Goal: Task Accomplishment & Management: Manage account settings

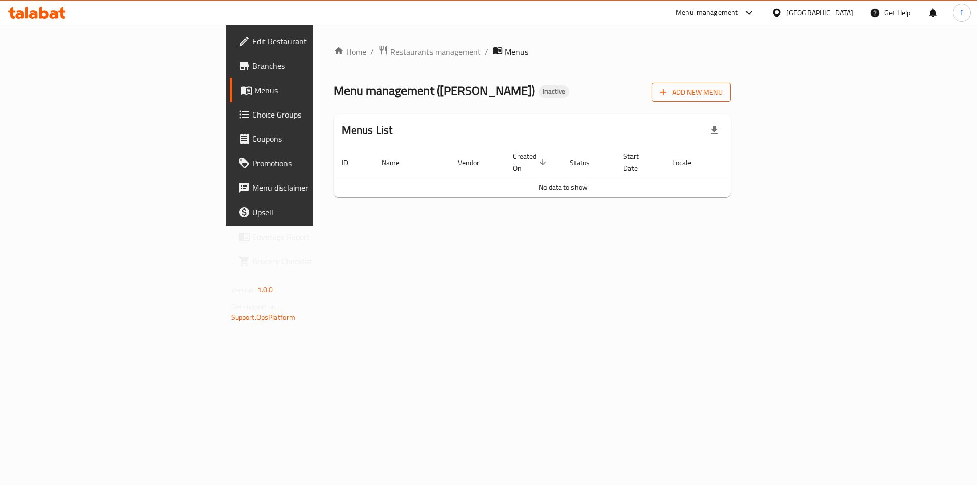
click at [723, 95] on span "Add New Menu" at bounding box center [691, 92] width 63 height 13
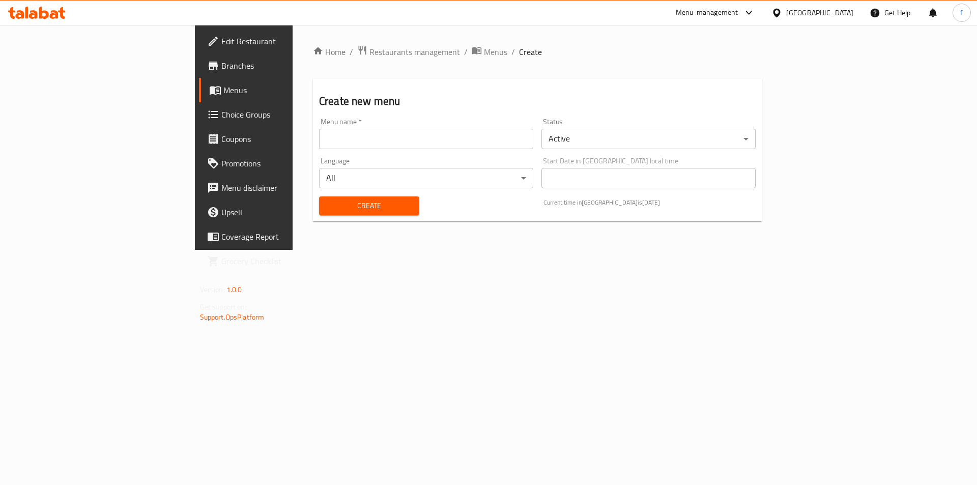
click at [319, 137] on input "text" at bounding box center [426, 139] width 214 height 20
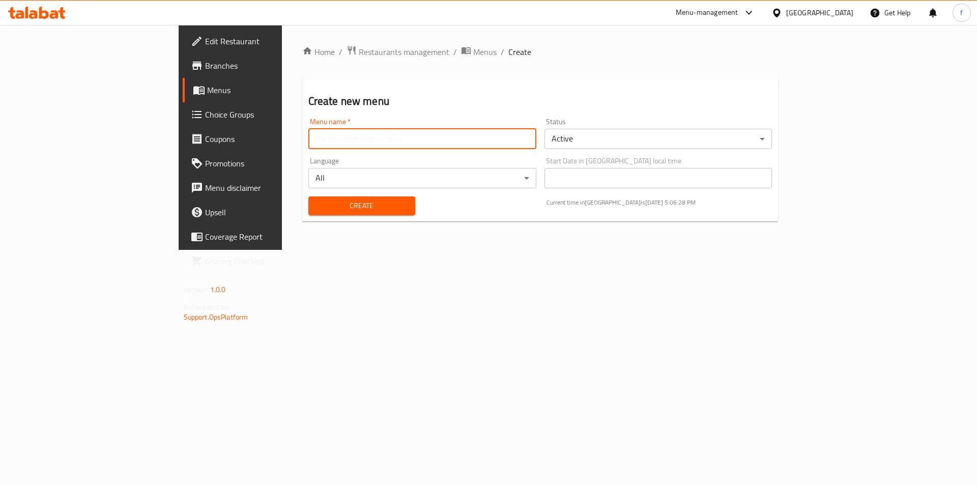
type input "farah"
click at [326, 208] on span "Create" at bounding box center [362, 206] width 91 height 13
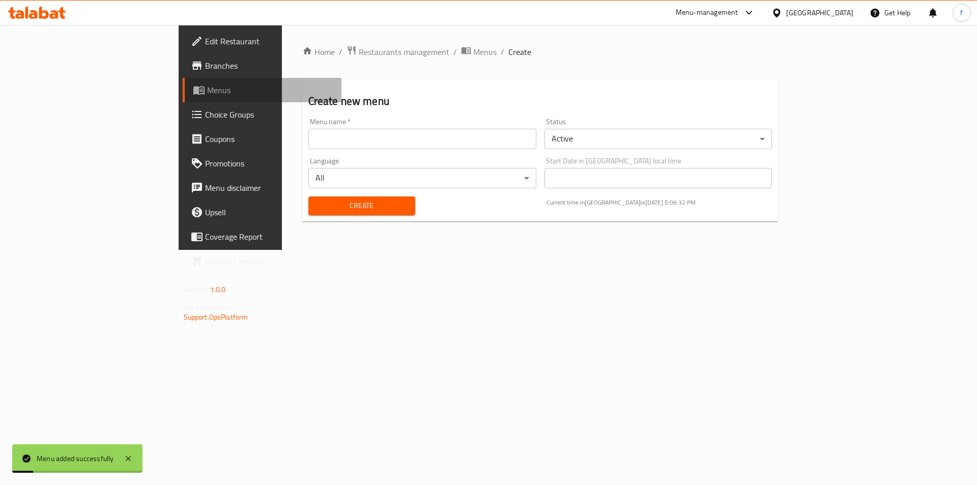
click at [207, 93] on span "Menus" at bounding box center [270, 90] width 127 height 12
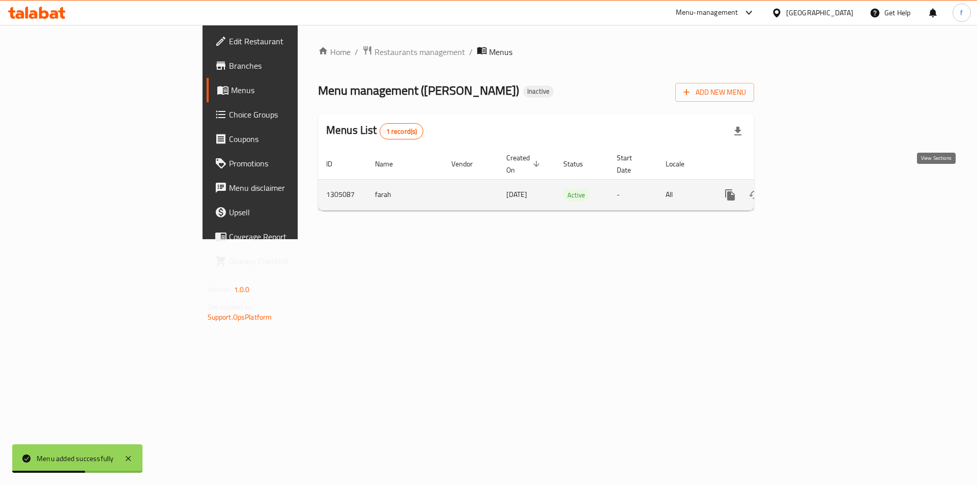
click at [808, 190] on icon "enhanced table" at bounding box center [803, 194] width 9 height 9
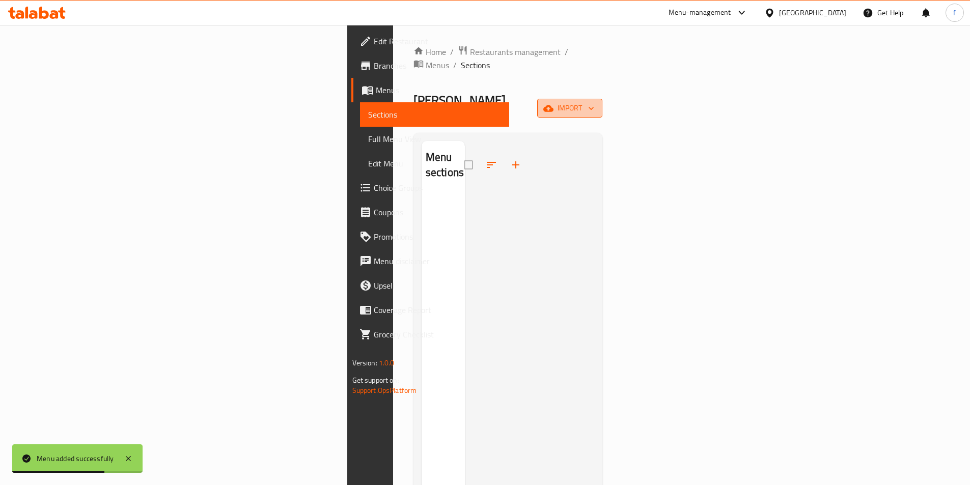
click at [594, 102] on span "import" at bounding box center [569, 108] width 49 height 13
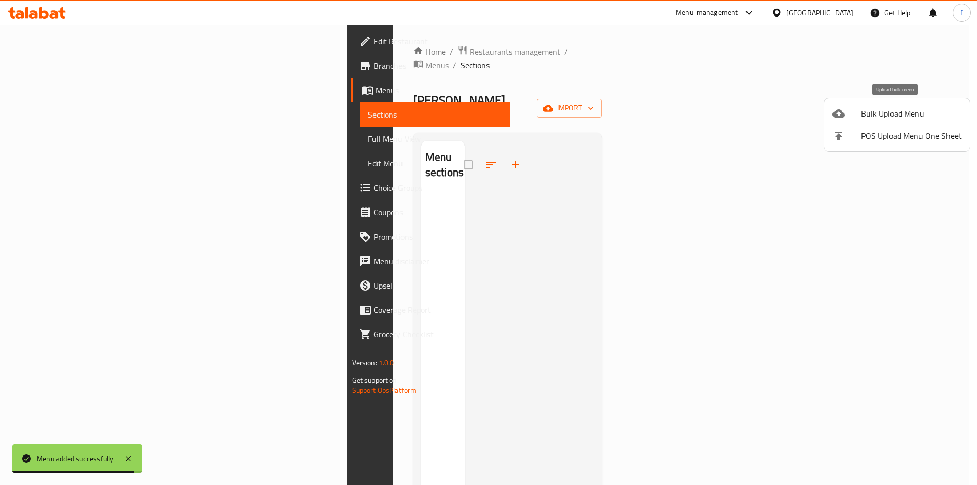
click at [848, 113] on div at bounding box center [847, 113] width 29 height 12
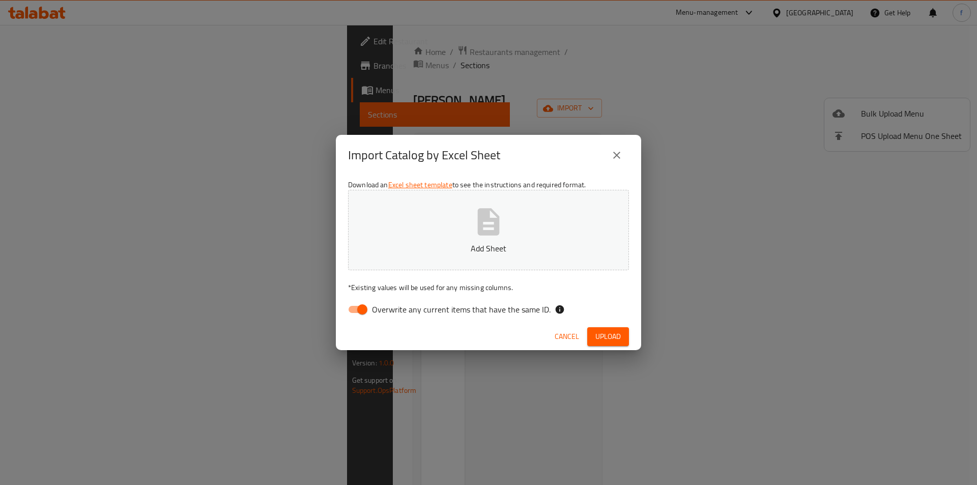
click at [367, 314] on input "Overwrite any current items that have the same ID." at bounding box center [362, 309] width 58 height 19
checkbox input "false"
click at [626, 348] on div "Cancel Upload" at bounding box center [488, 336] width 305 height 27
click at [622, 336] on button "Upload" at bounding box center [608, 336] width 42 height 19
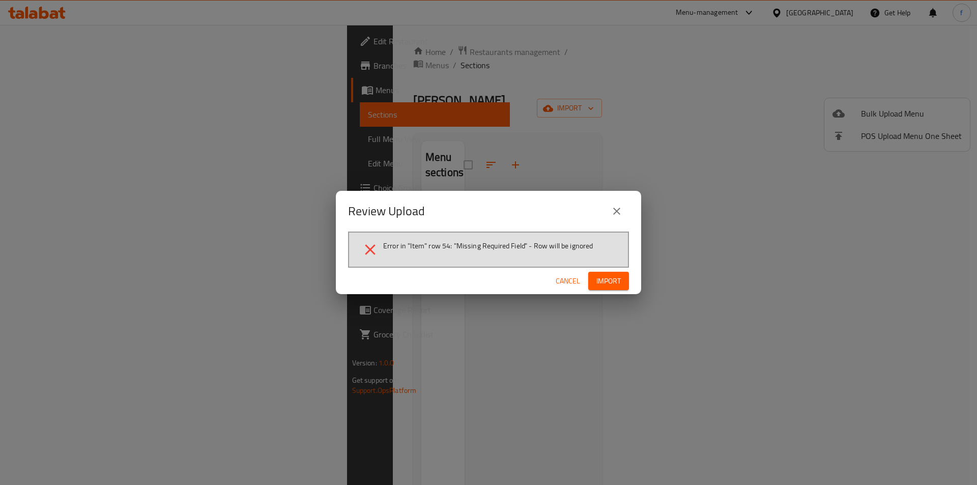
click at [580, 282] on span "Cancel" at bounding box center [568, 281] width 24 height 13
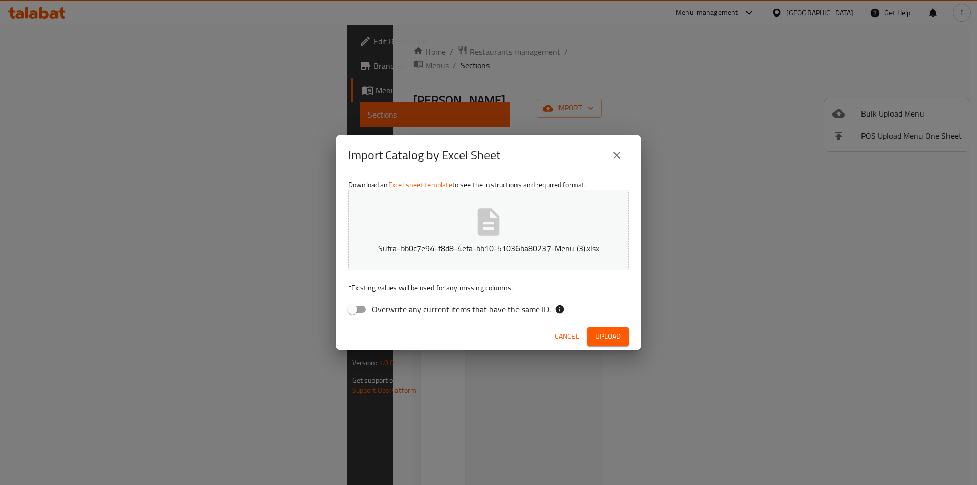
click at [607, 336] on span "Upload" at bounding box center [608, 336] width 25 height 13
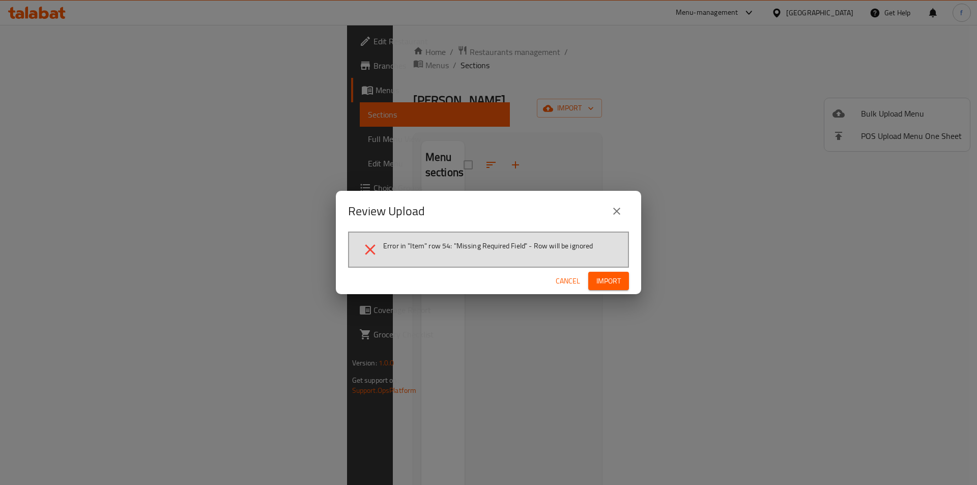
click at [570, 285] on span "Cancel" at bounding box center [568, 281] width 24 height 13
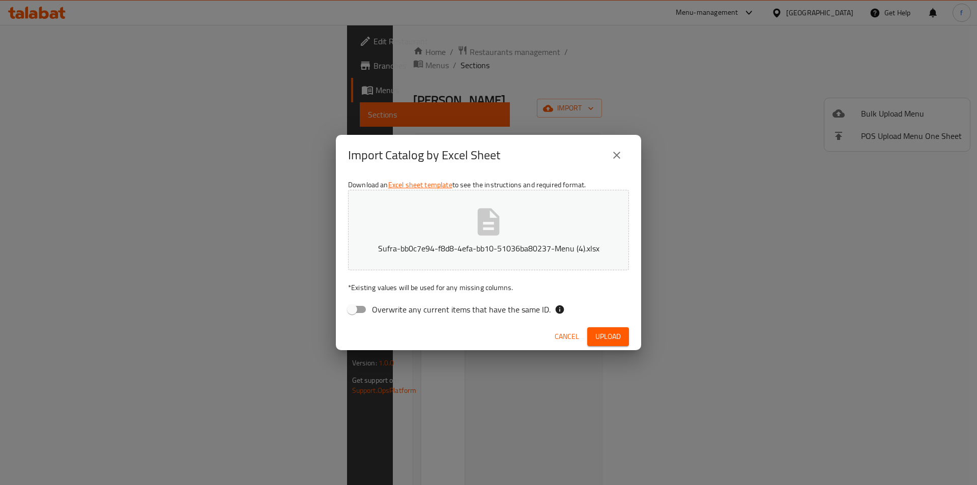
click at [608, 335] on span "Upload" at bounding box center [608, 336] width 25 height 13
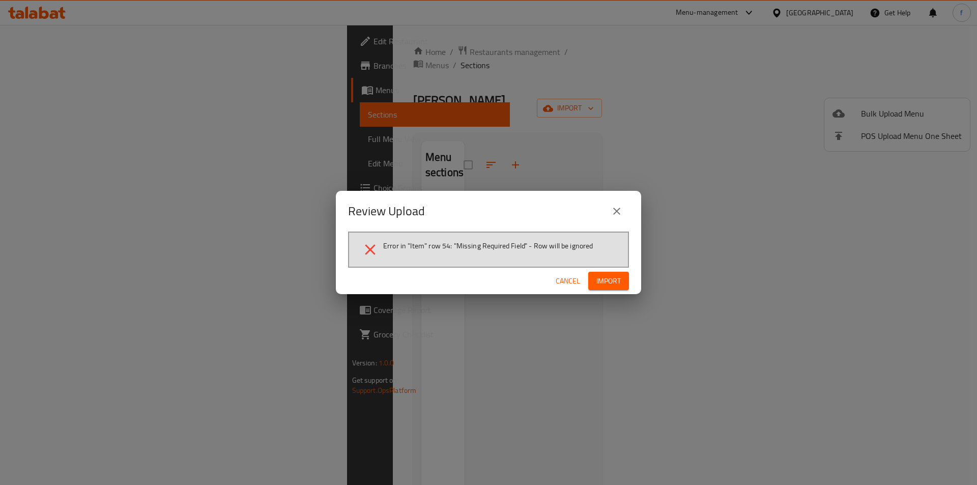
click at [569, 283] on span "Cancel" at bounding box center [568, 281] width 24 height 13
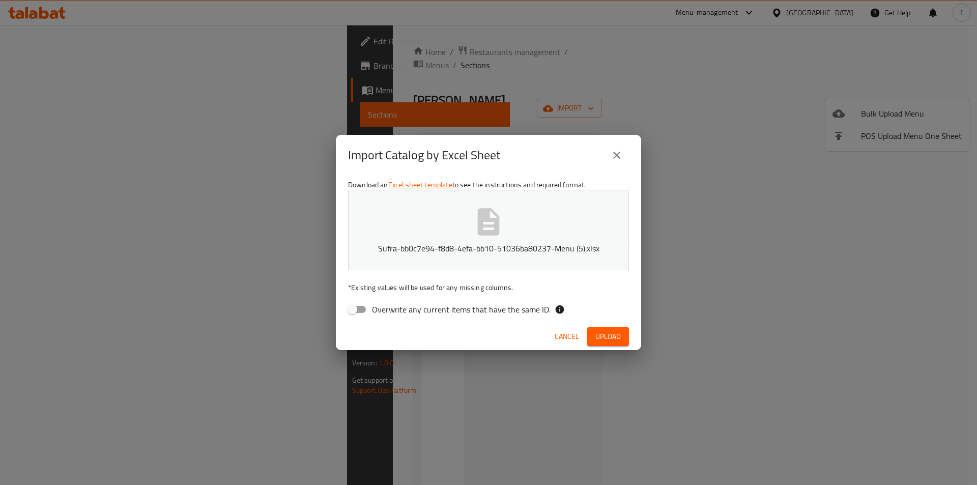
click at [614, 335] on span "Upload" at bounding box center [608, 336] width 25 height 13
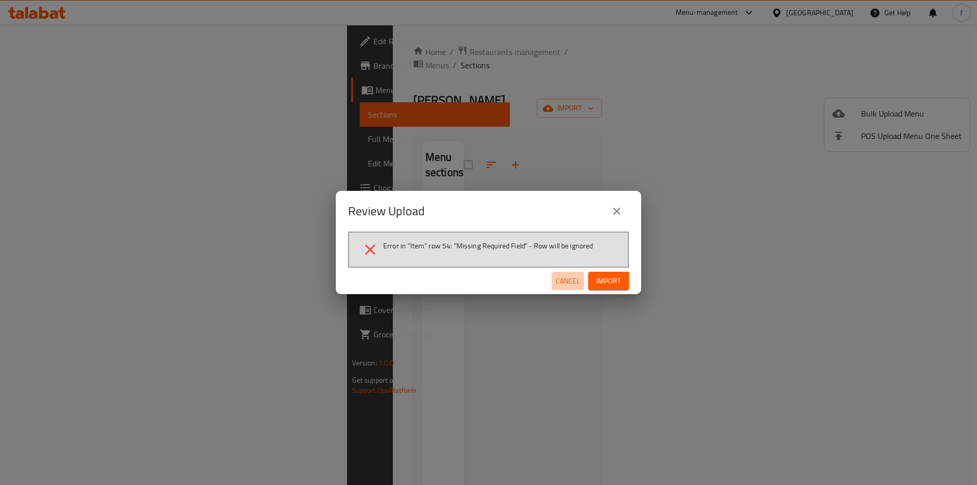
click at [574, 287] on span "Cancel" at bounding box center [568, 281] width 24 height 13
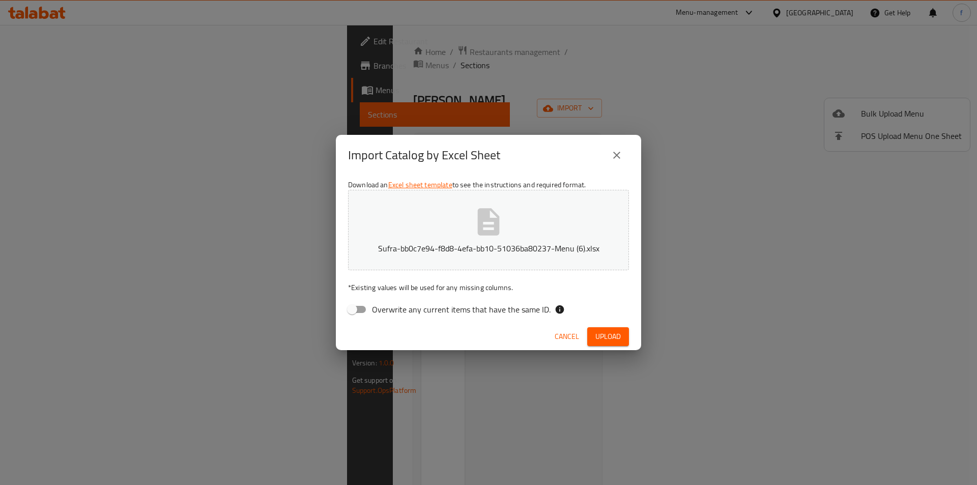
click at [609, 334] on span "Upload" at bounding box center [608, 336] width 25 height 13
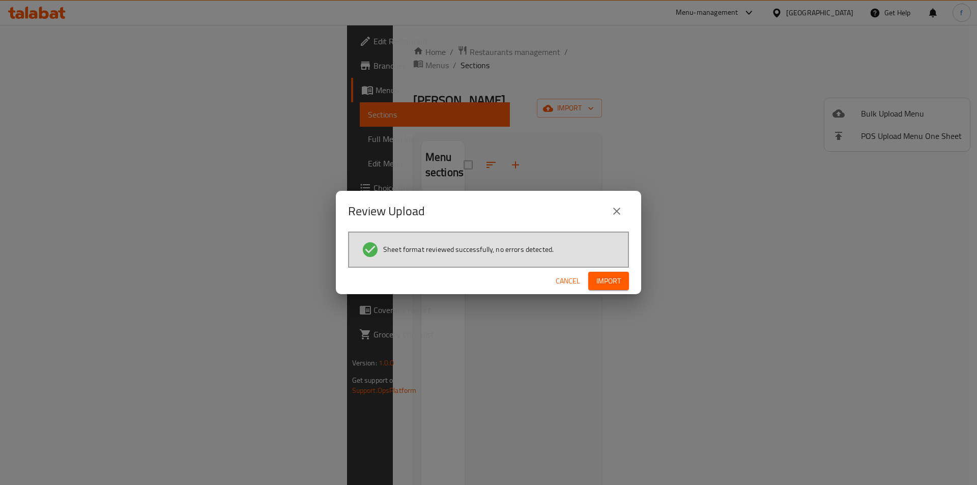
click at [620, 276] on span "Import" at bounding box center [609, 281] width 24 height 13
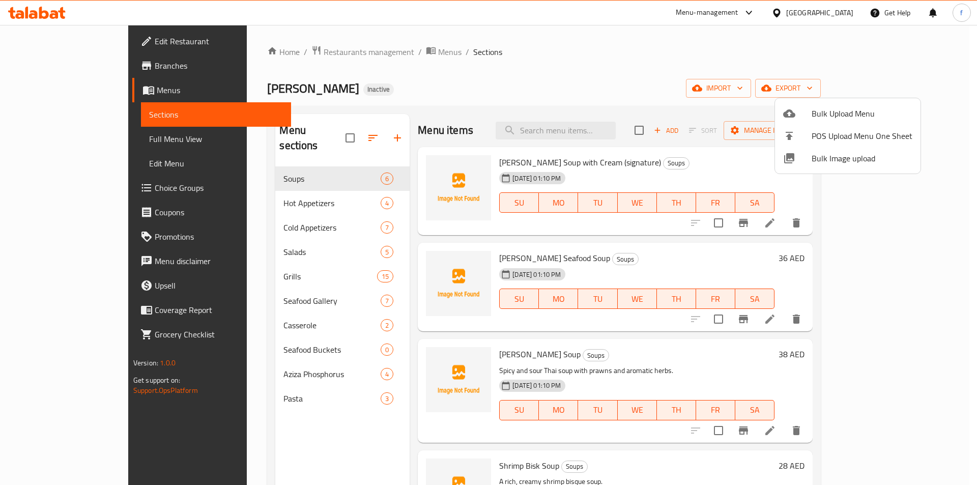
click at [700, 87] on div at bounding box center [488, 242] width 977 height 485
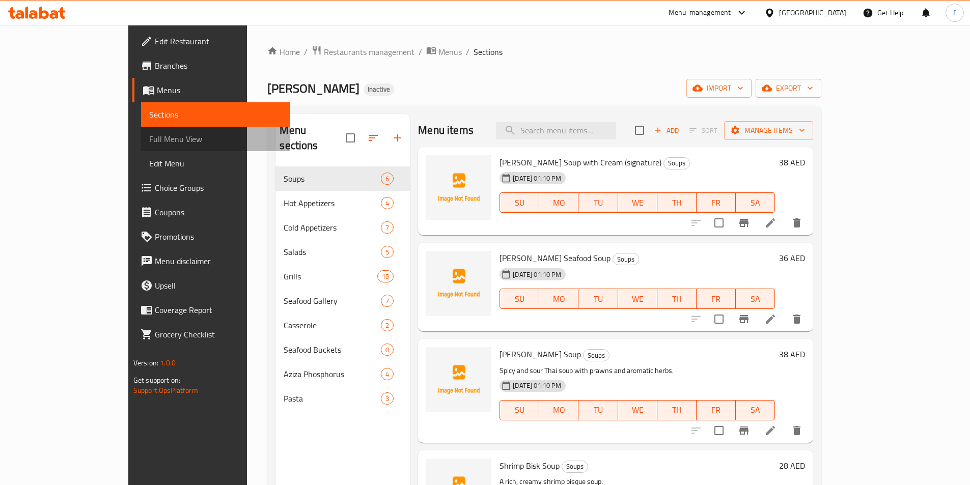
click at [141, 147] on link "Full Menu View" at bounding box center [215, 139] width 149 height 24
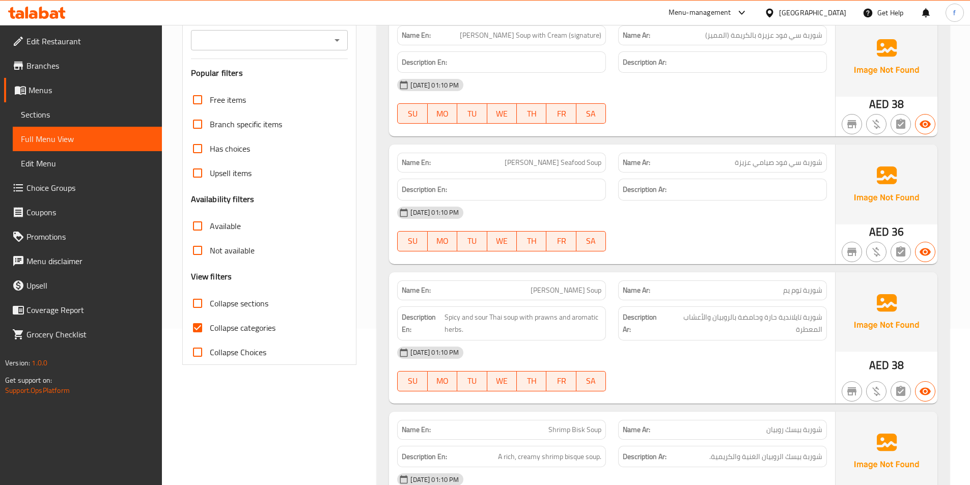
scroll to position [51, 0]
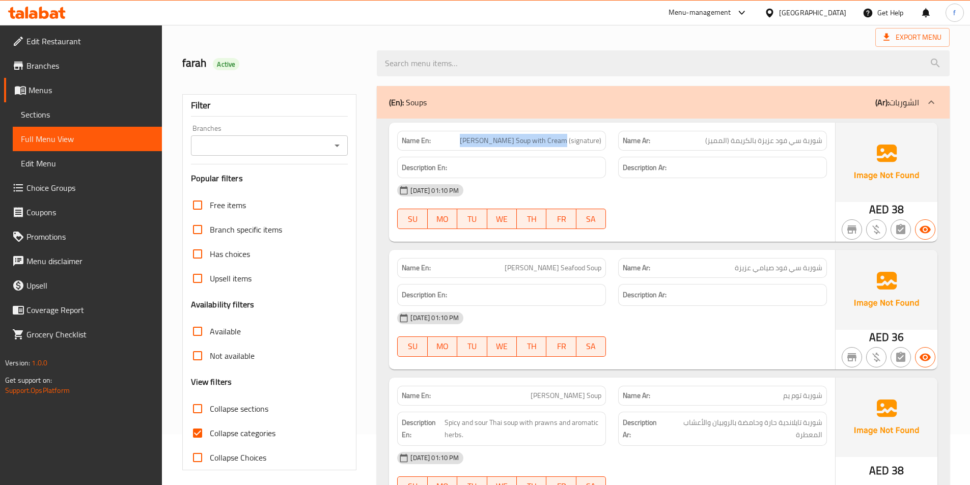
drag, startPoint x: 473, startPoint y: 138, endPoint x: 567, endPoint y: 146, distance: 94.0
click at [567, 146] on span "[PERSON_NAME] Soup with Cream (signature)" at bounding box center [531, 140] width 142 height 11
click at [572, 139] on span "[PERSON_NAME] Soup with Cream (signature)" at bounding box center [531, 140] width 142 height 11
click at [585, 139] on span "[PERSON_NAME] Soup with Cream (signature)" at bounding box center [531, 140] width 142 height 11
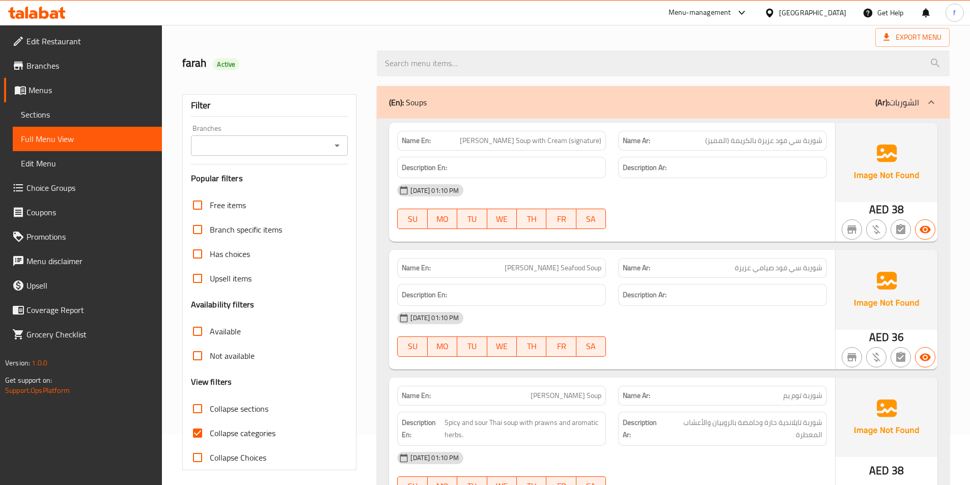
click at [733, 155] on div "Description Ar:" at bounding box center [722, 168] width 221 height 34
click at [595, 140] on span "[PERSON_NAME] Soup with Cream (signature)" at bounding box center [531, 140] width 142 height 11
click at [695, 142] on p "Name Ar: شوربة سي فود عزيزة بالكريمة (المميز)" at bounding box center [723, 140] width 200 height 11
drag, startPoint x: 756, startPoint y: 142, endPoint x: 721, endPoint y: 140, distance: 35.2
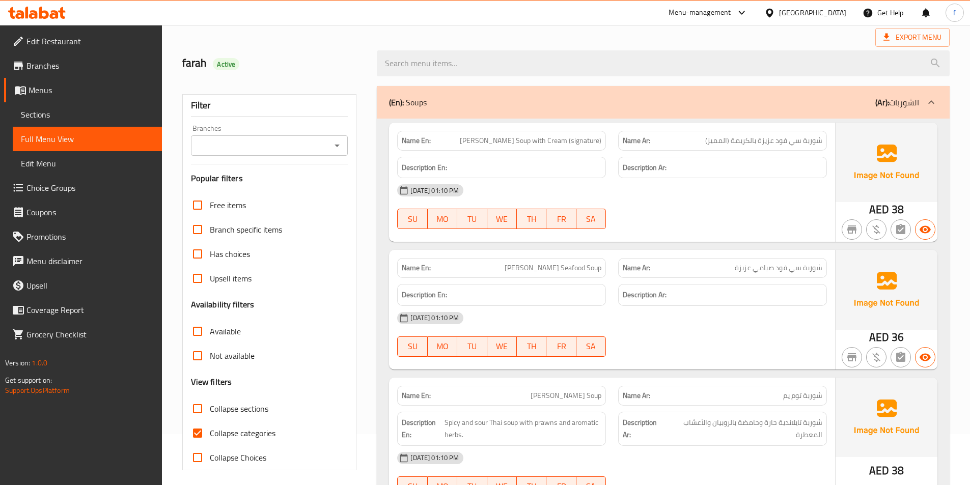
click at [751, 143] on span "شوربة سي فود عزيزة بالكريمة (المميز)" at bounding box center [763, 140] width 117 height 11
click at [719, 139] on span "شوربة سي فود عزيزة بالكريمة (المميز)" at bounding box center [763, 140] width 117 height 11
click at [739, 139] on span "شوربة سي فود عزيزة بالكريمة (المميز)" at bounding box center [763, 140] width 117 height 11
click at [590, 135] on span "[PERSON_NAME] Soup with Cream (signature)" at bounding box center [531, 140] width 142 height 11
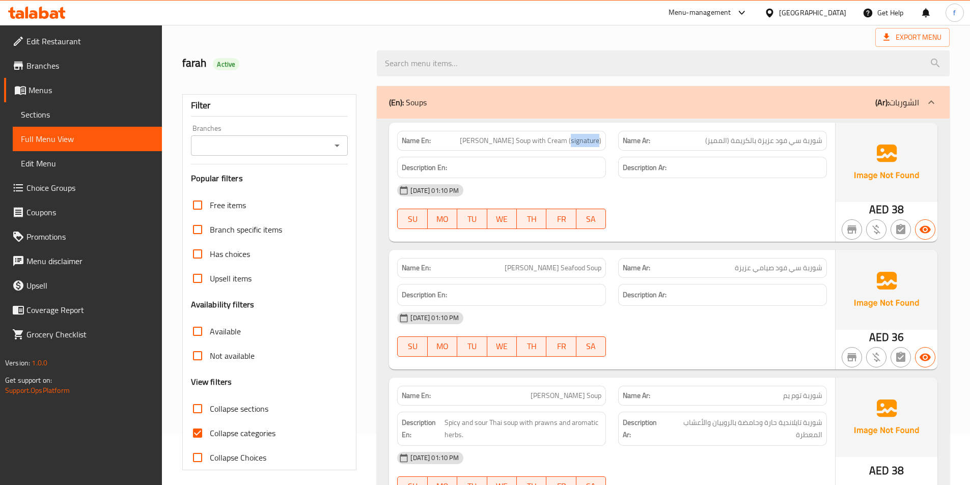
click at [590, 135] on span "[PERSON_NAME] Soup with Cream (signature)" at bounding box center [531, 140] width 142 height 11
drag, startPoint x: 736, startPoint y: 141, endPoint x: 793, endPoint y: 145, distance: 57.2
click at [737, 141] on span "شوربة سي فود عزيزة بالكريمة (المميز)" at bounding box center [763, 140] width 117 height 11
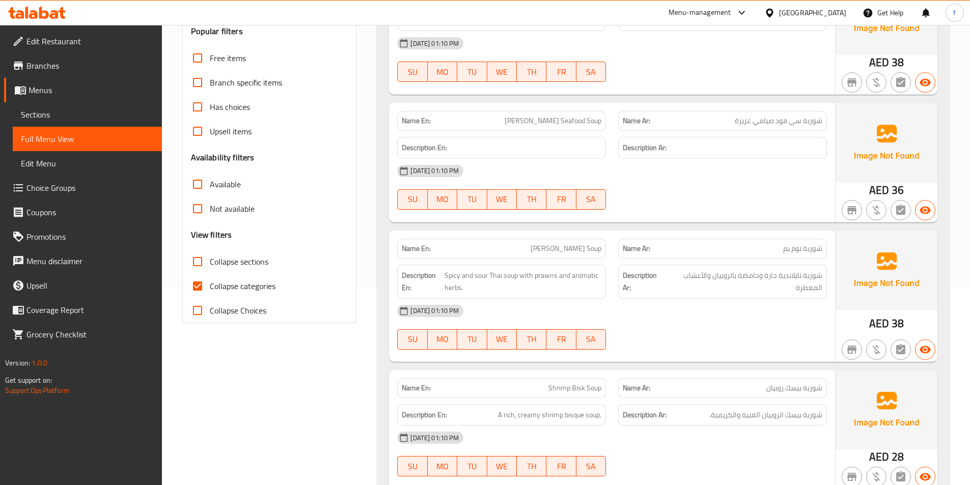
scroll to position [204, 0]
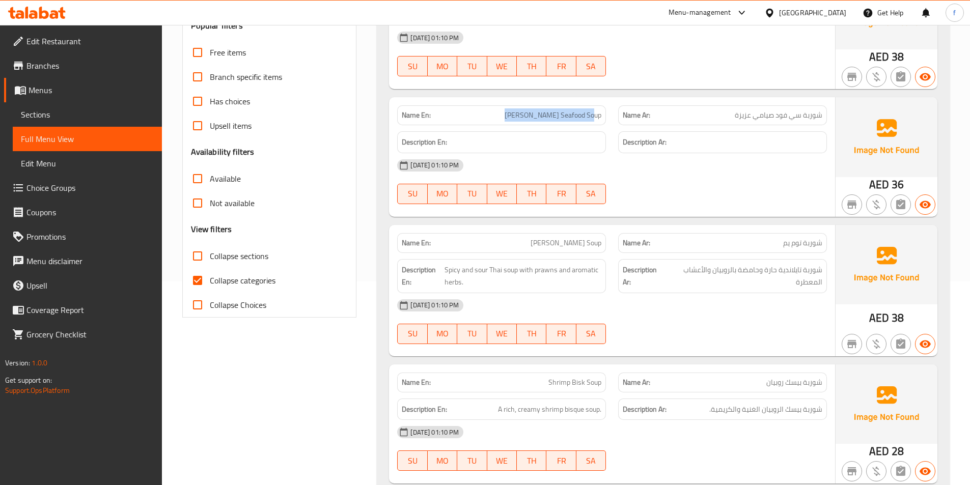
drag, startPoint x: 524, startPoint y: 115, endPoint x: 610, endPoint y: 118, distance: 85.6
click at [610, 118] on div "Name En: Aziza Syami Seafood Soup" at bounding box center [501, 115] width 221 height 32
drag, startPoint x: 735, startPoint y: 114, endPoint x: 822, endPoint y: 118, distance: 86.6
click at [826, 116] on div "Name Ar: شوربة سي فود صيامي عزيزة" at bounding box center [722, 115] width 209 height 20
click at [553, 142] on h6 "Description En:" at bounding box center [502, 142] width 200 height 13
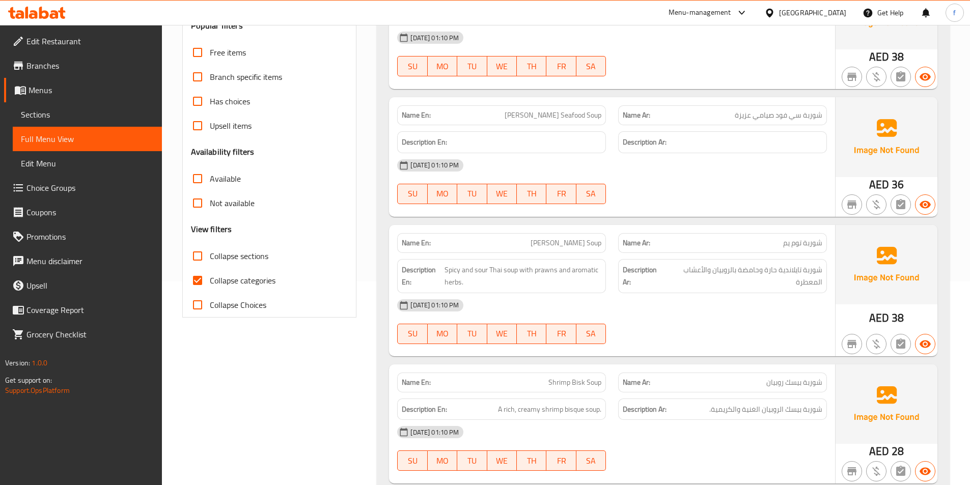
click at [532, 114] on span "[PERSON_NAME] Seafood Soup" at bounding box center [552, 115] width 97 height 11
click at [766, 113] on span "شوربة سي فود صيامي عزيزة" at bounding box center [778, 115] width 88 height 11
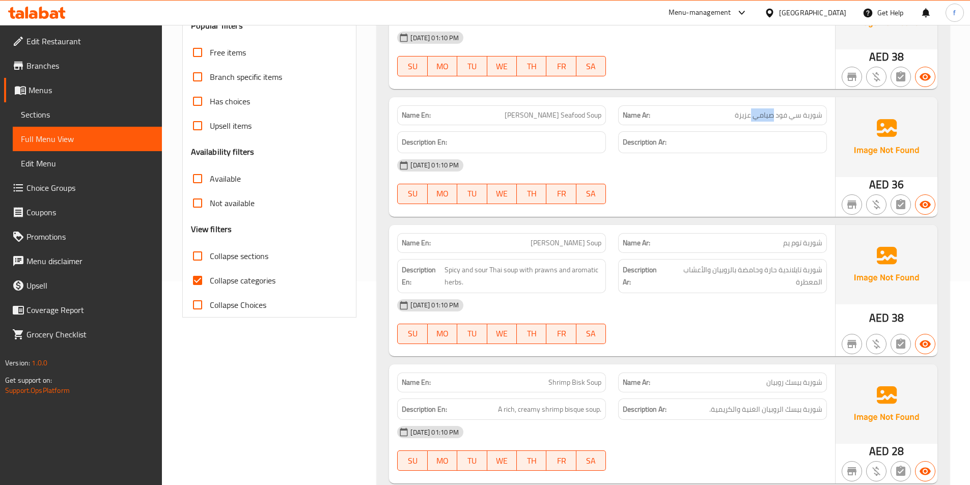
click at [766, 113] on span "شوربة سي فود صيامي عزيزة" at bounding box center [778, 115] width 88 height 11
click at [772, 142] on h6 "Description Ar:" at bounding box center [723, 142] width 200 height 13
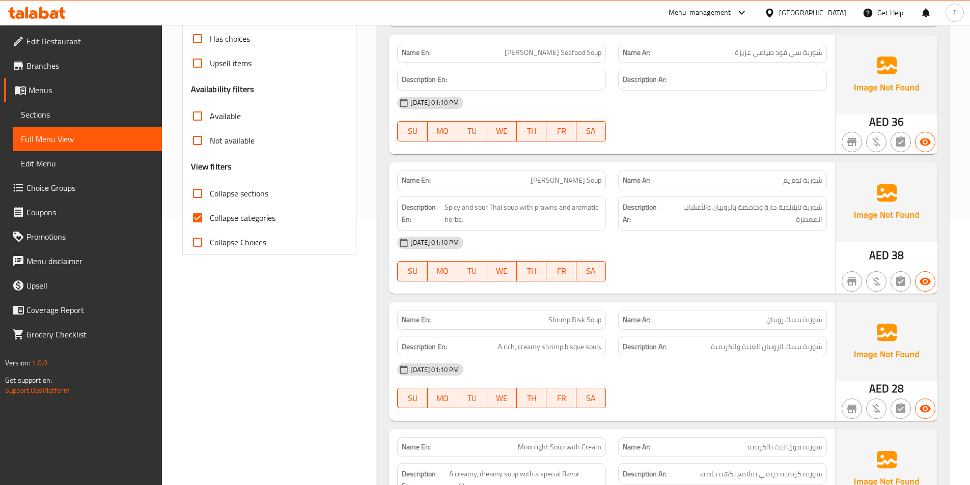
scroll to position [356, 0]
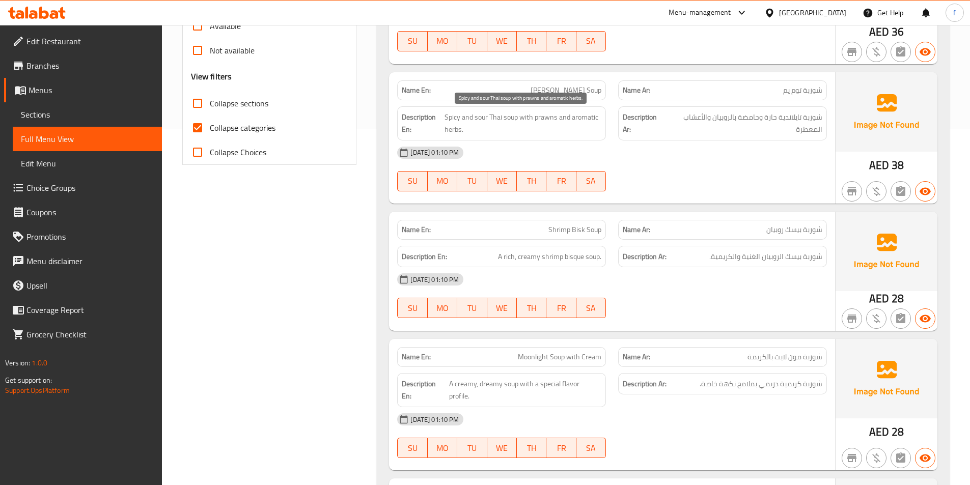
click at [514, 116] on span "Spicy and sour Thai soup with prawns and aromatic herbs." at bounding box center [522, 123] width 157 height 25
click at [497, 118] on span "Spicy and sour Thai soup with prawns and aromatic herbs." at bounding box center [522, 123] width 157 height 25
click at [449, 115] on span "Spicy and sour Thai soup with prawns and aromatic herbs." at bounding box center [522, 123] width 157 height 25
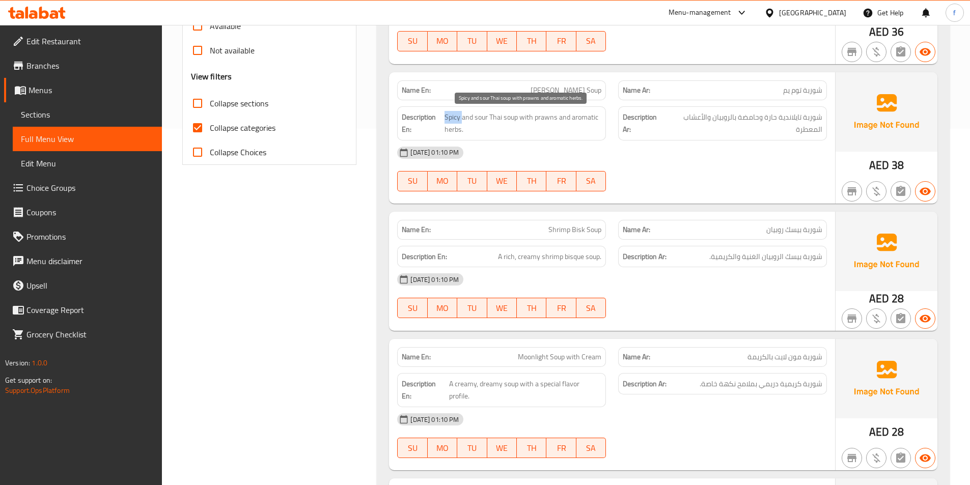
click at [449, 115] on span "Spicy and sour Thai soup with prawns and aromatic herbs." at bounding box center [522, 123] width 157 height 25
click at [475, 116] on span "Spicy and sour Thai soup with prawns and aromatic herbs." at bounding box center [522, 123] width 157 height 25
click at [542, 116] on span "Spicy and sour Thai soup with prawns and aromatic herbs." at bounding box center [522, 123] width 157 height 25
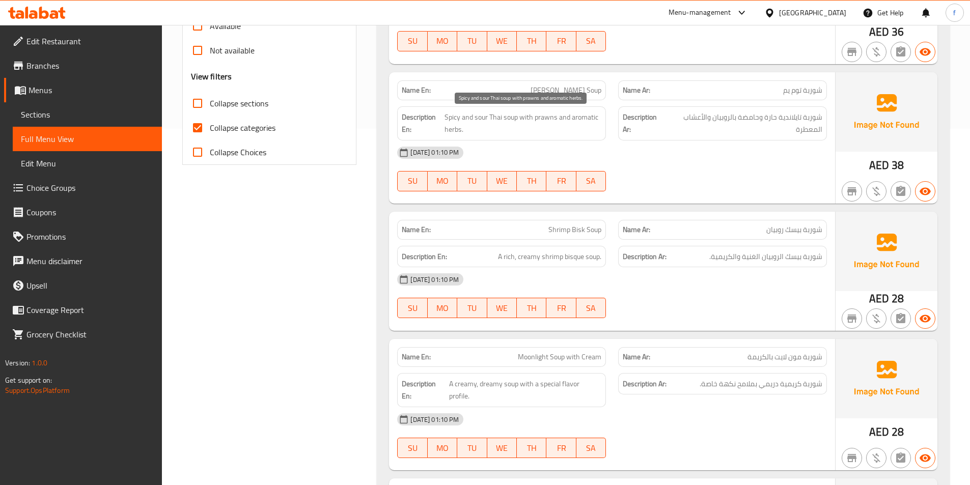
click at [578, 117] on span "Spicy and sour Thai soup with prawns and aromatic herbs." at bounding box center [522, 123] width 157 height 25
click at [449, 116] on span "Spicy and sour Thai soup with prawns and aromatic herbs." at bounding box center [522, 123] width 157 height 25
click at [552, 118] on span "Spicy and sour Thai soup with prawns and aromatic herbs." at bounding box center [522, 123] width 157 height 25
click at [486, 119] on span "Spicy and sour Thai soup with prawns and aromatic herbs." at bounding box center [522, 123] width 157 height 25
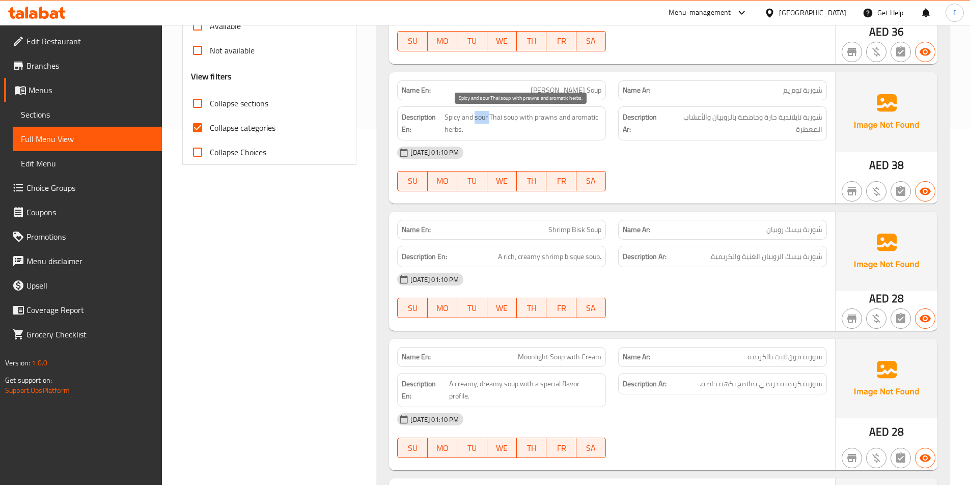
click at [486, 119] on span "Spicy and sour Thai soup with prawns and aromatic herbs." at bounding box center [522, 123] width 157 height 25
copy span "sour"
click at [753, 169] on div "11-08-2025 01:10 PM SU MO TU WE TH FR SA" at bounding box center [612, 168] width 442 height 57
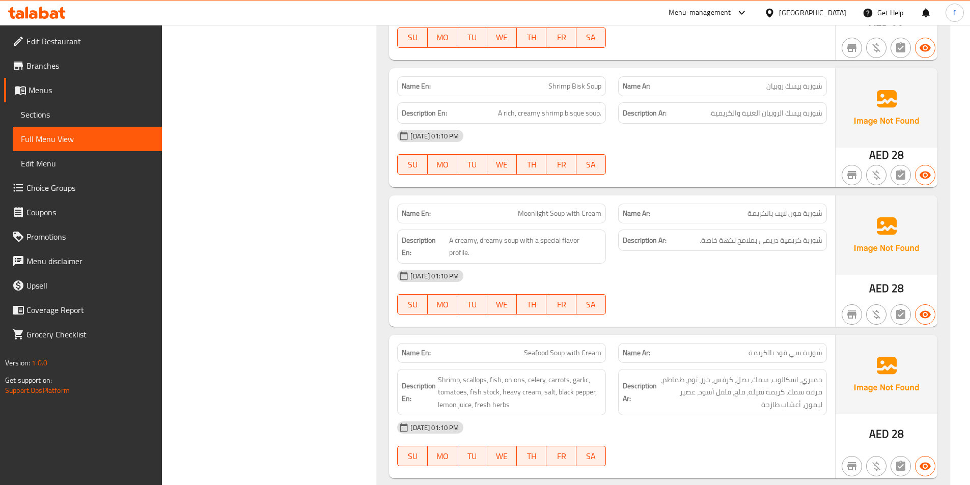
scroll to position [509, 0]
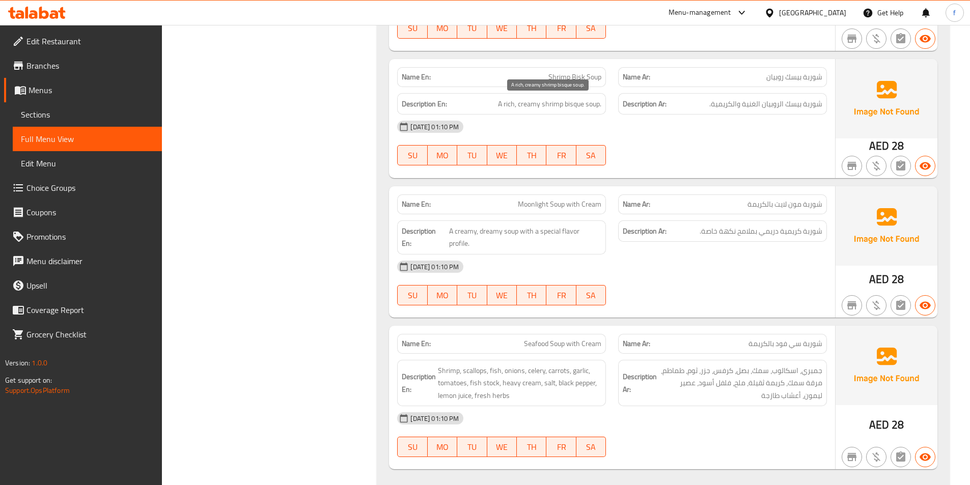
click at [589, 104] on span "A rich, creamy shrimp bisque soup." at bounding box center [549, 104] width 103 height 13
click at [578, 104] on span "A rich, creamy shrimp bisque soup." at bounding box center [549, 104] width 103 height 13
click at [553, 103] on span "A rich, creamy shrimp bisque soup." at bounding box center [549, 104] width 103 height 13
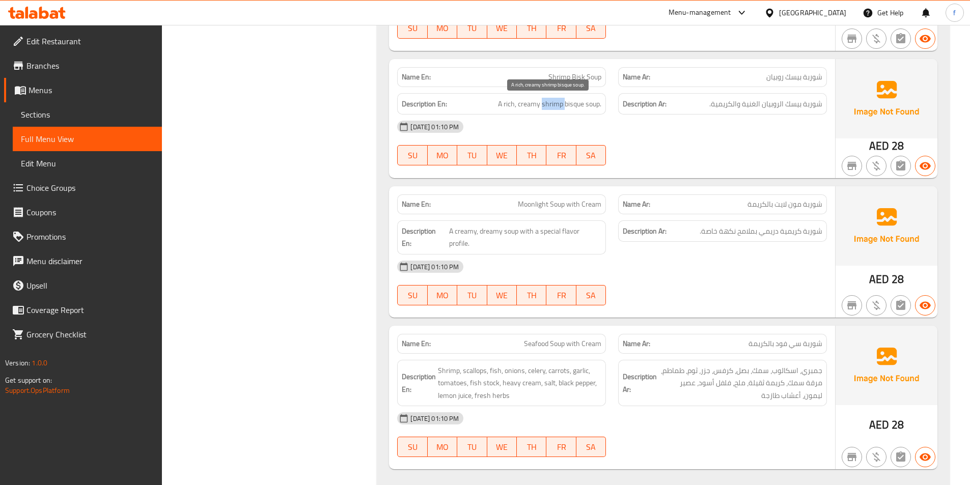
click at [553, 103] on span "A rich, creamy shrimp bisque soup." at bounding box center [549, 104] width 103 height 13
click at [502, 103] on span "A rich, creamy shrimp bisque soup." at bounding box center [549, 104] width 103 height 13
click at [521, 101] on span "A rich, creamy shrimp bisque soup." at bounding box center [549, 104] width 103 height 13
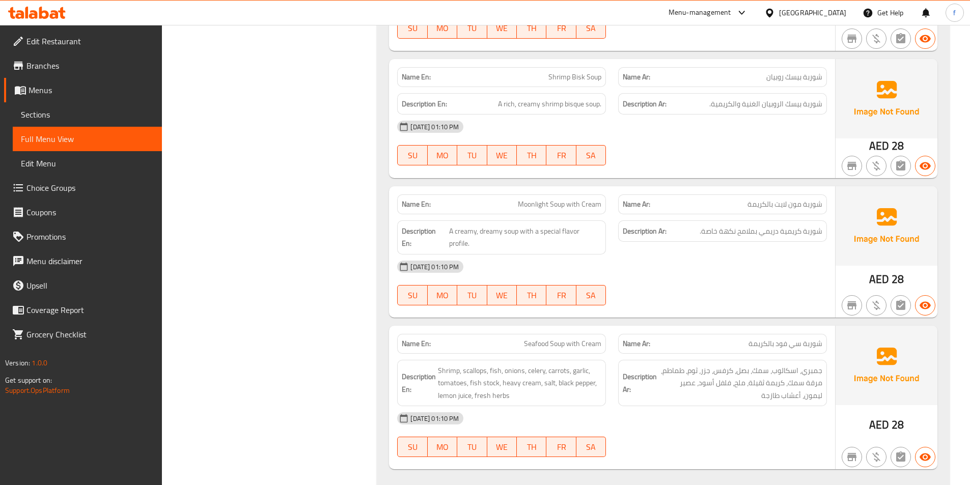
click at [752, 145] on div "11-08-2025 01:10 PM SU MO TU WE TH FR SA" at bounding box center [612, 143] width 442 height 57
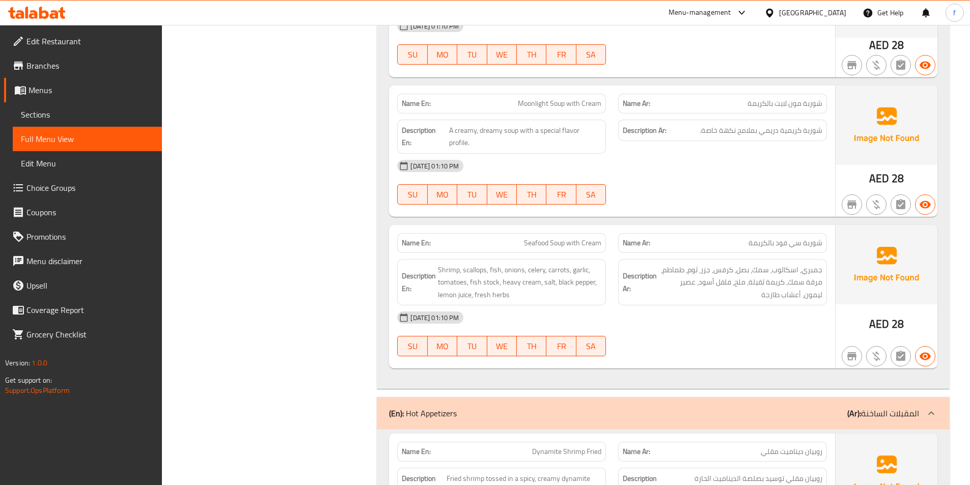
scroll to position [611, 0]
drag, startPoint x: 749, startPoint y: 100, endPoint x: 822, endPoint y: 103, distance: 73.3
click at [823, 102] on div "Name Ar: شوربة مون لايت بالكريمة" at bounding box center [722, 103] width 209 height 20
click at [531, 101] on span "Moonlight Soup with Cream" at bounding box center [559, 102] width 83 height 11
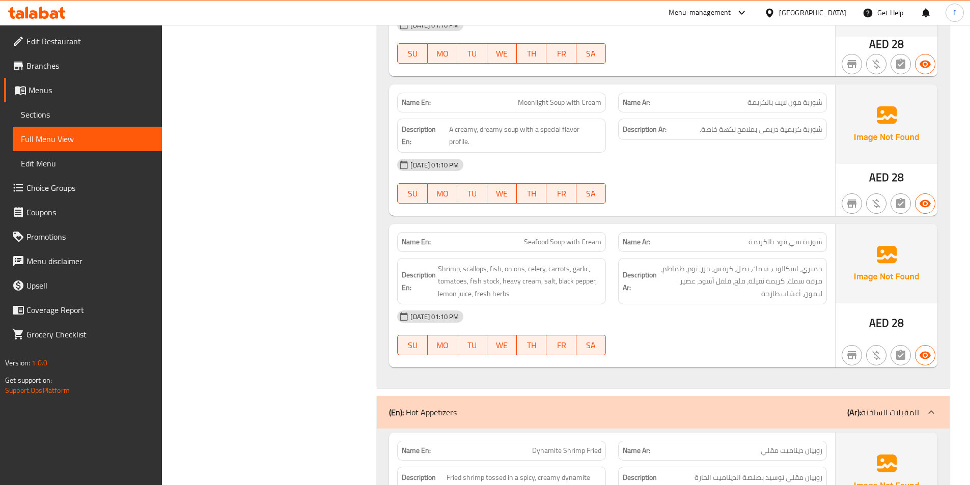
click at [570, 100] on span "Moonlight Soup with Cream" at bounding box center [559, 102] width 83 height 11
drag, startPoint x: 517, startPoint y: 102, endPoint x: 609, endPoint y: 103, distance: 92.1
click at [609, 103] on div "Name En: Moonlight Soup with Cream" at bounding box center [501, 103] width 221 height 32
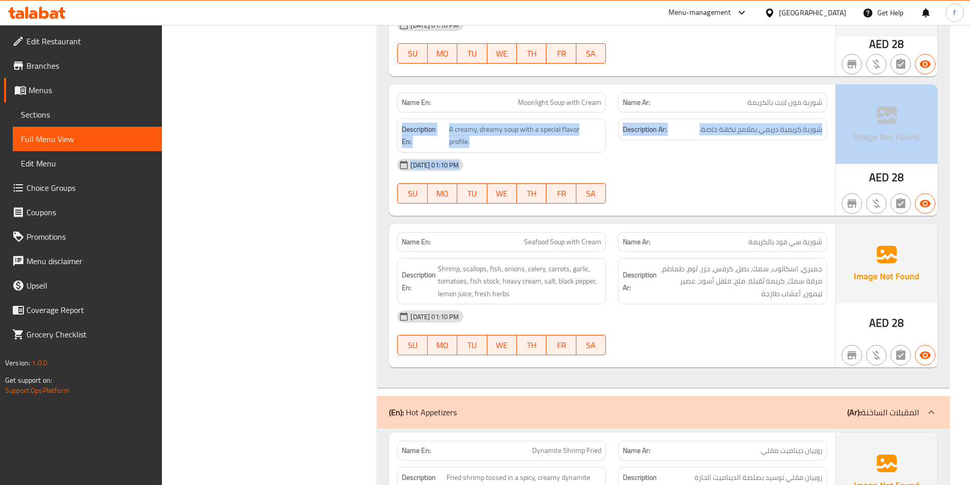
drag, startPoint x: 746, startPoint y: 103, endPoint x: 845, endPoint y: 111, distance: 100.1
click at [845, 111] on div "Name En: Moonlight Soup with Cream Name Ar: شوربة مون لايت بالكريمة Description…" at bounding box center [663, 149] width 548 height 131
click at [771, 115] on div "Description Ar: شوربة كريمية دريمي بملامح نكهة خاصة." at bounding box center [722, 135] width 221 height 46
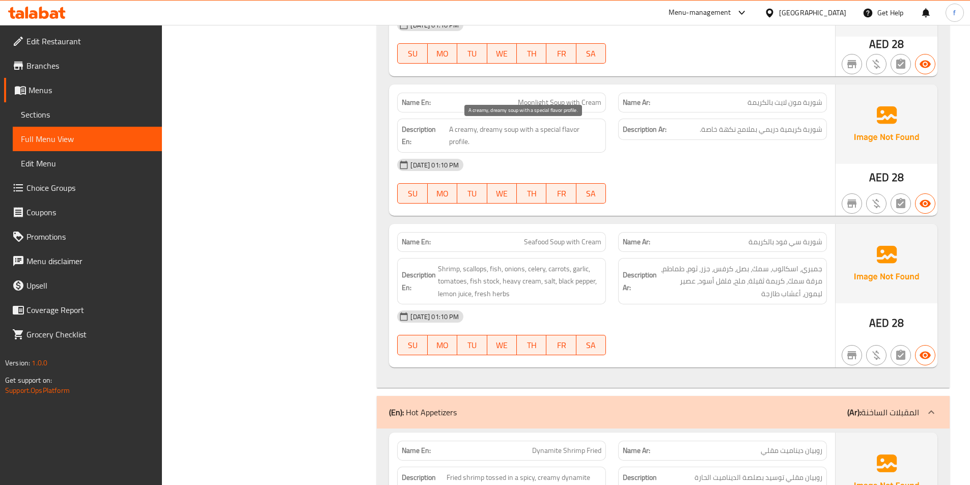
click at [513, 132] on span "A creamy, dreamy soup with a special flavor profile." at bounding box center [525, 135] width 152 height 25
click at [459, 132] on span "A creamy, dreamy soup with a special flavor profile." at bounding box center [525, 135] width 152 height 25
click at [495, 132] on span "A creamy, dreamy soup with a special flavor profile." at bounding box center [525, 135] width 152 height 25
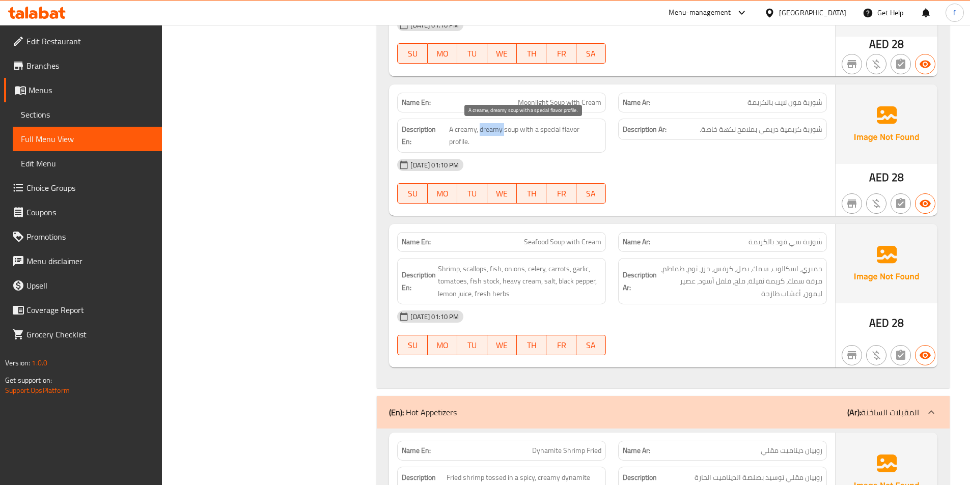
click at [495, 132] on span "A creamy, dreamy soup with a special flavor profile." at bounding box center [525, 135] width 152 height 25
click at [589, 129] on span "A creamy, dreamy soup with a special flavor profile." at bounding box center [525, 135] width 152 height 25
click at [543, 129] on span "A creamy, dreamy soup with a special flavor profile." at bounding box center [525, 135] width 152 height 25
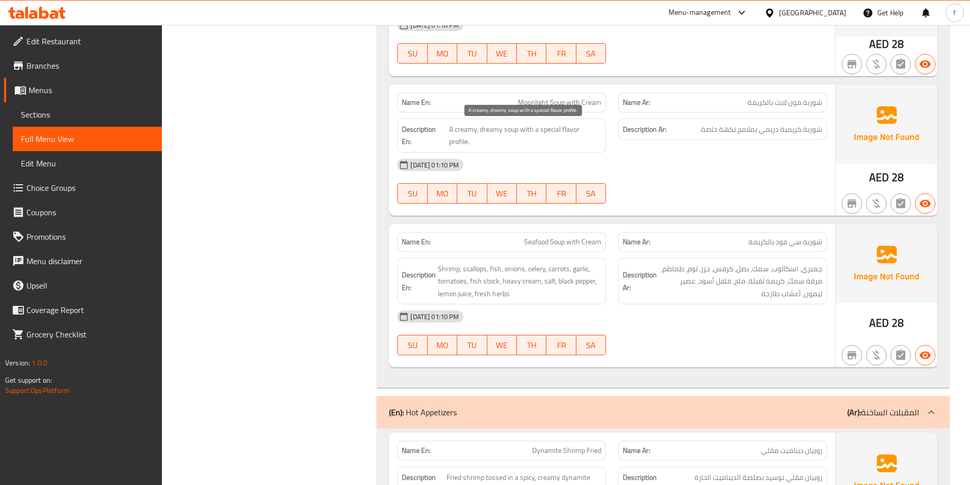
click at [581, 129] on span "A creamy, dreamy soup with a special flavor profile." at bounding box center [525, 135] width 152 height 25
click at [768, 180] on div "11-08-2025 01:10 PM SU MO TU WE TH FR SA" at bounding box center [612, 181] width 442 height 57
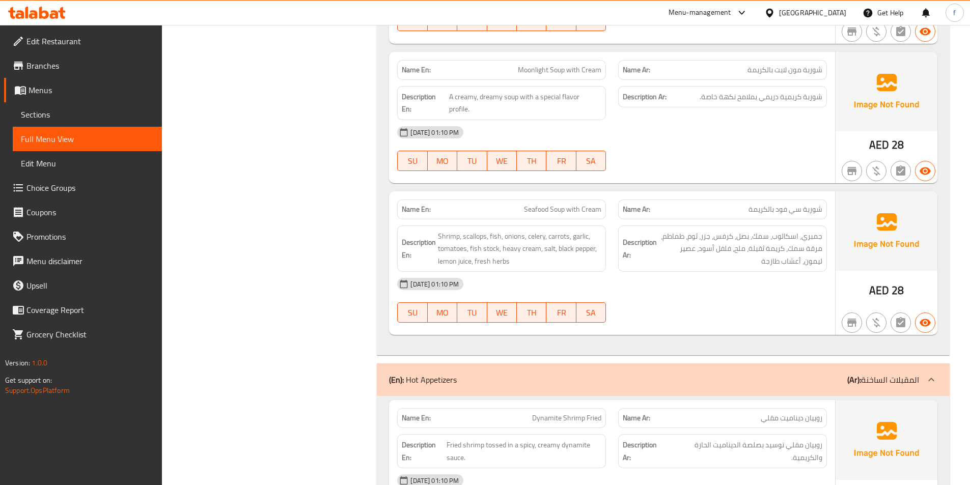
scroll to position [713, 0]
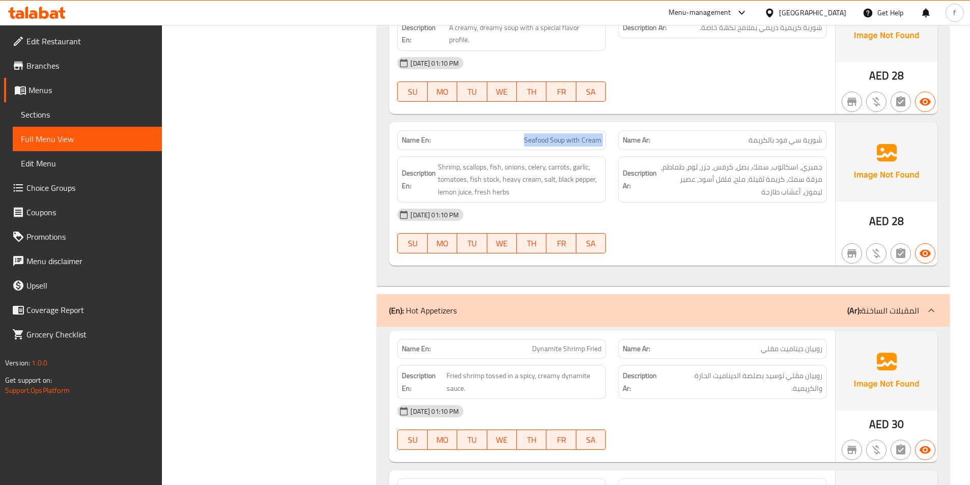
drag, startPoint x: 525, startPoint y: 124, endPoint x: 613, endPoint y: 134, distance: 88.1
click at [613, 134] on div "Name En: Seafood Soup with Cream Name Ar: شوربة سي فود بالكريمة" at bounding box center [612, 140] width 442 height 32
drag, startPoint x: 748, startPoint y: 124, endPoint x: 788, endPoint y: 137, distance: 42.2
click at [788, 137] on div "Name Ar: شوربة سي فود بالكريمة" at bounding box center [722, 140] width 209 height 20
click at [743, 130] on div "Name Ar: شوربة سي فود بالكريمة" at bounding box center [722, 140] width 209 height 20
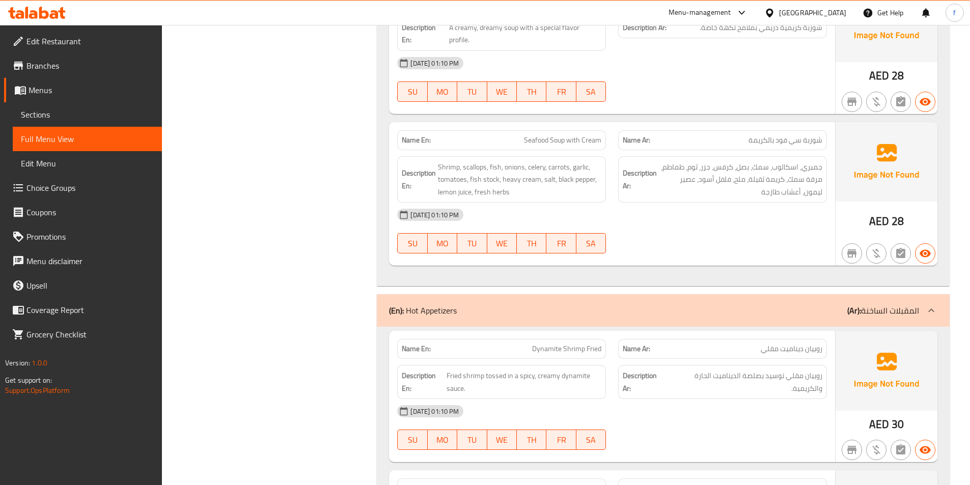
drag, startPoint x: 585, startPoint y: 115, endPoint x: 584, endPoint y: 108, distance: 6.7
click at [584, 122] on div "Name En: Seafood Soup with Cream Name Ar: شوربة سي فود بالكريمة Description En:…" at bounding box center [612, 194] width 446 height 144
click at [566, 135] on span "Seafood Soup with Cream" at bounding box center [562, 140] width 77 height 11
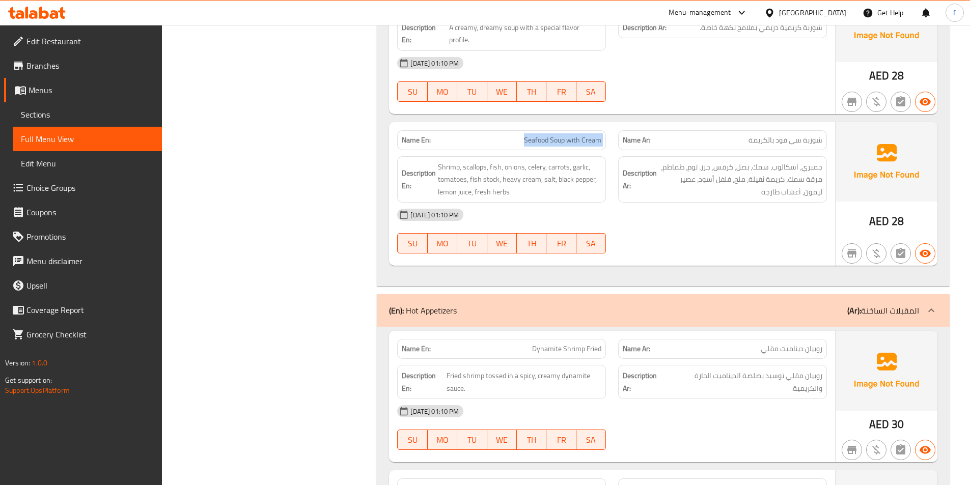
click at [566, 135] on span "Seafood Soup with Cream" at bounding box center [562, 140] width 77 height 11
click at [709, 135] on p "Name Ar: شوربة سي فود بالكريمة" at bounding box center [723, 140] width 200 height 11
click at [787, 135] on span "شوربة سي فود بالكريمة" at bounding box center [785, 140] width 74 height 11
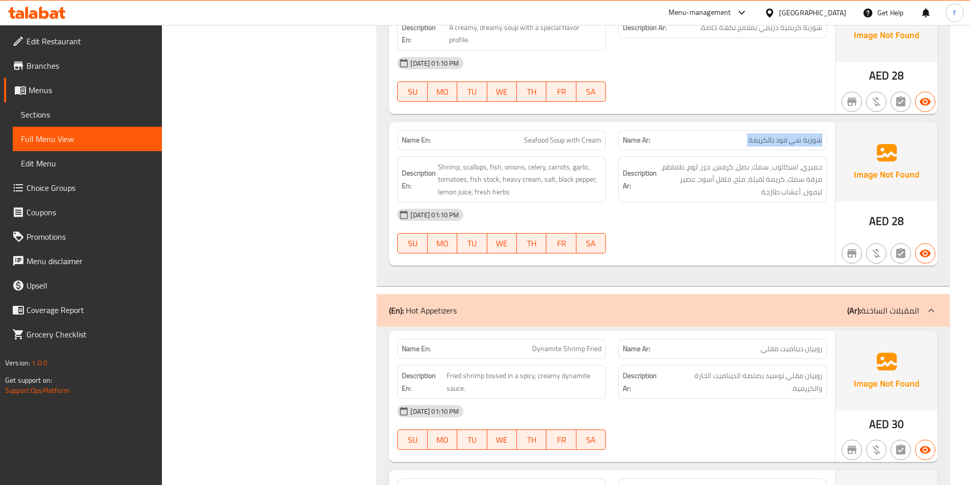
click at [787, 135] on span "شوربة سي فود بالكريمة" at bounding box center [785, 140] width 74 height 11
drag, startPoint x: 484, startPoint y: 150, endPoint x: 439, endPoint y: 150, distance: 45.3
click at [483, 161] on span "Shrimp, scallops, fish, onions, celery, carrots, garlic, tomatoes, fish stock, …" at bounding box center [519, 180] width 163 height 38
click at [448, 161] on span "Shrimp, scallops, fish, onions, celery, carrots, garlic, tomatoes, fish stock, …" at bounding box center [519, 180] width 163 height 38
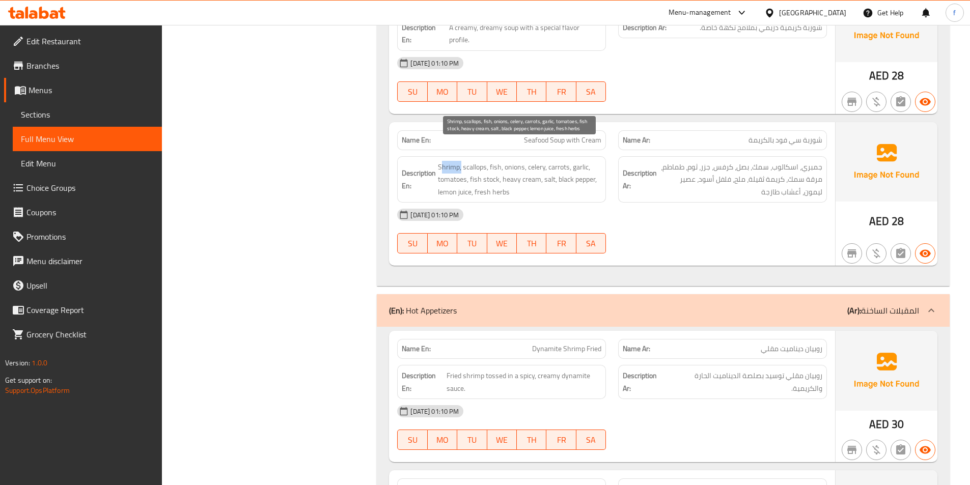
click at [448, 161] on span "Shrimp, scallops, fish, onions, celery, carrots, garlic, tomatoes, fish stock, …" at bounding box center [519, 180] width 163 height 38
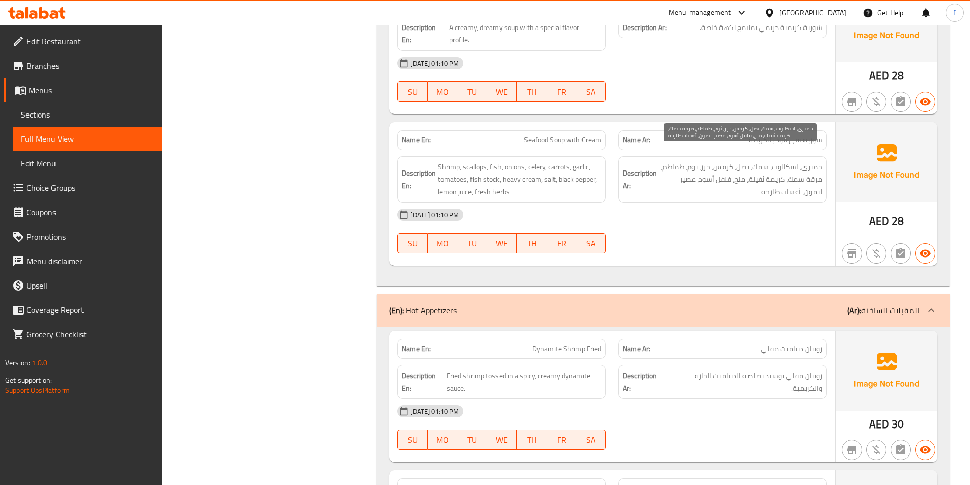
click at [671, 161] on span "جمبري، اسكالوب، سمك، بصل، كرفس، جزر، ثوم، طماطم، مرقة سمك، كريمة ثقيلة، ملح، فل…" at bounding box center [740, 180] width 163 height 38
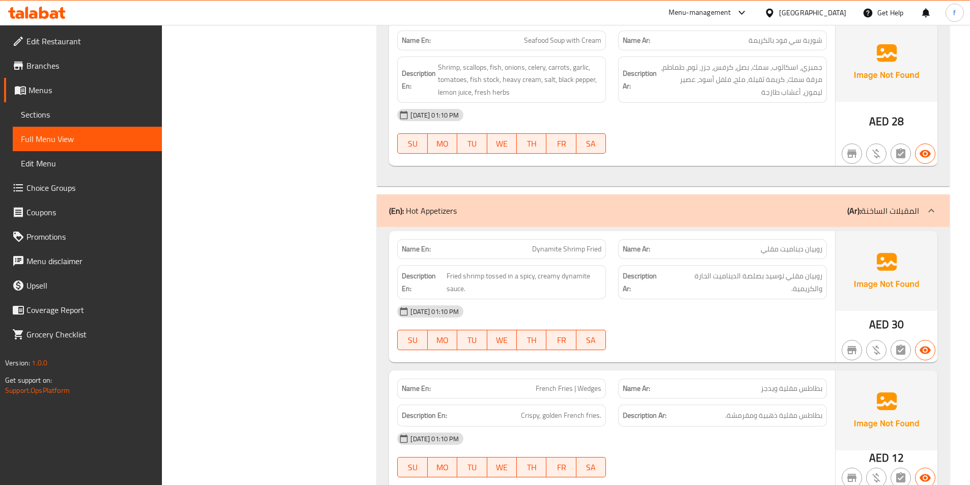
scroll to position [916, 0]
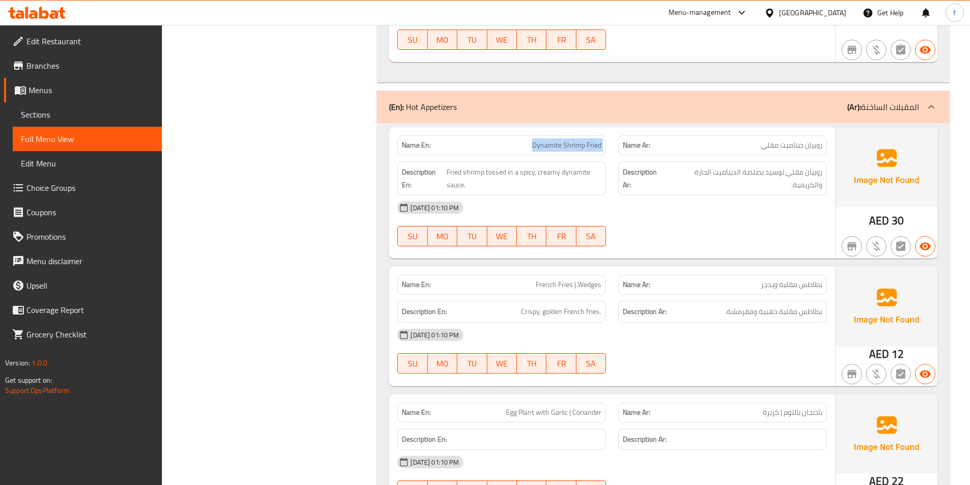
drag, startPoint x: 530, startPoint y: 131, endPoint x: 615, endPoint y: 132, distance: 85.0
drag, startPoint x: 458, startPoint y: 158, endPoint x: 484, endPoint y: 161, distance: 26.1
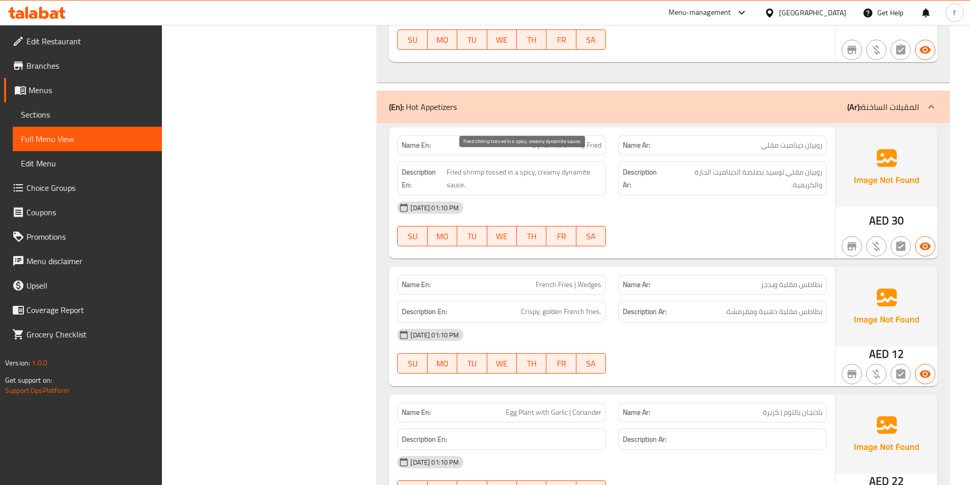
click at [506, 166] on span "Fried shrimp tossed in a spicy, creamy dynamite sauce." at bounding box center [523, 178] width 155 height 25
click at [501, 166] on span "Fried shrimp tossed in a spicy, creamy dynamite sauce." at bounding box center [523, 178] width 155 height 25
copy span "tossed"
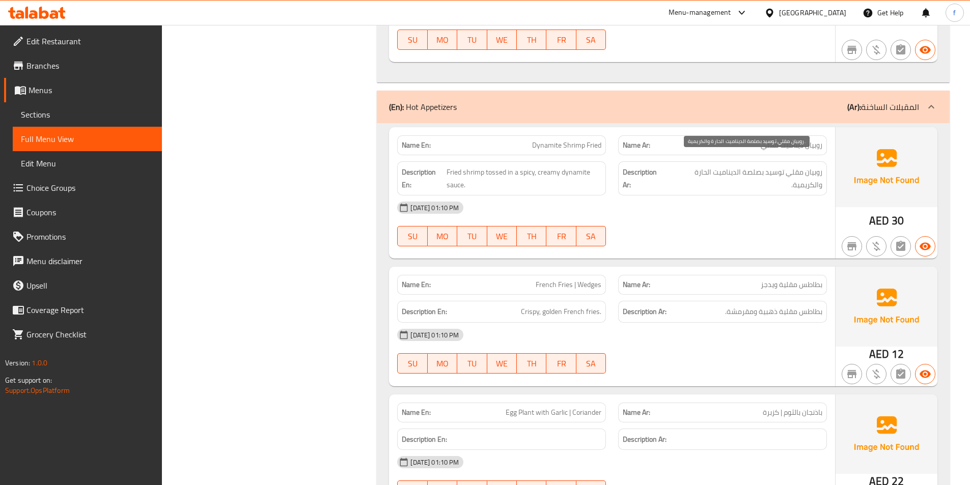
click at [776, 166] on span "روبيان مقلي توسيد بصلصة الديناميت الحارة والكريمية." at bounding box center [744, 178] width 155 height 25
drag, startPoint x: 544, startPoint y: 162, endPoint x: 554, endPoint y: 161, distance: 10.8
click at [554, 166] on span "Fried shrimp tossed in a spicy, creamy dynamite sauce." at bounding box center [523, 178] width 155 height 25
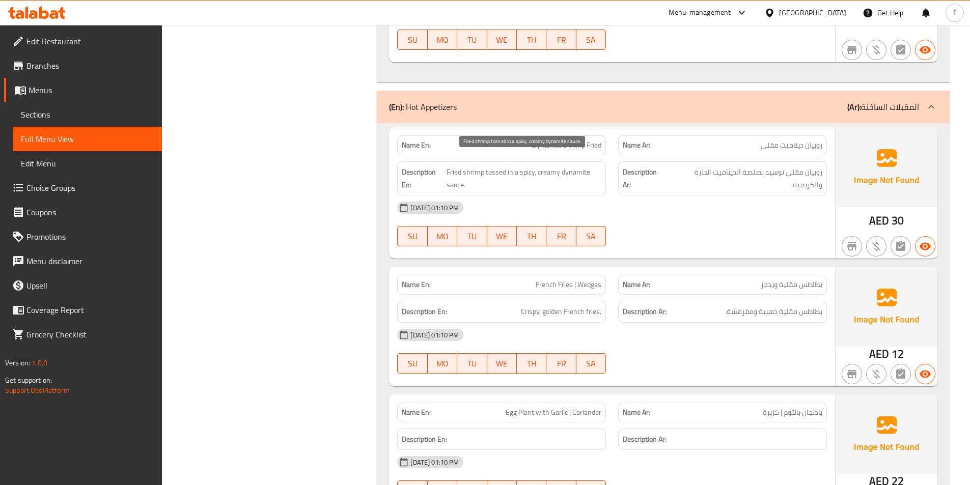
click at [541, 166] on span "Fried shrimp tossed in a spicy, creamy dynamite sauce." at bounding box center [523, 178] width 155 height 25
click at [454, 166] on span "Fried shrimp tossed in a spicy, creamy dynamite sauce." at bounding box center [523, 178] width 155 height 25
click at [790, 166] on span "روبيان مقلي توسيد بصلصة الديناميت الحارة والكريمية." at bounding box center [744, 178] width 155 height 25
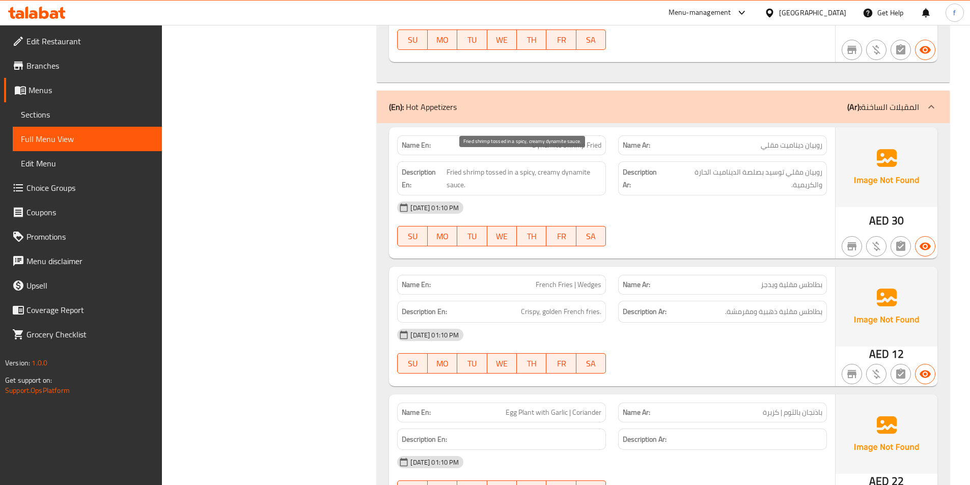
click at [476, 166] on span "Fried shrimp tossed in a spicy, creamy dynamite sauce." at bounding box center [523, 178] width 155 height 25
drag, startPoint x: 476, startPoint y: 163, endPoint x: 644, endPoint y: 158, distance: 168.0
click at [489, 166] on span "Fried shrimp tossed in a spicy, creamy dynamite sauce." at bounding box center [523, 178] width 155 height 25
click at [813, 166] on span "روبيان مقلي توسيد بصلصة الديناميت الحارة والكريمية." at bounding box center [744, 178] width 155 height 25
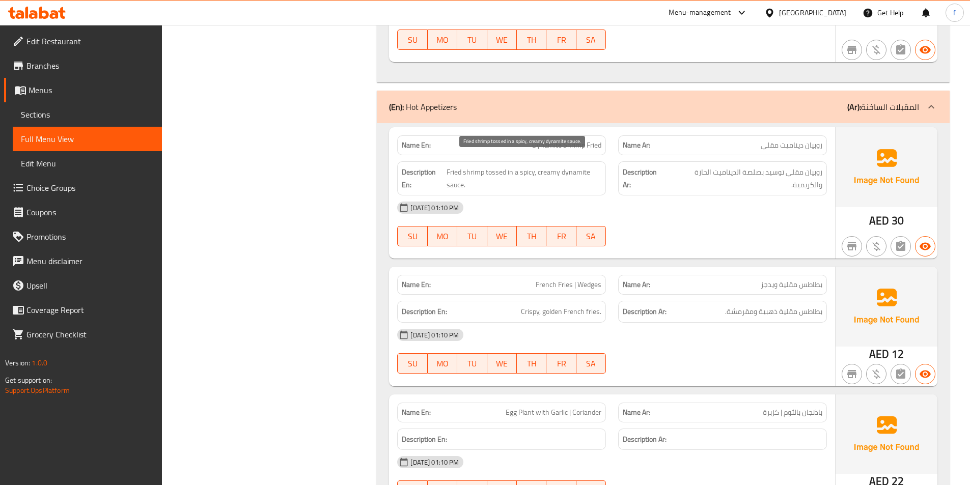
click at [503, 166] on span "Fried shrimp tossed in a spicy, creamy dynamite sauce." at bounding box center [523, 178] width 155 height 25
click at [770, 166] on span "روبيان مقلي توسيد بصلصة الديناميت الحارة والكريمية." at bounding box center [744, 178] width 155 height 25
click at [551, 166] on span "Fried shrimp tossed in a spicy, creamy dynamite sauce." at bounding box center [523, 178] width 155 height 25
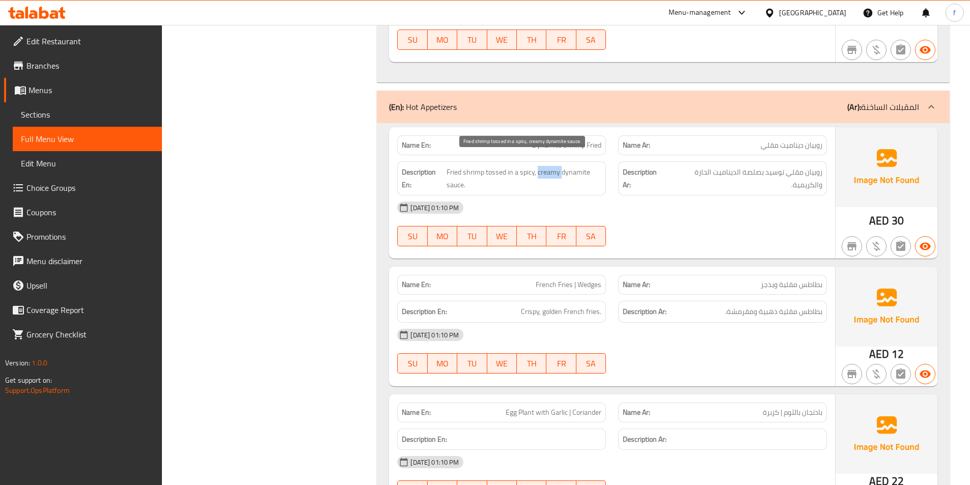
drag, startPoint x: 551, startPoint y: 160, endPoint x: 837, endPoint y: 171, distance: 286.2
click at [551, 166] on span "Fried shrimp tossed in a spicy, creamy dynamite sauce." at bounding box center [523, 178] width 155 height 25
click at [811, 173] on span "روبيان مقلي توسيد بصلصة الديناميت الحارة والكريمية." at bounding box center [744, 178] width 155 height 25
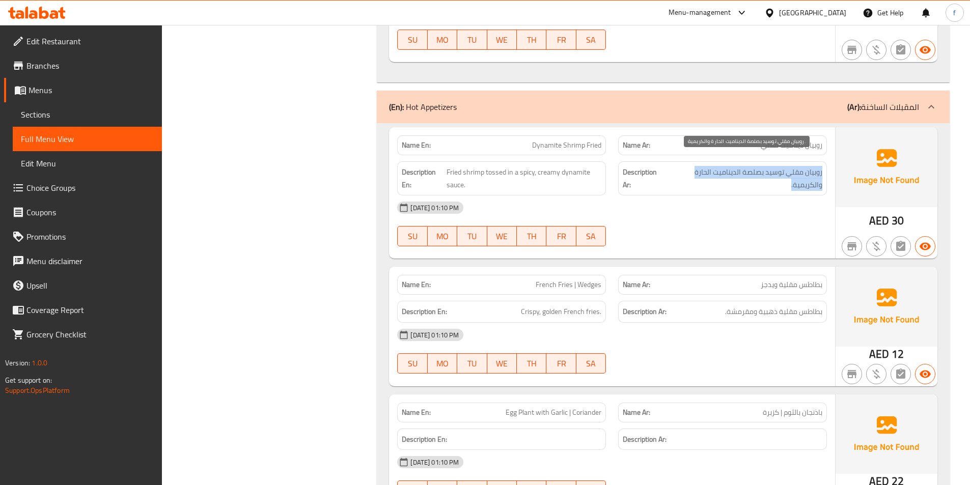
drag, startPoint x: 811, startPoint y: 173, endPoint x: 682, endPoint y: 164, distance: 129.6
click at [811, 173] on span "روبيان مقلي توسيد بصلصة الديناميت الحارة والكريمية." at bounding box center [744, 178] width 155 height 25
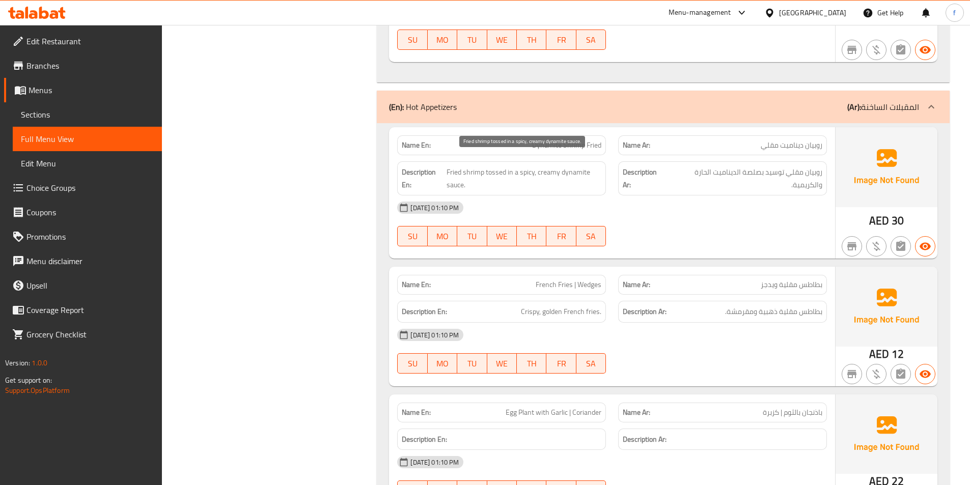
click at [559, 166] on span "Fried shrimp tossed in a spicy, creamy dynamite sauce." at bounding box center [523, 178] width 155 height 25
click at [572, 166] on span "Fried shrimp tossed in a spicy, creamy dynamite sauce." at bounding box center [523, 178] width 155 height 25
drag, startPoint x: 449, startPoint y: 177, endPoint x: 637, endPoint y: 180, distance: 187.9
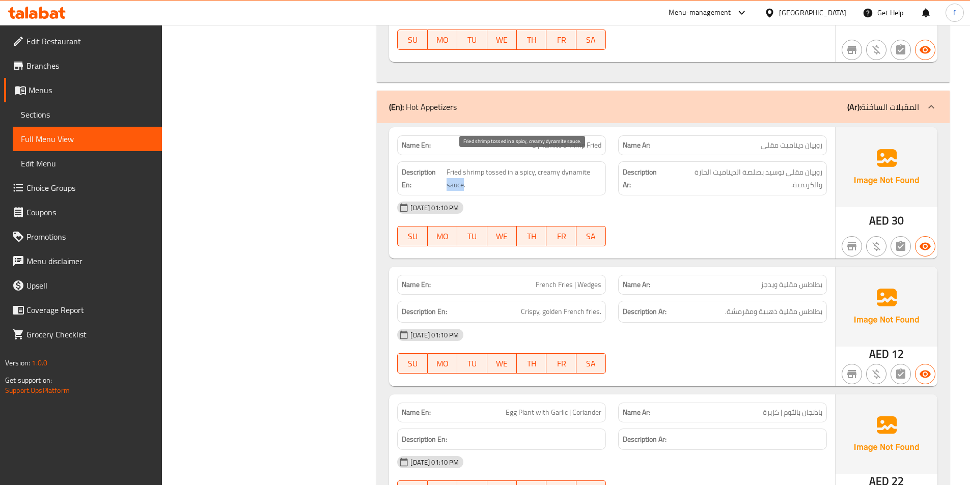
click at [457, 176] on span "Fried shrimp tossed in a spicy, creamy dynamite sauce." at bounding box center [523, 178] width 155 height 25
drag, startPoint x: 795, startPoint y: 177, endPoint x: 732, endPoint y: 171, distance: 63.4
click at [794, 177] on span "روبيان مقلي توسيد بصلصة الديناميت الحارة والكريمية." at bounding box center [744, 178] width 155 height 25
click at [750, 166] on span "روبيان مقلي توسيد بصلصة الديناميت الحارة والكريمية." at bounding box center [744, 178] width 155 height 25
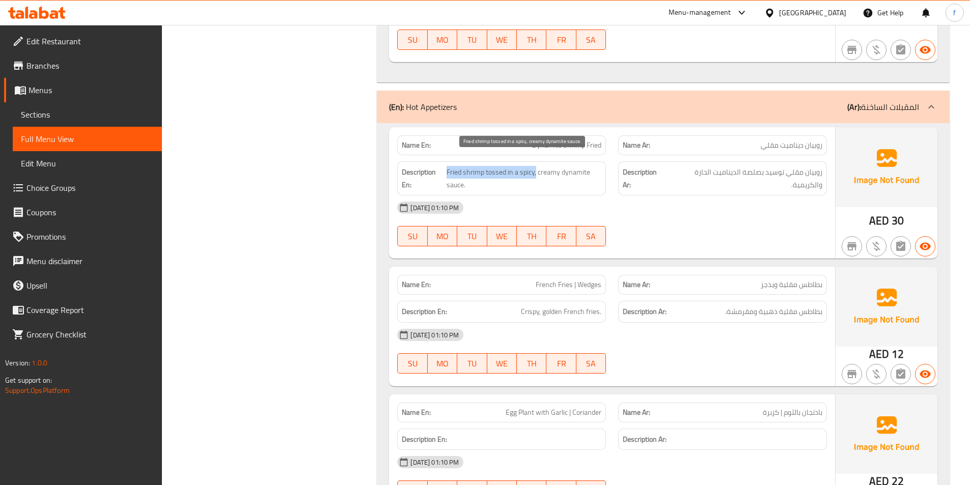
drag, startPoint x: 446, startPoint y: 158, endPoint x: 535, endPoint y: 158, distance: 89.1
click at [535, 166] on span "Fried shrimp tossed in a spicy, creamy dynamite sauce." at bounding box center [523, 178] width 155 height 25
click at [532, 166] on span "Fried shrimp tossed in a spicy, creamy dynamite sauce." at bounding box center [523, 178] width 155 height 25
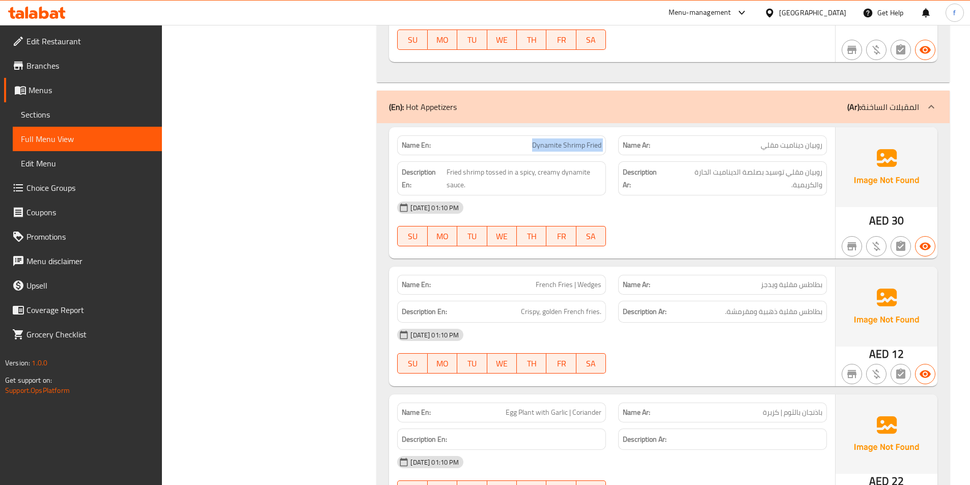
copy span "Dynamite Shrimp Fried"
drag, startPoint x: 786, startPoint y: 218, endPoint x: 762, endPoint y: 204, distance: 28.1
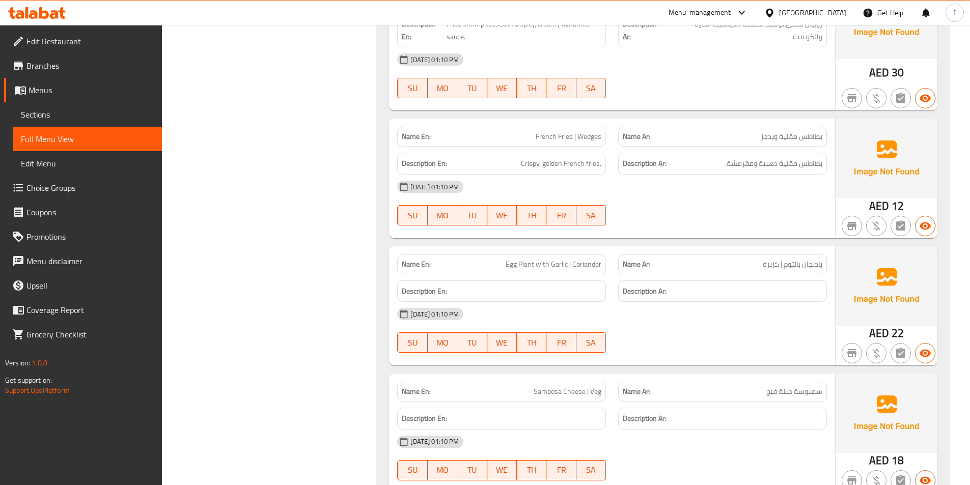
scroll to position [1069, 0]
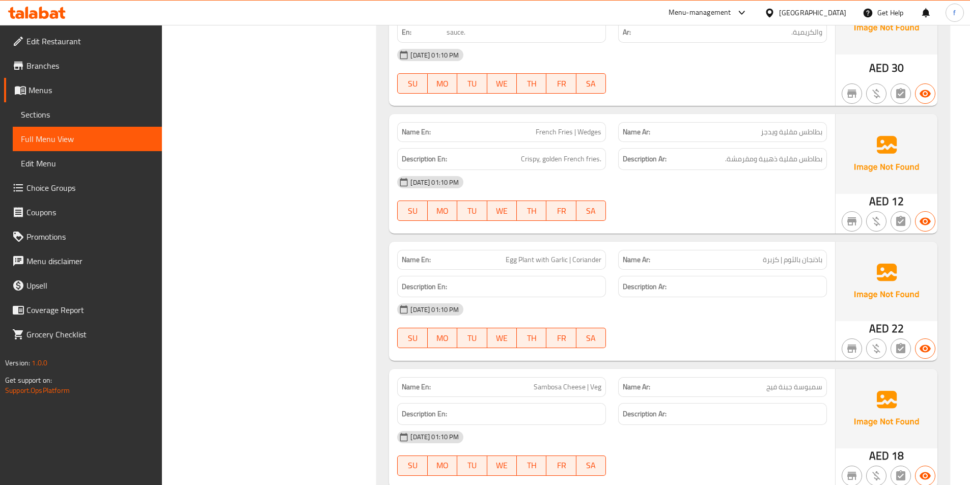
click at [540, 153] on span "Crispy, golden French fries." at bounding box center [561, 159] width 80 height 13
click at [557, 153] on span "Crispy, golden French fries." at bounding box center [561, 159] width 80 height 13
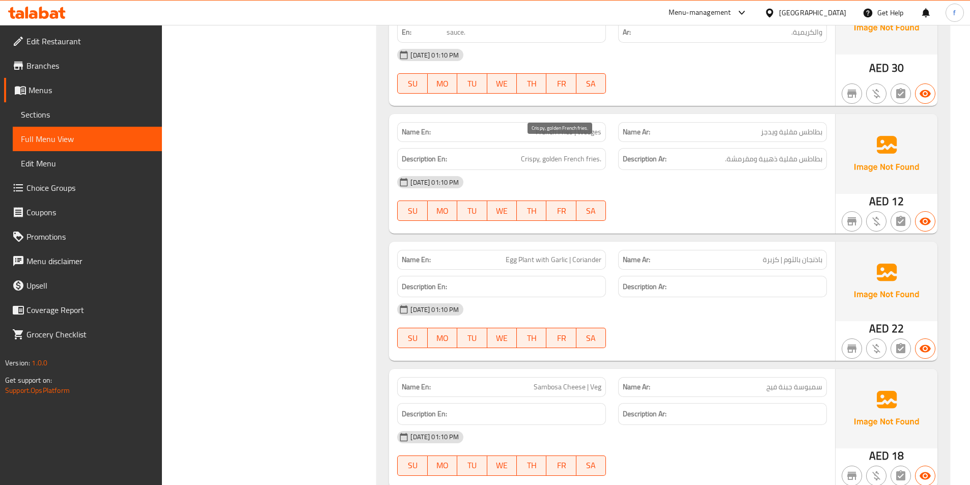
drag, startPoint x: 568, startPoint y: 145, endPoint x: 579, endPoint y: 145, distance: 11.7
click at [575, 153] on span "Crispy, golden French fries." at bounding box center [561, 159] width 80 height 13
click at [579, 153] on span "Crispy, golden French fries." at bounding box center [561, 159] width 80 height 13
click at [584, 153] on span "Crispy, golden French fries." at bounding box center [561, 159] width 80 height 13
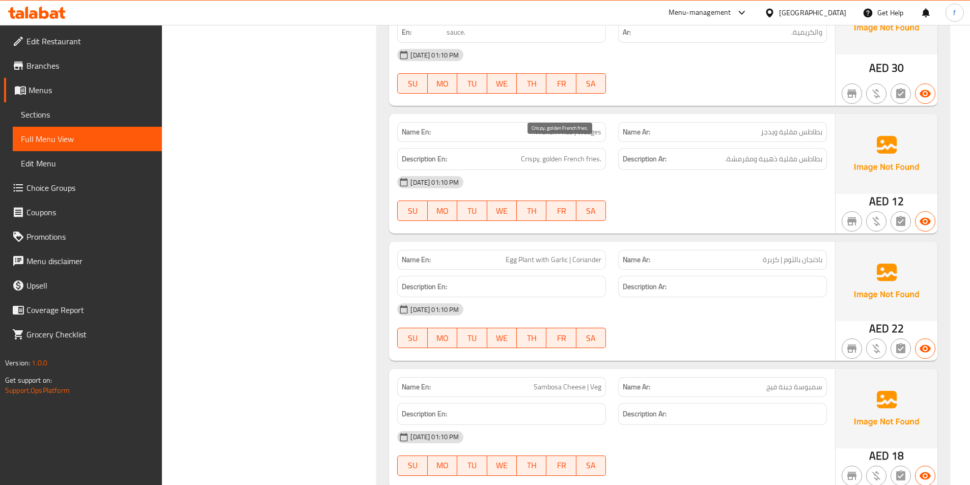
click at [595, 153] on span "Crispy, golden French fries." at bounding box center [561, 159] width 80 height 13
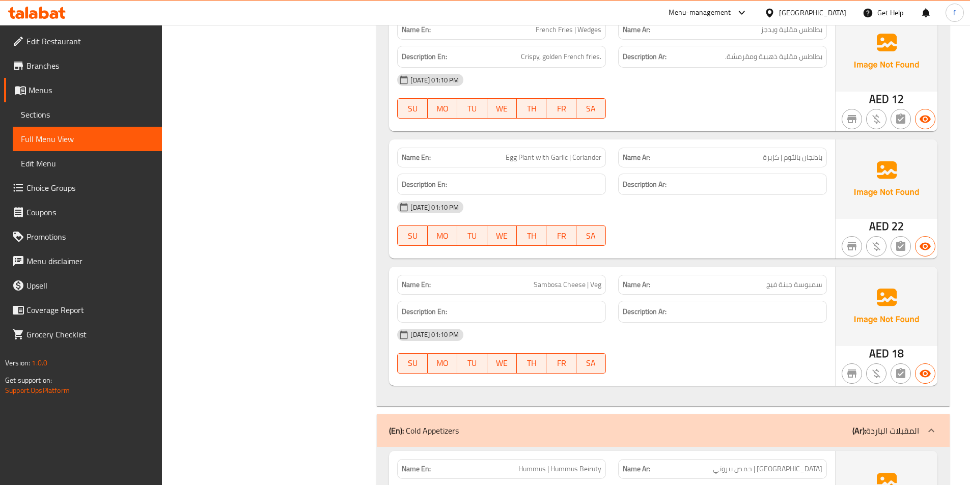
scroll to position [1171, 0]
drag, startPoint x: 786, startPoint y: 149, endPoint x: 594, endPoint y: 147, distance: 192.4
drag, startPoint x: 532, startPoint y: 272, endPoint x: 607, endPoint y: 274, distance: 74.9
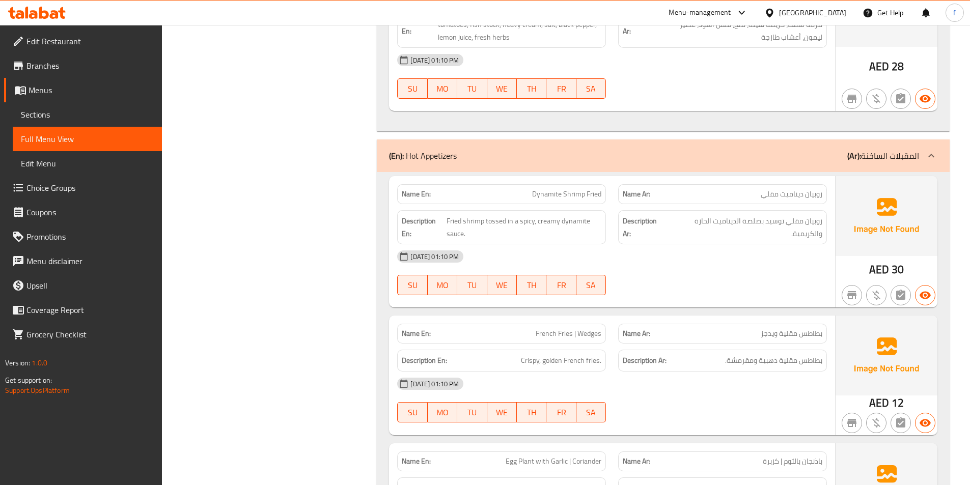
scroll to position [967, 0]
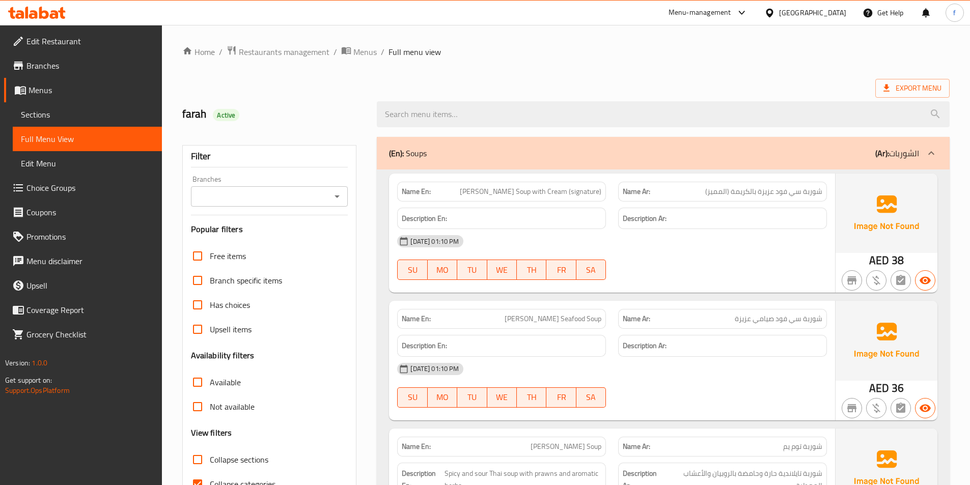
scroll to position [807, 0]
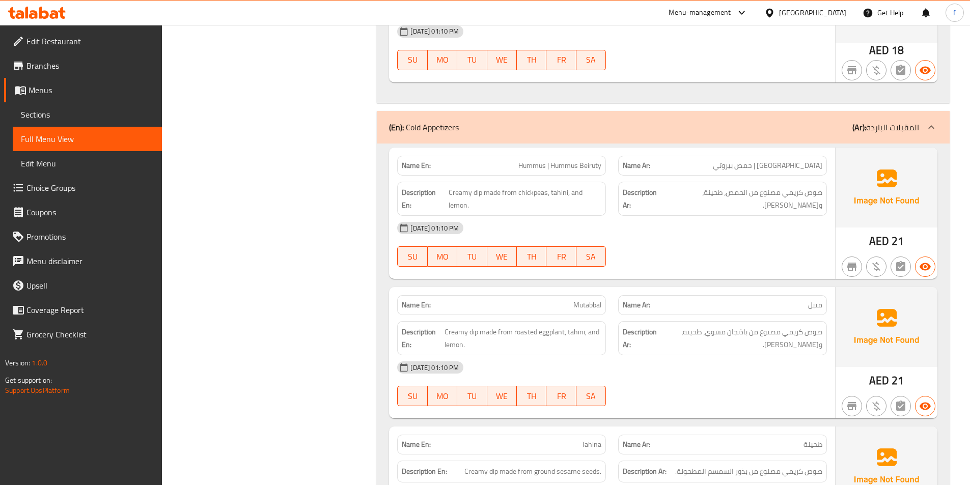
scroll to position [1468, 0]
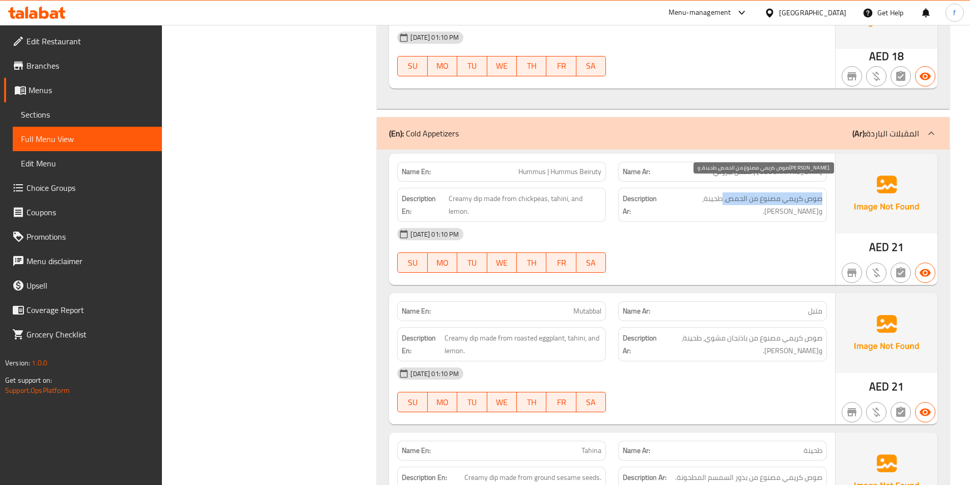
drag, startPoint x: 822, startPoint y: 187, endPoint x: 723, endPoint y: 186, distance: 98.7
click at [723, 192] on span "صوص كريمي مصنوع من الحمص، طحينة، و[PERSON_NAME]." at bounding box center [742, 204] width 159 height 25
click at [710, 192] on span "صوص كريمي مصنوع من الحمص، طحينة، و[PERSON_NAME]." at bounding box center [742, 204] width 159 height 25
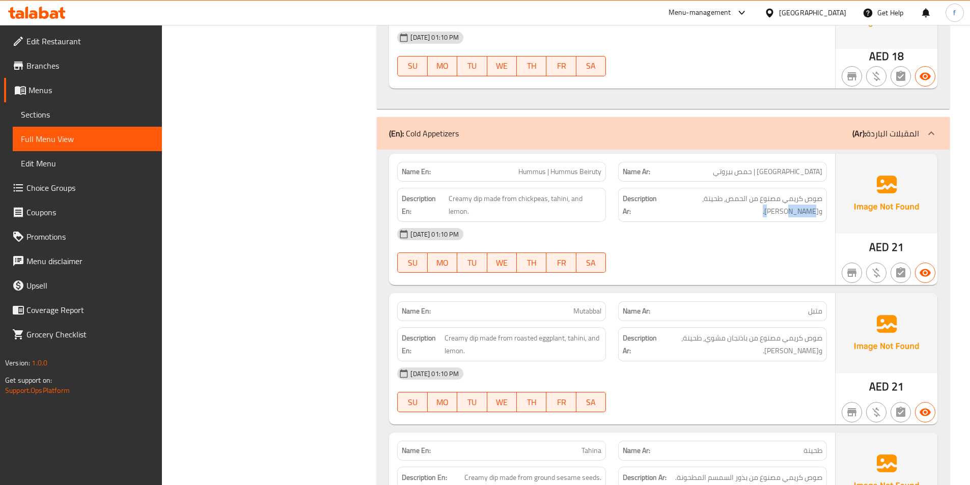
click at [500, 197] on span "Creamy dip made from chickpeas, tahini, and lemon." at bounding box center [524, 204] width 153 height 25
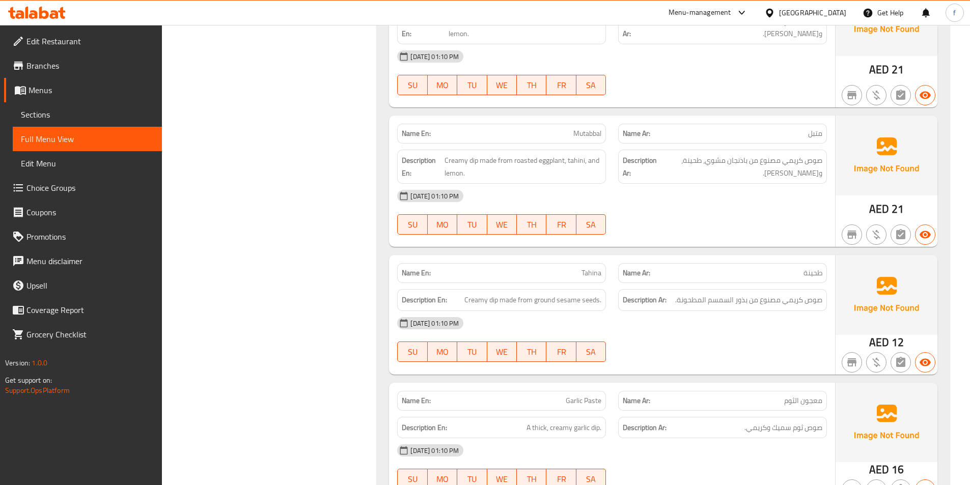
scroll to position [1672, 0]
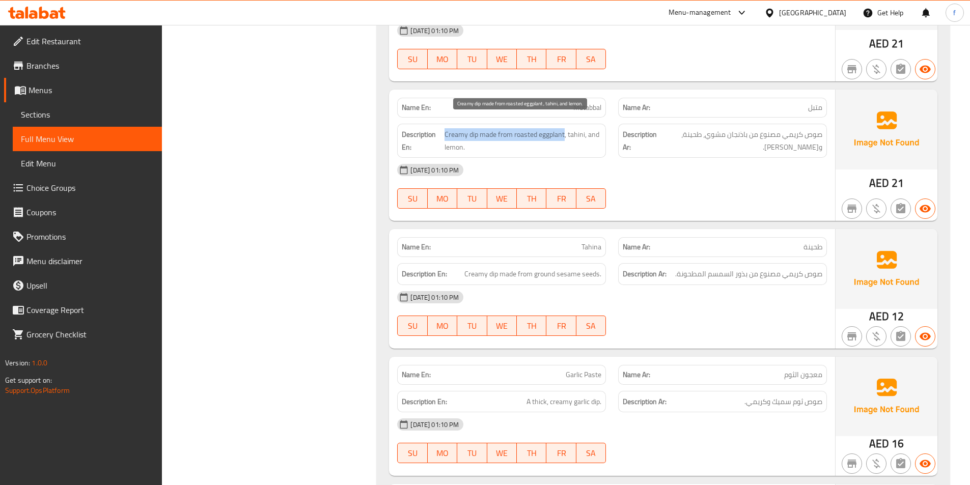
drag, startPoint x: 444, startPoint y: 118, endPoint x: 563, endPoint y: 124, distance: 119.3
click at [563, 128] on span "Creamy dip made from roasted eggplant, tahini, and lemon." at bounding box center [522, 140] width 157 height 25
click at [571, 128] on span "Creamy dip made from roasted eggplant, tahini, and lemon." at bounding box center [522, 140] width 157 height 25
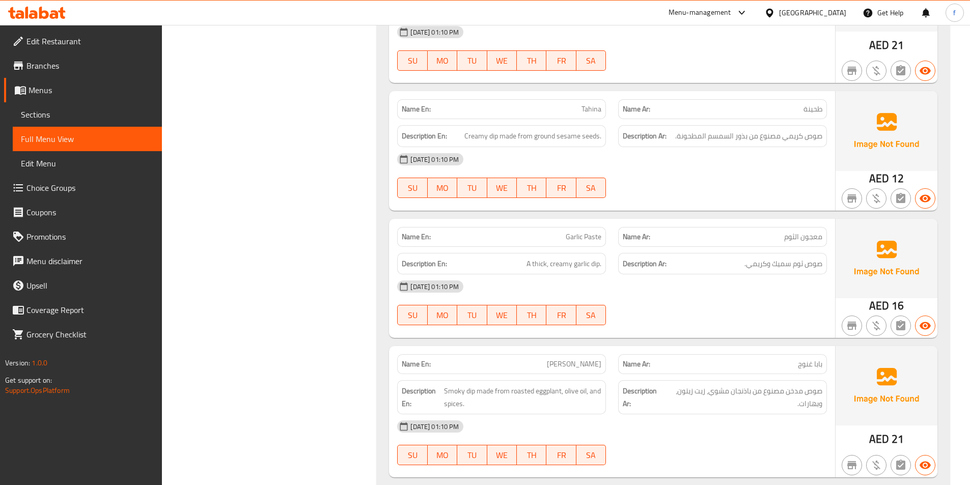
scroll to position [1825, 0]
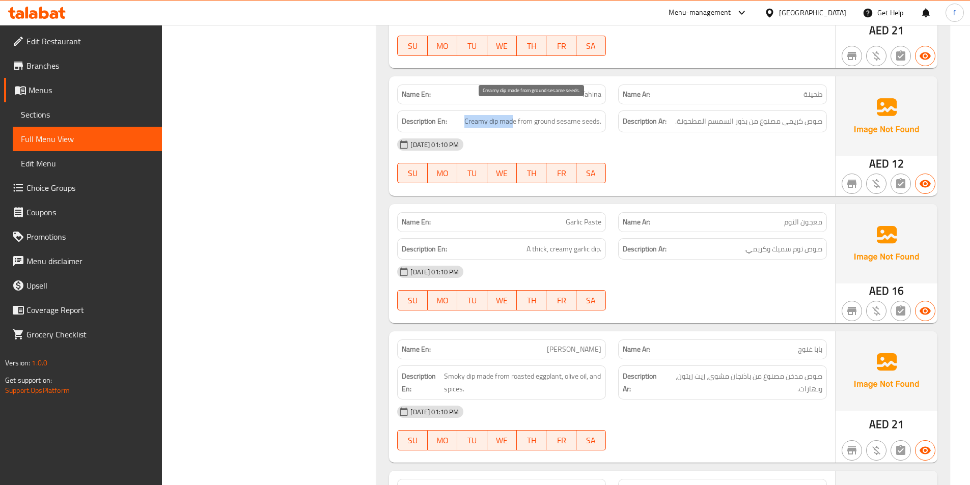
drag, startPoint x: 475, startPoint y: 109, endPoint x: 515, endPoint y: 114, distance: 39.5
click at [519, 115] on span "Creamy dip made from ground sesame seeds." at bounding box center [532, 121] width 137 height 13
drag, startPoint x: 500, startPoint y: 108, endPoint x: 575, endPoint y: 112, distance: 74.4
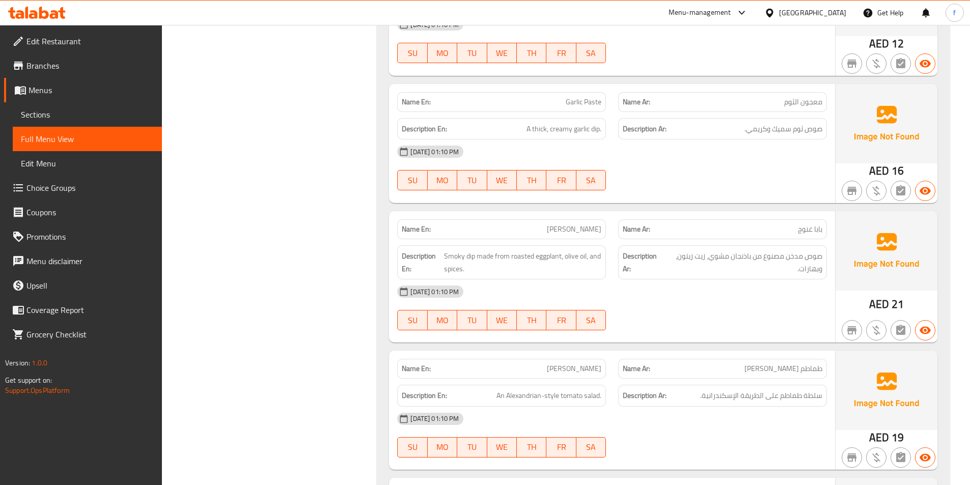
scroll to position [1927, 0]
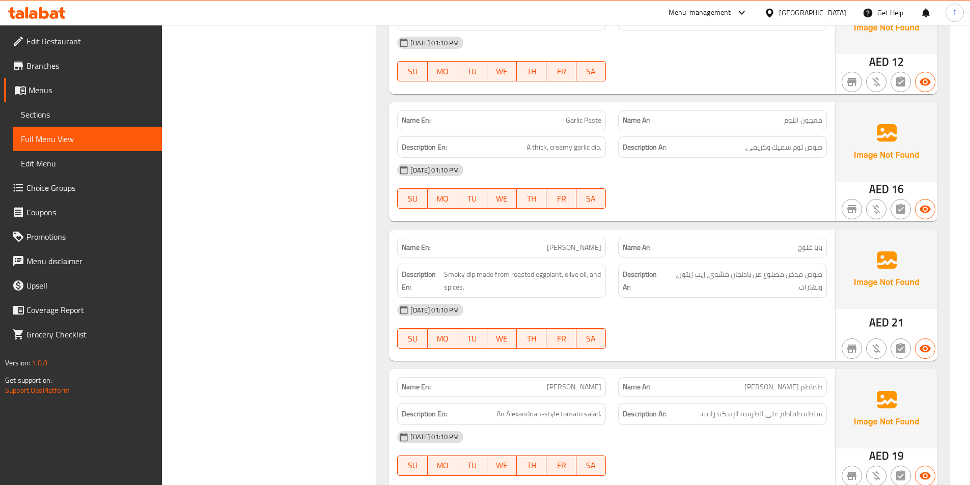
drag, startPoint x: 569, startPoint y: 106, endPoint x: 559, endPoint y: 106, distance: 9.7
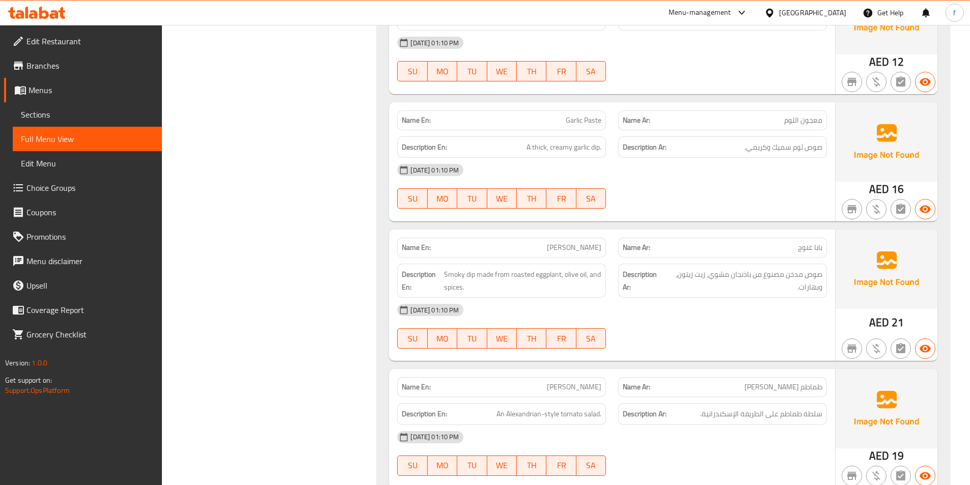
drag, startPoint x: 527, startPoint y: 132, endPoint x: 546, endPoint y: 136, distance: 19.8
click at [546, 141] on span "A thick, creamy garlic dip." at bounding box center [563, 147] width 75 height 13
drag, startPoint x: 549, startPoint y: 135, endPoint x: 656, endPoint y: 134, distance: 107.4
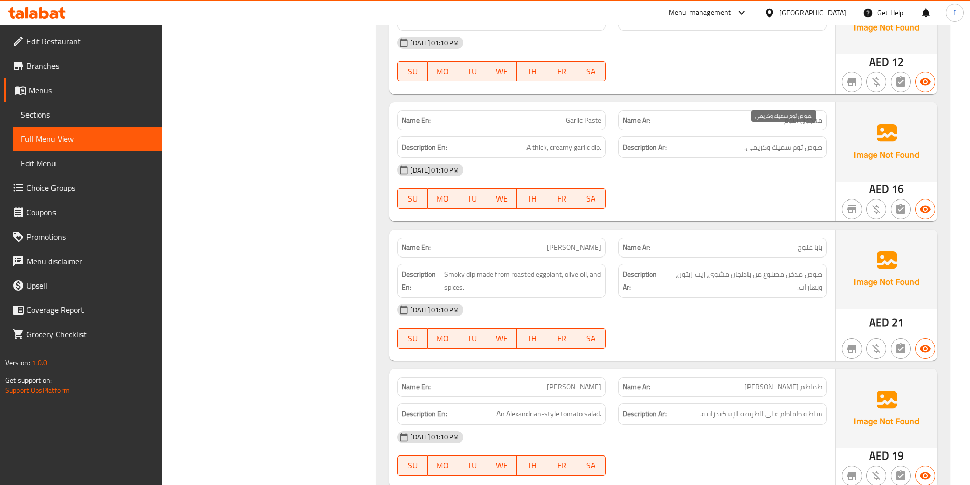
drag, startPoint x: 758, startPoint y: 133, endPoint x: 818, endPoint y: 143, distance: 61.4
click at [758, 141] on span "صوص ثوم سميك وكريمي." at bounding box center [783, 147] width 78 height 13
drag, startPoint x: 820, startPoint y: 136, endPoint x: 741, endPoint y: 135, distance: 78.9
drag, startPoint x: 552, startPoint y: 133, endPoint x: 578, endPoint y: 131, distance: 26.5
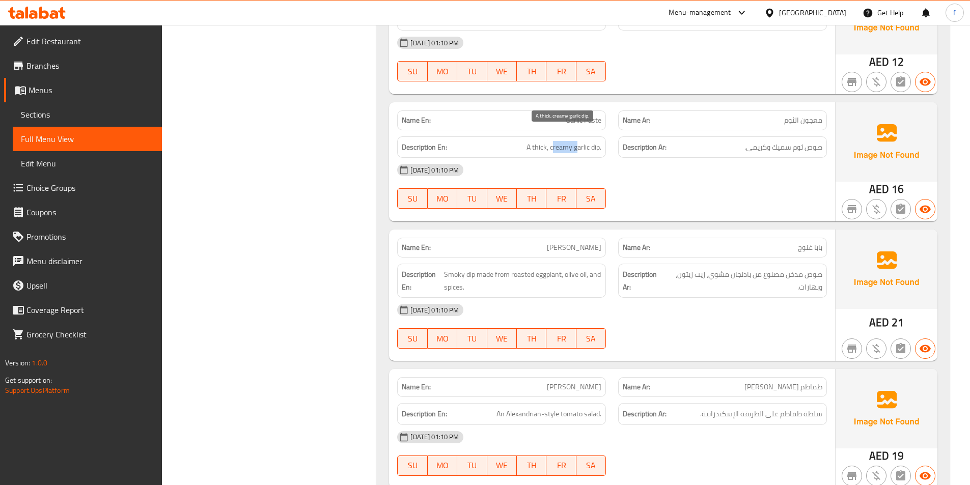
click at [578, 141] on span "A thick, creamy garlic dip." at bounding box center [563, 147] width 75 height 13
click at [536, 141] on span "A thick, creamy garlic dip." at bounding box center [563, 147] width 75 height 13
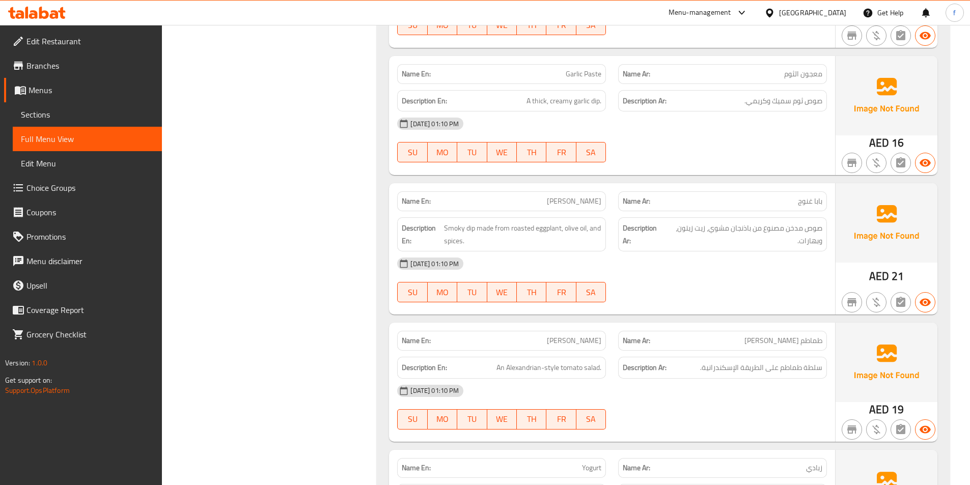
scroll to position [2028, 0]
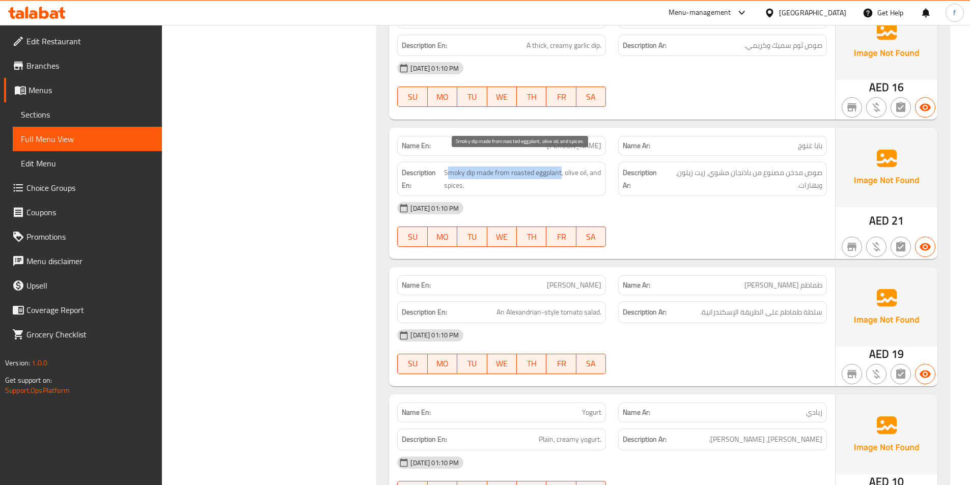
drag, startPoint x: 448, startPoint y: 157, endPoint x: 561, endPoint y: 163, distance: 112.7
click at [561, 166] on span "Smoky dip made from roasted eggplant, olive oil, and spices." at bounding box center [522, 178] width 157 height 25
drag, startPoint x: 586, startPoint y: 161, endPoint x: 640, endPoint y: 164, distance: 54.5
click at [588, 166] on span "Smoky dip made from roasted eggplant, olive oil, and spices." at bounding box center [522, 178] width 157 height 25
drag, startPoint x: 515, startPoint y: 171, endPoint x: 564, endPoint y: 179, distance: 50.0
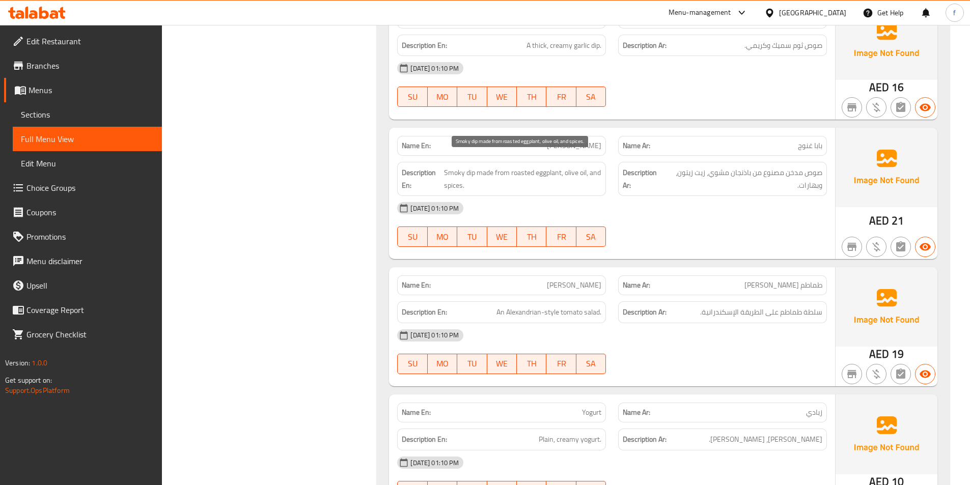
click at [524, 174] on span "Smoky dip made from roasted eggplant, olive oil, and spices." at bounding box center [522, 178] width 157 height 25
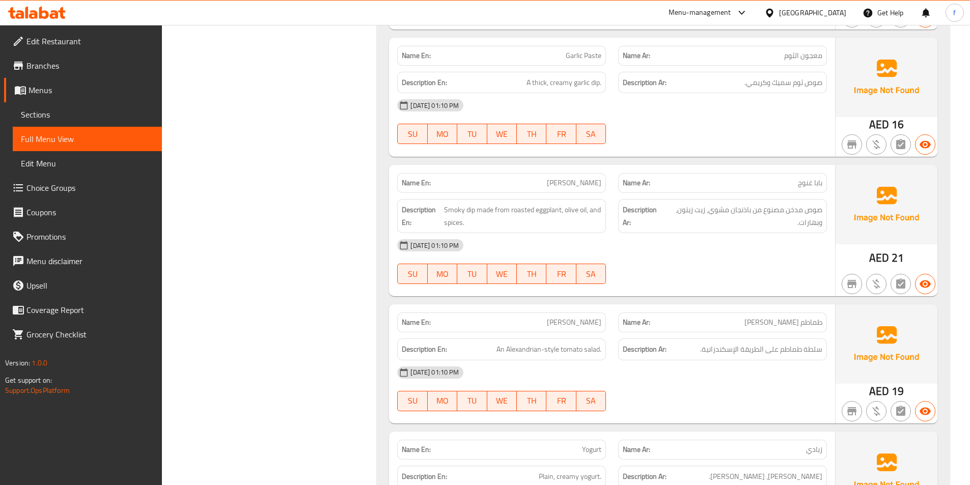
scroll to position [1977, 0]
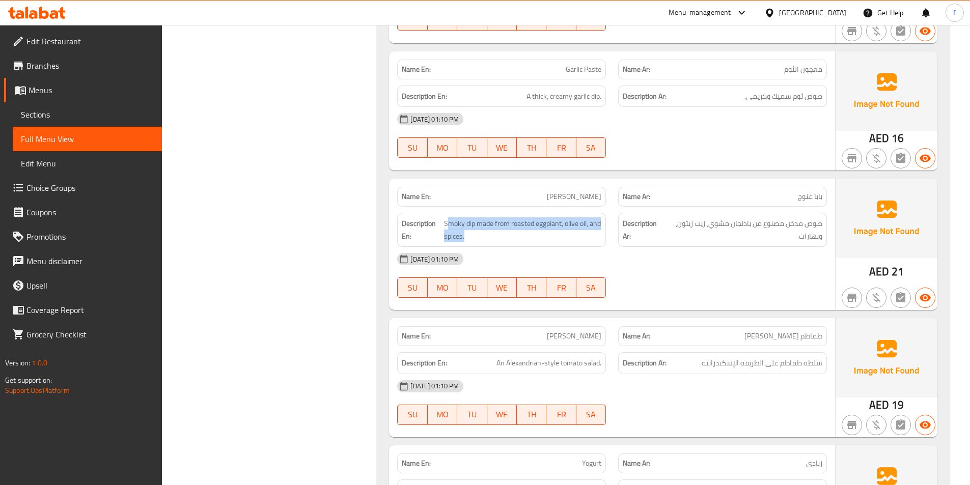
drag, startPoint x: 446, startPoint y: 210, endPoint x: 605, endPoint y: 228, distance: 159.8
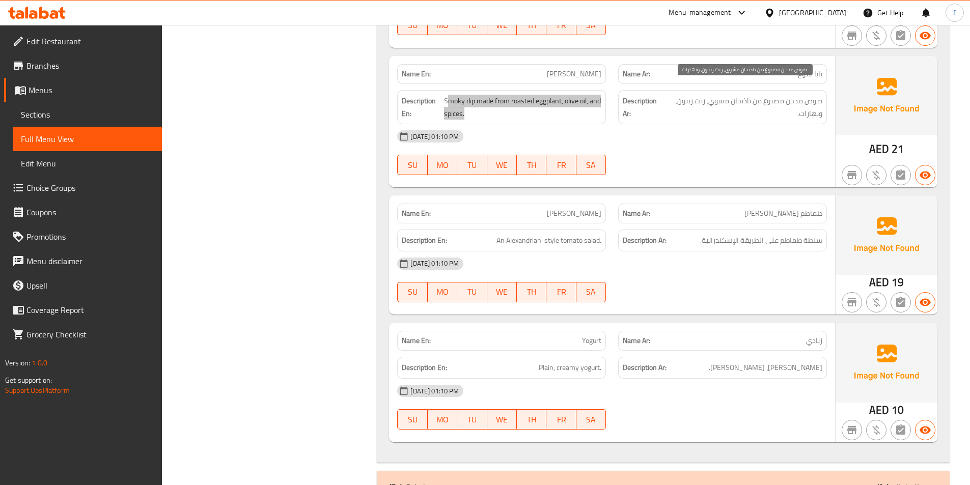
scroll to position [2130, 0]
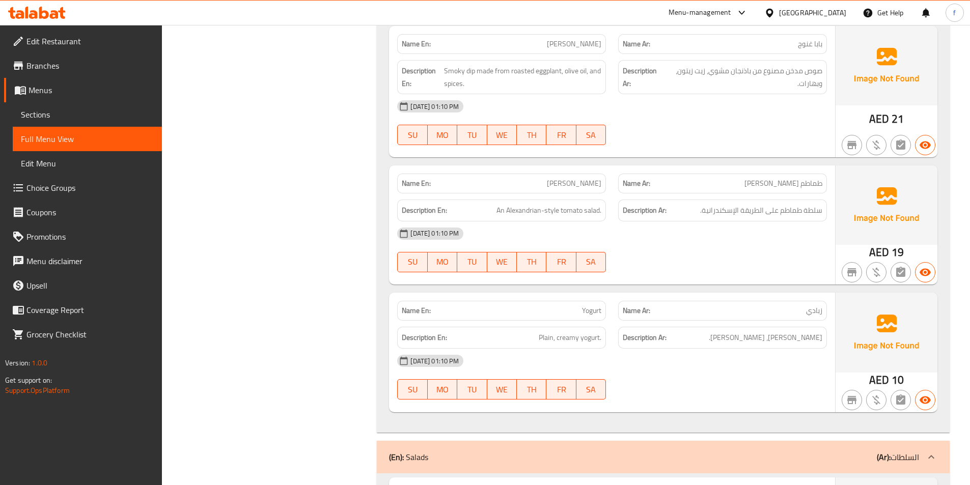
drag, startPoint x: 539, startPoint y: 173, endPoint x: 607, endPoint y: 174, distance: 68.2
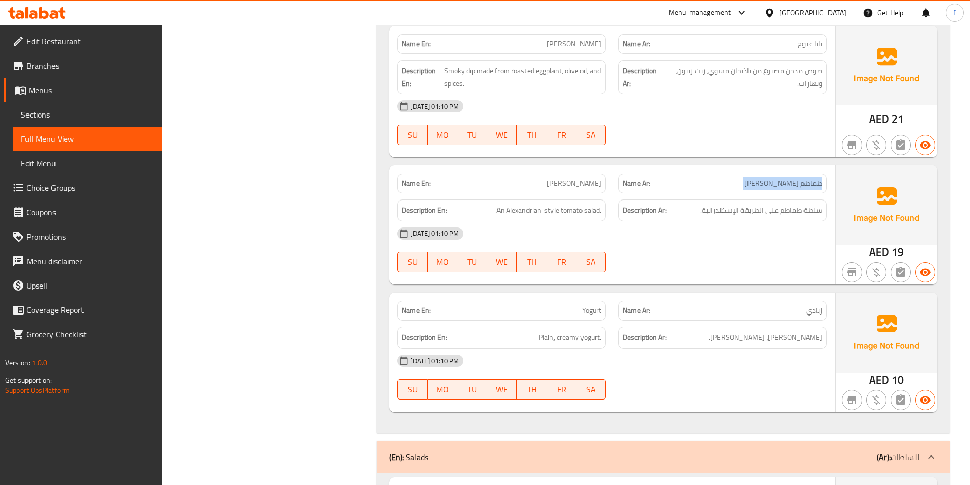
drag, startPoint x: 497, startPoint y: 197, endPoint x: 601, endPoint y: 201, distance: 104.4
click at [601, 204] on span "An Alexandrian-style tomato salad." at bounding box center [548, 210] width 105 height 13
click at [579, 204] on span "An Alexandrian-style tomato salad." at bounding box center [548, 210] width 105 height 13
drag, startPoint x: 600, startPoint y: 197, endPoint x: 497, endPoint y: 196, distance: 103.3
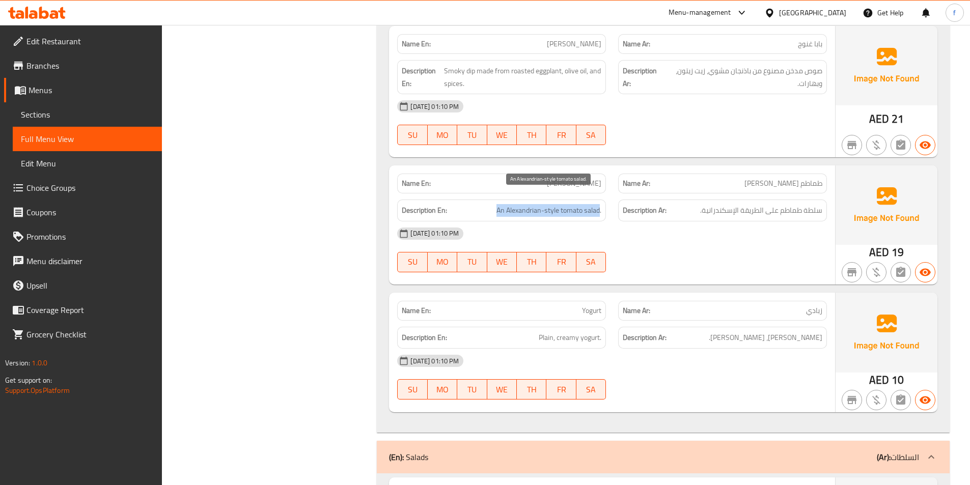
click at [497, 204] on span "An Alexandrian-style tomato salad." at bounding box center [548, 210] width 105 height 13
click at [748, 301] on div "Name Ar: زبادي" at bounding box center [722, 311] width 209 height 20
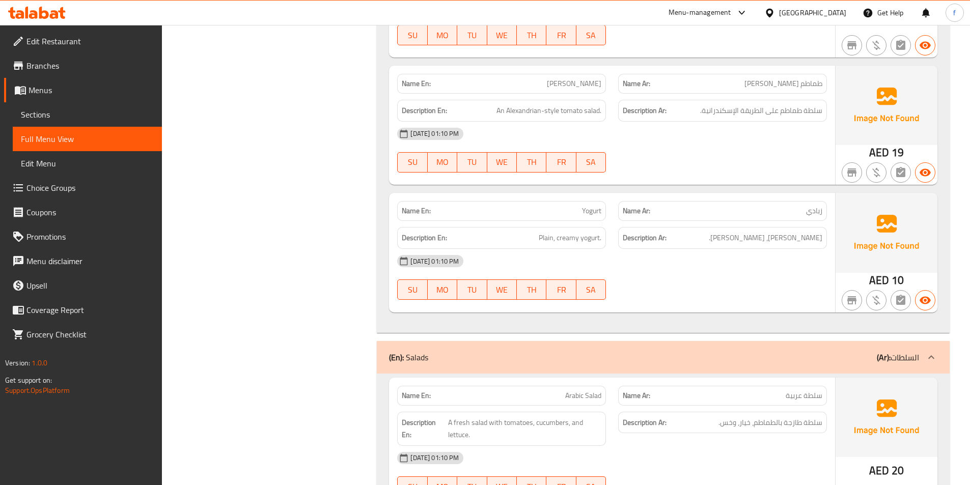
scroll to position [2232, 0]
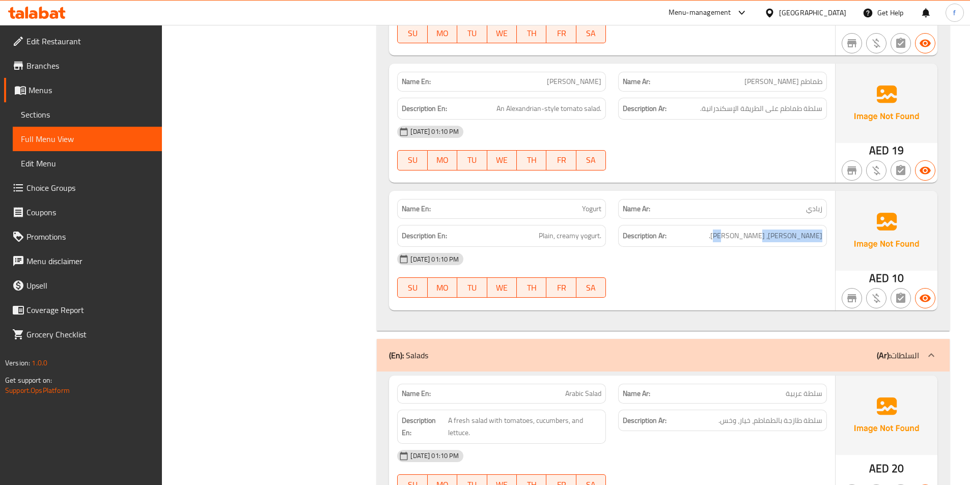
drag, startPoint x: 758, startPoint y: 225, endPoint x: 823, endPoint y: 223, distance: 64.7
click at [823, 225] on div "Description Ar: زبادي عادي، كريمي." at bounding box center [722, 236] width 209 height 22
drag, startPoint x: 542, startPoint y: 220, endPoint x: 625, endPoint y: 222, distance: 83.5
click at [625, 222] on div "Description En: Plain, creamy yogurt. Description Ar: زبادي عادي، كريمي." at bounding box center [612, 236] width 442 height 34
click at [696, 230] on h6 "Description Ar: زبادي عادي، كريمي." at bounding box center [723, 236] width 200 height 13
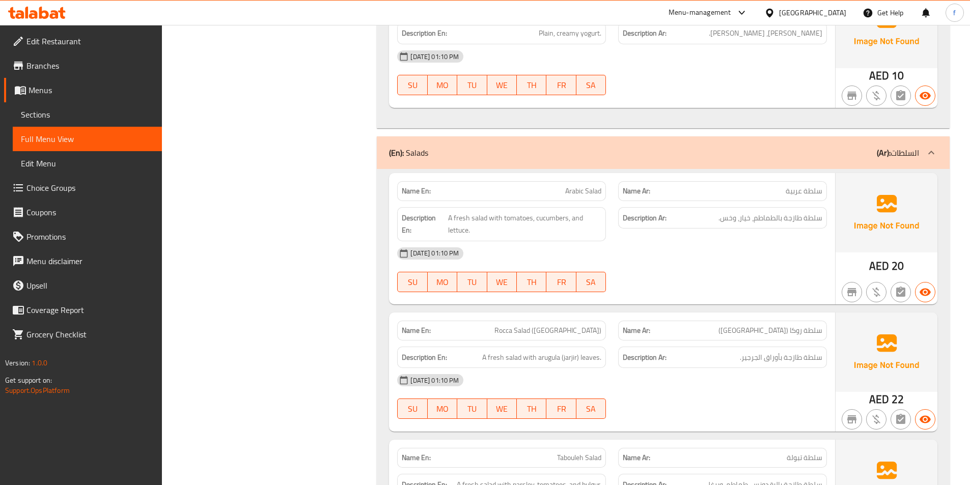
scroll to position [2436, 0]
drag, startPoint x: 445, startPoint y: 202, endPoint x: 586, endPoint y: 227, distance: 143.3
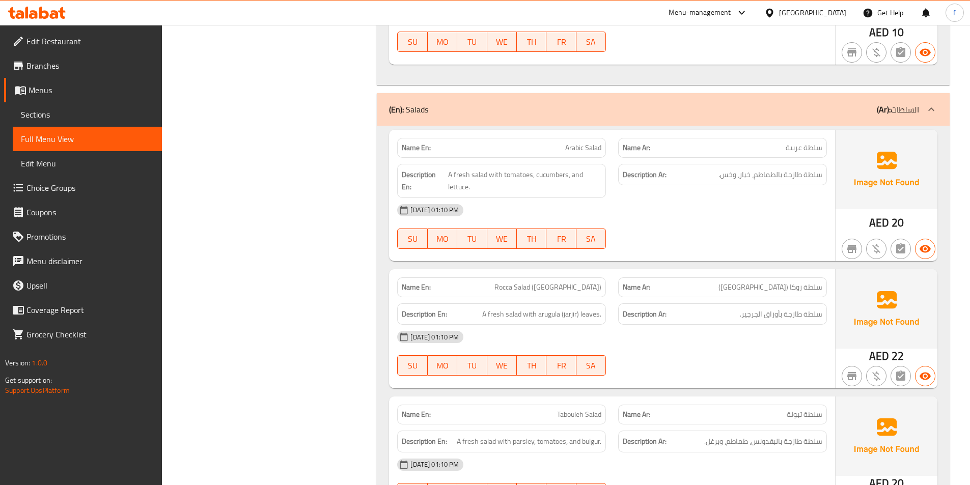
scroll to position [2639, 0]
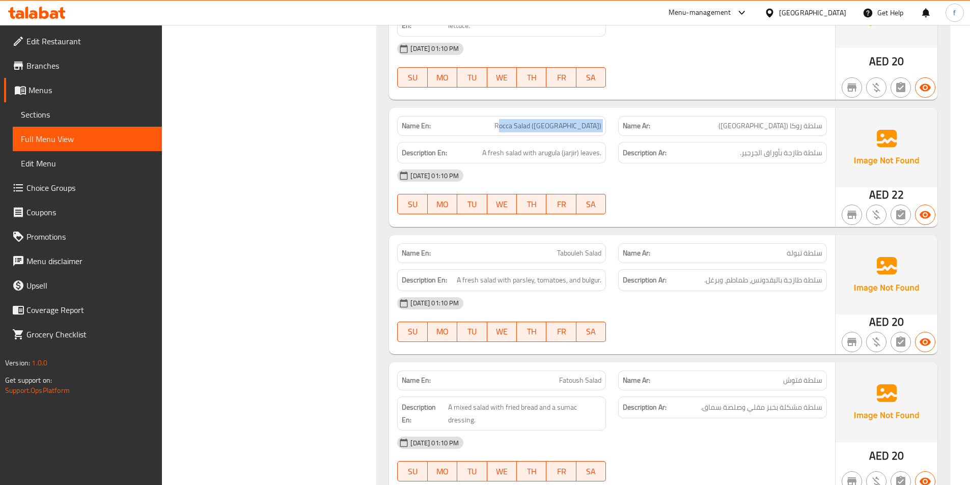
drag, startPoint x: 551, startPoint y: 114, endPoint x: 615, endPoint y: 114, distance: 63.6
drag, startPoint x: 483, startPoint y: 138, endPoint x: 558, endPoint y: 143, distance: 76.0
click at [558, 147] on span "A fresh salad with arugula (jarjir) leaves." at bounding box center [541, 153] width 119 height 13
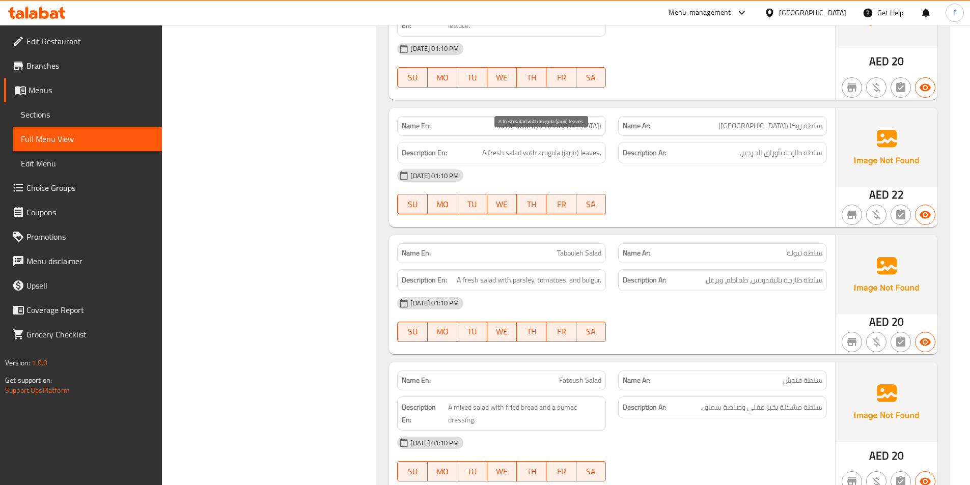
click at [567, 147] on span "A fresh salad with arugula (jarjir) leaves." at bounding box center [541, 153] width 119 height 13
click at [574, 147] on span "A fresh salad with arugula (jarjir) leaves." at bounding box center [541, 153] width 119 height 13
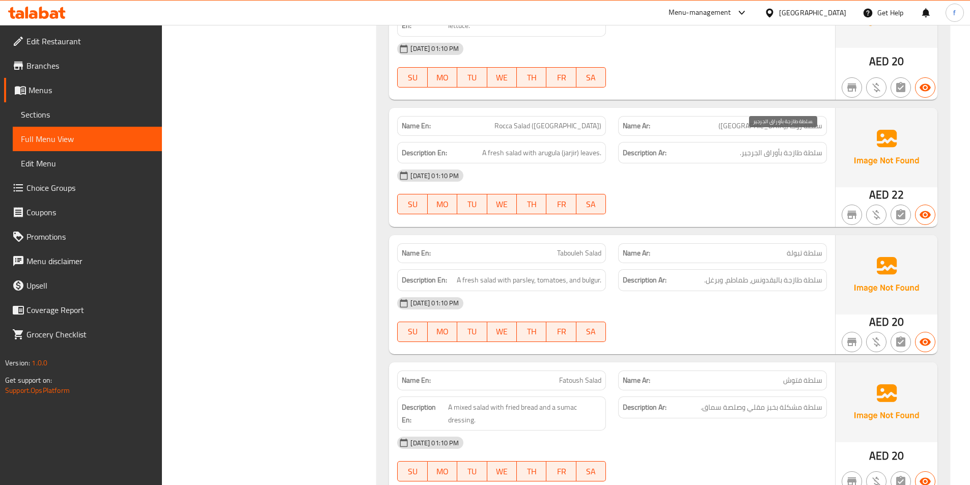
click at [749, 147] on span "سلطة طازجة بأوراق الجرجير." at bounding box center [781, 153] width 82 height 13
click at [816, 147] on span "سلطة طازجة بأوراق الجرجير." at bounding box center [781, 153] width 82 height 13
click at [797, 147] on span "سلطة طازجة بأوراق الجرجير." at bounding box center [781, 153] width 82 height 13
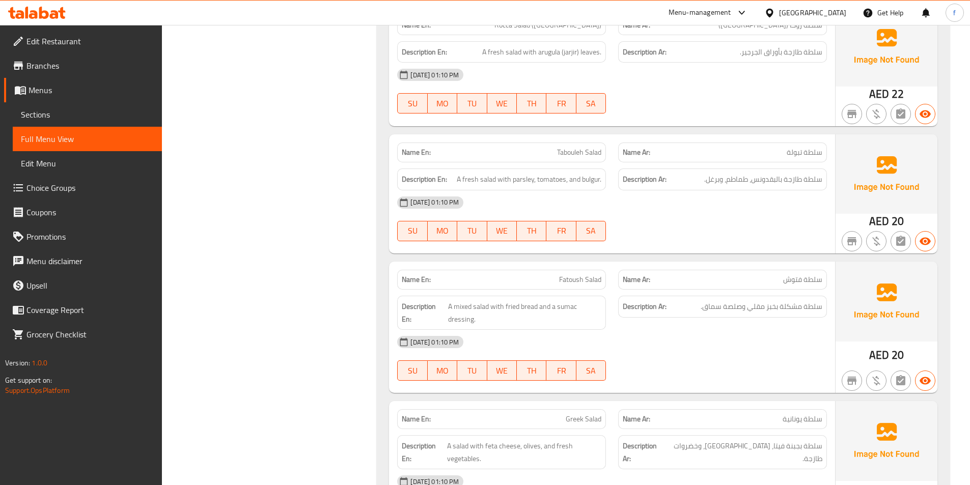
scroll to position [2741, 0]
drag, startPoint x: 460, startPoint y: 164, endPoint x: 759, endPoint y: 181, distance: 299.8
click at [589, 172] on span "A fresh salad with parsley, tomatoes, and bulgur." at bounding box center [529, 178] width 145 height 13
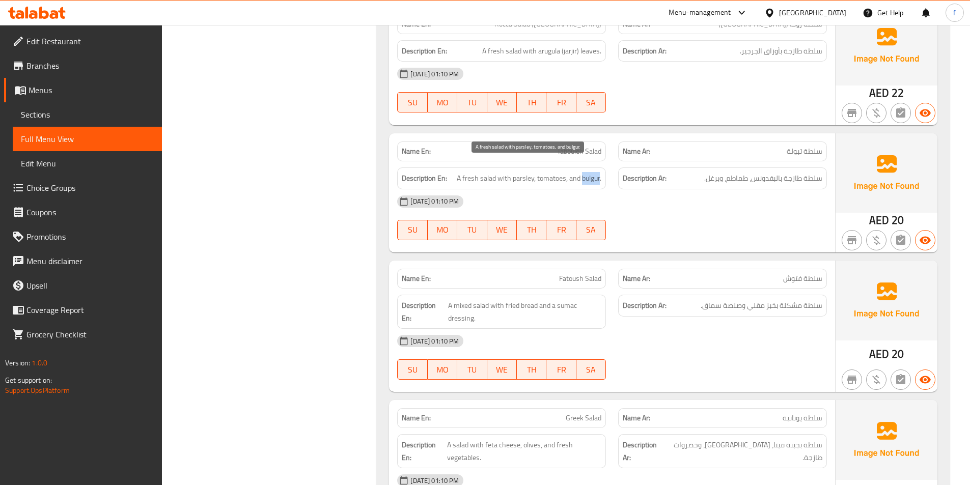
click at [589, 172] on span "A fresh salad with parsley, tomatoes, and bulgur." at bounding box center [529, 178] width 145 height 13
copy span "bulgur"
drag, startPoint x: 694, startPoint y: 190, endPoint x: 889, endPoint y: 214, distance: 195.9
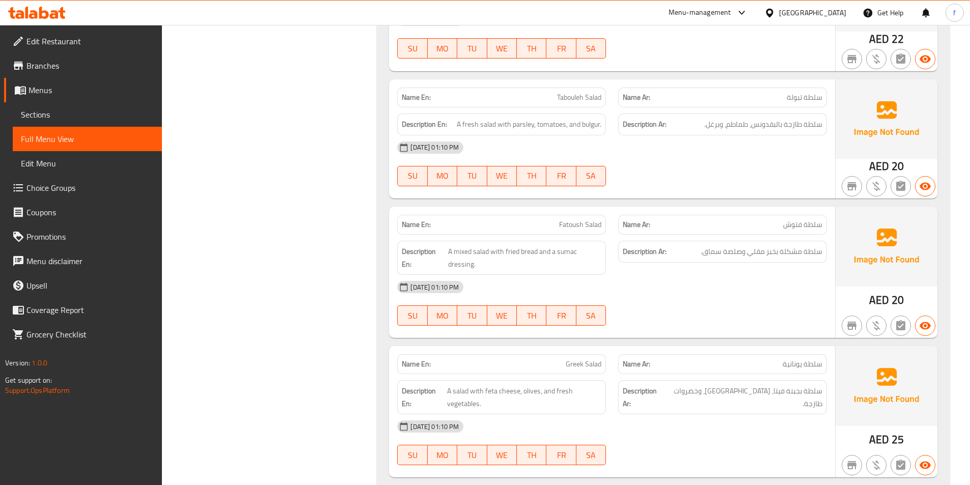
scroll to position [2894, 0]
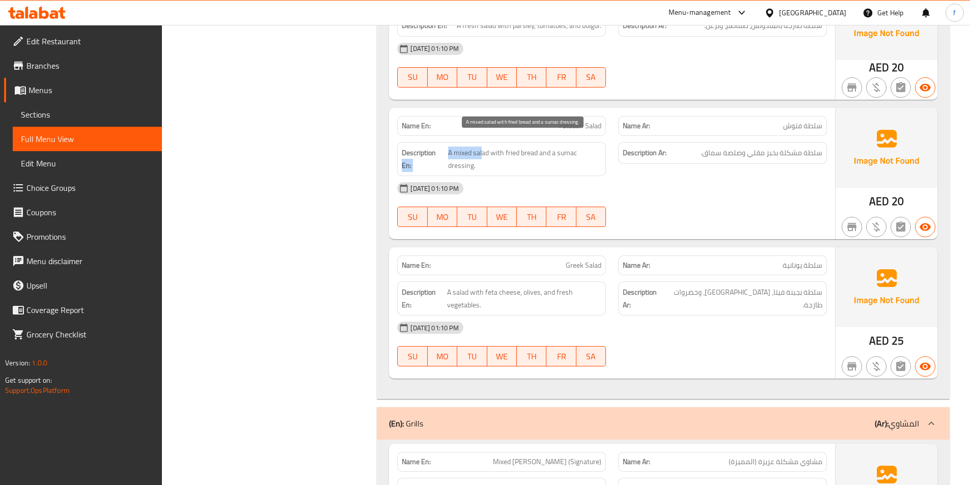
drag, startPoint x: 444, startPoint y: 139, endPoint x: 481, endPoint y: 139, distance: 36.6
click at [520, 147] on span "A mixed salad with fried bread and a sumac dressing." at bounding box center [524, 159] width 153 height 25
drag, startPoint x: 503, startPoint y: 139, endPoint x: 577, endPoint y: 157, distance: 76.3
click at [577, 157] on span "A mixed salad with fried bread and a sumac dressing." at bounding box center [524, 159] width 153 height 25
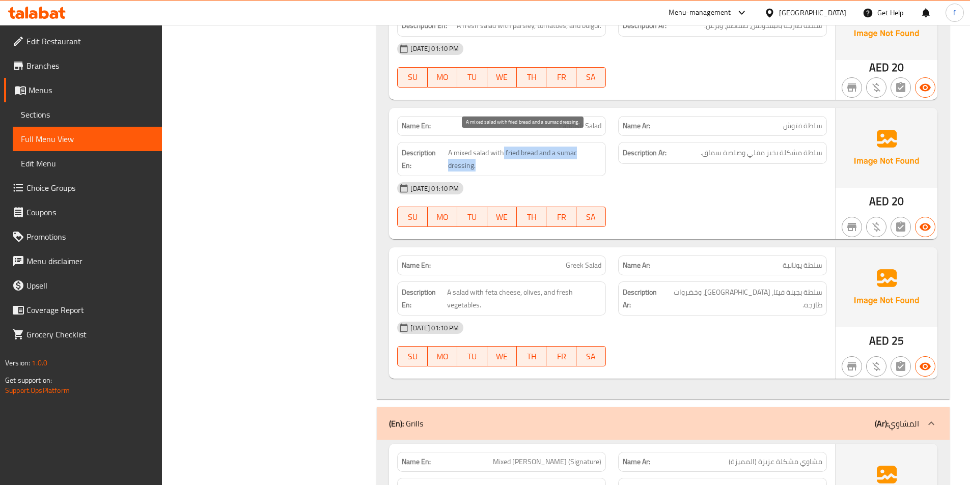
click at [577, 157] on span "A mixed salad with fried bread and a sumac dressing." at bounding box center [524, 159] width 153 height 25
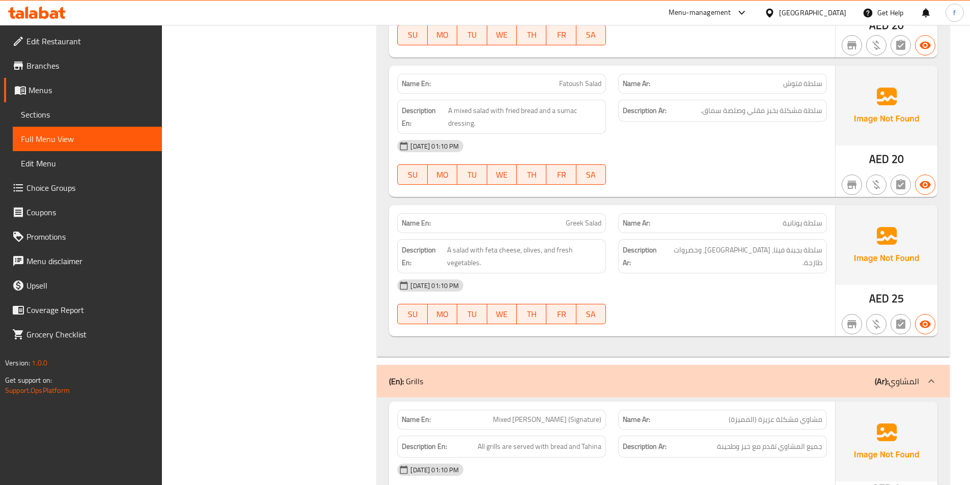
scroll to position [2996, 0]
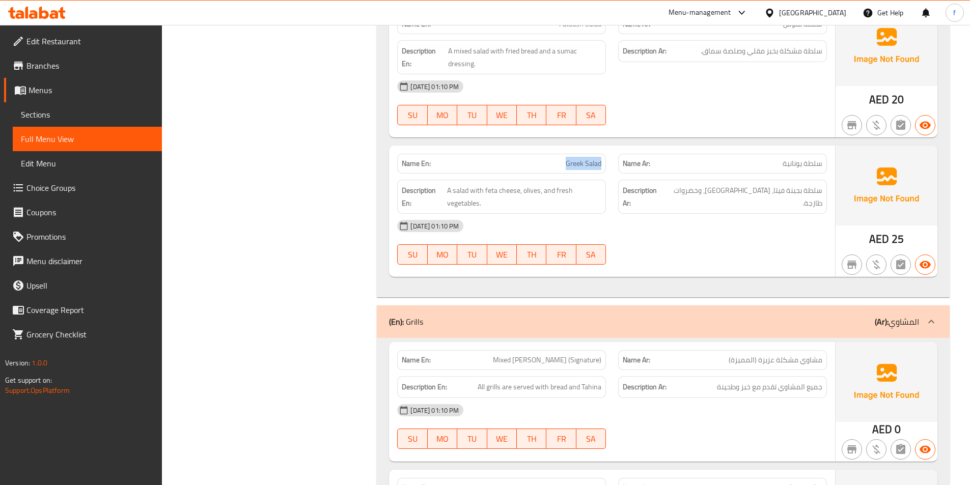
drag, startPoint x: 567, startPoint y: 153, endPoint x: 602, endPoint y: 154, distance: 35.2
drag, startPoint x: 446, startPoint y: 176, endPoint x: 521, endPoint y: 177, distance: 74.8
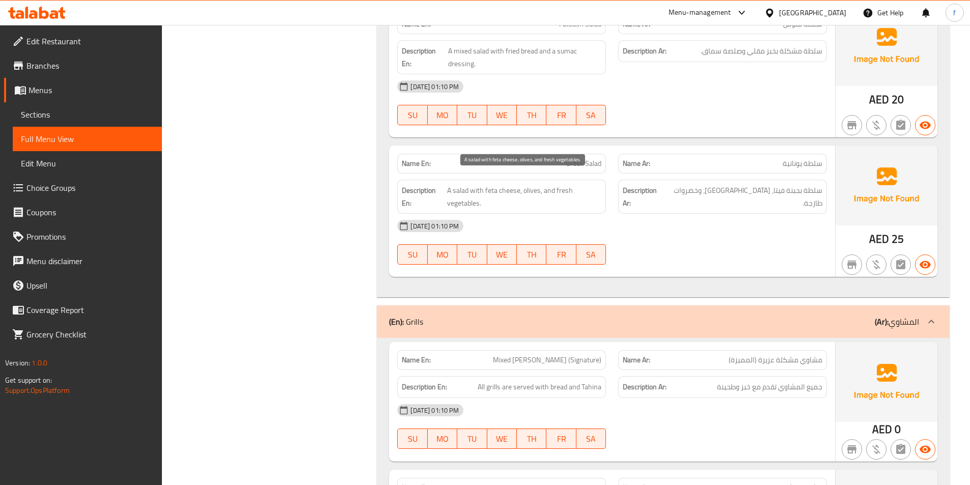
click at [532, 184] on span "A salad with feta cheese, olives, and fresh vegetables." at bounding box center [524, 196] width 154 height 25
drag, startPoint x: 547, startPoint y: 179, endPoint x: 580, endPoint y: 196, distance: 37.6
click at [580, 196] on span "A salad with feta cheese, olives, and fresh vegetables." at bounding box center [524, 196] width 154 height 25
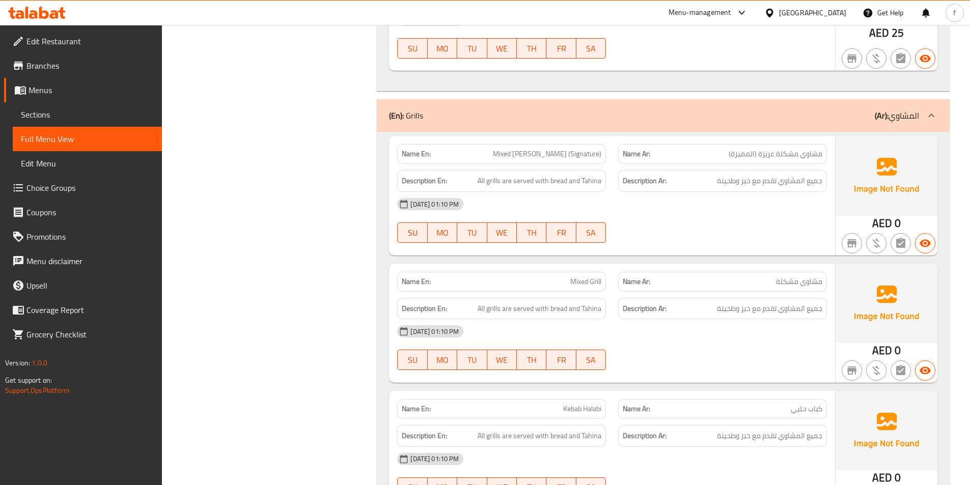
scroll to position [3199, 0]
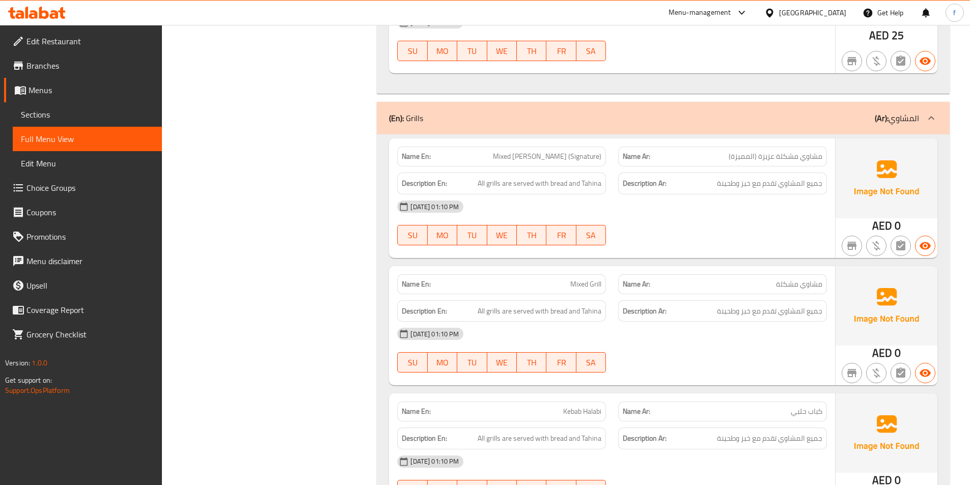
copy span "Mixed [PERSON_NAME] (Signature)"
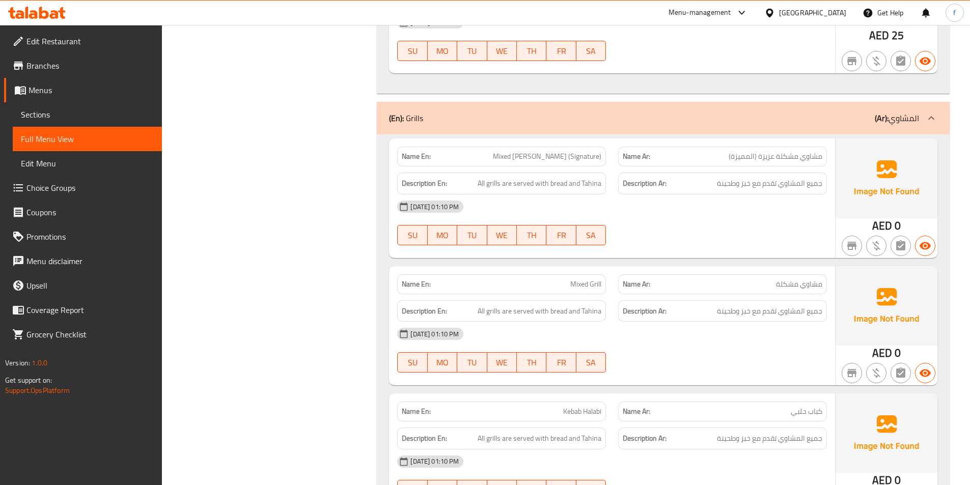
copy span "Mixed Grill"
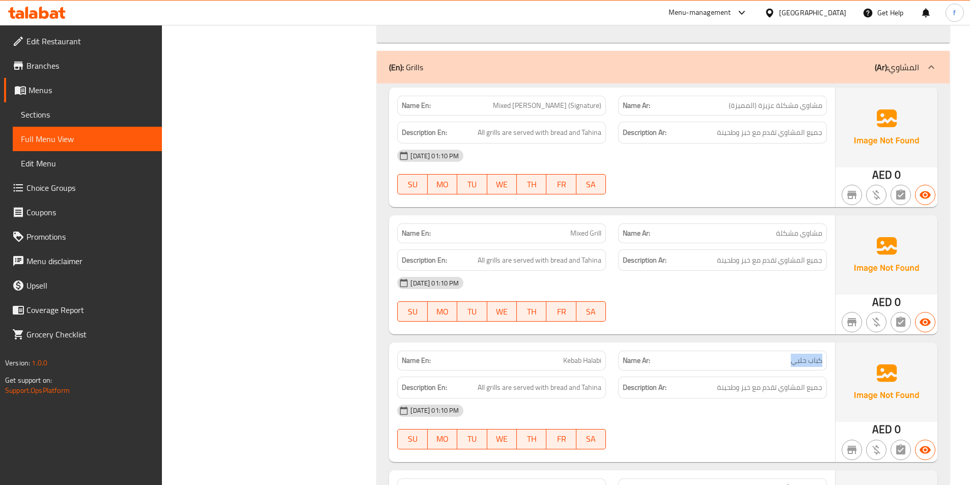
drag, startPoint x: 789, startPoint y: 349, endPoint x: 826, endPoint y: 350, distance: 36.7
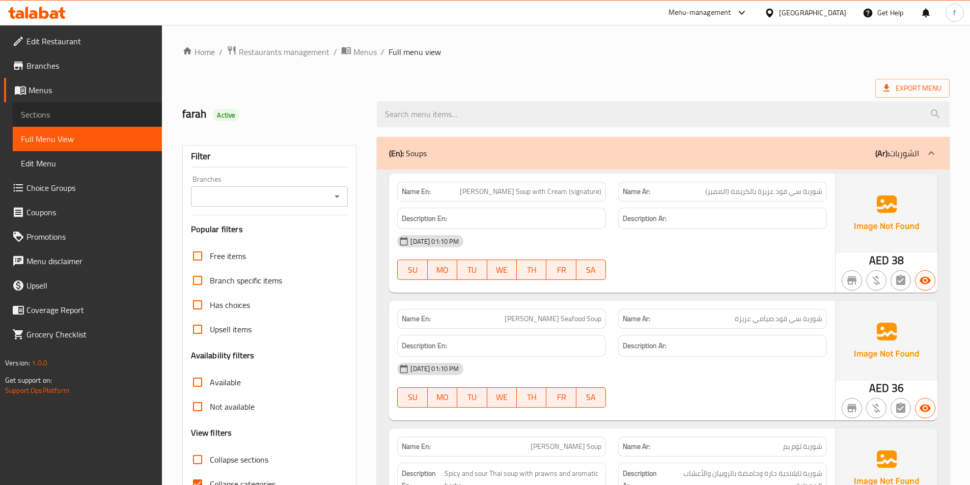
click at [46, 118] on span "Sections" at bounding box center [87, 114] width 133 height 12
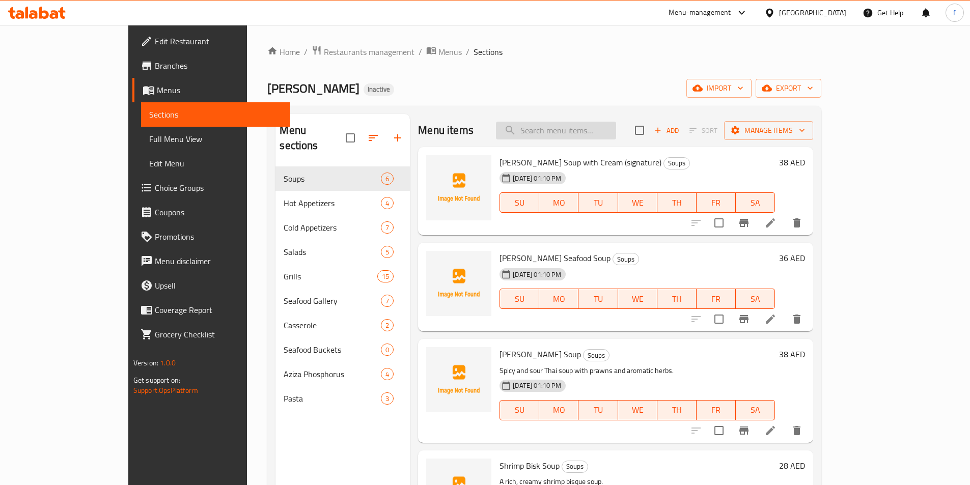
click at [616, 130] on input "search" at bounding box center [556, 131] width 120 height 18
paste input "Dynamite Shrimp Fried"
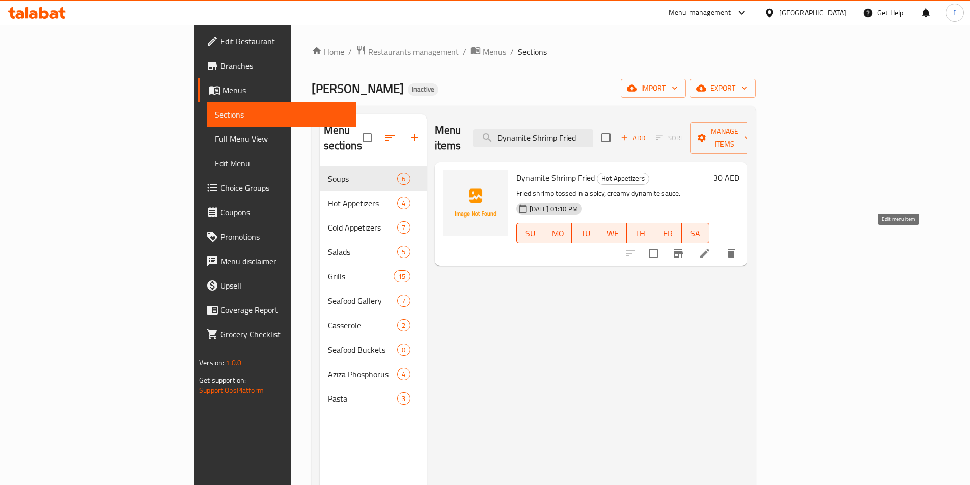
type input "Dynamite Shrimp Fried"
click at [711, 247] on icon at bounding box center [704, 253] width 12 height 12
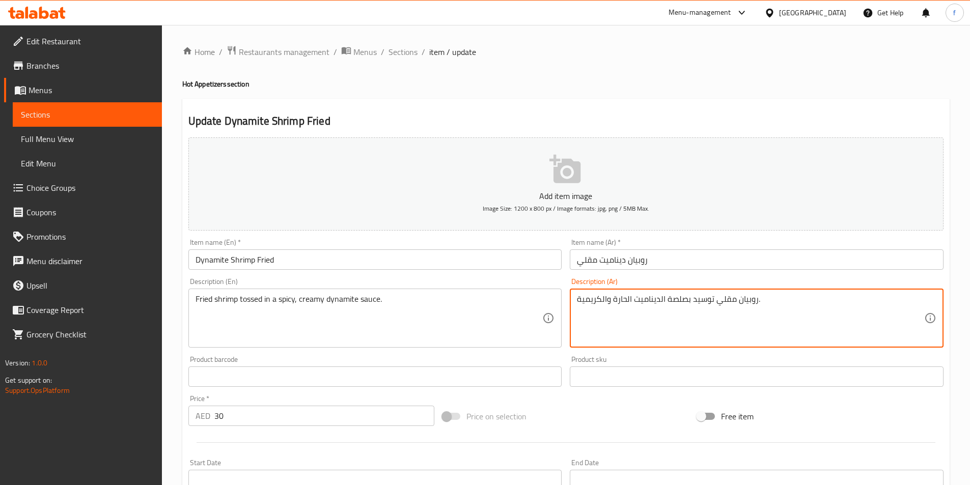
click at [681, 305] on textarea "روبيان مقلي توسيد بصلصة الديناميت الحارة والكريمية." at bounding box center [750, 318] width 347 height 48
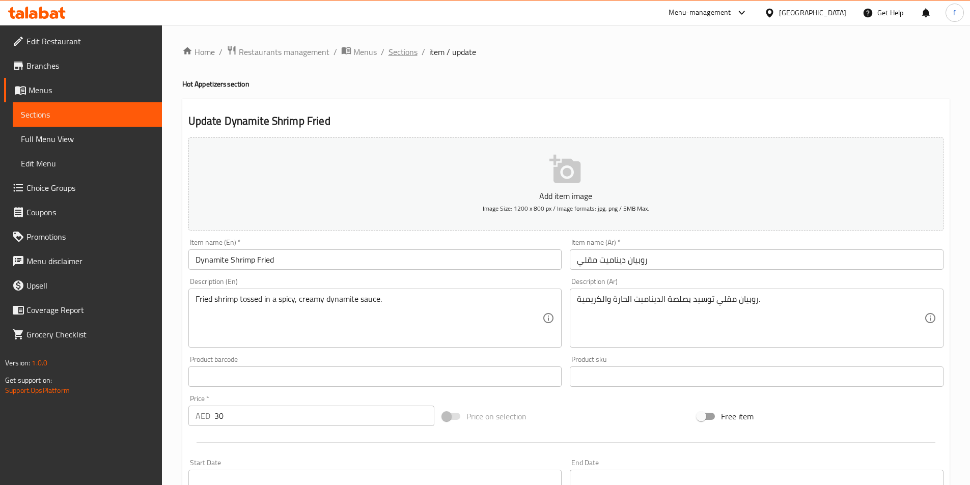
click at [398, 49] on span "Sections" at bounding box center [402, 52] width 29 height 12
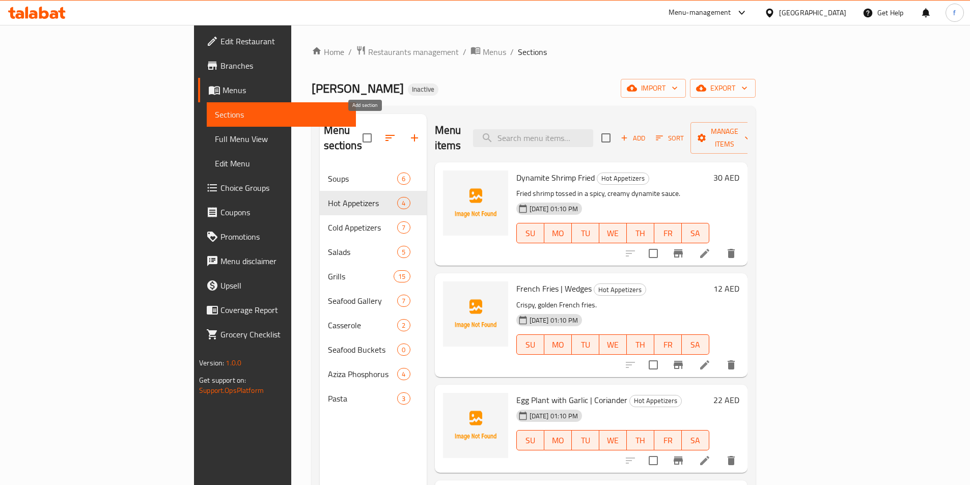
click at [408, 132] on icon "button" at bounding box center [414, 138] width 12 height 12
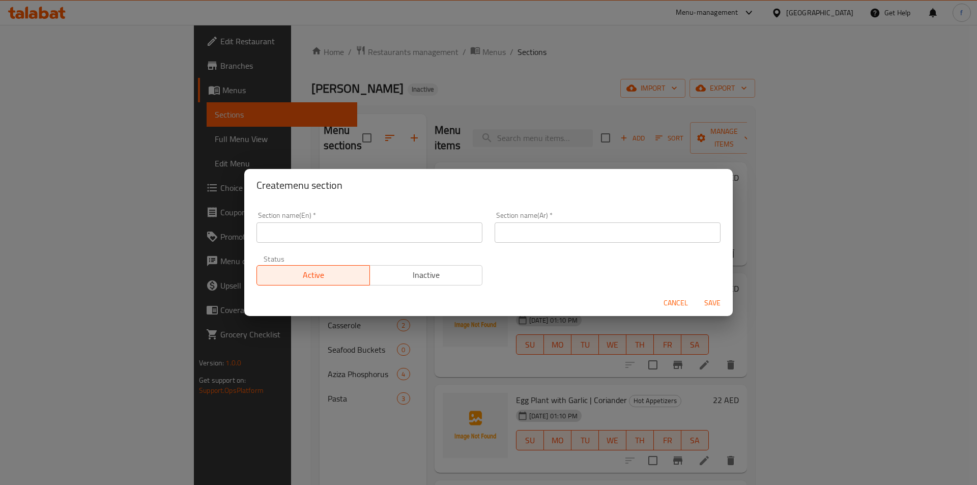
click at [570, 111] on div "Create menu section Section name(En)   * Section name(En) * Section name(Ar)   …" at bounding box center [488, 242] width 977 height 485
click at [676, 301] on span "Cancel" at bounding box center [676, 303] width 24 height 13
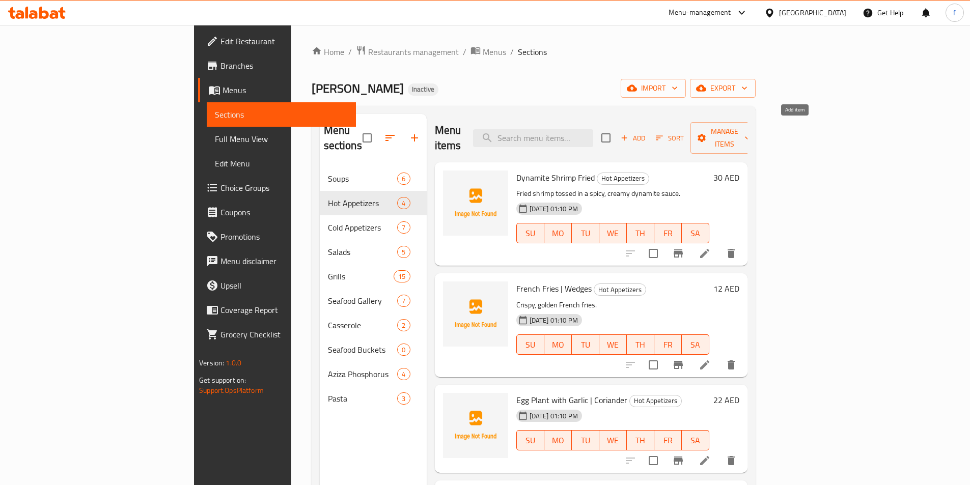
click at [646, 132] on span "Add" at bounding box center [632, 138] width 27 height 12
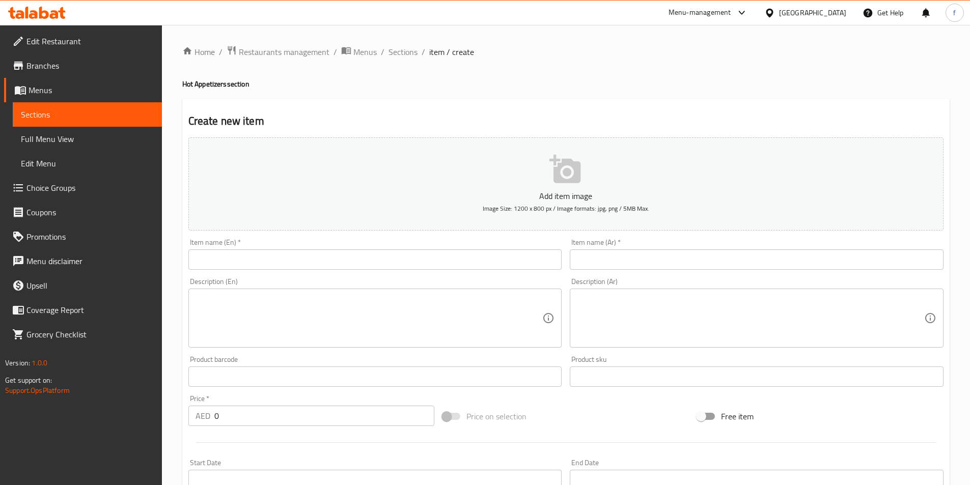
click at [249, 267] on input "text" at bounding box center [375, 259] width 374 height 20
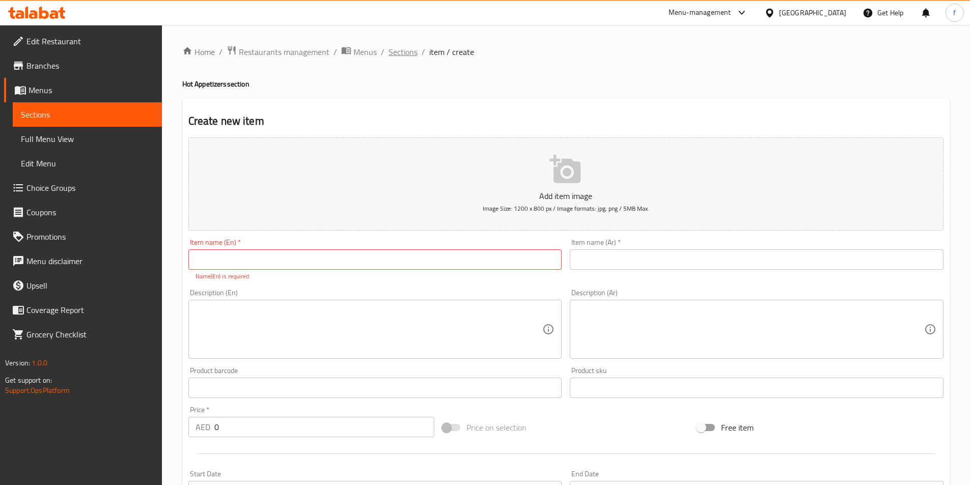
click at [398, 49] on span "Sections" at bounding box center [402, 52] width 29 height 12
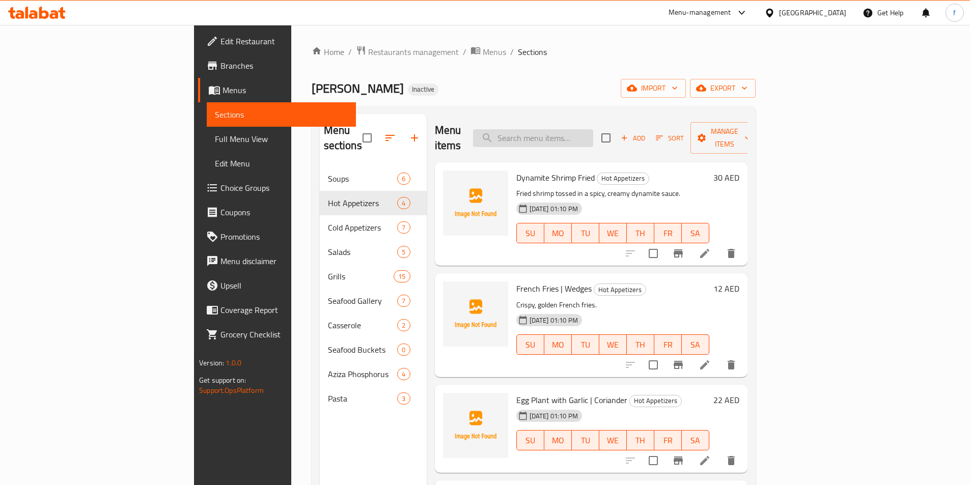
click at [573, 136] on input "search" at bounding box center [533, 138] width 120 height 18
paste input "Mixed [PERSON_NAME] (Signature)"
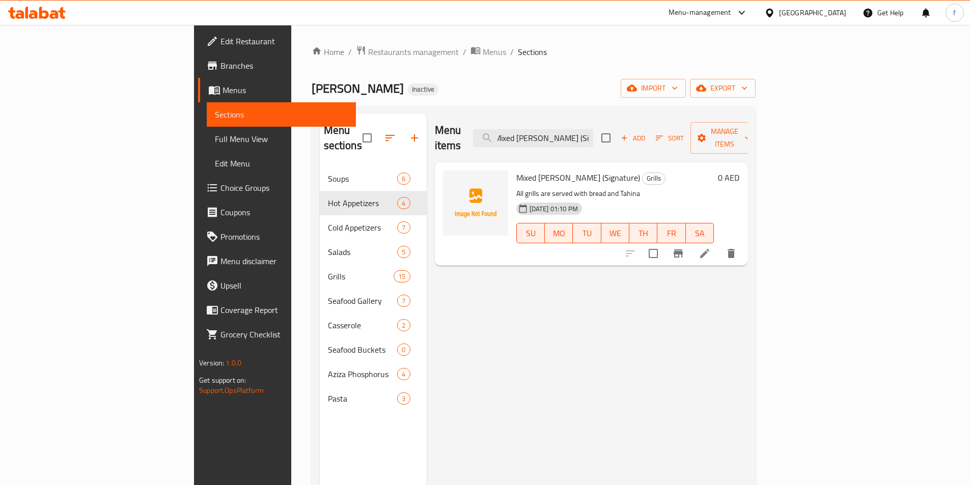
type input "Mixed [PERSON_NAME] (Signature)"
click at [711, 247] on icon at bounding box center [704, 253] width 12 height 12
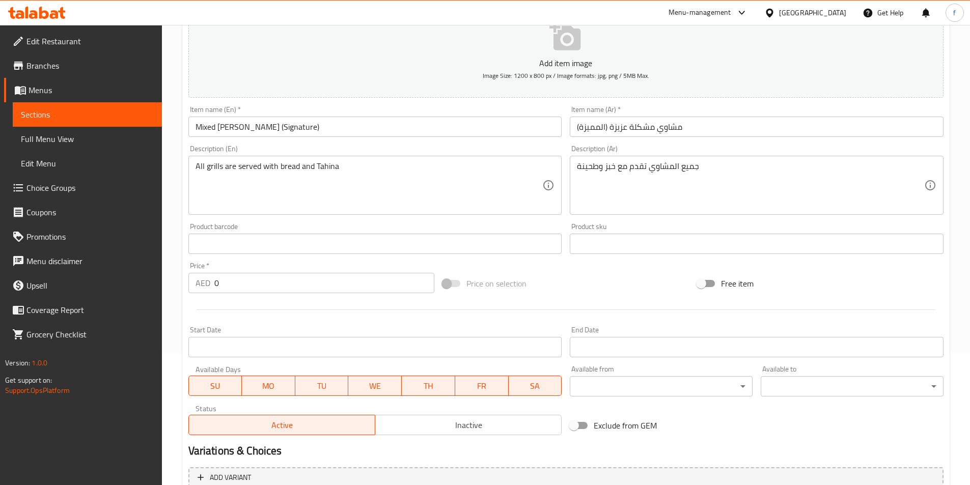
scroll to position [234, 0]
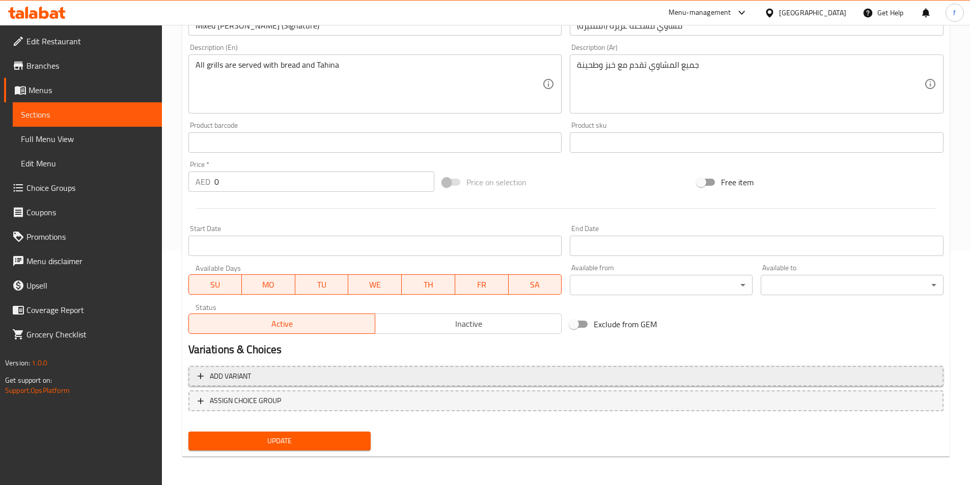
click at [269, 372] on span "Add variant" at bounding box center [565, 376] width 737 height 13
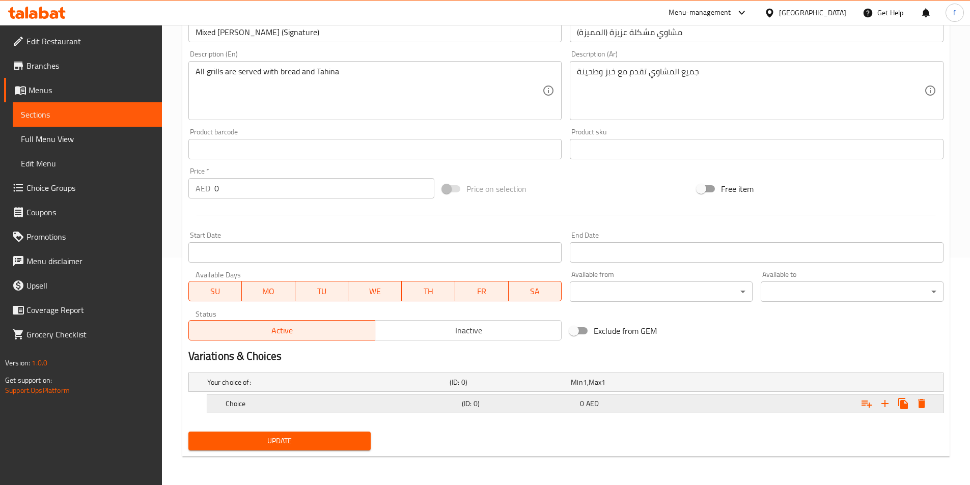
click at [326, 393] on div "Choice (ID: 0) 0 AED" at bounding box center [568, 382] width 727 height 22
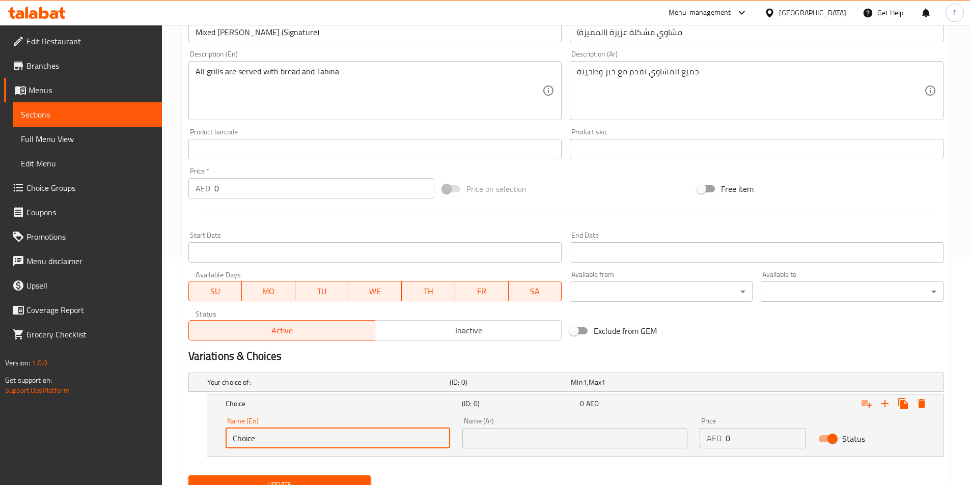
click at [245, 437] on input "Choice" at bounding box center [337, 438] width 225 height 20
click at [258, 443] on input "P" at bounding box center [337, 438] width 225 height 20
type input "Plate"
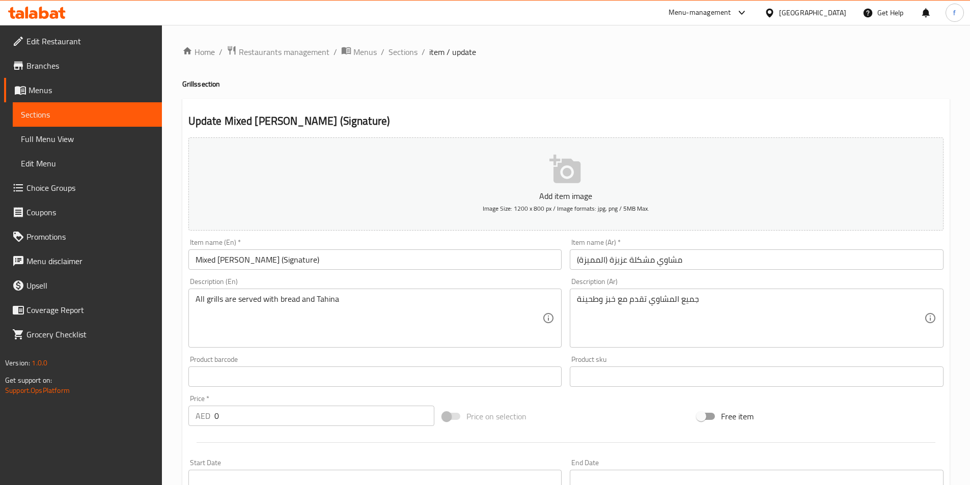
scroll to position [271, 0]
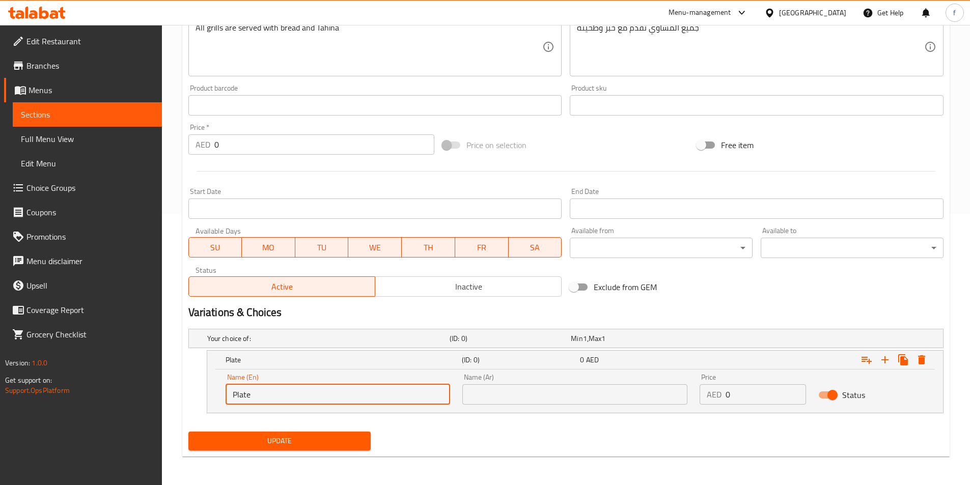
drag, startPoint x: 514, startPoint y: 385, endPoint x: 516, endPoint y: 394, distance: 9.5
click at [515, 389] on input "text" at bounding box center [574, 394] width 225 height 20
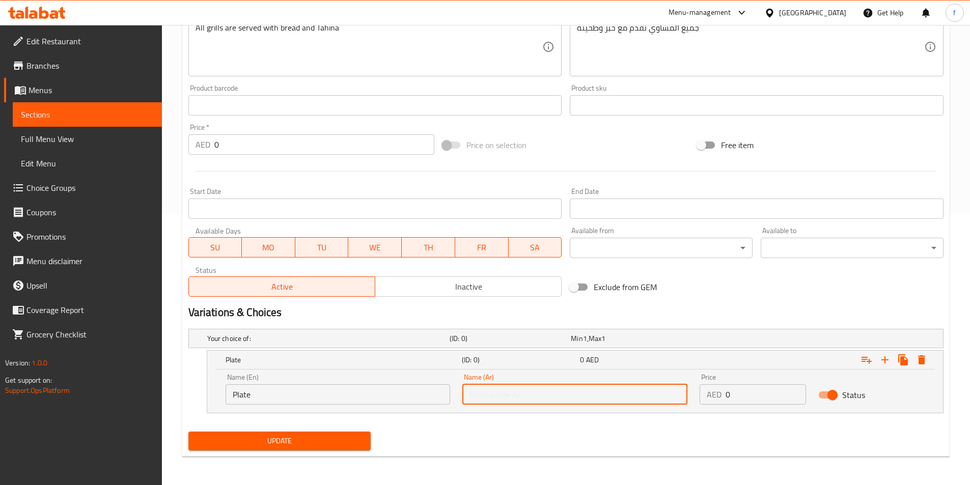
type input "'"
type input "طبق"
click at [885, 358] on icon "Expand" at bounding box center [884, 359] width 7 height 7
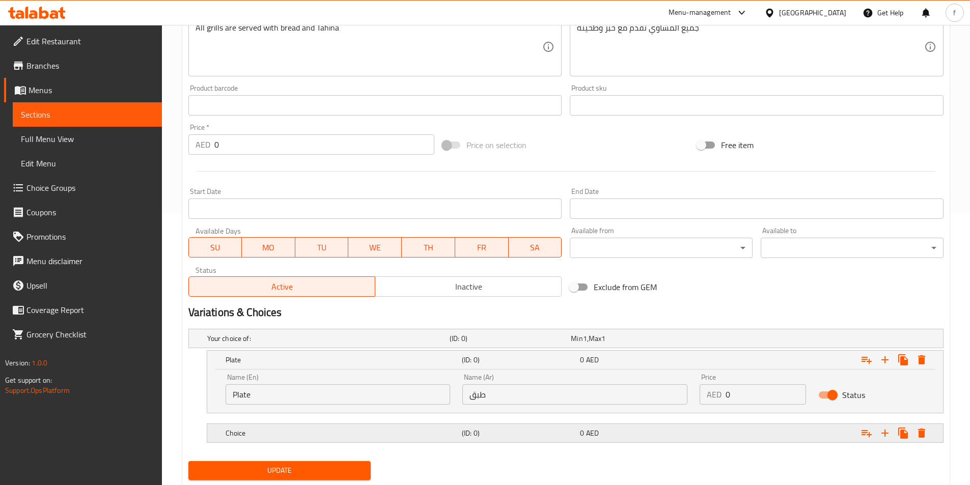
click at [425, 344] on h5 "Choice" at bounding box center [326, 338] width 238 height 10
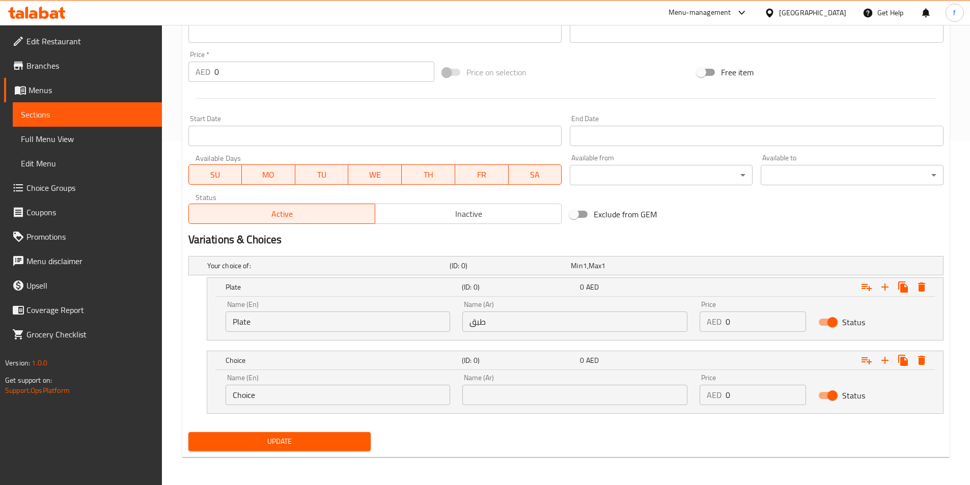
scroll to position [345, 0]
click at [239, 381] on div "Name (En) Choice Name (En)" at bounding box center [337, 389] width 225 height 31
click at [241, 389] on input "Choice" at bounding box center [337, 394] width 225 height 20
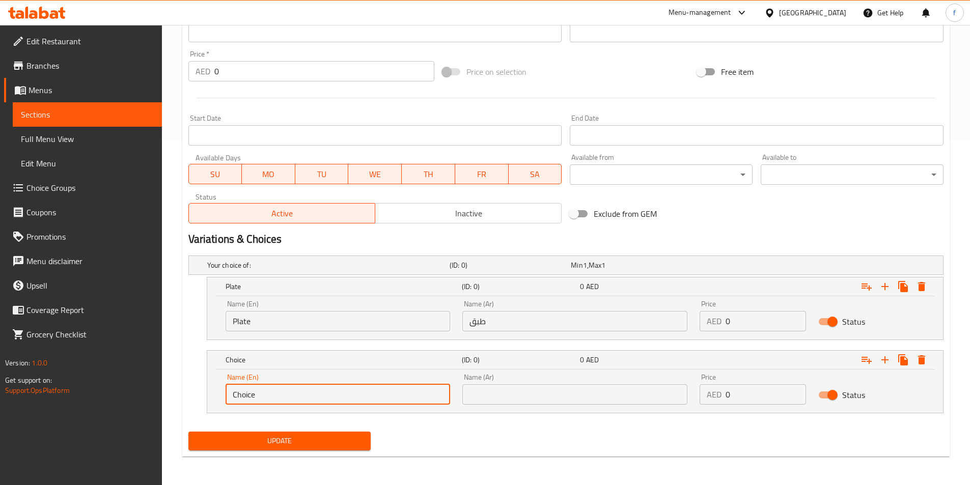
click at [241, 389] on input "Choice" at bounding box center [337, 394] width 225 height 20
type input "Kg"
click at [505, 399] on input "text" at bounding box center [574, 394] width 225 height 20
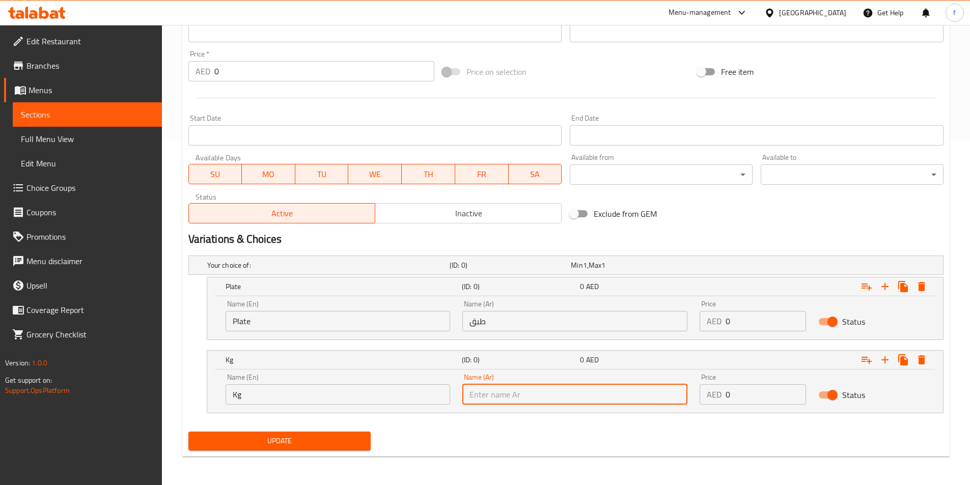
click at [493, 396] on input "text" at bounding box center [574, 394] width 225 height 20
type input ";"
type input "كجم"
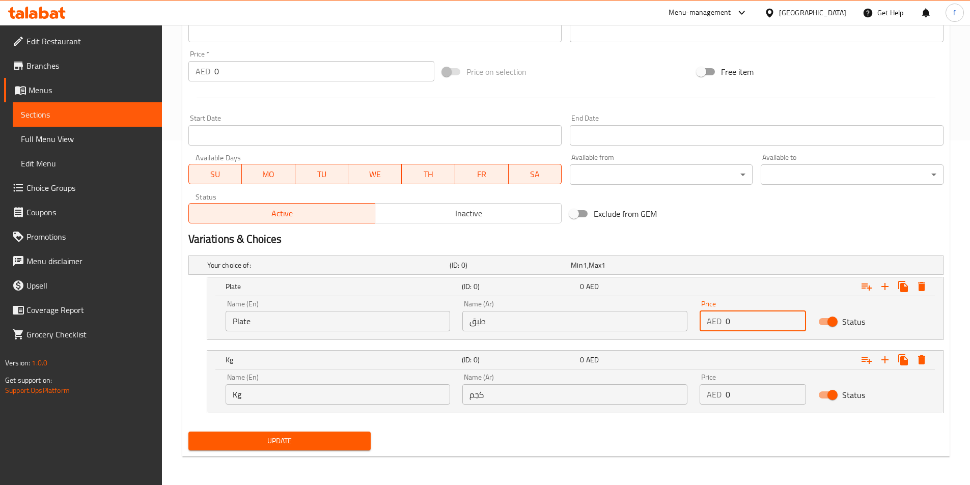
drag, startPoint x: 740, startPoint y: 310, endPoint x: 720, endPoint y: 317, distance: 20.9
click at [720, 317] on div "AED 0 Price" at bounding box center [752, 321] width 106 height 20
type input "8"
type input "58"
drag, startPoint x: 727, startPoint y: 405, endPoint x: 718, endPoint y: 396, distance: 13.0
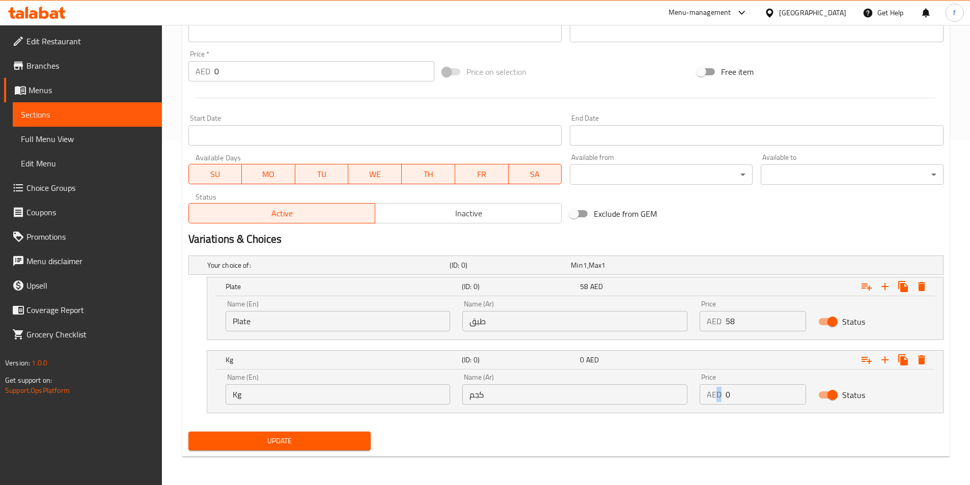
click at [718, 396] on div "Price AED 0 Price" at bounding box center [752, 389] width 119 height 43
click at [741, 395] on input "0" at bounding box center [765, 394] width 80 height 20
drag, startPoint x: 741, startPoint y: 395, endPoint x: 726, endPoint y: 395, distance: 14.3
click at [739, 395] on input "0" at bounding box center [765, 394] width 80 height 20
click at [726, 395] on input "0" at bounding box center [765, 394] width 80 height 20
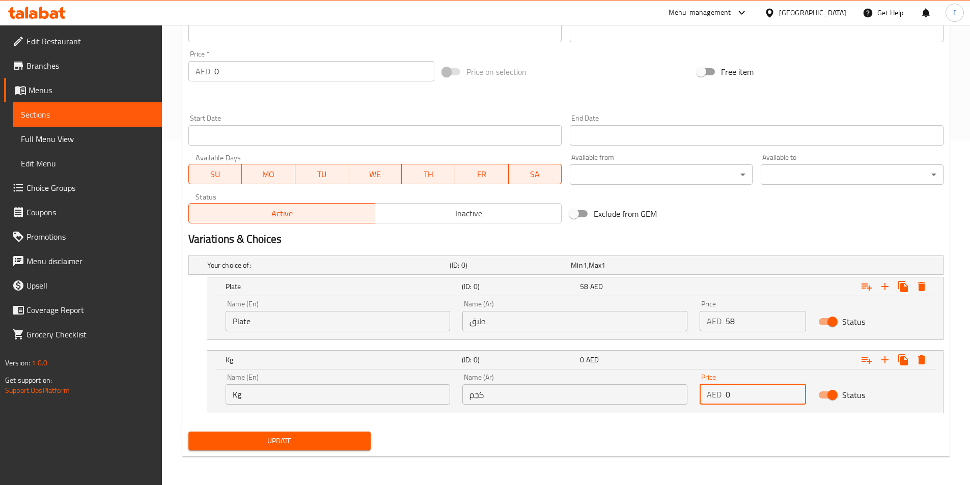
click at [726, 395] on input "0" at bounding box center [765, 394] width 80 height 20
type input "160"
click at [260, 429] on div "Update" at bounding box center [279, 441] width 191 height 27
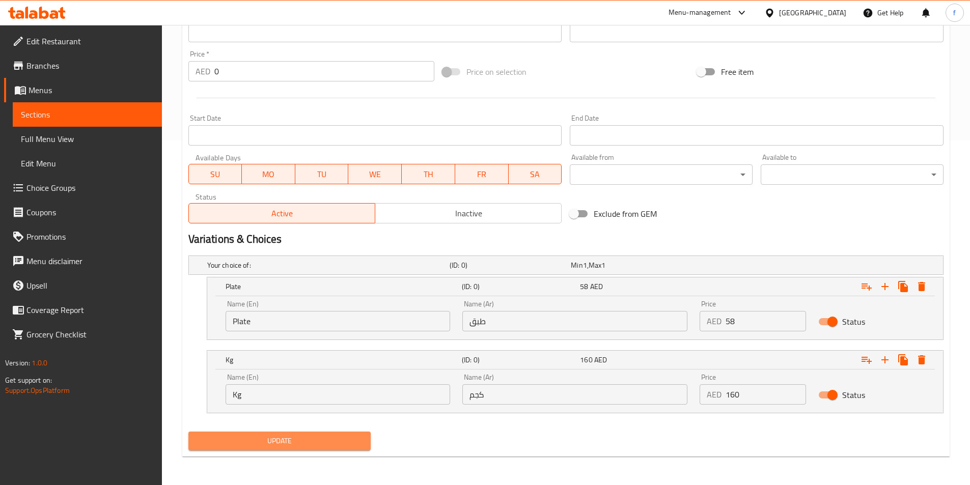
click at [253, 445] on span "Update" at bounding box center [279, 441] width 166 height 13
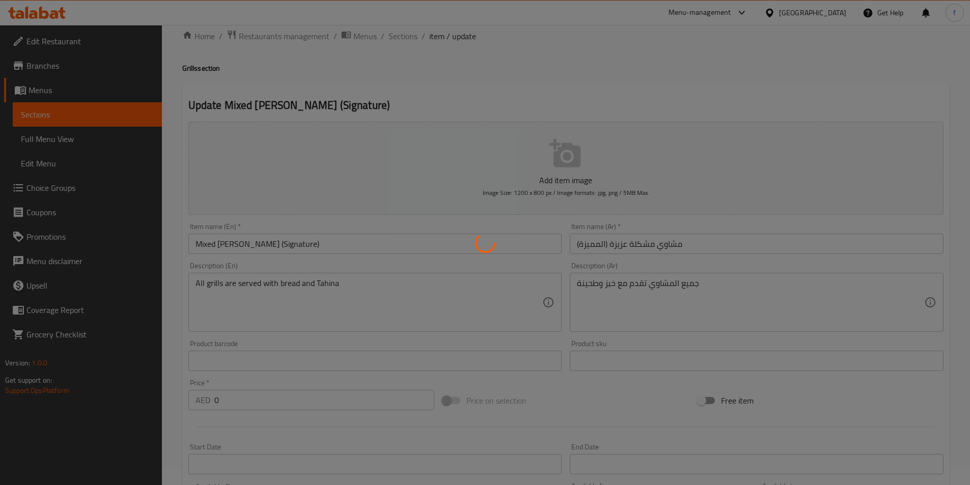
scroll to position [0, 0]
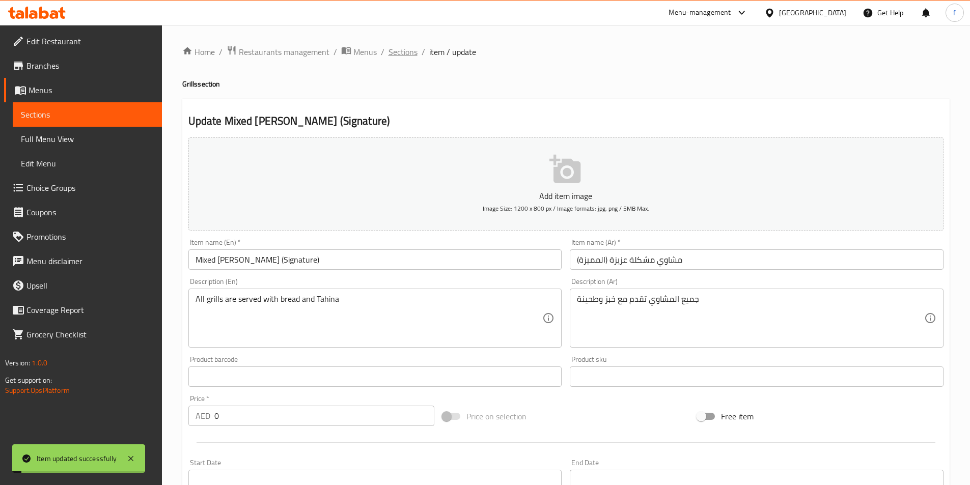
click at [400, 49] on span "Sections" at bounding box center [402, 52] width 29 height 12
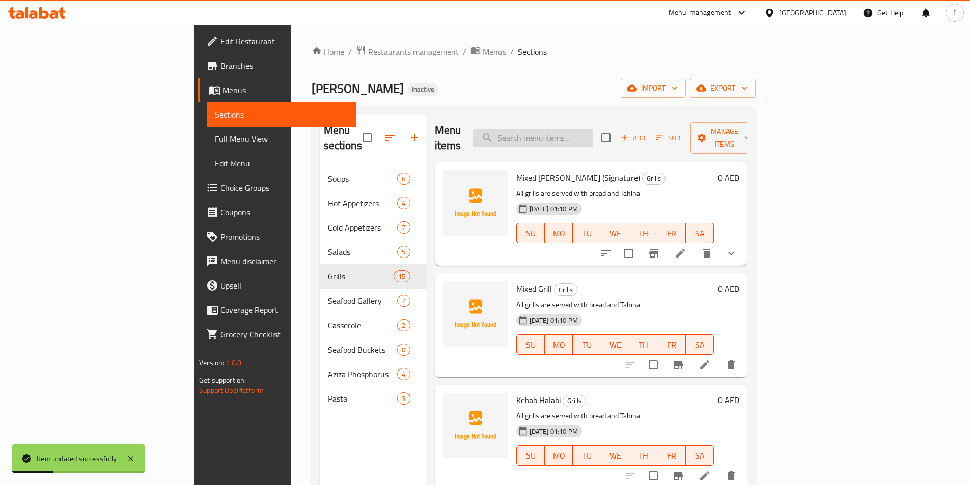
click at [593, 129] on input "search" at bounding box center [533, 138] width 120 height 18
paste input "Mixed Grill"
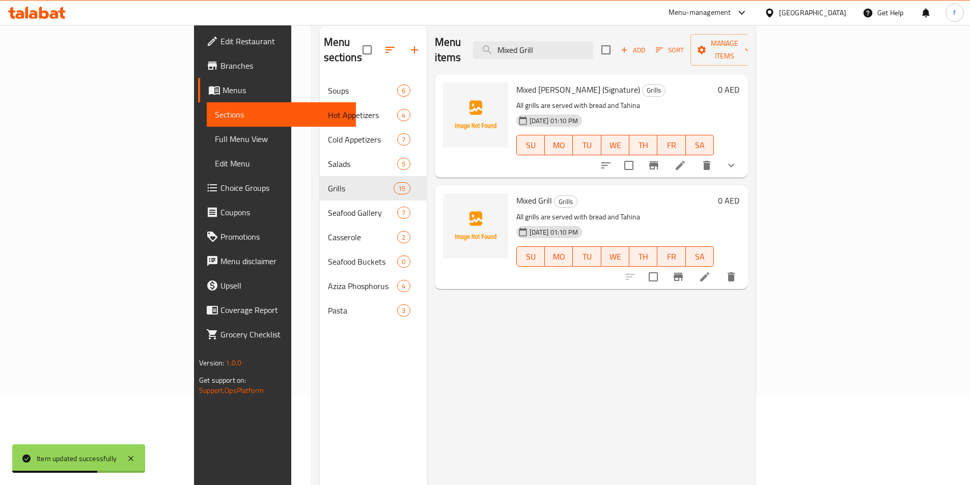
scroll to position [102, 0]
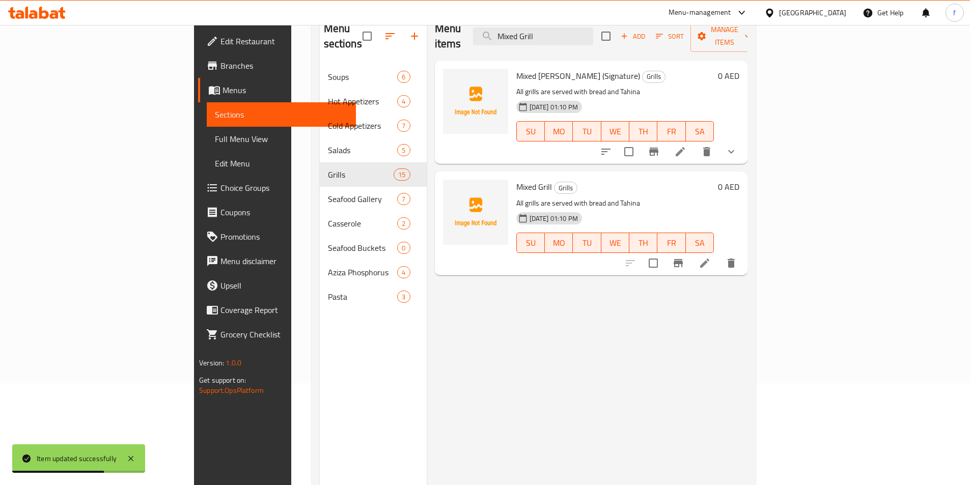
type input "Mixed Grill"
click at [711, 257] on icon at bounding box center [704, 263] width 12 height 12
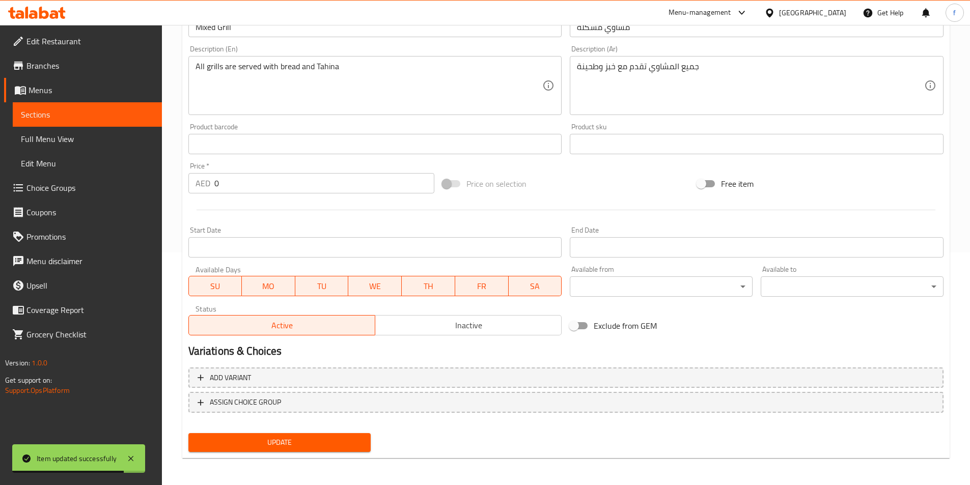
scroll to position [234, 0]
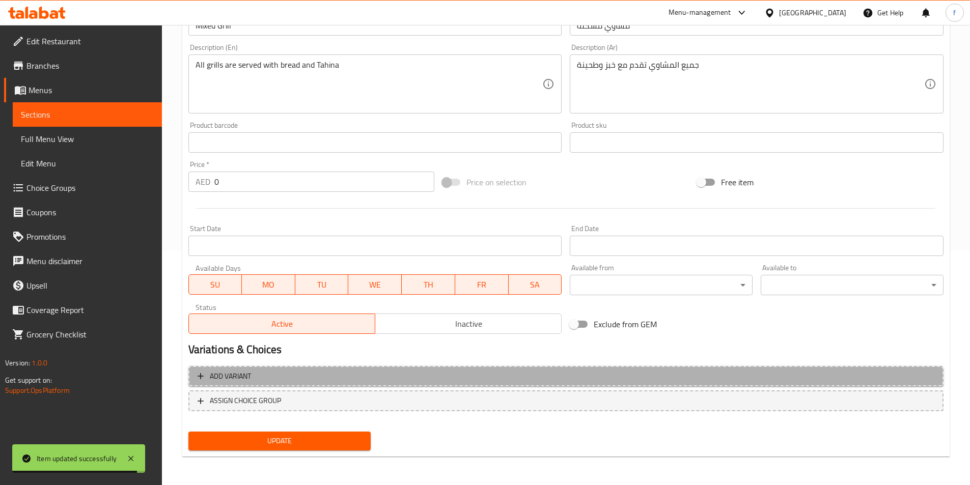
click at [244, 376] on span "Add variant" at bounding box center [230, 376] width 41 height 13
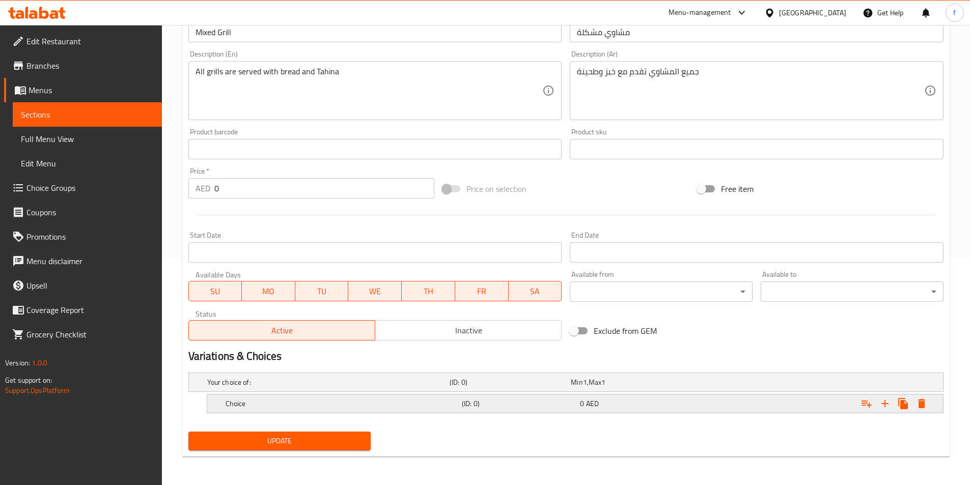
click at [268, 387] on h5 "Choice" at bounding box center [326, 382] width 238 height 10
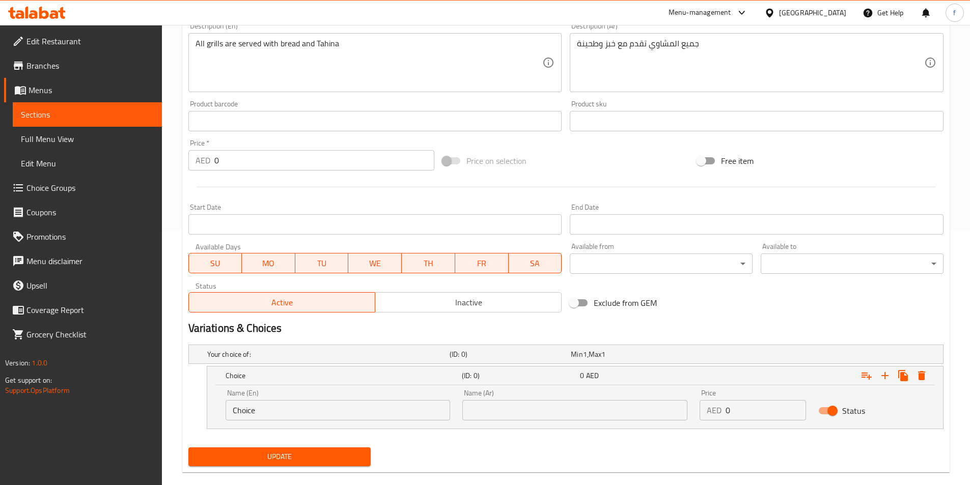
scroll to position [271, 0]
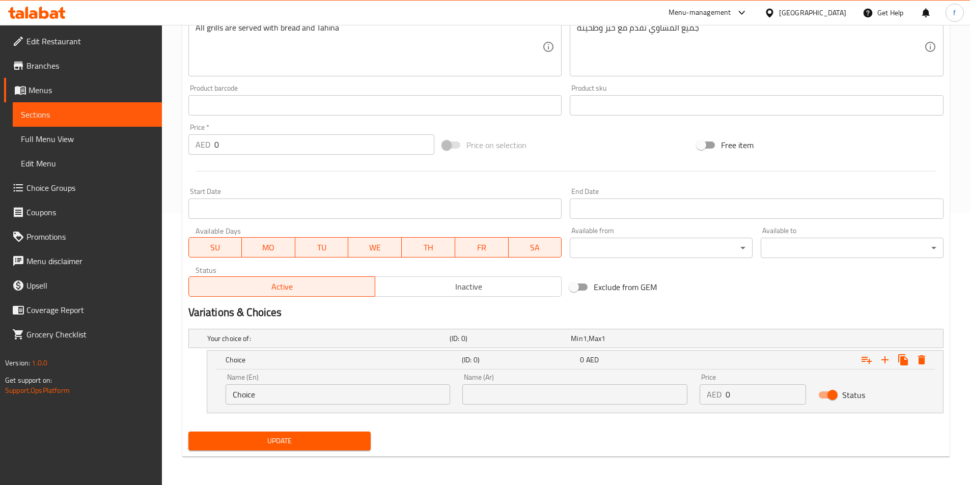
click at [241, 402] on input "Choice" at bounding box center [337, 394] width 225 height 20
type input "ح"
type input "Plate"
click at [548, 400] on input "text" at bounding box center [574, 394] width 225 height 20
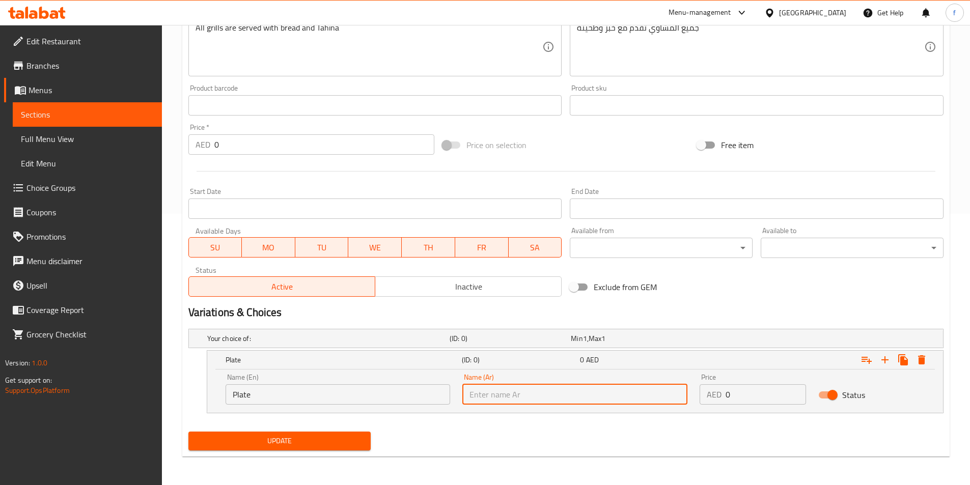
type input "'"
type input "طبق"
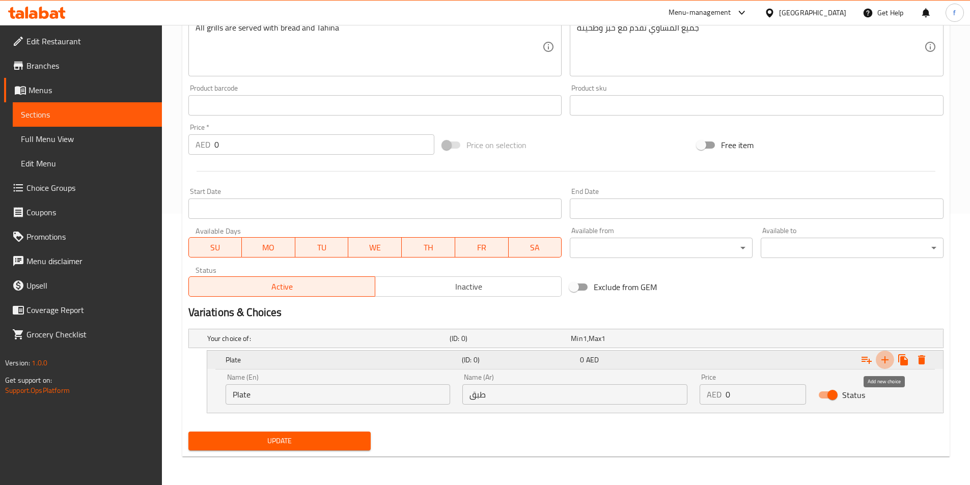
click at [888, 361] on icon "Expand" at bounding box center [885, 360] width 12 height 12
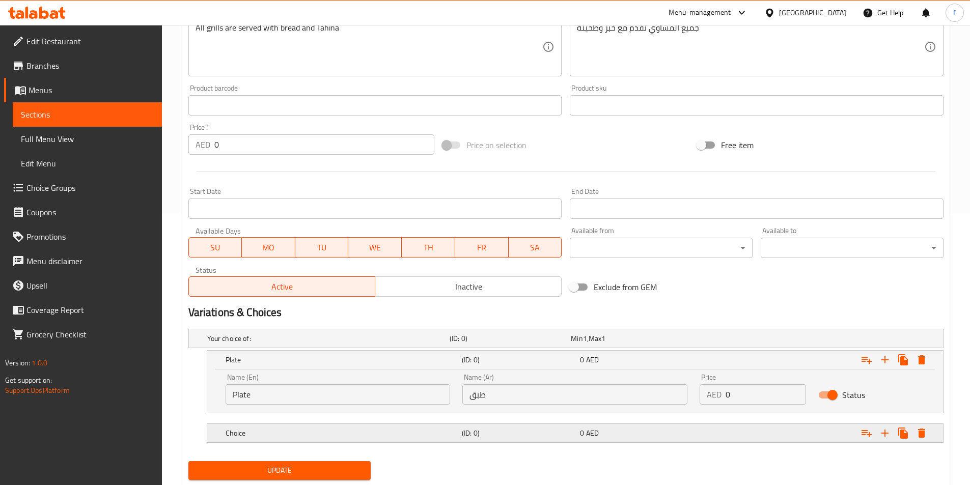
drag, startPoint x: 252, startPoint y: 430, endPoint x: 254, endPoint y: 436, distance: 5.8
click at [252, 344] on h5 "Choice" at bounding box center [326, 338] width 238 height 10
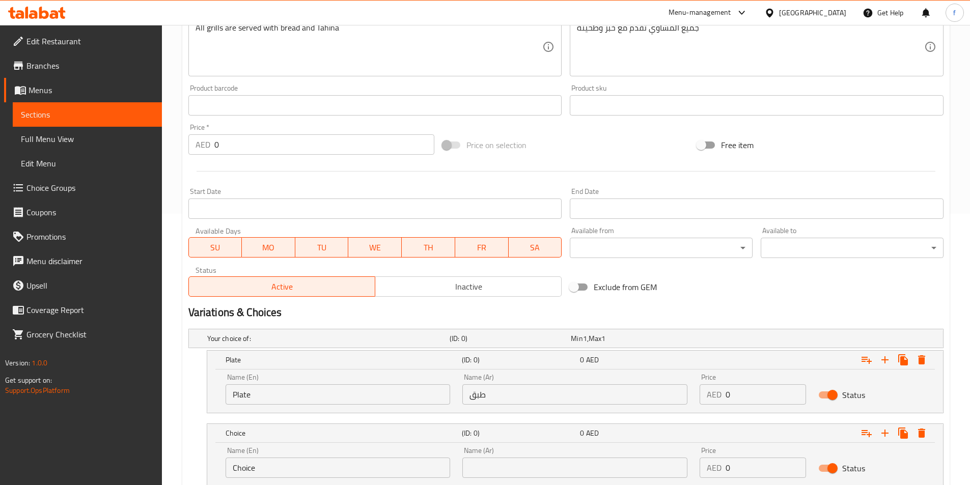
click at [244, 468] on input "Choice" at bounding box center [337, 468] width 225 height 20
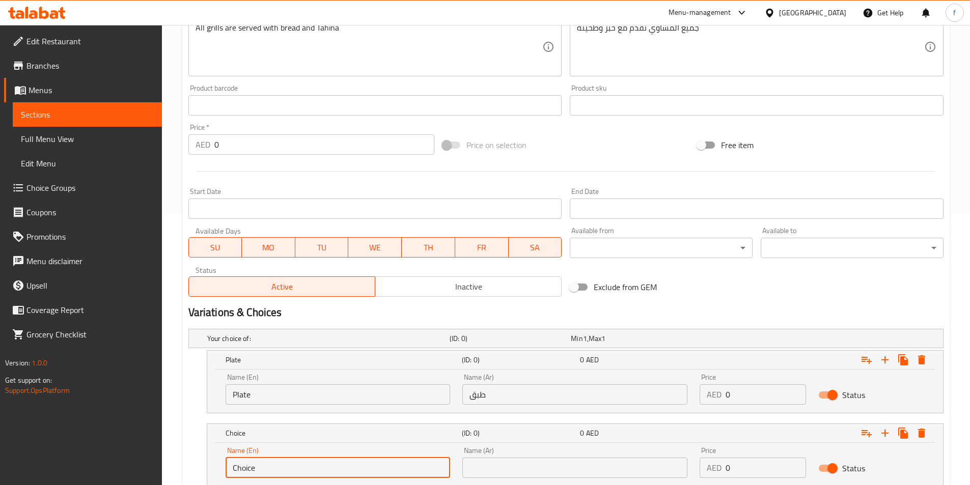
click at [244, 469] on input "Choice" at bounding box center [337, 468] width 225 height 20
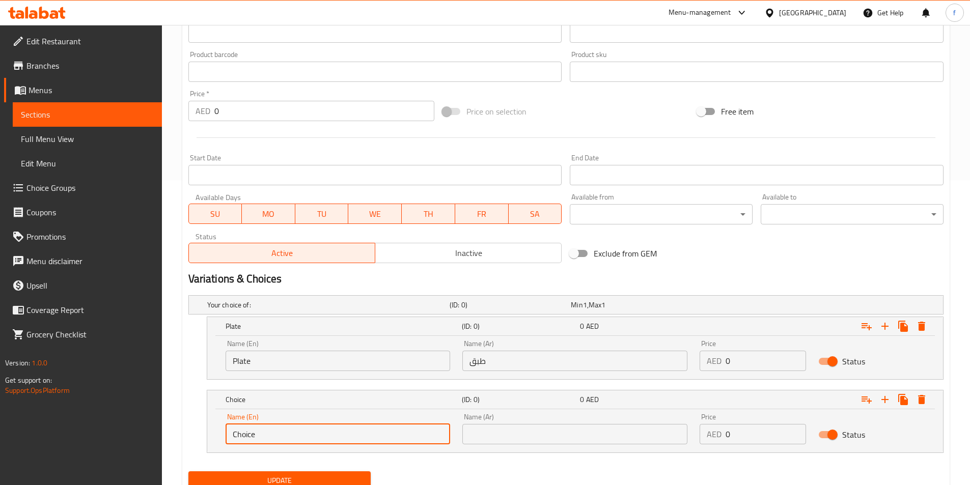
scroll to position [345, 0]
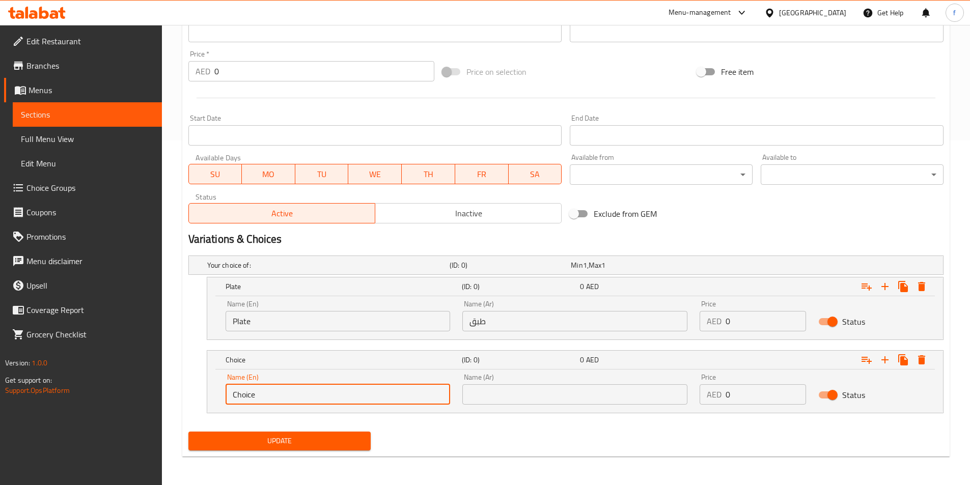
type input "،"
type input "Kg"
click at [491, 386] on input "text" at bounding box center [574, 394] width 225 height 20
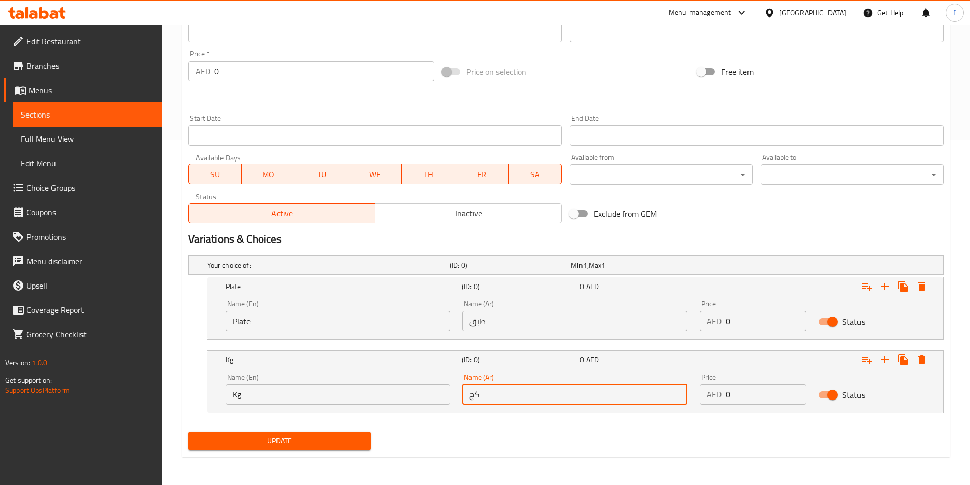
type input "كجم"
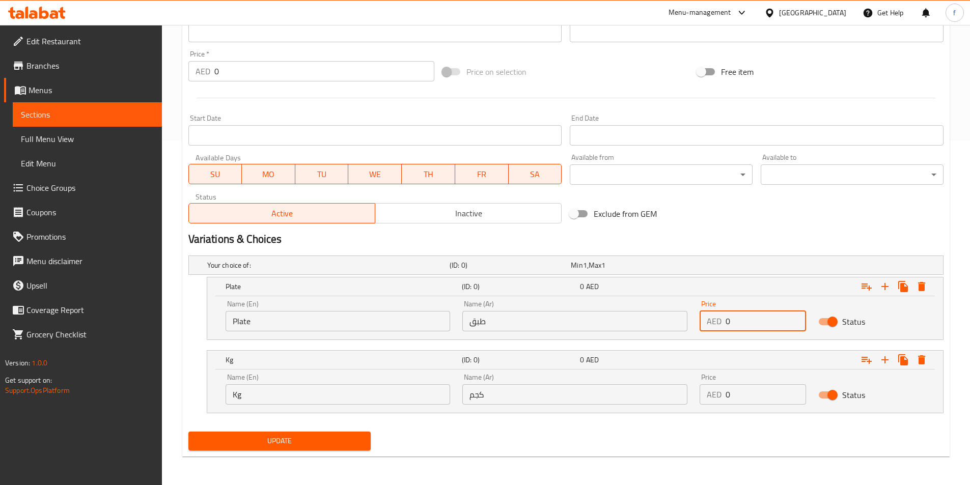
drag, startPoint x: 747, startPoint y: 326, endPoint x: 710, endPoint y: 323, distance: 37.3
click at [710, 323] on div "AED 0 Price" at bounding box center [752, 321] width 106 height 20
type input "48"
drag, startPoint x: 743, startPoint y: 392, endPoint x: 724, endPoint y: 398, distance: 19.2
click at [724, 398] on div "AED 0 Price" at bounding box center [752, 394] width 106 height 20
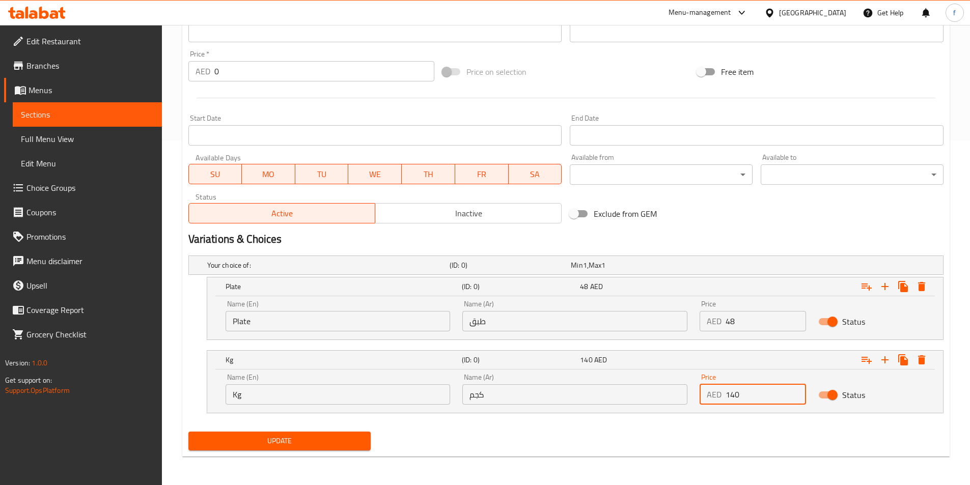
type input "140"
click at [215, 442] on span "Update" at bounding box center [279, 441] width 166 height 13
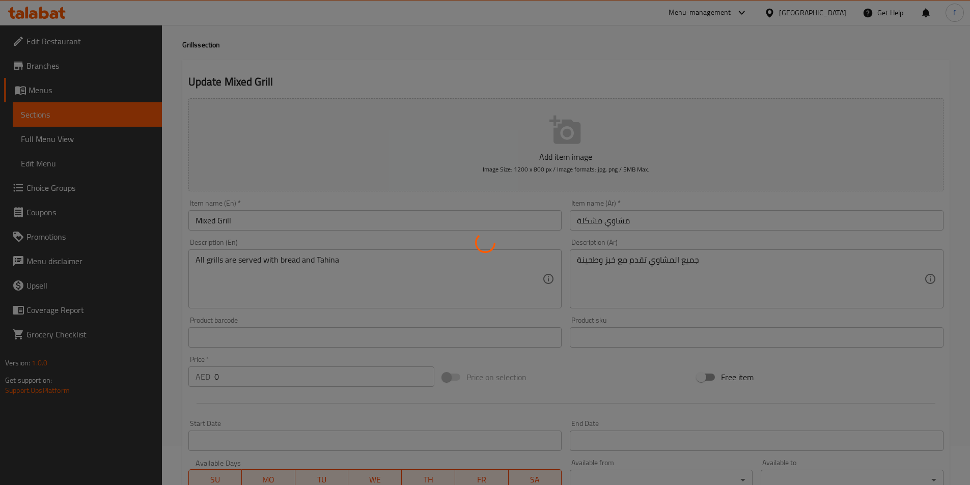
scroll to position [0, 0]
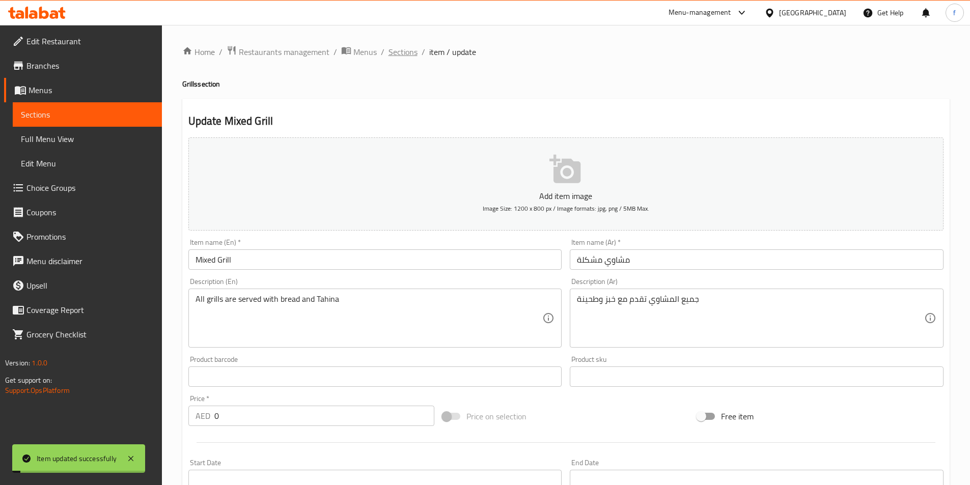
click at [407, 48] on span "Sections" at bounding box center [402, 52] width 29 height 12
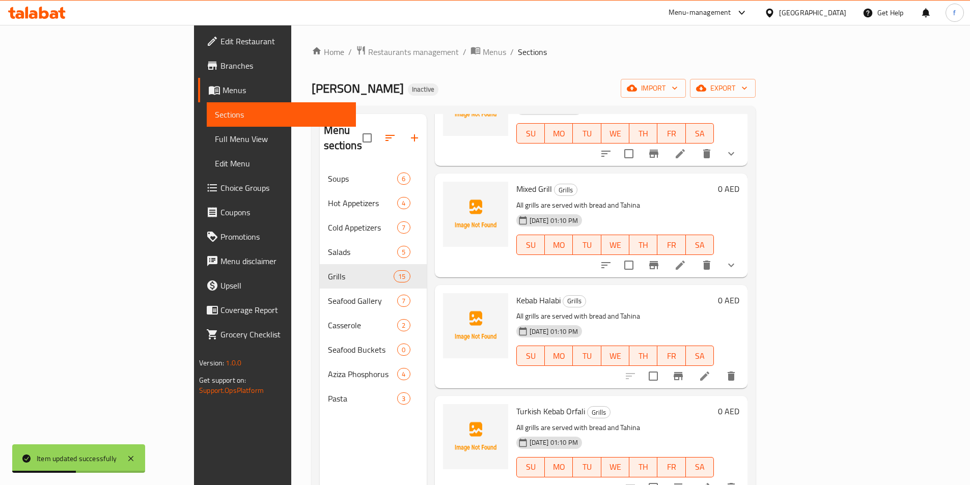
scroll to position [102, 0]
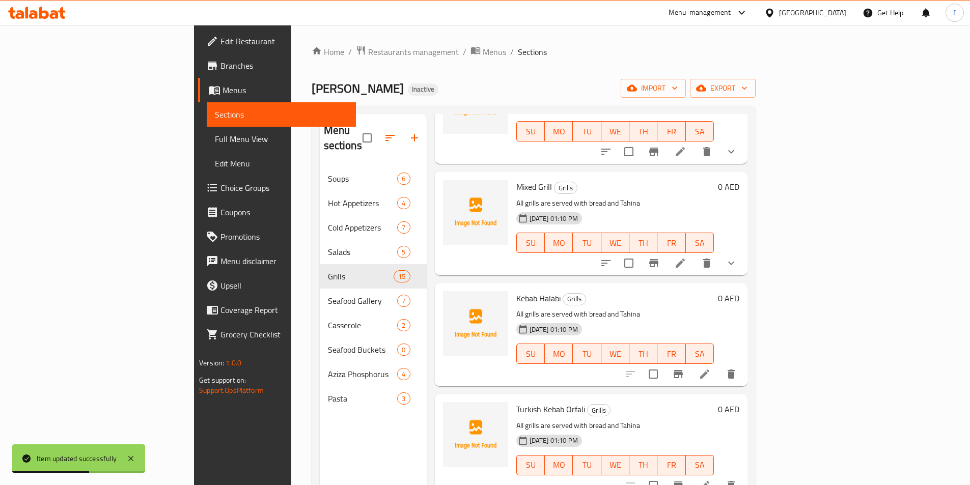
click at [711, 368] on icon at bounding box center [704, 374] width 12 height 12
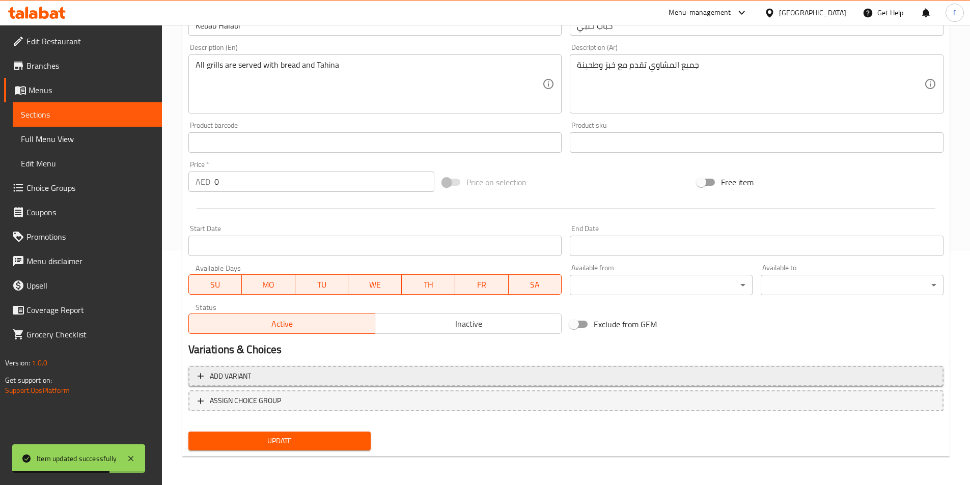
click at [238, 382] on span "Add variant" at bounding box center [230, 376] width 41 height 13
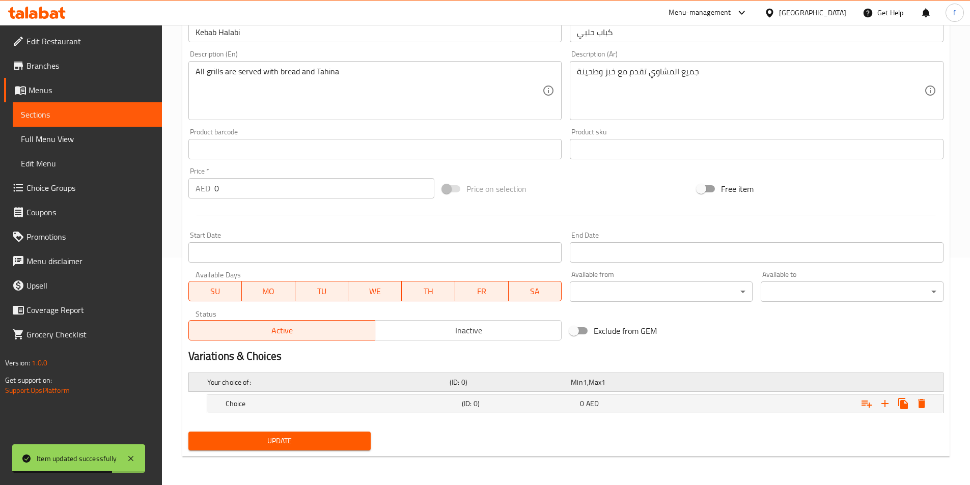
scroll to position [228, 0]
click at [242, 387] on h5 "Choice" at bounding box center [326, 382] width 238 height 10
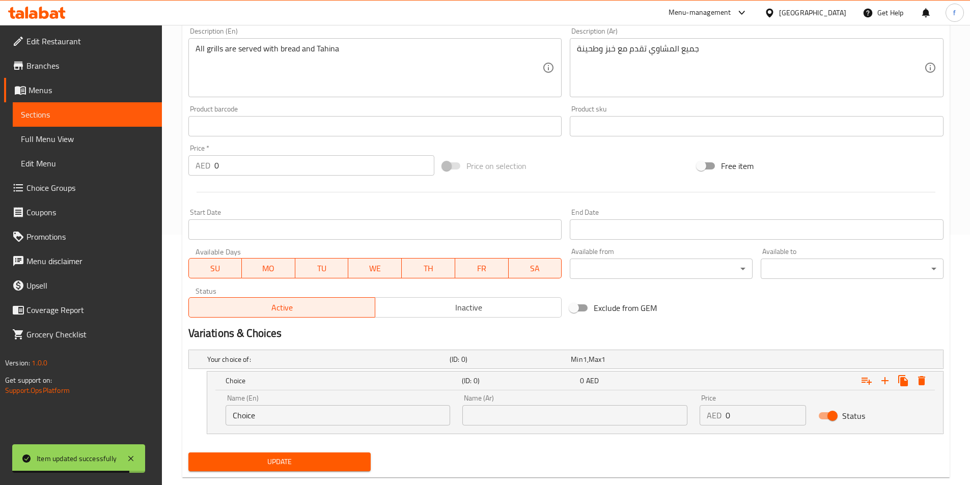
scroll to position [271, 0]
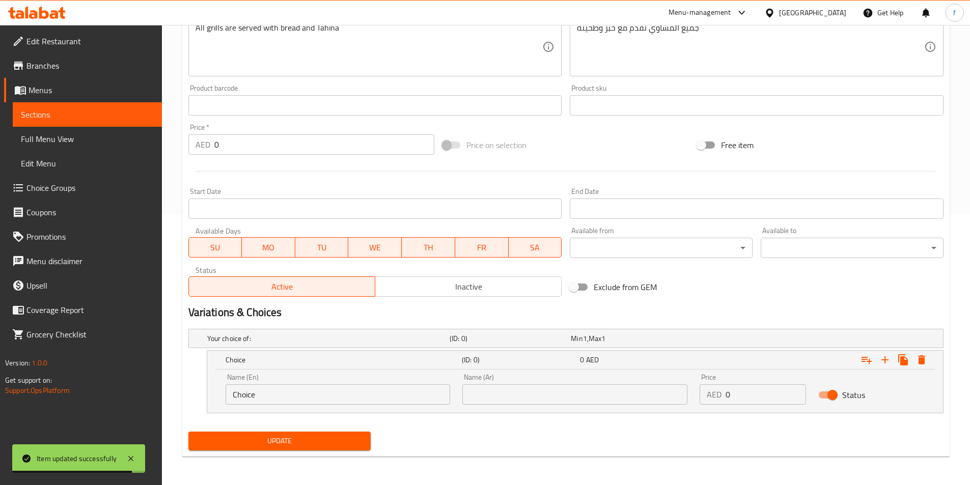
click at [251, 394] on input "Choice" at bounding box center [337, 394] width 225 height 20
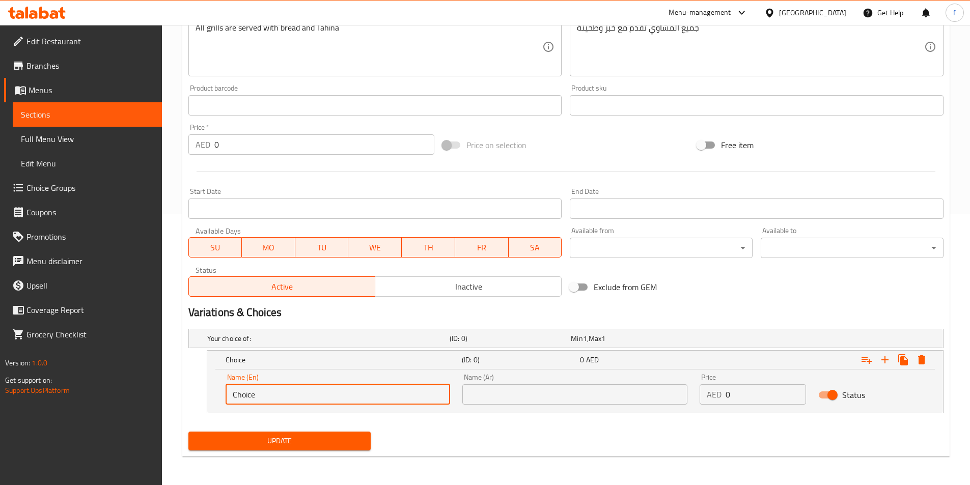
type input "؛"
type input "Plate"
click at [472, 391] on input "text" at bounding box center [574, 394] width 225 height 20
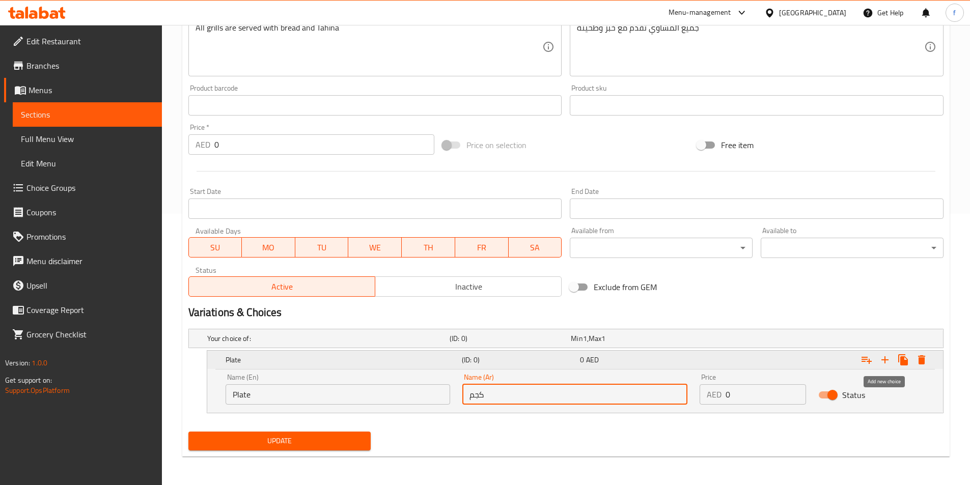
type input "كجم"
click at [881, 357] on icon "Expand" at bounding box center [885, 360] width 12 height 12
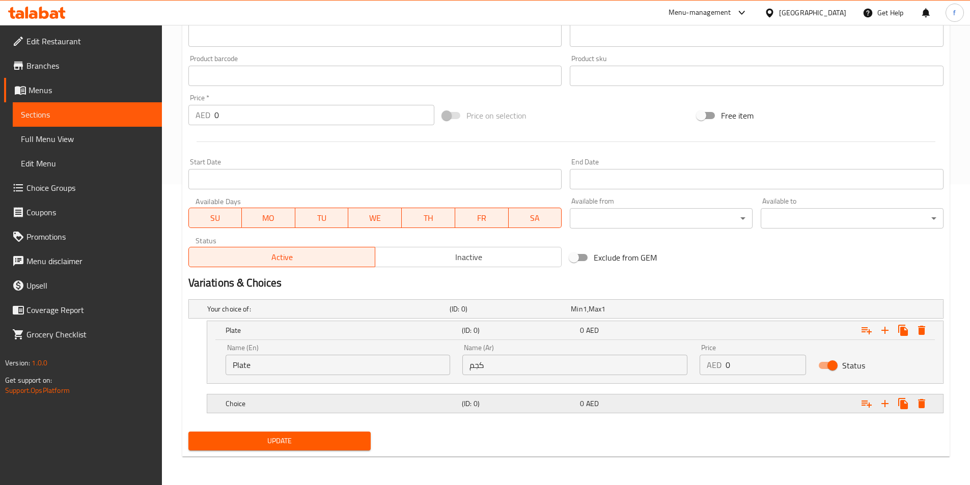
click at [291, 314] on h5 "Choice" at bounding box center [326, 309] width 238 height 10
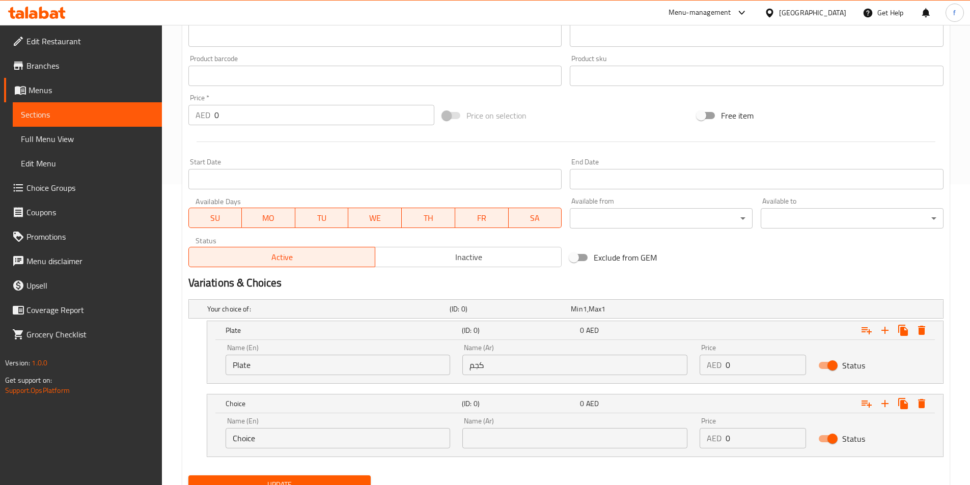
scroll to position [345, 0]
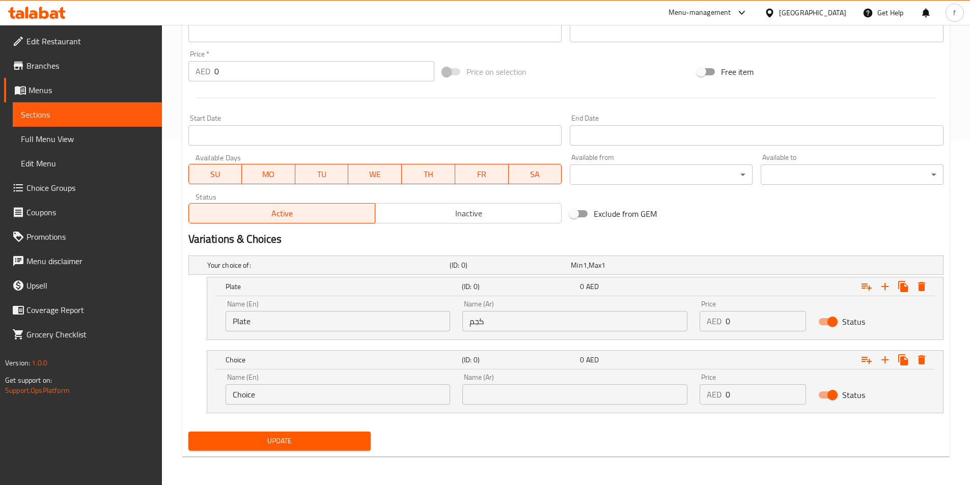
click at [243, 396] on input "Choice" at bounding box center [337, 394] width 225 height 20
click at [243, 395] on input "Choice" at bounding box center [337, 394] width 225 height 20
type input "،"
type input "Kg"
click at [515, 391] on input "text" at bounding box center [574, 394] width 225 height 20
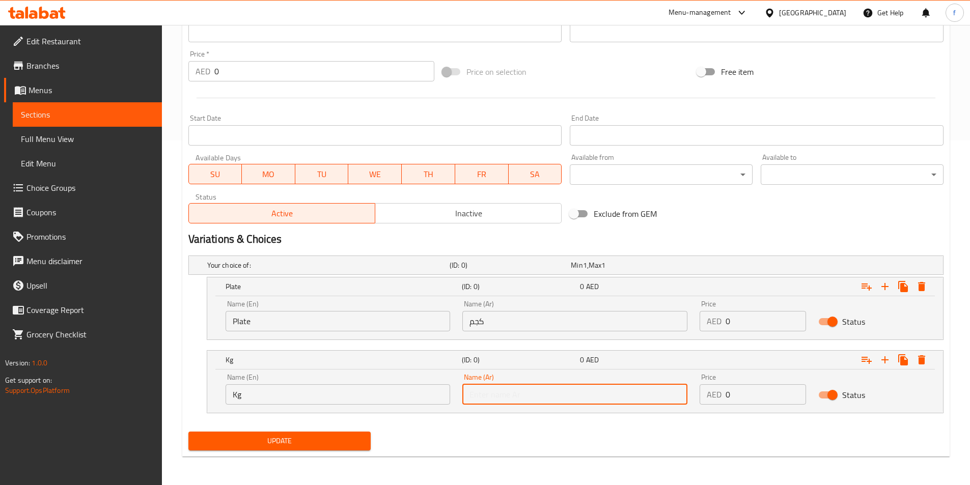
type input ";"
type input "ك"
type input "كجم"
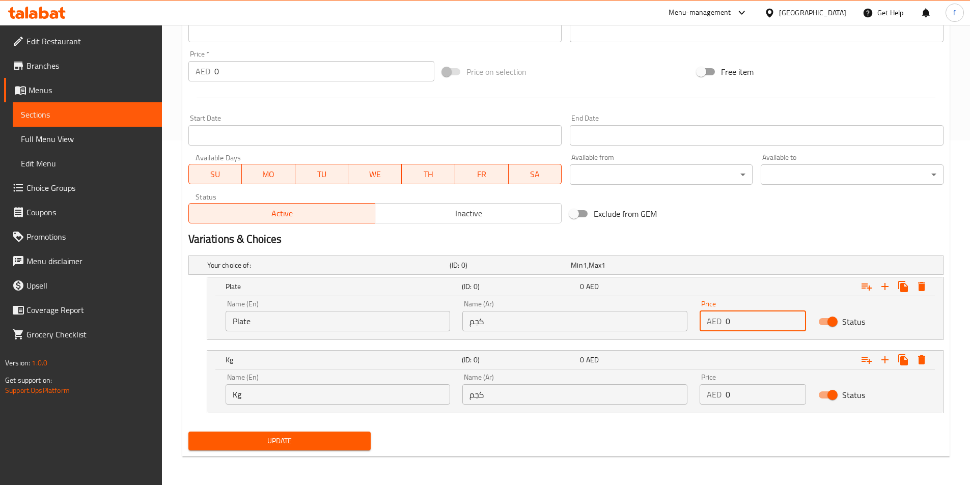
drag, startPoint x: 728, startPoint y: 317, endPoint x: 734, endPoint y: 319, distance: 6.3
click at [734, 319] on input "0" at bounding box center [765, 321] width 80 height 20
type input "48"
drag, startPoint x: 728, startPoint y: 395, endPoint x: 719, endPoint y: 395, distance: 9.2
click at [719, 395] on div "AED 0 Price" at bounding box center [752, 394] width 106 height 20
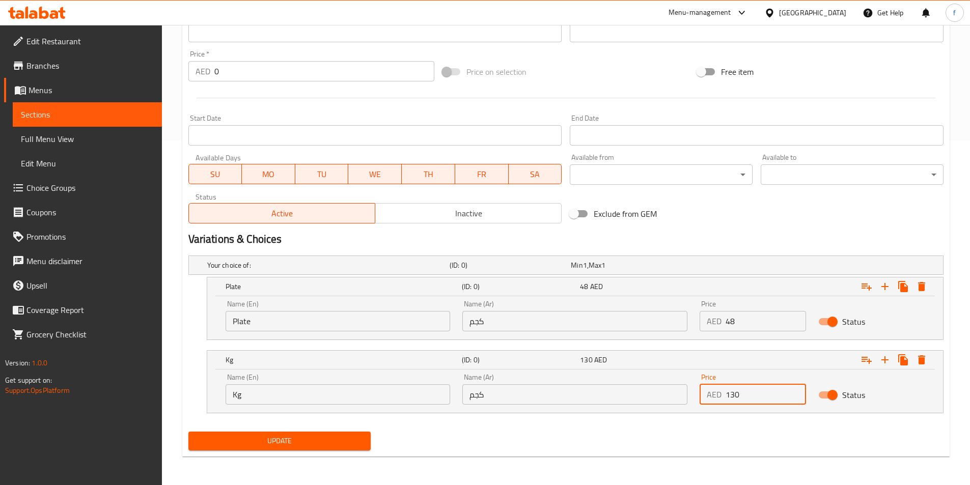
type input "130"
click at [256, 437] on span "Update" at bounding box center [279, 441] width 166 height 13
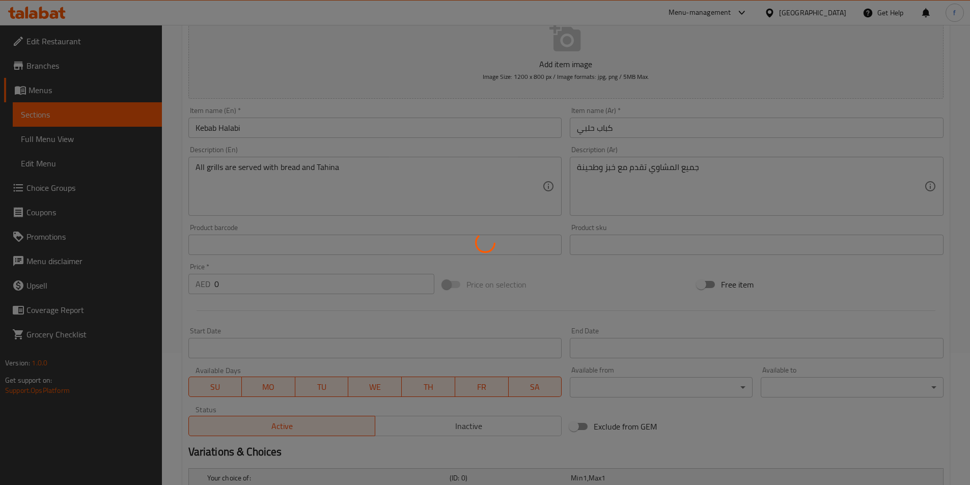
scroll to position [0, 0]
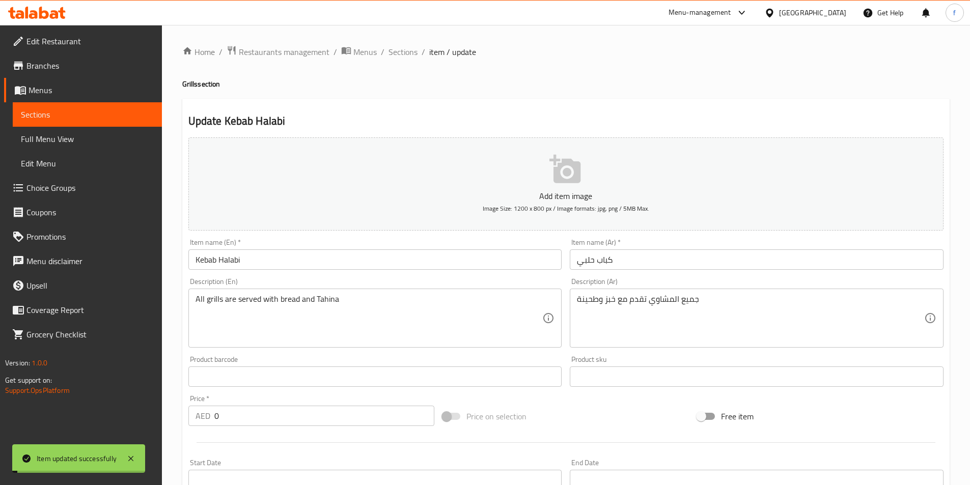
click at [397, 53] on span "Sections" at bounding box center [402, 52] width 29 height 12
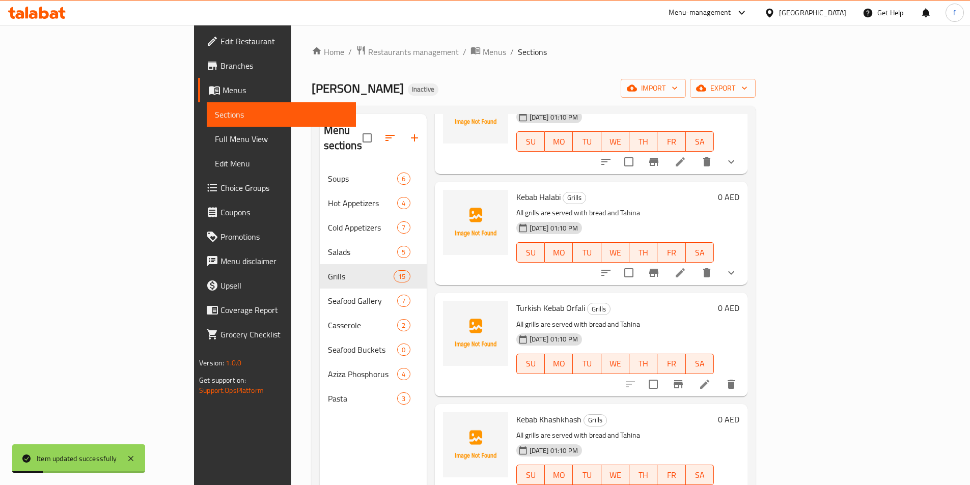
scroll to position [204, 0]
click at [711, 378] on icon at bounding box center [704, 384] width 12 height 12
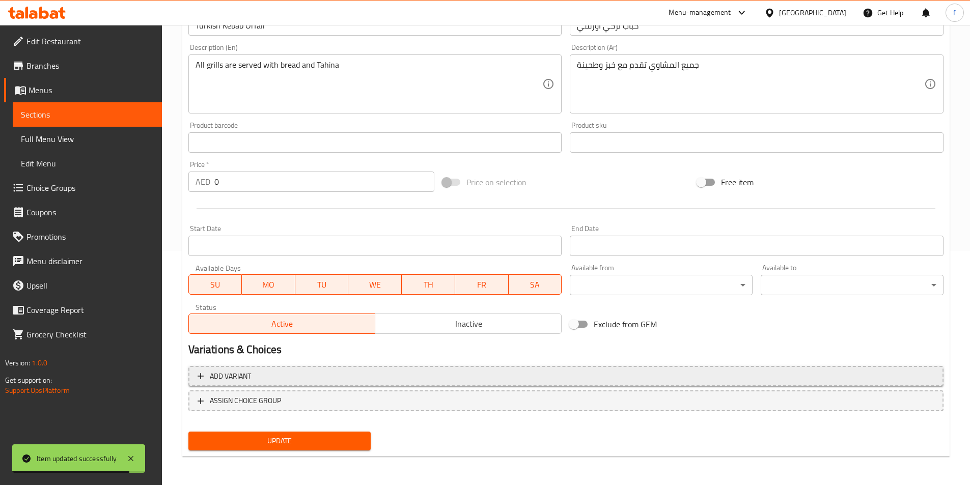
click at [238, 376] on span "Add variant" at bounding box center [230, 376] width 41 height 13
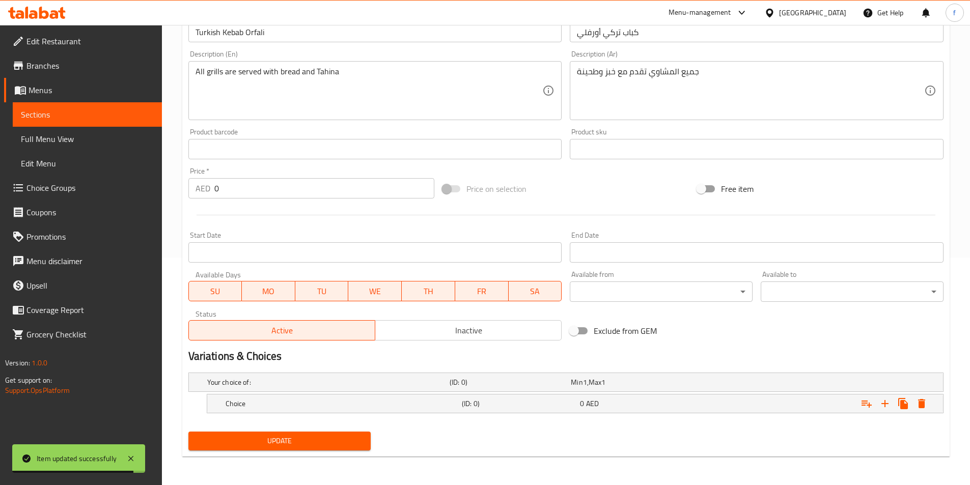
scroll to position [228, 0]
click at [236, 387] on h5 "Choice" at bounding box center [326, 382] width 238 height 10
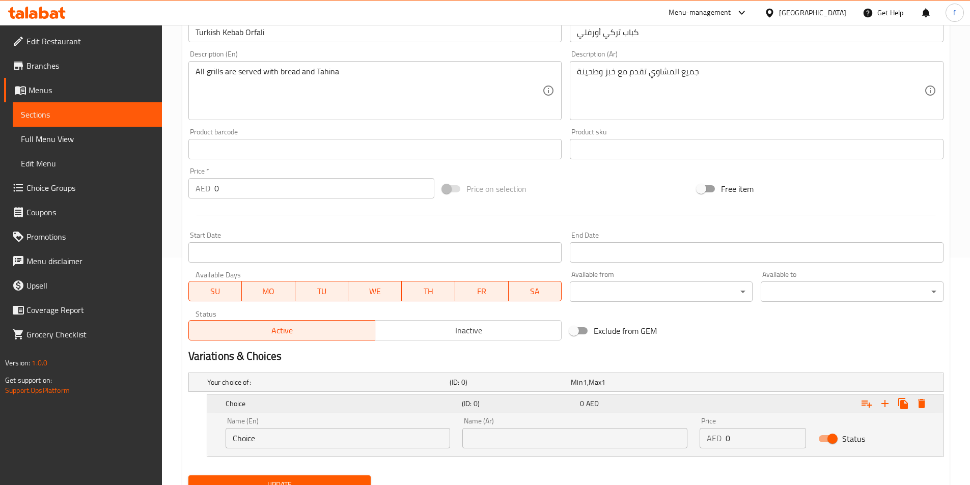
click at [233, 407] on h5 "Choice" at bounding box center [341, 404] width 232 height 10
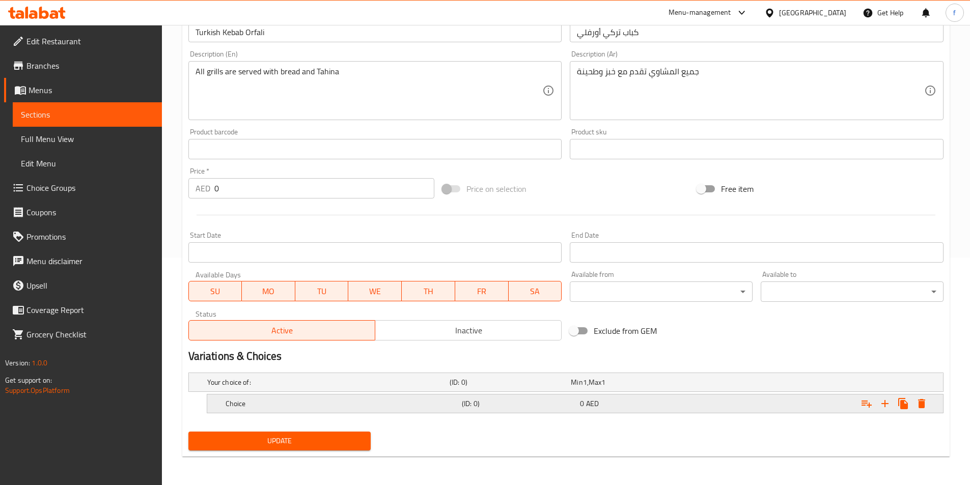
click at [250, 387] on h5 "Choice" at bounding box center [326, 382] width 238 height 10
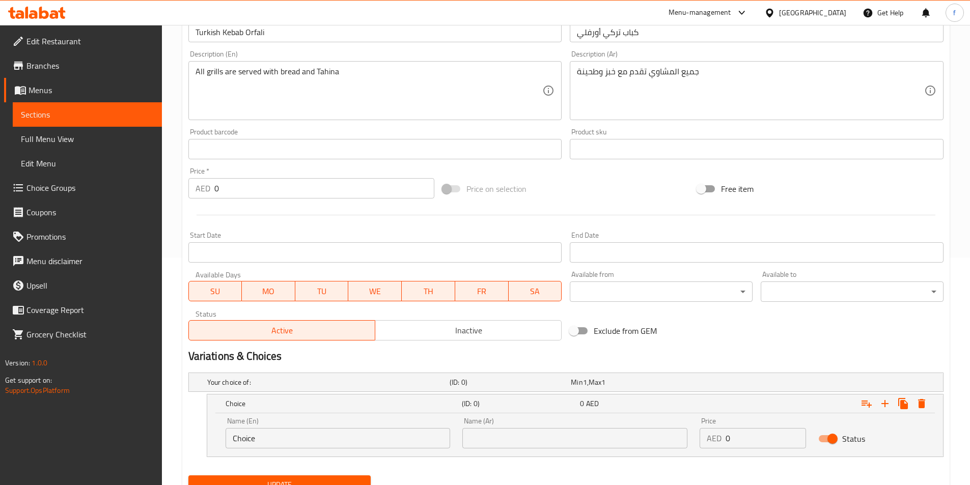
click at [250, 438] on input "Choice" at bounding box center [337, 438] width 225 height 20
type input "؛"
type input "Plate"
click at [568, 435] on input "text" at bounding box center [574, 438] width 225 height 20
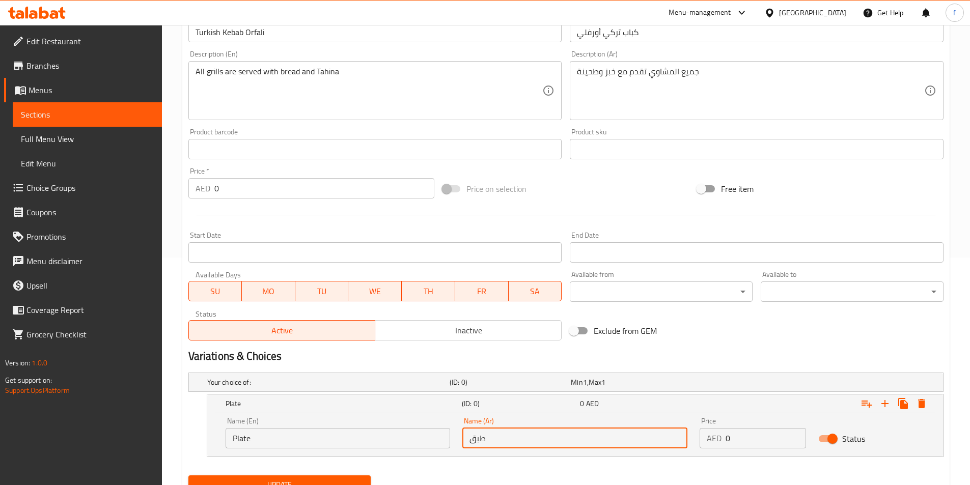
scroll to position [271, 0]
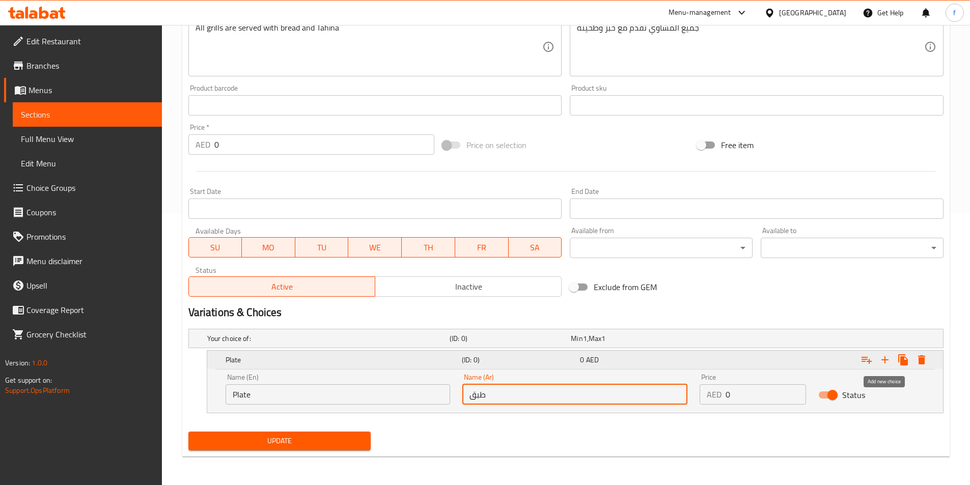
type input "طبق"
click at [881, 355] on icon "Expand" at bounding box center [885, 360] width 12 height 12
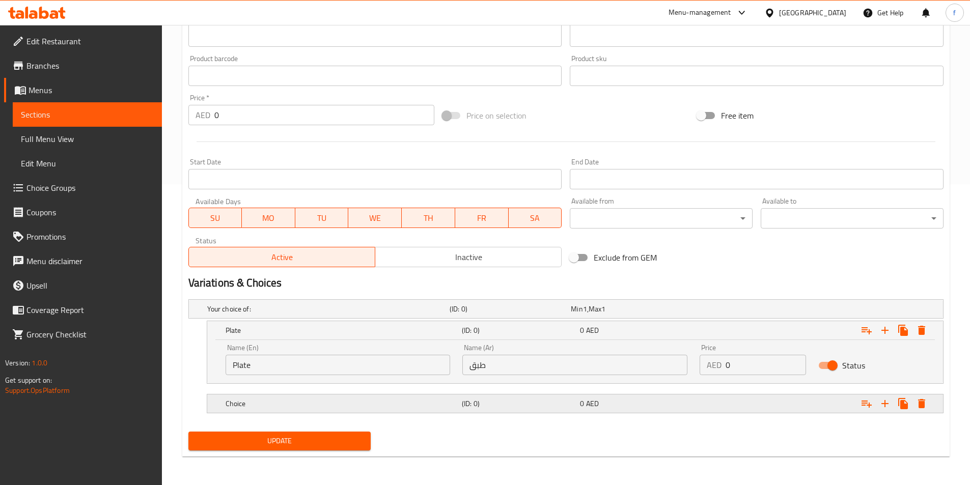
click at [477, 316] on div "(ID: 0)" at bounding box center [507, 309] width 121 height 14
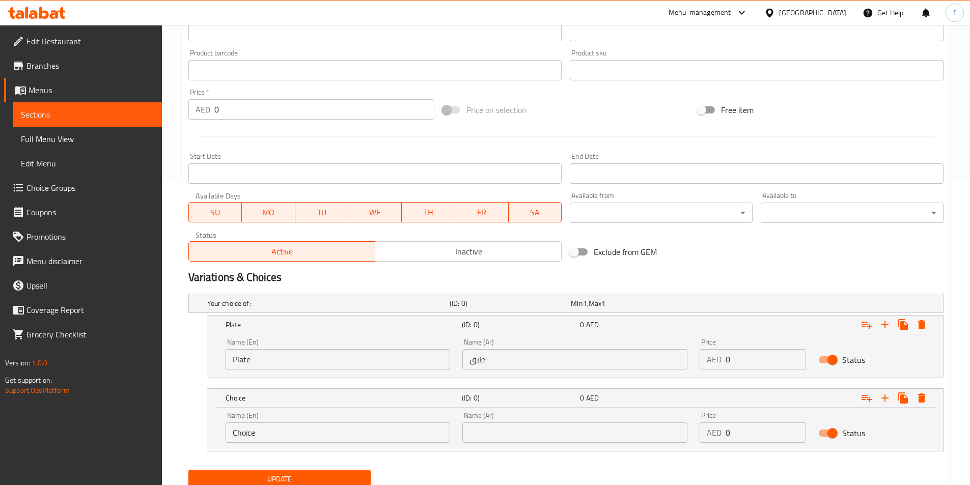
scroll to position [345, 0]
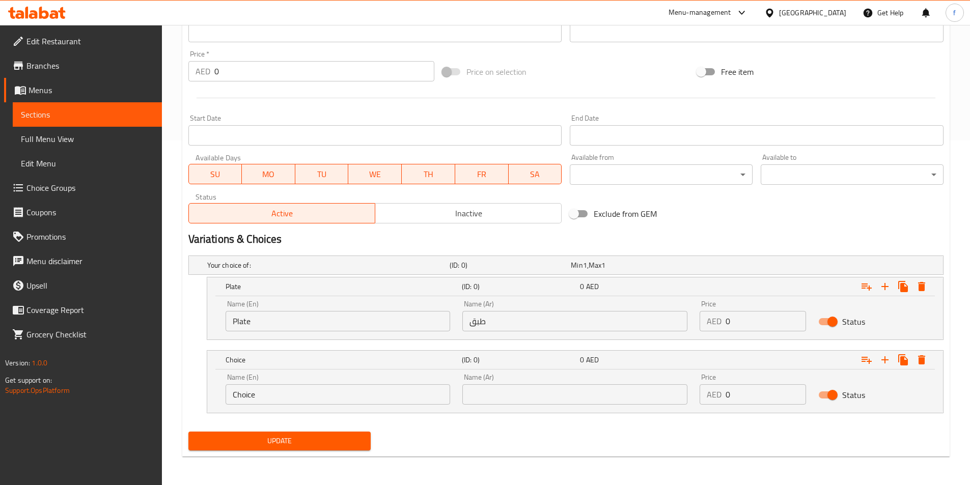
click at [245, 391] on input "Choice" at bounding box center [337, 394] width 225 height 20
type input "،"
type input "Kg"
click at [478, 395] on input "text" at bounding box center [574, 394] width 225 height 20
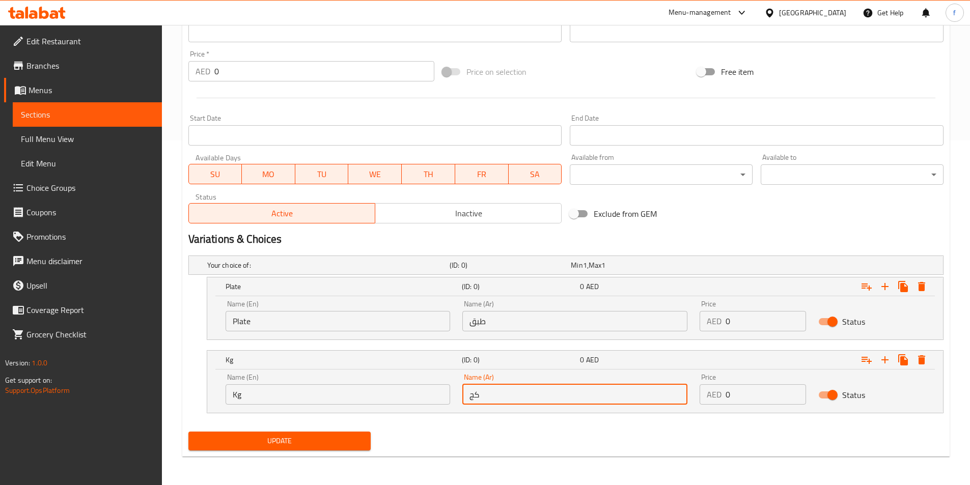
type input "كجم"
click at [737, 320] on input "0" at bounding box center [765, 321] width 80 height 20
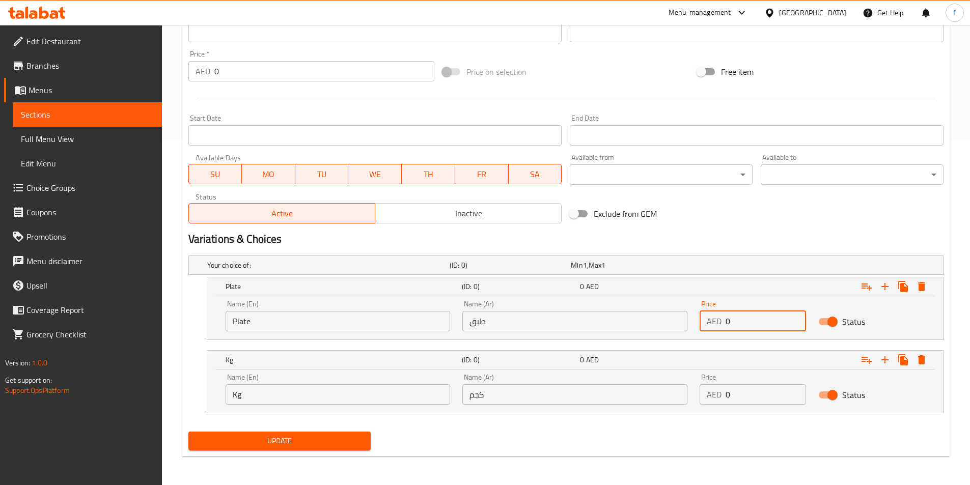
drag, startPoint x: 737, startPoint y: 325, endPoint x: 720, endPoint y: 323, distance: 17.4
click at [720, 323] on div "AED 0 Price" at bounding box center [752, 321] width 106 height 20
type input "45"
drag, startPoint x: 738, startPoint y: 393, endPoint x: 704, endPoint y: 394, distance: 33.1
click at [704, 394] on div "AED 0 Price" at bounding box center [752, 394] width 106 height 20
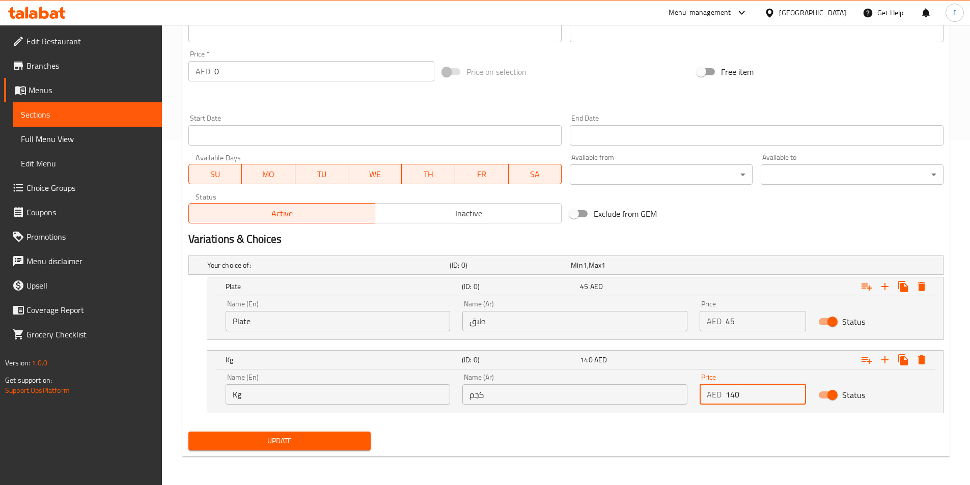
type input "140"
click at [343, 446] on span "Update" at bounding box center [279, 441] width 166 height 13
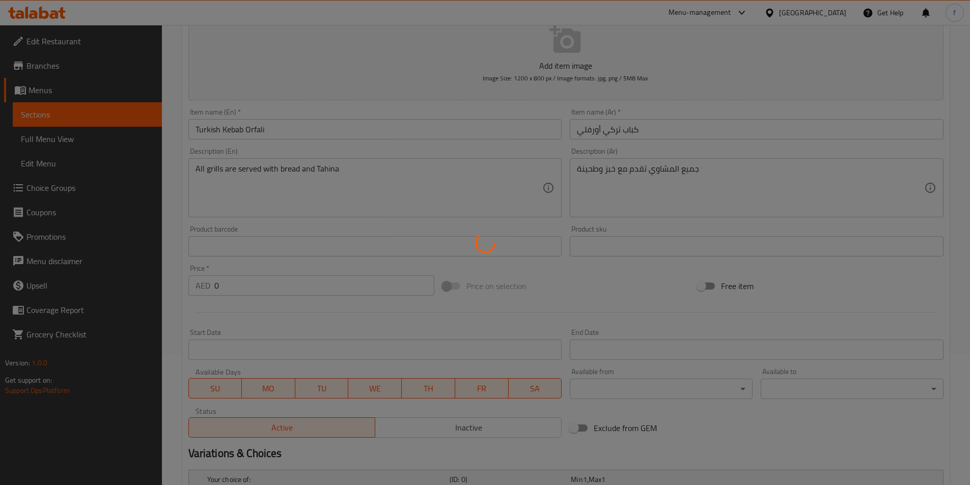
scroll to position [0, 0]
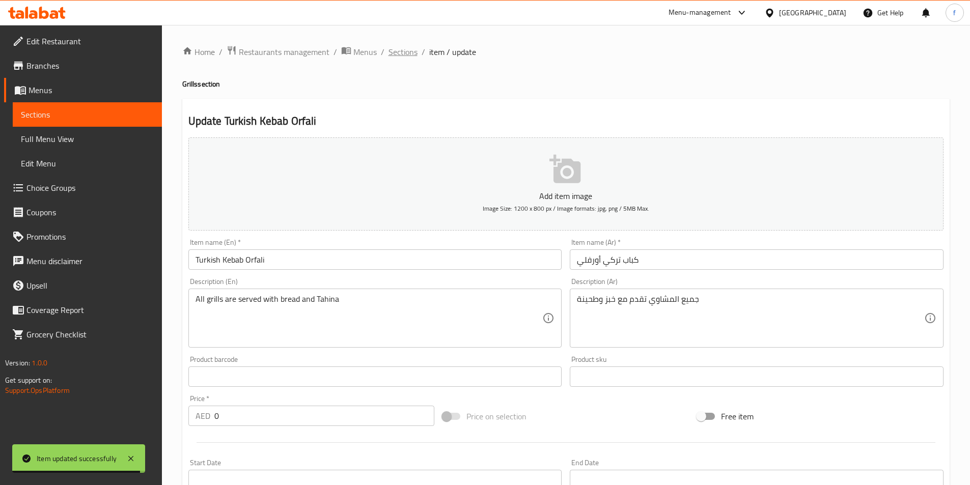
click at [395, 50] on span "Sections" at bounding box center [402, 52] width 29 height 12
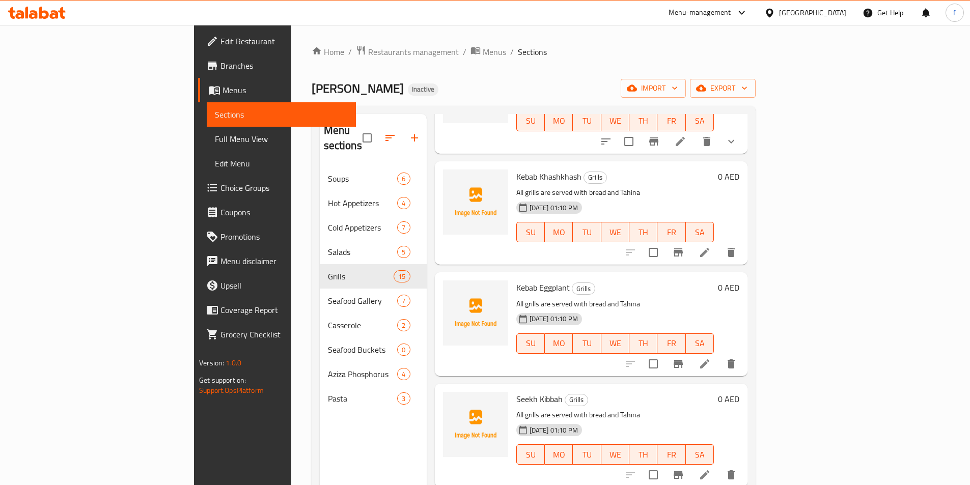
scroll to position [509, 0]
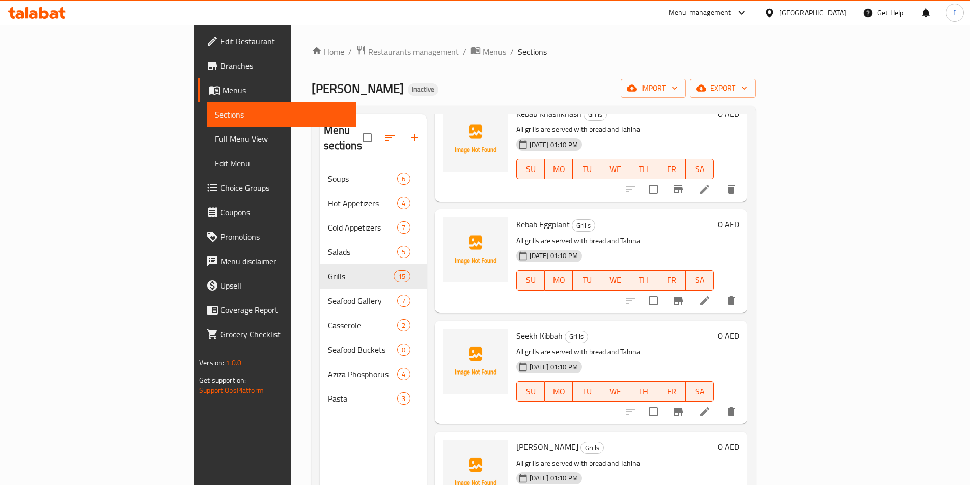
click at [711, 183] on icon at bounding box center [704, 189] width 12 height 12
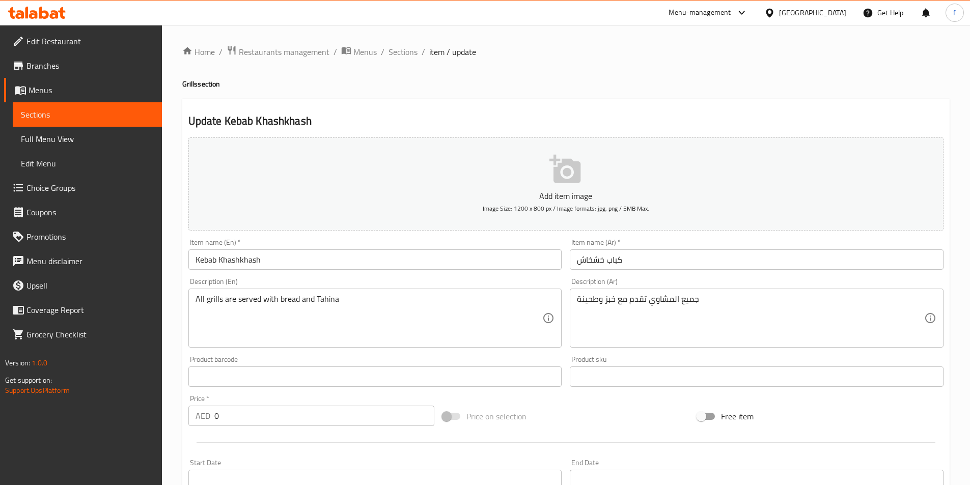
scroll to position [234, 0]
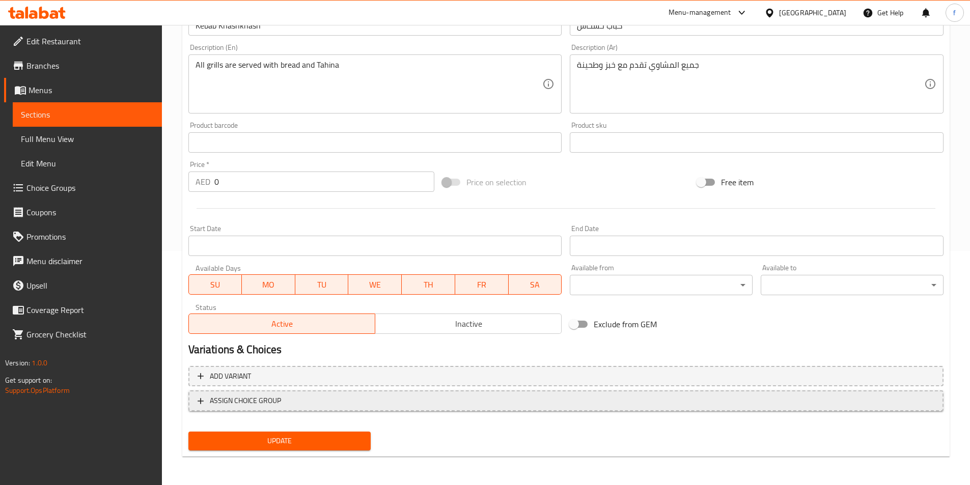
click at [258, 396] on span "ASSIGN CHOICE GROUP" at bounding box center [245, 400] width 71 height 13
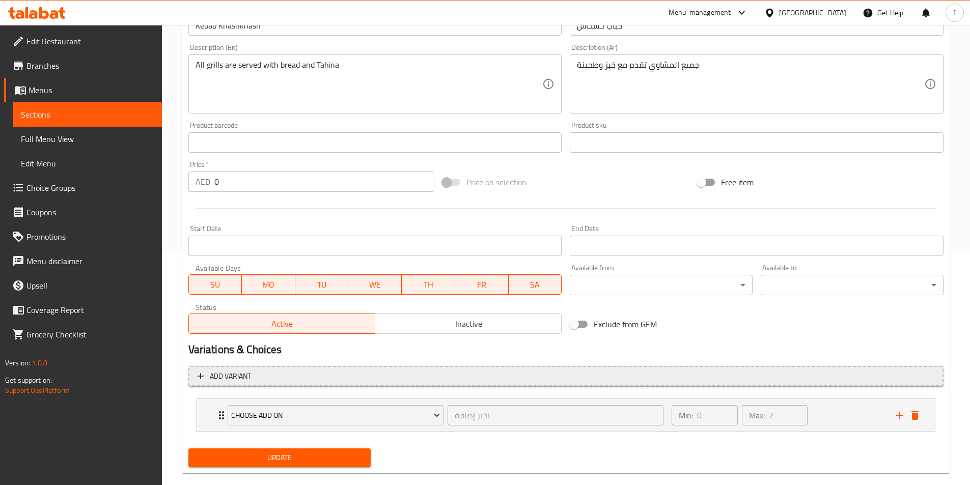
click at [260, 381] on span "Add variant" at bounding box center [565, 376] width 737 height 13
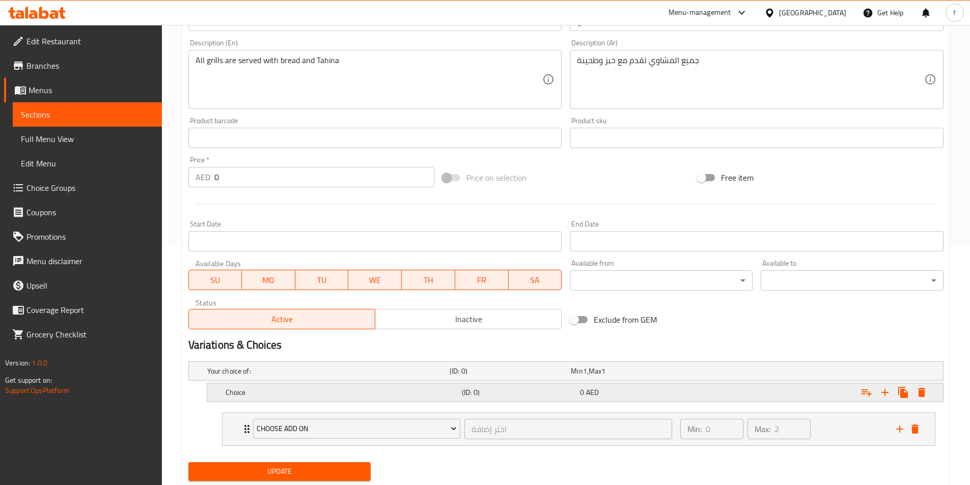
scroll to position [269, 0]
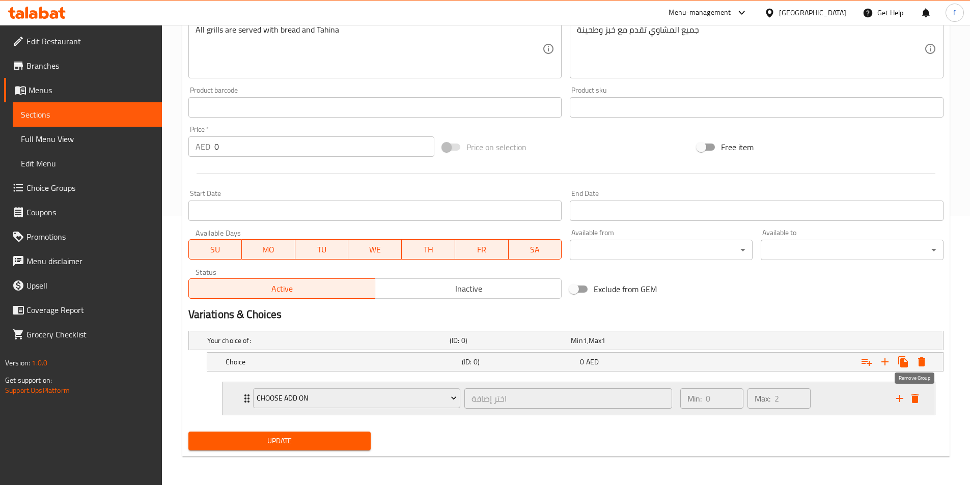
click at [919, 398] on icon "delete" at bounding box center [915, 398] width 12 height 12
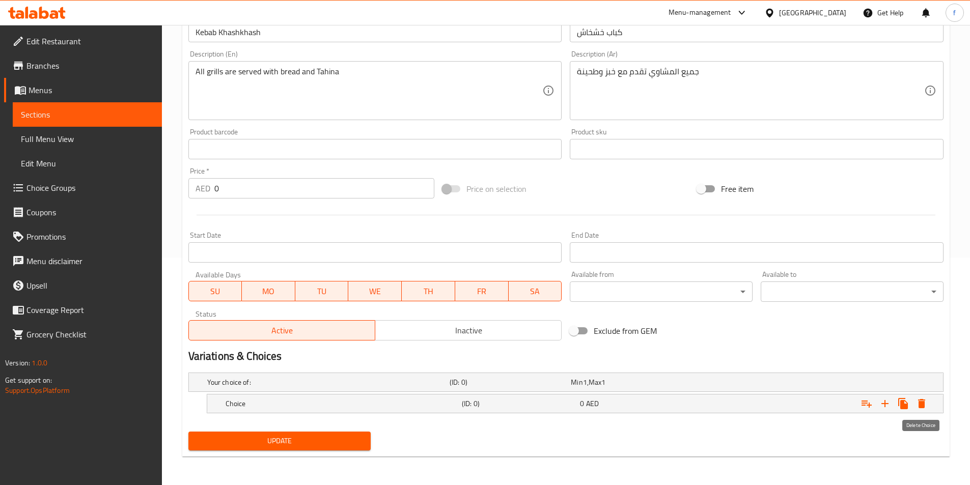
scroll to position [228, 0]
click at [285, 387] on h5 "Choice" at bounding box center [326, 382] width 238 height 10
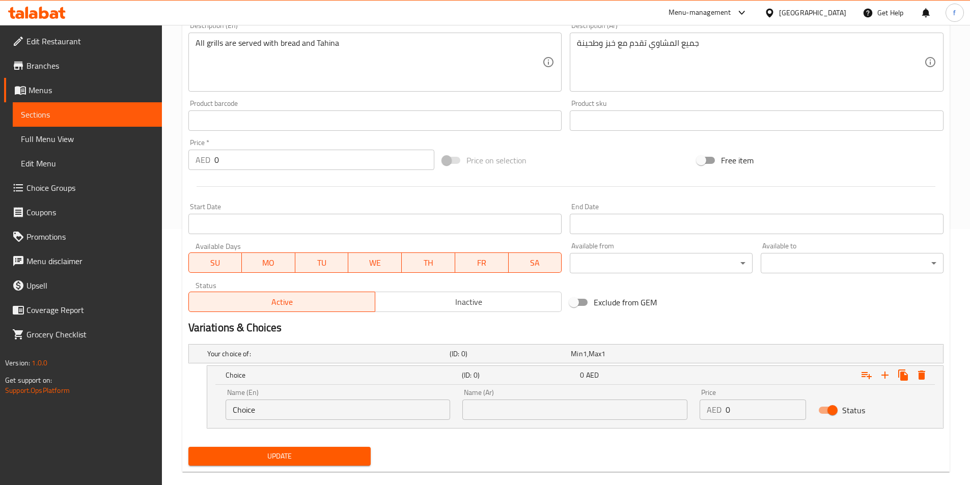
scroll to position [271, 0]
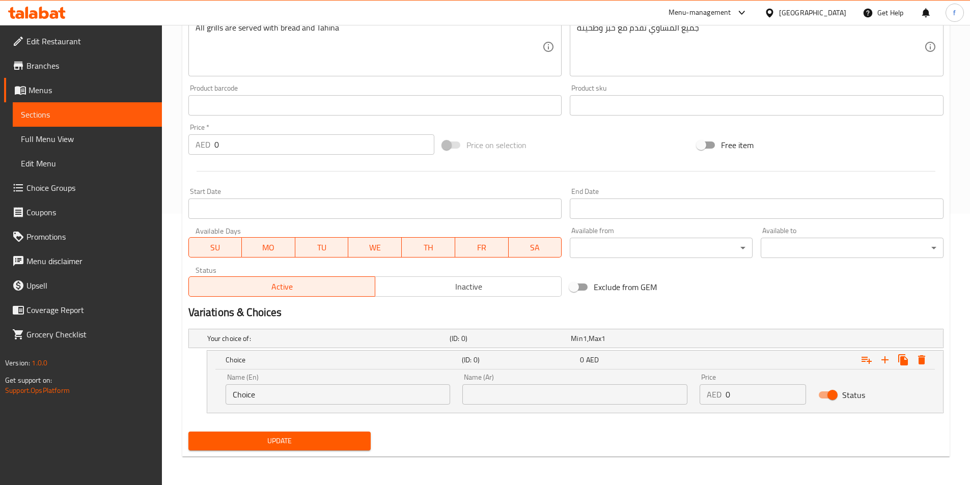
click at [244, 390] on input "Choice" at bounding box center [337, 394] width 225 height 20
type input "؛"
type input "Plate"
click at [601, 404] on input "text" at bounding box center [574, 394] width 225 height 20
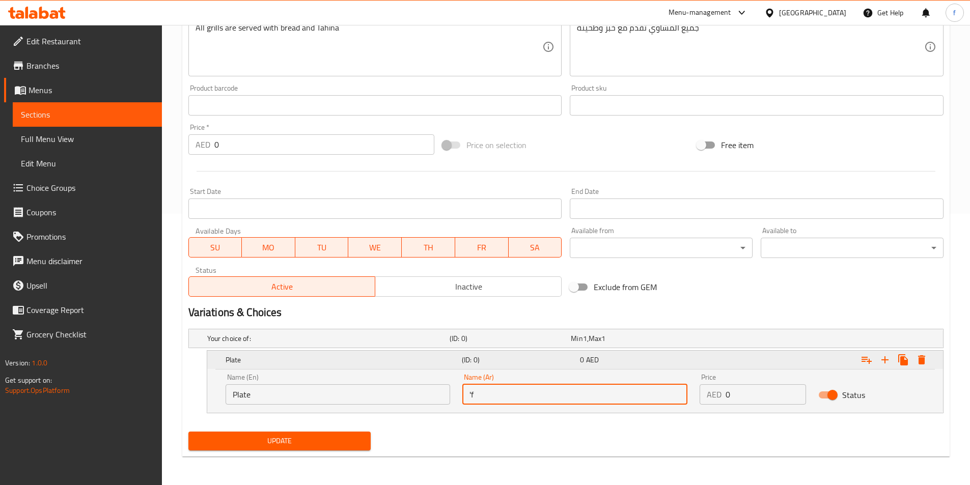
type input "'"
type input "طبق"
click at [890, 361] on icon "Expand" at bounding box center [885, 360] width 12 height 12
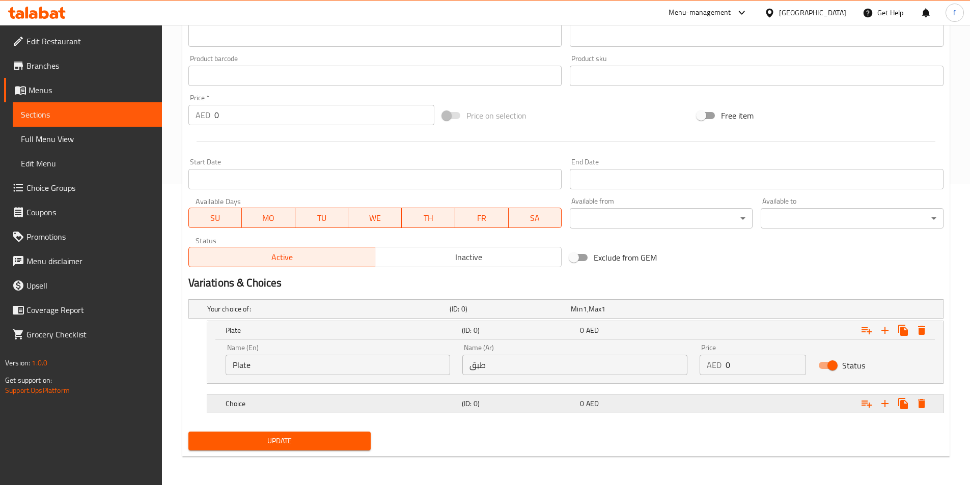
click at [403, 316] on div "Choice" at bounding box center [326, 309] width 242 height 14
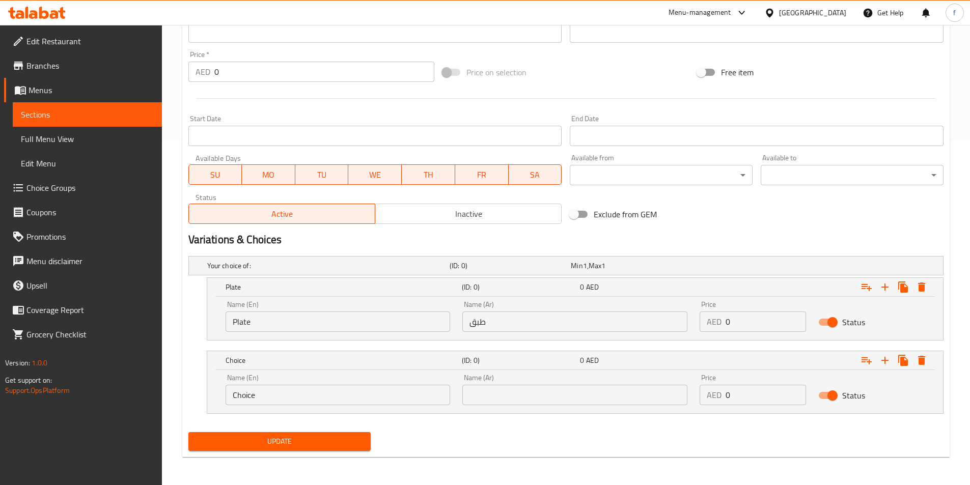
scroll to position [345, 0]
click at [253, 396] on input "Choice" at bounding box center [337, 394] width 225 height 20
type input "،"
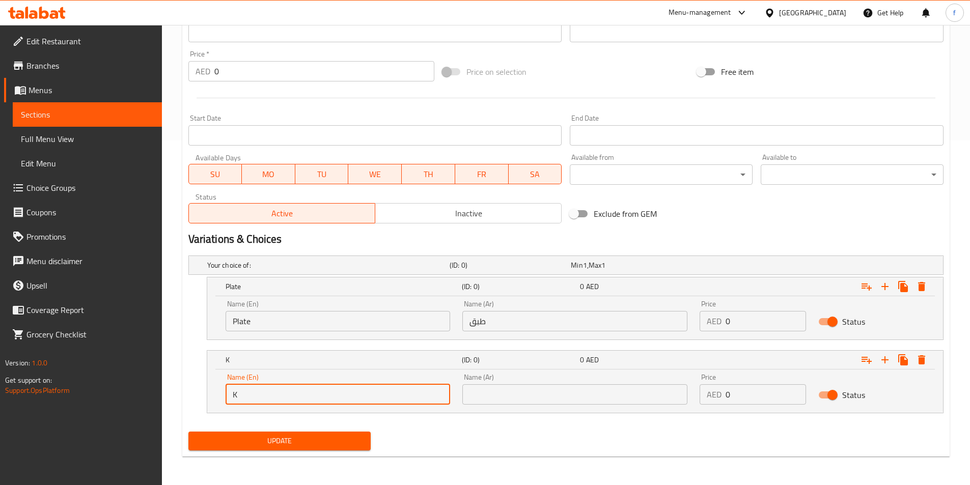
type input "Kg"
click at [566, 393] on input "text" at bounding box center [574, 394] width 225 height 20
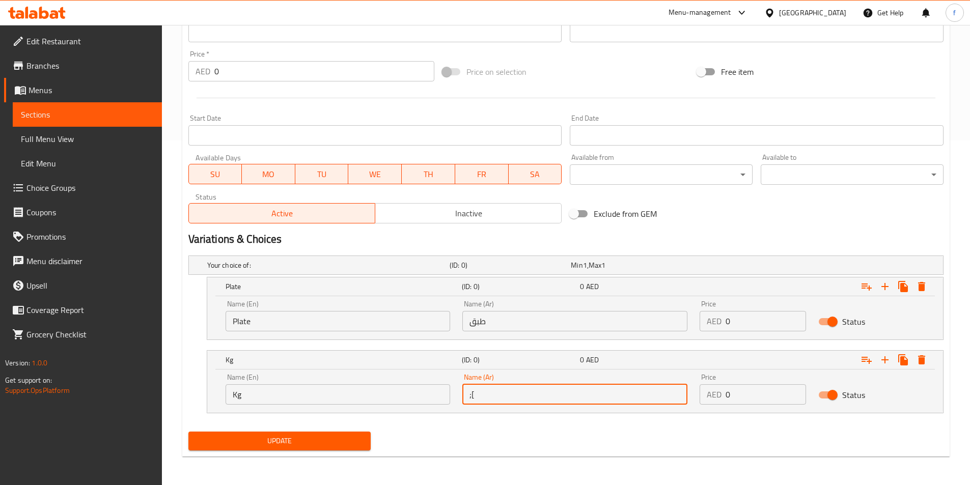
type input ";"
type input "كجم"
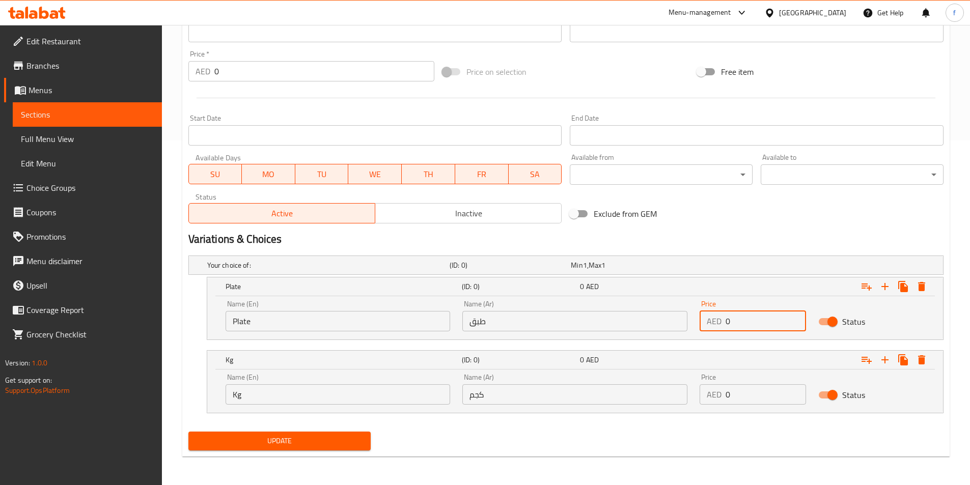
drag, startPoint x: 728, startPoint y: 323, endPoint x: 718, endPoint y: 321, distance: 9.9
click at [718, 321] on div "AED 0 Price" at bounding box center [752, 321] width 106 height 20
type input "45"
drag, startPoint x: 721, startPoint y: 392, endPoint x: 734, endPoint y: 393, distance: 13.3
click at [734, 393] on div "AED 0 Price" at bounding box center [752, 394] width 106 height 20
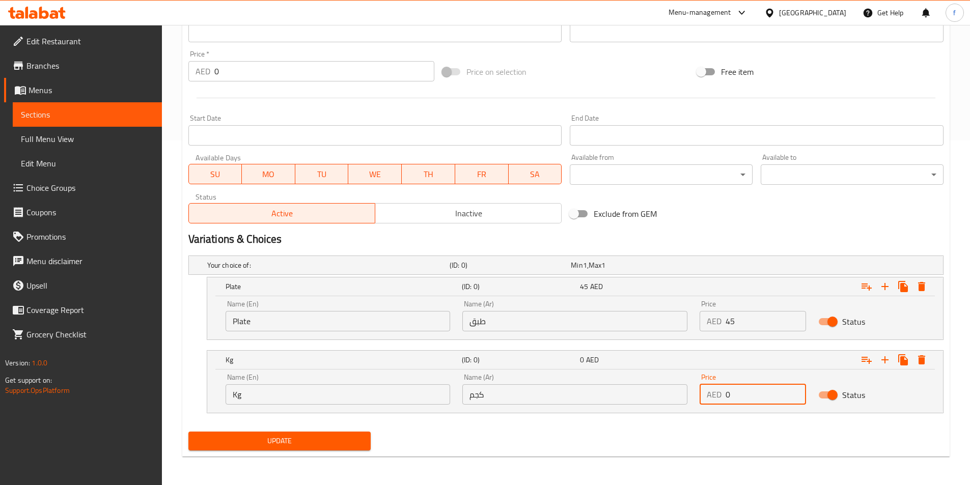
click at [725, 391] on input "0" at bounding box center [765, 394] width 80 height 20
type input "140"
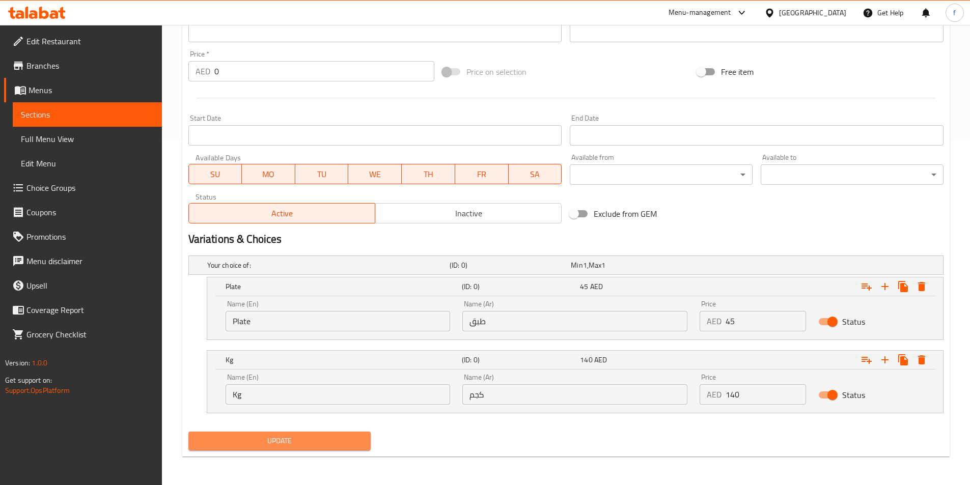
click at [287, 440] on span "Update" at bounding box center [279, 441] width 166 height 13
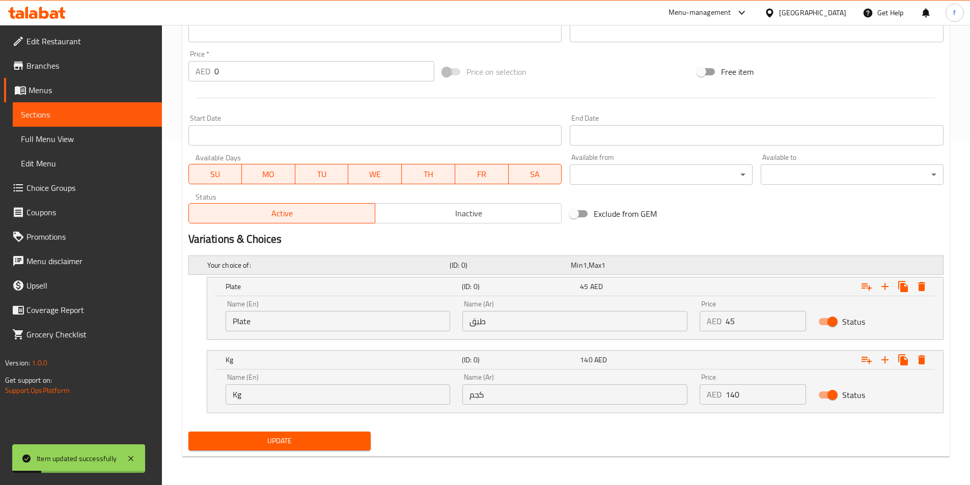
click at [585, 264] on span "1" at bounding box center [585, 265] width 4 height 13
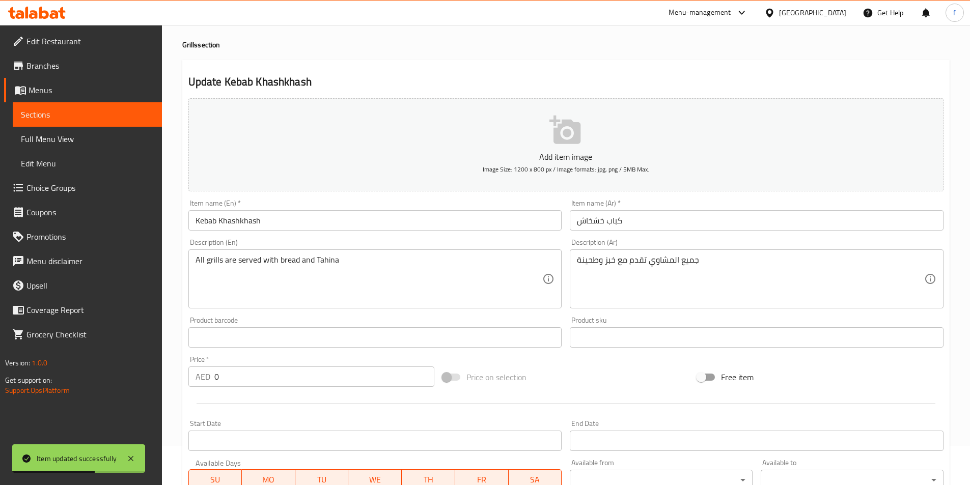
scroll to position [0, 0]
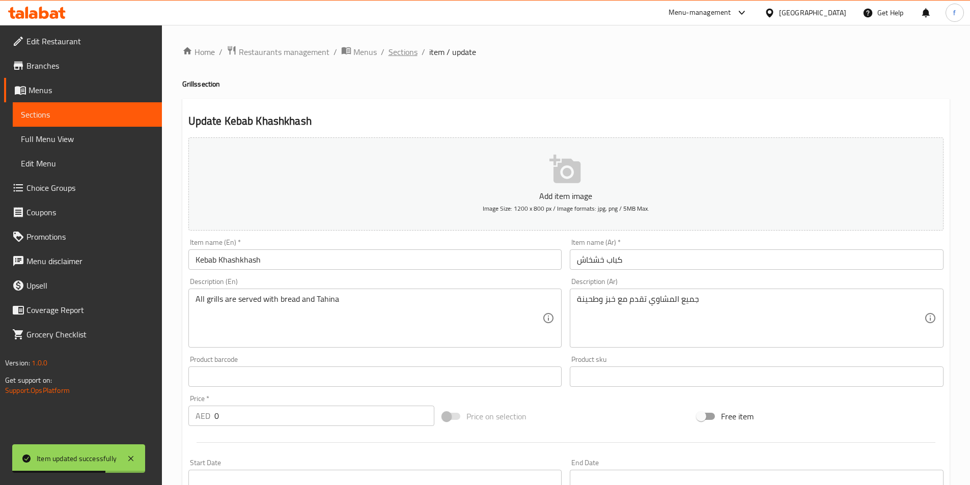
click at [394, 52] on span "Sections" at bounding box center [402, 52] width 29 height 12
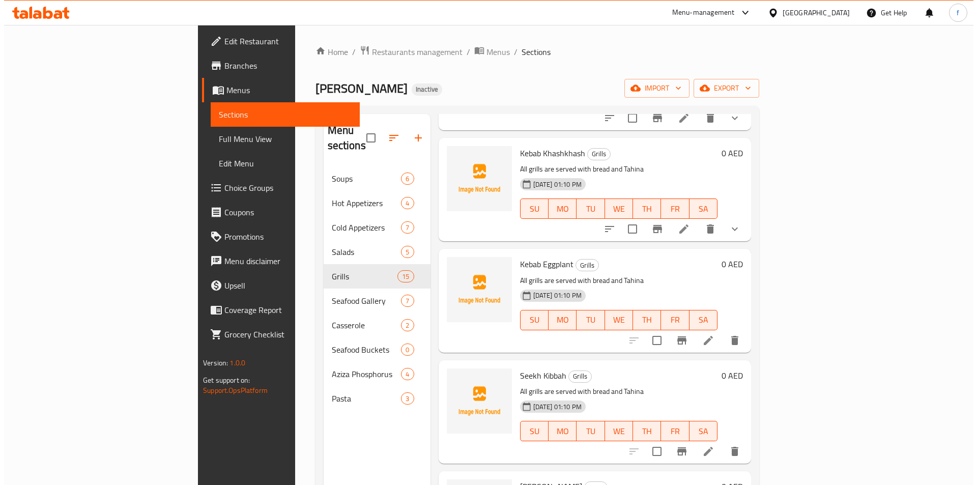
scroll to position [509, 0]
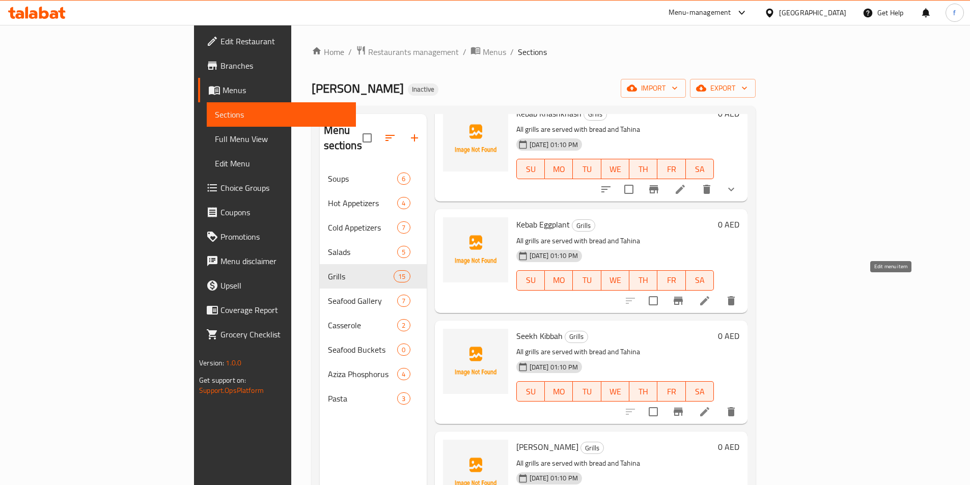
click at [711, 295] on icon at bounding box center [704, 301] width 12 height 12
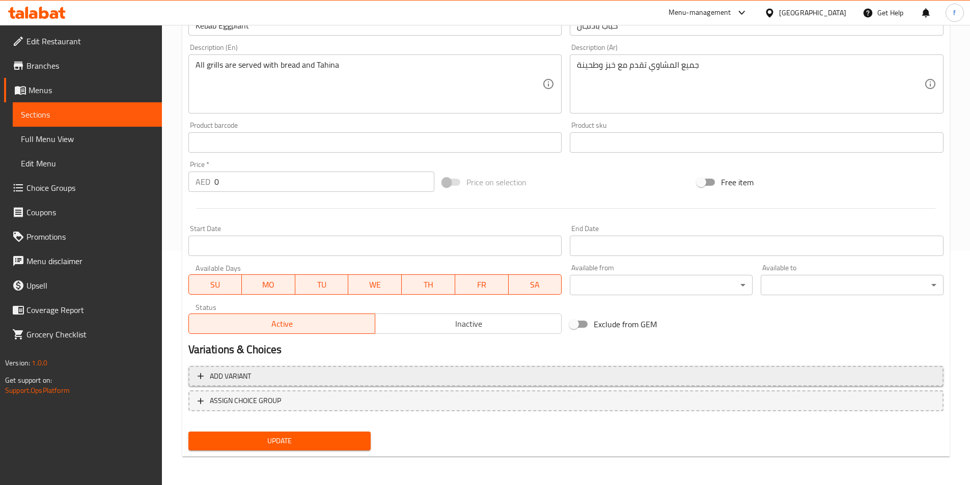
click at [289, 379] on span "Add variant" at bounding box center [565, 376] width 737 height 13
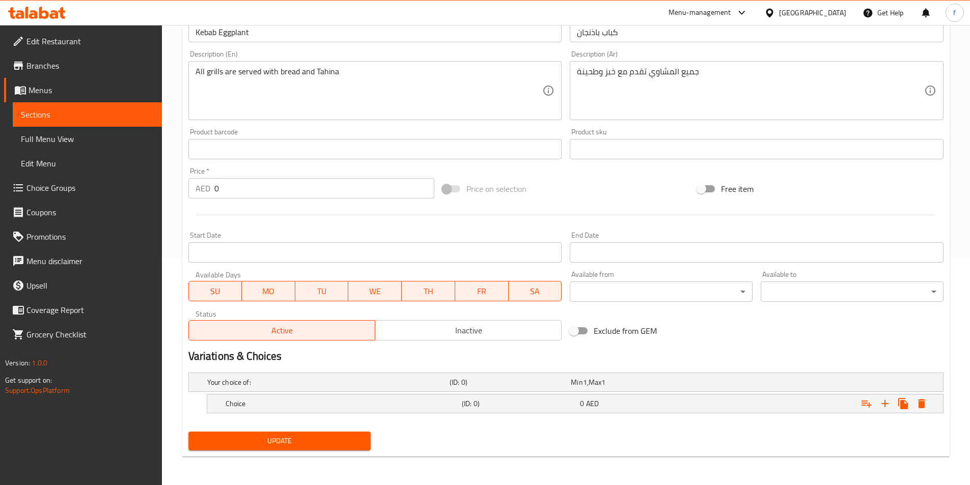
scroll to position [228, 0]
click at [248, 387] on h5 "Choice" at bounding box center [326, 382] width 238 height 10
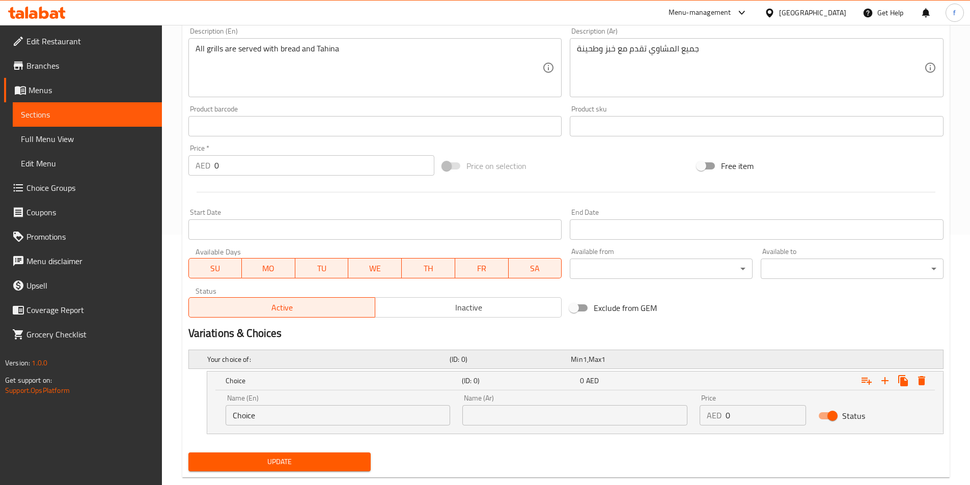
scroll to position [271, 0]
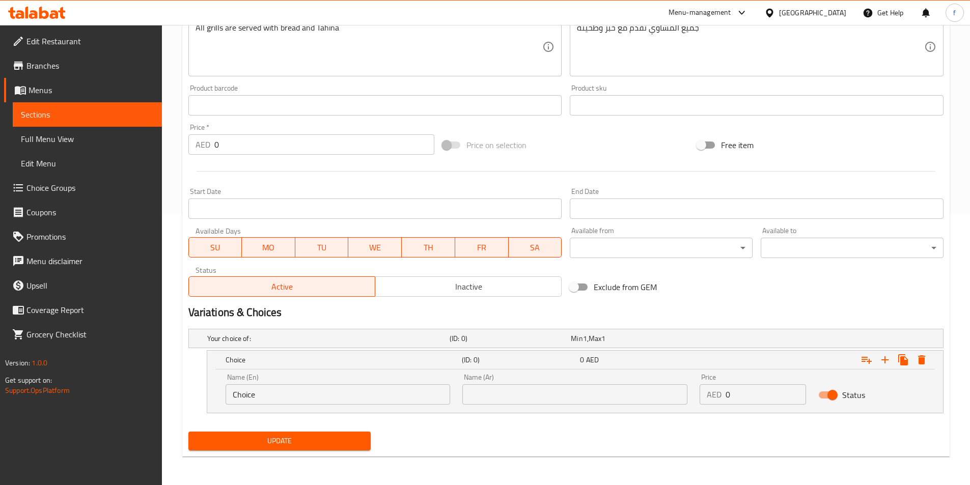
click at [256, 394] on input "Choice" at bounding box center [337, 394] width 225 height 20
type input "؛"
type input "Plate"
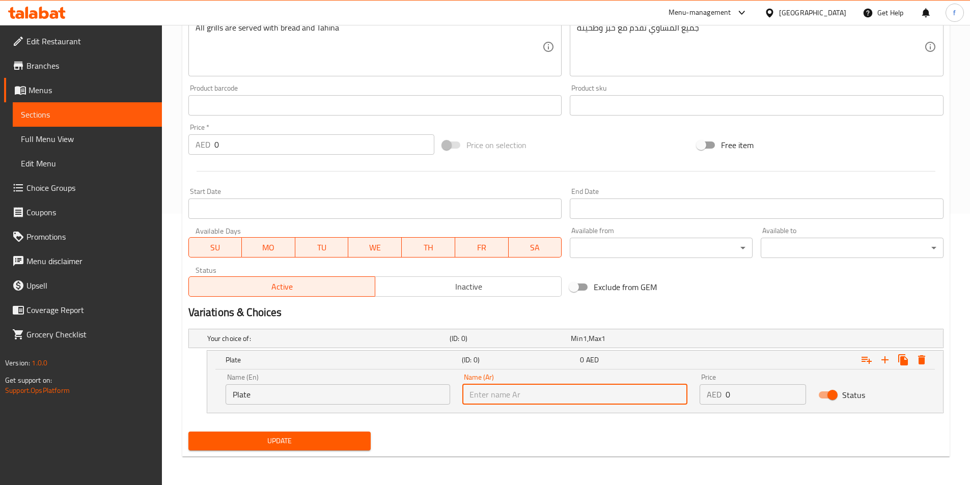
click at [545, 387] on input "text" at bounding box center [574, 394] width 225 height 20
type input "طبق"
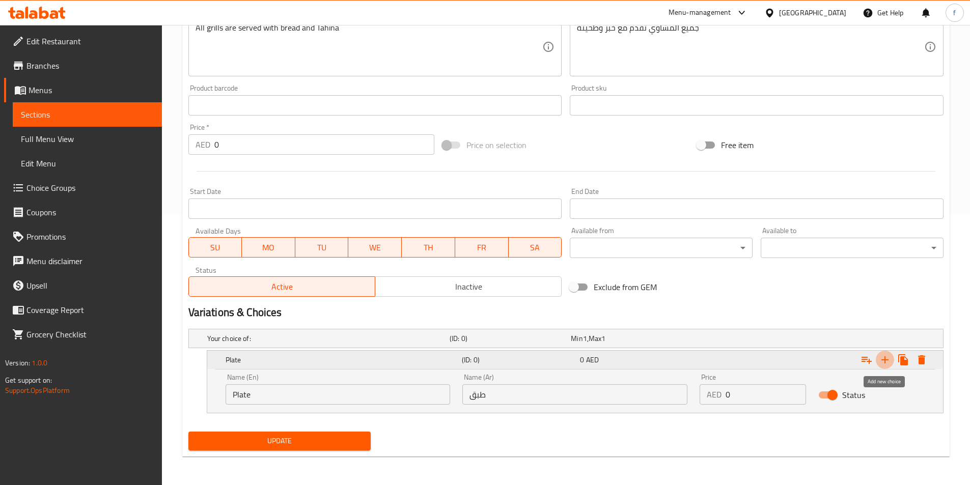
click at [889, 364] on icon "Expand" at bounding box center [885, 360] width 12 height 12
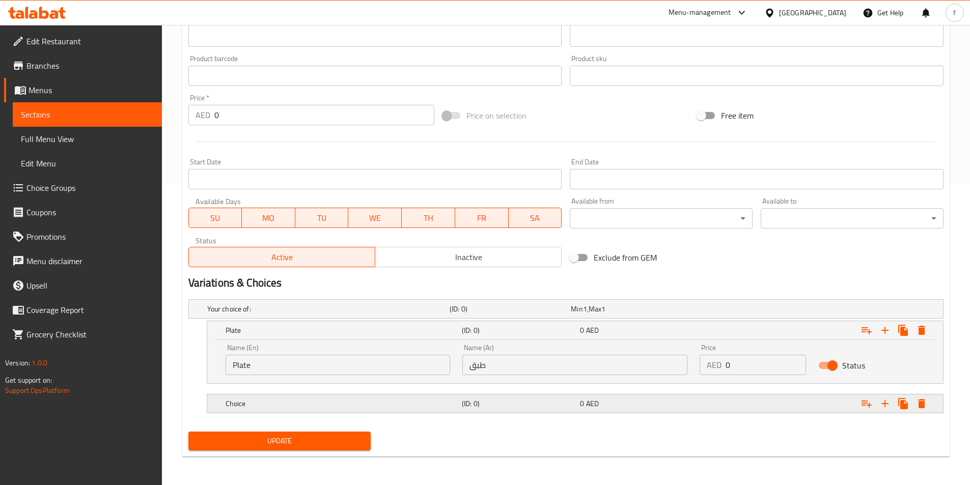
drag, startPoint x: 491, startPoint y: 396, endPoint x: 555, endPoint y: 390, distance: 64.4
click at [493, 316] on div "(ID: 0)" at bounding box center [507, 309] width 121 height 14
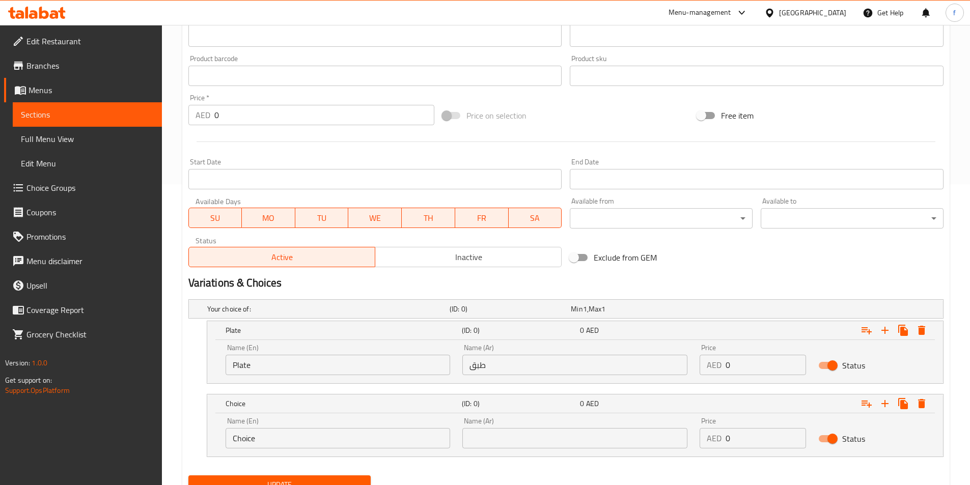
scroll to position [345, 0]
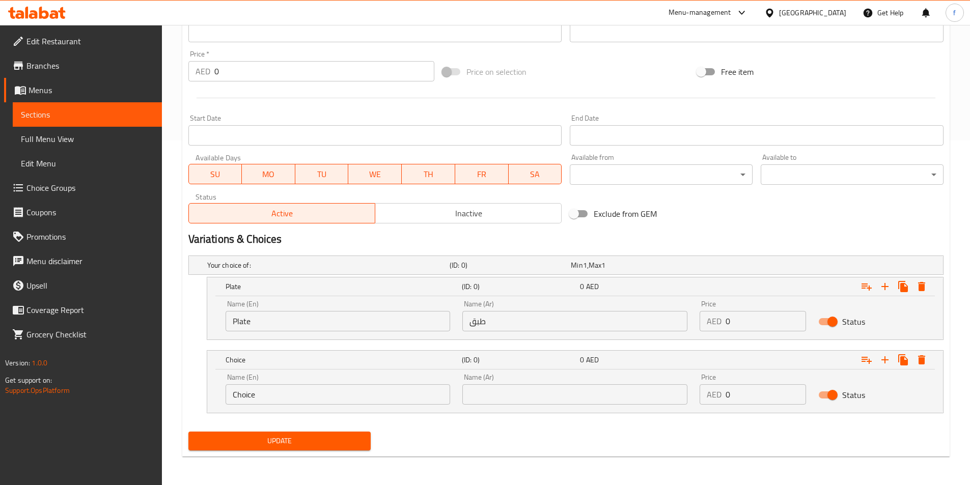
click at [249, 393] on input "Choice" at bounding box center [337, 394] width 225 height 20
type input "Kg"
click at [574, 392] on input "text" at bounding box center [574, 394] width 225 height 20
type input "كجم"
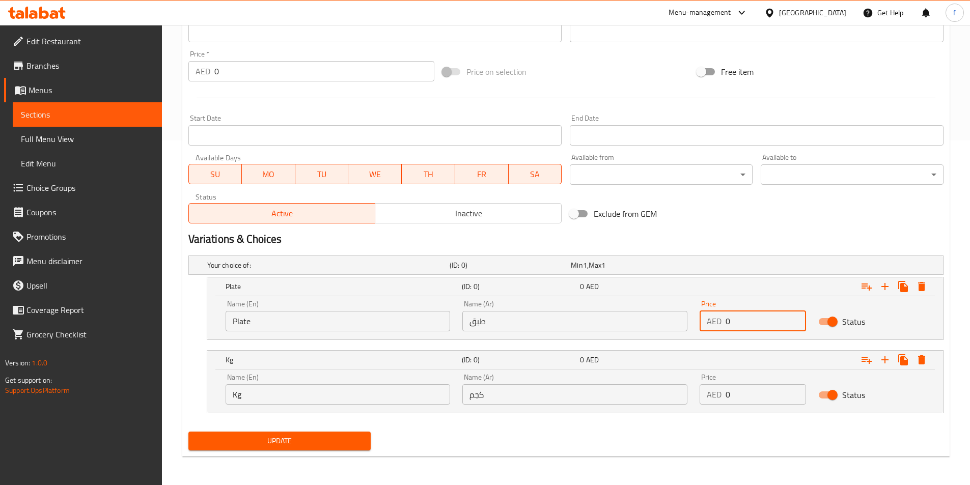
click at [732, 324] on input "0" at bounding box center [765, 321] width 80 height 20
drag, startPoint x: 731, startPoint y: 330, endPoint x: 715, endPoint y: 319, distance: 20.1
click at [715, 319] on div "AED 0 Price" at bounding box center [752, 321] width 106 height 20
type input "45"
drag, startPoint x: 745, startPoint y: 397, endPoint x: 699, endPoint y: 404, distance: 46.4
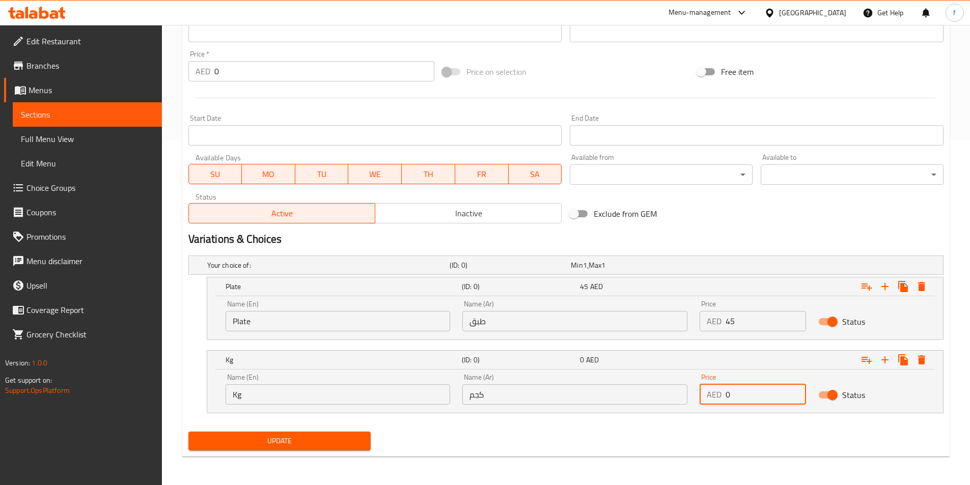
click at [699, 404] on div "Price AED 0 Price" at bounding box center [752, 389] width 119 height 43
type input "140"
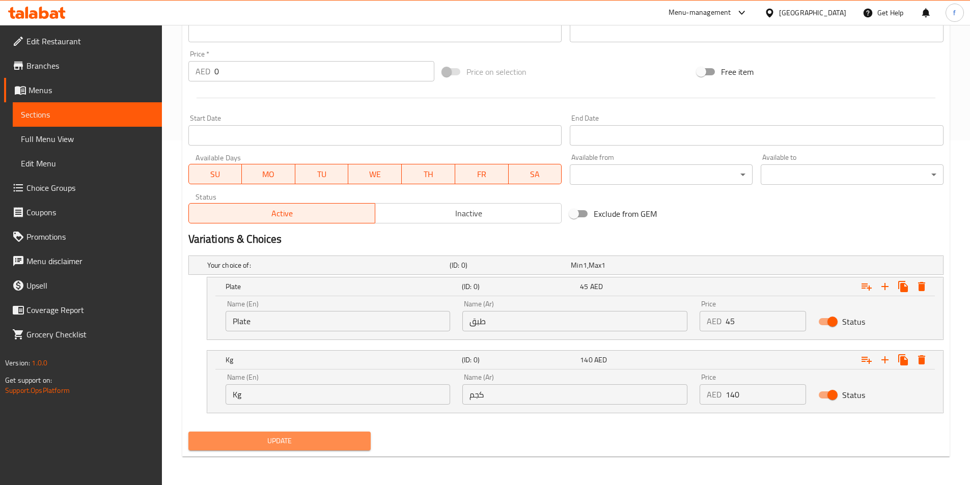
click at [275, 439] on span "Update" at bounding box center [279, 441] width 166 height 13
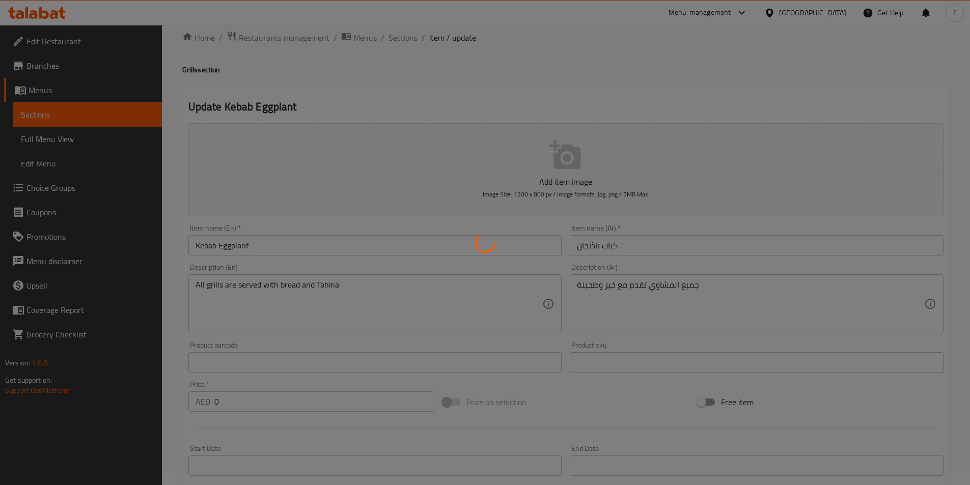
scroll to position [0, 0]
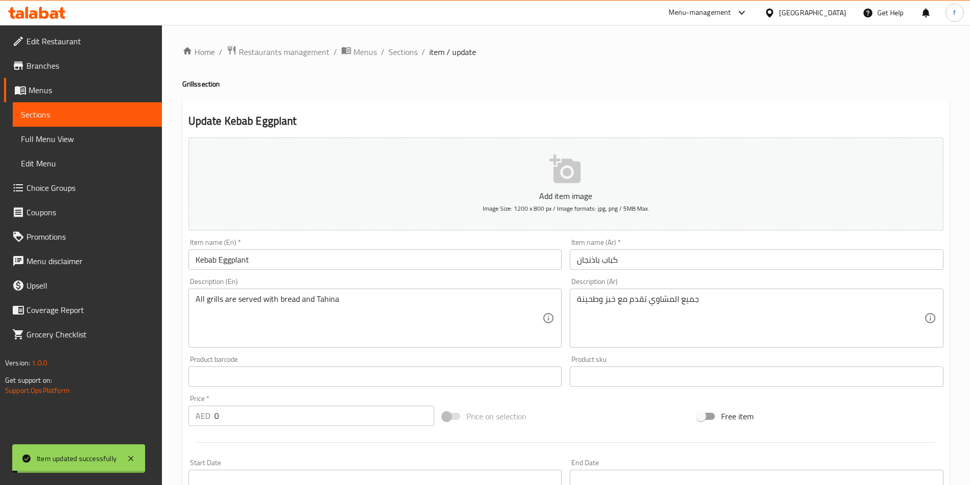
click at [403, 52] on span "Sections" at bounding box center [402, 52] width 29 height 12
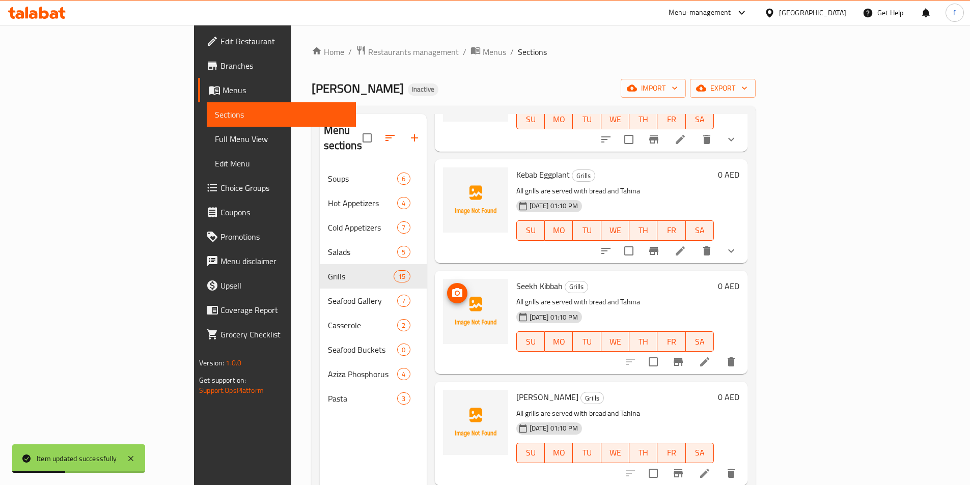
scroll to position [560, 0]
click at [709, 356] on icon at bounding box center [704, 360] width 9 height 9
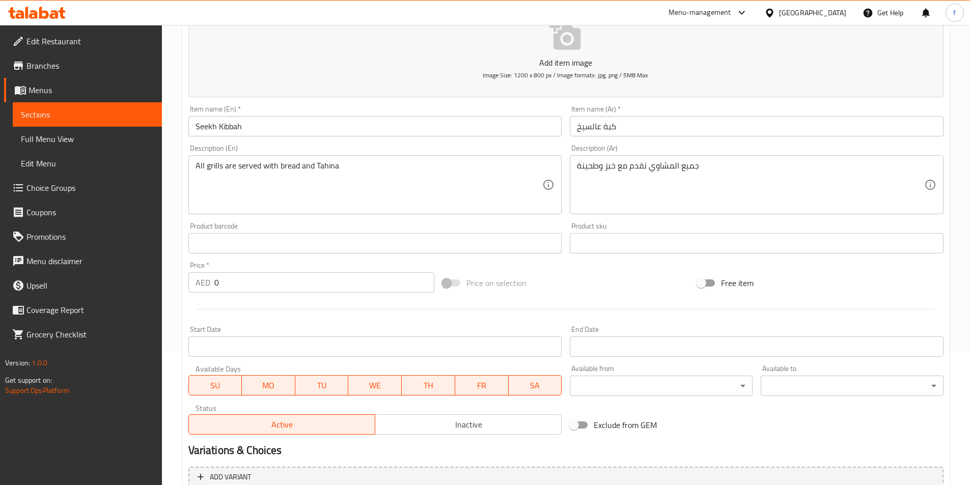
scroll to position [234, 0]
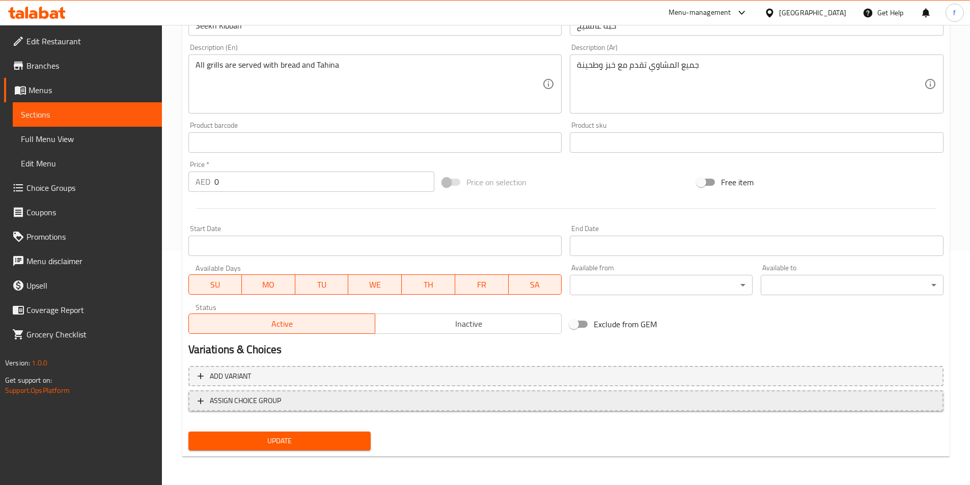
click at [257, 398] on span "ASSIGN CHOICE GROUP" at bounding box center [245, 400] width 71 height 13
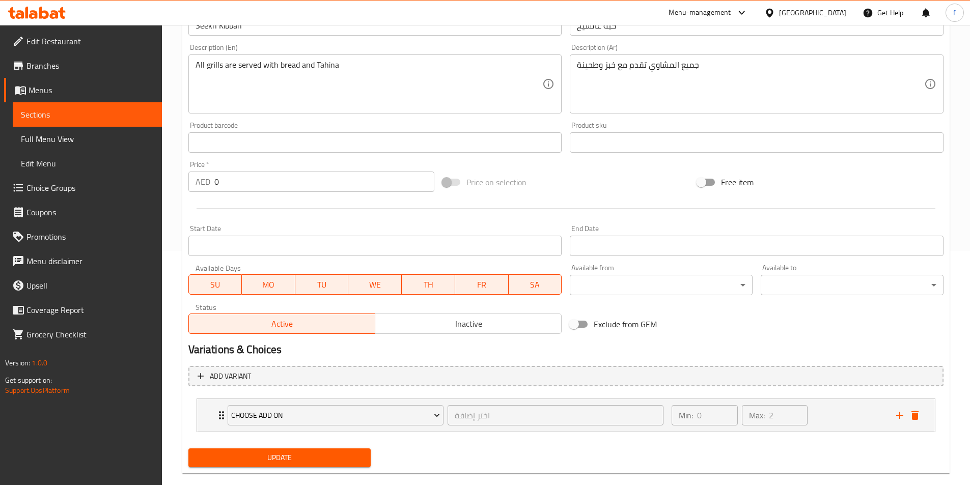
scroll to position [251, 0]
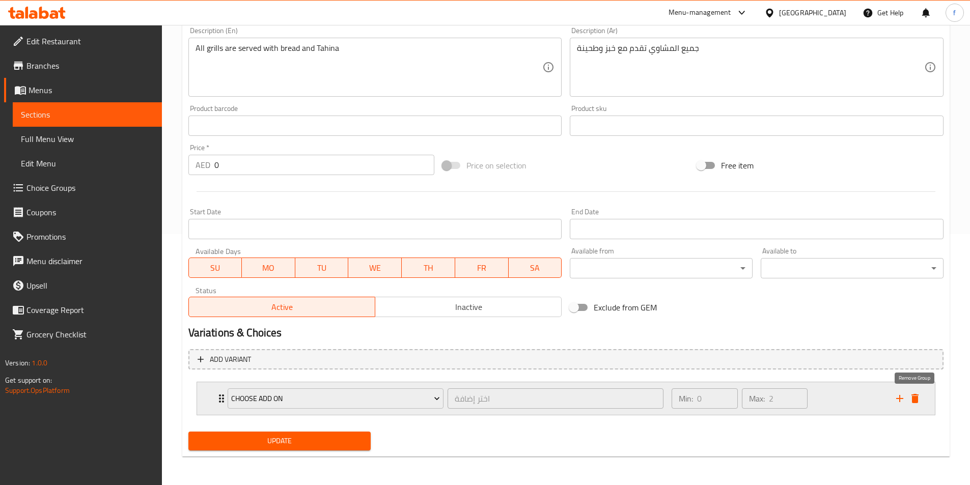
click at [917, 398] on icon "delete" at bounding box center [914, 398] width 7 height 9
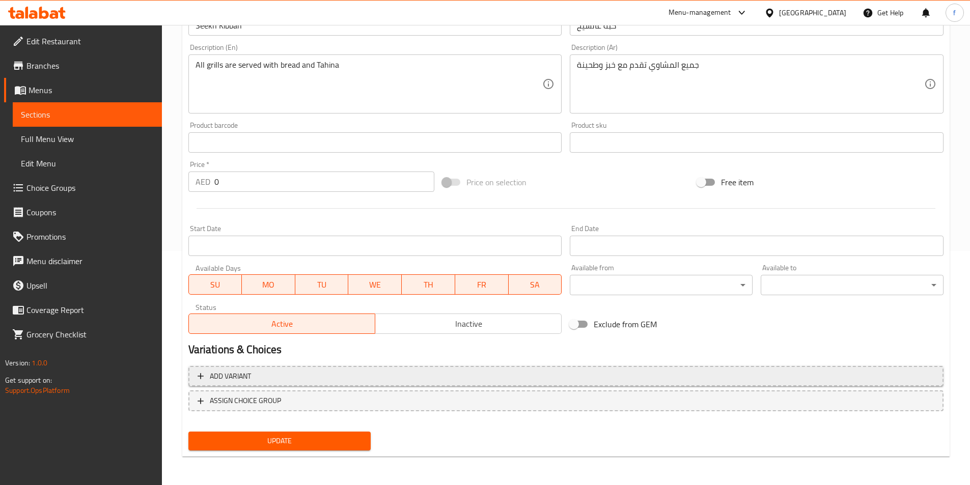
scroll to position [234, 0]
click at [413, 366] on div "Add variant ASSIGN CHOICE GROUP" at bounding box center [565, 395] width 763 height 66
click at [359, 389] on div "Add variant ASSIGN CHOICE GROUP" at bounding box center [565, 395] width 763 height 66
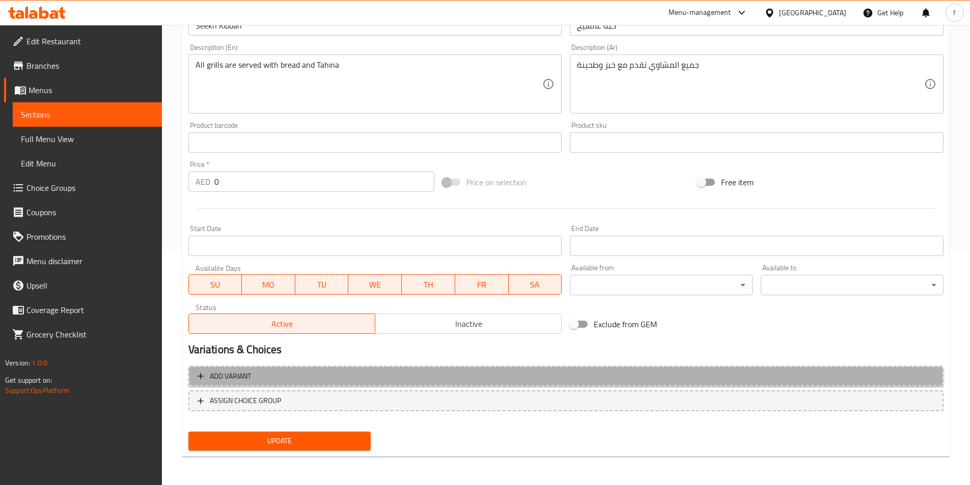
click at [362, 374] on span "Add variant" at bounding box center [565, 376] width 737 height 13
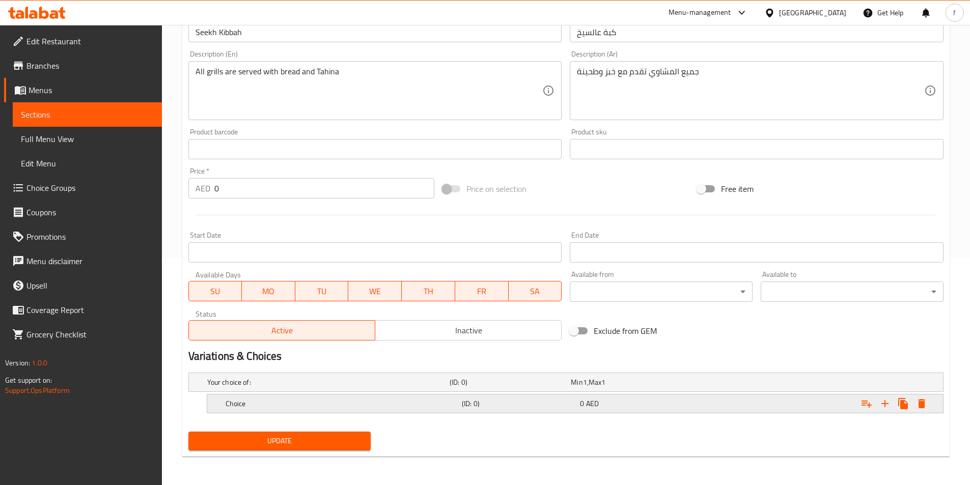
click at [270, 389] on div "Choice" at bounding box center [326, 382] width 242 height 14
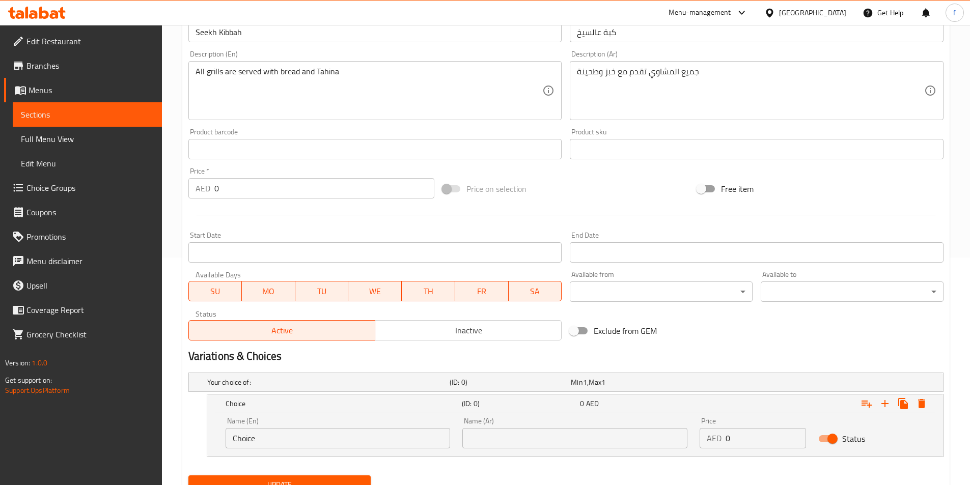
scroll to position [271, 0]
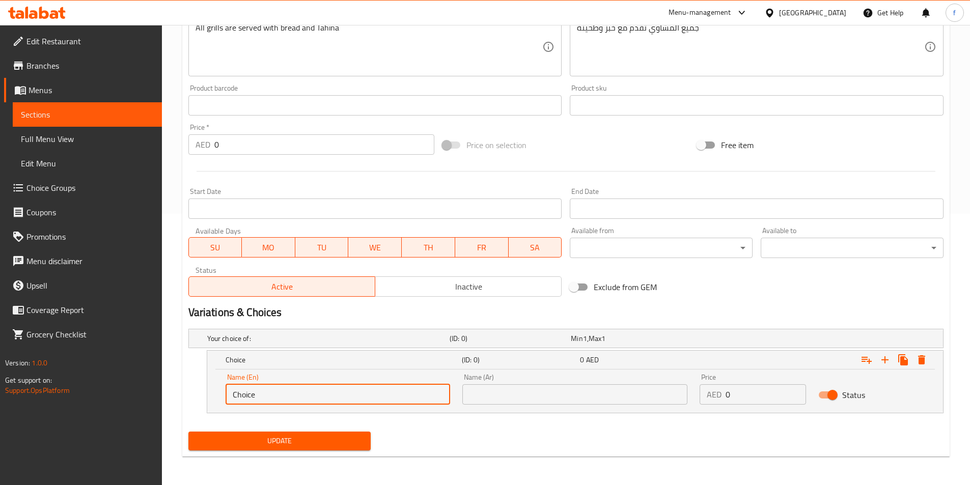
click at [248, 397] on input "Choice" at bounding box center [337, 394] width 225 height 20
click at [247, 397] on input "Choice" at bounding box center [337, 394] width 225 height 20
type input "Plate"
click at [489, 391] on input "text" at bounding box center [574, 394] width 225 height 20
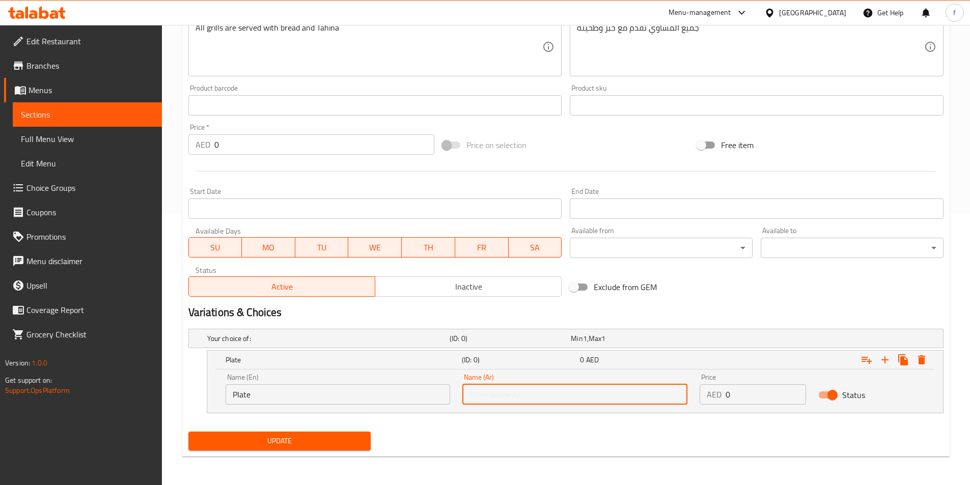
type input ";"
click at [891, 364] on button "Expand" at bounding box center [884, 360] width 18 height 18
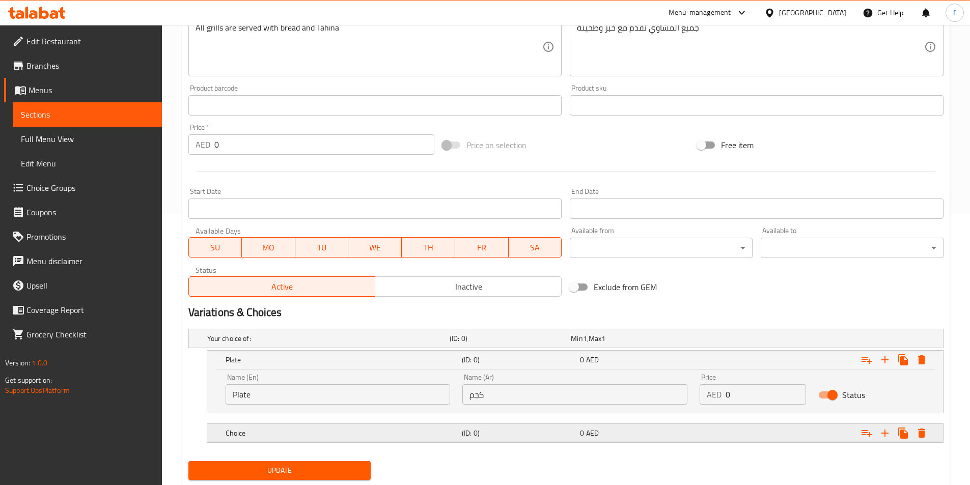
click at [406, 344] on h5 "Choice" at bounding box center [326, 338] width 238 height 10
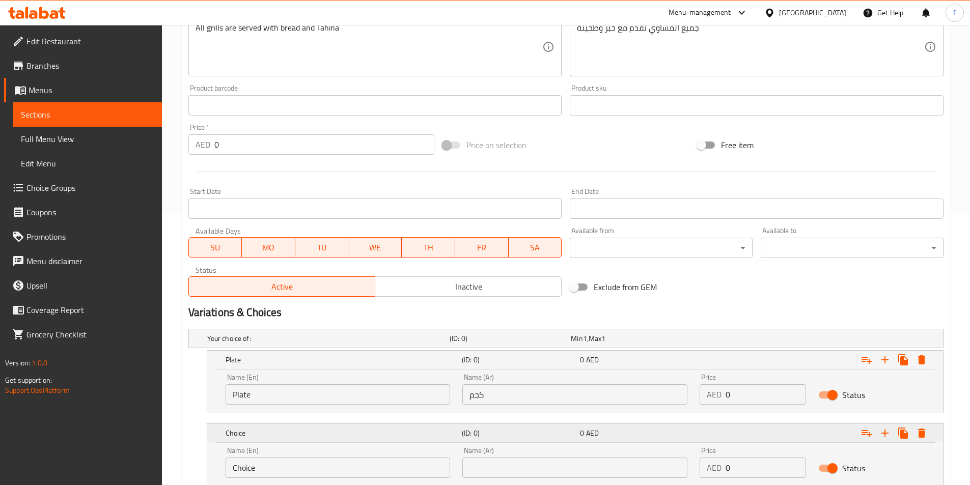
scroll to position [345, 0]
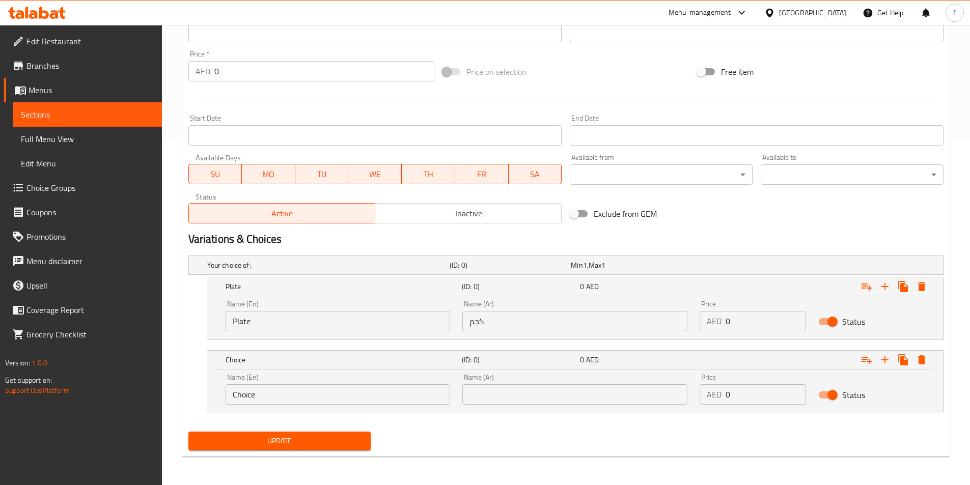
click at [474, 324] on input "كجم" at bounding box center [574, 321] width 225 height 20
type input "ح"
type input "طبق"
click at [292, 397] on input "Choice" at bounding box center [337, 394] width 225 height 20
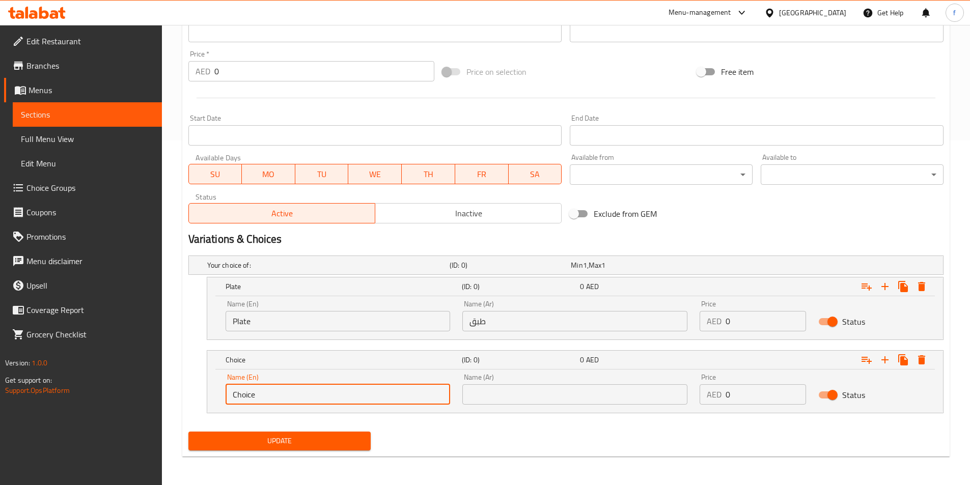
drag, startPoint x: 265, startPoint y: 397, endPoint x: 239, endPoint y: 399, distance: 26.5
click at [249, 399] on input "Choice" at bounding box center [337, 394] width 225 height 20
click at [239, 399] on input "Choice" at bounding box center [337, 394] width 225 height 20
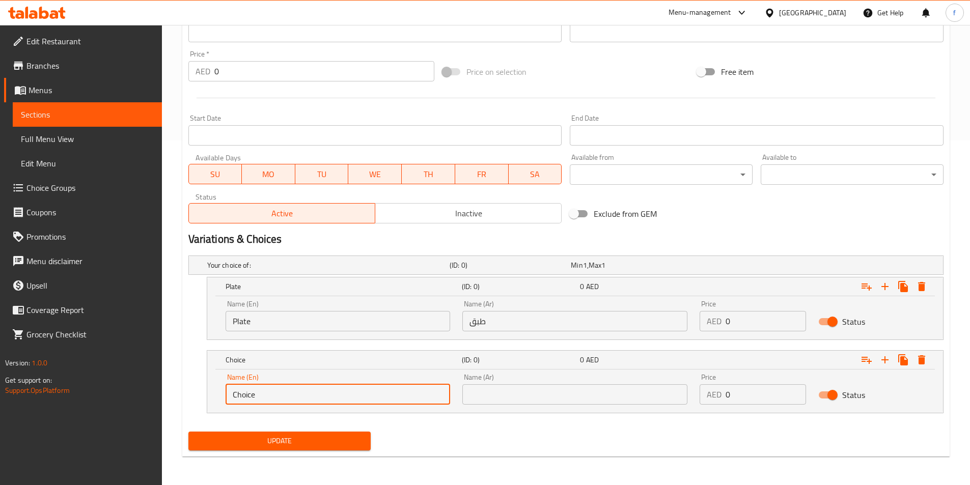
type input "ك"
type input "Kg"
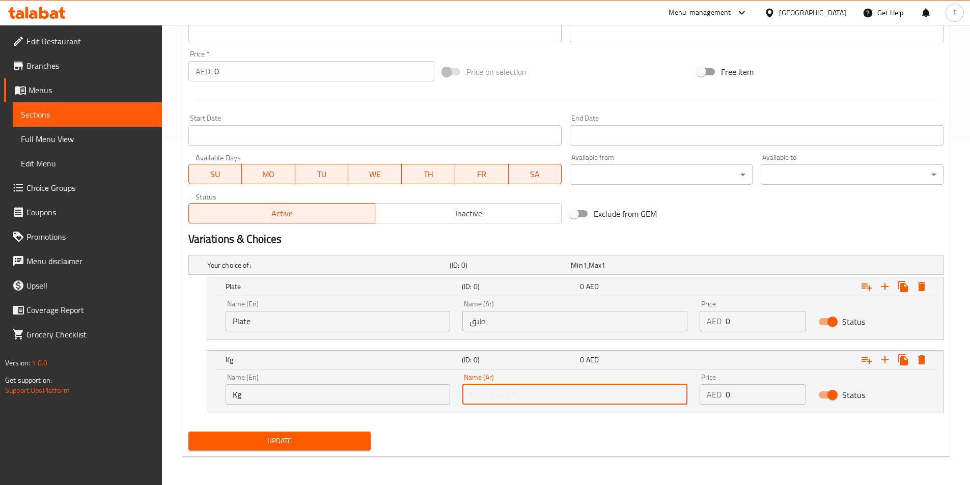
click at [481, 395] on input "text" at bounding box center [574, 394] width 225 height 20
type input "كجم"
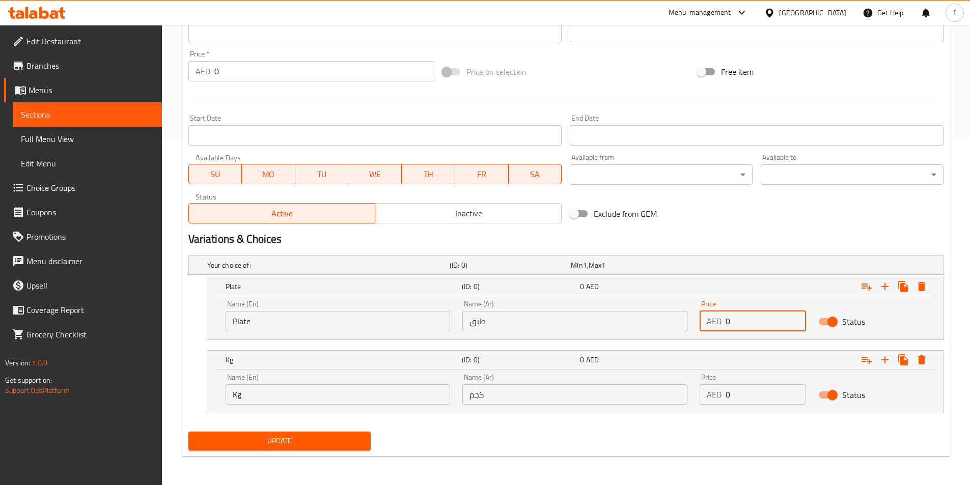
drag, startPoint x: 740, startPoint y: 318, endPoint x: 710, endPoint y: 317, distance: 30.5
click at [710, 317] on div "AED 0 Price" at bounding box center [752, 321] width 106 height 20
type input "45"
drag, startPoint x: 745, startPoint y: 400, endPoint x: 707, endPoint y: 390, distance: 39.3
click at [707, 390] on div "AED 0 Price" at bounding box center [752, 394] width 106 height 20
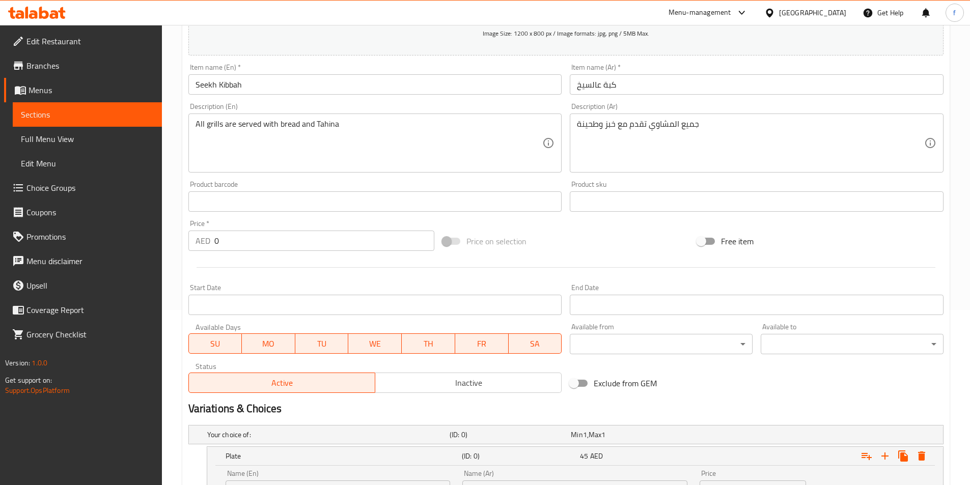
scroll to position [0, 0]
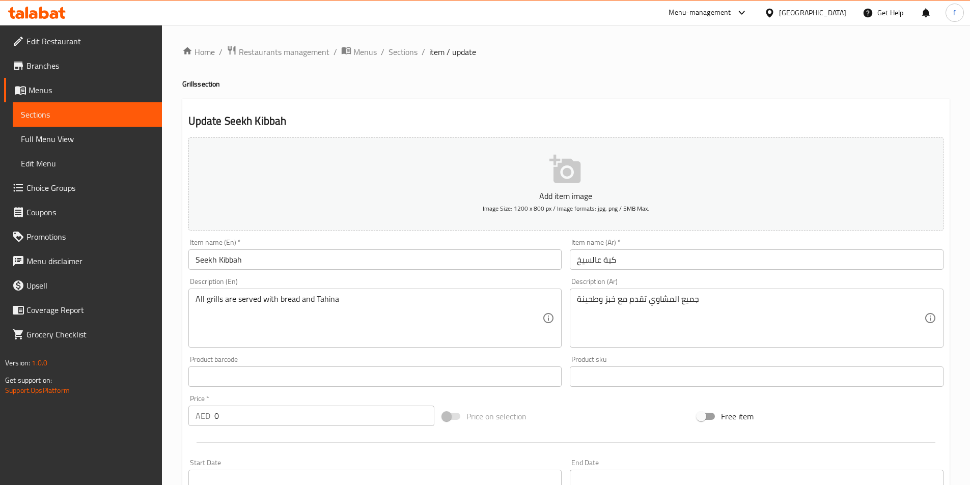
type input "140"
drag, startPoint x: 599, startPoint y: 259, endPoint x: 627, endPoint y: 272, distance: 31.0
click at [600, 260] on input "كبة عالسيخ" at bounding box center [757, 259] width 374 height 20
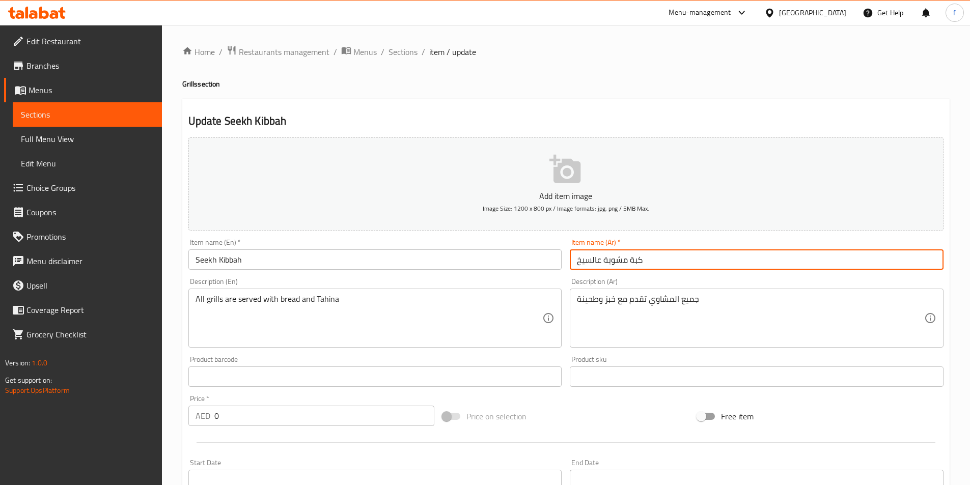
type input "كبة مشوية عالسيخ"
click at [216, 260] on input "Seekh Kibbah" at bounding box center [375, 259] width 374 height 20
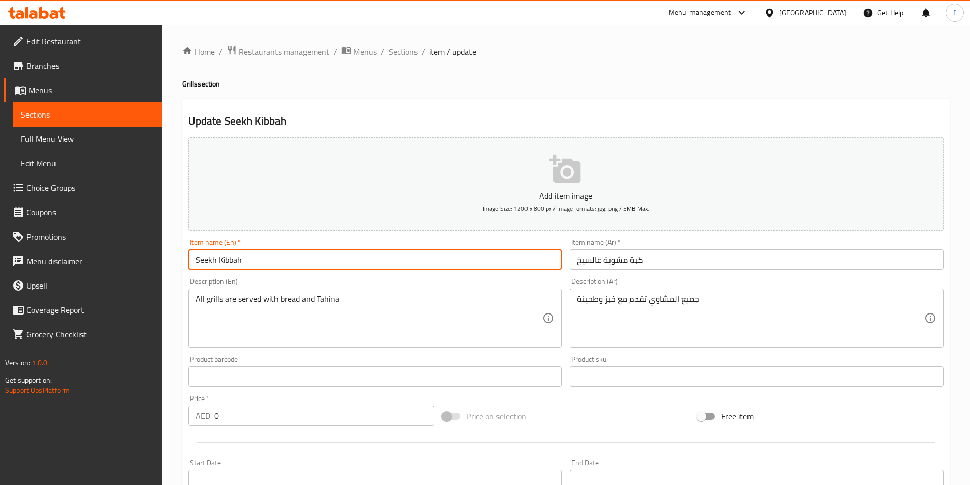
click at [612, 264] on input "كبة مشوية عالسيخ" at bounding box center [757, 259] width 374 height 20
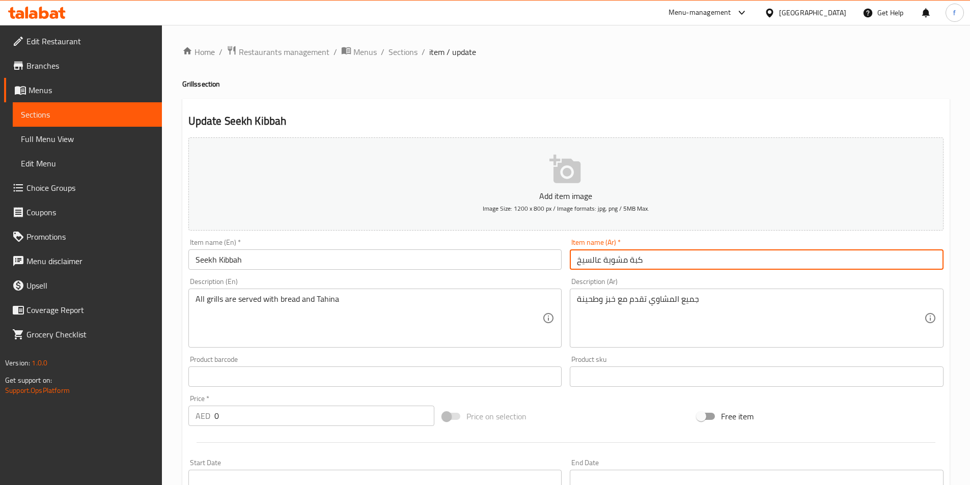
click at [612, 264] on input "كبة مشوية عالسيخ" at bounding box center [757, 259] width 374 height 20
click at [217, 260] on input "Seekh Kibbah" at bounding box center [375, 259] width 374 height 20
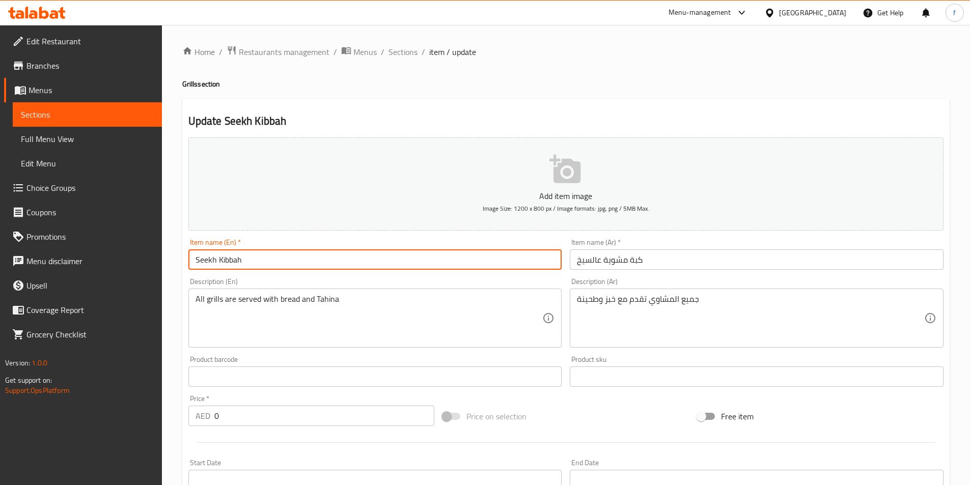
paste input "Grilled"
click at [430, 252] on input "Seekh Grilled Kibbah" at bounding box center [375, 259] width 374 height 20
click at [259, 260] on input "Seekh Grilled Kibbah" at bounding box center [375, 259] width 374 height 20
click at [194, 256] on input "Seekh Grilled" at bounding box center [375, 259] width 374 height 20
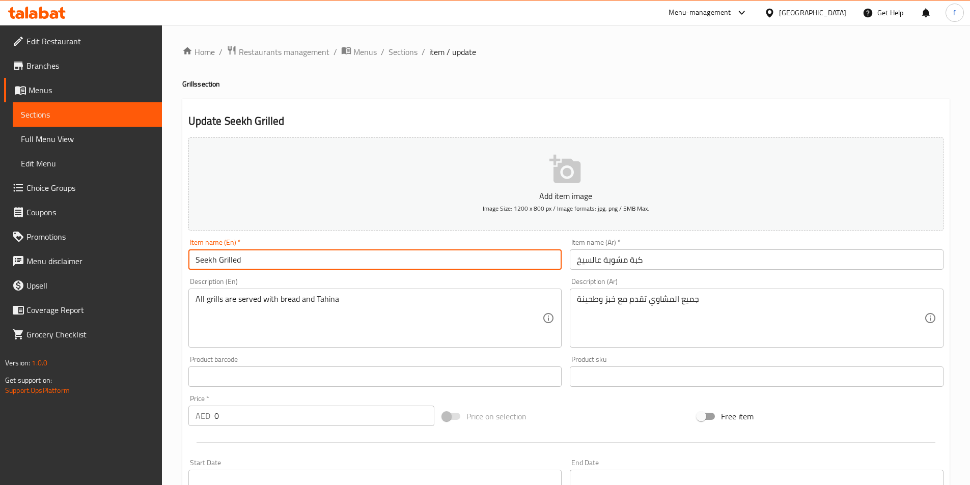
paste input "Kibbah"
click at [257, 261] on input "Kibbah Seekh Grilled" at bounding box center [375, 259] width 374 height 20
click at [221, 260] on input "Kibbah Seekh" at bounding box center [375, 259] width 374 height 20
paste input "Grilled"
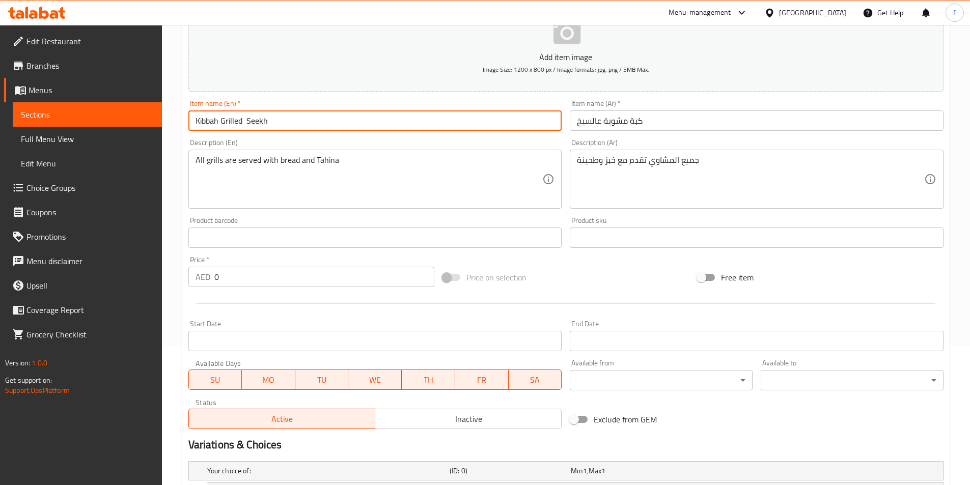
scroll to position [345, 0]
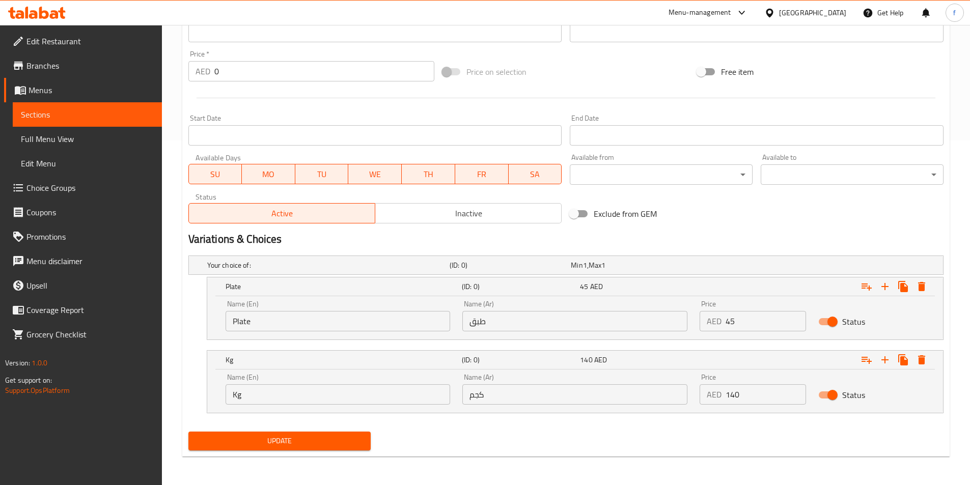
type input "Kibbah Grilled Seekh"
click at [262, 439] on span "Update" at bounding box center [279, 441] width 166 height 13
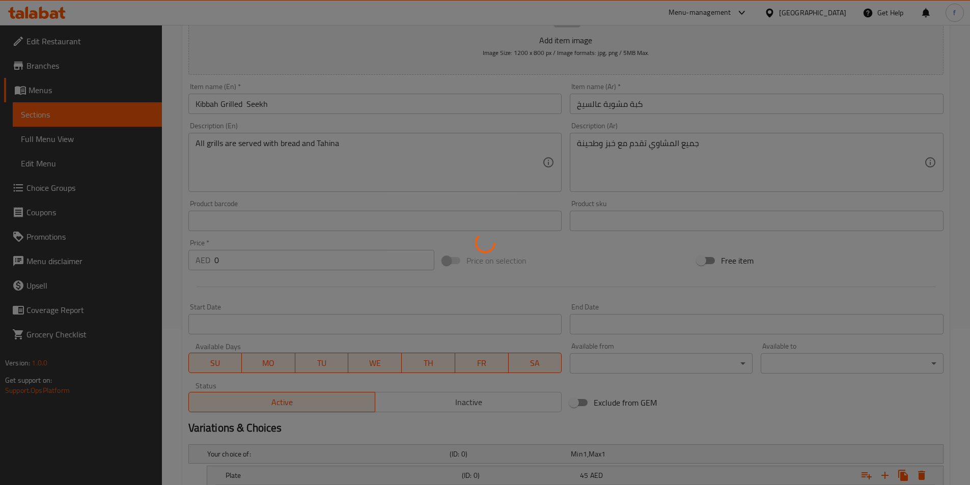
scroll to position [0, 0]
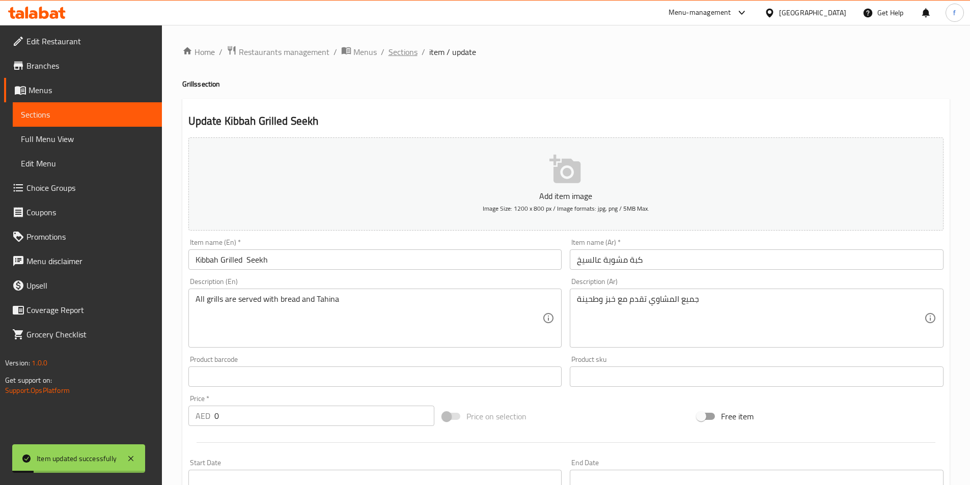
click at [401, 53] on span "Sections" at bounding box center [402, 52] width 29 height 12
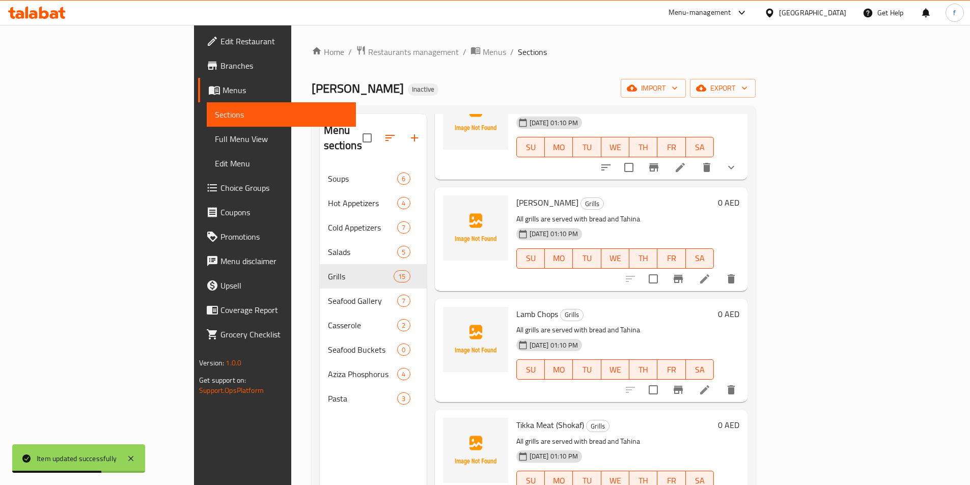
scroll to position [764, 0]
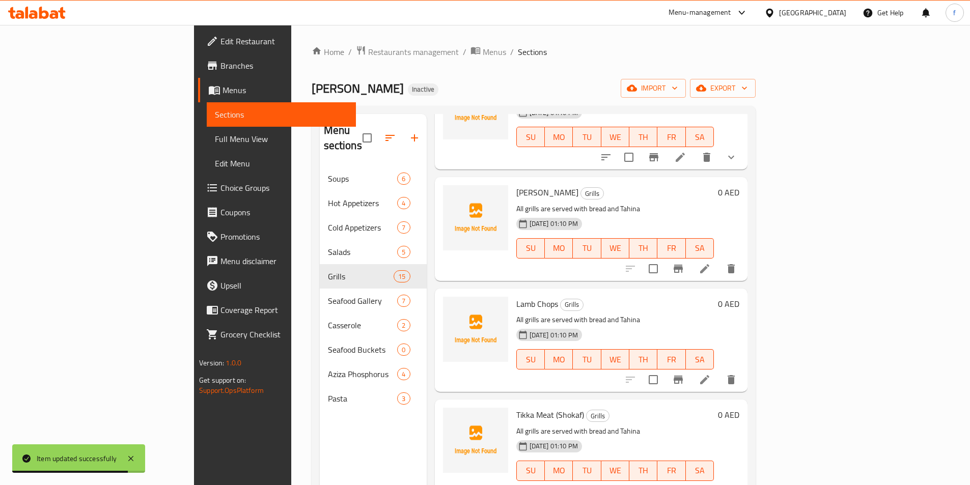
click at [711, 263] on icon at bounding box center [704, 269] width 12 height 12
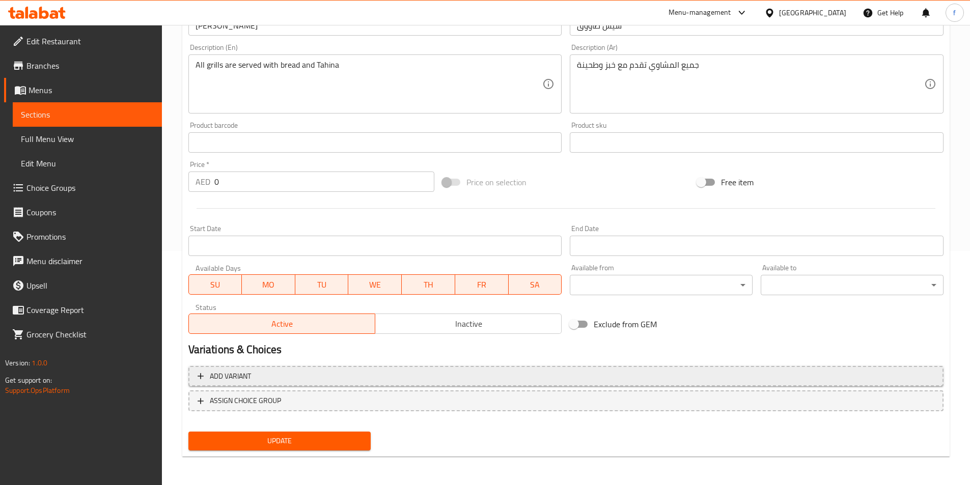
click at [219, 376] on span "Add variant" at bounding box center [230, 376] width 41 height 13
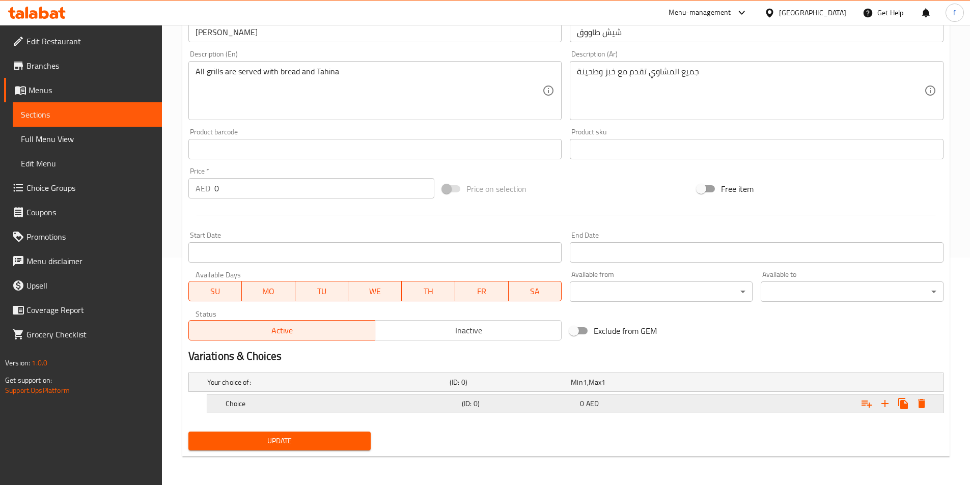
click at [232, 393] on div "Choice (ID: 0) 0 AED" at bounding box center [568, 382] width 727 height 22
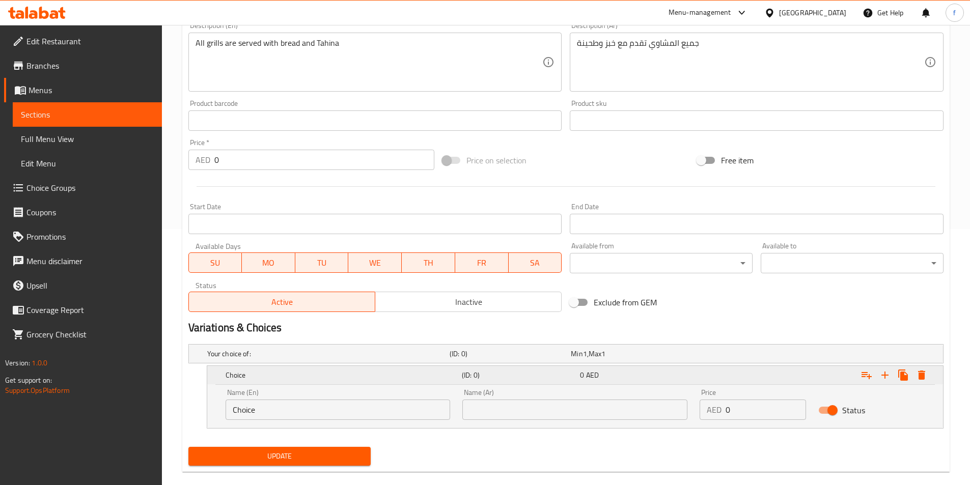
scroll to position [271, 0]
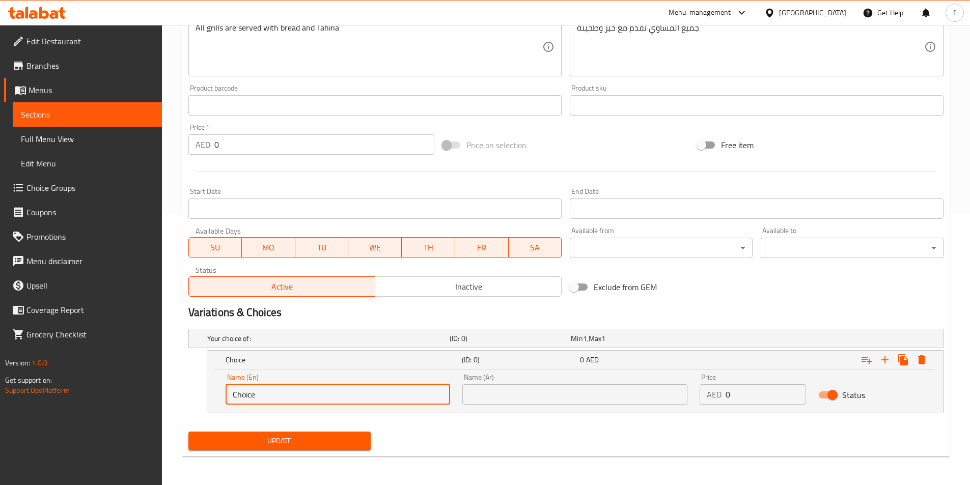
click at [245, 390] on input "Choice" at bounding box center [337, 394] width 225 height 20
type input "ح"
type input "Plate"
click at [508, 385] on input "text" at bounding box center [574, 394] width 225 height 20
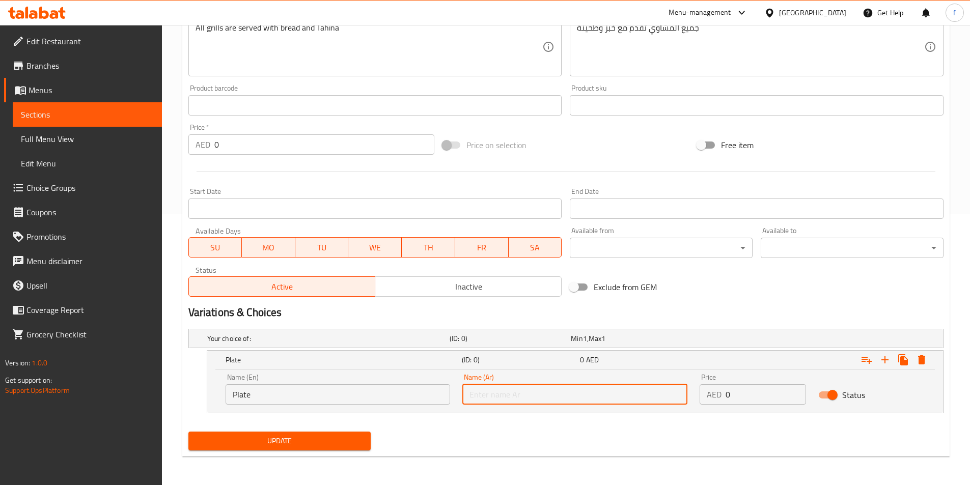
type input "طبق"
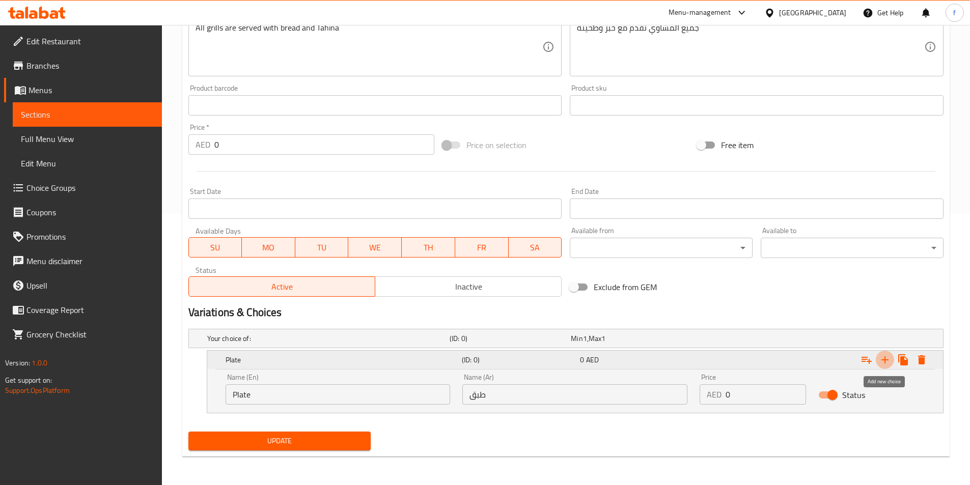
click at [886, 358] on icon "Expand" at bounding box center [885, 360] width 12 height 12
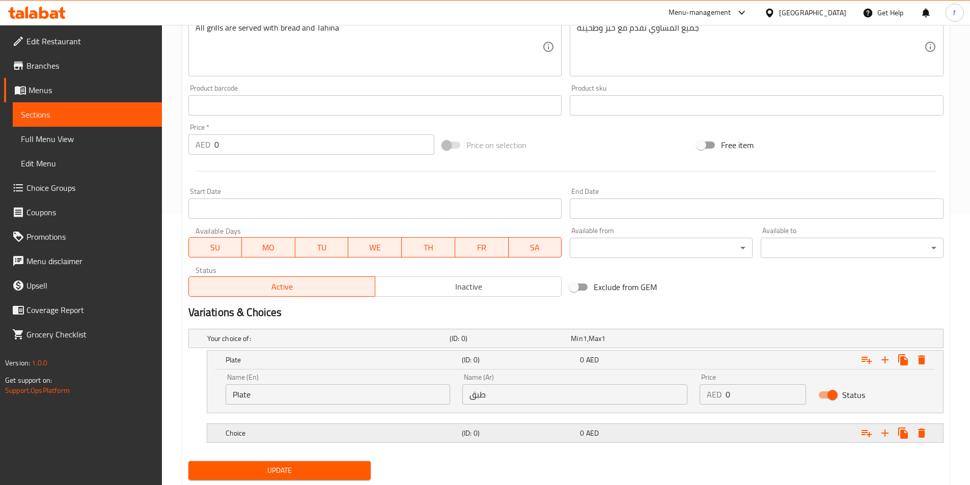
click at [360, 344] on h5 "Choice" at bounding box center [326, 338] width 238 height 10
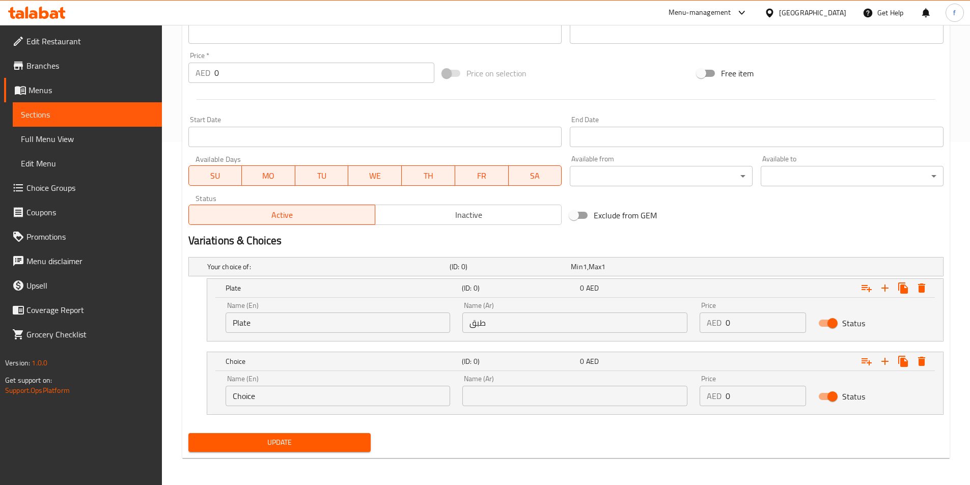
scroll to position [345, 0]
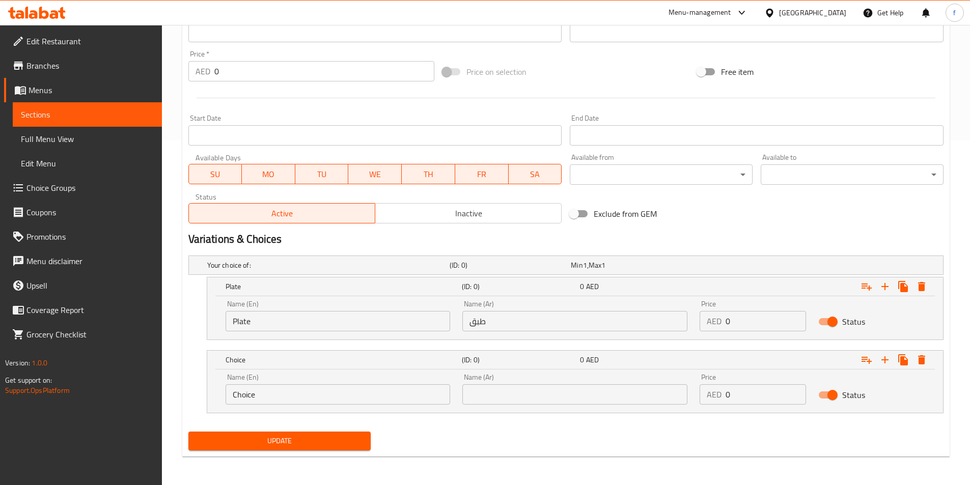
click at [250, 395] on input "Choice" at bounding box center [337, 394] width 225 height 20
type input "k"
type input "Kg"
click at [517, 387] on input "text" at bounding box center [574, 394] width 225 height 20
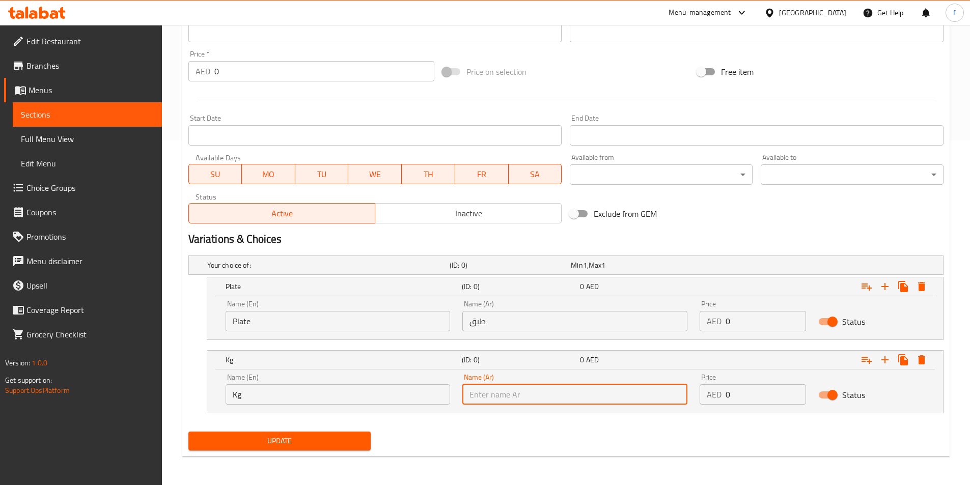
type input "كجم"
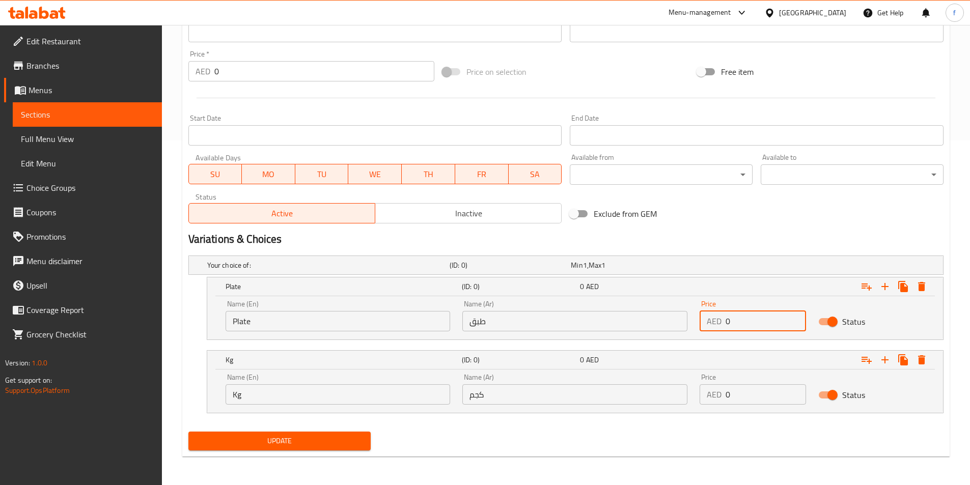
drag, startPoint x: 747, startPoint y: 321, endPoint x: 705, endPoint y: 319, distance: 41.8
click at [705, 319] on div "AED 0 Price" at bounding box center [752, 321] width 106 height 20
type input "35"
drag, startPoint x: 725, startPoint y: 393, endPoint x: 716, endPoint y: 391, distance: 9.4
click at [716, 391] on div "AED 0 Price" at bounding box center [752, 394] width 106 height 20
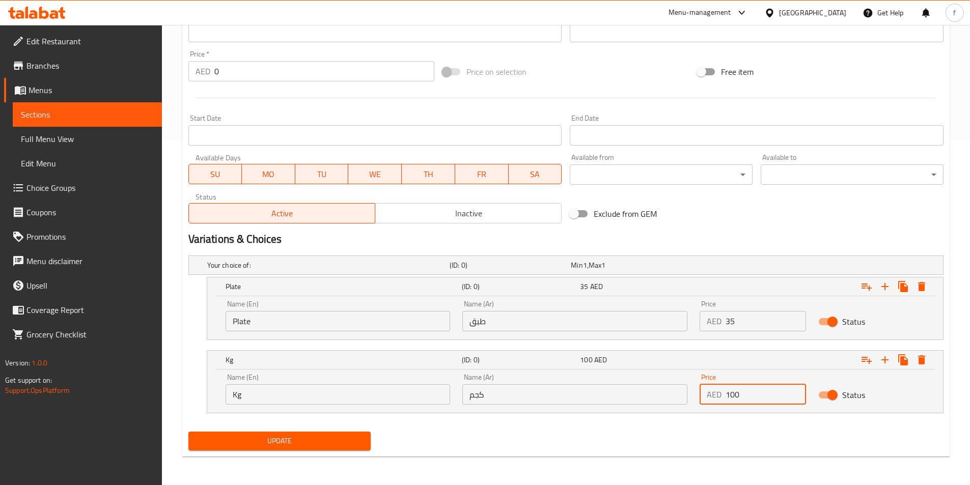
type input "100"
click at [244, 426] on div "Your choice of: (ID: 0) Min 1 , Max 1 Name (En) Your choice of: Name (En) Name …" at bounding box center [565, 339] width 763 height 176
click at [244, 435] on span "Update" at bounding box center [279, 441] width 166 height 13
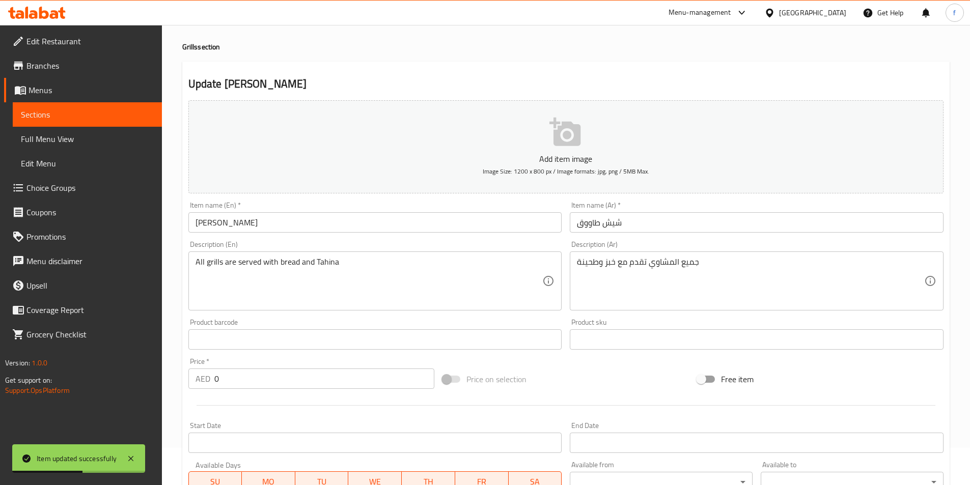
scroll to position [0, 0]
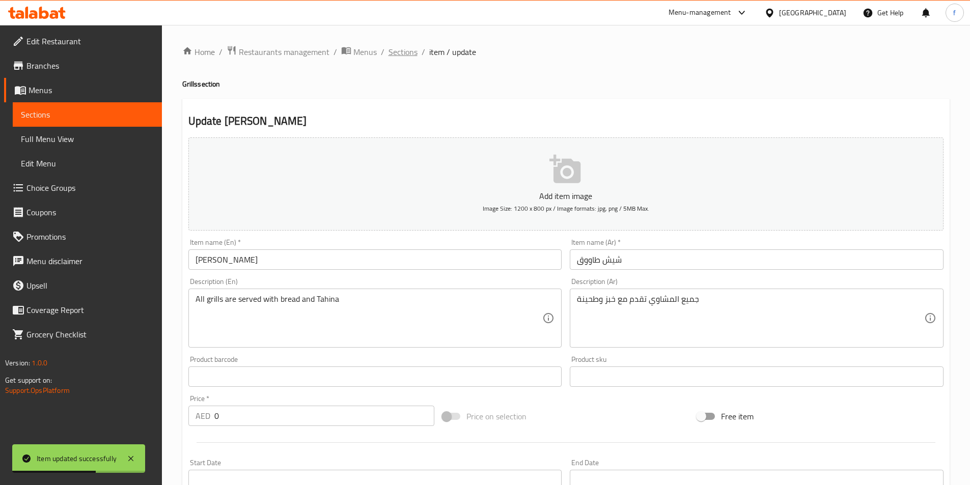
click at [402, 51] on span "Sections" at bounding box center [402, 52] width 29 height 12
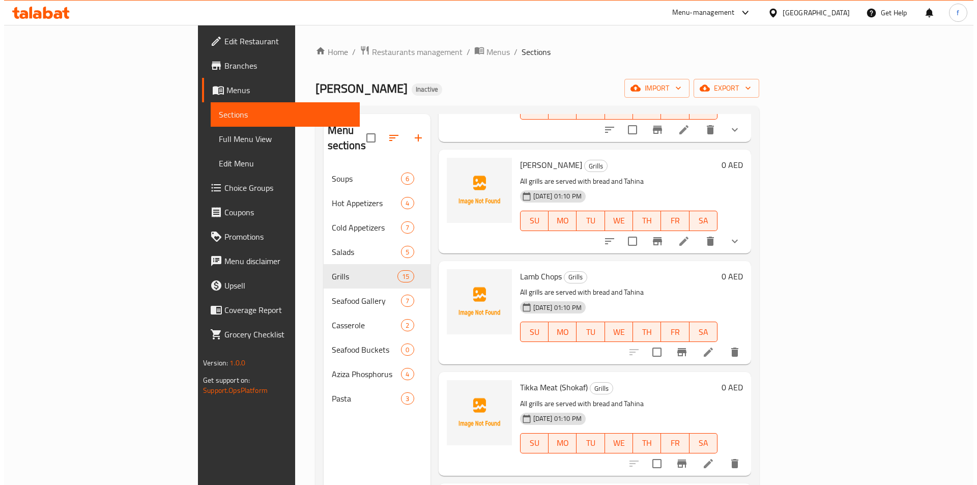
scroll to position [801, 0]
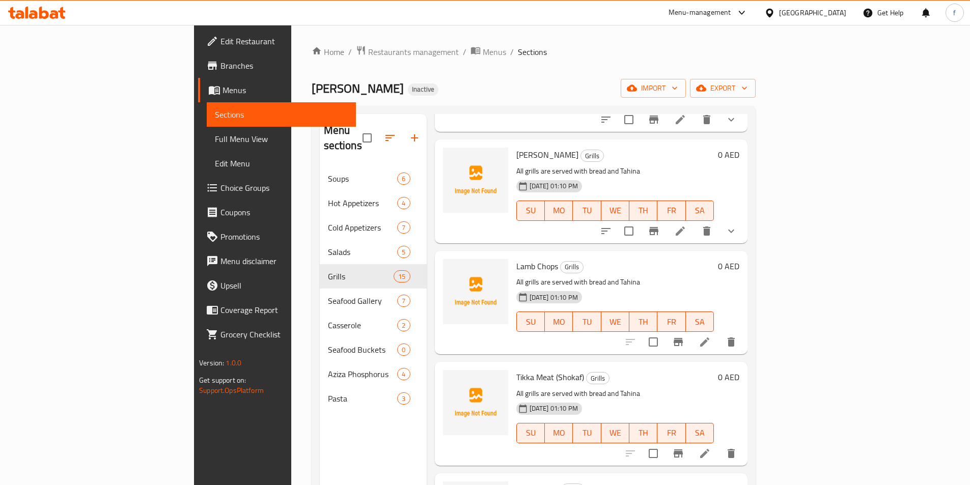
click at [711, 336] on icon at bounding box center [704, 342] width 12 height 12
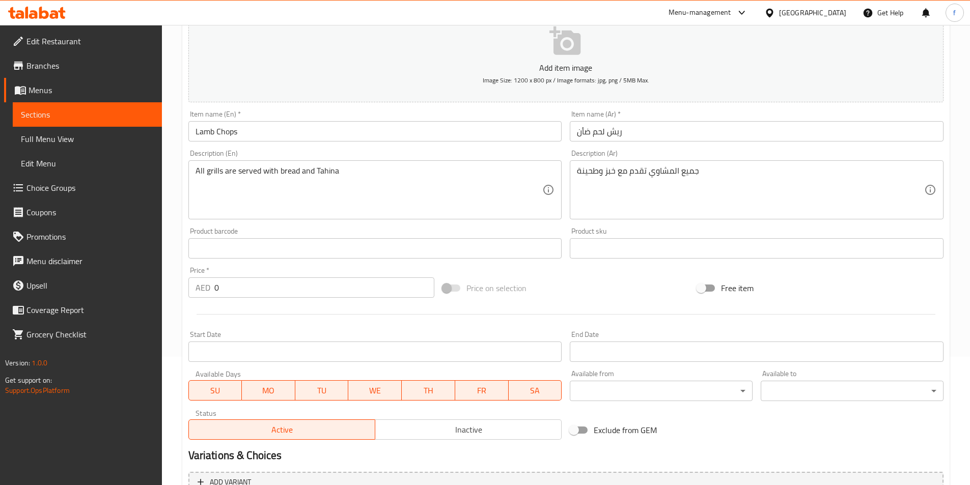
scroll to position [234, 0]
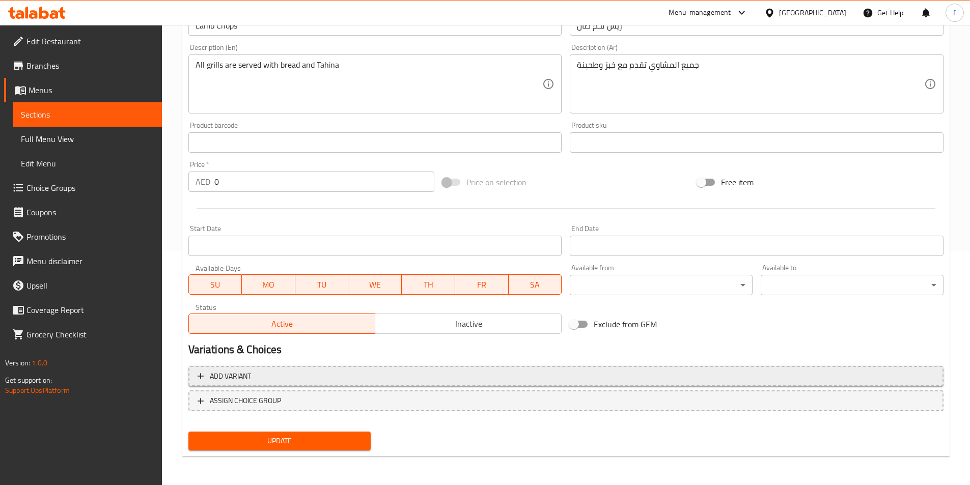
click at [243, 377] on span "Add variant" at bounding box center [230, 376] width 41 height 13
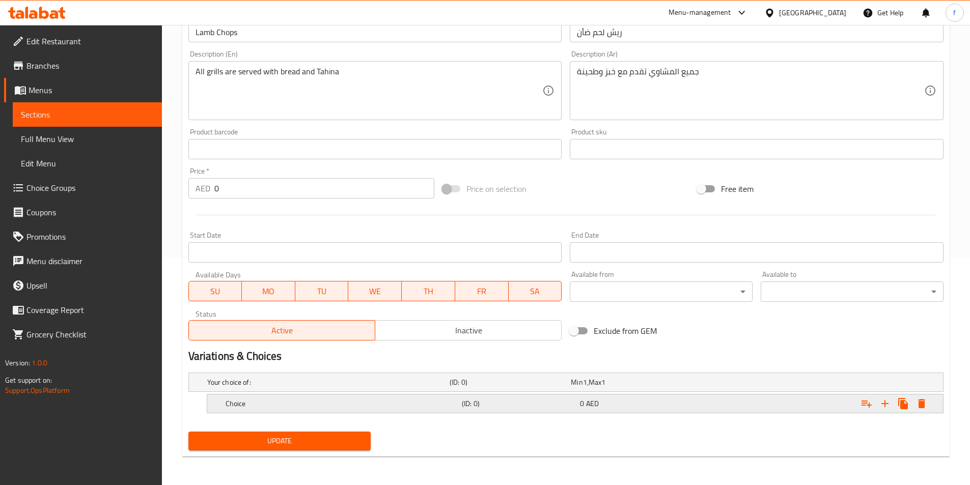
click at [261, 387] on h5 "Choice" at bounding box center [326, 382] width 238 height 10
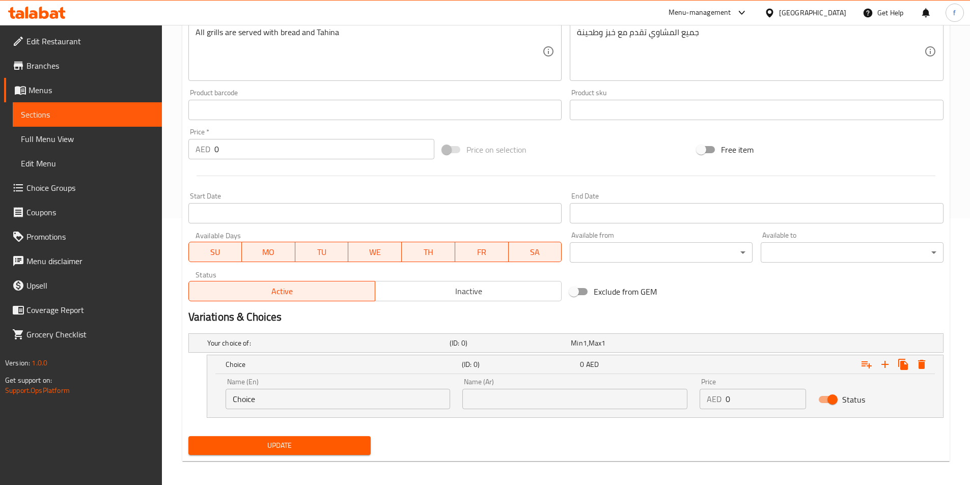
scroll to position [271, 0]
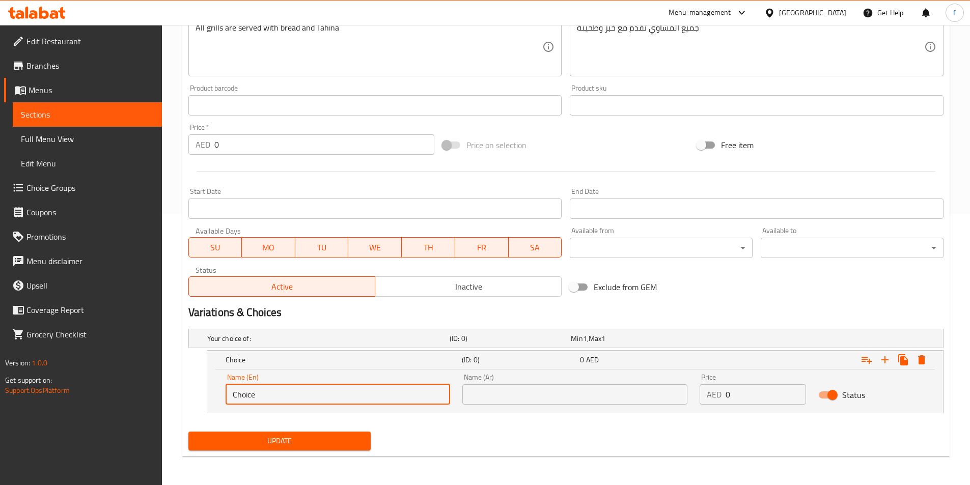
click at [250, 393] on input "Choice" at bounding box center [337, 394] width 225 height 20
type input "Plate"
click at [544, 396] on input "text" at bounding box center [574, 394] width 225 height 20
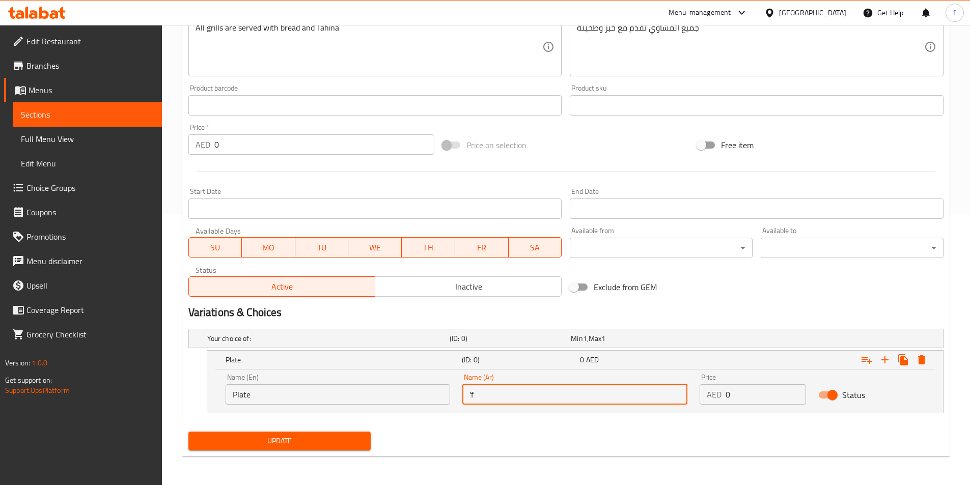
type input "'"
type input "طبق"
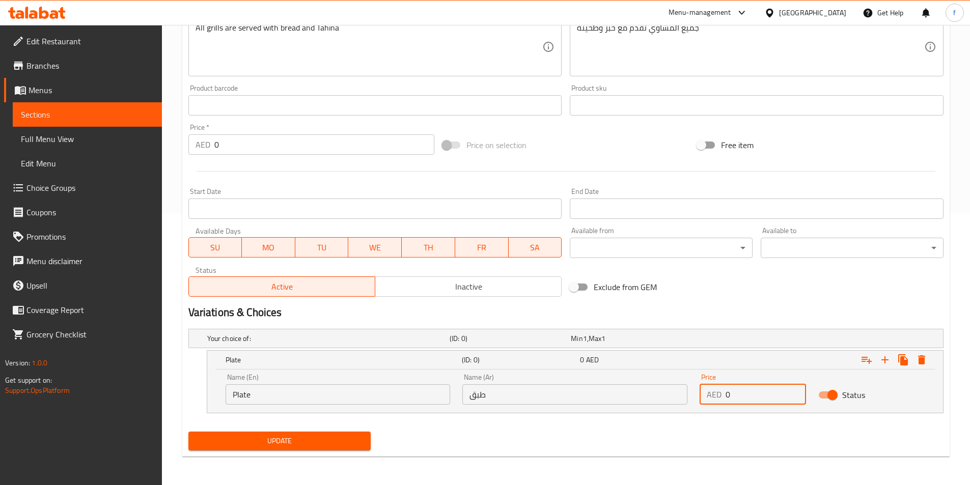
drag, startPoint x: 739, startPoint y: 392, endPoint x: 703, endPoint y: 391, distance: 35.6
click at [703, 391] on div "AED 0 Price" at bounding box center [752, 394] width 106 height 20
click at [889, 360] on icon "Expand" at bounding box center [885, 360] width 12 height 12
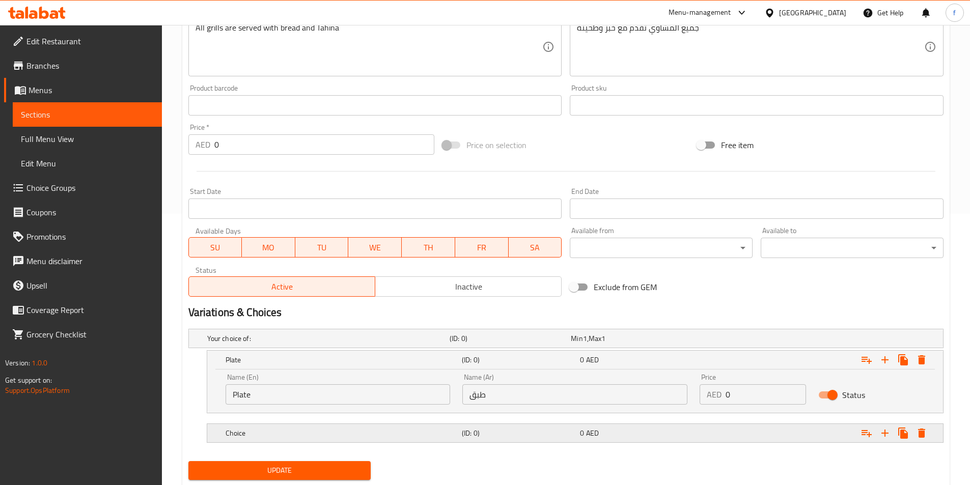
click at [334, 344] on h5 "Choice" at bounding box center [326, 338] width 238 height 10
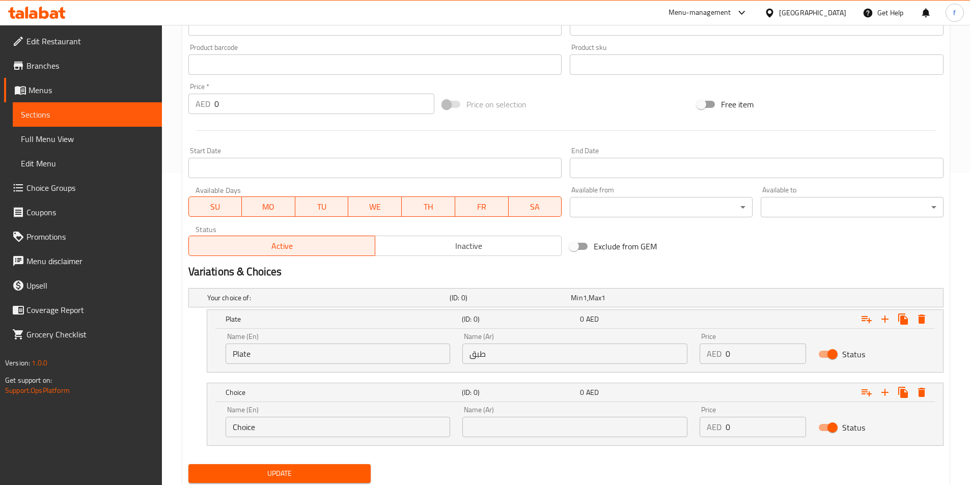
scroll to position [345, 0]
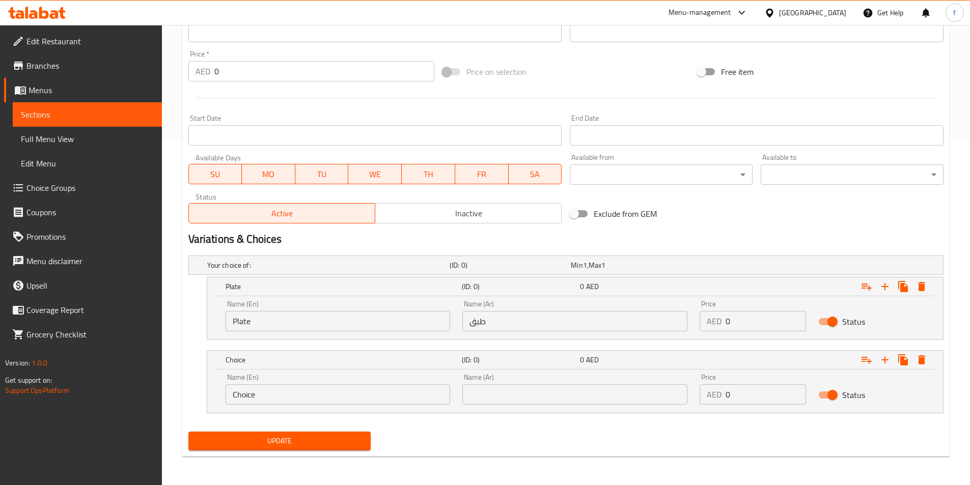
click at [240, 399] on input "Choice" at bounding box center [337, 394] width 225 height 20
type input "ك"
type input "Kg"
click at [492, 388] on input "text" at bounding box center [574, 394] width 225 height 20
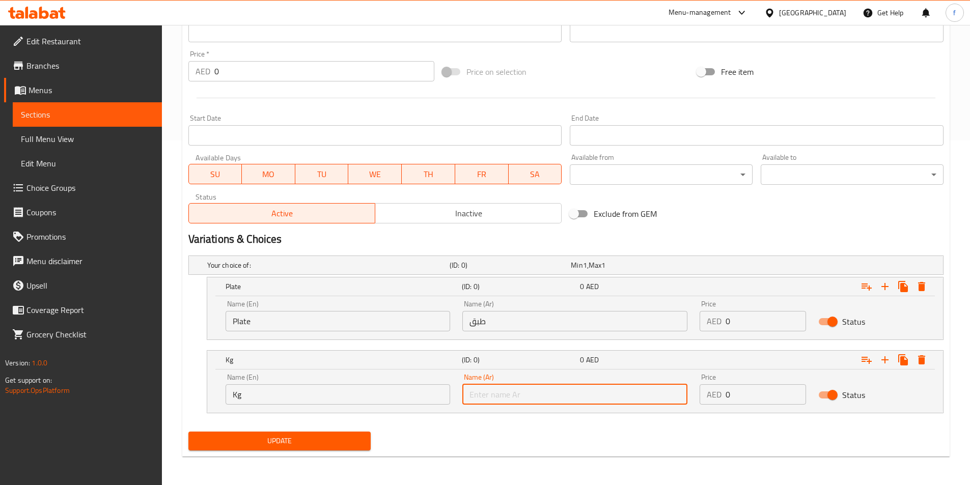
type input "'"
type input "كجم"
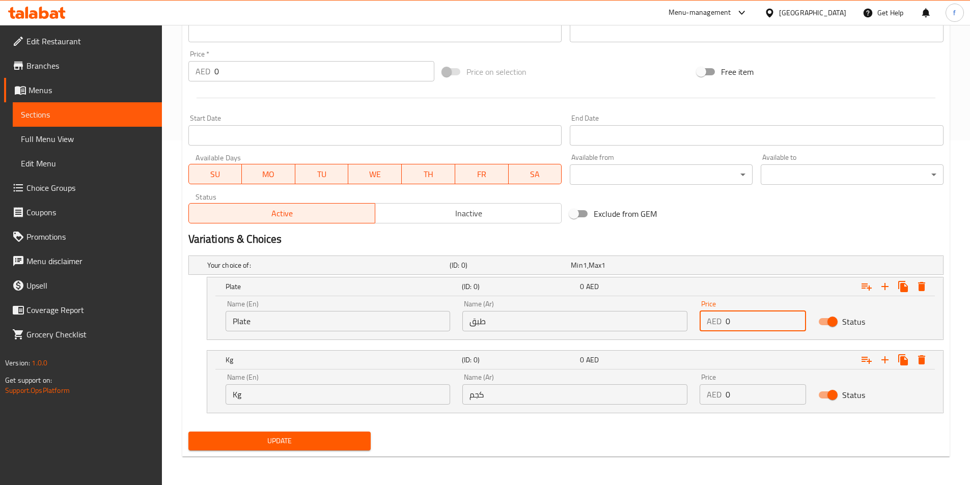
drag, startPoint x: 746, startPoint y: 315, endPoint x: 716, endPoint y: 321, distance: 30.6
click at [716, 321] on div "AED 0 Price" at bounding box center [752, 321] width 106 height 20
type input "55"
drag, startPoint x: 733, startPoint y: 394, endPoint x: 719, endPoint y: 393, distance: 14.3
click at [719, 393] on div "AED 61 Price" at bounding box center [752, 394] width 106 height 20
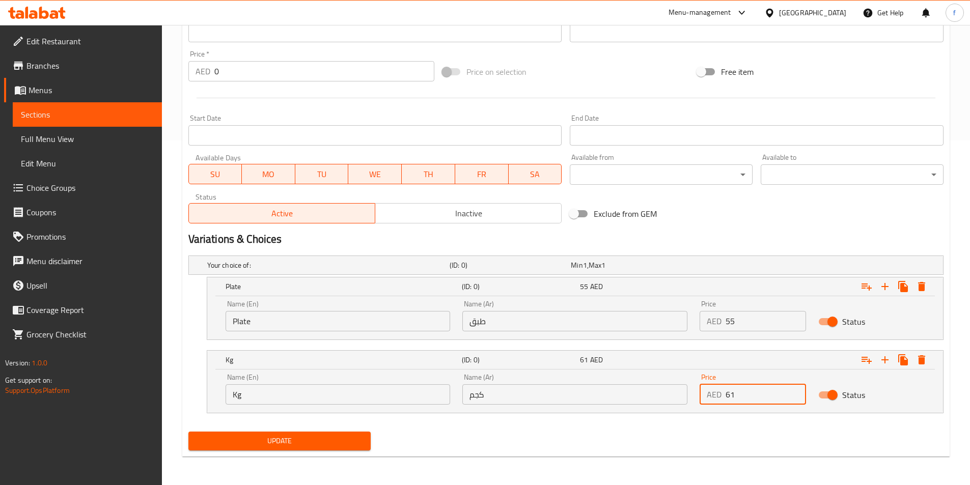
drag, startPoint x: 747, startPoint y: 396, endPoint x: 718, endPoint y: 396, distance: 29.0
click at [718, 396] on div "AED 61 Price" at bounding box center [752, 394] width 106 height 20
type input "160"
click at [239, 438] on span "Update" at bounding box center [279, 441] width 166 height 13
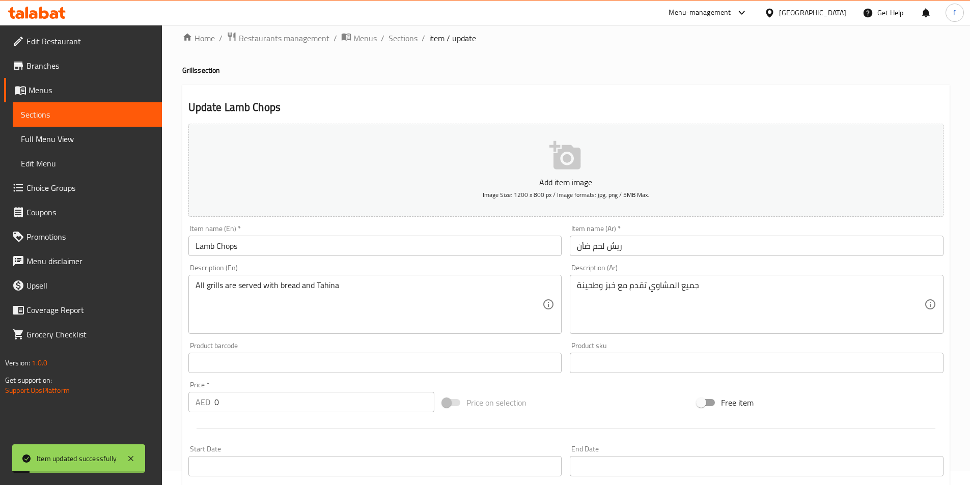
scroll to position [0, 0]
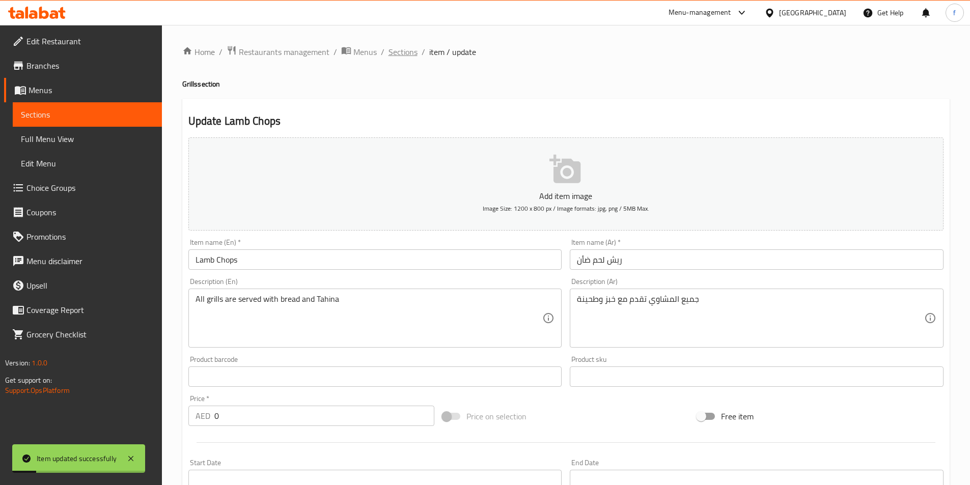
click at [388, 55] on span "Sections" at bounding box center [402, 52] width 29 height 12
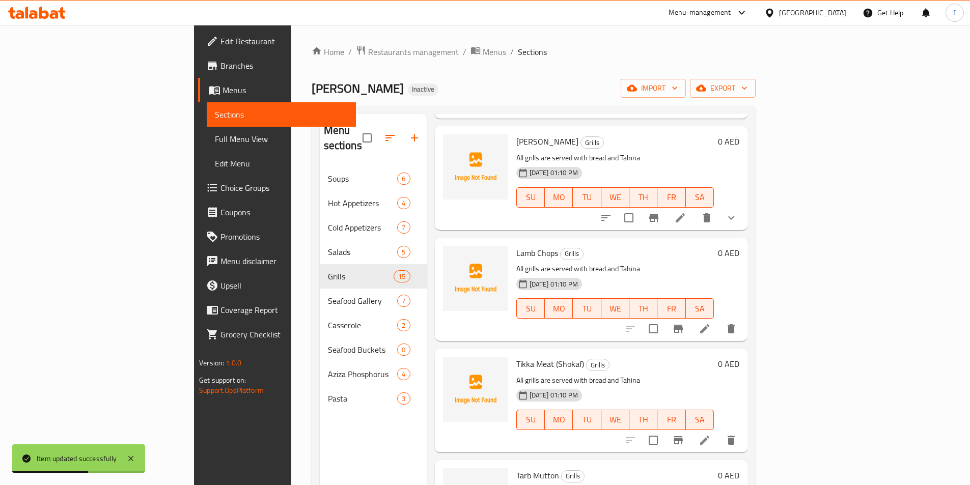
scroll to position [916, 0]
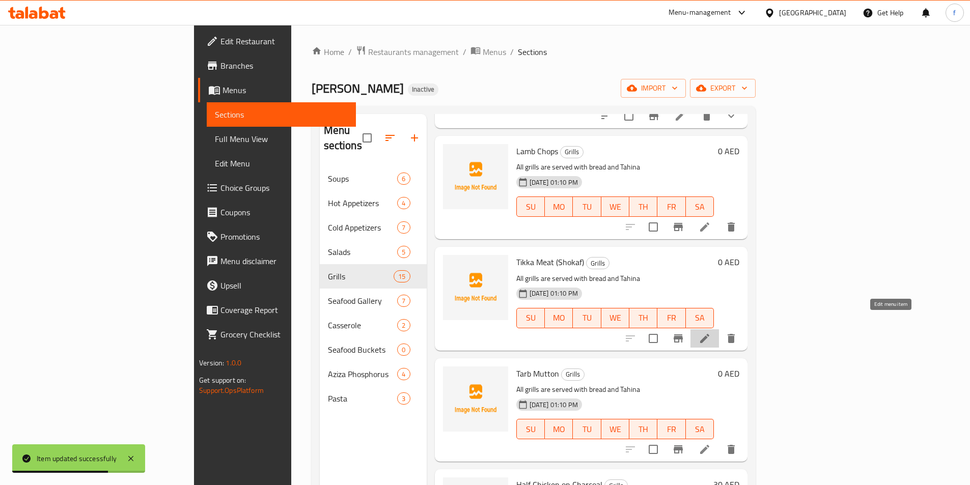
click at [711, 332] on icon at bounding box center [704, 338] width 12 height 12
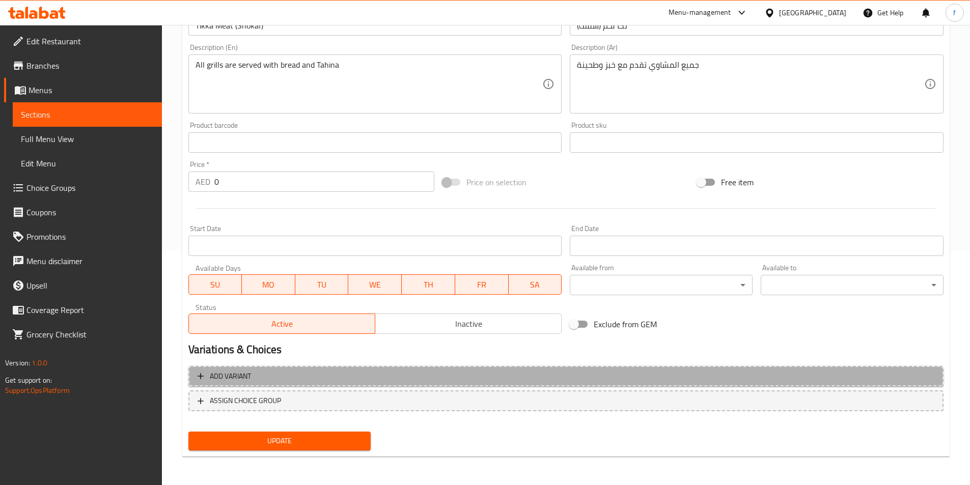
click at [264, 374] on span "Add variant" at bounding box center [565, 376] width 737 height 13
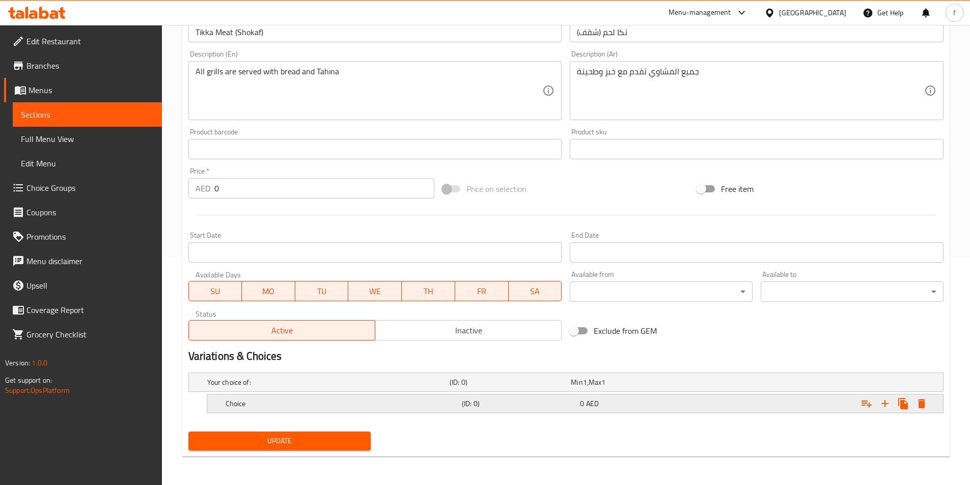
click at [255, 387] on h5 "Choice" at bounding box center [326, 382] width 238 height 10
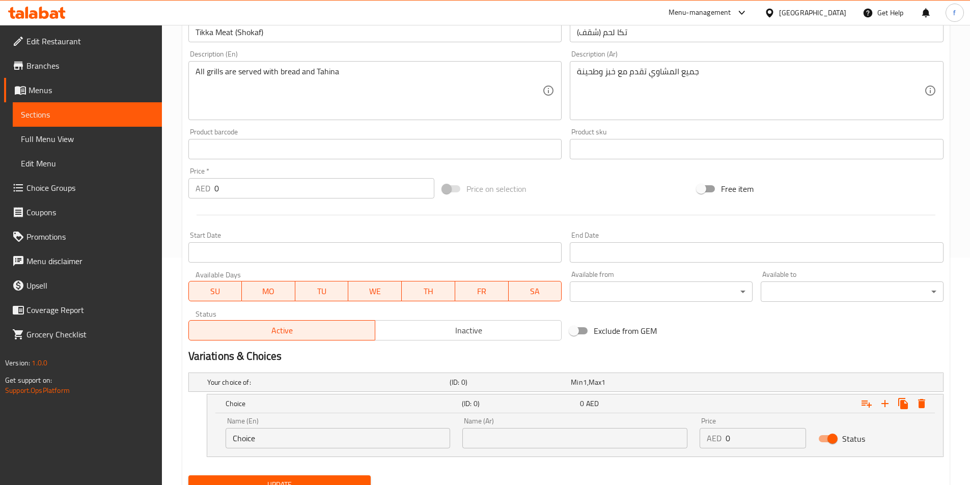
scroll to position [271, 0]
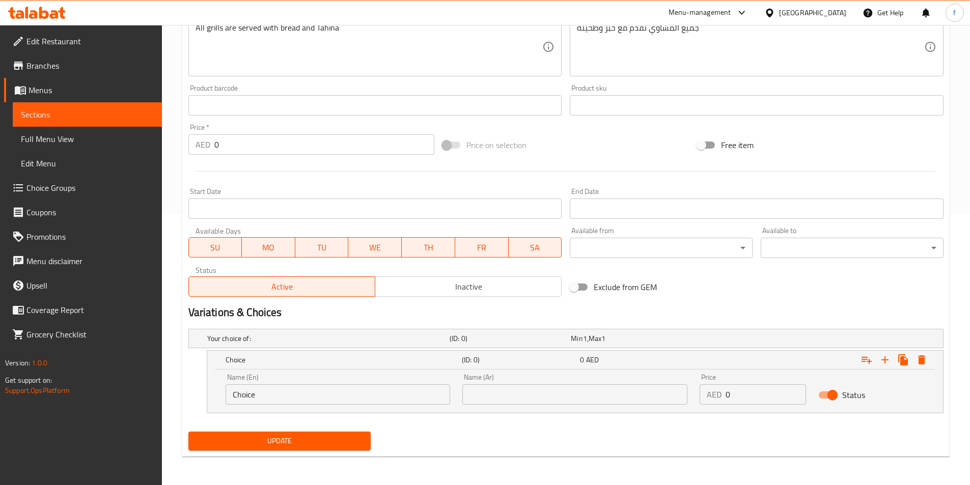
click at [242, 397] on input "Choice" at bounding box center [337, 394] width 225 height 20
type input "؛"
type input "Plate"
click at [538, 398] on input "text" at bounding box center [574, 394] width 225 height 20
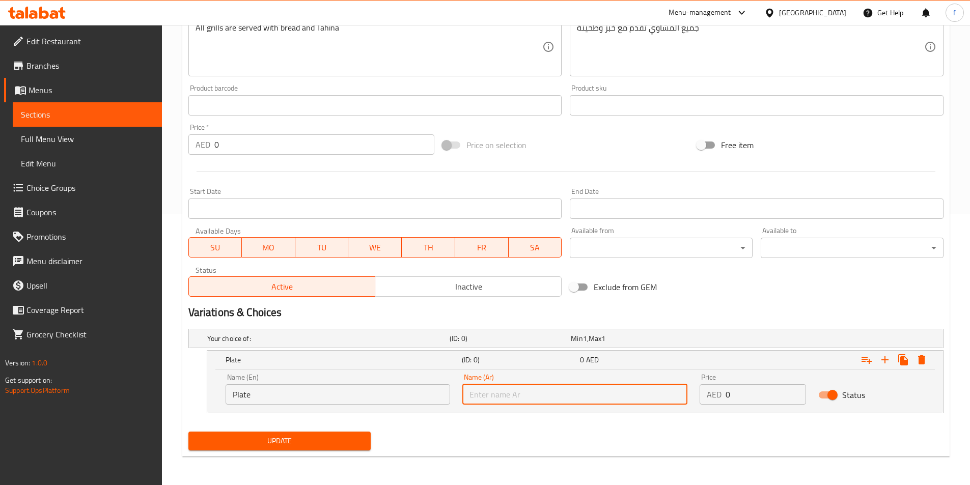
type input "طبق"
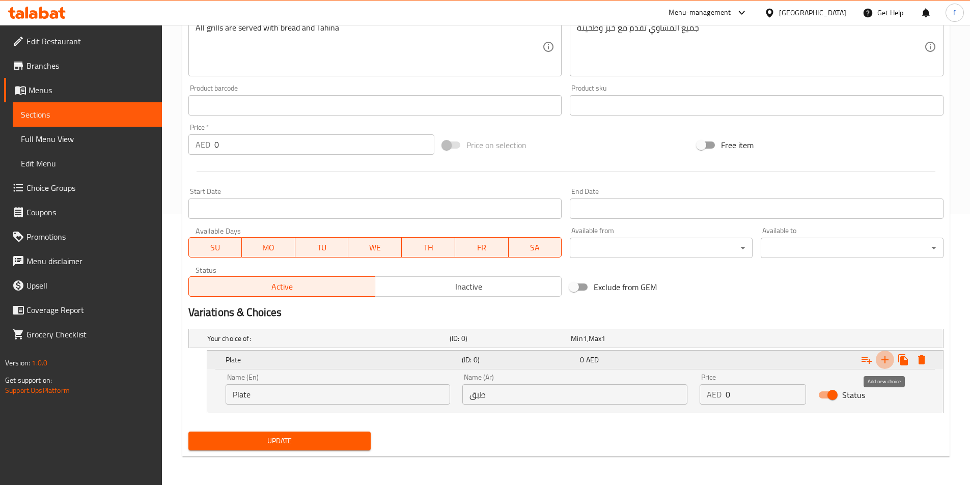
click at [882, 359] on icon "Expand" at bounding box center [885, 360] width 12 height 12
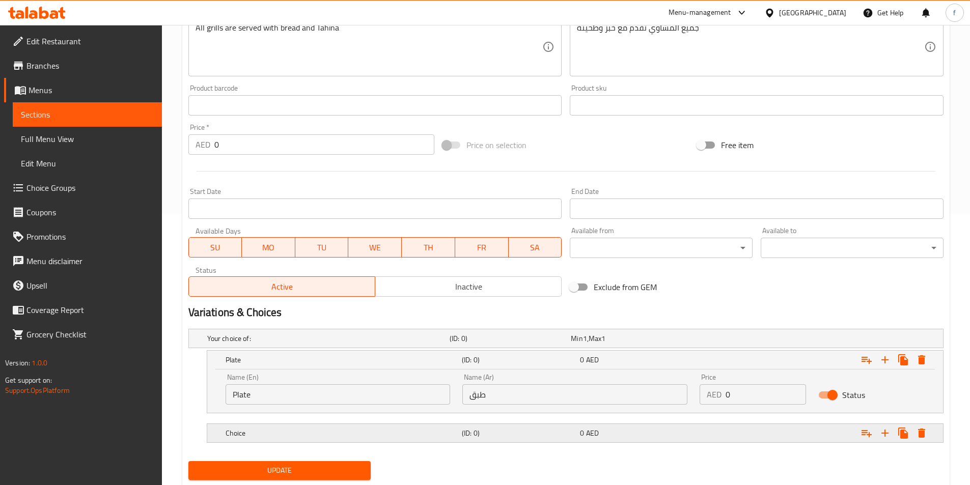
drag, startPoint x: 282, startPoint y: 434, endPoint x: 303, endPoint y: 435, distance: 20.4
click at [282, 344] on h5 "Choice" at bounding box center [326, 338] width 238 height 10
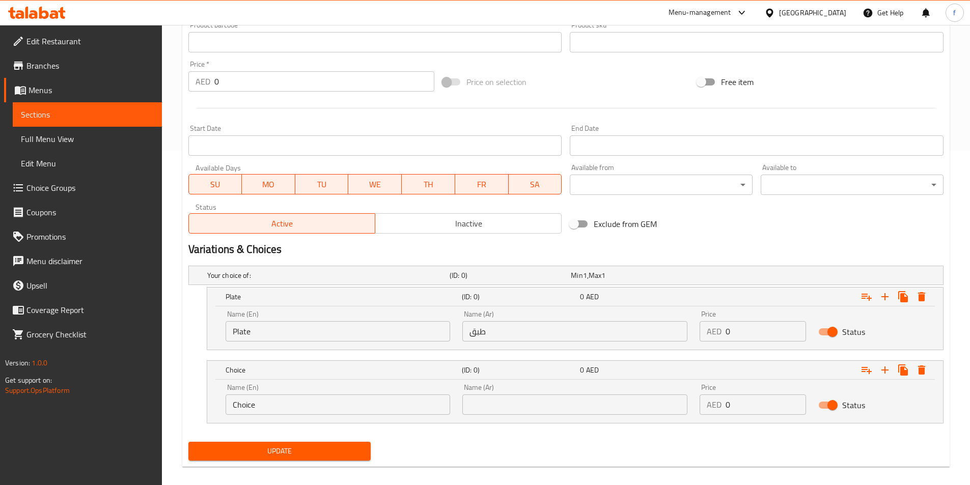
scroll to position [345, 0]
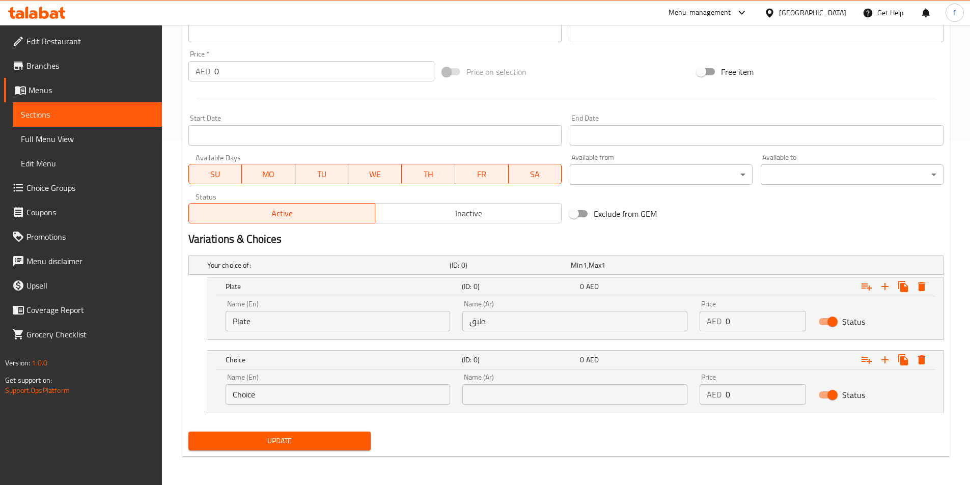
click at [252, 400] on input "Choice" at bounding box center [337, 394] width 225 height 20
type input ";"
type input "ك"
type input "Kg"
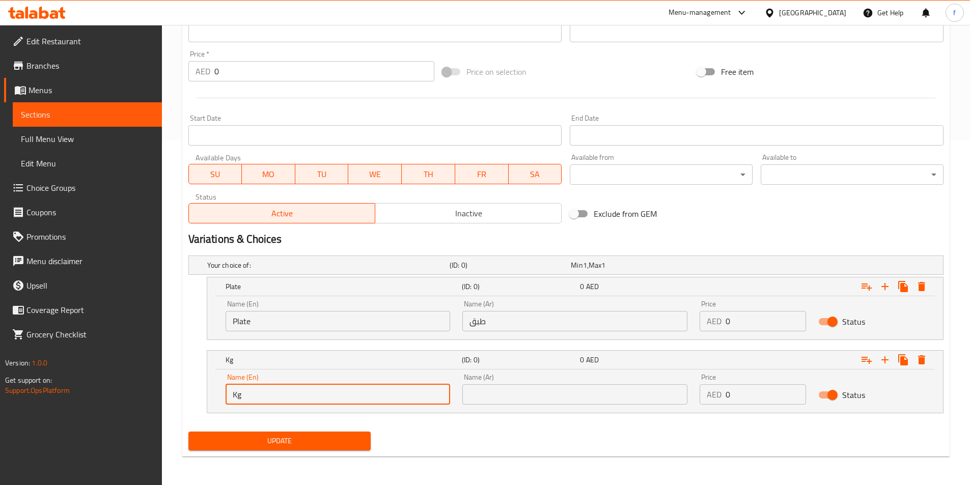
click at [515, 387] on input "text" at bounding box center [574, 394] width 225 height 20
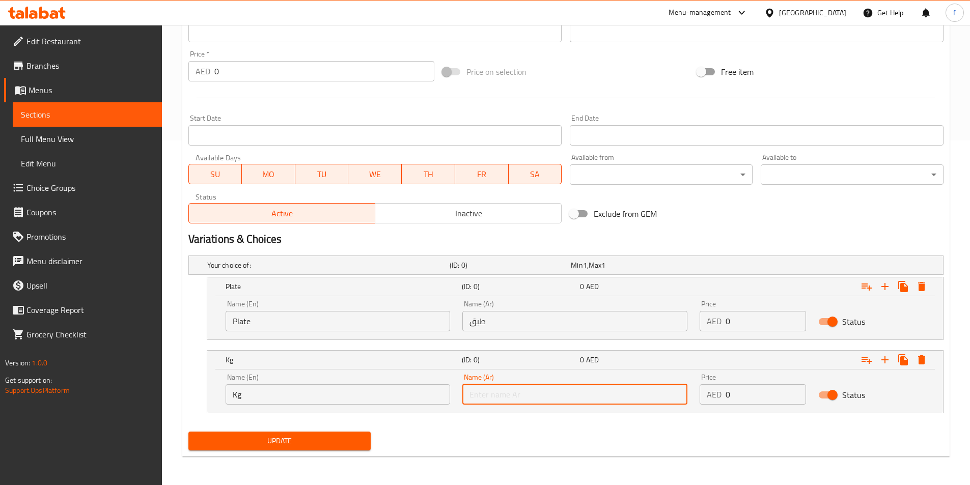
type input "كجم"
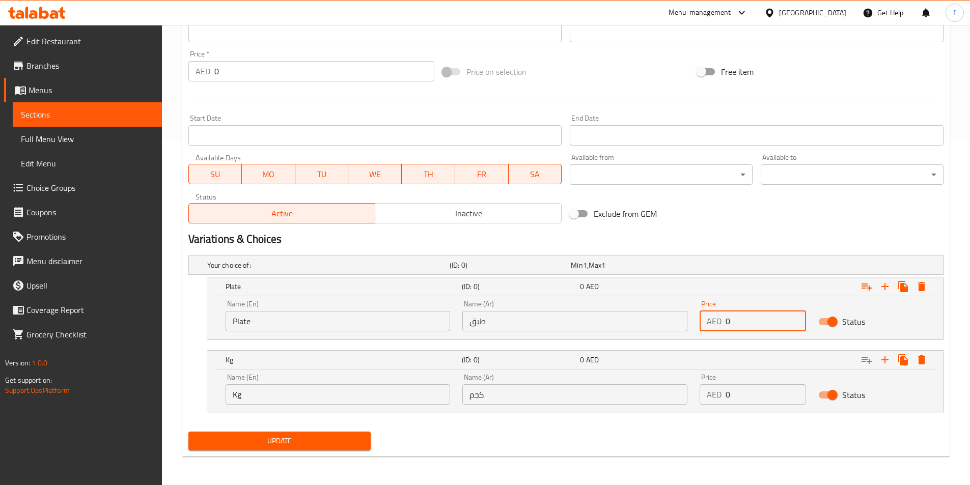
drag, startPoint x: 756, startPoint y: 318, endPoint x: 702, endPoint y: 320, distance: 53.5
click at [702, 320] on div "AED 0 Price" at bounding box center [752, 321] width 106 height 20
type input "55"
drag, startPoint x: 737, startPoint y: 395, endPoint x: 722, endPoint y: 394, distance: 14.8
click at [722, 394] on div "AED 0 Price" at bounding box center [752, 394] width 106 height 20
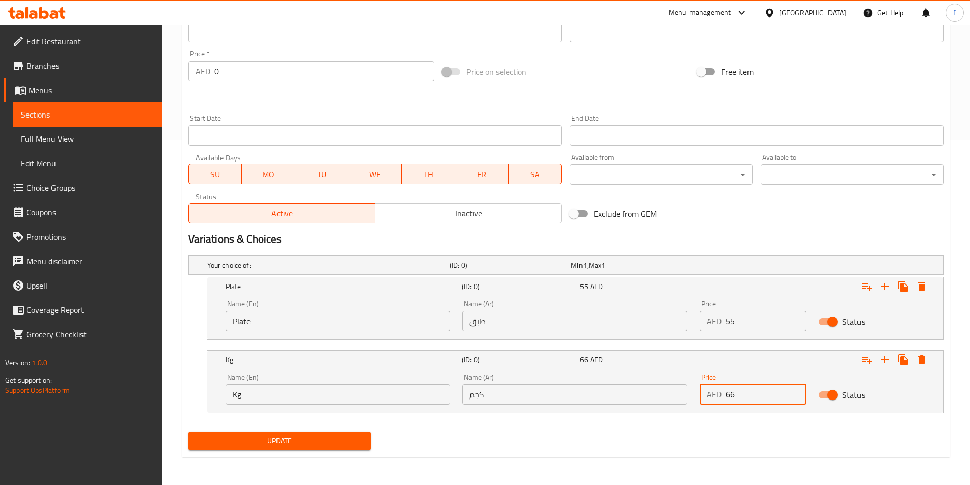
drag, startPoint x: 736, startPoint y: 395, endPoint x: 723, endPoint y: 397, distance: 12.8
click at [723, 397] on div "AED 66 Price" at bounding box center [752, 394] width 106 height 20
type input "160"
click at [265, 430] on div "Update" at bounding box center [279, 441] width 191 height 27
click at [264, 435] on span "Update" at bounding box center [279, 441] width 166 height 13
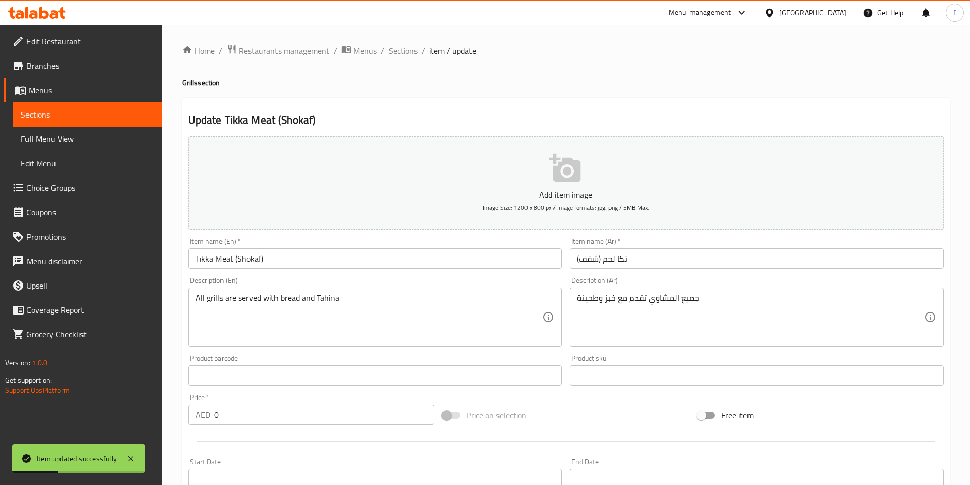
scroll to position [0, 0]
click at [404, 51] on span "Sections" at bounding box center [402, 52] width 29 height 12
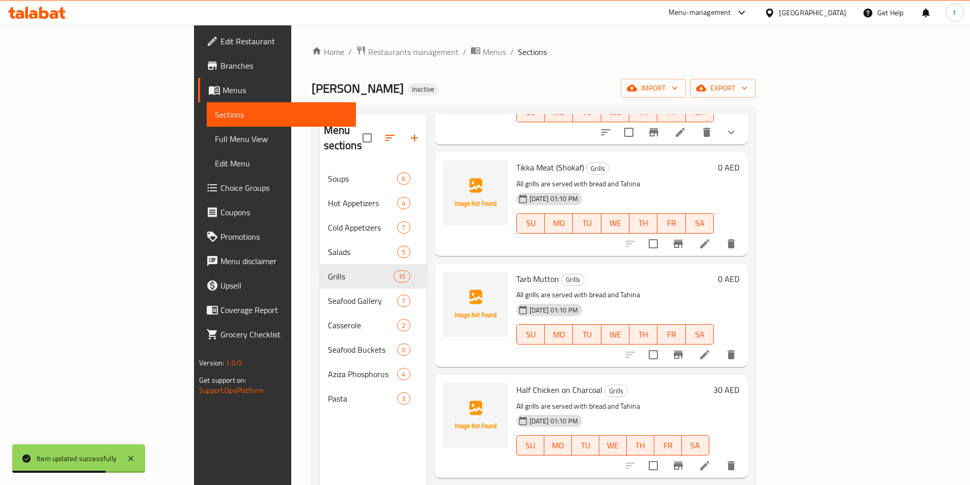
scroll to position [1018, 0]
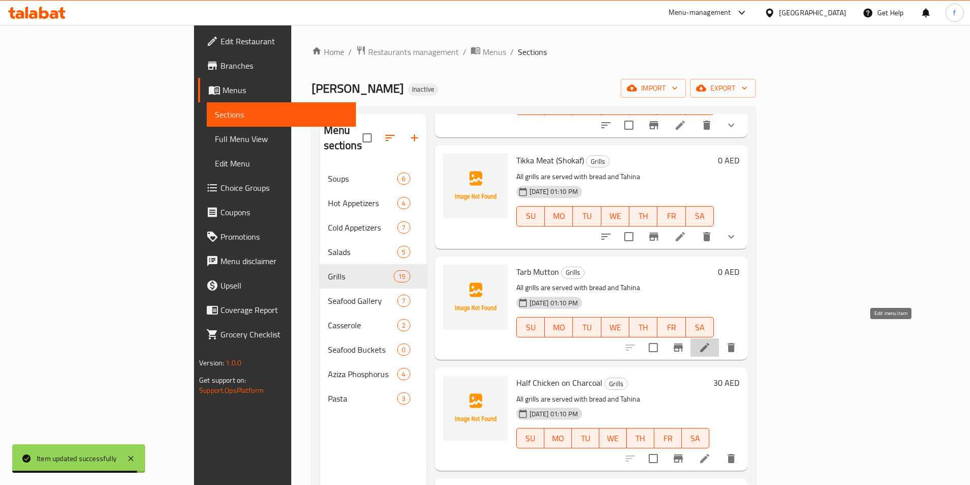
click at [711, 342] on icon at bounding box center [704, 348] width 12 height 12
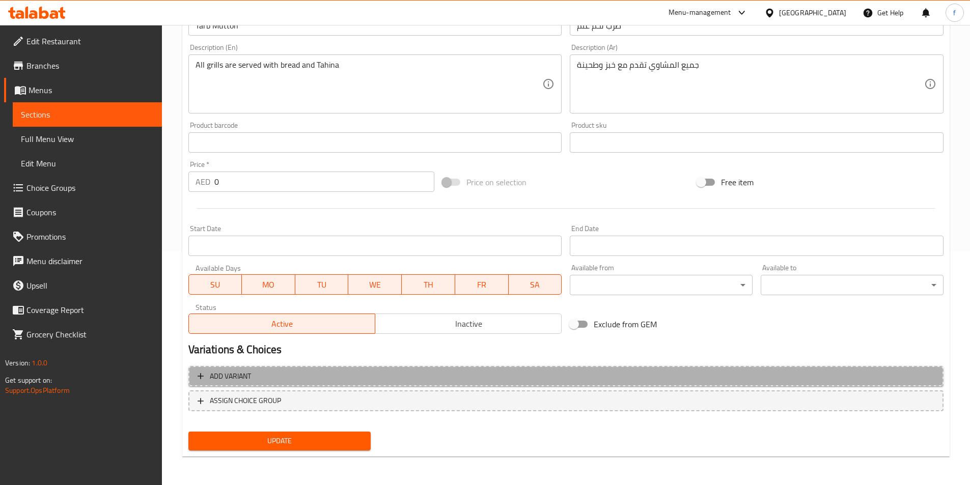
click at [275, 382] on span "Add variant" at bounding box center [565, 376] width 737 height 13
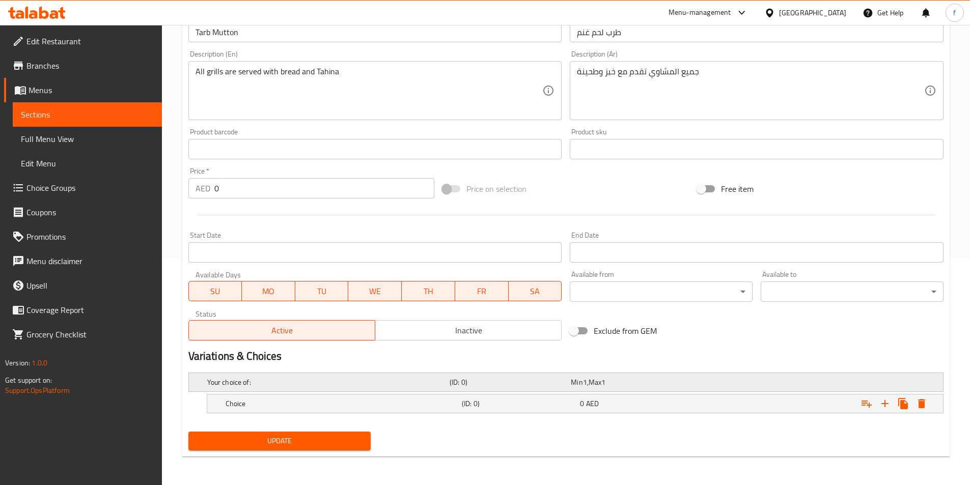
drag, startPoint x: 239, startPoint y: 399, endPoint x: 248, endPoint y: 387, distance: 14.9
click at [239, 387] on h5 "Choice" at bounding box center [326, 382] width 238 height 10
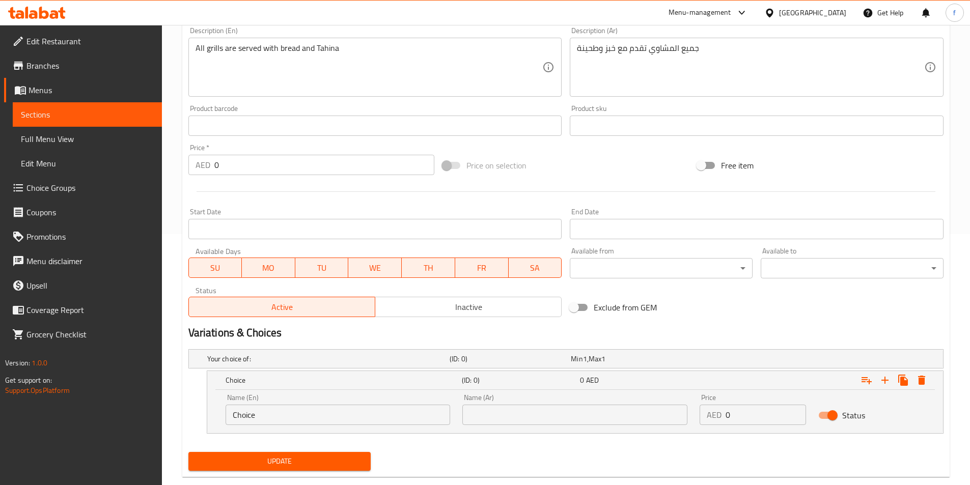
scroll to position [271, 0]
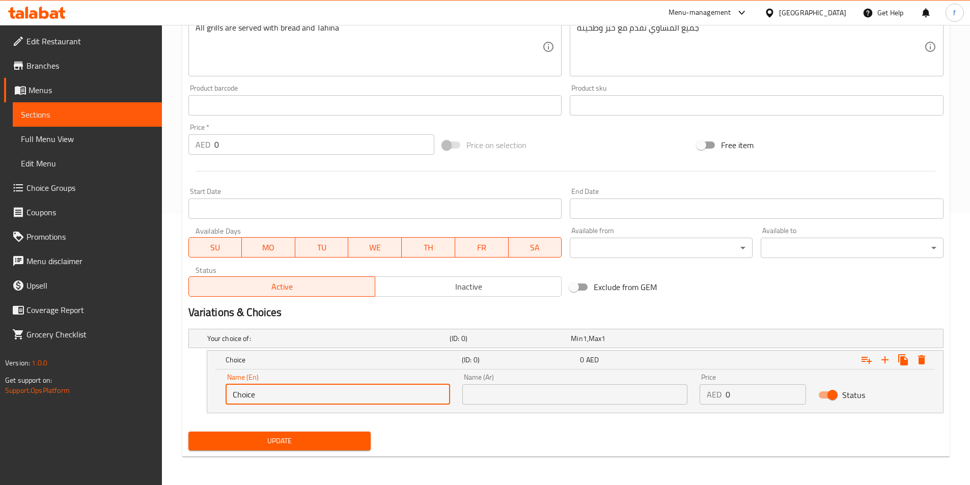
click at [252, 392] on input "Choice" at bounding box center [337, 394] width 225 height 20
type input "Plate"
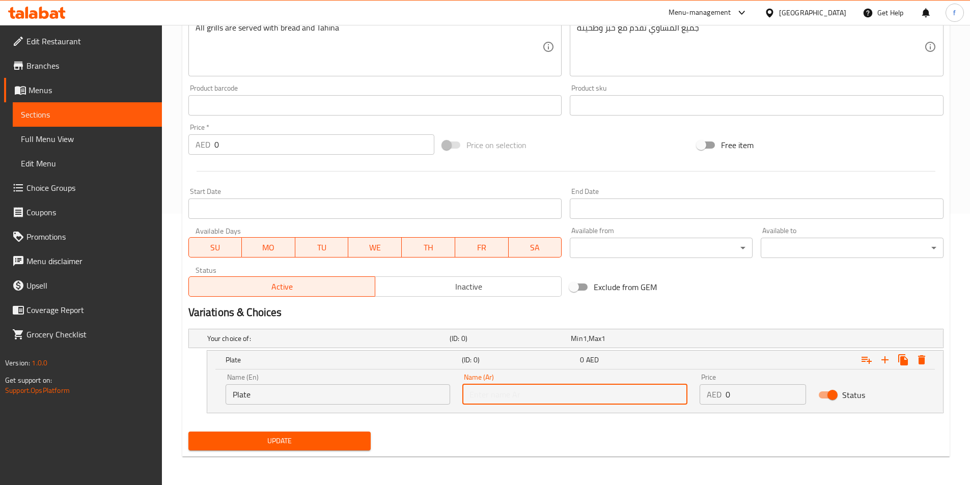
click at [560, 393] on input "text" at bounding box center [574, 394] width 225 height 20
type input "طبق"
click at [888, 360] on icon "Expand" at bounding box center [885, 360] width 12 height 12
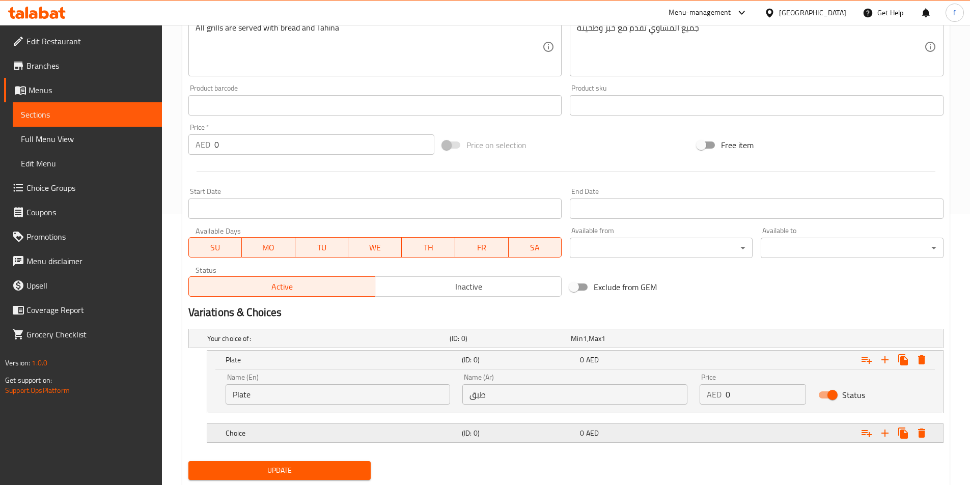
click at [349, 350] on div "Choice (ID: 0) 0 AED" at bounding box center [568, 338] width 727 height 22
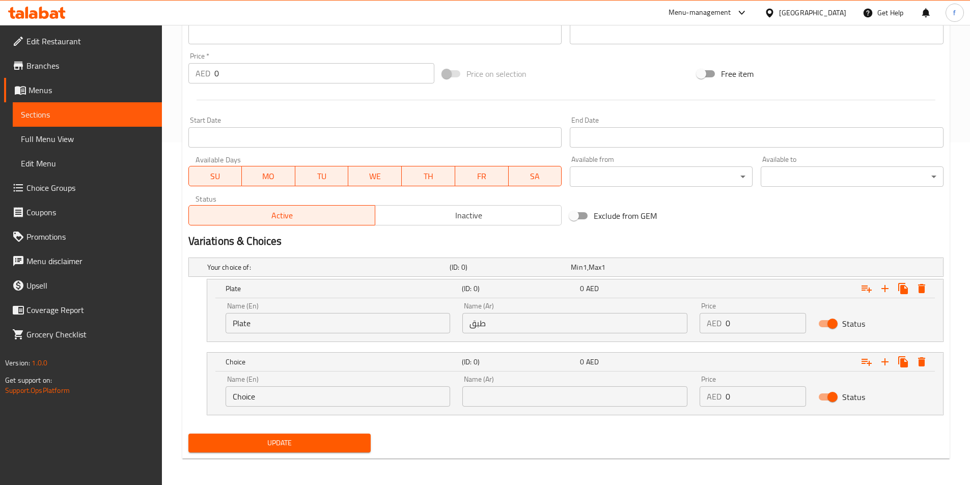
scroll to position [345, 0]
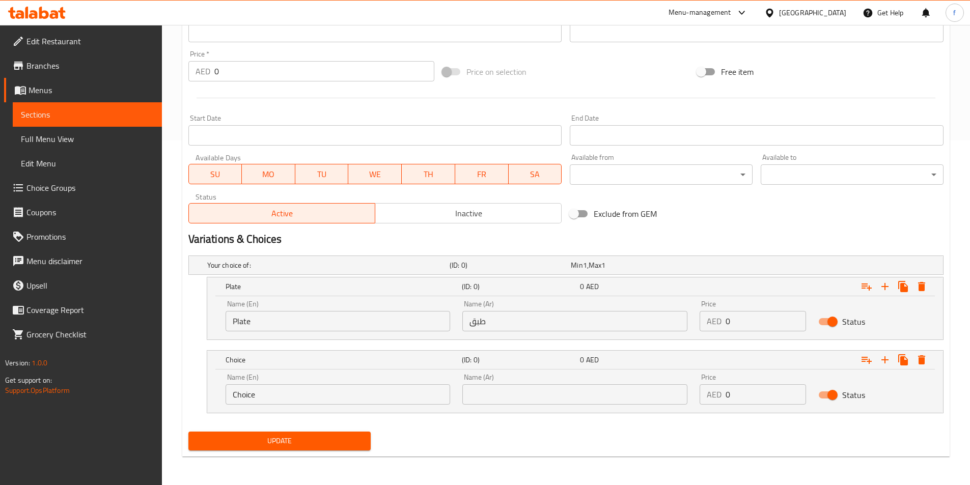
click at [250, 389] on input "Choice" at bounding box center [337, 394] width 225 height 20
type input "Kg"
drag, startPoint x: 514, startPoint y: 394, endPoint x: 517, endPoint y: 388, distance: 6.8
click at [514, 394] on input "text" at bounding box center [574, 394] width 225 height 20
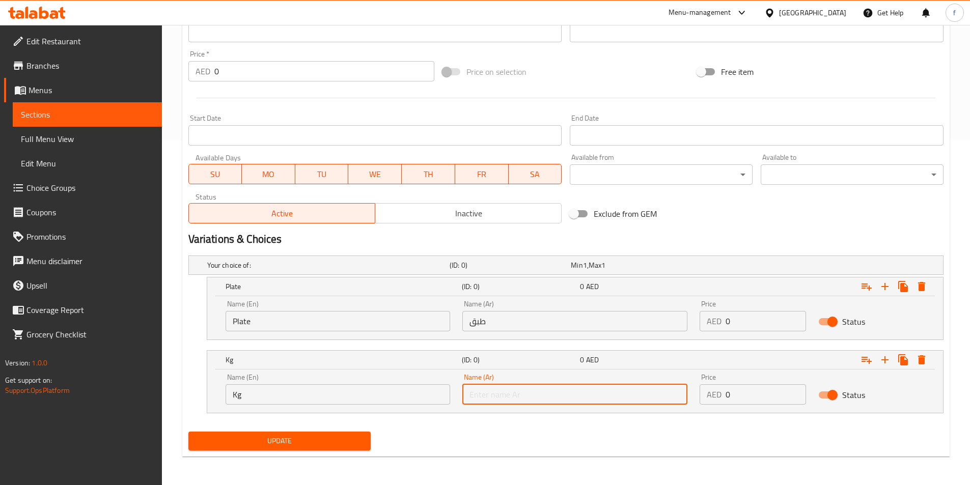
type input "كجم"
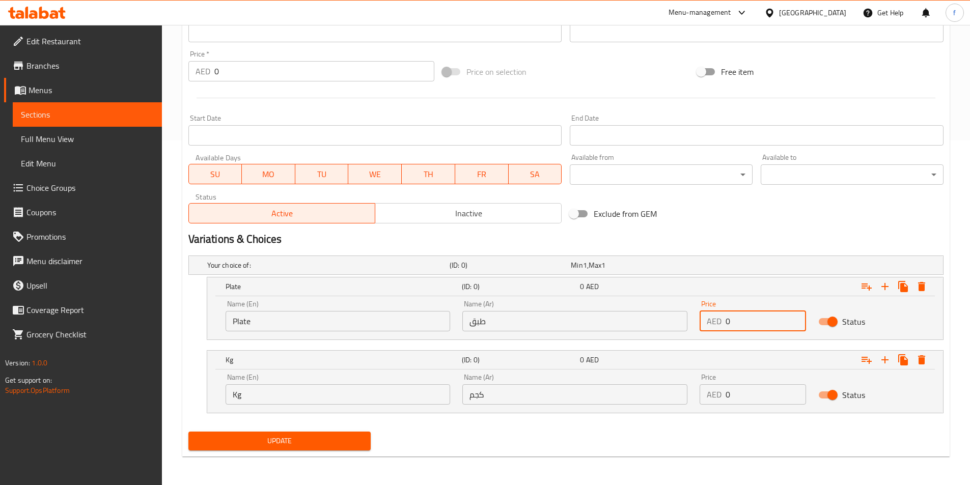
drag, startPoint x: 747, startPoint y: 322, endPoint x: 717, endPoint y: 318, distance: 30.3
click at [717, 318] on div "AED 0 Price" at bounding box center [752, 321] width 106 height 20
type input "45"
drag, startPoint x: 727, startPoint y: 392, endPoint x: 738, endPoint y: 395, distance: 11.0
click at [738, 395] on input "0" at bounding box center [765, 394] width 80 height 20
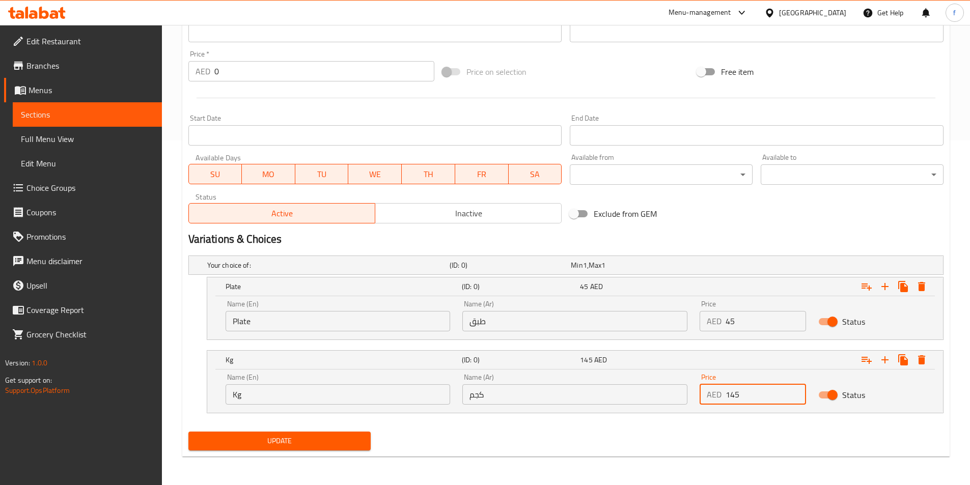
type input "145"
click at [244, 429] on div "Update" at bounding box center [279, 441] width 191 height 27
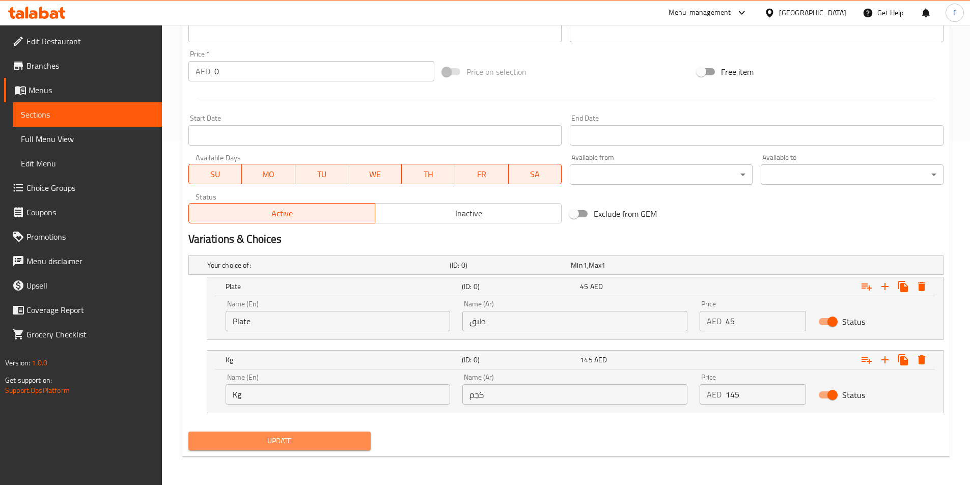
click at [248, 437] on span "Update" at bounding box center [279, 441] width 166 height 13
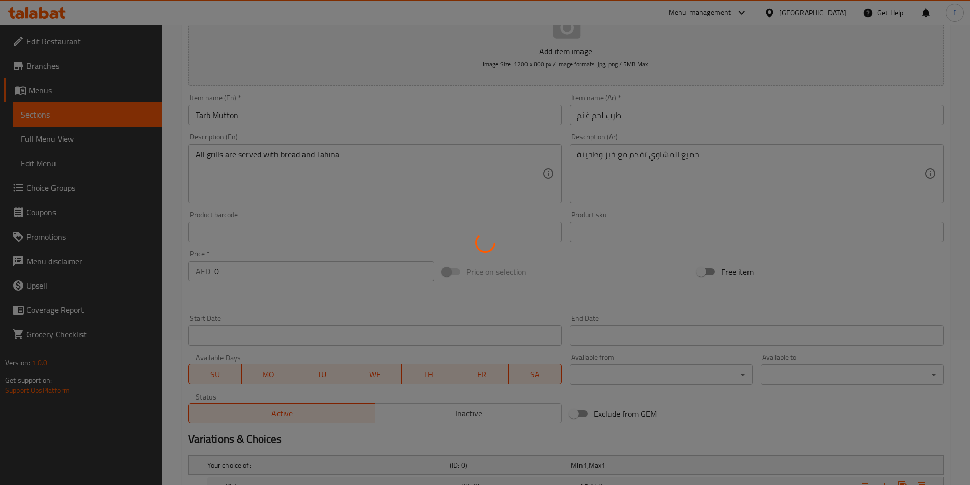
scroll to position [0, 0]
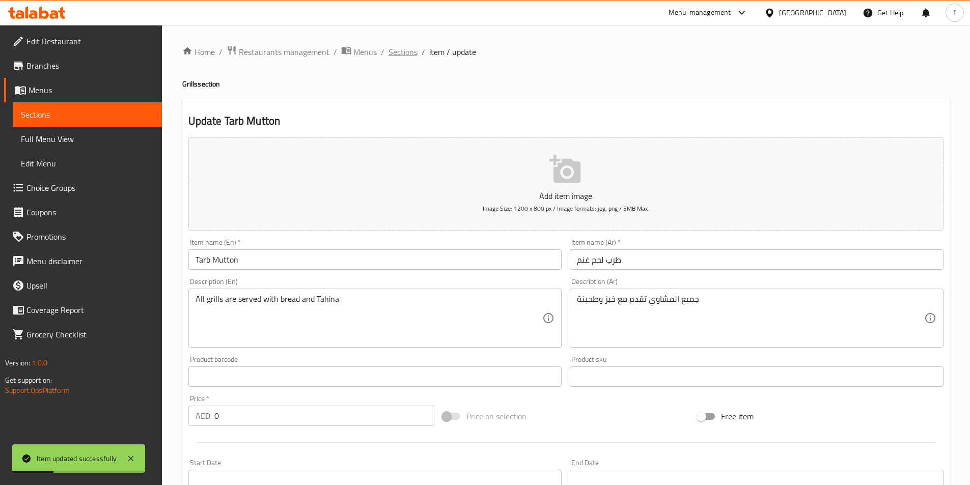
click at [408, 53] on span "Sections" at bounding box center [402, 52] width 29 height 12
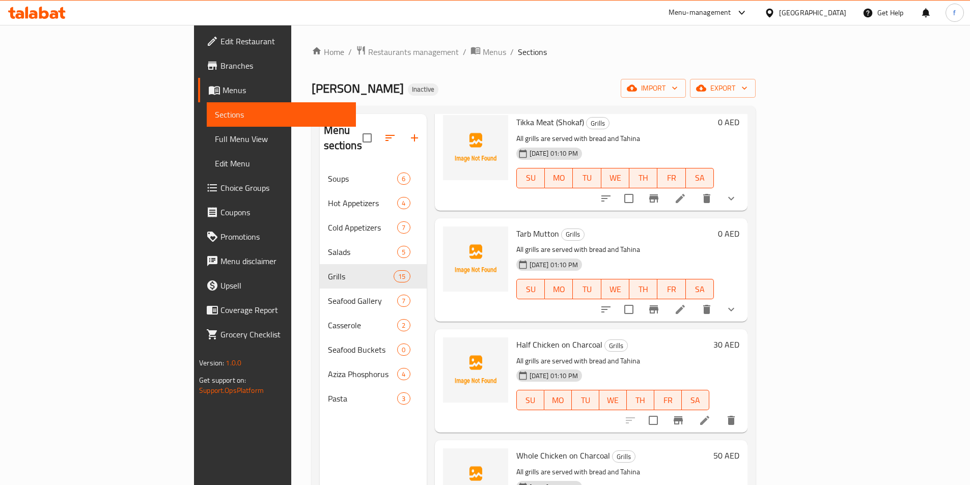
scroll to position [1171, 0]
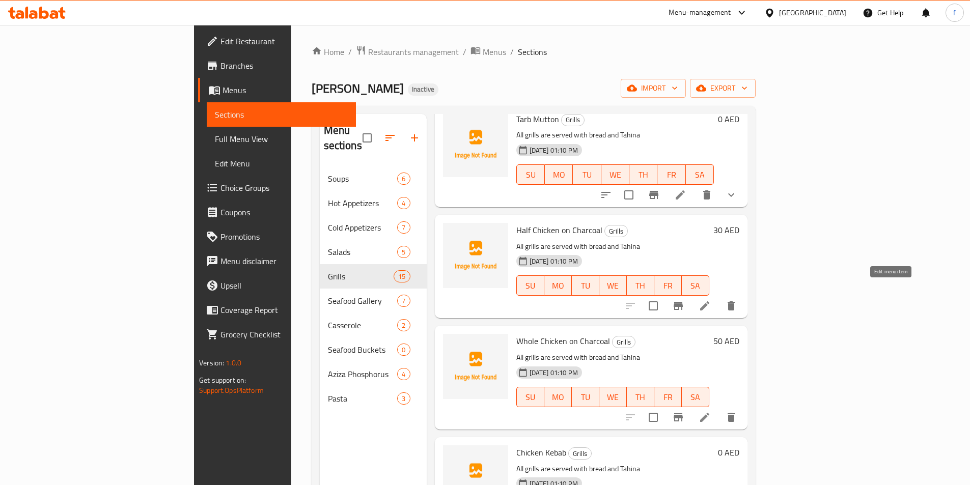
click at [711, 300] on icon at bounding box center [704, 306] width 12 height 12
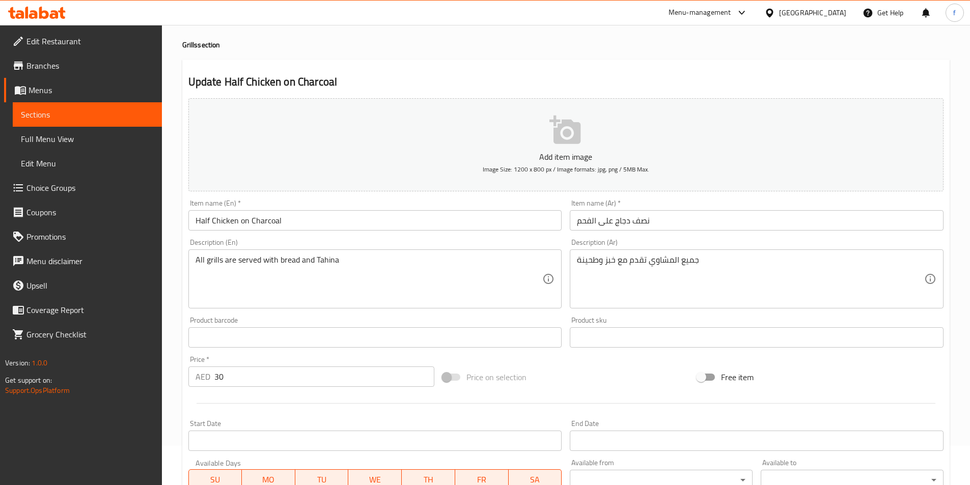
scroll to position [51, 0]
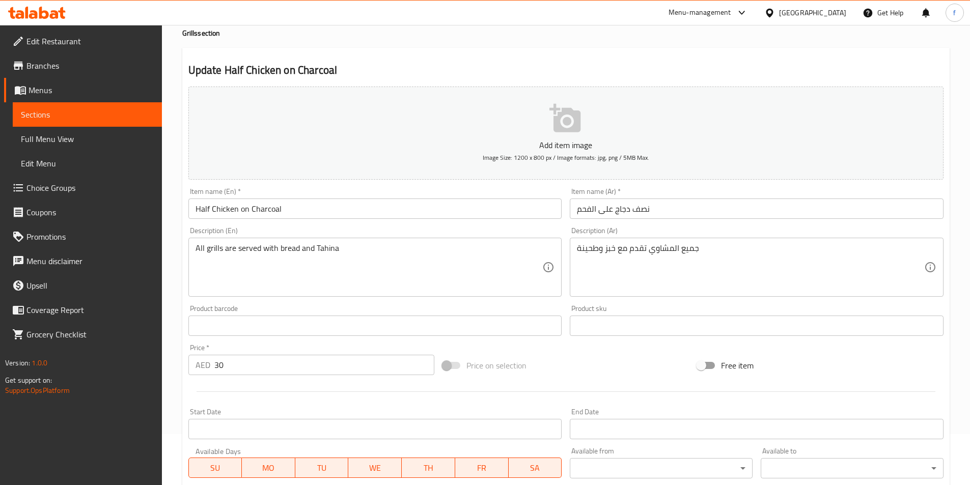
click at [344, 211] on input "Half Chicken on Charcoal" at bounding box center [375, 209] width 374 height 20
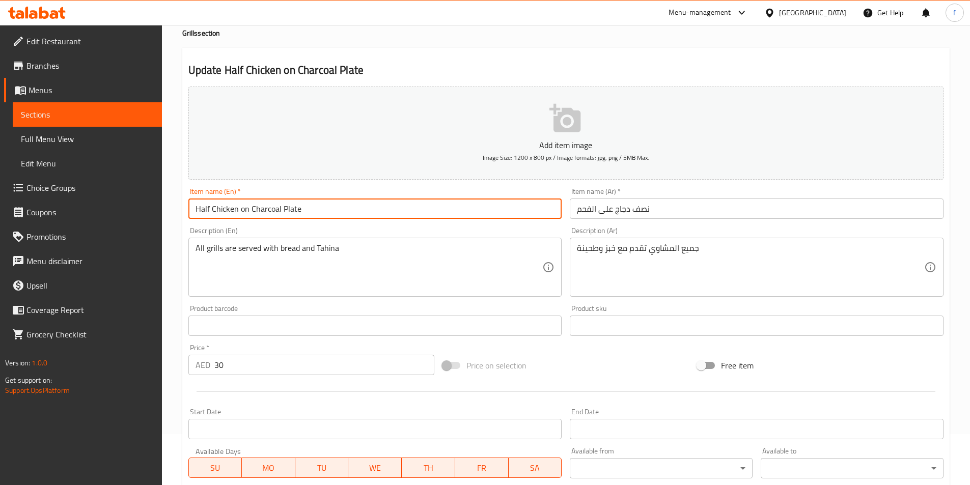
type input "Half Chicken on Charcoal Plate"
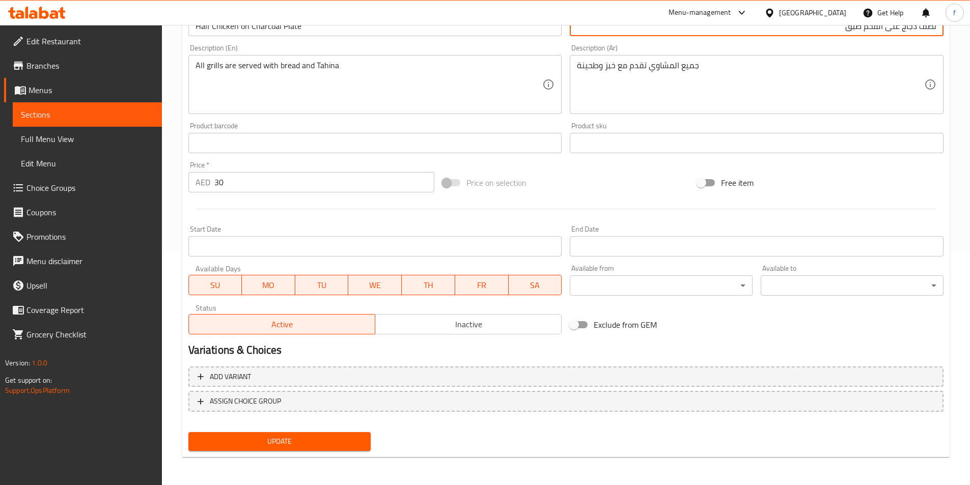
scroll to position [234, 0]
type input "نصف دجاج على الفحم طبق"
click at [265, 436] on span "Update" at bounding box center [279, 441] width 166 height 13
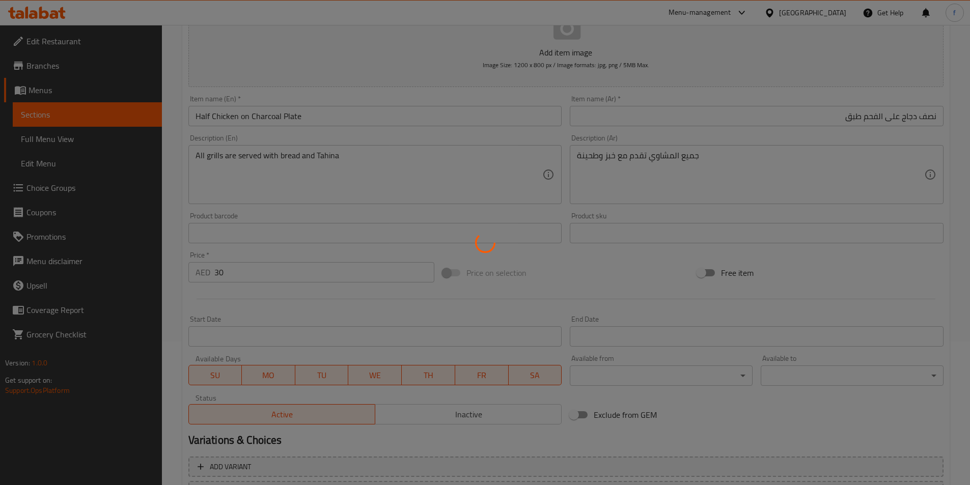
scroll to position [0, 0]
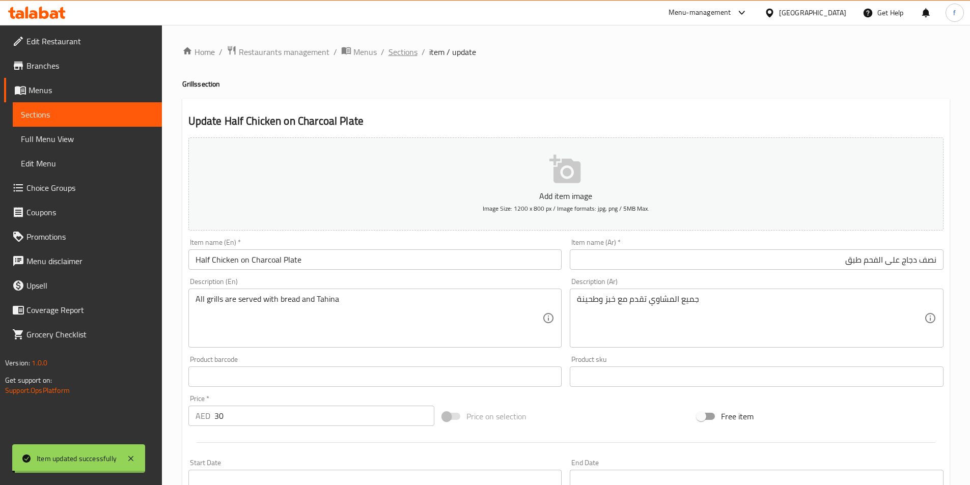
click at [404, 50] on span "Sections" at bounding box center [402, 52] width 29 height 12
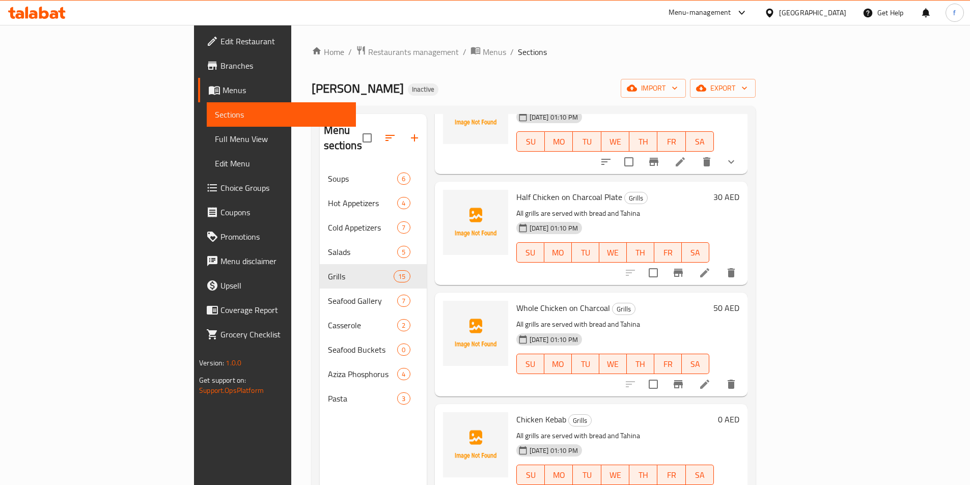
scroll to position [1208, 0]
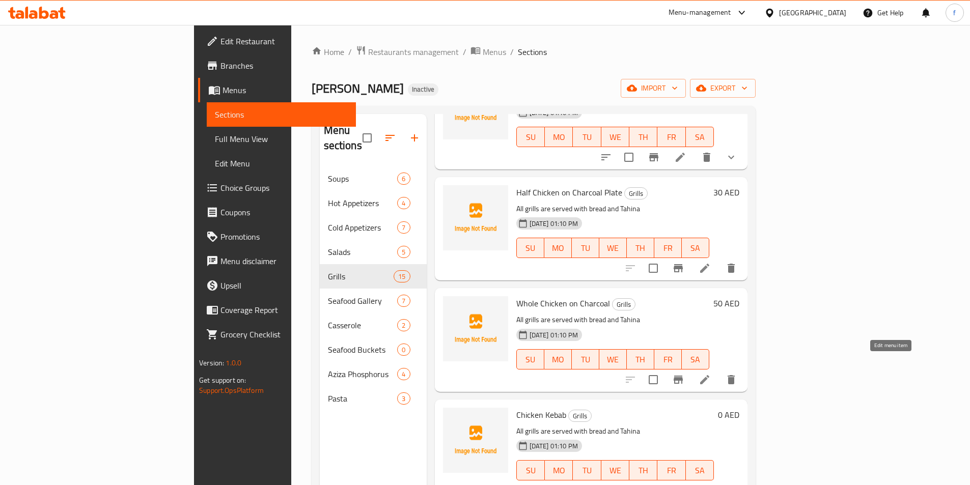
click at [709, 375] on icon at bounding box center [704, 379] width 9 height 9
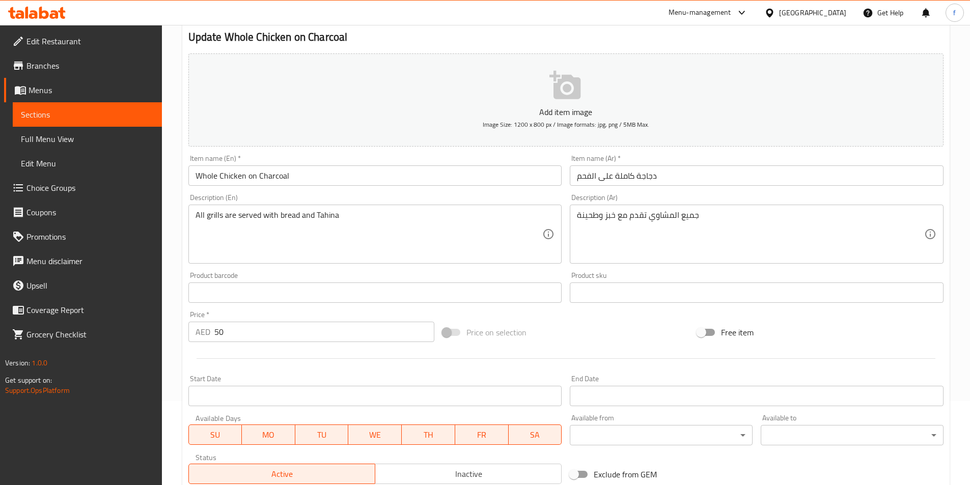
scroll to position [81, 0]
click at [310, 175] on input "Whole Chicken on Charcoal" at bounding box center [375, 178] width 374 height 20
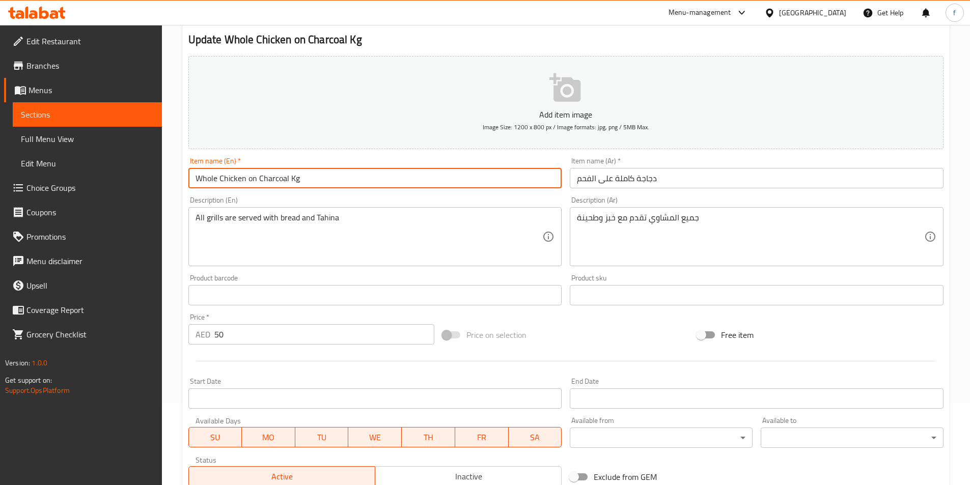
type input "Whole Chicken on Charcoal Kg"
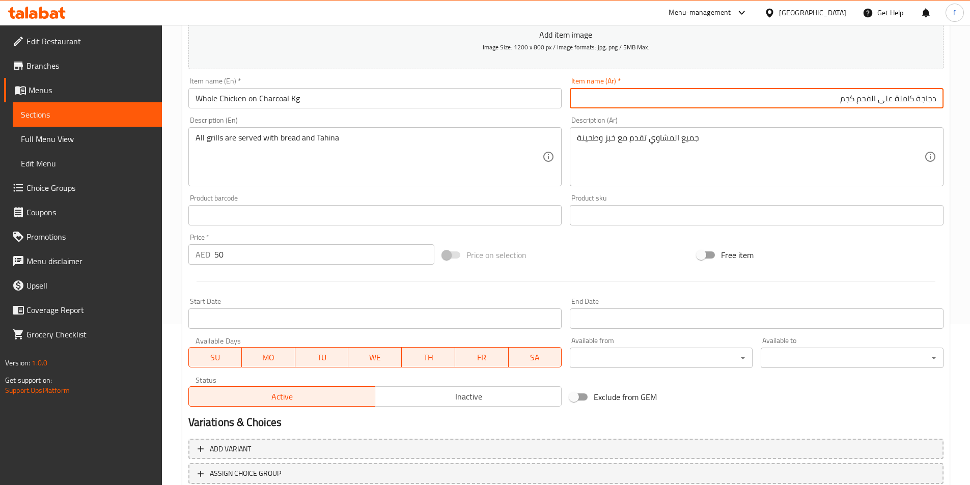
scroll to position [234, 0]
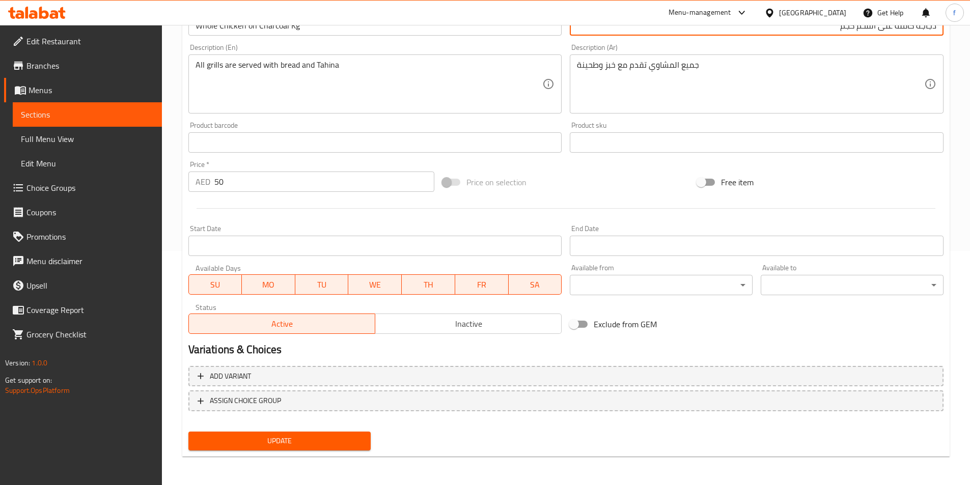
type input "دجاجة كاملة على الفحم كجم"
drag, startPoint x: 302, startPoint y: 426, endPoint x: 302, endPoint y: 433, distance: 7.1
click at [302, 430] on div "Add item image Image Size: 1200 x 800 px / Image formats: jpg, png / 5MB Max. I…" at bounding box center [565, 176] width 763 height 555
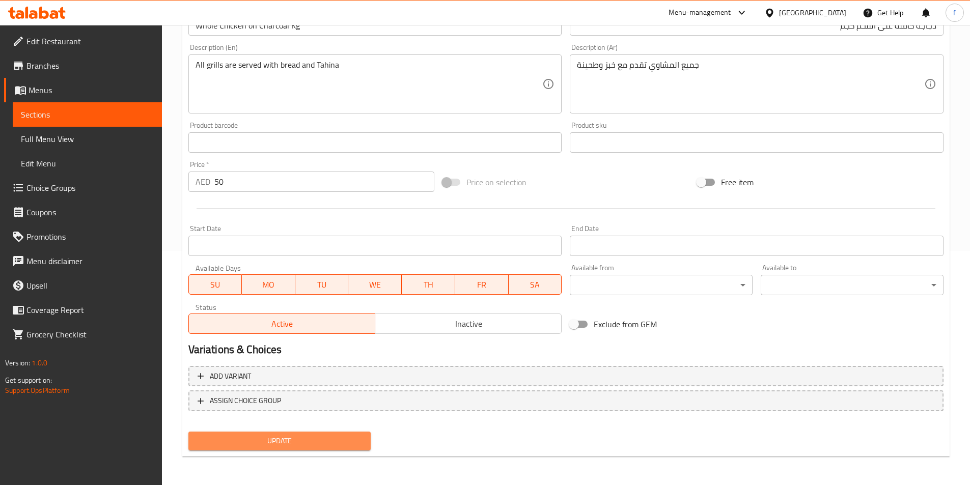
click at [302, 439] on span "Update" at bounding box center [279, 441] width 166 height 13
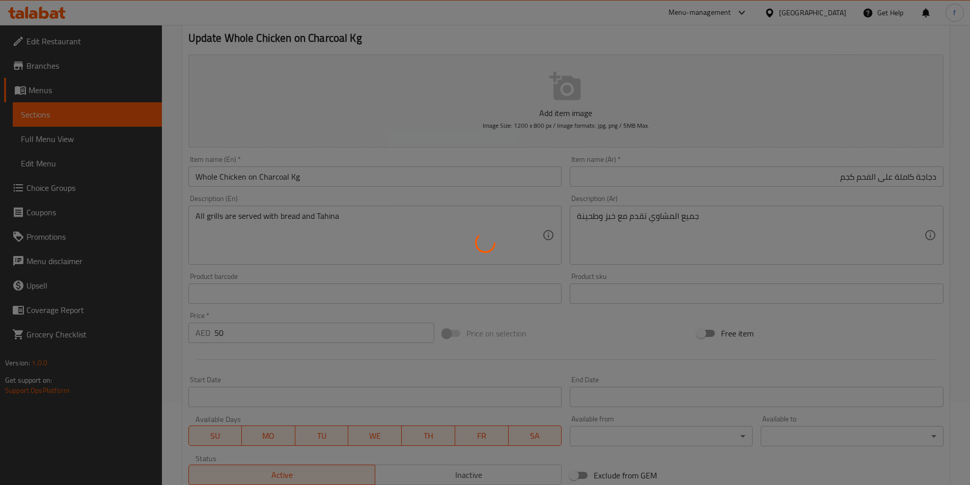
scroll to position [0, 0]
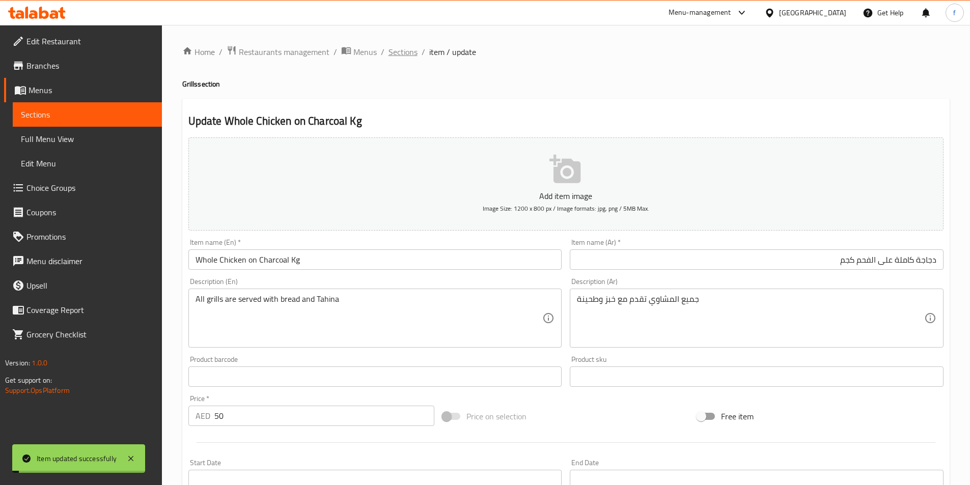
click at [399, 50] on span "Sections" at bounding box center [402, 52] width 29 height 12
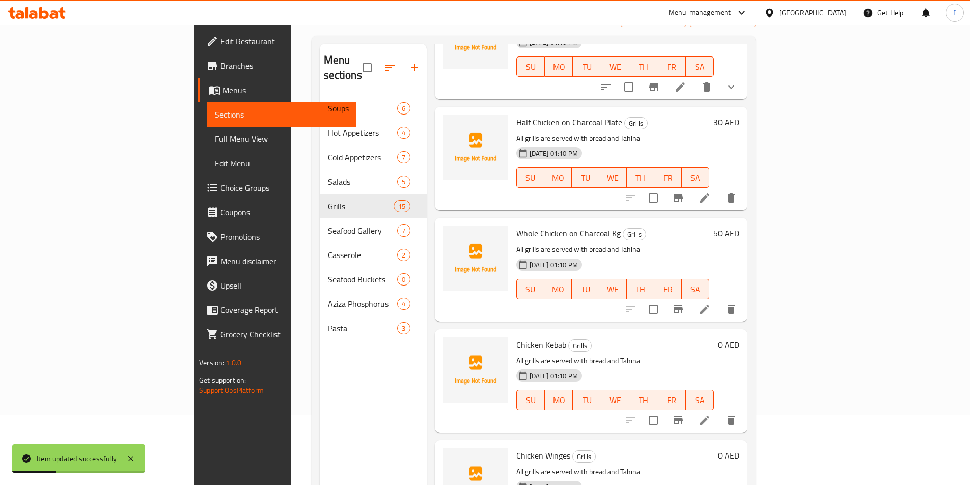
scroll to position [143, 0]
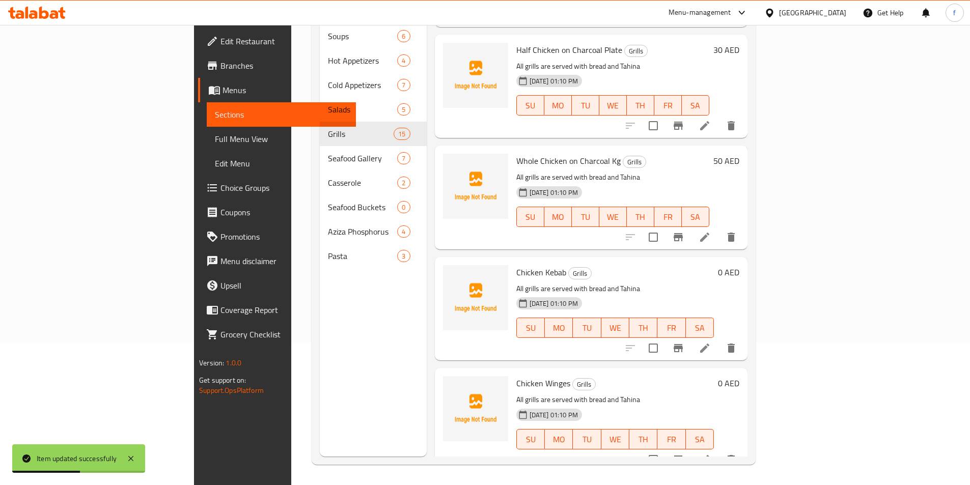
click at [711, 342] on icon at bounding box center [704, 348] width 12 height 12
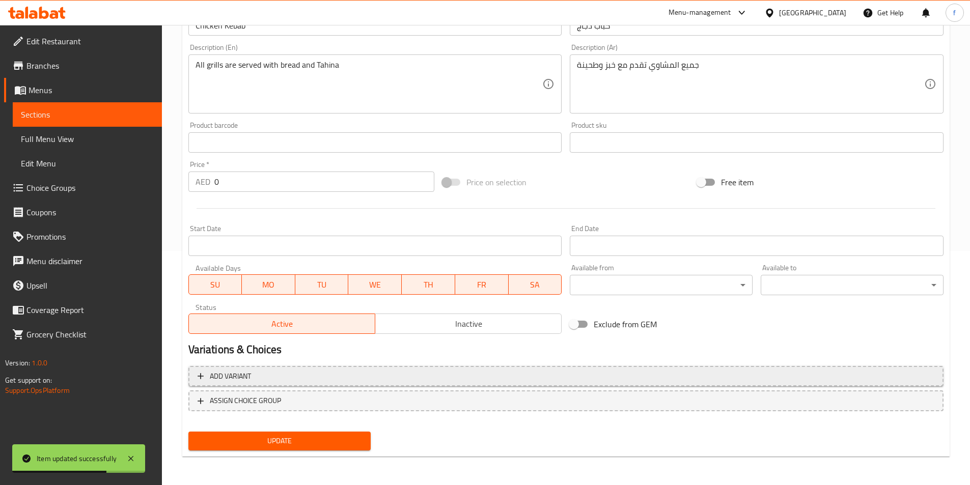
drag, startPoint x: 265, startPoint y: 369, endPoint x: 265, endPoint y: 375, distance: 5.6
click at [265, 375] on button "Add variant" at bounding box center [565, 376] width 755 height 21
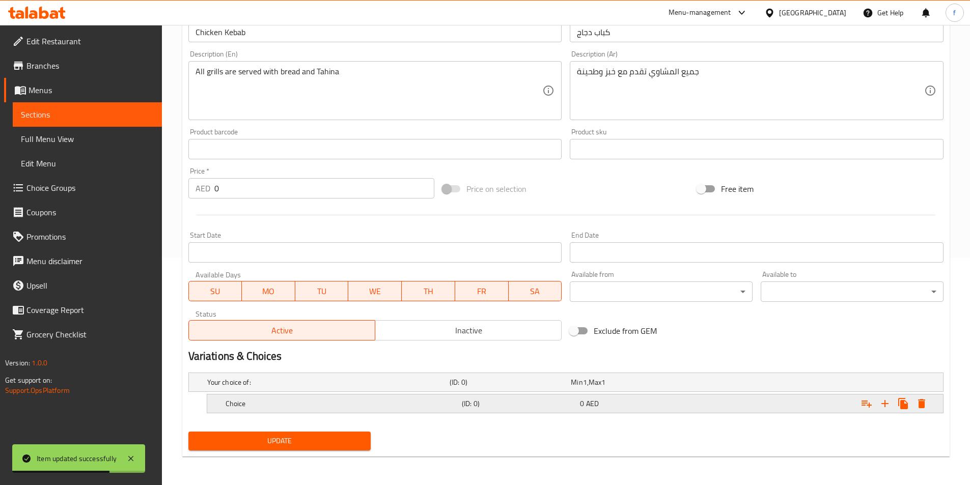
scroll to position [228, 0]
click at [246, 387] on h5 "Choice" at bounding box center [326, 382] width 238 height 10
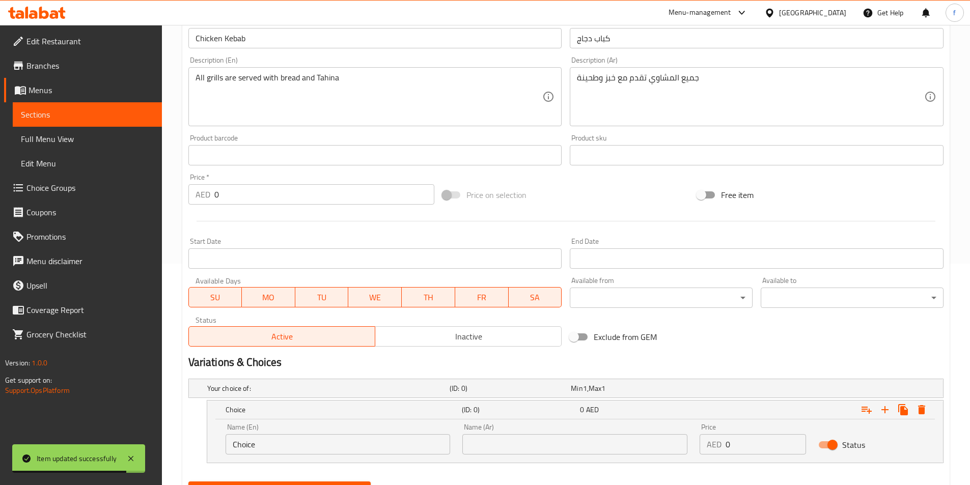
scroll to position [220, 0]
click at [250, 443] on input "Choice" at bounding box center [337, 445] width 225 height 20
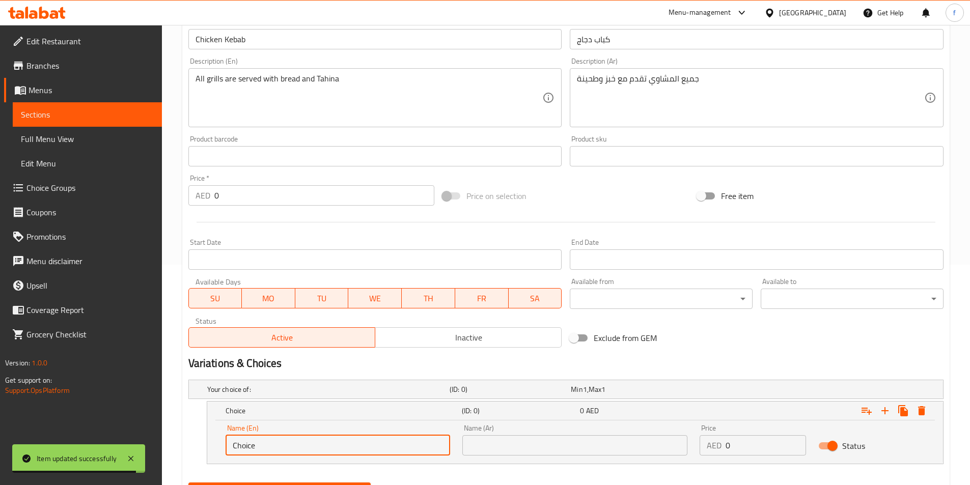
click at [250, 443] on input "Choice" at bounding box center [337, 445] width 225 height 20
type input "ح"
type input "Plate"
click at [524, 450] on input "text" at bounding box center [574, 445] width 225 height 20
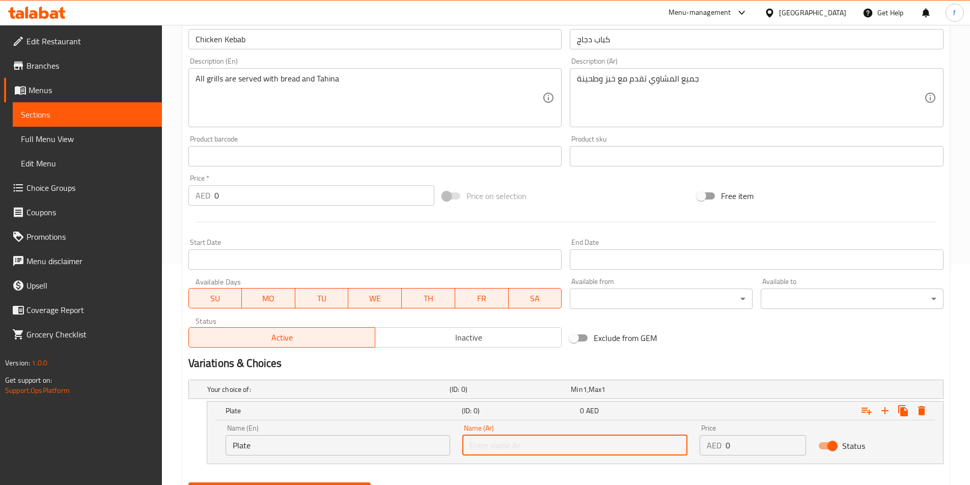
type input "طبق"
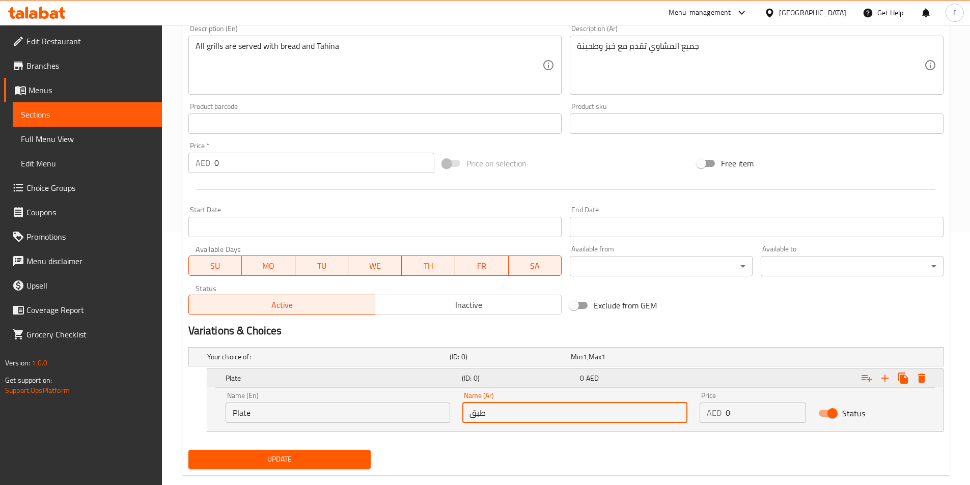
scroll to position [271, 0]
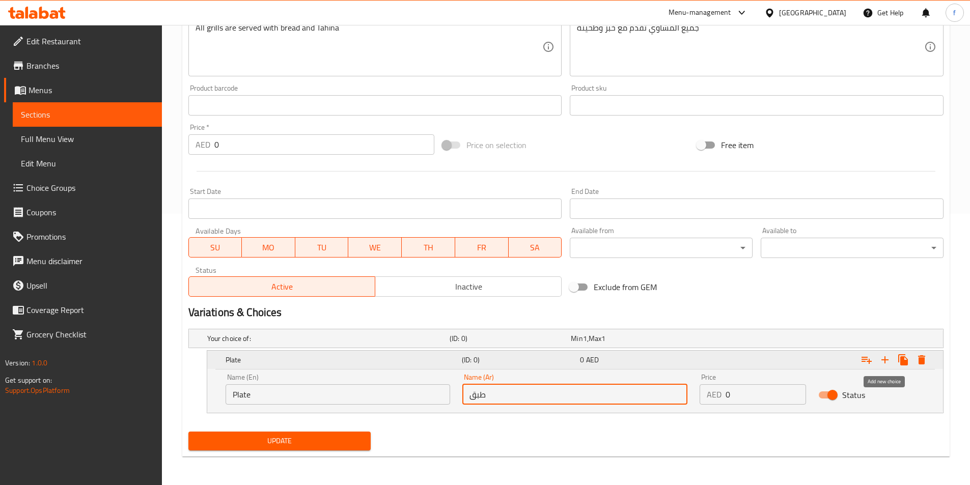
click at [892, 361] on button "Expand" at bounding box center [884, 360] width 18 height 18
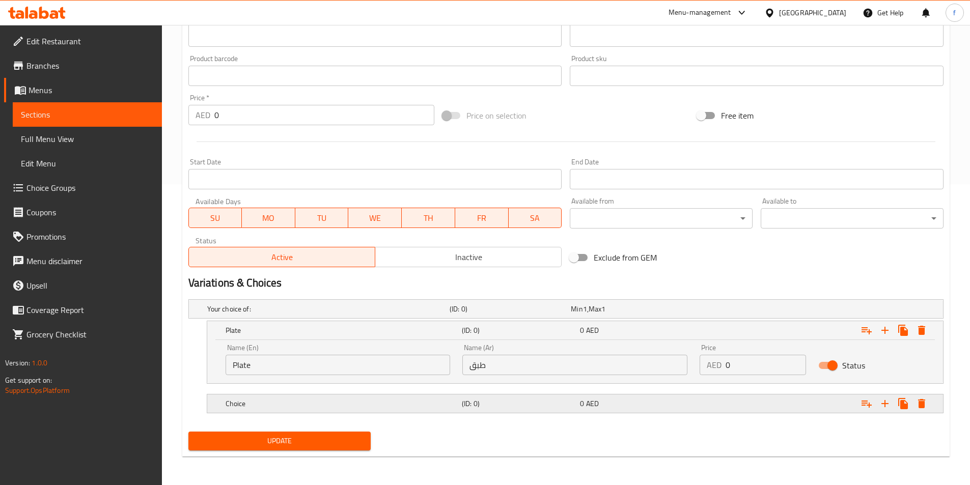
click at [333, 314] on h5 "Choice" at bounding box center [326, 309] width 238 height 10
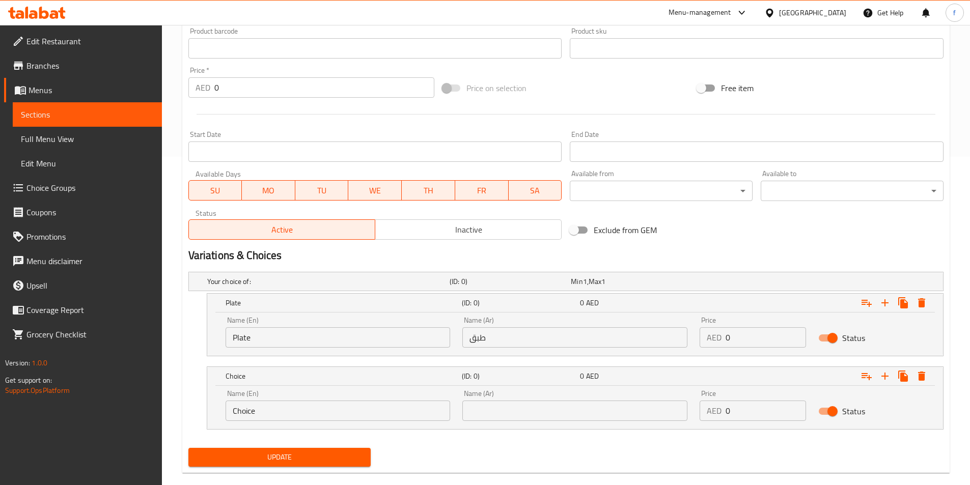
scroll to position [345, 0]
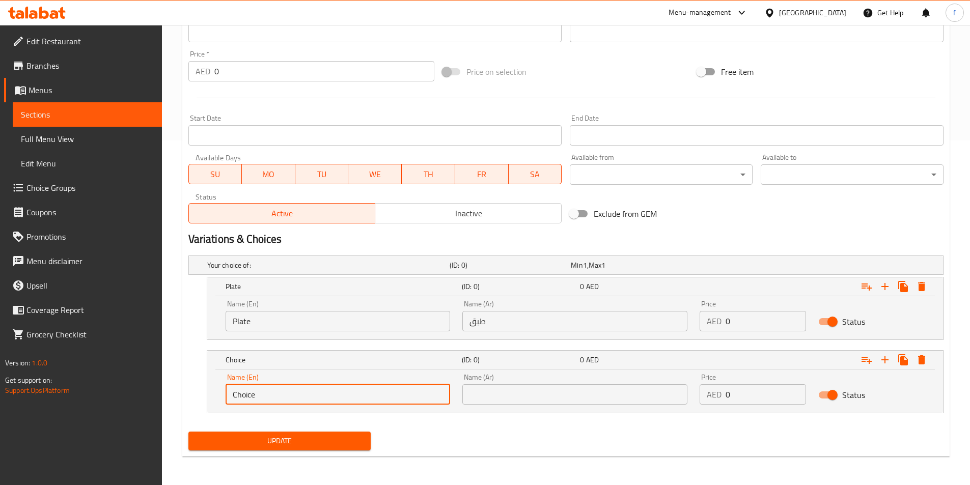
click at [251, 394] on input "Choice" at bounding box center [337, 394] width 225 height 20
type input "k"
type input "Kg"
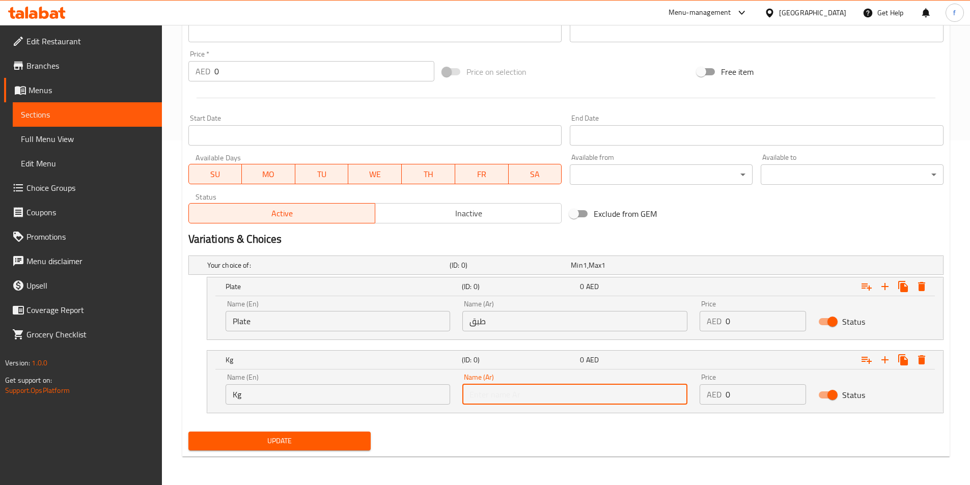
click at [554, 396] on input "text" at bounding box center [574, 394] width 225 height 20
type input "كجم"
click at [729, 315] on input "0" at bounding box center [765, 321] width 80 height 20
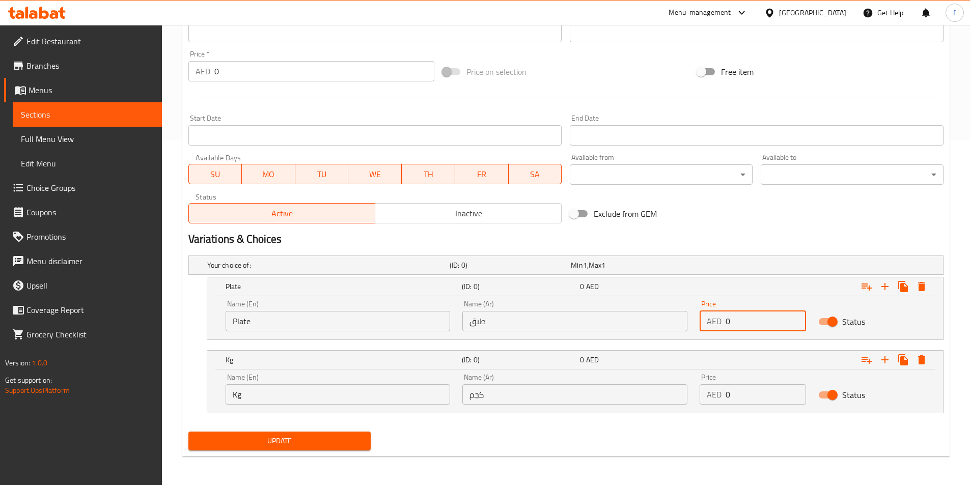
click at [730, 315] on input "0" at bounding box center [765, 321] width 80 height 20
drag, startPoint x: 736, startPoint y: 319, endPoint x: 716, endPoint y: 325, distance: 20.8
click at [716, 325] on div "AED 0 Price" at bounding box center [752, 321] width 106 height 20
type input "35"
drag, startPoint x: 739, startPoint y: 398, endPoint x: 717, endPoint y: 400, distance: 22.0
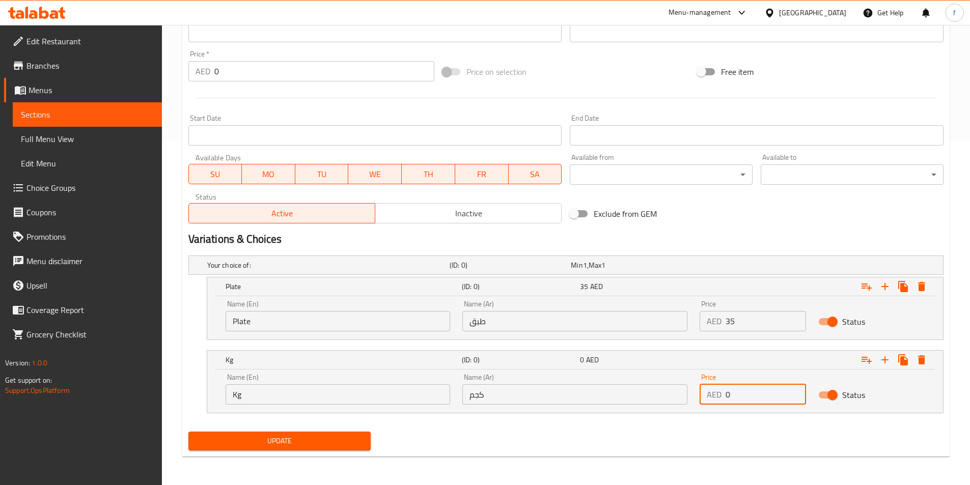
click at [717, 400] on div "AED 0 Price" at bounding box center [752, 394] width 106 height 20
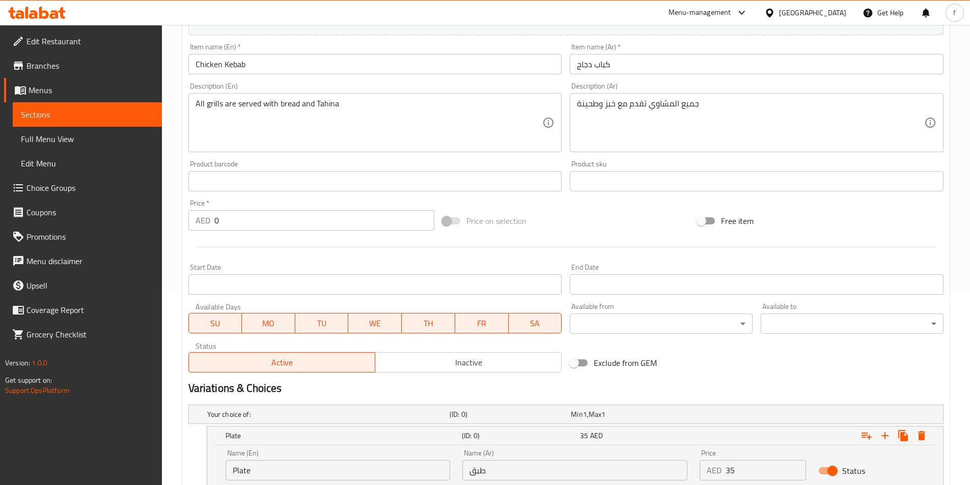
scroll to position [192, 0]
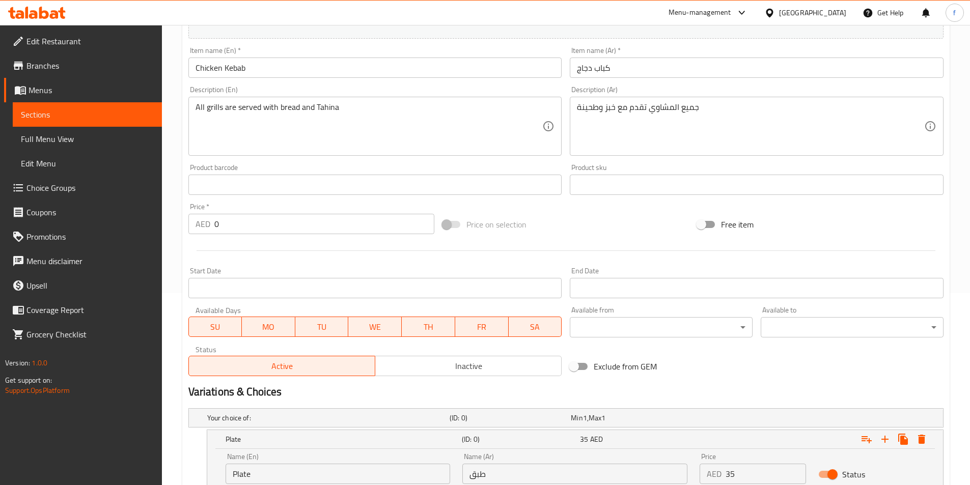
type input "95"
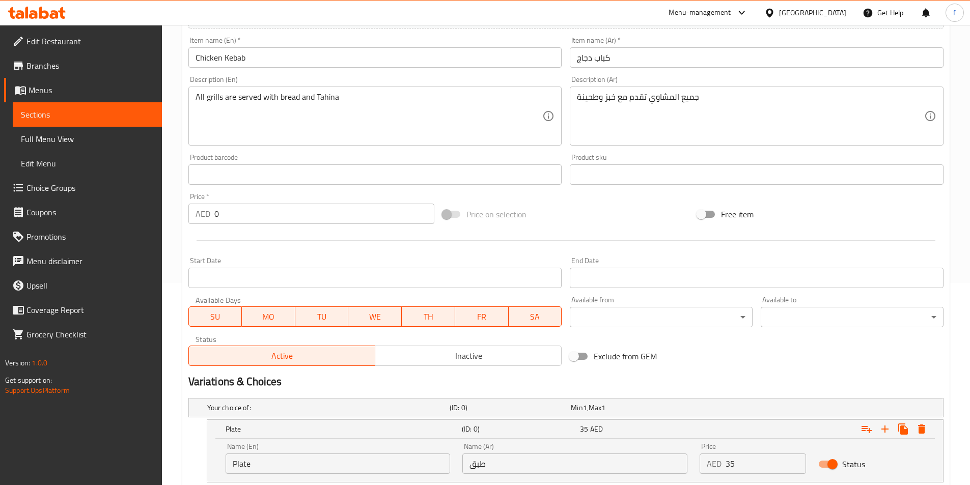
scroll to position [345, 0]
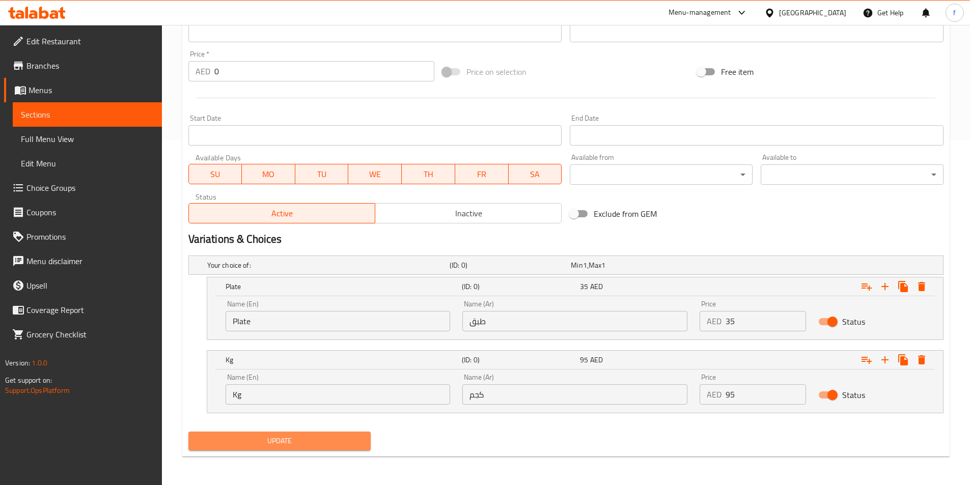
click at [283, 444] on span "Update" at bounding box center [279, 441] width 166 height 13
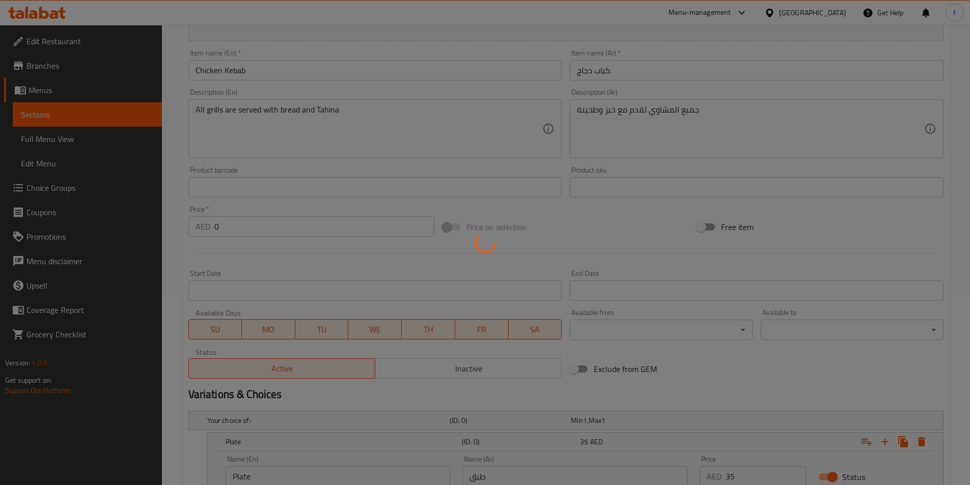
scroll to position [0, 0]
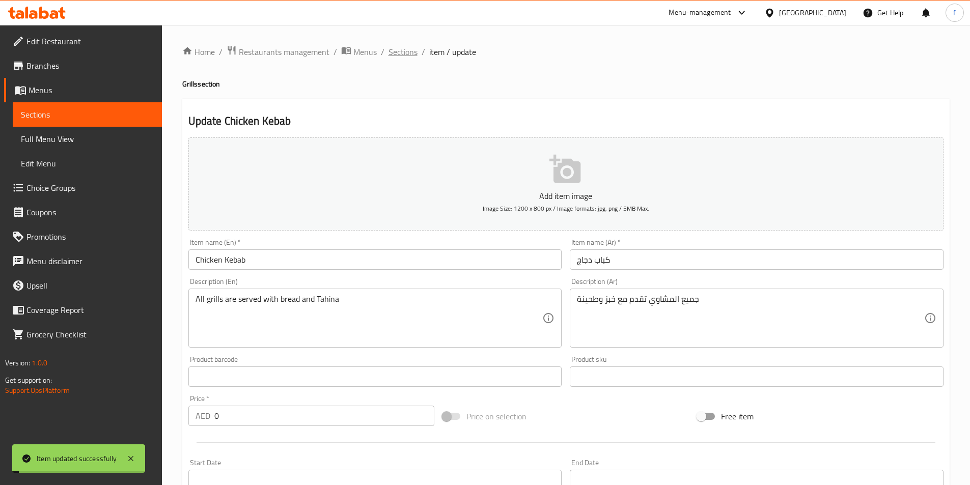
click at [399, 52] on span "Sections" at bounding box center [402, 52] width 29 height 12
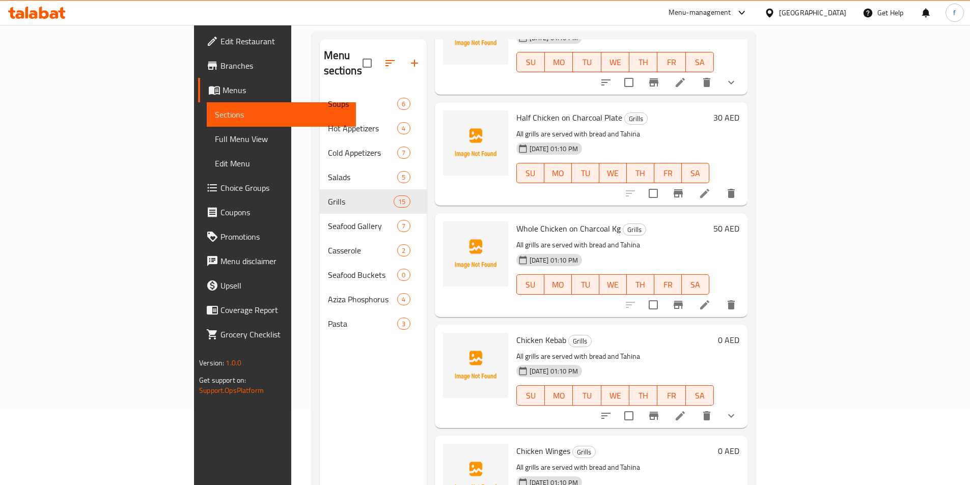
scroll to position [143, 0]
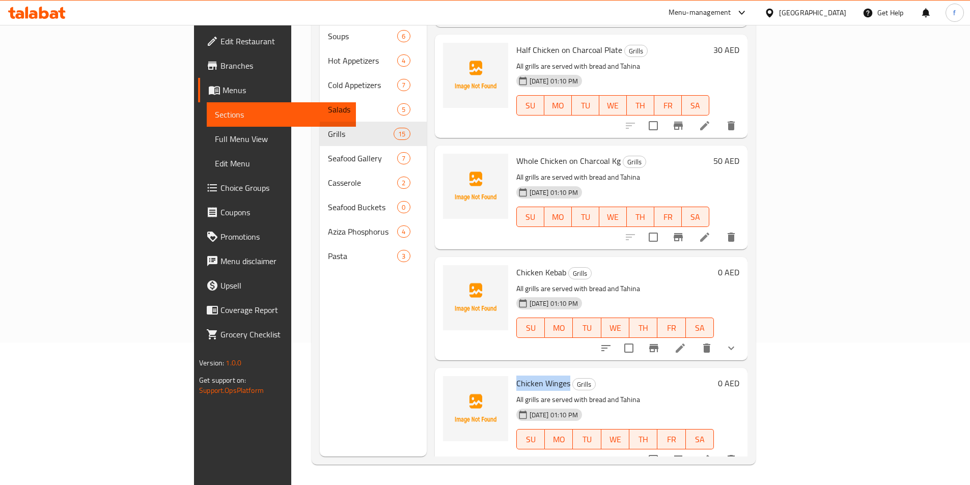
drag, startPoint x: 469, startPoint y: 368, endPoint x: 521, endPoint y: 370, distance: 51.5
click at [521, 376] on span "Chicken Winges" at bounding box center [543, 383] width 54 height 15
click at [579, 376] on h6 "Chicken Winges Grills" at bounding box center [614, 383] width 197 height 14
click at [709, 455] on icon at bounding box center [704, 459] width 9 height 9
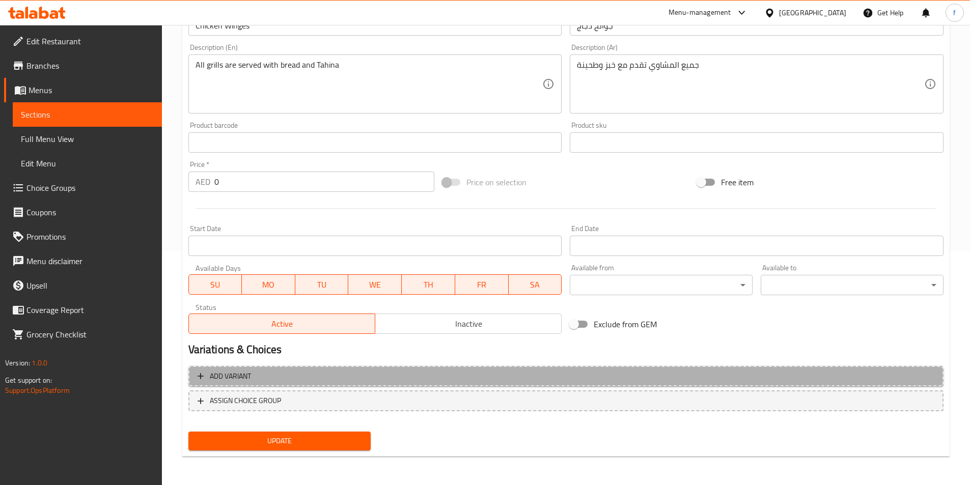
click at [249, 385] on button "Add variant" at bounding box center [565, 376] width 755 height 21
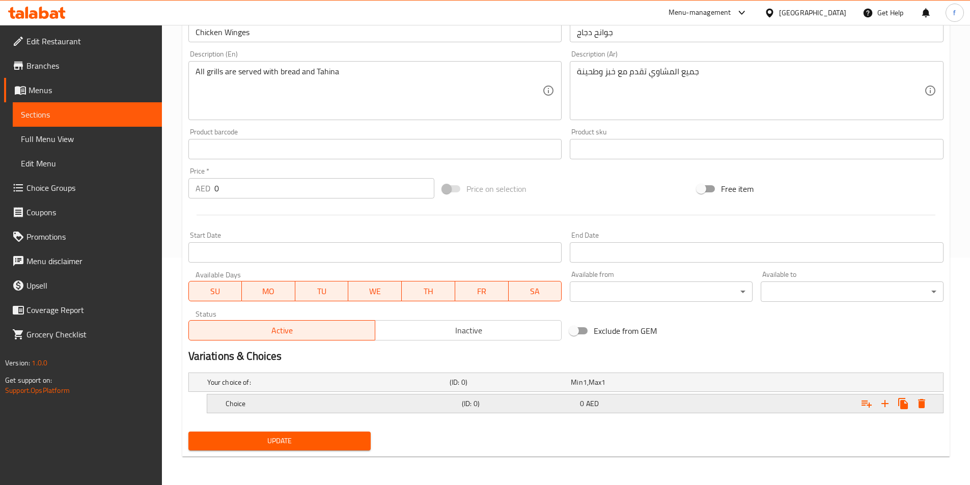
click at [240, 387] on h5 "Choice" at bounding box center [326, 382] width 238 height 10
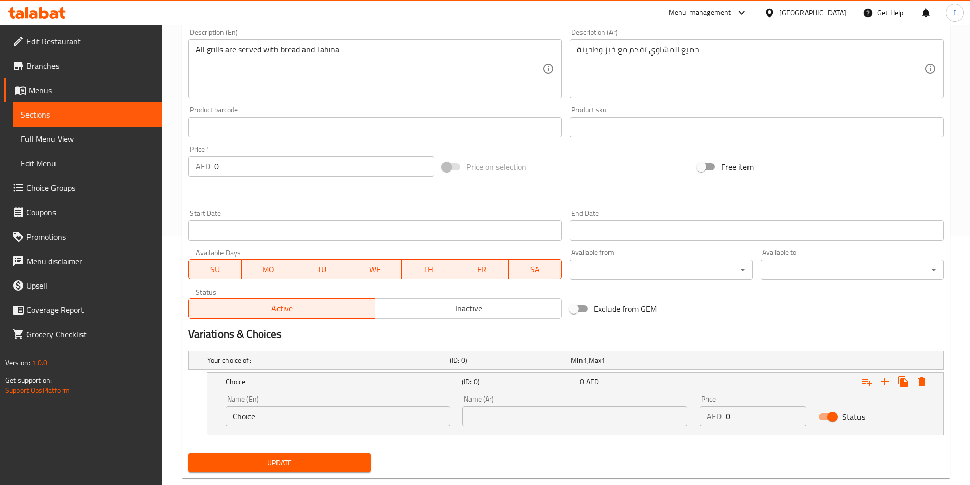
scroll to position [271, 0]
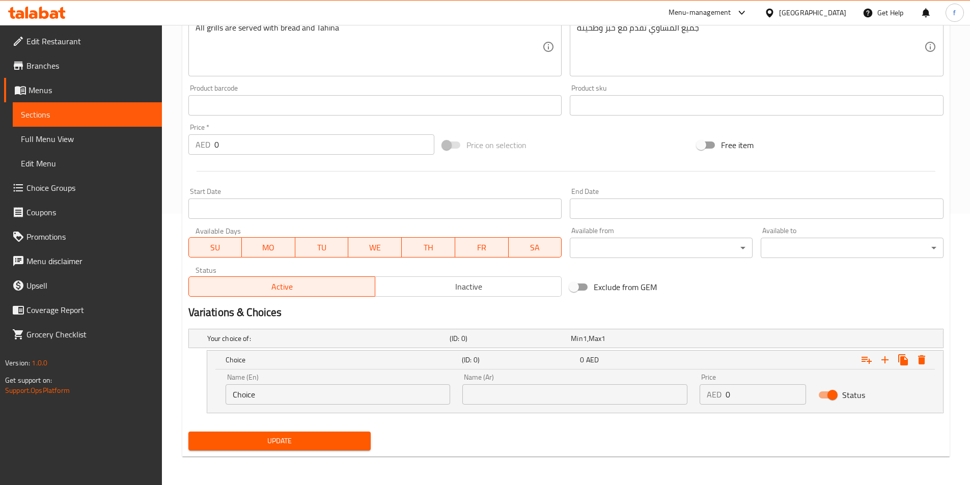
click at [240, 394] on input "Choice" at bounding box center [337, 394] width 225 height 20
type input "Plate"
click at [568, 402] on input "text" at bounding box center [574, 394] width 225 height 20
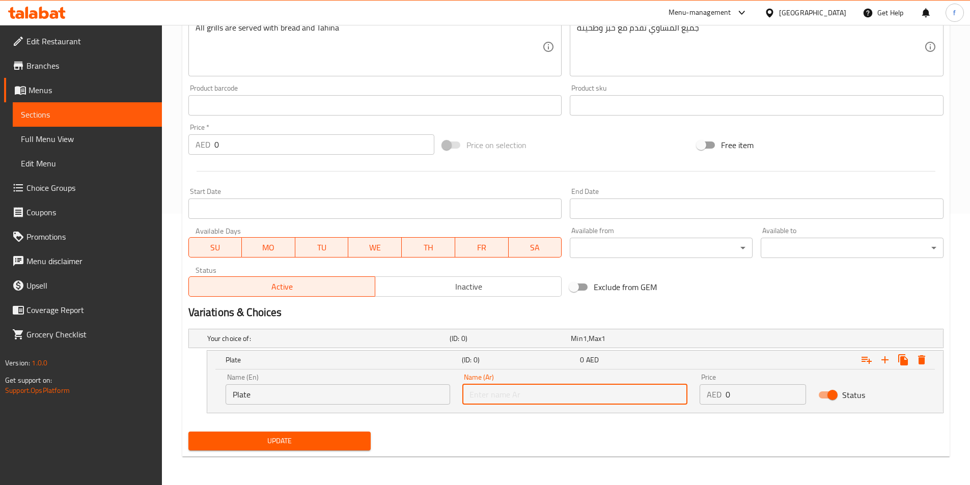
type input "طبق"
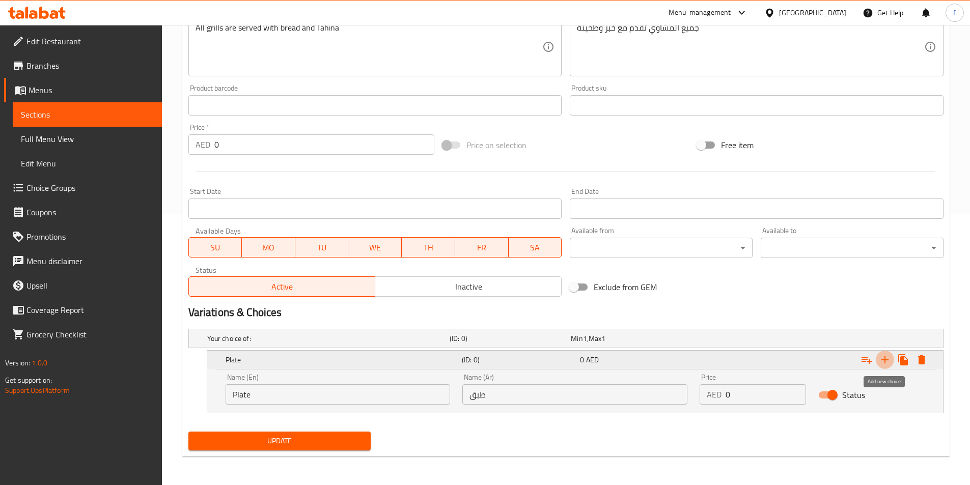
click at [886, 359] on icon "Expand" at bounding box center [884, 359] width 7 height 7
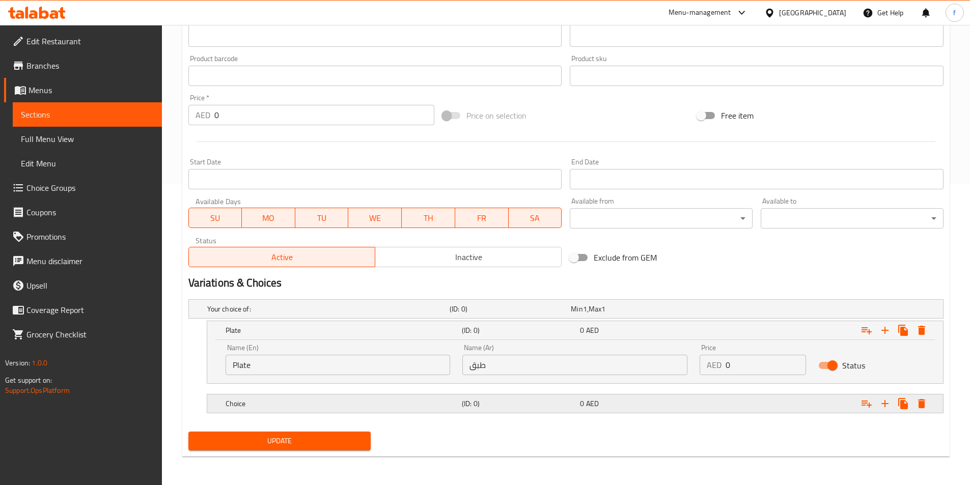
click at [429, 316] on div "Choice" at bounding box center [326, 309] width 242 height 14
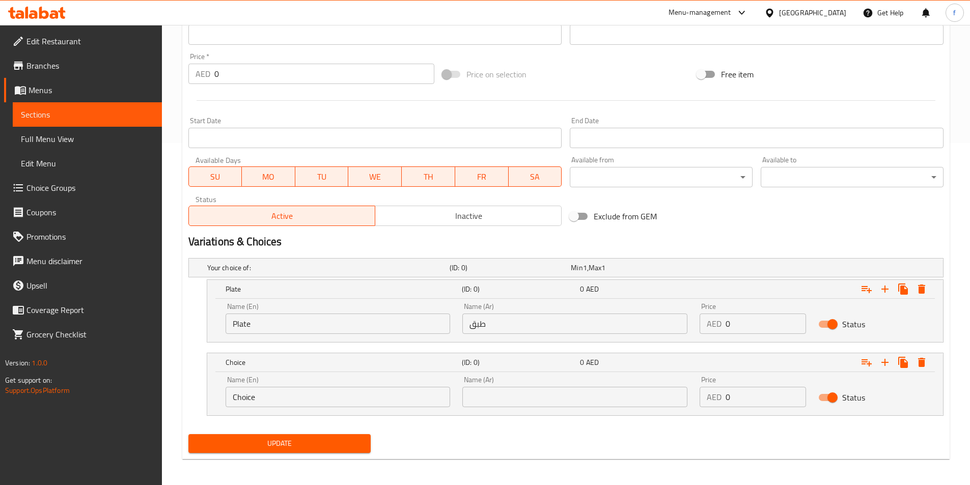
scroll to position [345, 0]
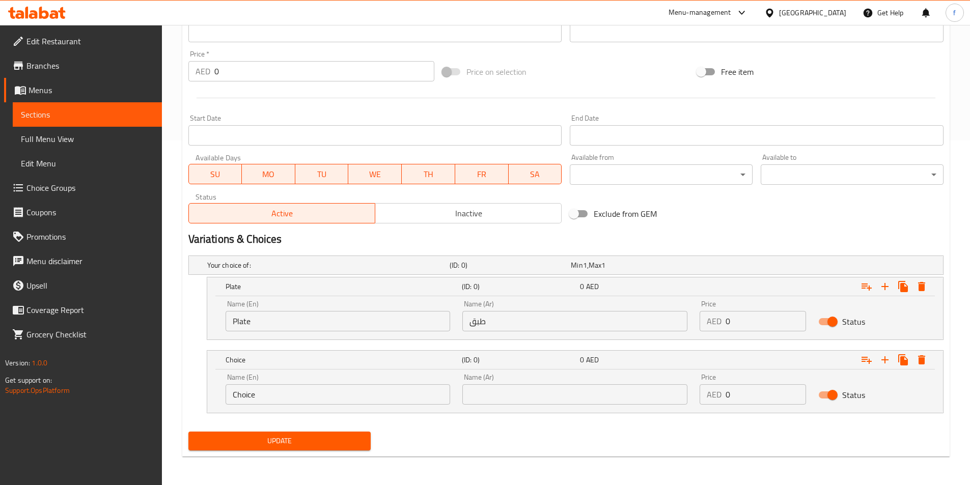
click at [262, 393] on input "Choice" at bounding box center [337, 394] width 225 height 20
type input "Kg"
click at [505, 404] on input "text" at bounding box center [574, 394] width 225 height 20
type input "كجم"
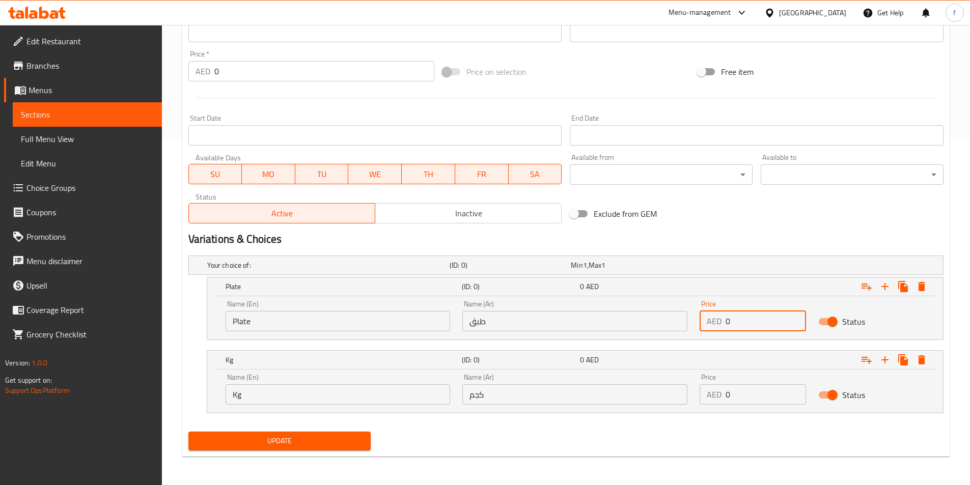
drag, startPoint x: 740, startPoint y: 322, endPoint x: 647, endPoint y: 302, distance: 94.7
click at [647, 302] on div "Name (En) Plate Name (En) Name (Ar) طبق Name (Ar) Price AED 0 Price Status" at bounding box center [574, 315] width 711 height 43
click at [730, 321] on input "0" at bounding box center [765, 321] width 80 height 20
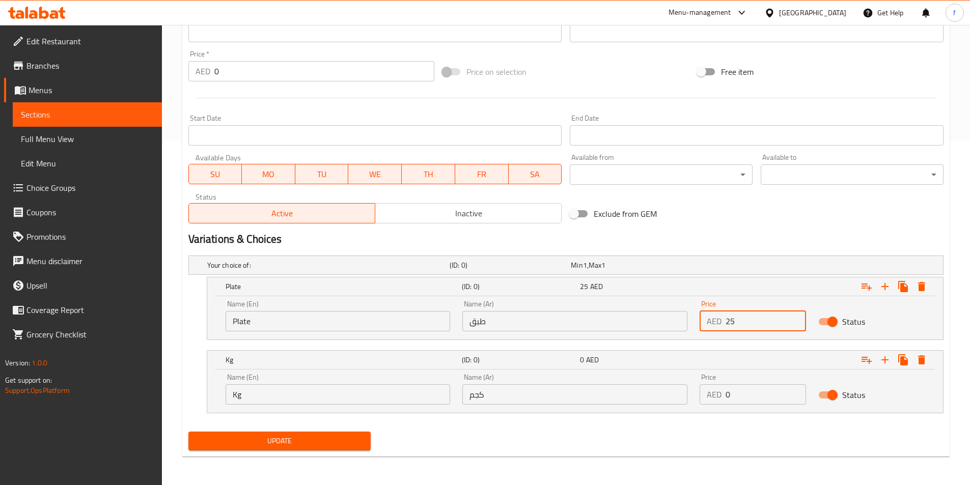
type input "25"
drag, startPoint x: 748, startPoint y: 400, endPoint x: 717, endPoint y: 395, distance: 31.5
click at [717, 395] on div "AED 0 Price" at bounding box center [752, 394] width 106 height 20
type input "75"
click at [237, 449] on button "Update" at bounding box center [279, 441] width 183 height 19
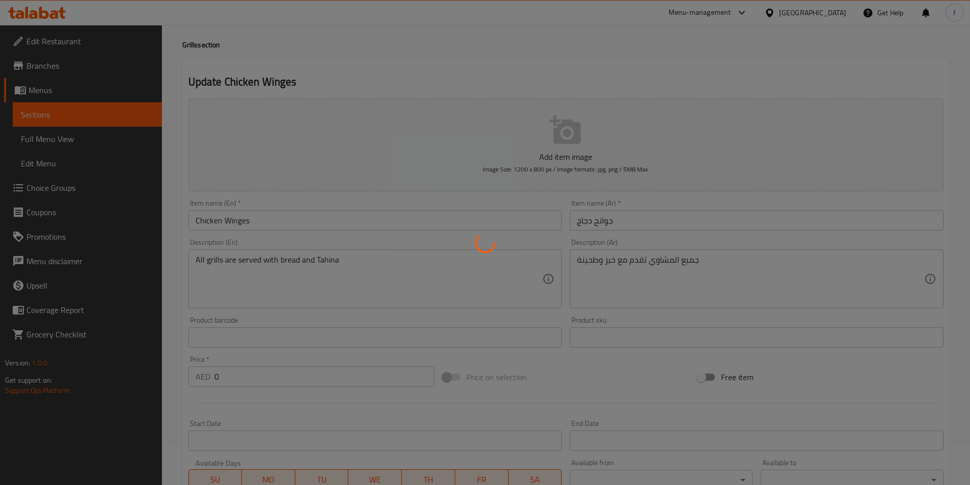
scroll to position [0, 0]
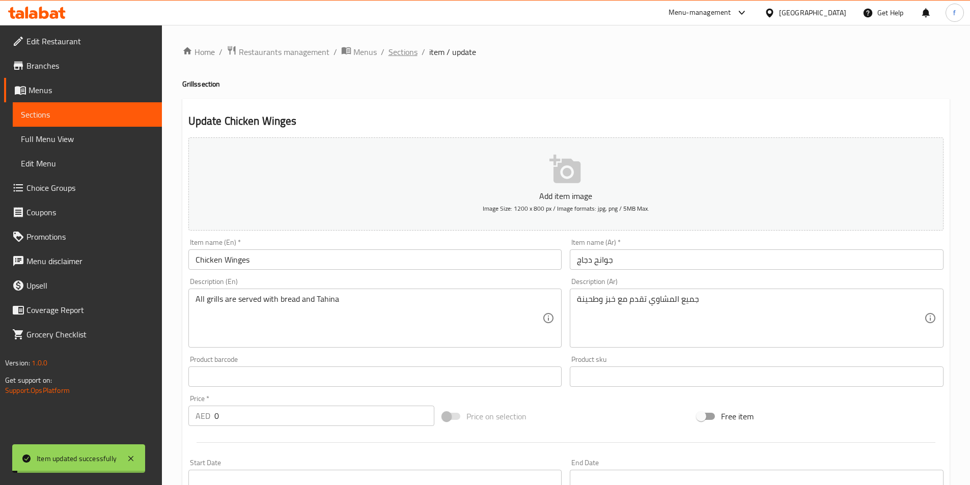
click at [404, 52] on span "Sections" at bounding box center [402, 52] width 29 height 12
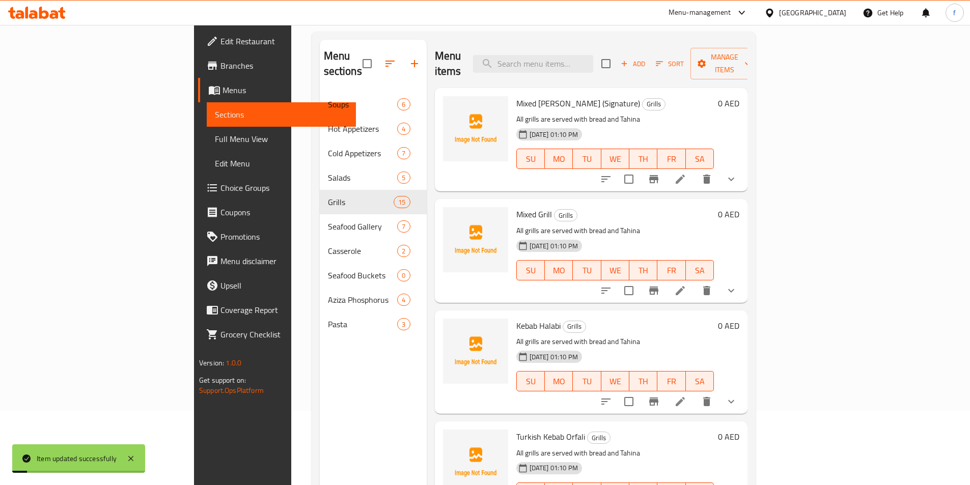
scroll to position [143, 0]
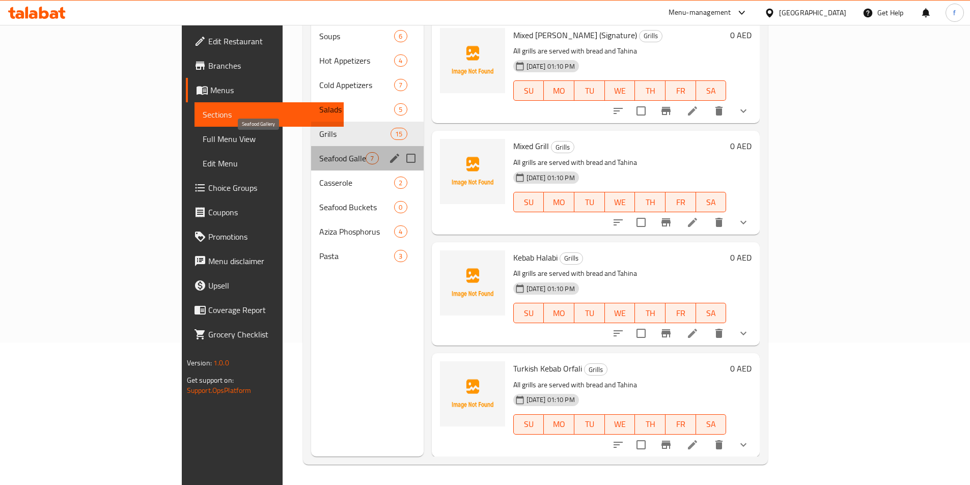
click at [319, 152] on span "Seafood Gallery" at bounding box center [342, 158] width 46 height 12
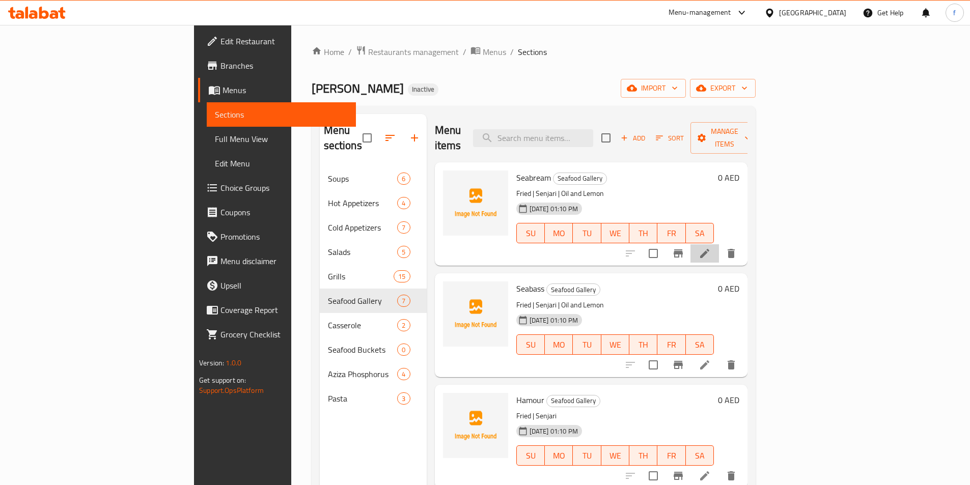
click at [719, 244] on li at bounding box center [704, 253] width 29 height 18
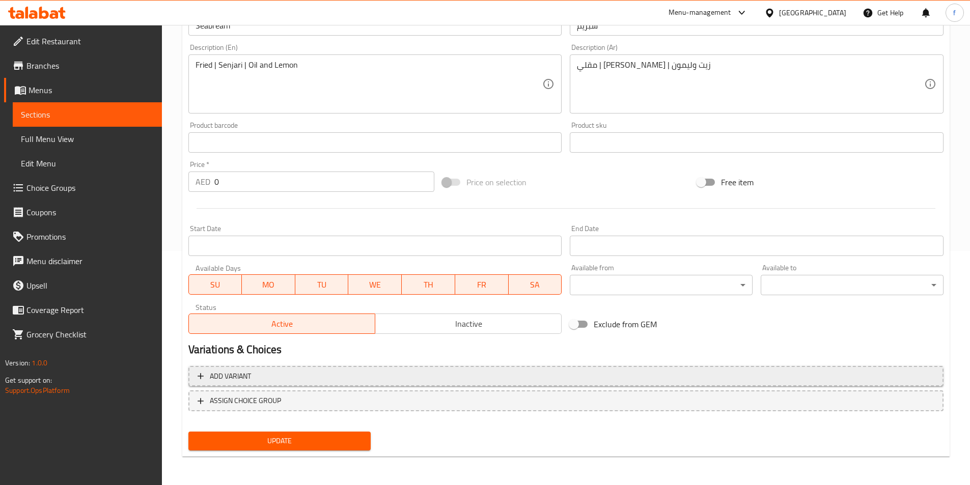
click at [204, 381] on icon "button" at bounding box center [200, 376] width 10 height 10
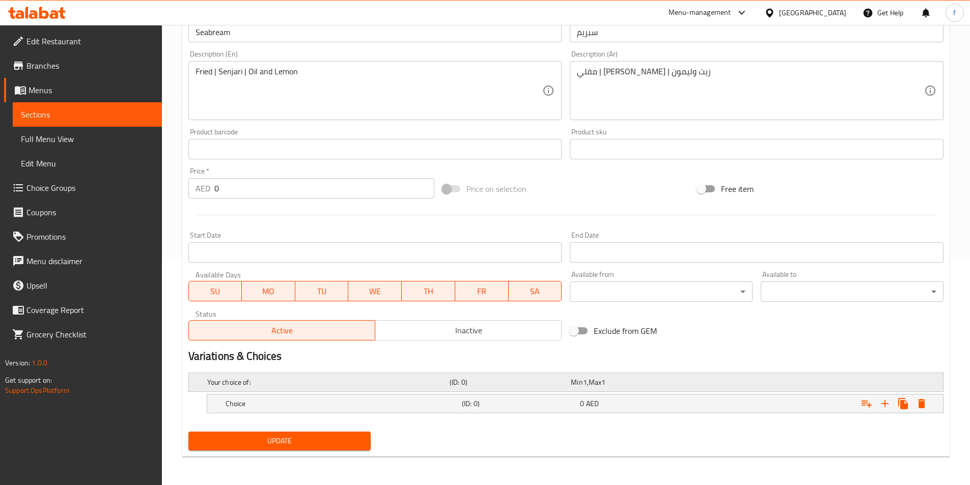
scroll to position [228, 0]
click at [236, 387] on h5 "Choice" at bounding box center [326, 382] width 238 height 10
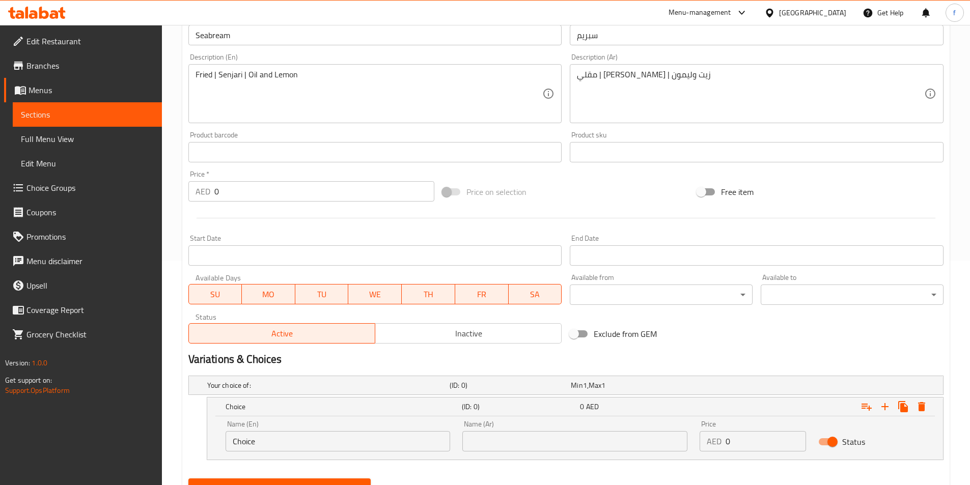
scroll to position [271, 0]
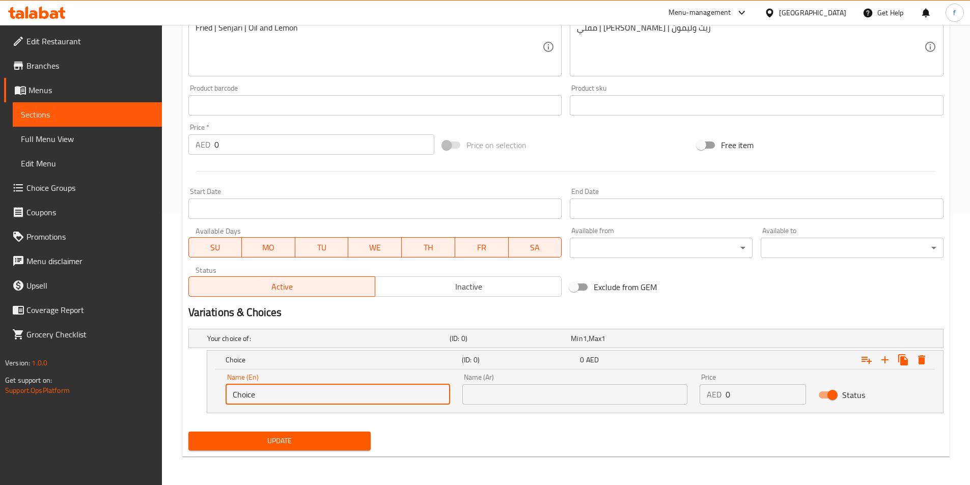
drag, startPoint x: 256, startPoint y: 397, endPoint x: 226, endPoint y: 393, distance: 29.7
click at [226, 393] on input "Choice" at bounding box center [337, 394] width 225 height 20
type input "500 Kg"
click at [541, 391] on input "text" at bounding box center [574, 394] width 225 height 20
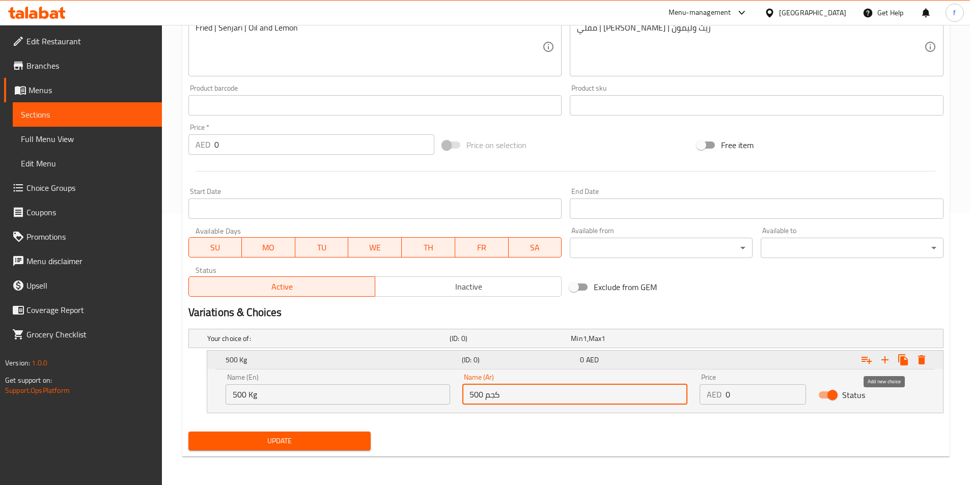
type input "500 كجم"
click at [883, 358] on icon "Expand" at bounding box center [885, 360] width 12 height 12
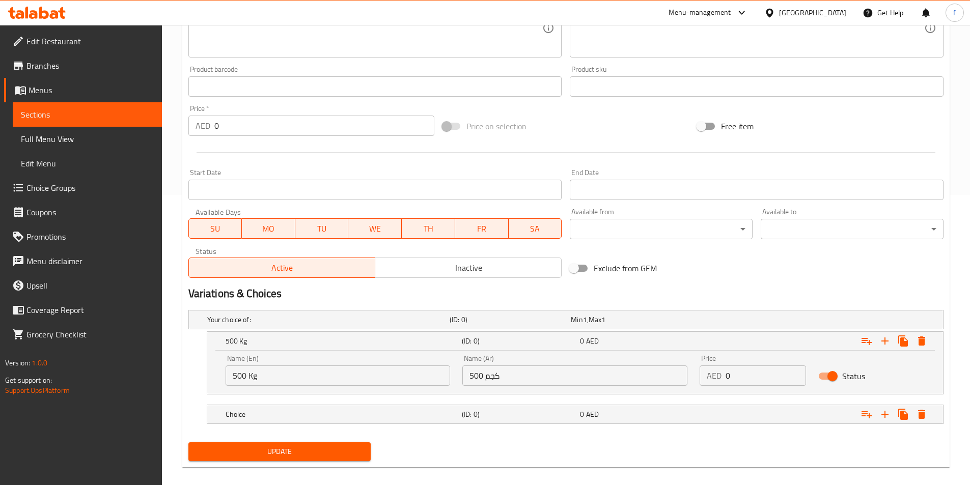
scroll to position [301, 0]
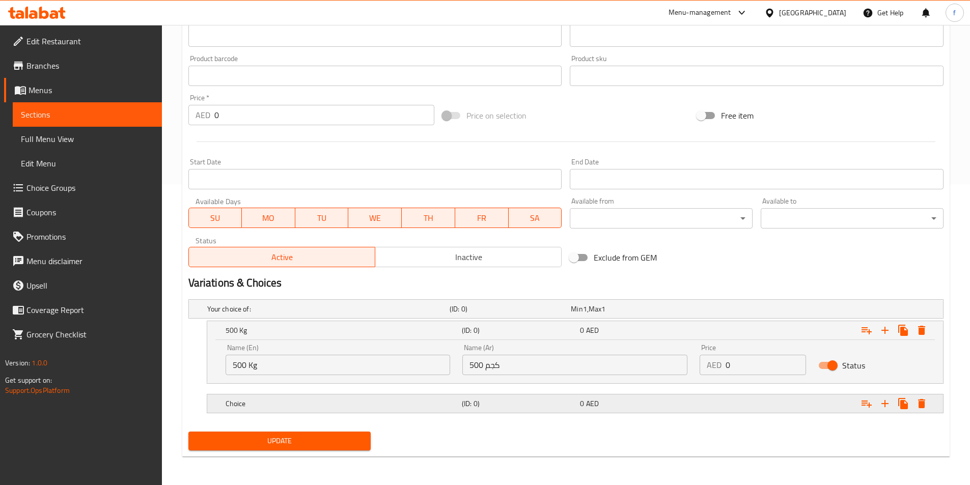
click at [316, 314] on h5 "Choice" at bounding box center [326, 309] width 238 height 10
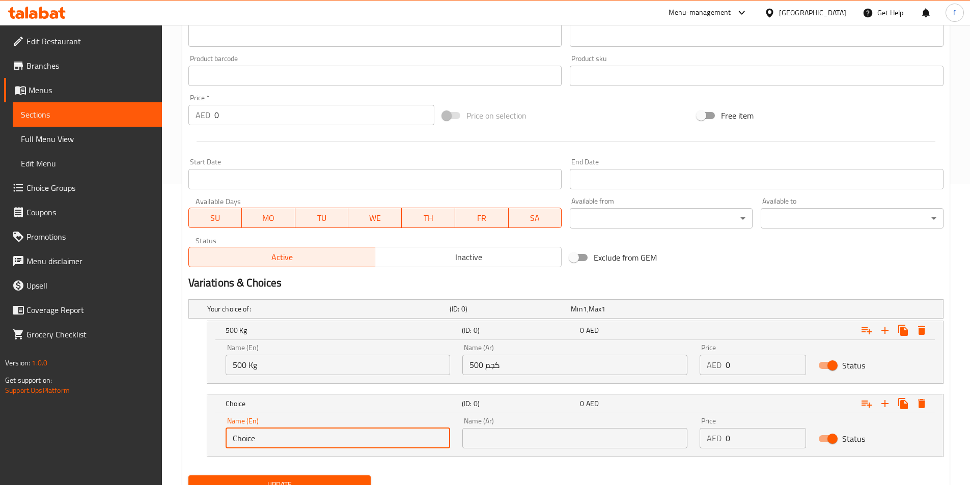
drag, startPoint x: 261, startPoint y: 436, endPoint x: 220, endPoint y: 434, distance: 40.8
click at [220, 434] on div "Name (En) Choice Name (En)" at bounding box center [337, 432] width 237 height 43
type input "1 Kg"
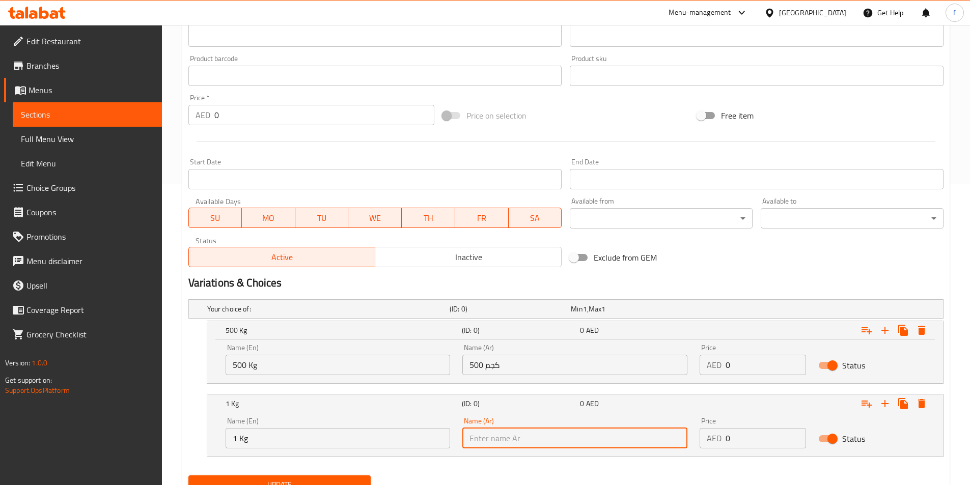
click at [525, 438] on input "text" at bounding box center [574, 438] width 225 height 20
type input "1 كجم"
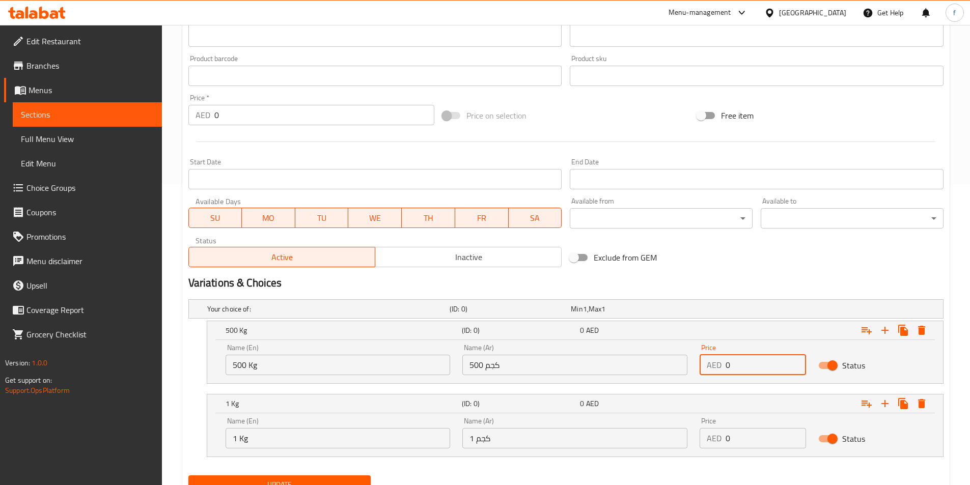
drag, startPoint x: 734, startPoint y: 365, endPoint x: 714, endPoint y: 360, distance: 21.1
click at [714, 360] on div "AED 0 Price" at bounding box center [752, 365] width 106 height 20
type input "42.5"
drag, startPoint x: 735, startPoint y: 437, endPoint x: 707, endPoint y: 437, distance: 28.5
click at [707, 437] on div "AED 0 Price" at bounding box center [752, 438] width 106 height 20
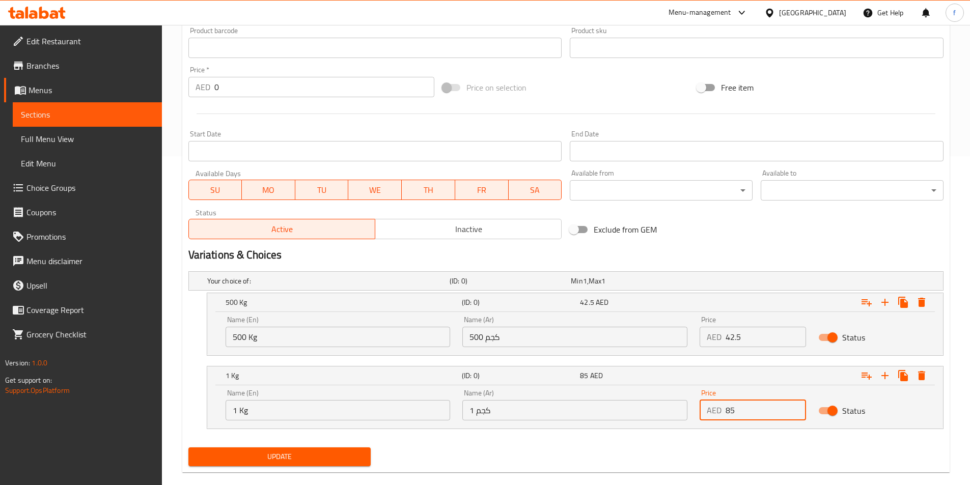
scroll to position [345, 0]
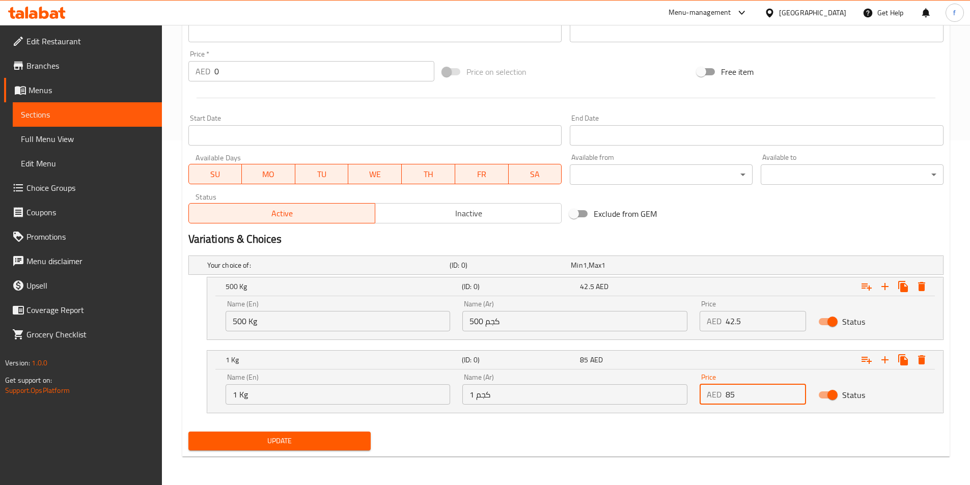
type input "85"
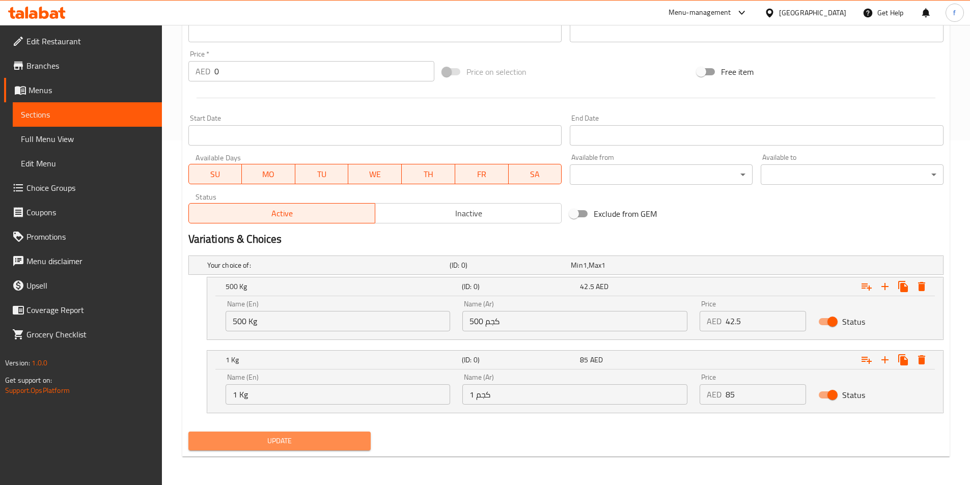
click at [235, 435] on span "Update" at bounding box center [279, 441] width 166 height 13
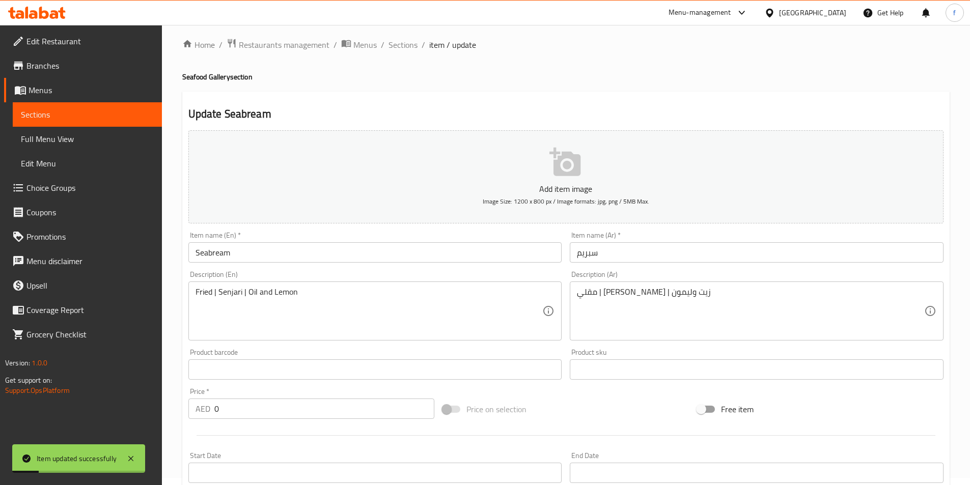
scroll to position [0, 0]
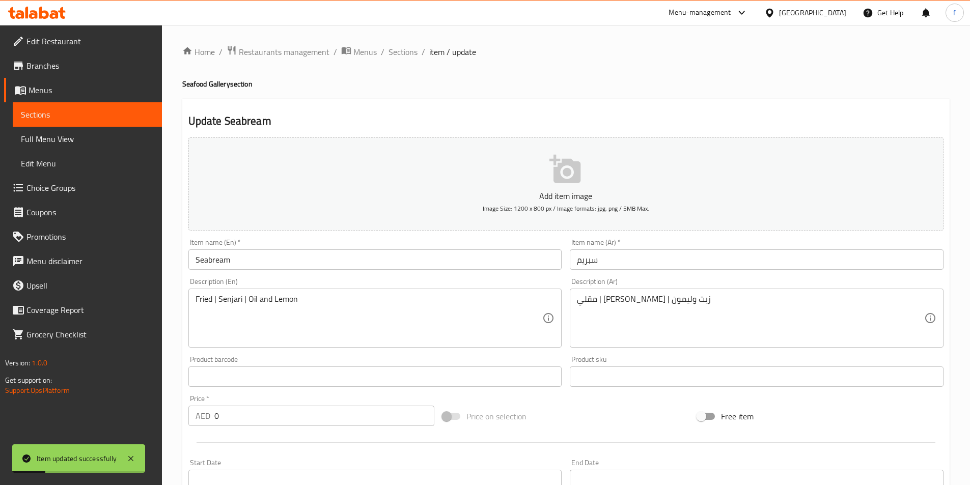
click at [403, 60] on div "Home / Restaurants management / Menus / Sections / item / update Seafood Galler…" at bounding box center [565, 427] width 767 height 764
click at [404, 52] on span "Sections" at bounding box center [402, 52] width 29 height 12
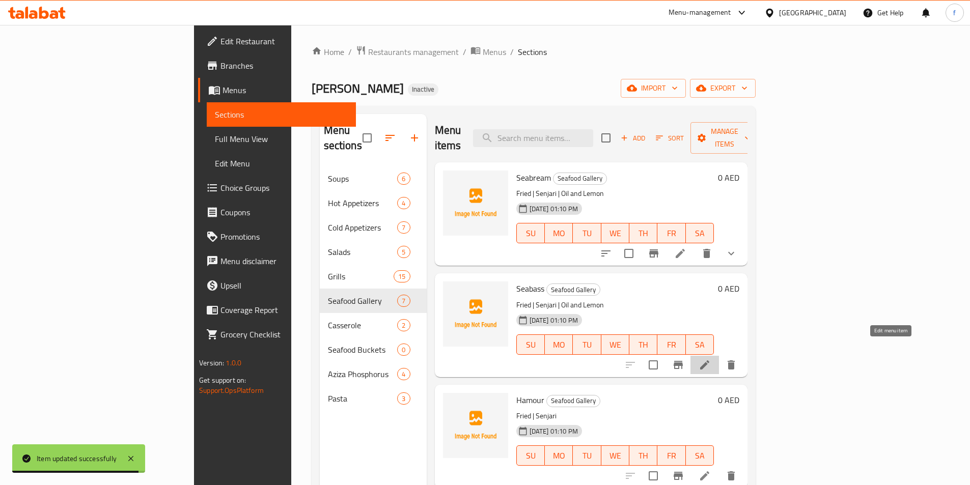
click at [711, 359] on icon at bounding box center [704, 365] width 12 height 12
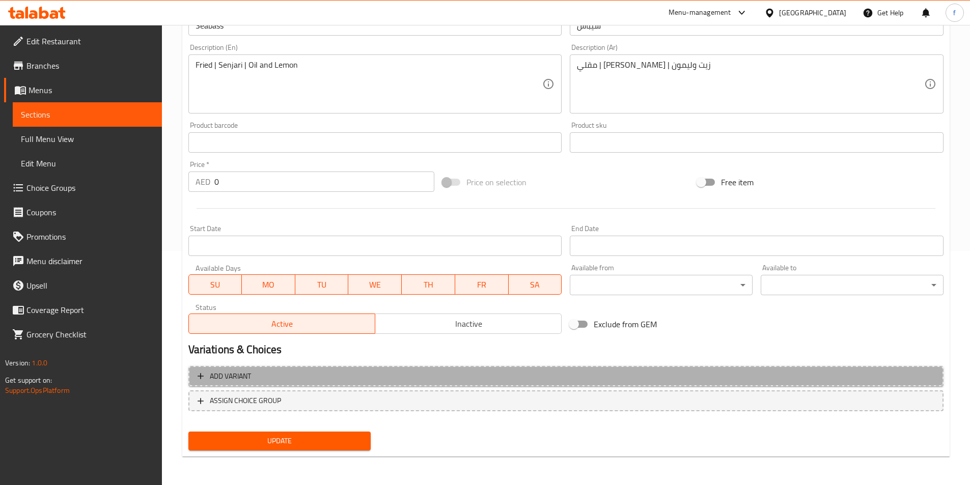
click at [263, 384] on button "Add variant" at bounding box center [565, 376] width 755 height 21
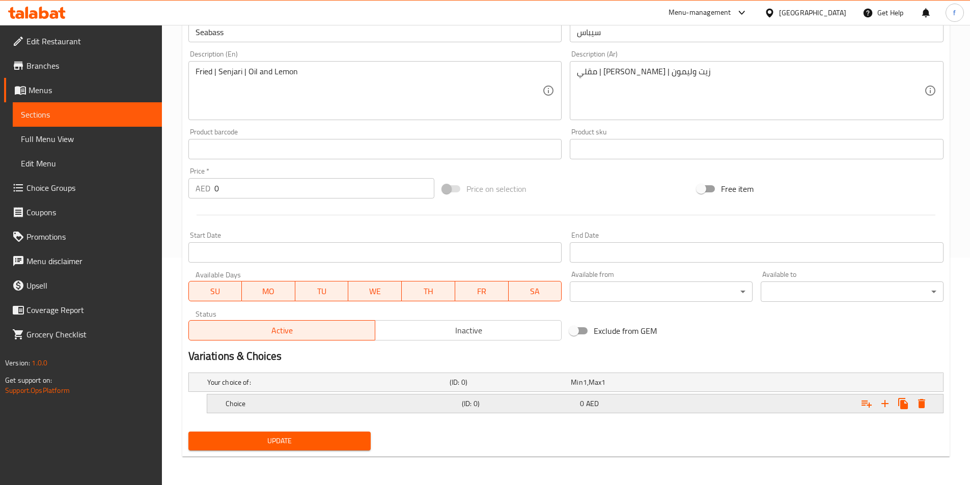
click at [236, 387] on h5 "Choice" at bounding box center [326, 382] width 238 height 10
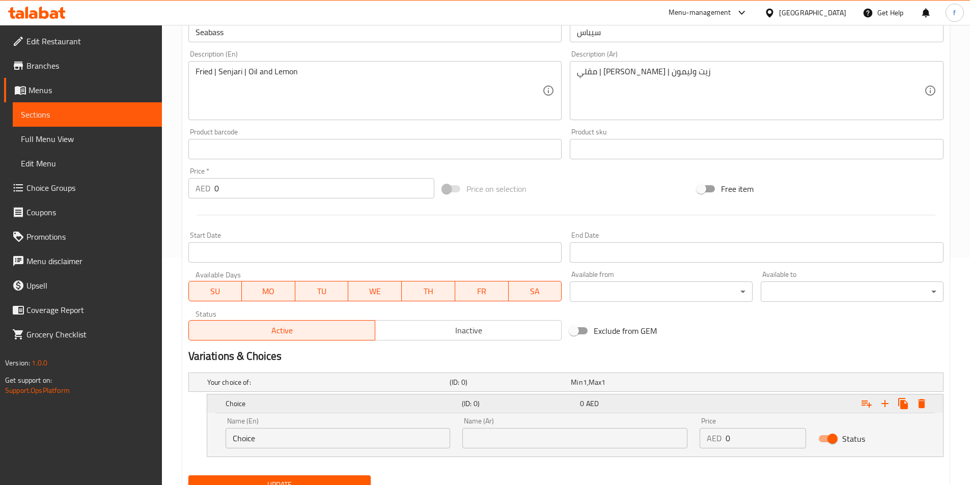
scroll to position [271, 0]
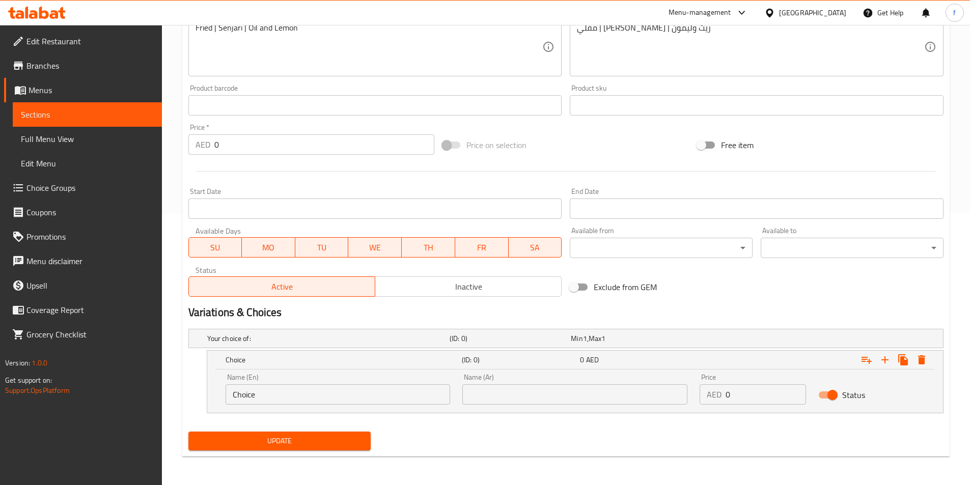
click at [250, 396] on input "Choice" at bounding box center [337, 394] width 225 height 20
type input "500 Kg"
click at [549, 390] on input "text" at bounding box center [574, 394] width 225 height 20
type input "500 كجم"
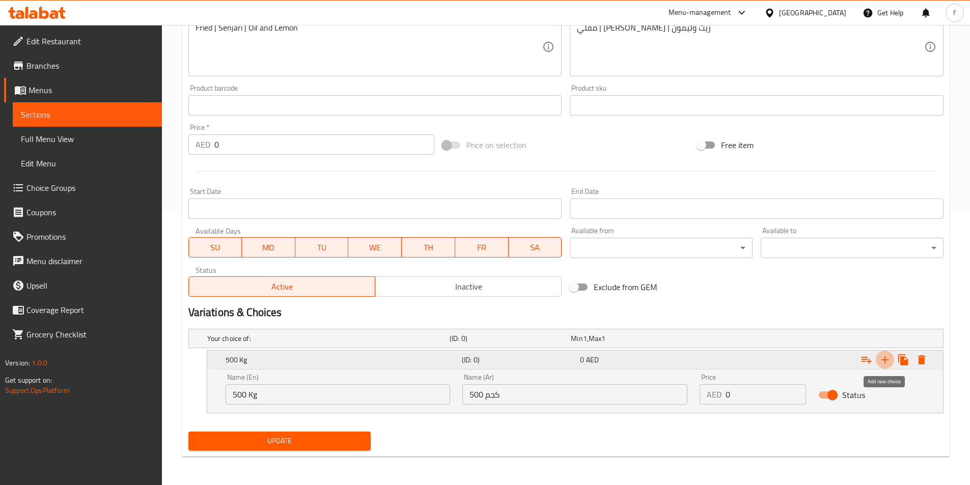
click at [884, 358] on icon "Expand" at bounding box center [884, 359] width 7 height 7
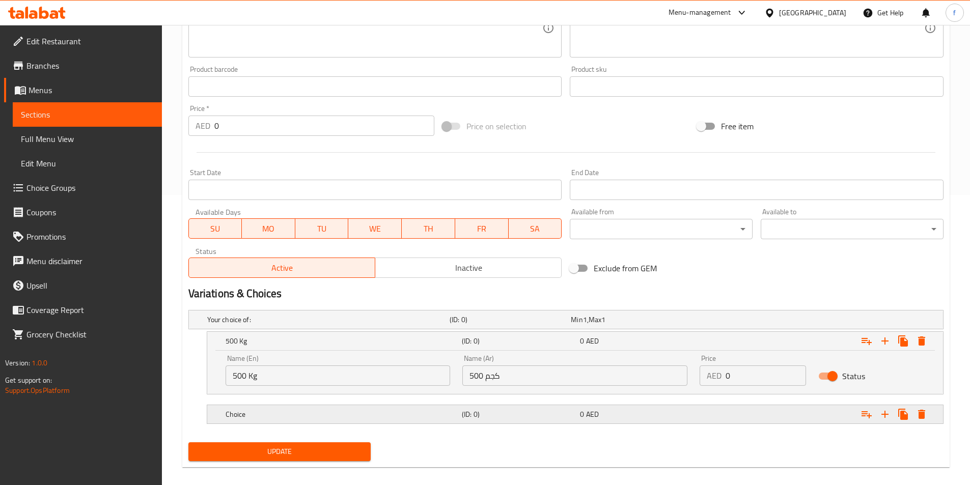
scroll to position [301, 0]
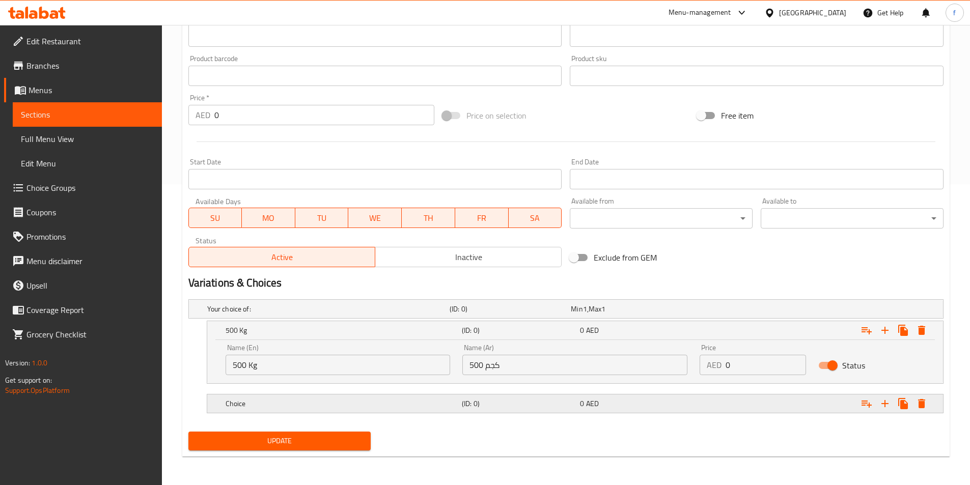
click at [242, 314] on h5 "Choice" at bounding box center [326, 309] width 238 height 10
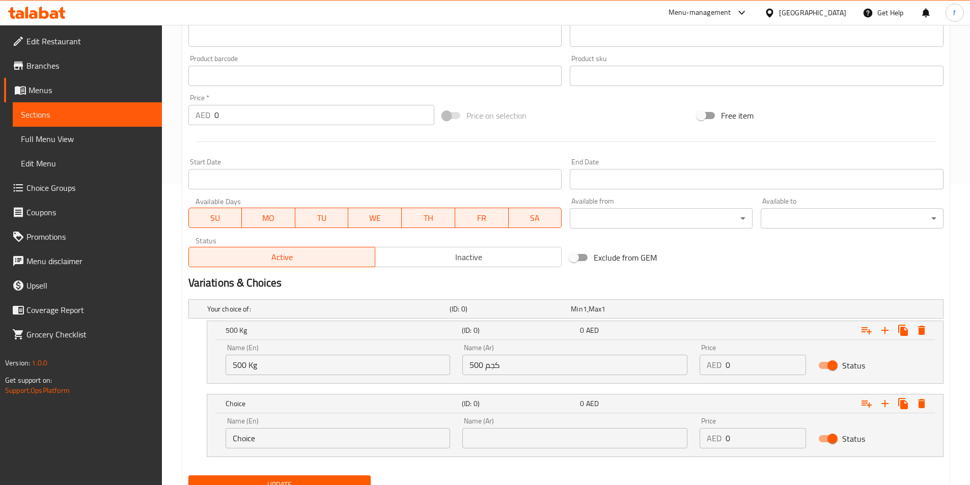
click at [243, 436] on input "Choice" at bounding box center [337, 438] width 225 height 20
drag, startPoint x: 243, startPoint y: 436, endPoint x: 215, endPoint y: 427, distance: 30.1
click at [238, 435] on input "Choice" at bounding box center [337, 438] width 225 height 20
type input "1 Kg"
click at [563, 433] on input "text" at bounding box center [574, 438] width 225 height 20
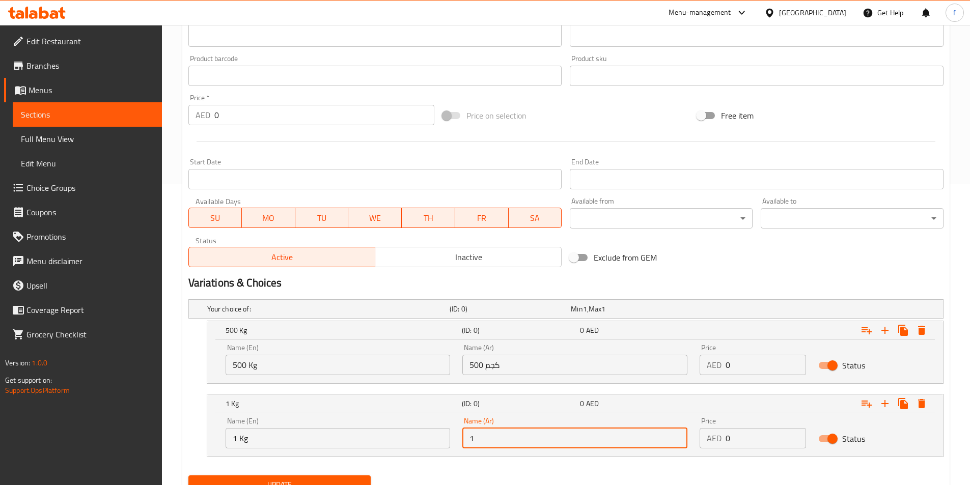
type input "1 كجم"
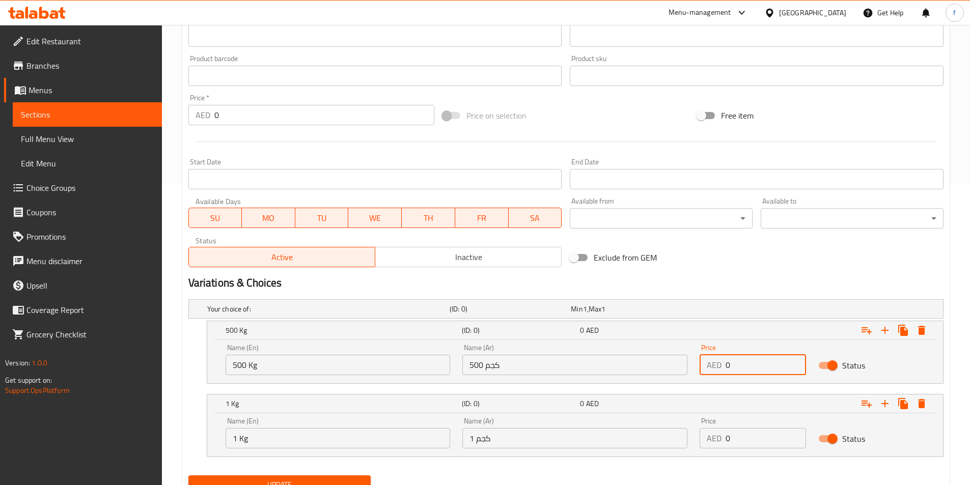
drag, startPoint x: 772, startPoint y: 365, endPoint x: 703, endPoint y: 369, distance: 68.8
click at [703, 369] on div "AED 0 Price" at bounding box center [752, 365] width 106 height 20
type input "47.5"
drag, startPoint x: 737, startPoint y: 436, endPoint x: 708, endPoint y: 442, distance: 29.6
click at [708, 442] on div "AED 0 Price" at bounding box center [752, 438] width 106 height 20
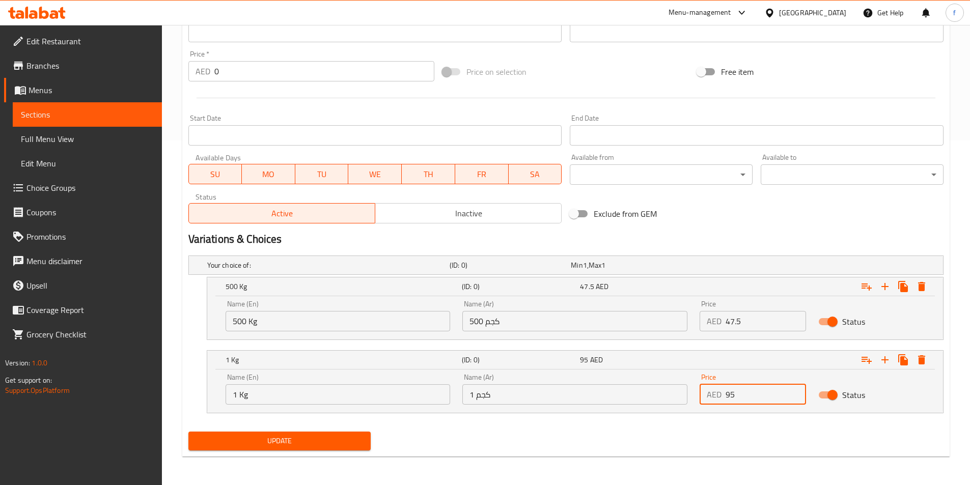
type input "95"
click at [302, 446] on span "Update" at bounding box center [279, 441] width 166 height 13
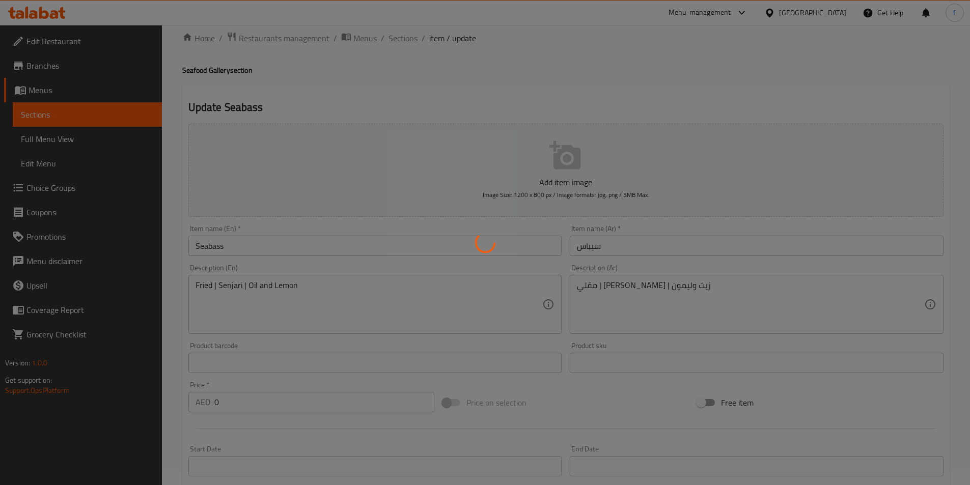
scroll to position [0, 0]
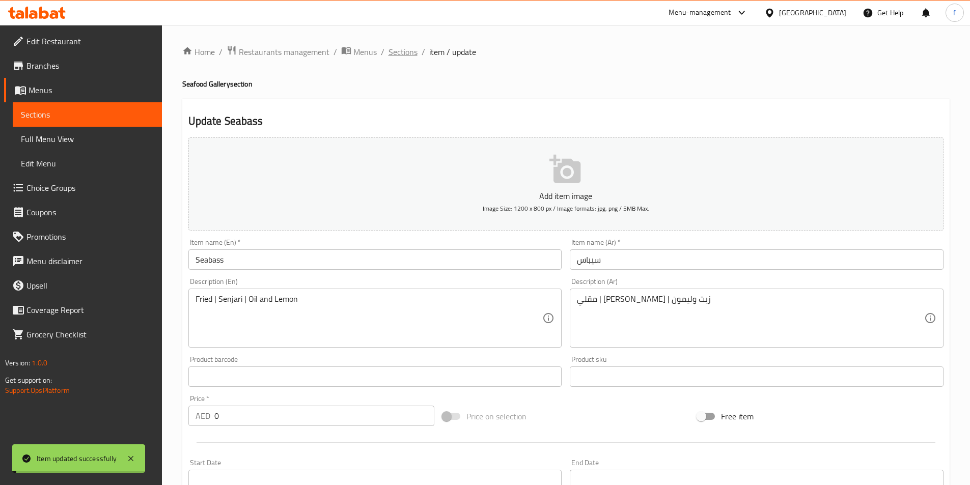
click at [401, 51] on span "Sections" at bounding box center [402, 52] width 29 height 12
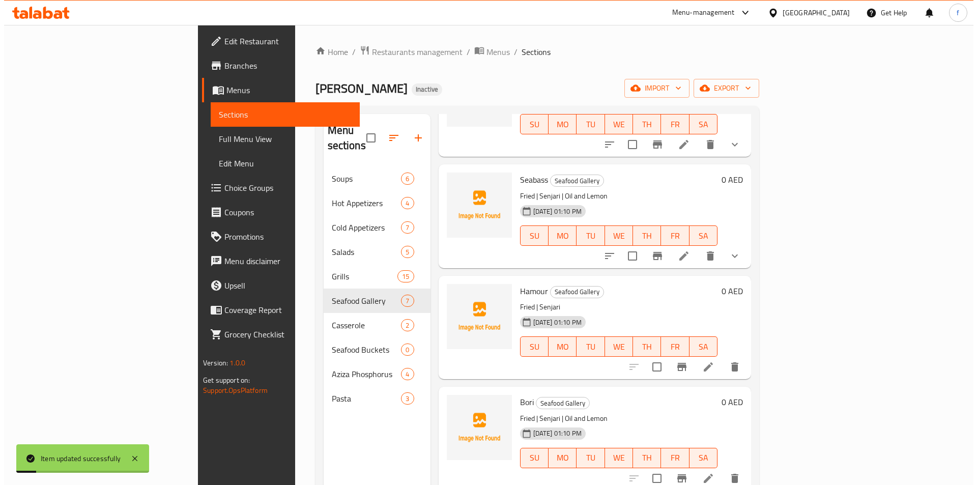
scroll to position [153, 0]
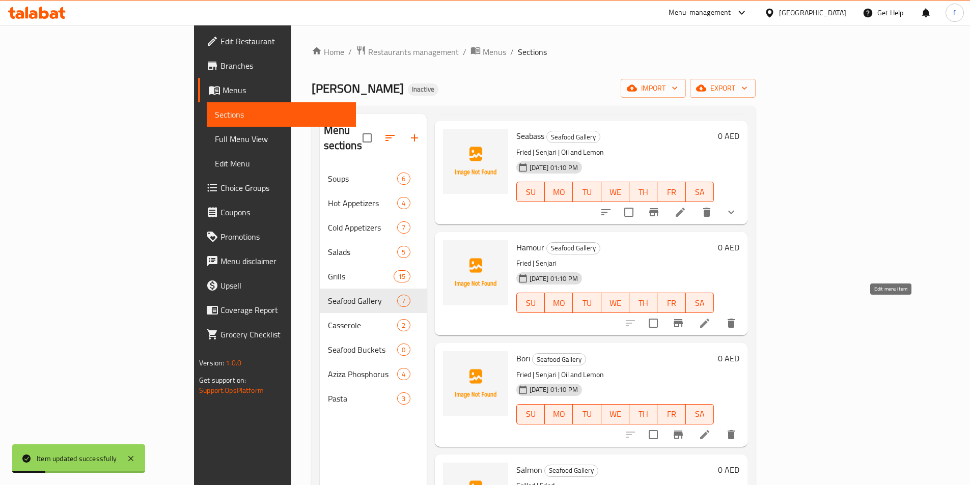
click at [709, 319] on icon at bounding box center [704, 323] width 9 height 9
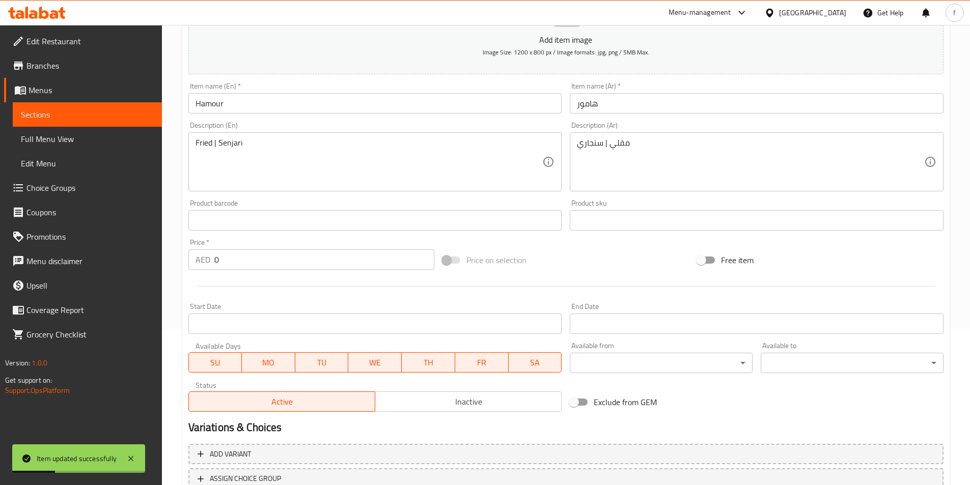
scroll to position [234, 0]
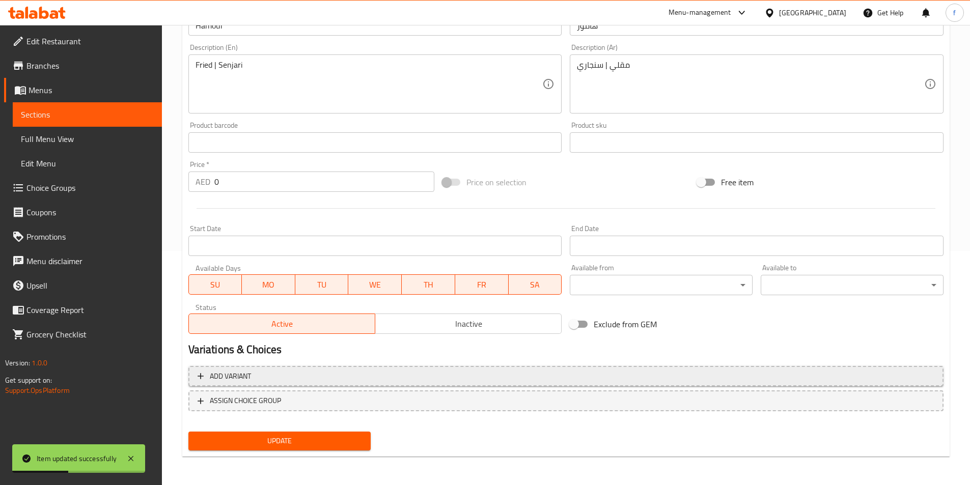
click at [267, 380] on span "Add variant" at bounding box center [565, 376] width 737 height 13
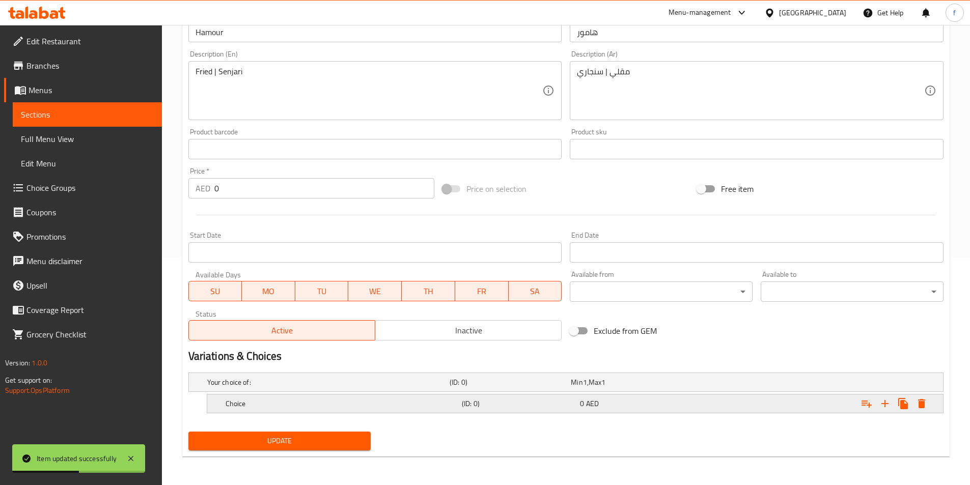
click at [253, 387] on h5 "Choice" at bounding box center [326, 382] width 238 height 10
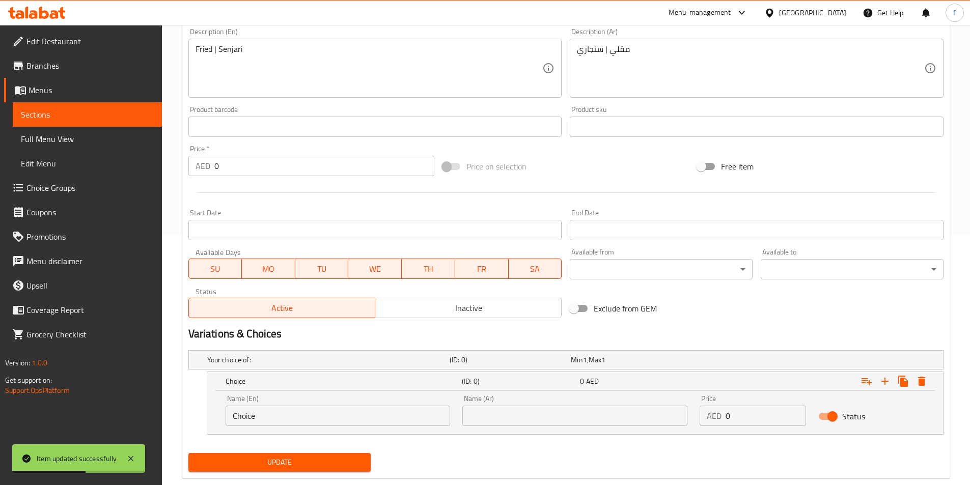
scroll to position [271, 0]
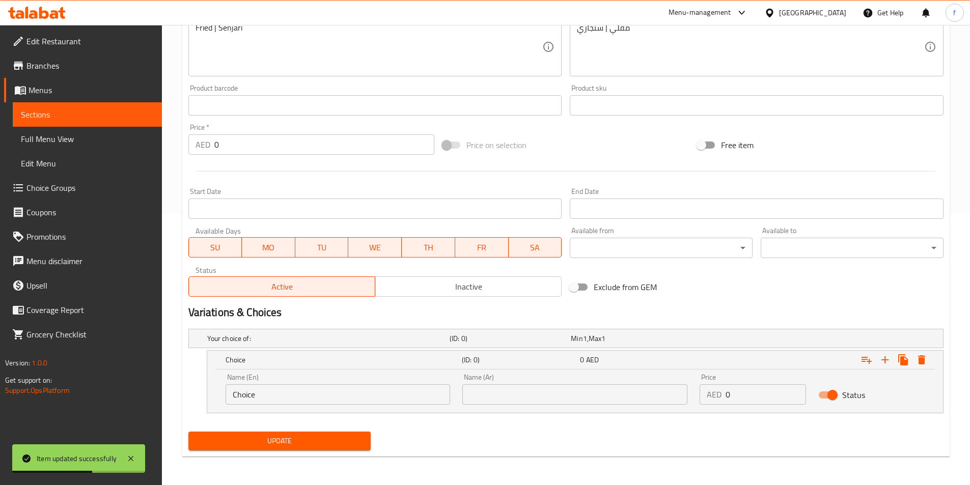
click at [249, 400] on input "Choice" at bounding box center [337, 394] width 225 height 20
type input "500 Kg"
click at [503, 395] on input "text" at bounding box center [574, 394] width 225 height 20
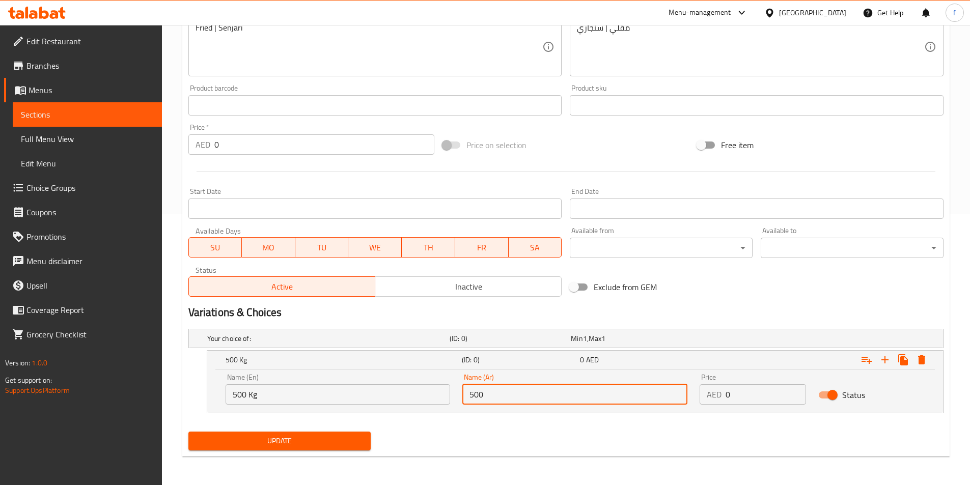
type input "500 كجم"
click at [886, 360] on icon "Expand" at bounding box center [884, 359] width 7 height 7
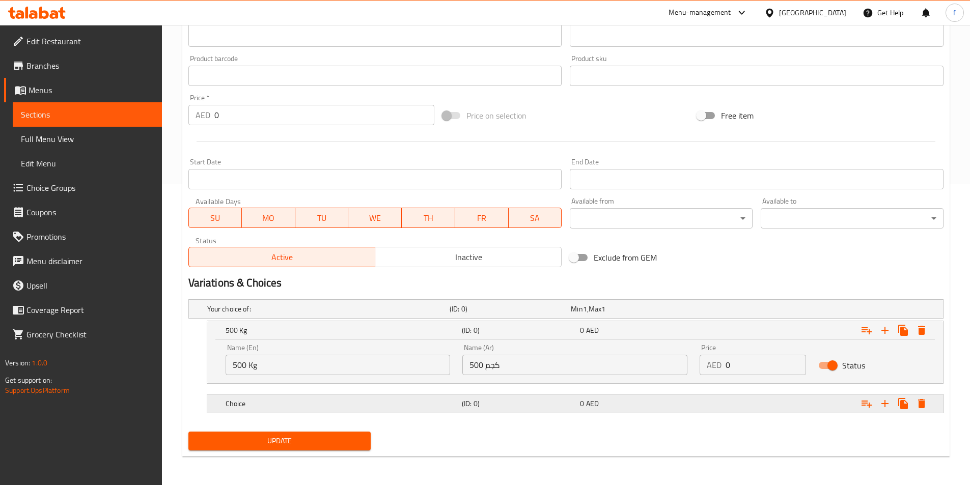
click at [330, 314] on h5 "Choice" at bounding box center [326, 309] width 238 height 10
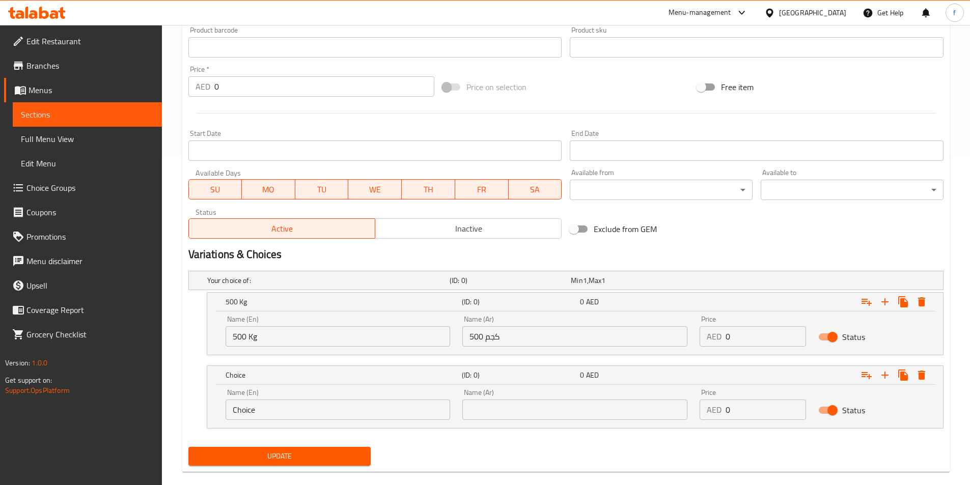
scroll to position [345, 0]
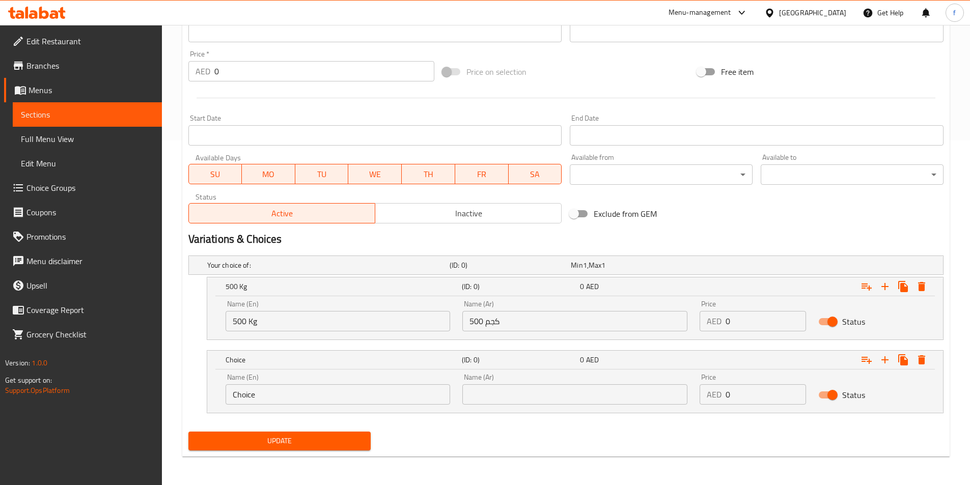
click at [242, 393] on input "Choice" at bounding box center [337, 394] width 225 height 20
type input "1 Kg"
click at [555, 380] on div "Name (Ar) Name (Ar)" at bounding box center [574, 389] width 225 height 31
click at [536, 393] on input "text" at bounding box center [574, 394] width 225 height 20
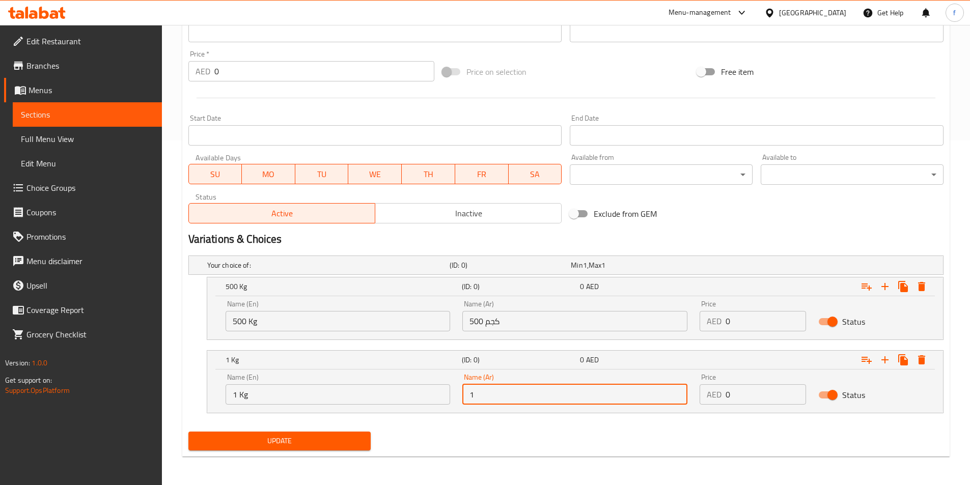
type input "1 كجم"
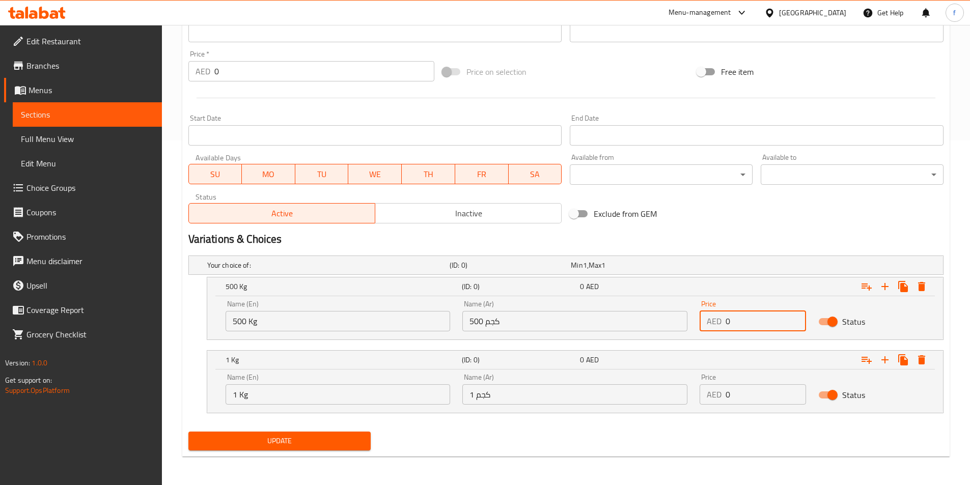
drag, startPoint x: 746, startPoint y: 321, endPoint x: 705, endPoint y: 328, distance: 41.3
click at [705, 328] on div "AED 0 Price" at bounding box center [752, 321] width 106 height 20
type input "59"
drag, startPoint x: 740, startPoint y: 392, endPoint x: 690, endPoint y: 401, distance: 50.2
click at [690, 401] on div "Name (En) 1 Kg Name (En) Name (Ar) 1 كجم Name (Ar) Price AED 0 Price Status" at bounding box center [574, 389] width 711 height 43
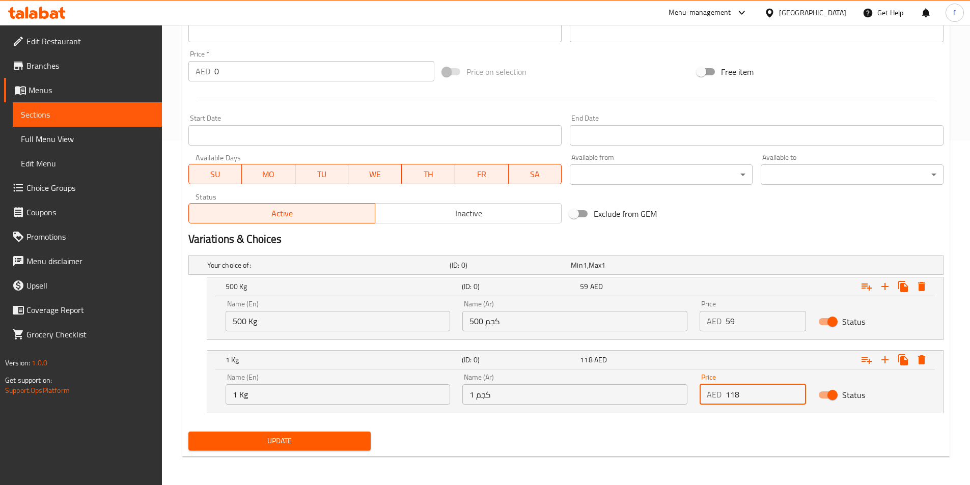
type input "118"
click at [271, 441] on span "Update" at bounding box center [279, 441] width 166 height 13
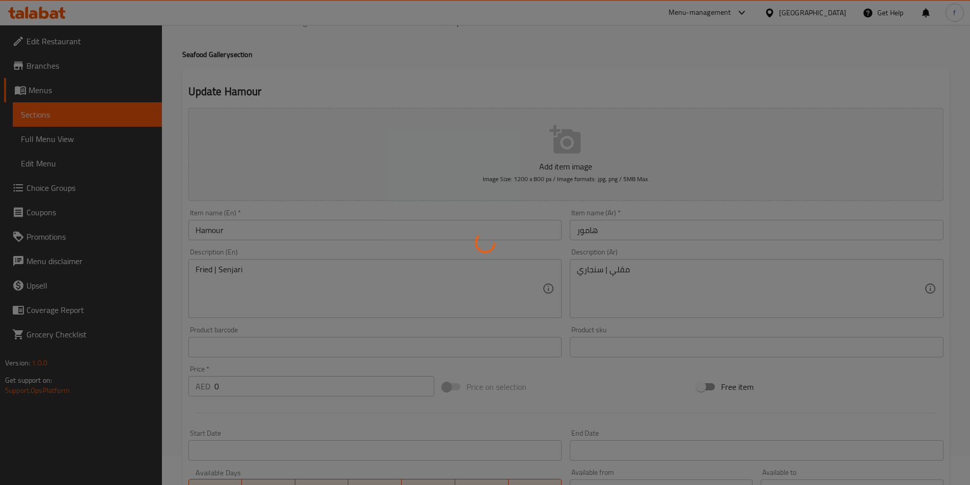
scroll to position [0, 0]
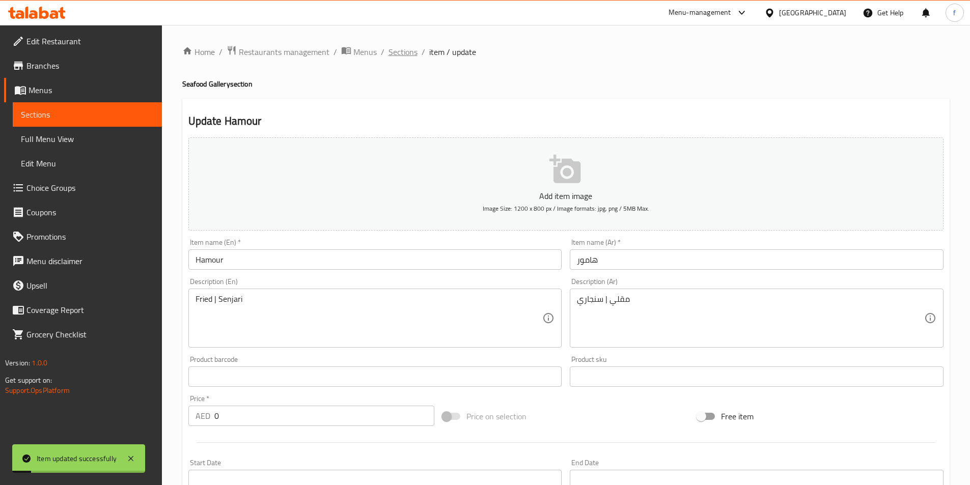
click at [396, 53] on span "Sections" at bounding box center [402, 52] width 29 height 12
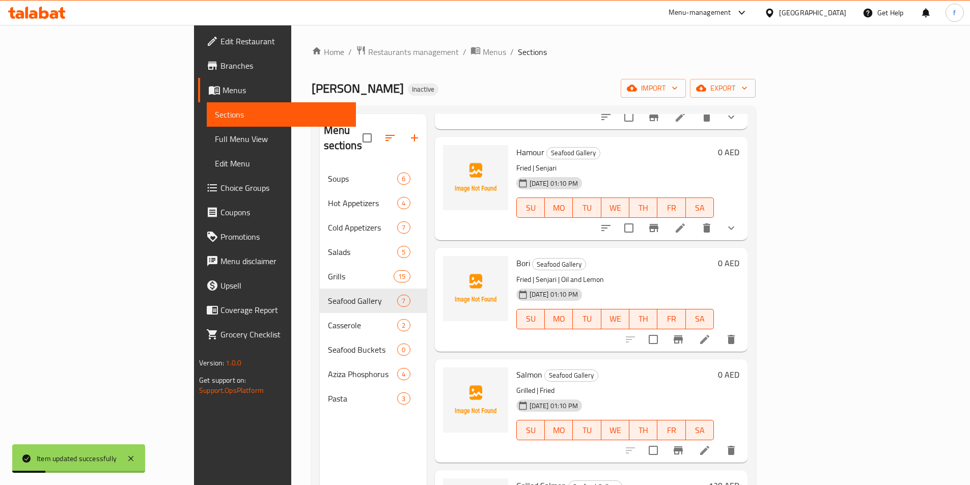
scroll to position [255, 0]
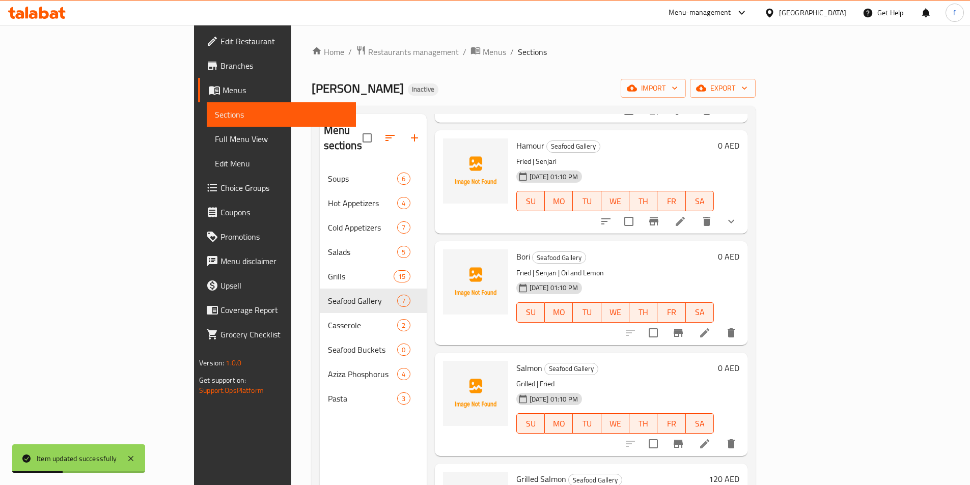
click at [711, 327] on icon at bounding box center [704, 333] width 12 height 12
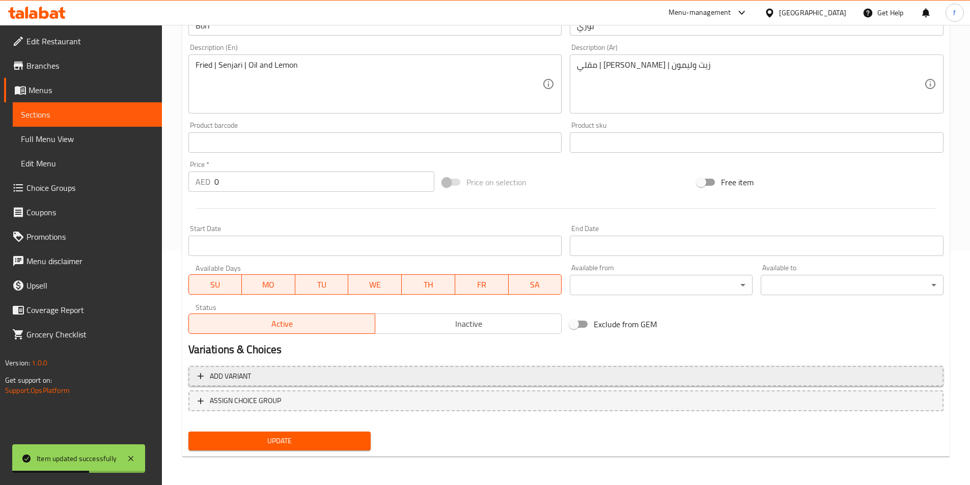
drag, startPoint x: 261, startPoint y: 378, endPoint x: 264, endPoint y: 360, distance: 18.1
click at [261, 378] on span "Add variant" at bounding box center [565, 376] width 737 height 13
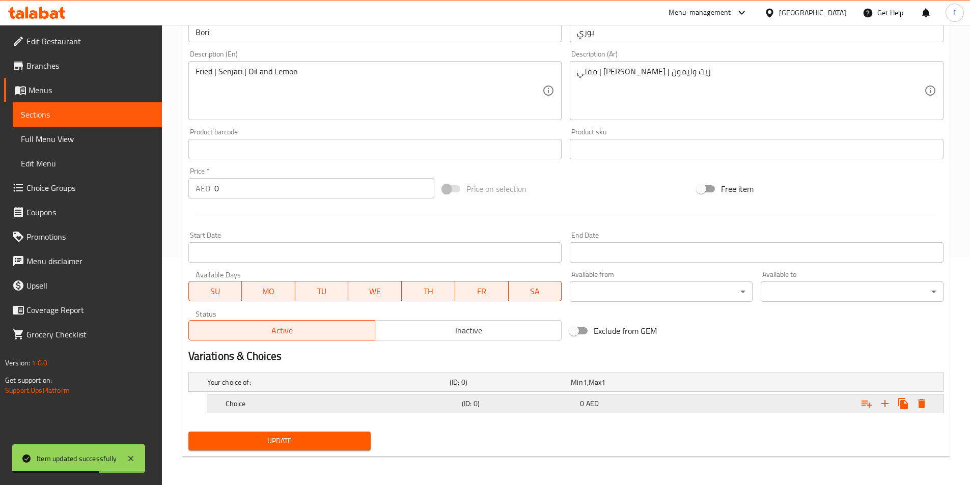
click at [255, 387] on h5 "Choice" at bounding box center [326, 382] width 238 height 10
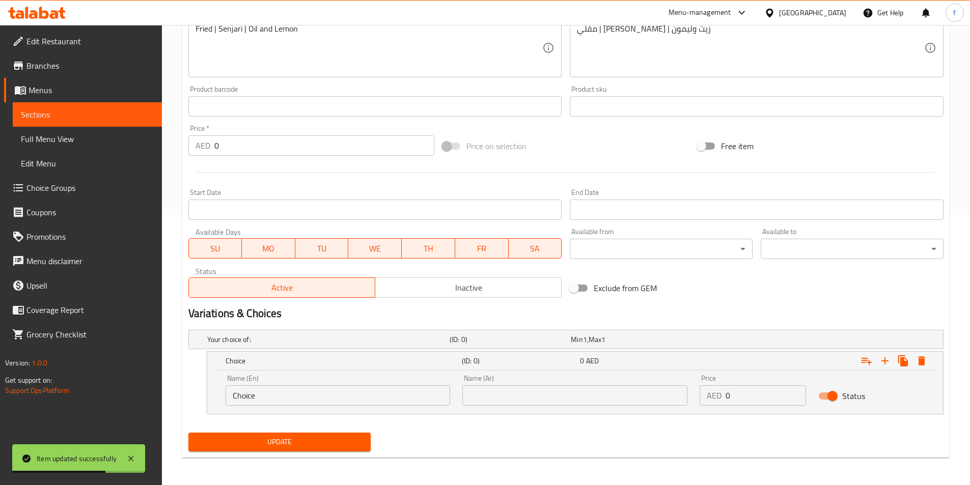
scroll to position [271, 0]
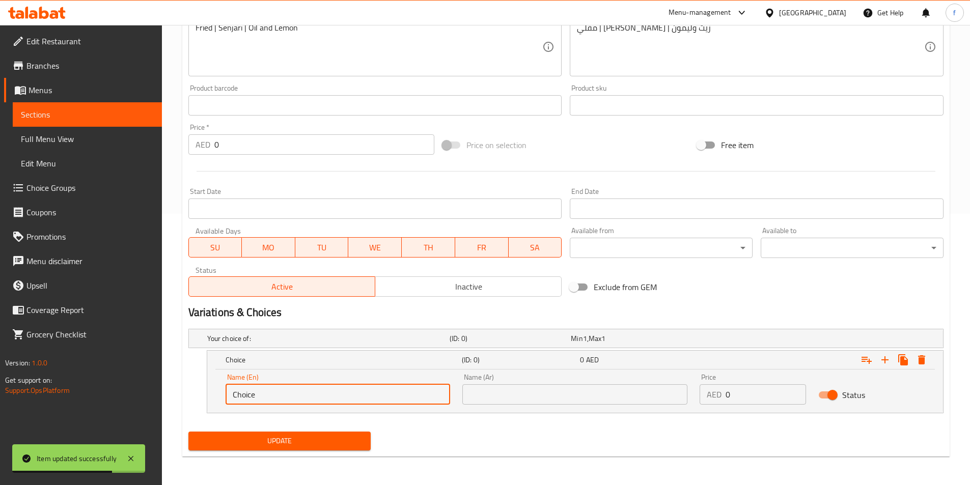
click at [237, 395] on input "Choice" at bounding box center [337, 394] width 225 height 20
type input "500 Kg"
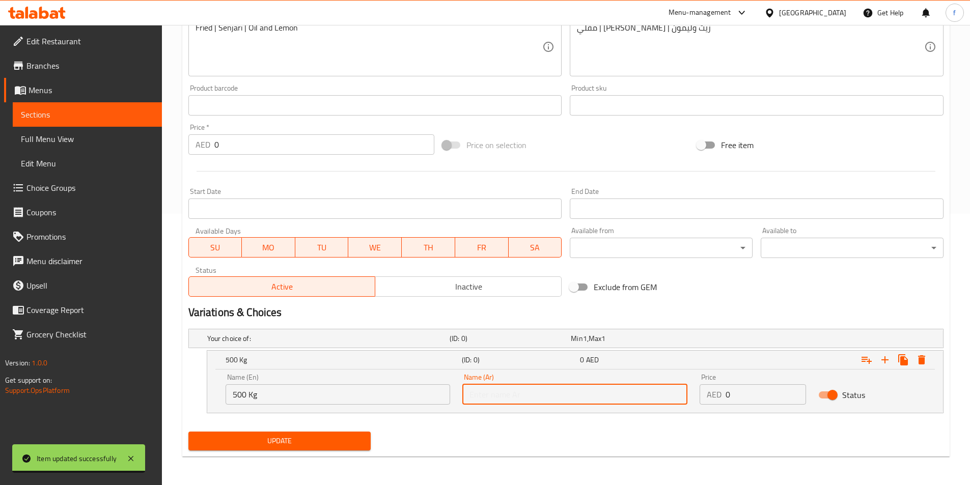
click at [560, 389] on input "text" at bounding box center [574, 394] width 225 height 20
type input "500 كجم"
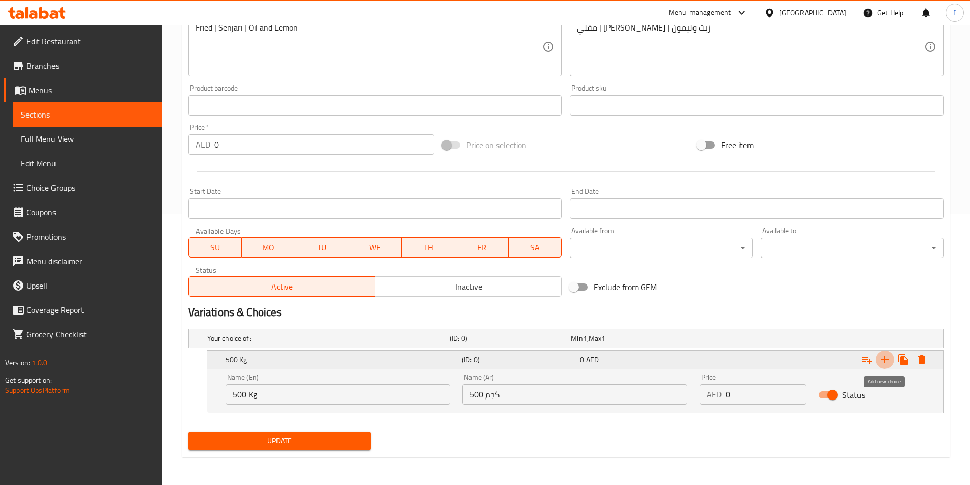
click at [888, 361] on icon "Expand" at bounding box center [885, 360] width 12 height 12
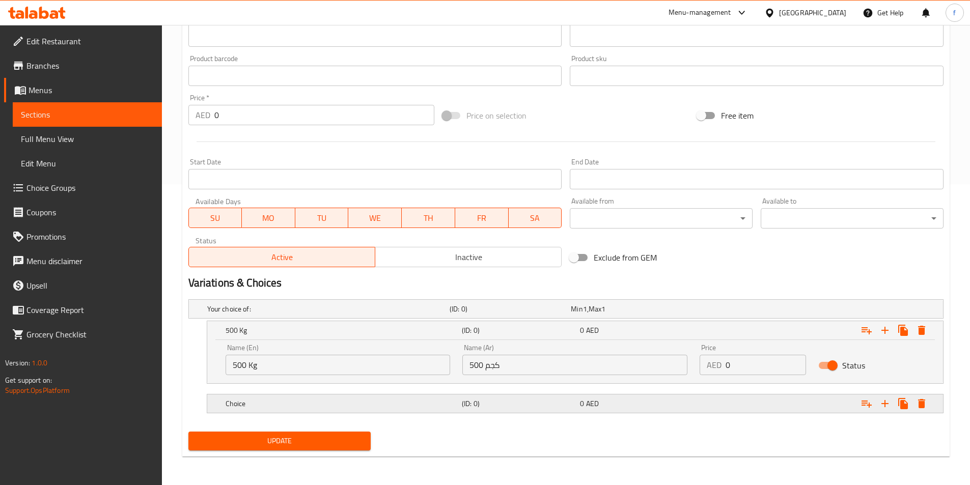
click at [277, 314] on h5 "Choice" at bounding box center [326, 309] width 238 height 10
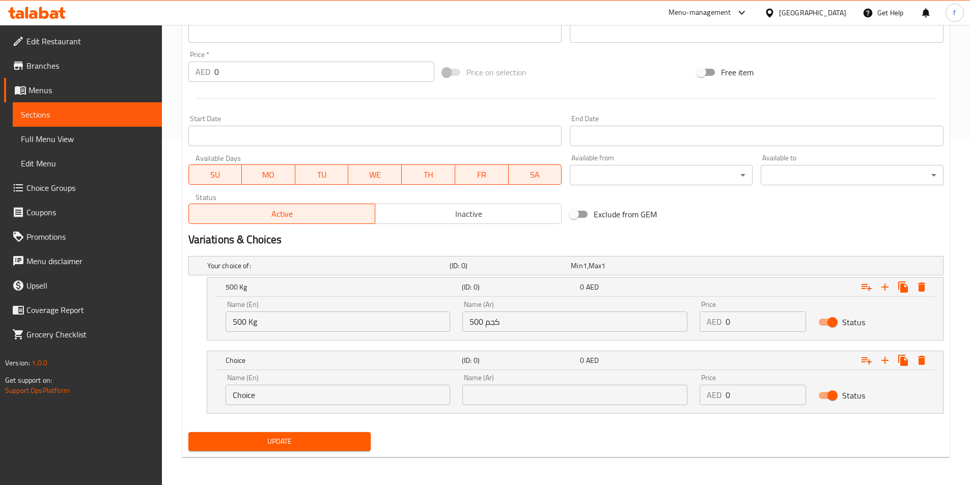
scroll to position [345, 0]
click at [238, 391] on input "Choice" at bounding box center [337, 394] width 225 height 20
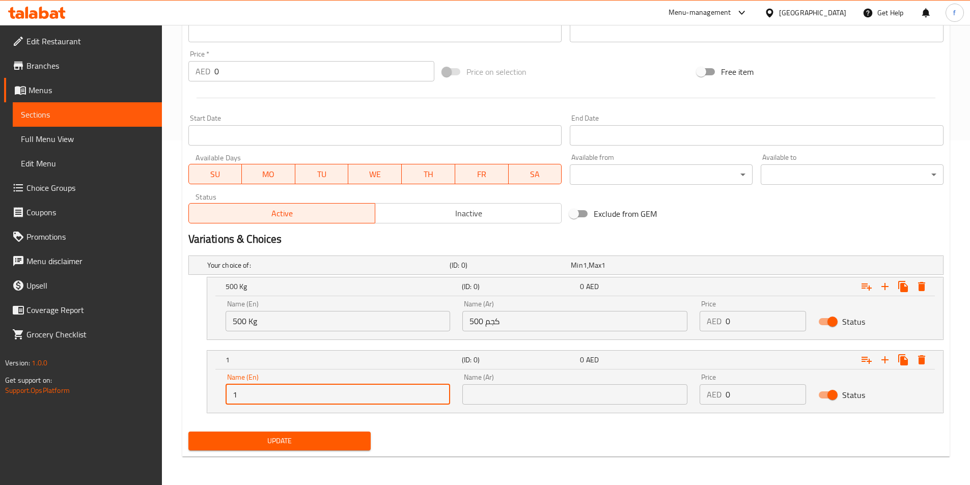
type input "1 Kg"
drag, startPoint x: 512, startPoint y: 392, endPoint x: 503, endPoint y: 380, distance: 15.3
click at [512, 392] on input "text" at bounding box center [574, 394] width 225 height 20
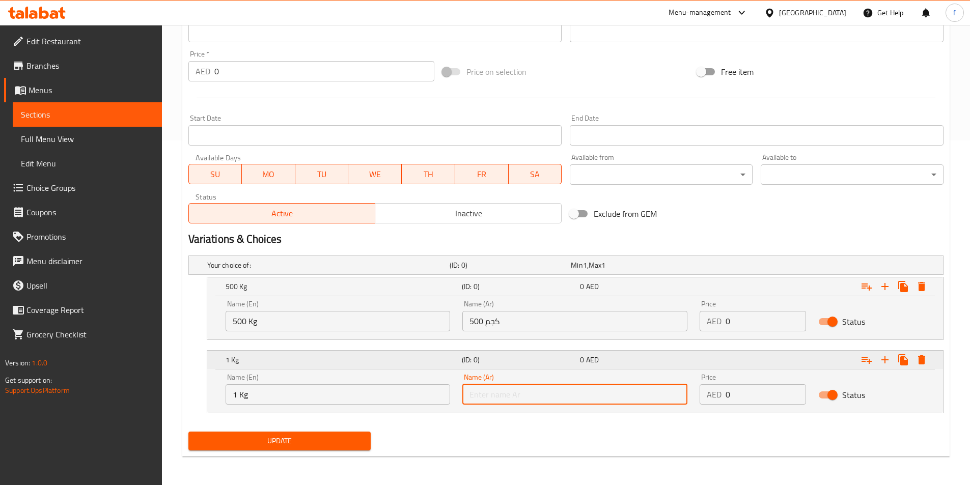
type input "1 كجم"
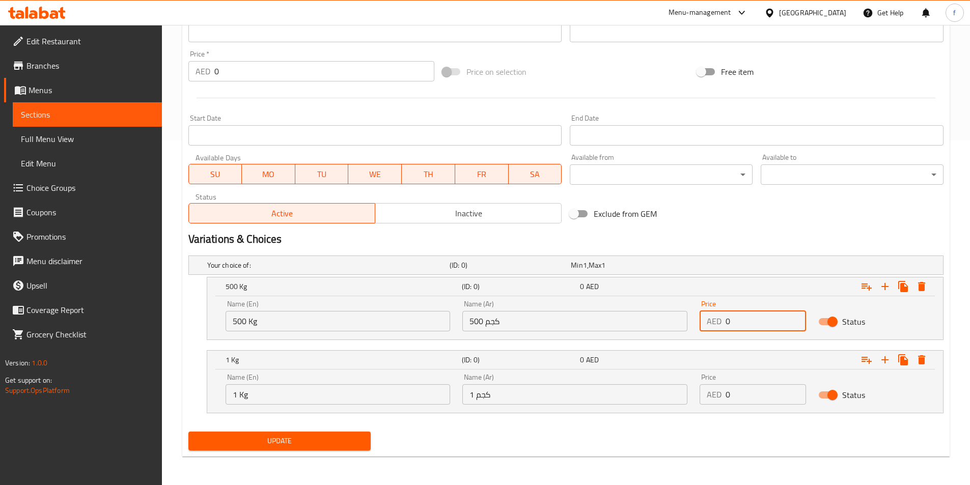
drag, startPoint x: 738, startPoint y: 322, endPoint x: 703, endPoint y: 323, distance: 34.1
click at [703, 323] on div "AED 0 Price" at bounding box center [752, 321] width 106 height 20
type input "27.5"
drag, startPoint x: 725, startPoint y: 400, endPoint x: 715, endPoint y: 402, distance: 11.0
click at [715, 402] on div "AED 0 Price" at bounding box center [752, 394] width 106 height 20
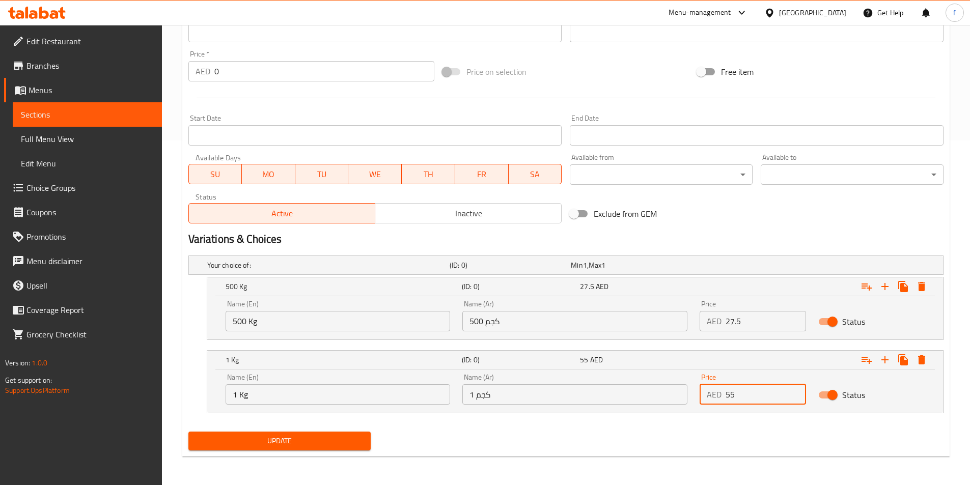
type input "55"
click at [262, 446] on span "Update" at bounding box center [279, 441] width 166 height 13
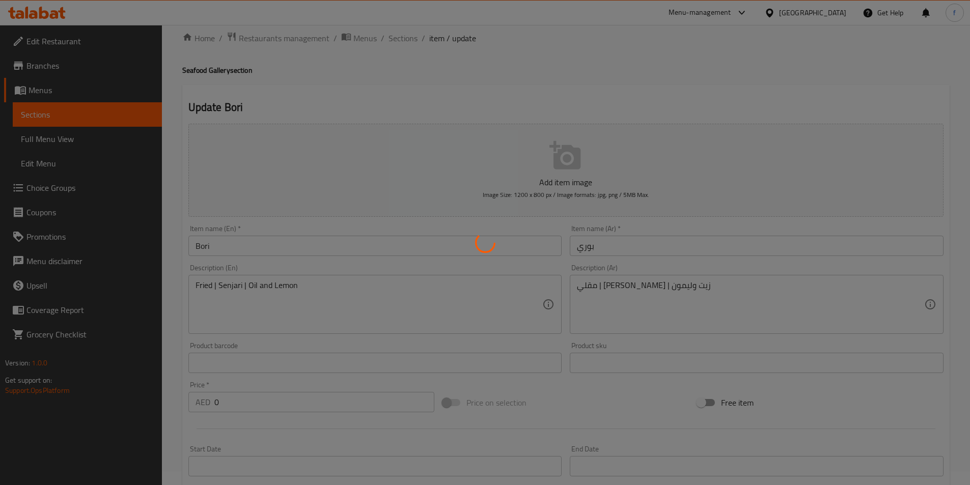
scroll to position [0, 0]
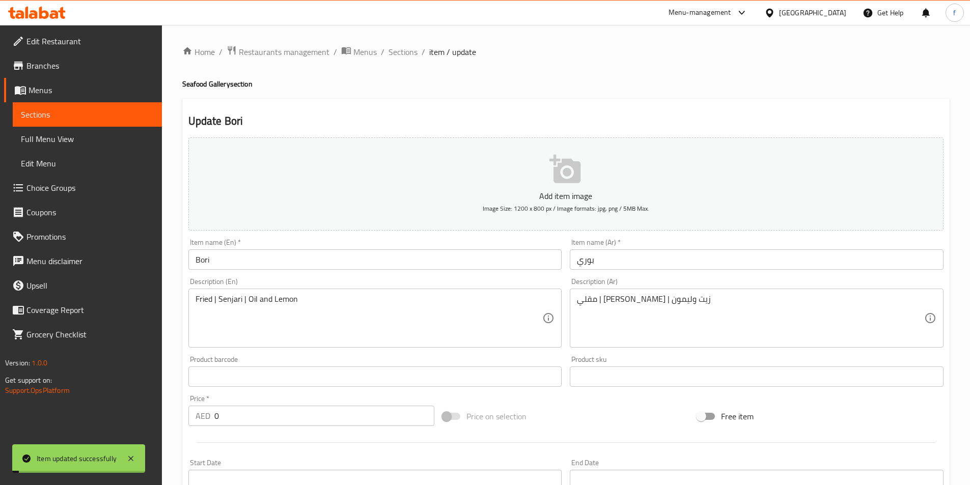
click at [406, 54] on span "Sections" at bounding box center [402, 52] width 29 height 12
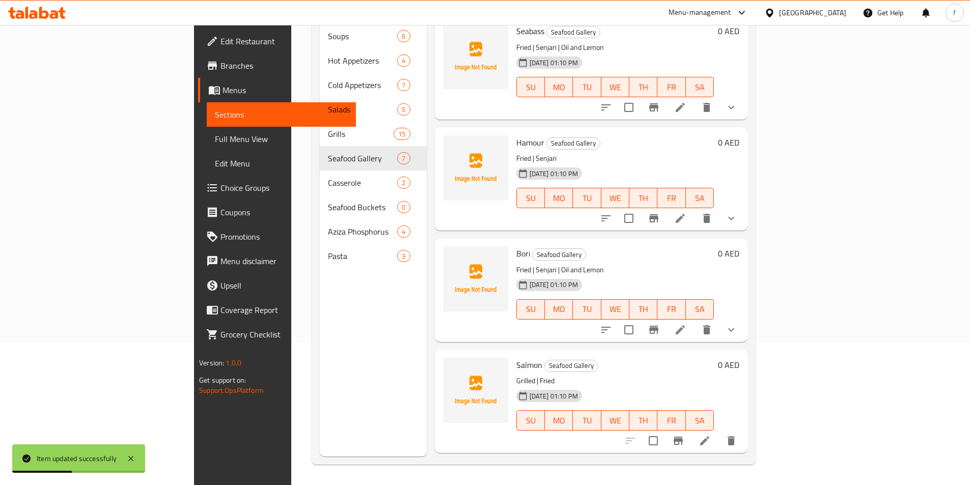
scroll to position [319, 0]
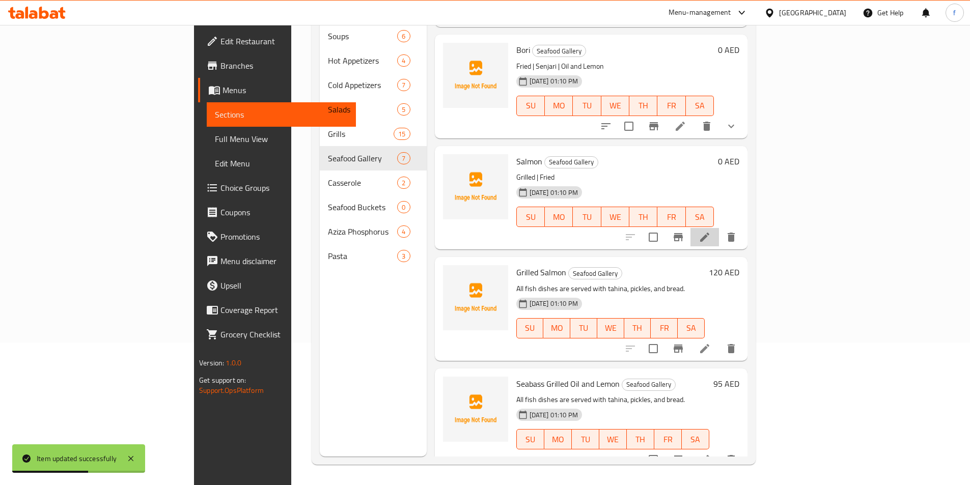
click at [719, 231] on li at bounding box center [704, 237] width 29 height 18
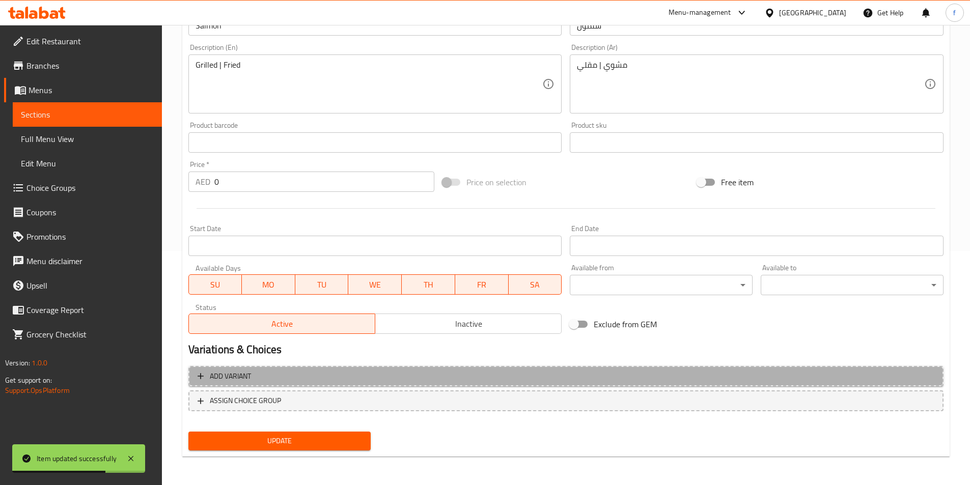
click at [271, 371] on span "Add variant" at bounding box center [565, 376] width 737 height 13
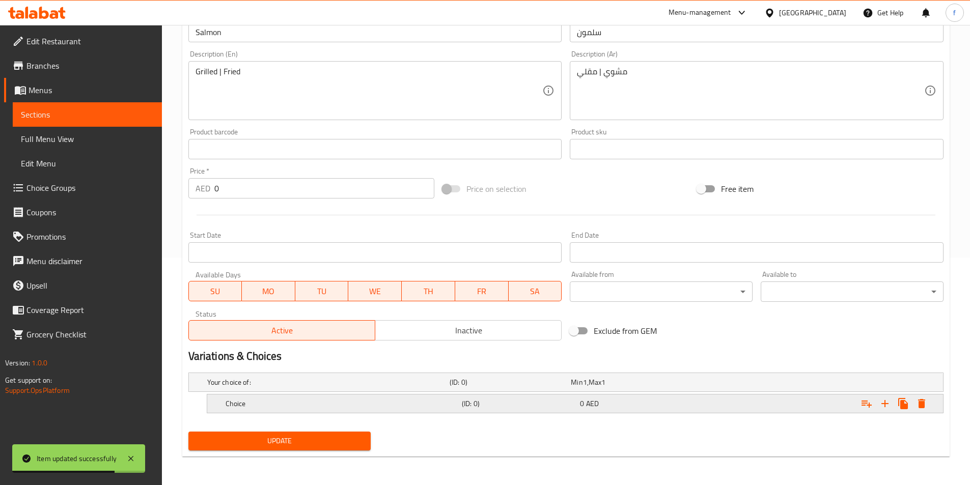
click at [229, 387] on h5 "Choice" at bounding box center [326, 382] width 238 height 10
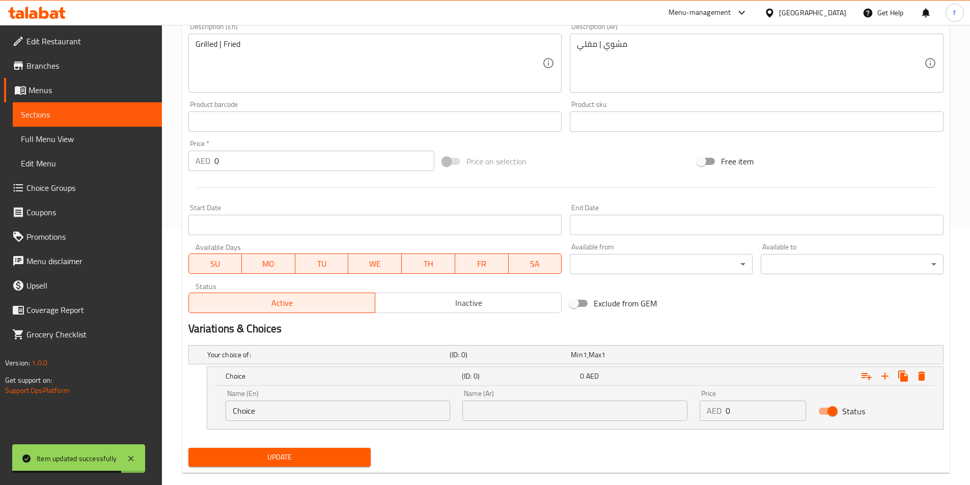
scroll to position [271, 0]
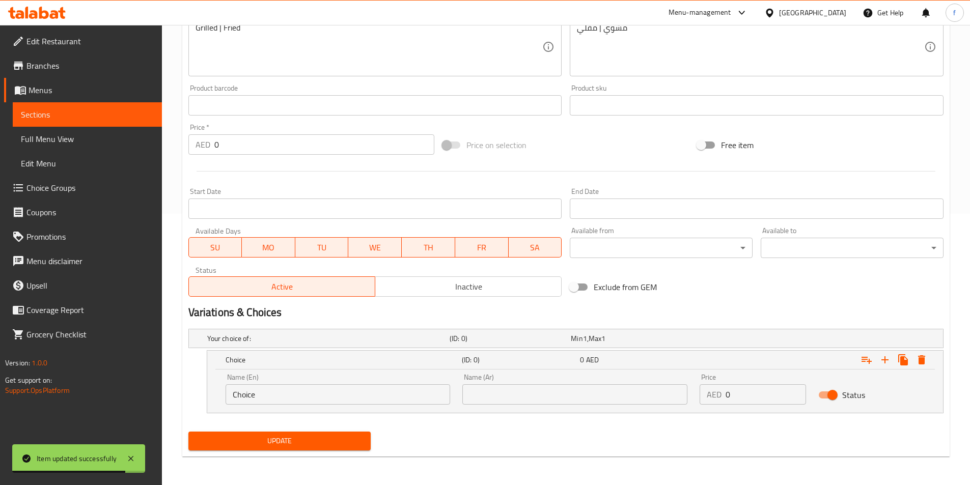
click at [245, 398] on input "Choice" at bounding box center [337, 394] width 225 height 20
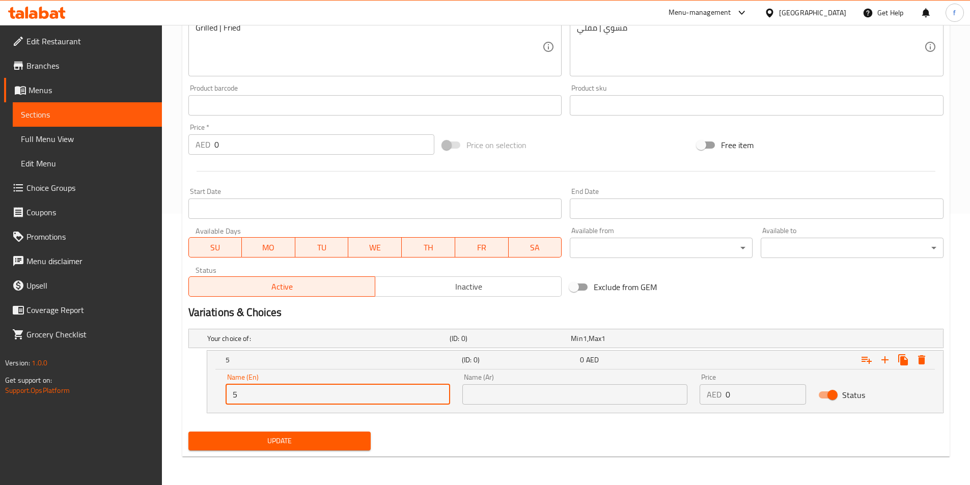
type input "500 Kg"
click at [529, 396] on input "text" at bounding box center [574, 394] width 225 height 20
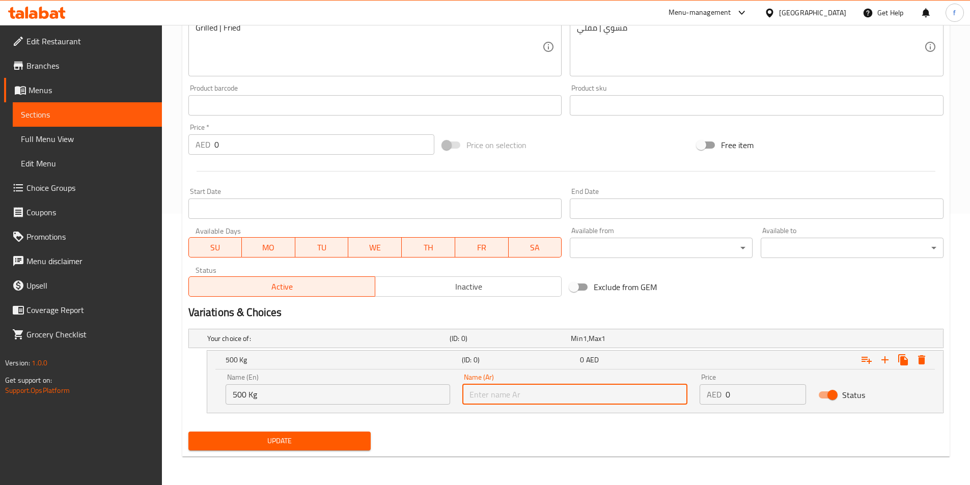
type input "500 كجم"
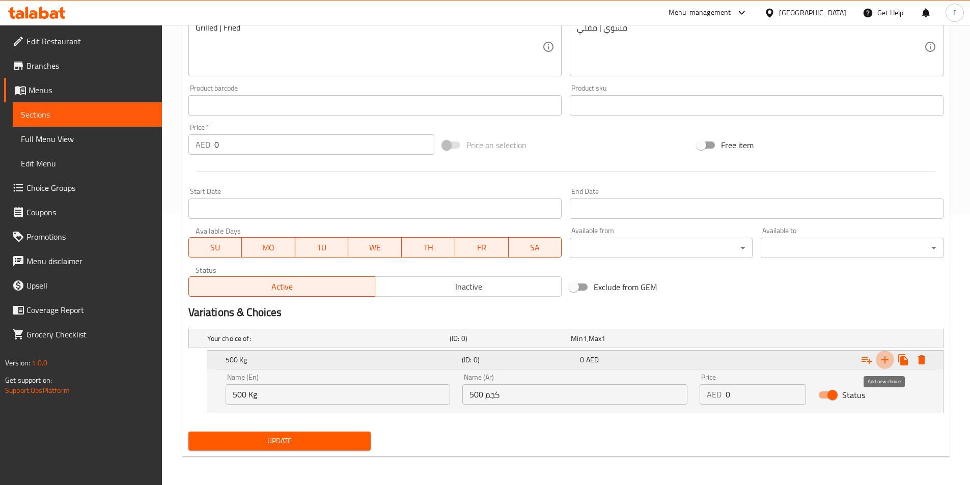
click at [884, 359] on icon "Expand" at bounding box center [884, 359] width 7 height 7
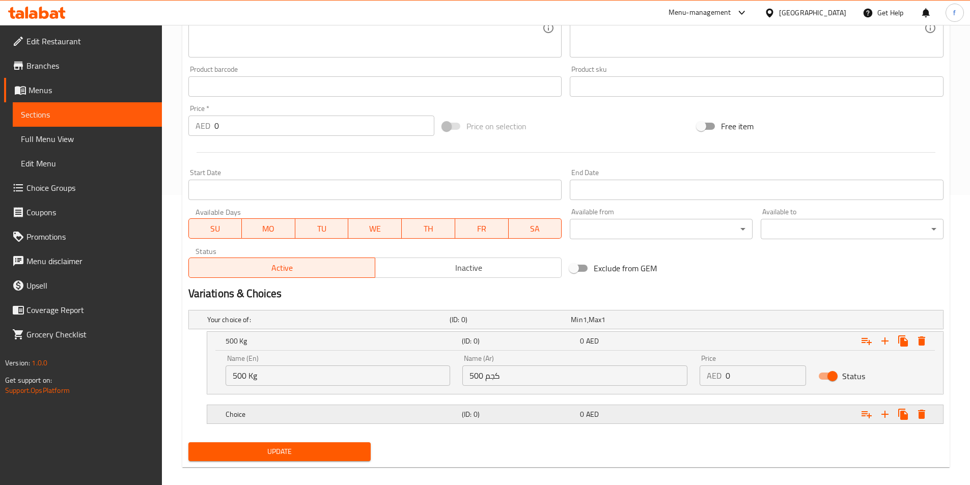
scroll to position [301, 0]
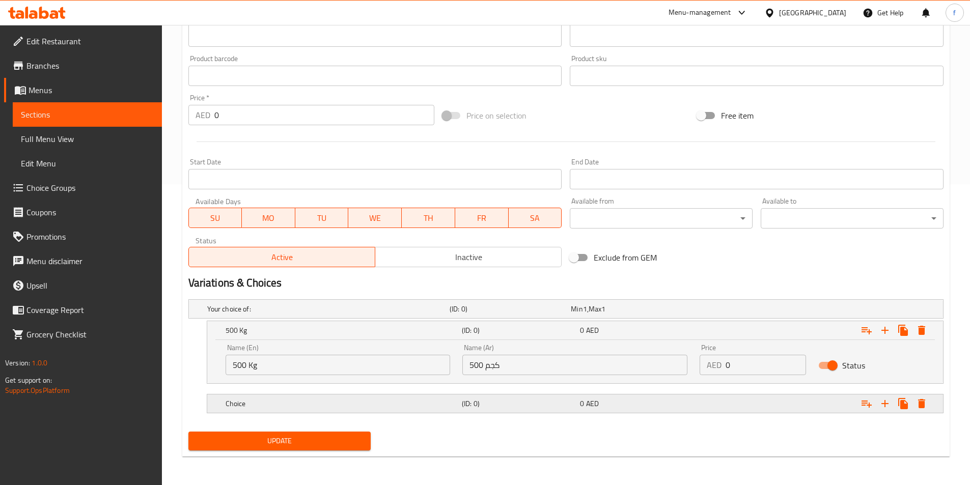
click at [261, 320] on div "Choice (ID: 0) 0 AED" at bounding box center [568, 309] width 727 height 22
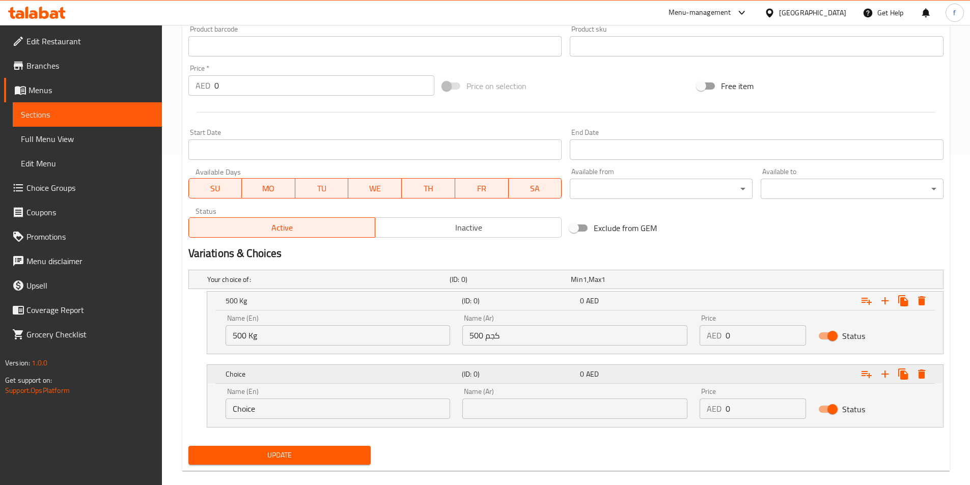
scroll to position [345, 0]
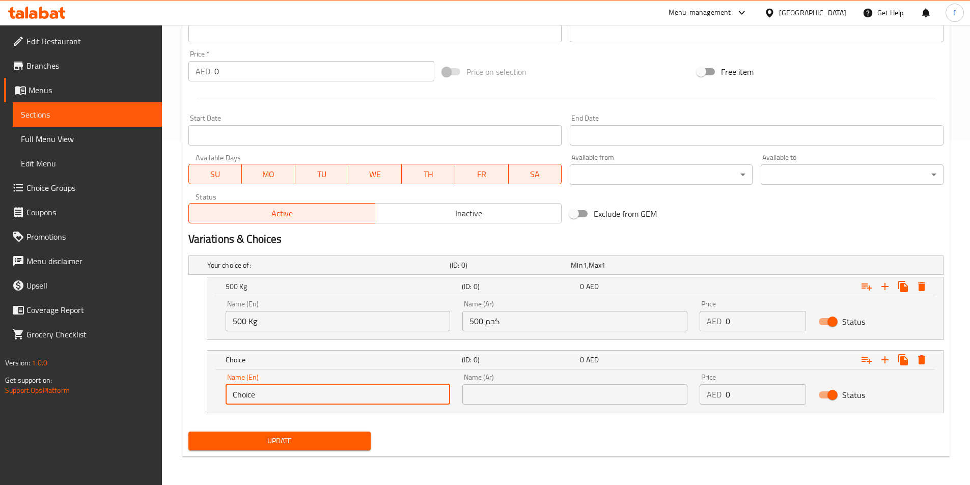
click at [243, 392] on input "Choice" at bounding box center [337, 394] width 225 height 20
type input "1 Kg"
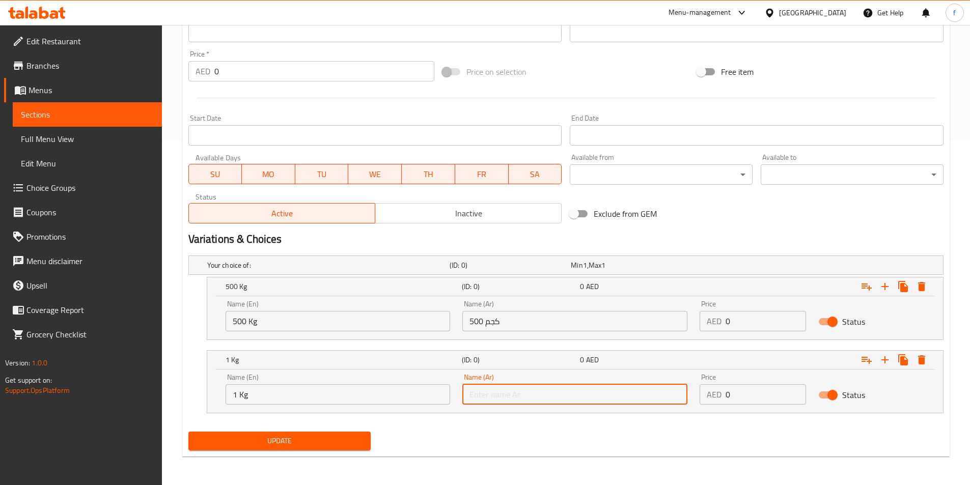
click at [526, 402] on input "text" at bounding box center [574, 394] width 225 height 20
type input "1 كجم"
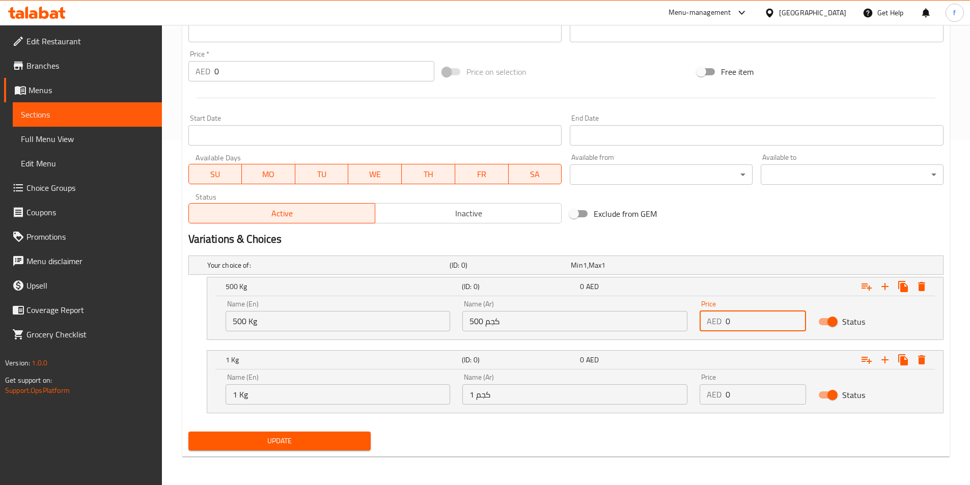
drag, startPoint x: 745, startPoint y: 324, endPoint x: 701, endPoint y: 325, distance: 43.8
click at [701, 325] on div "AED 0 Price" at bounding box center [752, 321] width 106 height 20
type input "60"
drag, startPoint x: 743, startPoint y: 407, endPoint x: 713, endPoint y: 392, distance: 33.2
click at [713, 392] on div "Price AED 0 Price" at bounding box center [752, 389] width 119 height 43
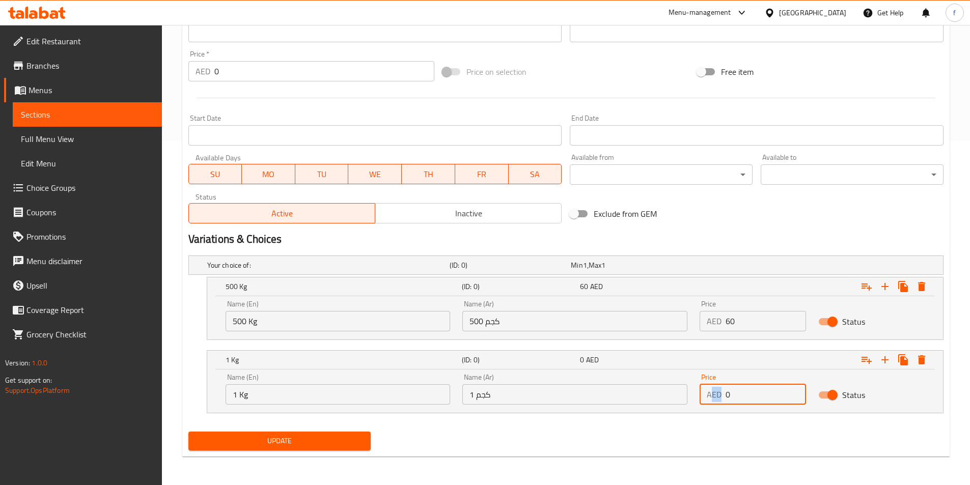
click at [767, 393] on input "0" at bounding box center [765, 394] width 80 height 20
click at [736, 397] on input "0" at bounding box center [765, 394] width 80 height 20
click at [729, 391] on input "0" at bounding box center [765, 394] width 80 height 20
drag, startPoint x: 725, startPoint y: 392, endPoint x: 736, endPoint y: 394, distance: 10.4
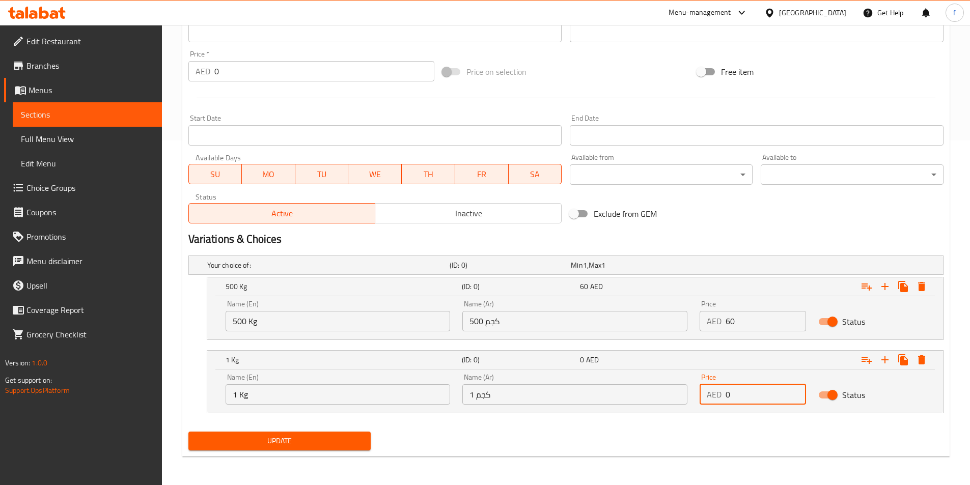
click at [736, 394] on input "0" at bounding box center [765, 394] width 80 height 20
type input "120"
click at [263, 435] on span "Update" at bounding box center [279, 441] width 166 height 13
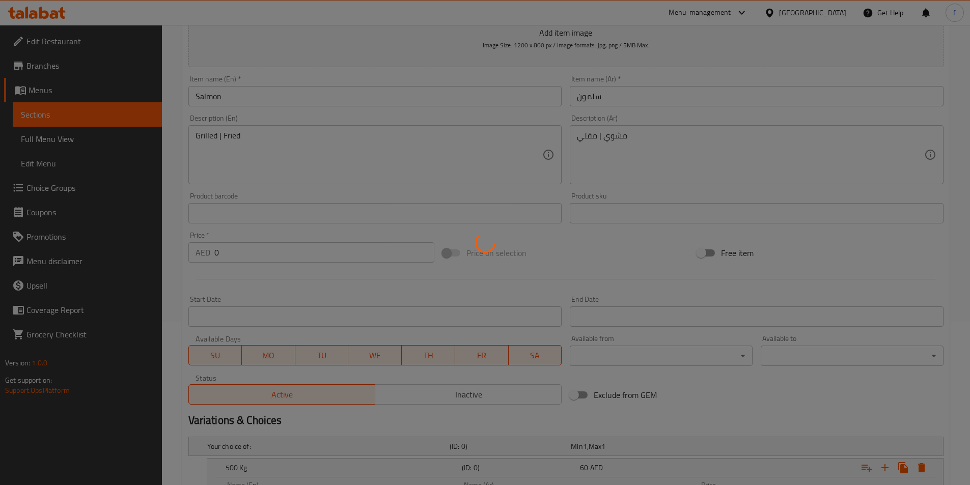
scroll to position [0, 0]
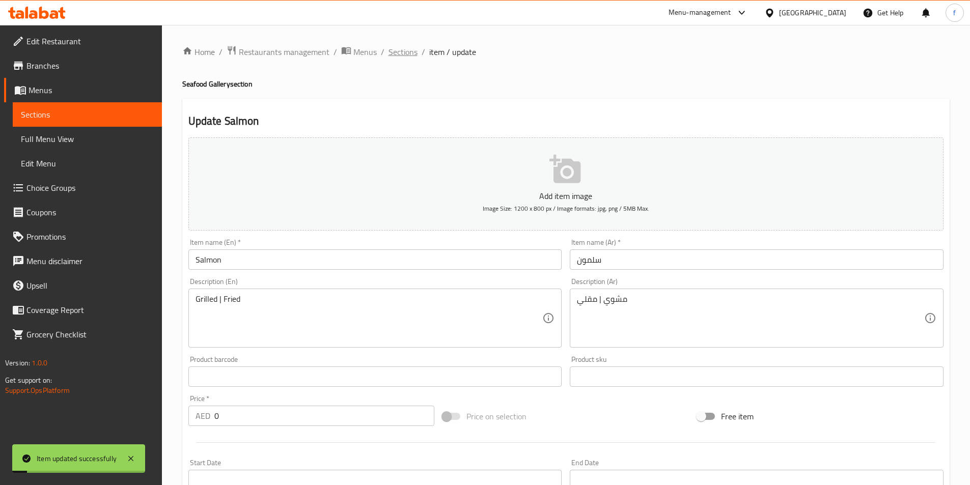
click at [409, 57] on span "Sections" at bounding box center [402, 52] width 29 height 12
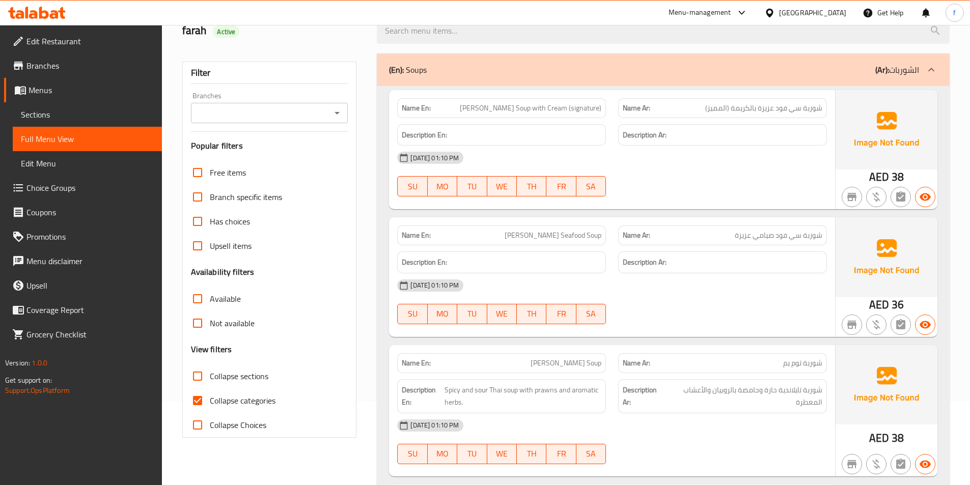
scroll to position [102, 0]
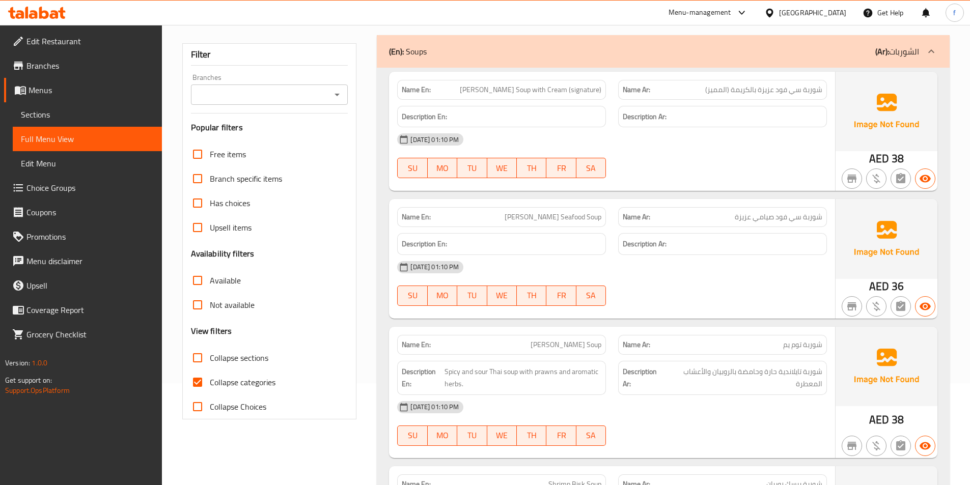
click at [255, 382] on span "Collapse categories" at bounding box center [243, 382] width 66 height 12
click at [210, 382] on input "Collapse categories" at bounding box center [197, 382] width 24 height 24
checkbox input "false"
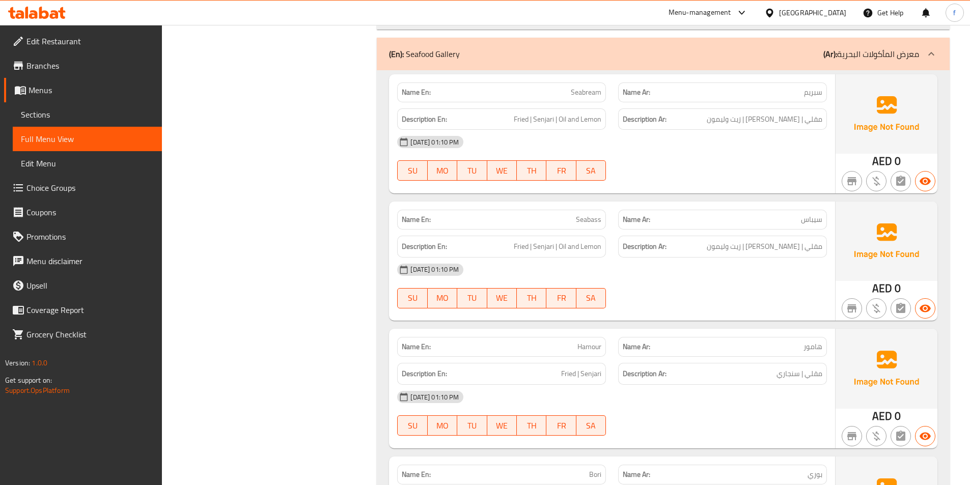
scroll to position [7381, 0]
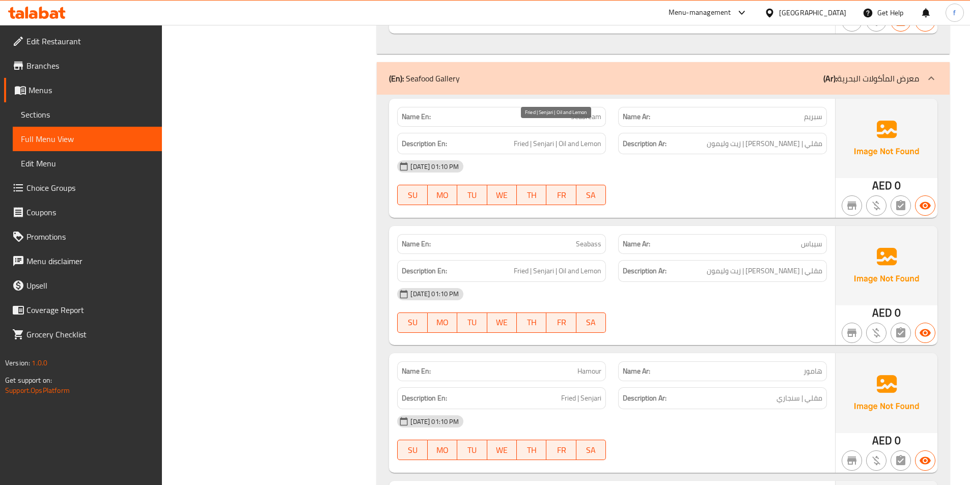
click at [518, 137] on span "Fried | Senjari | Oil and Lemon" at bounding box center [558, 143] width 88 height 13
drag, startPoint x: 518, startPoint y: 131, endPoint x: 531, endPoint y: 134, distance: 13.0
click at [520, 137] on span "Fried | Senjari | Oil and Lemon" at bounding box center [558, 143] width 88 height 13
click at [537, 137] on span "Fried | Senjari | Oil and Lemon" at bounding box center [558, 143] width 88 height 13
click at [538, 137] on span "Fried | Senjari | Oil and Lemon" at bounding box center [558, 143] width 88 height 13
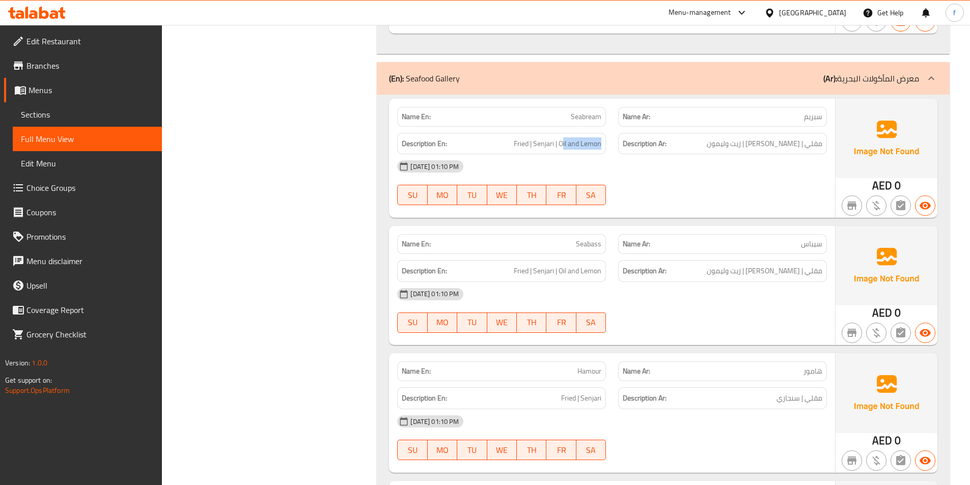
drag, startPoint x: 562, startPoint y: 131, endPoint x: 603, endPoint y: 135, distance: 40.9
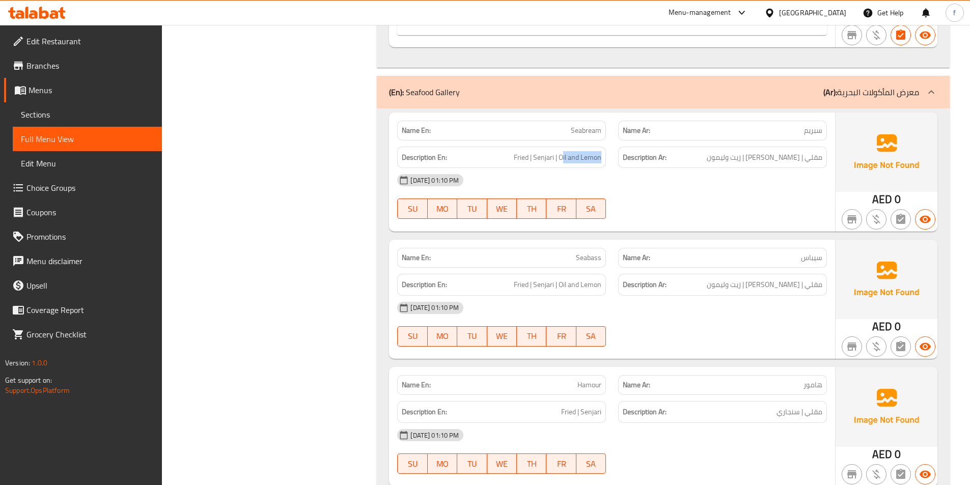
scroll to position [7330, 0]
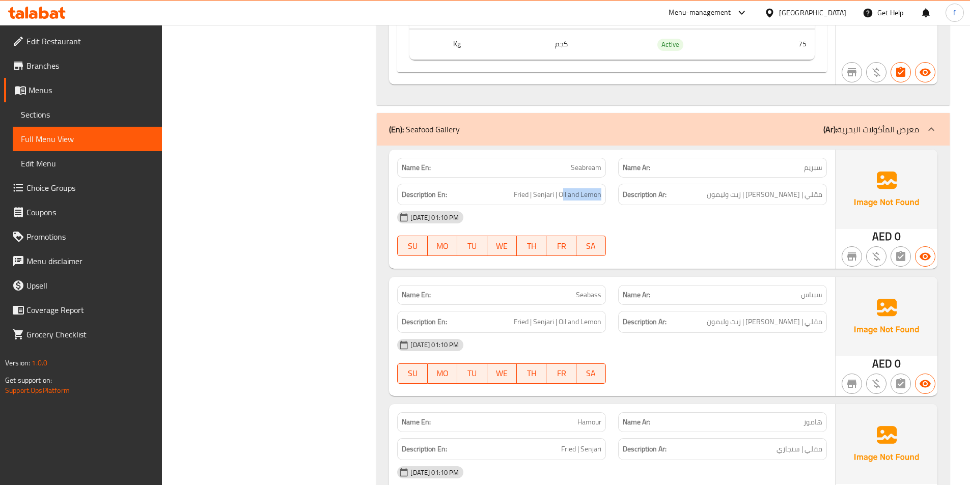
click at [45, 184] on span "Choice Groups" at bounding box center [89, 188] width 127 height 12
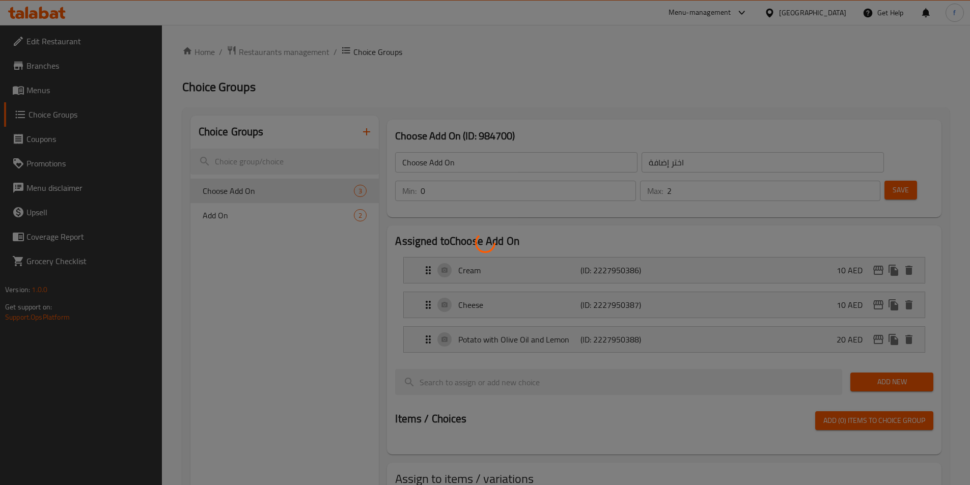
click at [277, 294] on div at bounding box center [485, 242] width 970 height 485
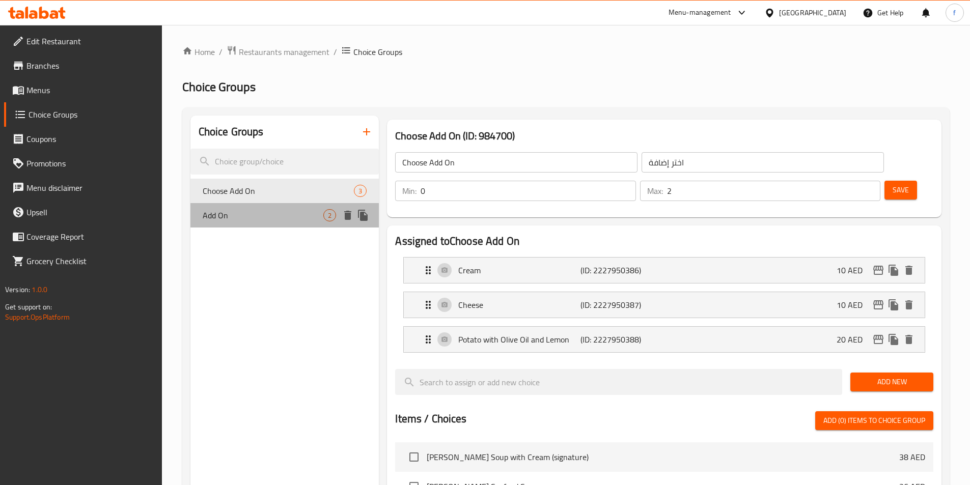
click at [279, 219] on span "Add On" at bounding box center [263, 215] width 121 height 12
type input "Add On"
type input "إضافات"
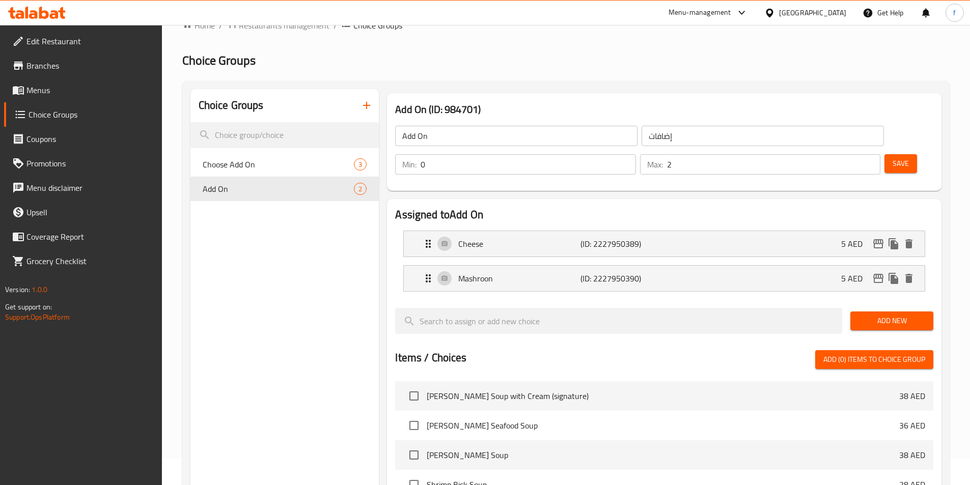
scroll to position [51, 0]
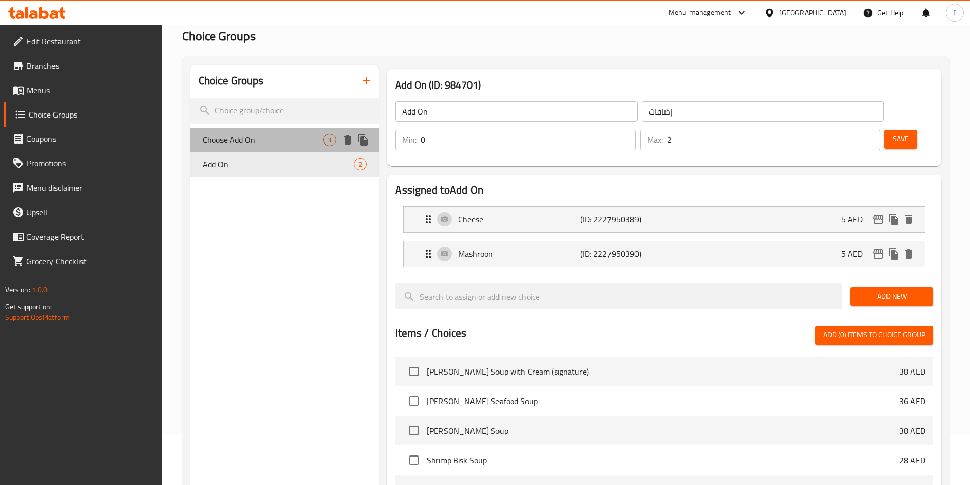
click at [288, 147] on div "Choose Add On 3" at bounding box center [284, 140] width 189 height 24
type input "Choose Add On"
type input "اختر إضافة"
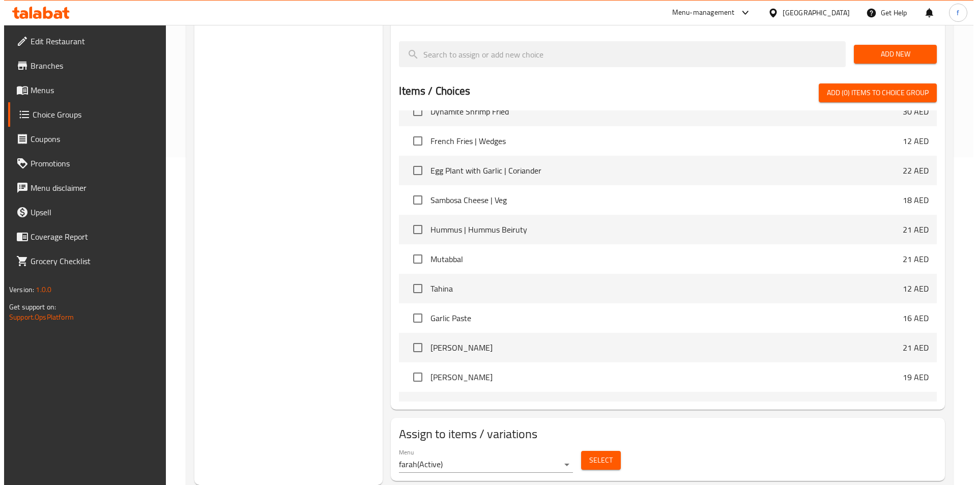
scroll to position [204, 0]
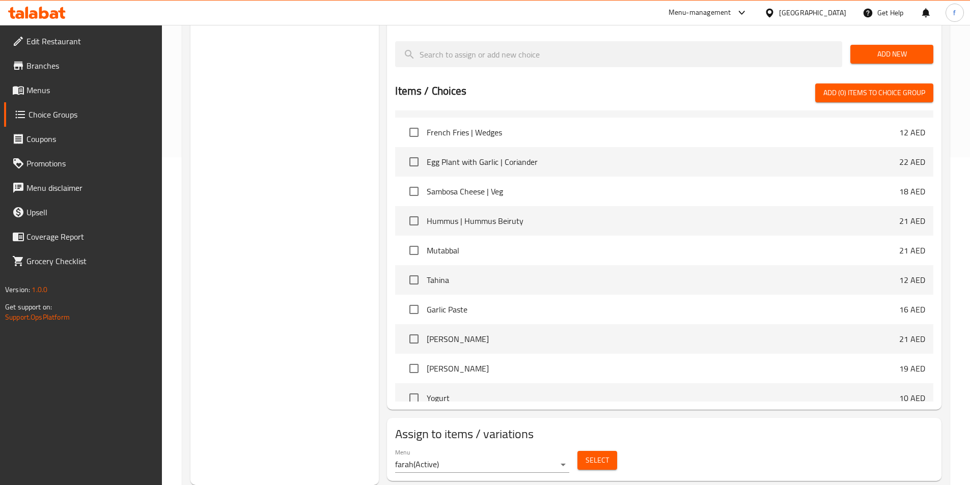
click at [589, 454] on span "Select" at bounding box center [596, 460] width 23 height 13
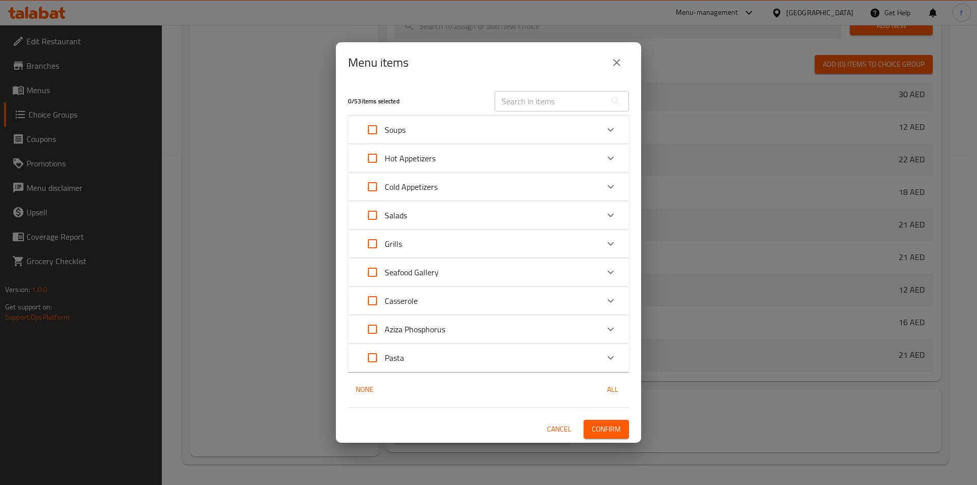
click at [611, 131] on icon "Expand" at bounding box center [611, 130] width 6 height 4
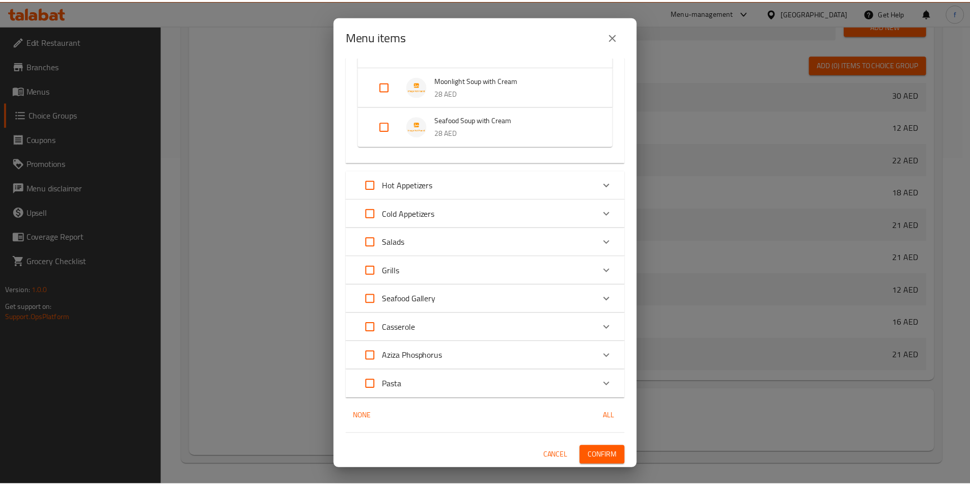
scroll to position [231, 0]
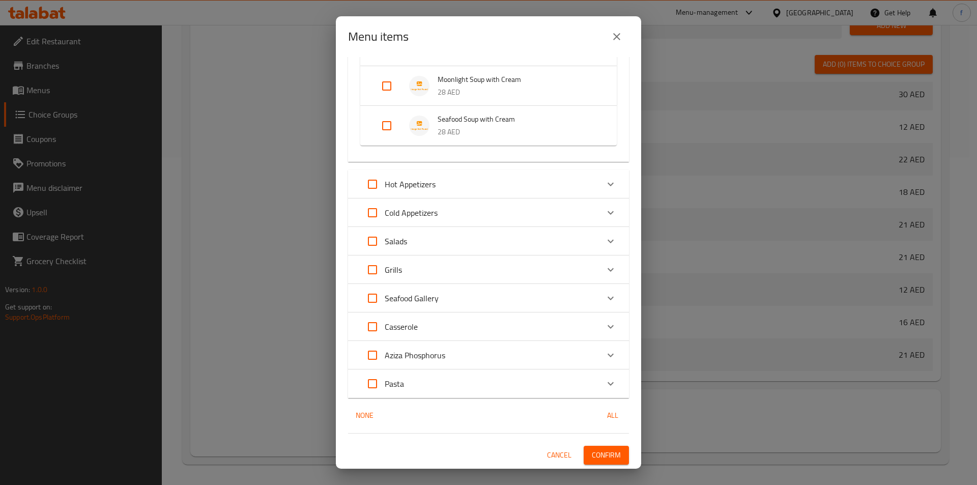
click at [605, 389] on icon "Expand" at bounding box center [611, 384] width 12 height 12
drag, startPoint x: 616, startPoint y: 35, endPoint x: 673, endPoint y: 60, distance: 62.2
click at [617, 37] on icon "close" at bounding box center [617, 37] width 12 height 12
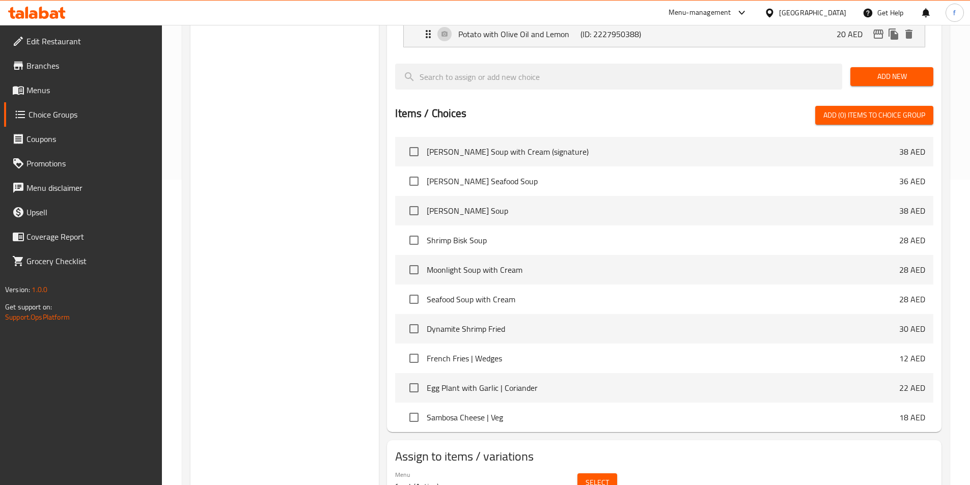
scroll to position [328, 0]
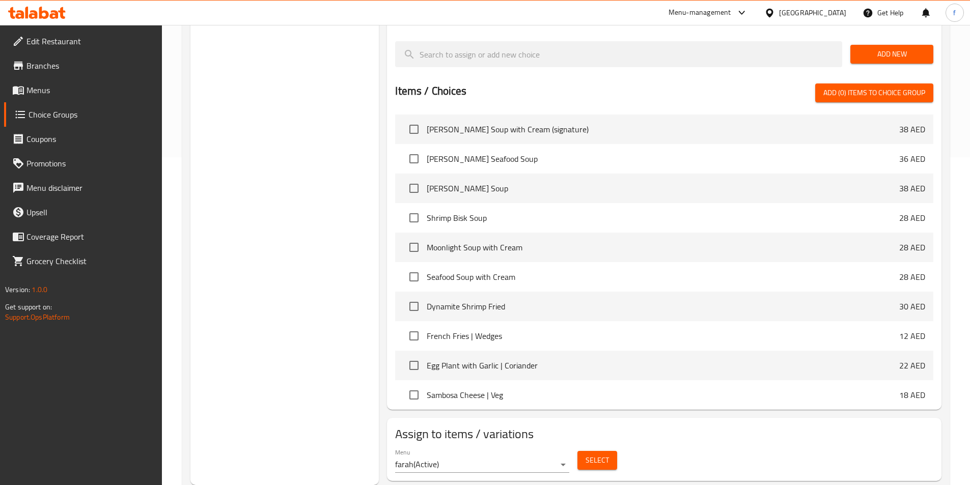
click at [604, 454] on span "Select" at bounding box center [596, 460] width 23 height 13
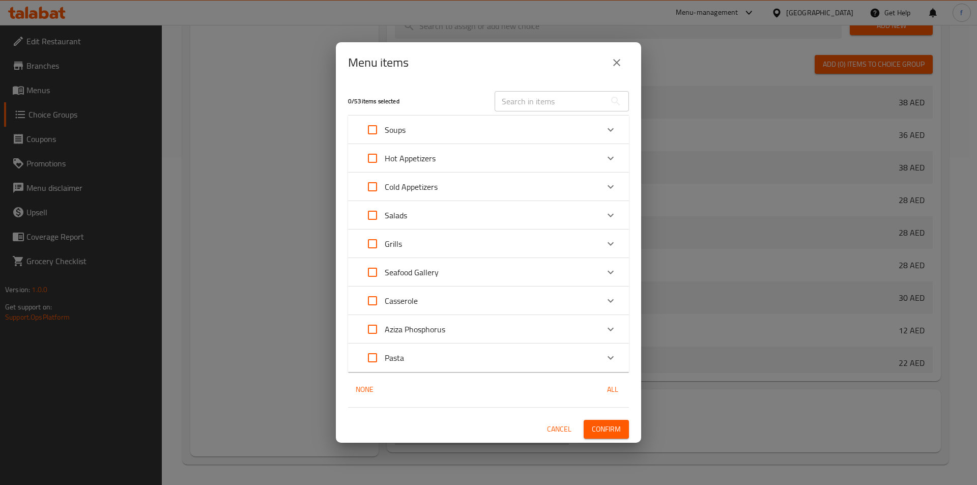
drag, startPoint x: 381, startPoint y: 274, endPoint x: 387, endPoint y: 267, distance: 9.4
click at [381, 275] on input "Expand" at bounding box center [372, 272] width 24 height 24
checkbox input "true"
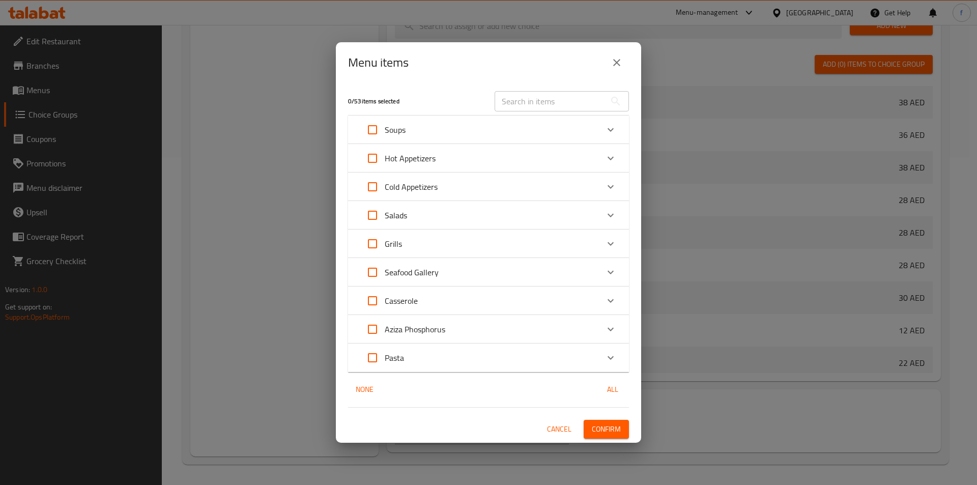
checkbox input "true"
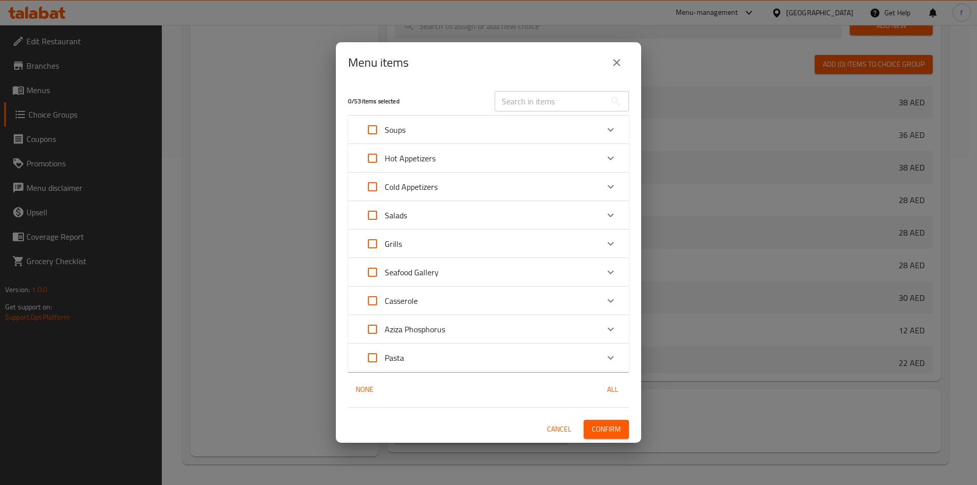
checkbox input "true"
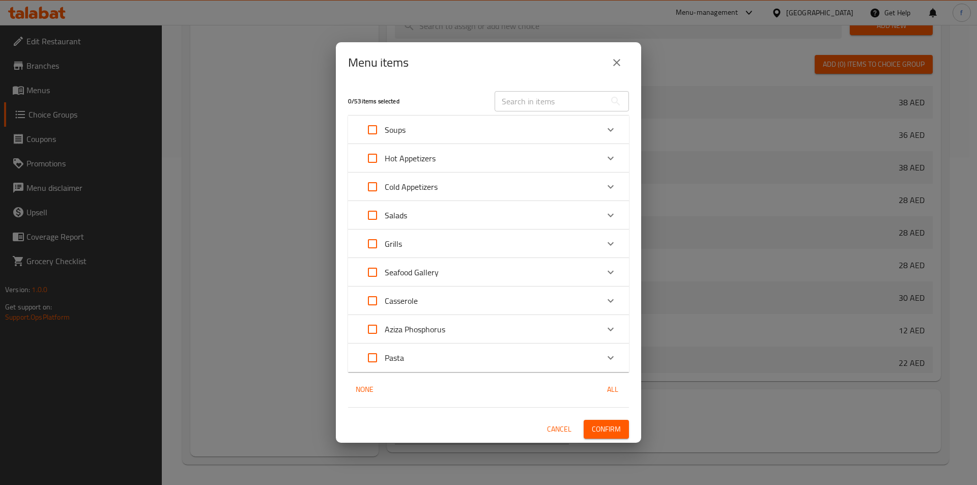
checkbox input "true"
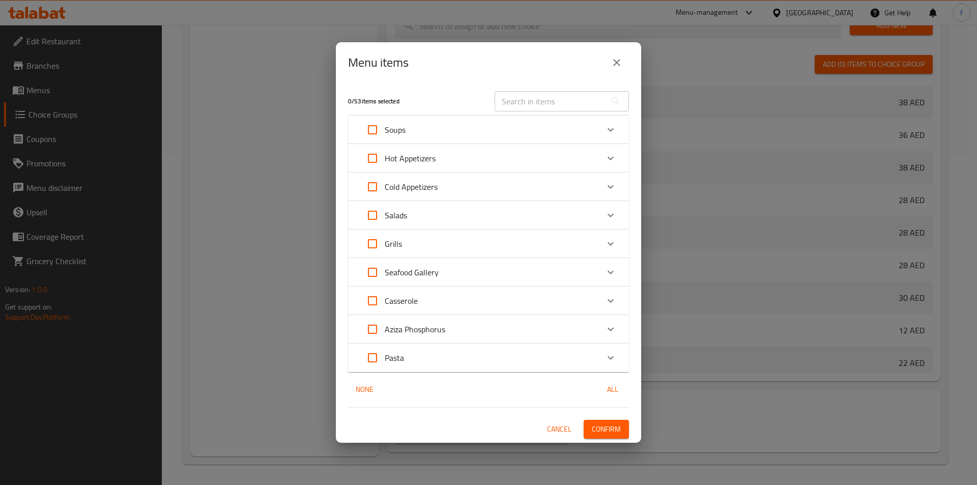
checkbox input "true"
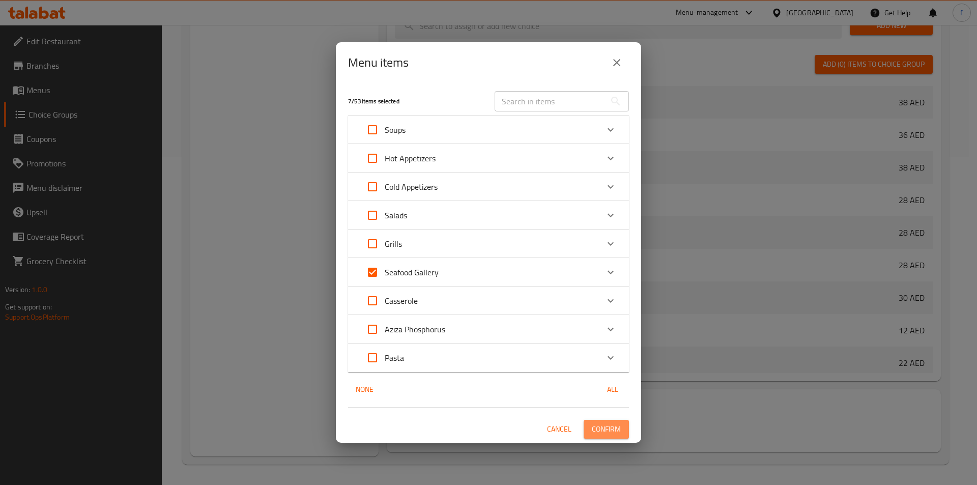
click at [593, 430] on span "Confirm" at bounding box center [606, 429] width 29 height 13
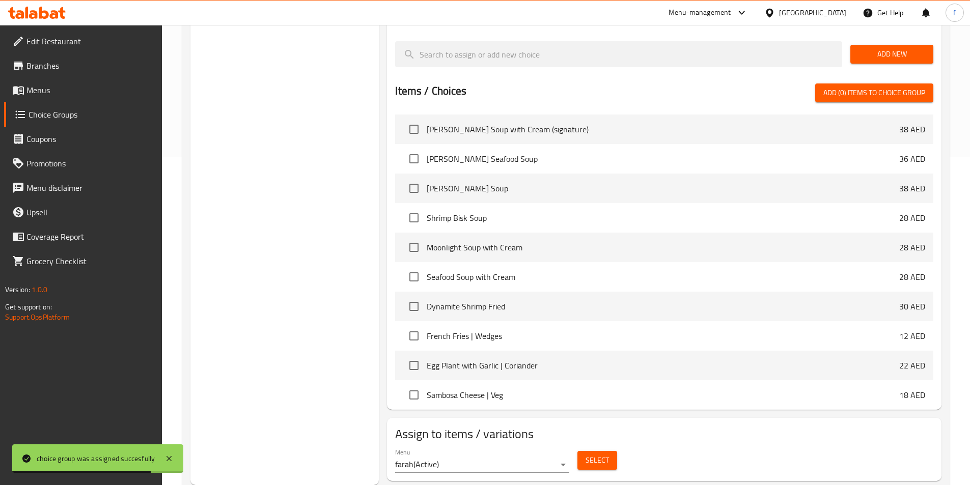
click at [63, 98] on link "Menus" at bounding box center [83, 90] width 158 height 24
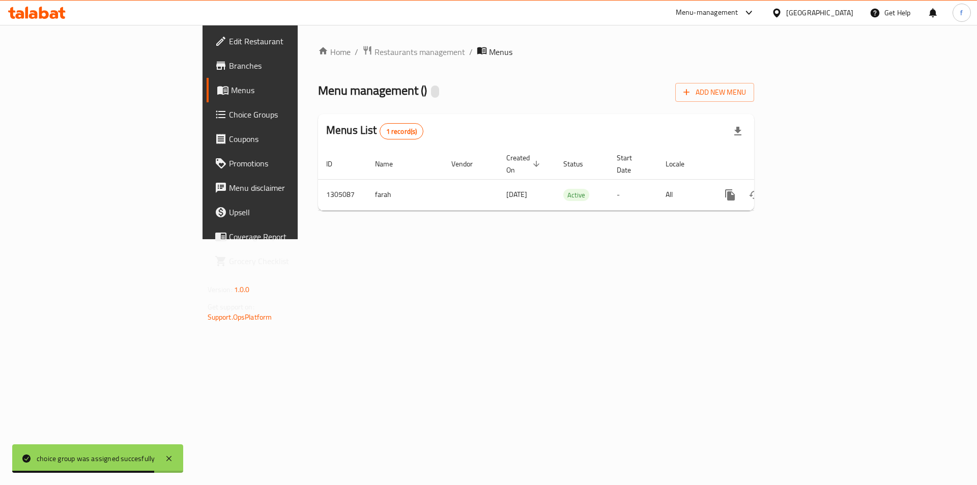
click at [207, 98] on link "Menus" at bounding box center [286, 90] width 159 height 24
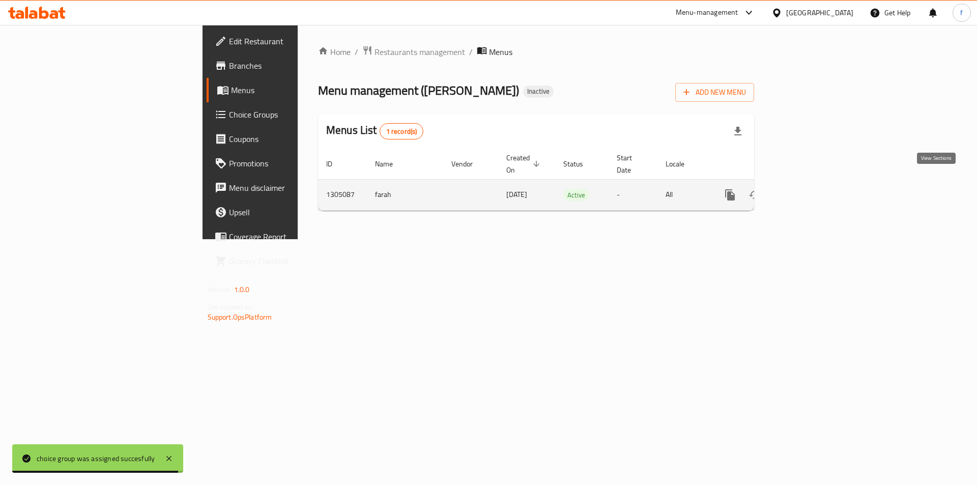
click at [816, 190] on link "enhanced table" at bounding box center [804, 195] width 24 height 24
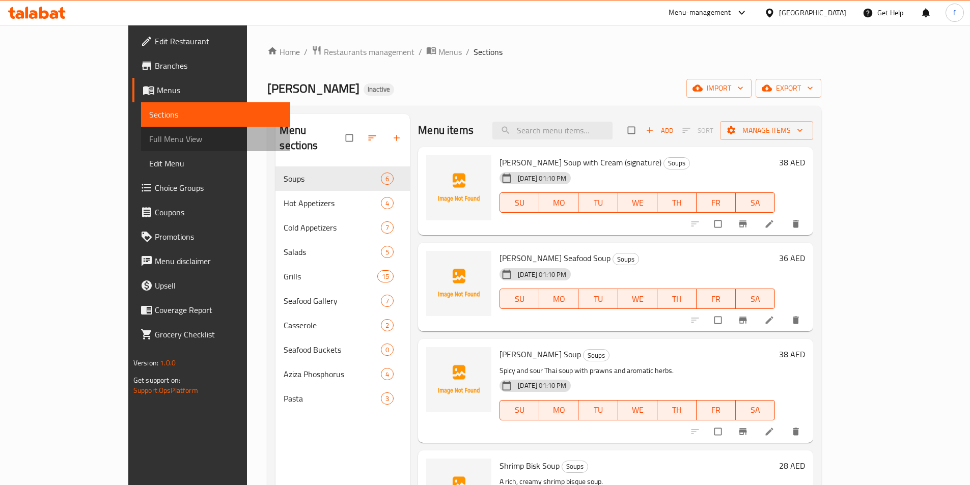
click at [149, 144] on span "Full Menu View" at bounding box center [215, 139] width 133 height 12
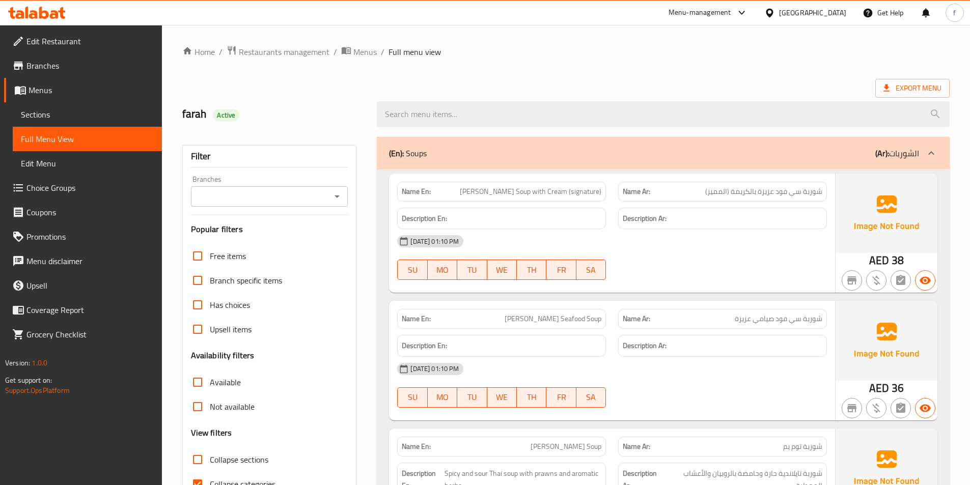
scroll to position [204, 0]
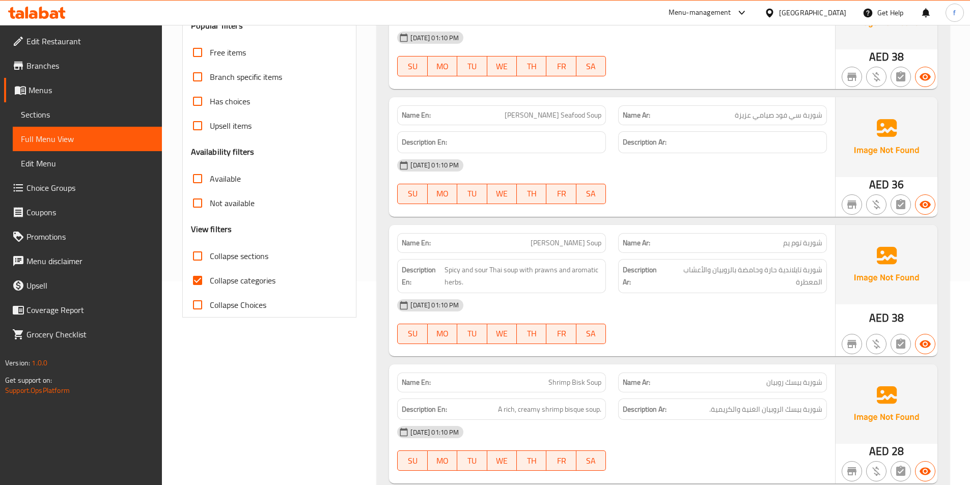
click at [249, 286] on span "Collapse categories" at bounding box center [243, 280] width 66 height 12
click at [210, 286] on input "Collapse categories" at bounding box center [197, 280] width 24 height 24
checkbox input "false"
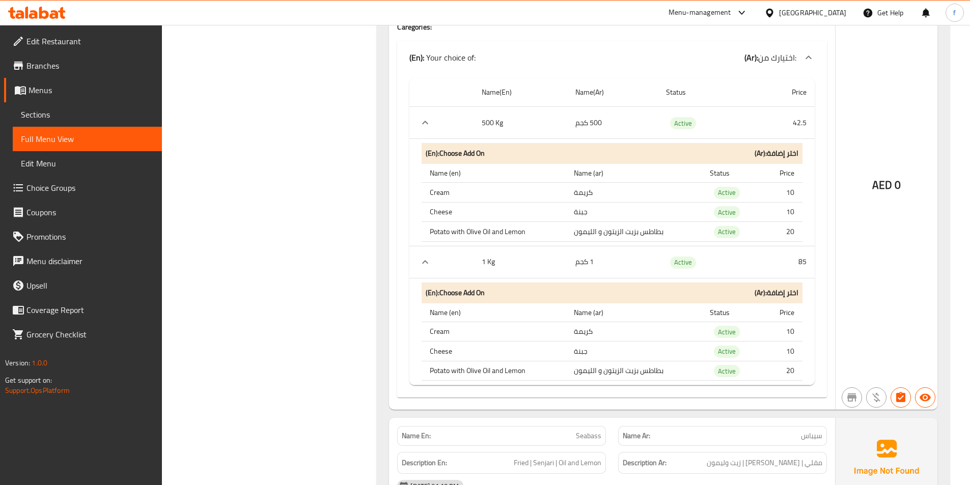
scroll to position [7584, 0]
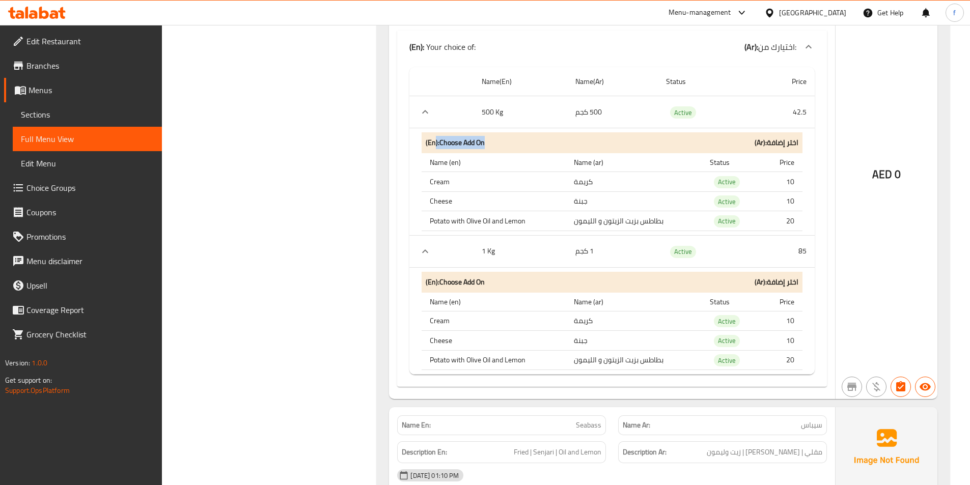
drag, startPoint x: 436, startPoint y: 129, endPoint x: 510, endPoint y: 135, distance: 73.5
click at [510, 135] on div "(En): Choose Add On (Ar): اختر إضافة" at bounding box center [611, 142] width 381 height 21
click at [539, 293] on th "Name (en)" at bounding box center [493, 302] width 144 height 19
click at [27, 188] on span "Choice Groups" at bounding box center [89, 188] width 127 height 12
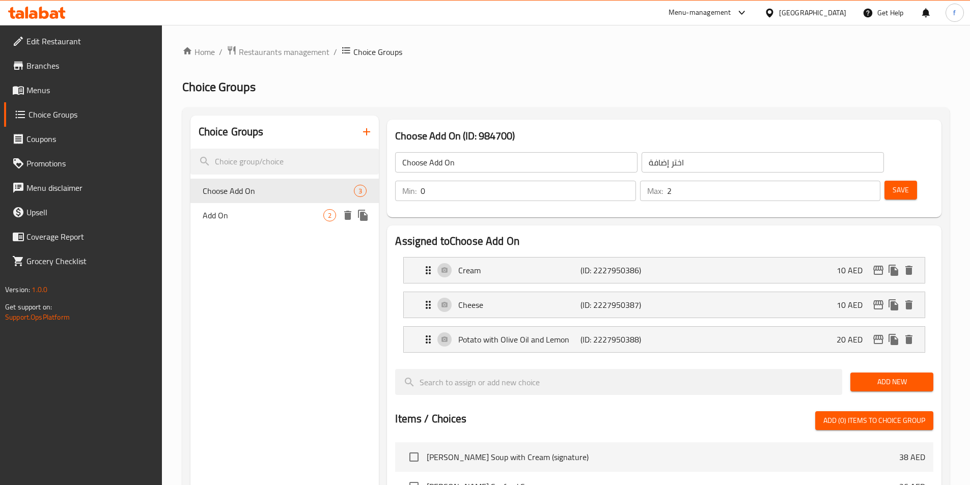
click at [262, 221] on div "Add On 2" at bounding box center [284, 215] width 189 height 24
type input "Add On"
type input "إضافات"
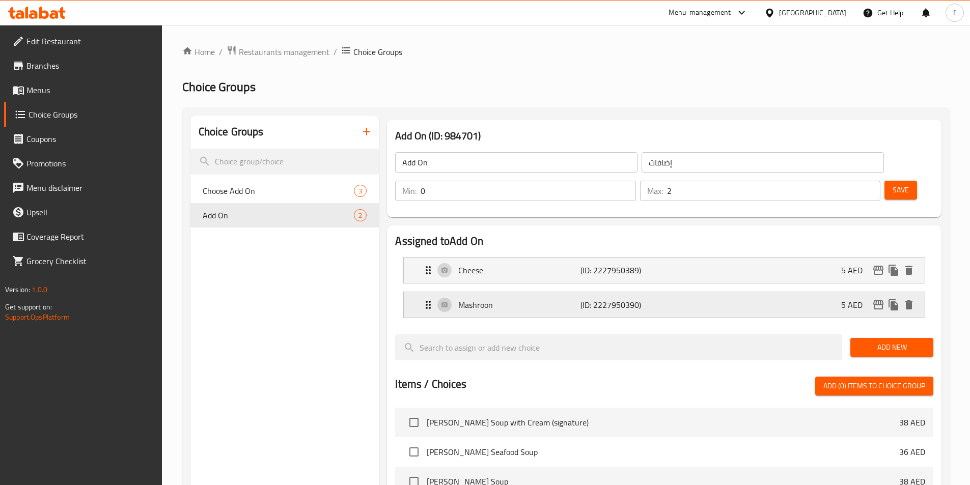
scroll to position [293, 0]
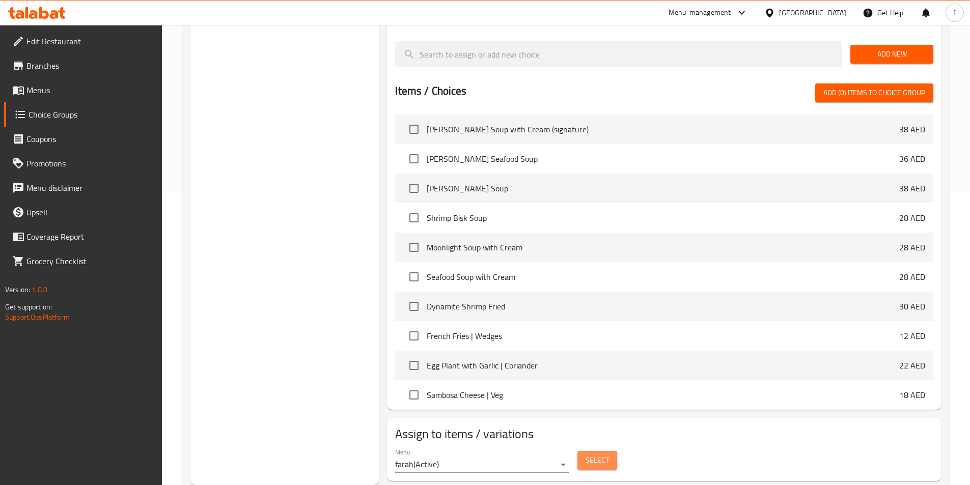
click at [593, 451] on button "Select" at bounding box center [597, 460] width 40 height 19
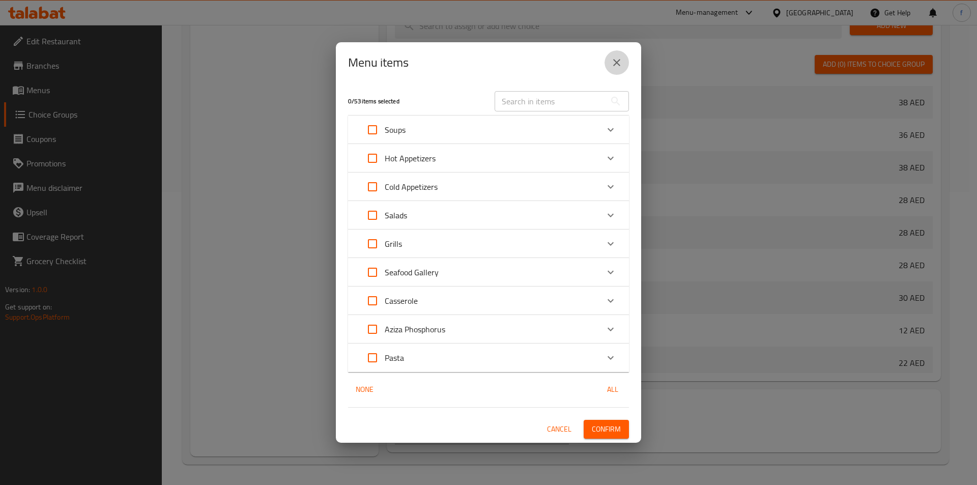
click at [608, 61] on button "close" at bounding box center [617, 62] width 24 height 24
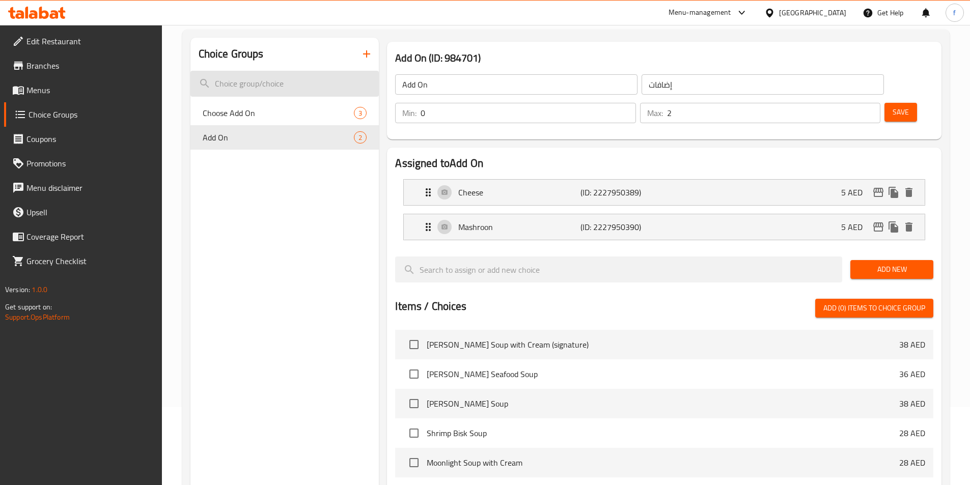
scroll to position [39, 0]
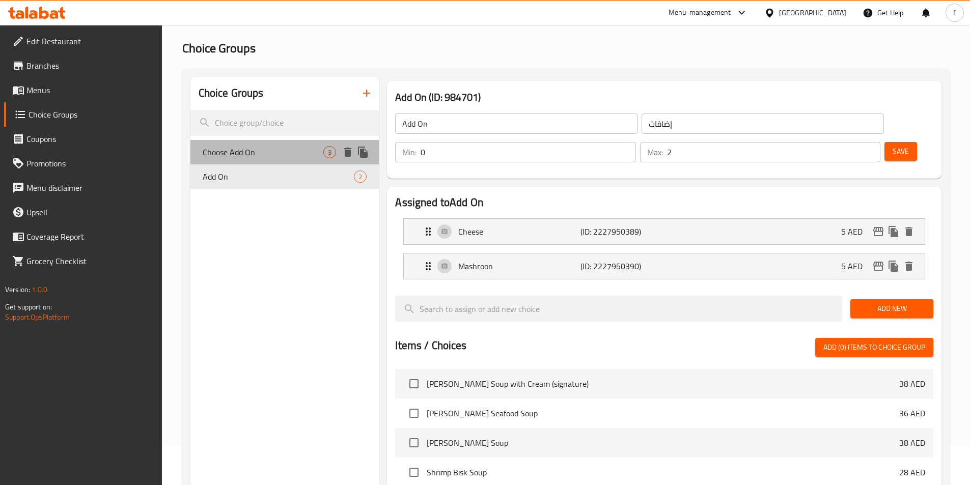
click at [242, 153] on span "Choose Add On" at bounding box center [263, 152] width 121 height 12
type input "Choose Add On"
type input "اختر إضافة"
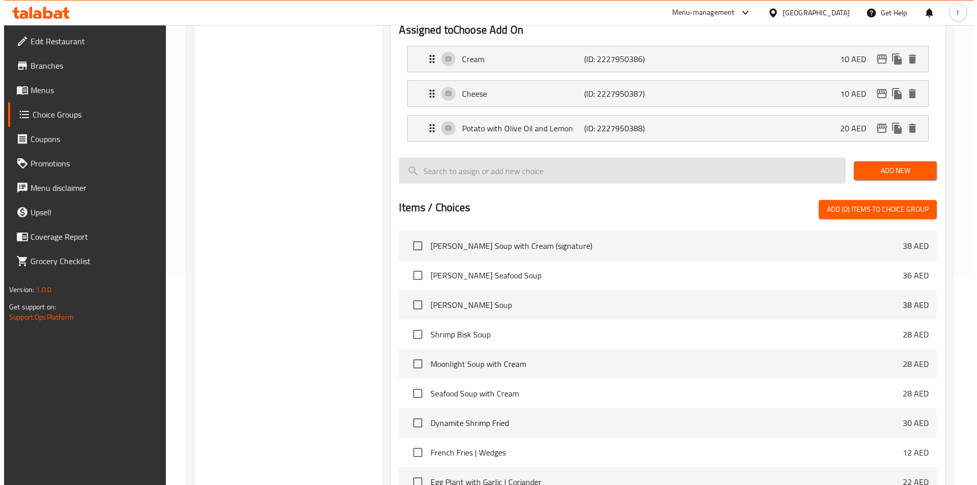
scroll to position [328, 0]
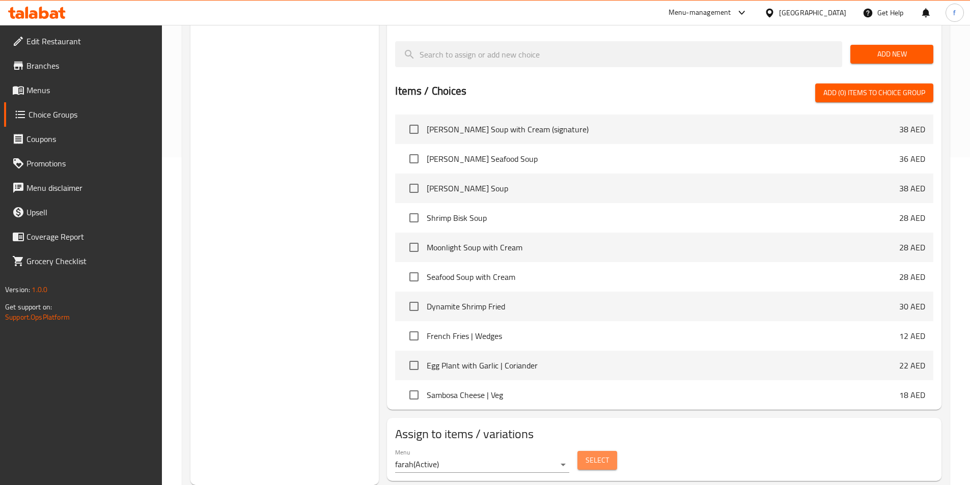
click at [590, 454] on span "Select" at bounding box center [596, 460] width 23 height 13
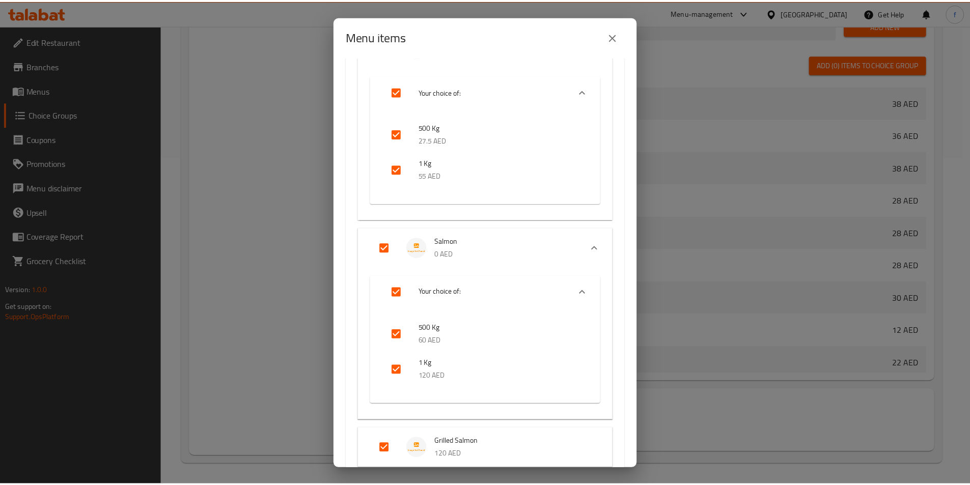
scroll to position [675, 0]
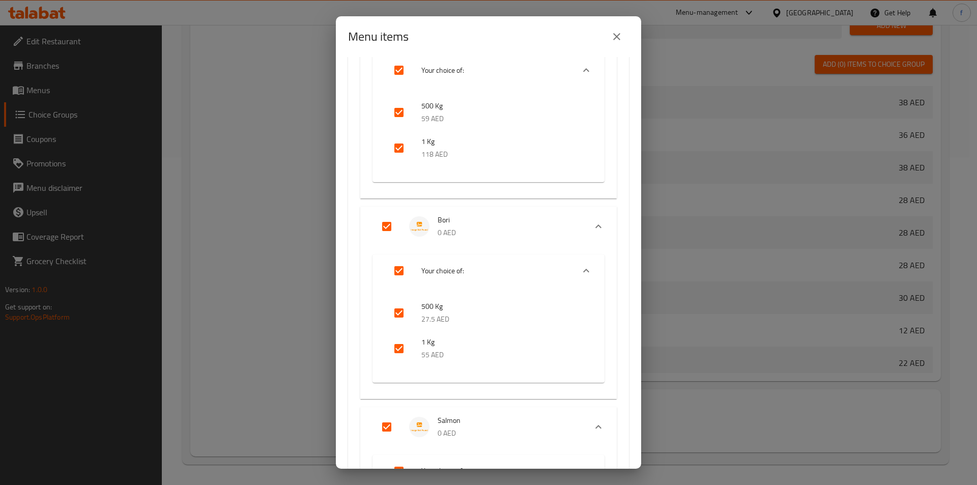
click at [609, 34] on button "close" at bounding box center [617, 36] width 24 height 24
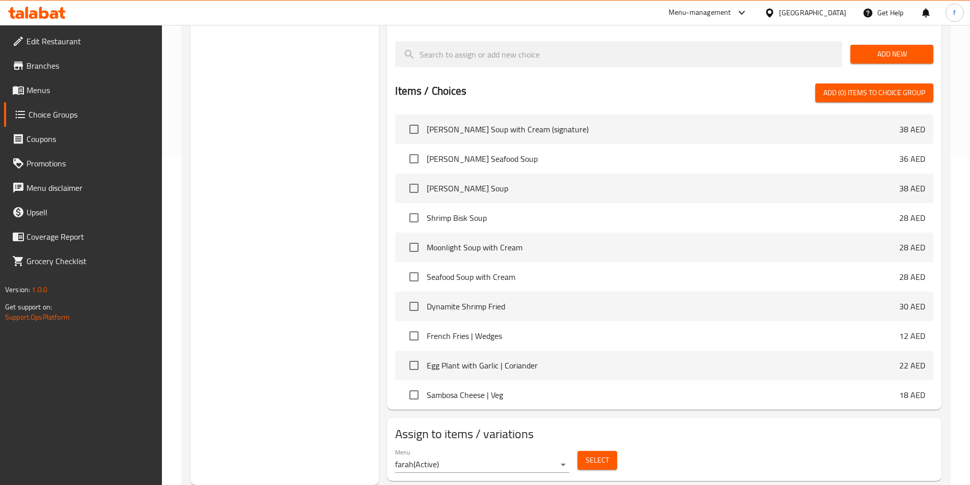
click at [38, 93] on span "Menus" at bounding box center [89, 90] width 127 height 12
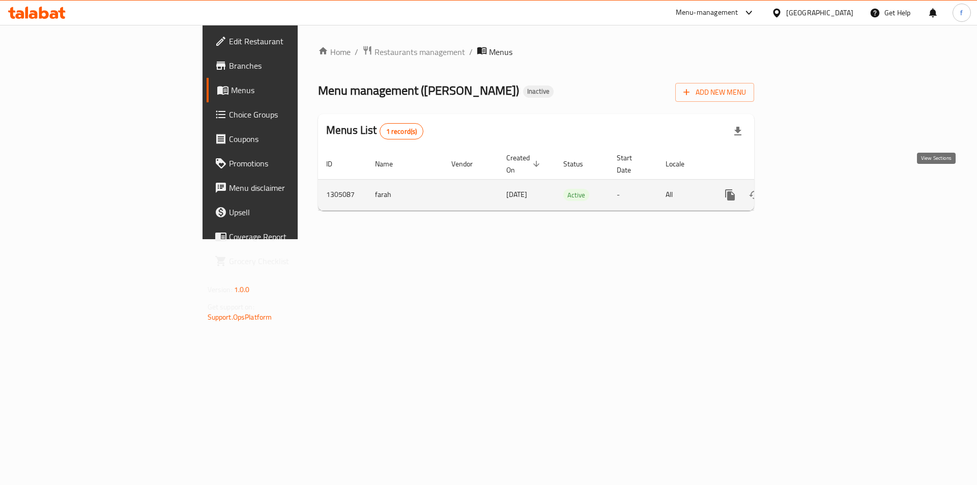
click at [808, 190] on icon "enhanced table" at bounding box center [803, 194] width 9 height 9
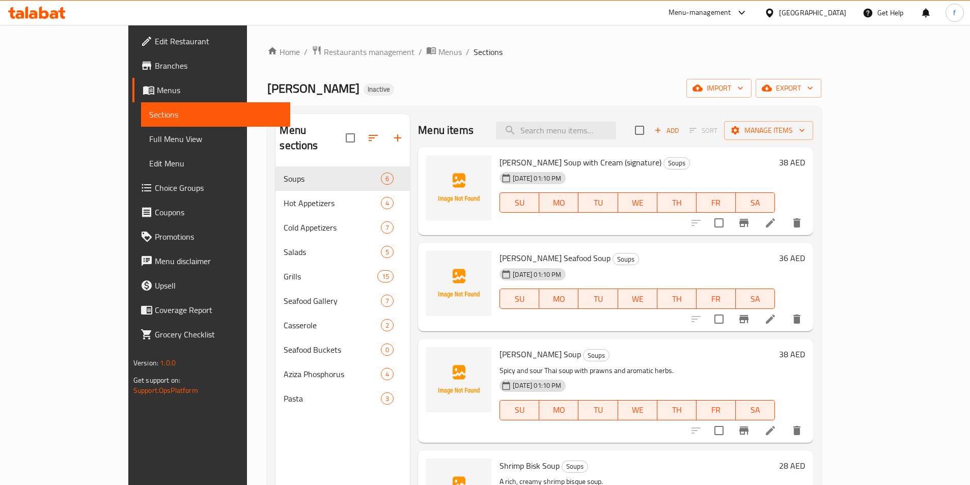
click at [149, 144] on span "Full Menu View" at bounding box center [215, 139] width 133 height 12
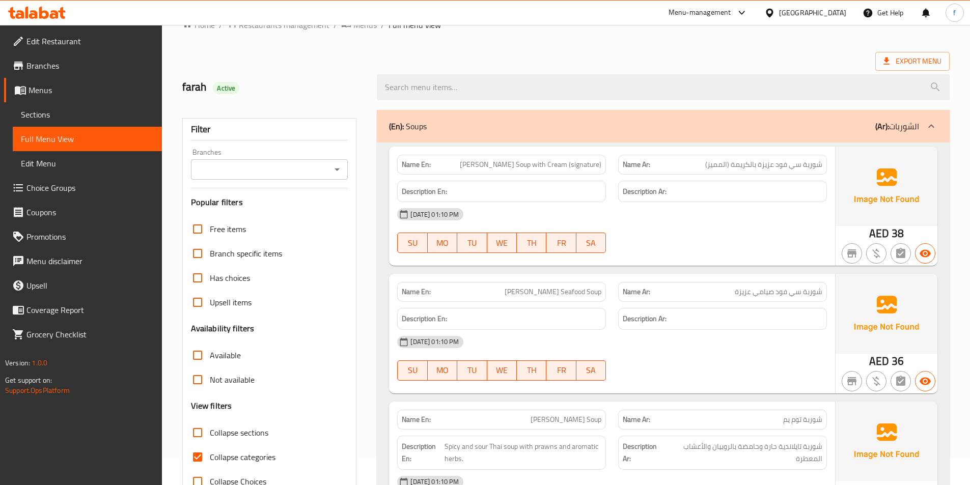
scroll to position [153, 0]
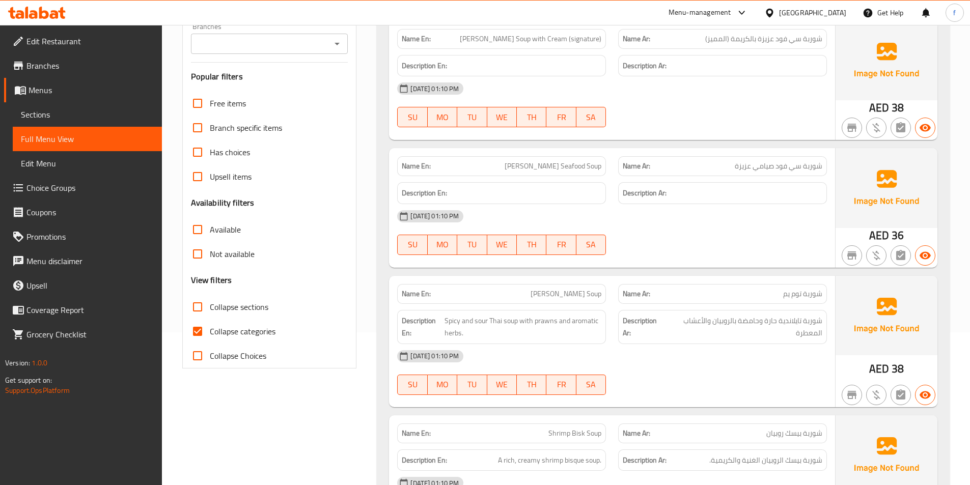
click at [233, 332] on span "Collapse categories" at bounding box center [243, 331] width 66 height 12
click at [210, 332] on input "Collapse categories" at bounding box center [197, 331] width 24 height 24
checkbox input "false"
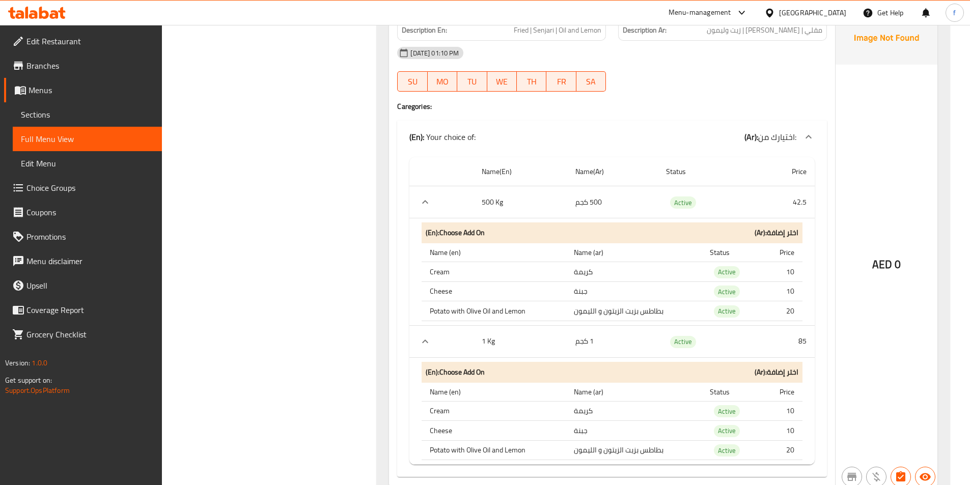
scroll to position [7482, 0]
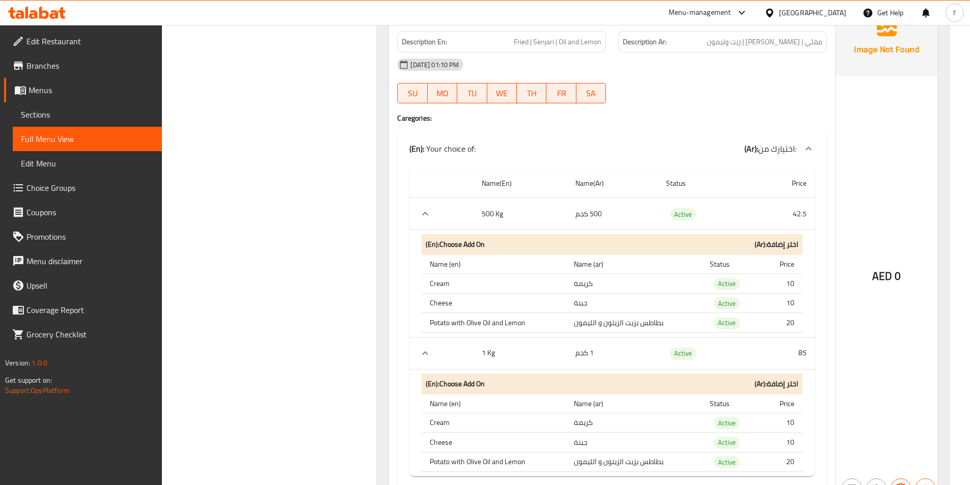
drag, startPoint x: 67, startPoint y: 180, endPoint x: 92, endPoint y: 171, distance: 26.1
click at [67, 182] on span "Choice Groups" at bounding box center [89, 188] width 127 height 12
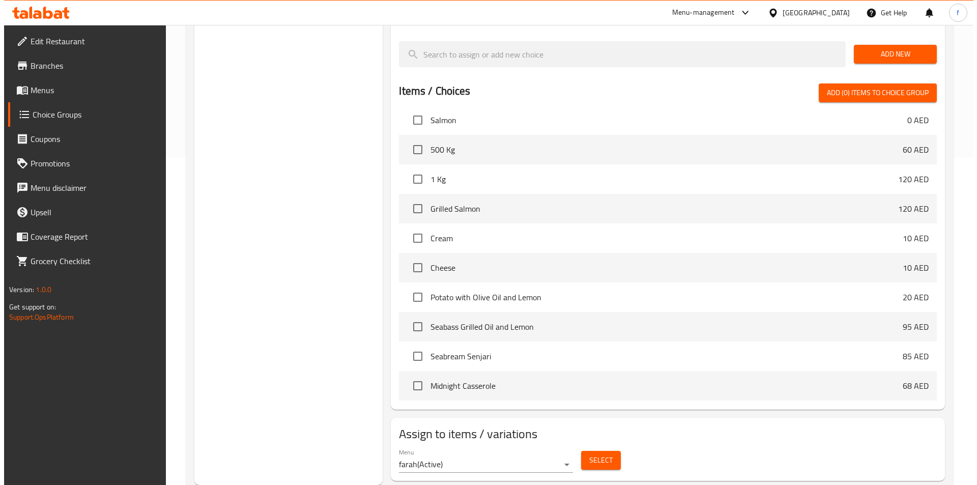
scroll to position [2341, 0]
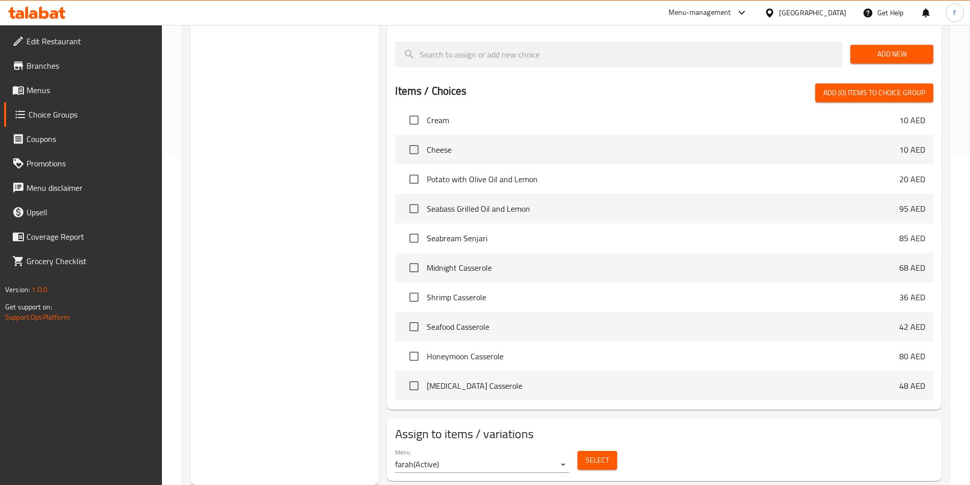
click at [599, 451] on button "Select" at bounding box center [597, 460] width 40 height 19
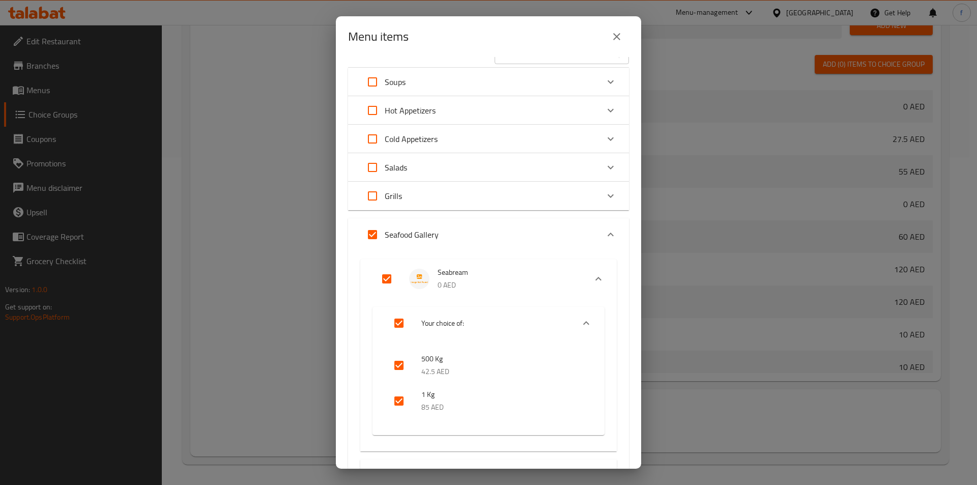
scroll to position [0, 0]
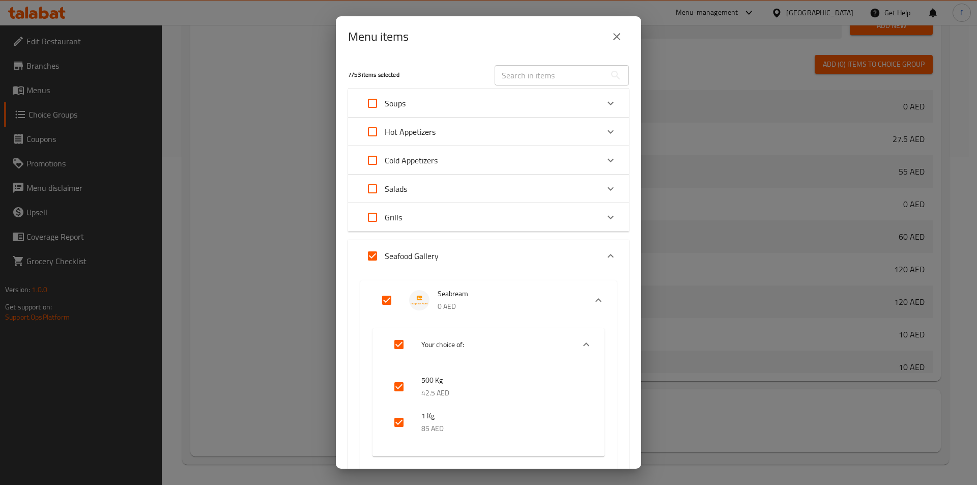
click at [605, 251] on icon "Expand" at bounding box center [611, 256] width 12 height 12
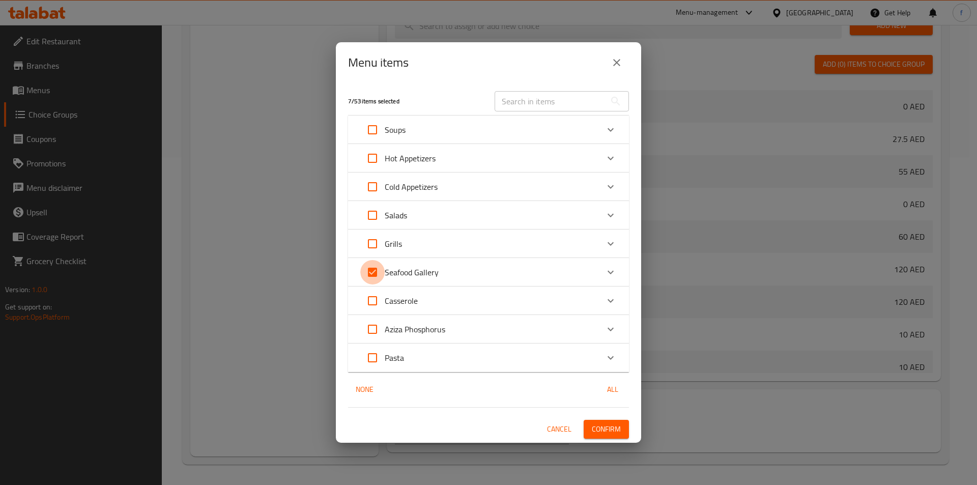
click at [368, 269] on input "Expand" at bounding box center [372, 272] width 24 height 24
checkbox input "false"
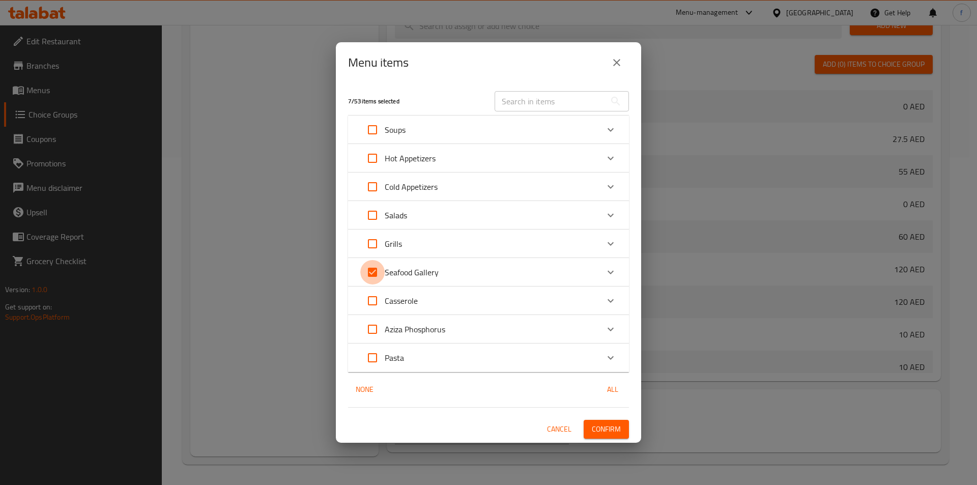
checkbox input "false"
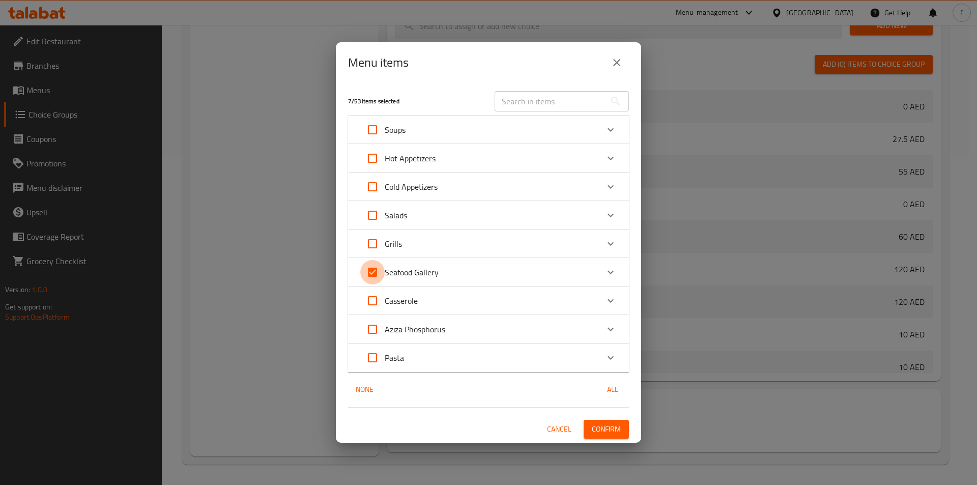
checkbox input "false"
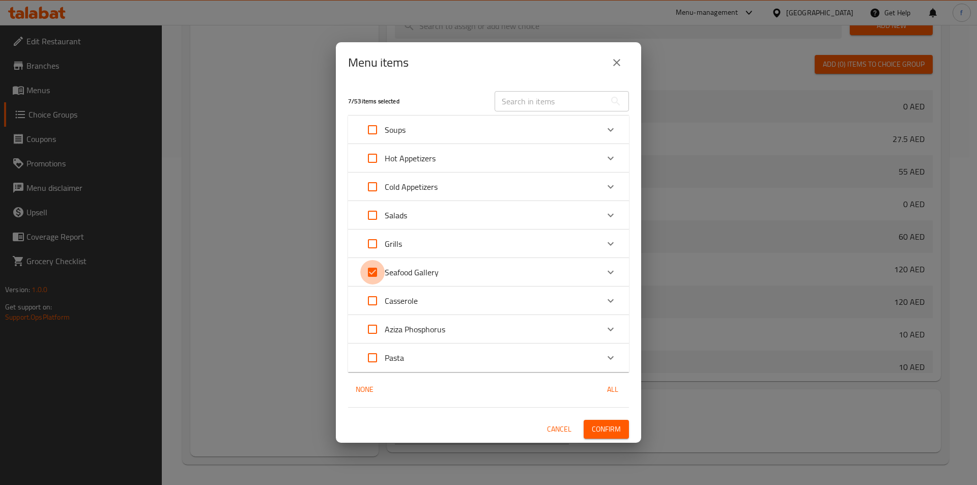
checkbox input "false"
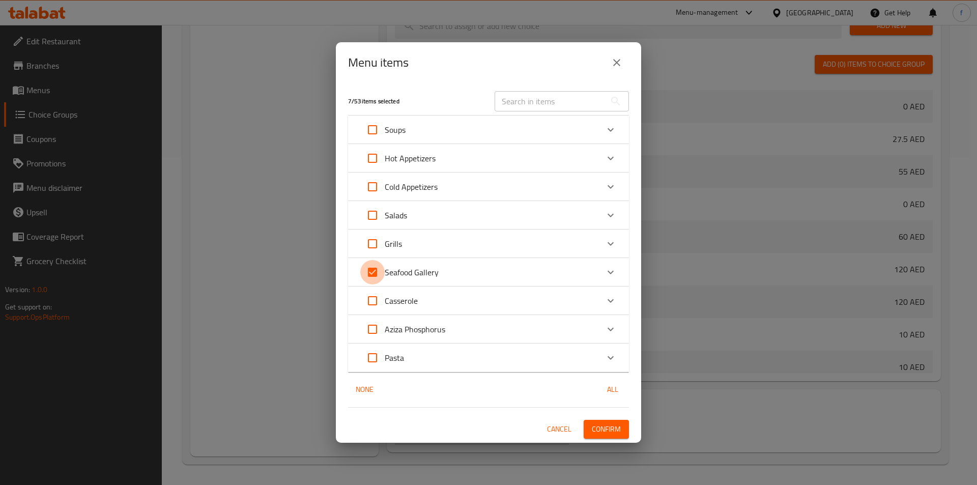
checkbox input "false"
click at [421, 274] on p "Seafood Gallery" at bounding box center [412, 272] width 54 height 12
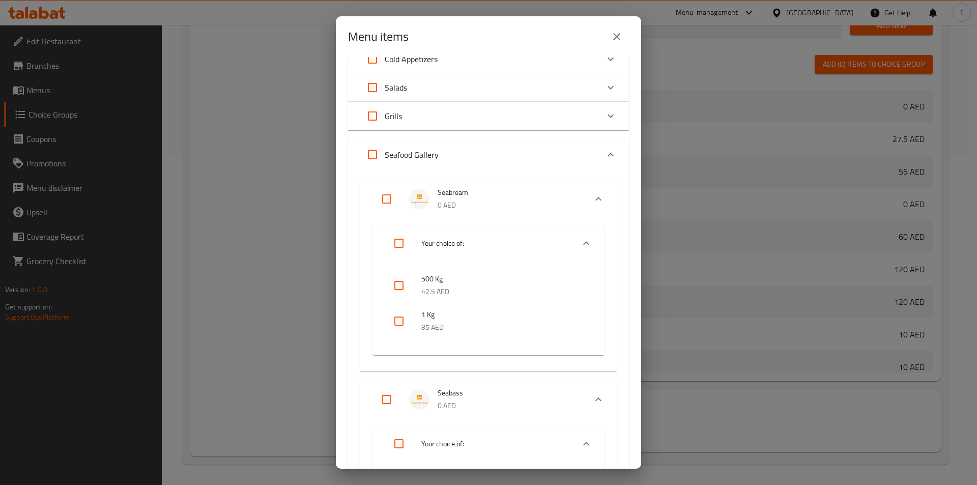
scroll to position [102, 0]
click at [395, 245] on input "Expand" at bounding box center [399, 243] width 24 height 24
checkbox input "true"
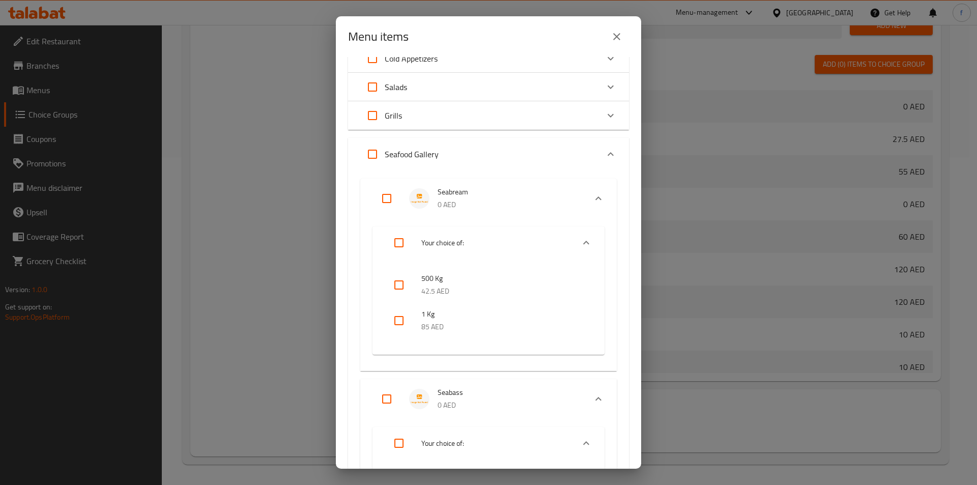
checkbox input "true"
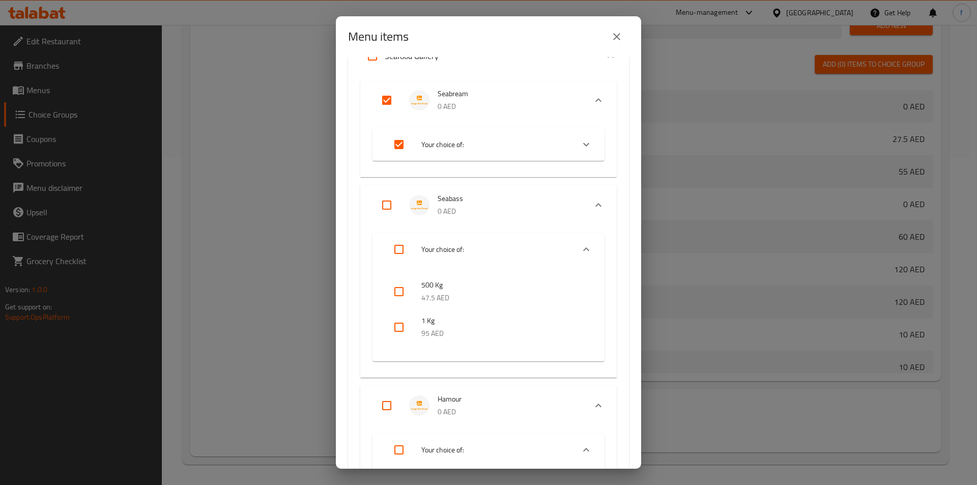
scroll to position [204, 0]
click at [407, 244] on input "Expand" at bounding box center [399, 246] width 24 height 24
checkbox input "true"
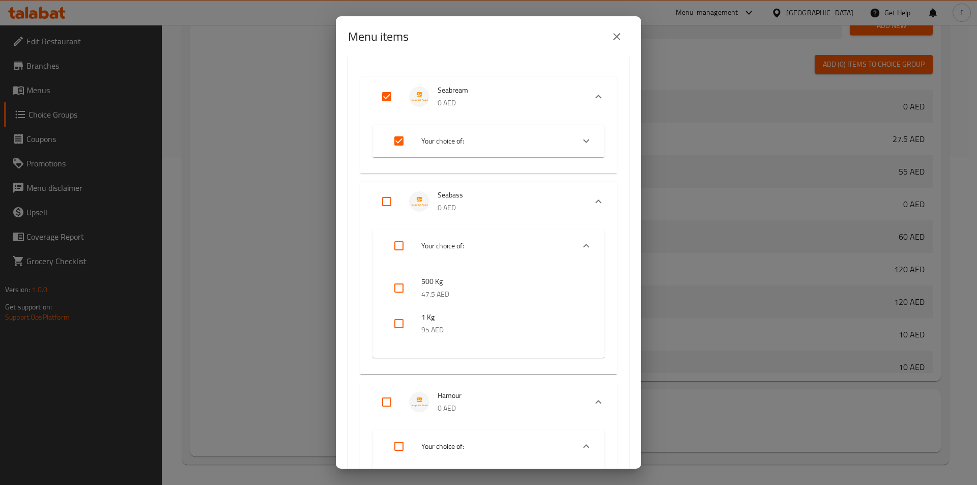
checkbox input "true"
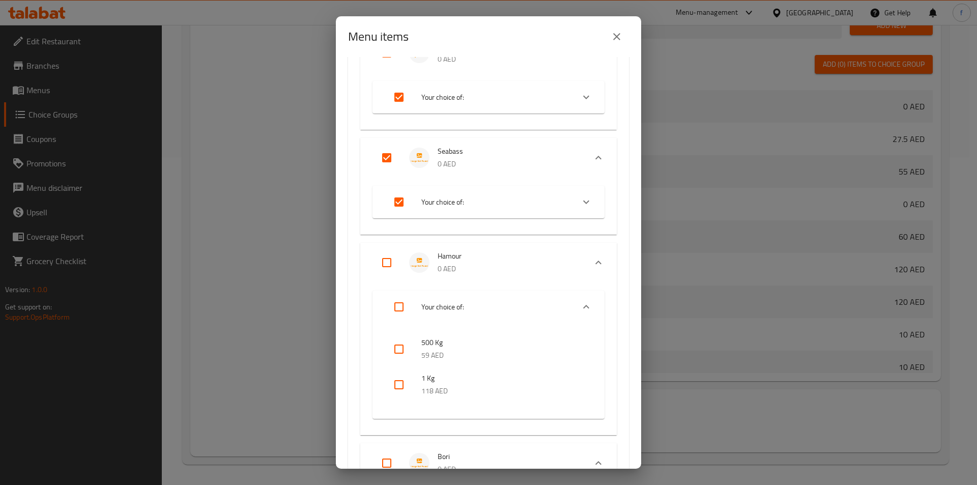
scroll to position [356, 0]
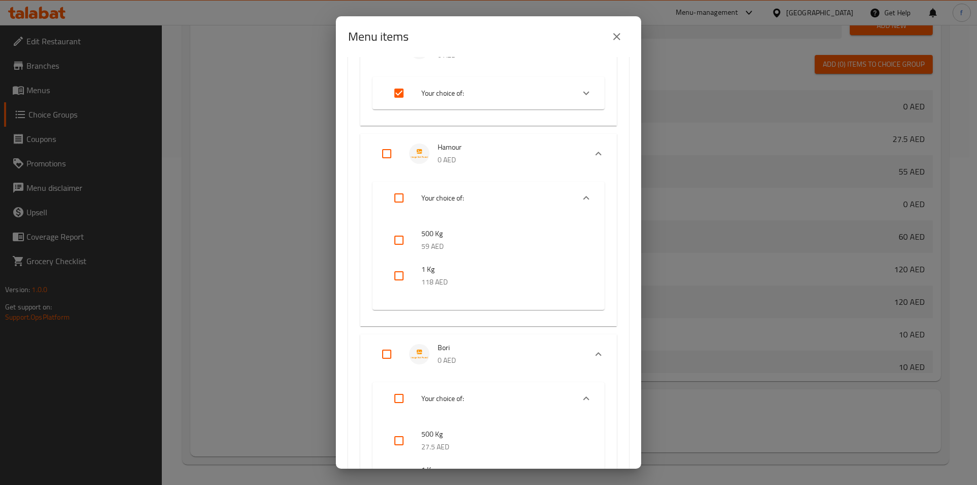
click at [393, 159] on input "Expand" at bounding box center [387, 154] width 24 height 24
checkbox input "true"
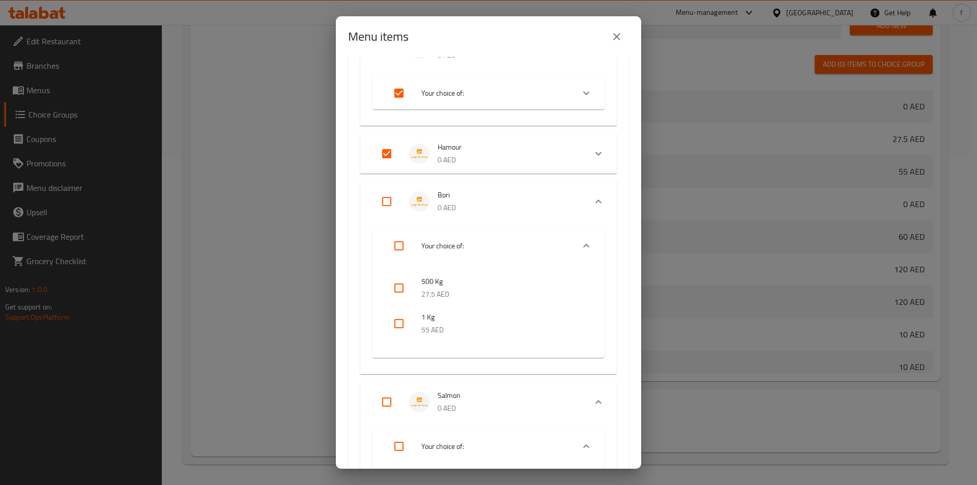
click at [390, 204] on input "Expand" at bounding box center [387, 201] width 24 height 24
checkbox input "true"
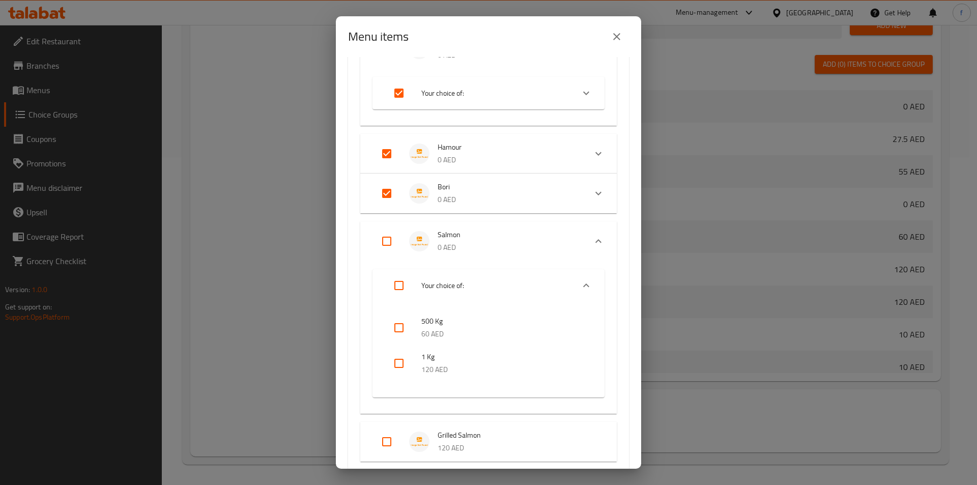
click at [388, 240] on input "Expand" at bounding box center [387, 241] width 24 height 24
checkbox input "true"
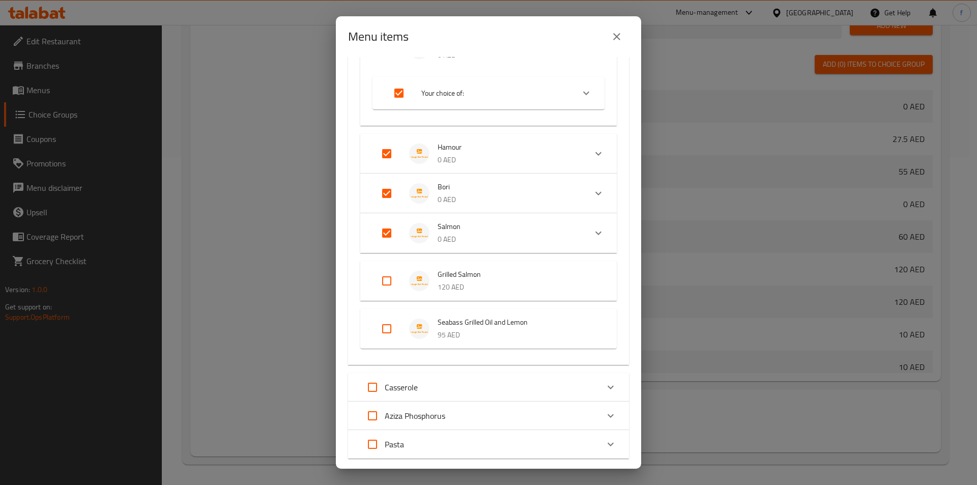
click at [390, 278] on input "Expand" at bounding box center [387, 281] width 24 height 24
checkbox input "true"
click at [388, 320] on input "Expand" at bounding box center [387, 320] width 24 height 24
checkbox input "true"
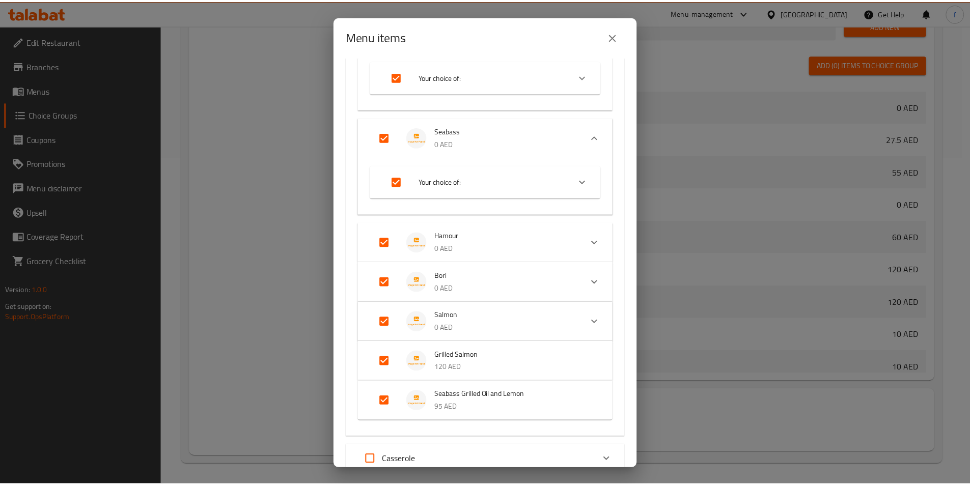
scroll to position [401, 0]
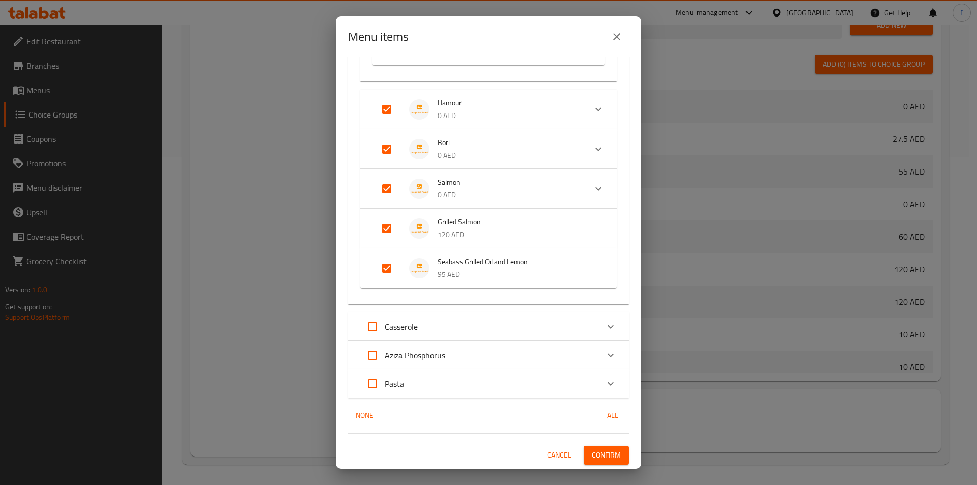
click at [598, 458] on span "Confirm" at bounding box center [606, 455] width 29 height 13
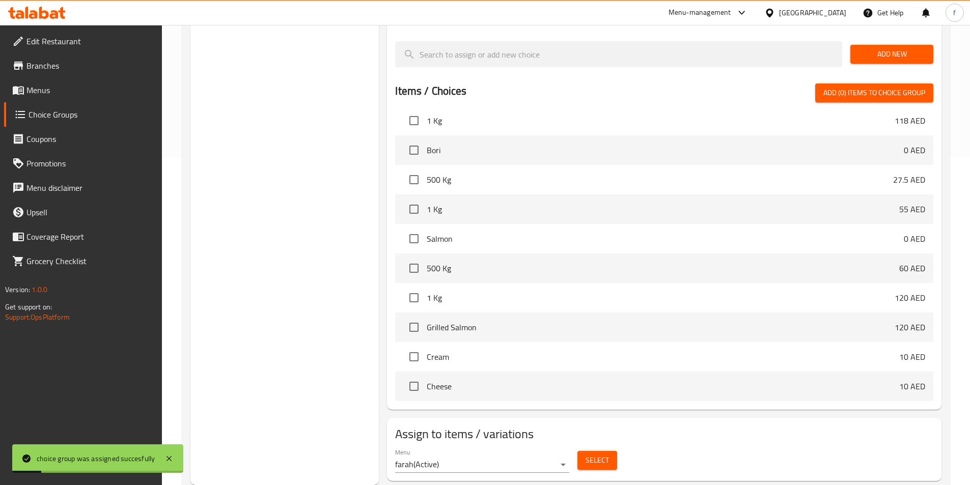
scroll to position [2087, 0]
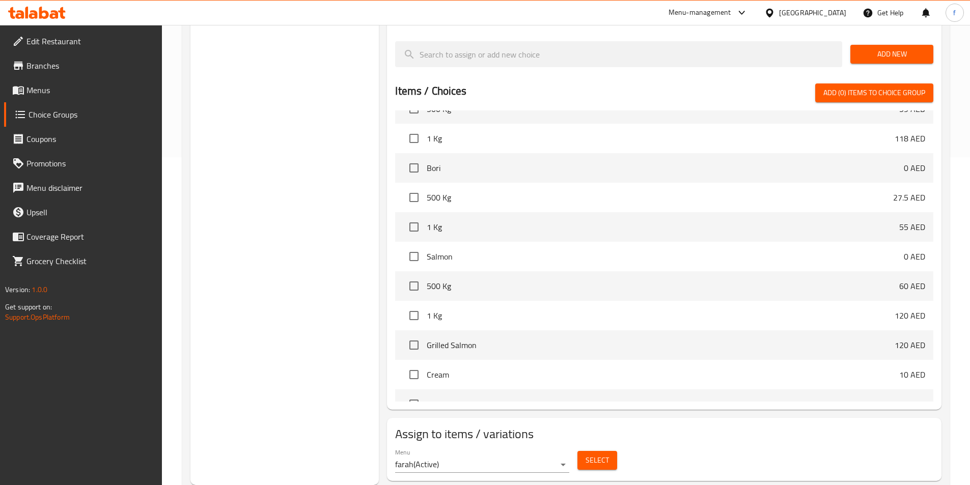
click at [40, 85] on span "Menus" at bounding box center [89, 90] width 127 height 12
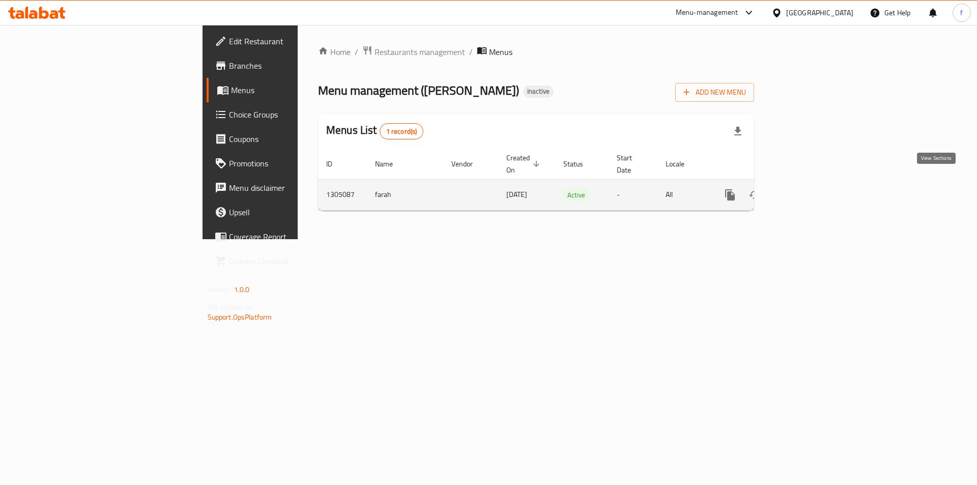
click at [810, 189] on icon "enhanced table" at bounding box center [804, 195] width 12 height 12
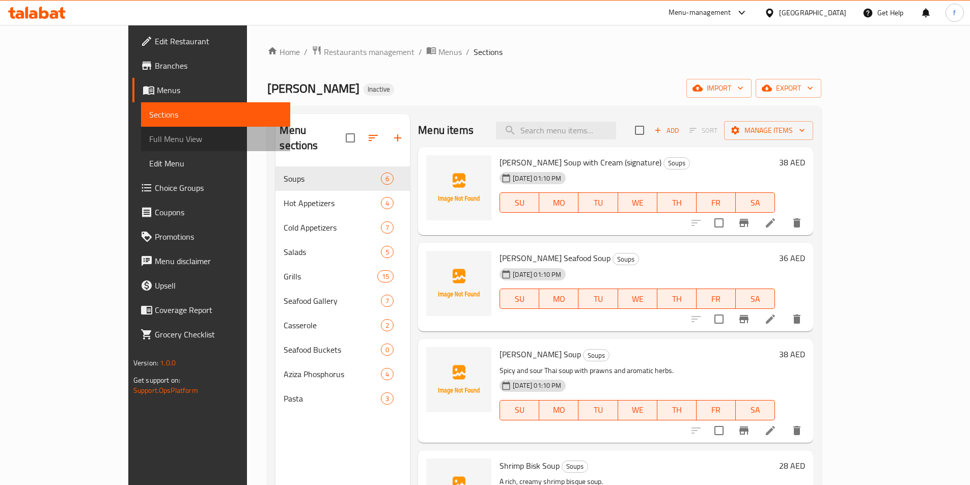
click at [149, 145] on span "Full Menu View" at bounding box center [215, 139] width 133 height 12
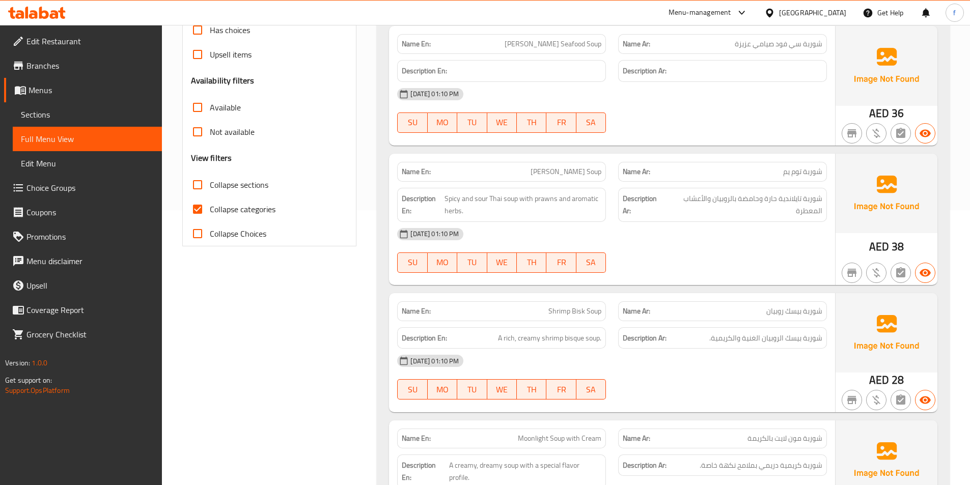
scroll to position [107, 0]
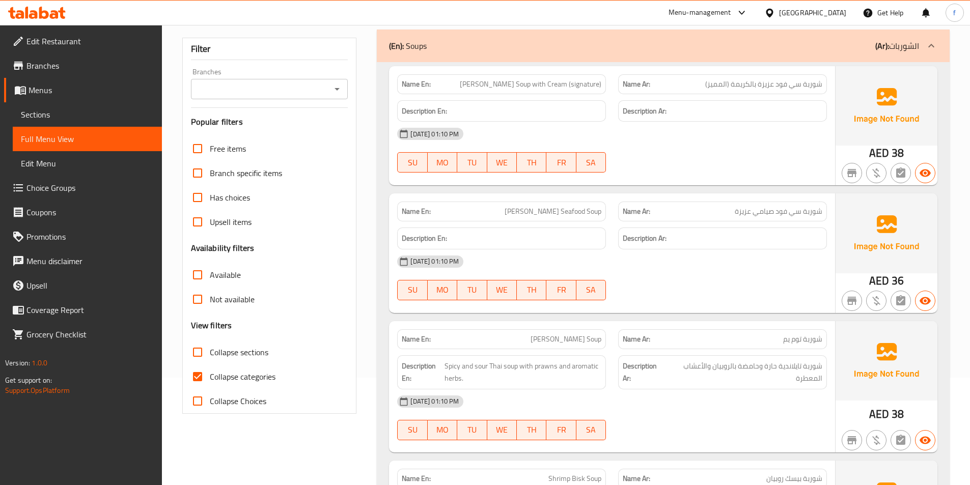
click at [243, 372] on span "Collapse categories" at bounding box center [243, 377] width 66 height 12
click at [210, 372] on input "Collapse categories" at bounding box center [197, 376] width 24 height 24
checkbox input "false"
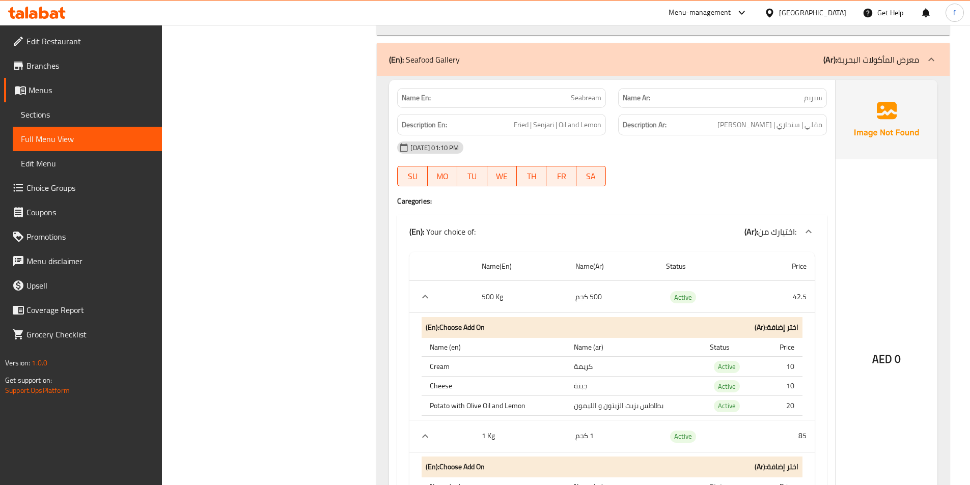
scroll to position [7590, 0]
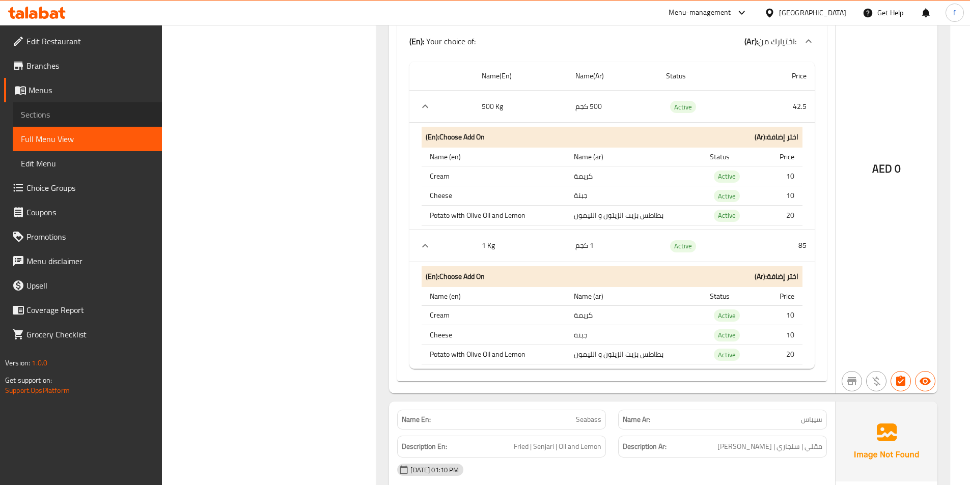
click at [50, 115] on span "Sections" at bounding box center [87, 114] width 133 height 12
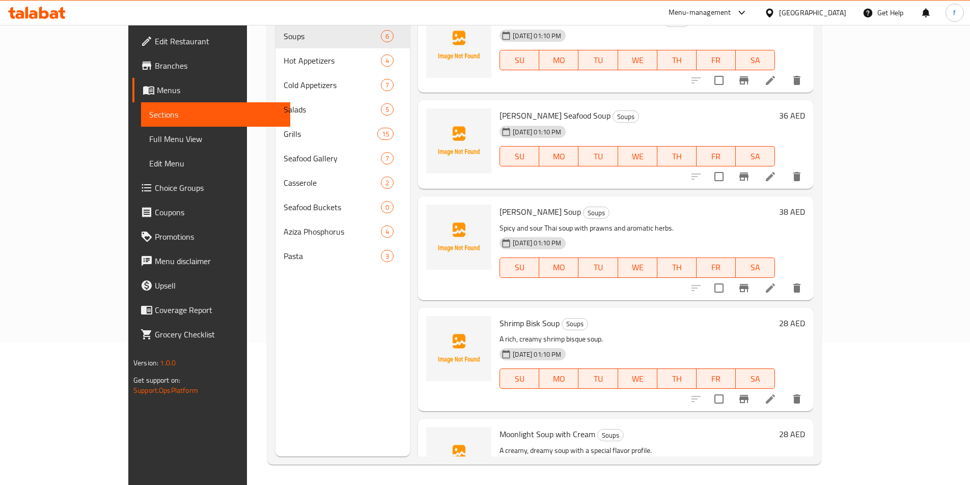
click at [155, 192] on span "Choice Groups" at bounding box center [218, 188] width 127 height 12
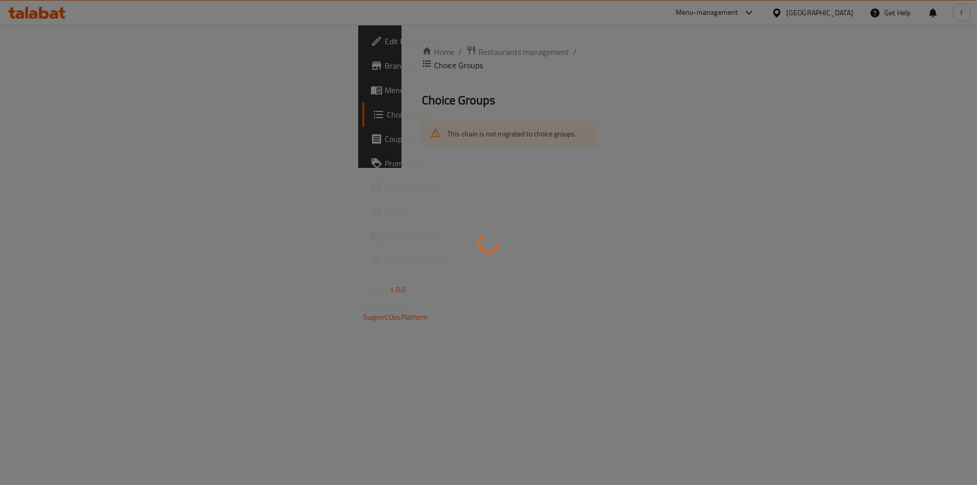
click at [301, 121] on div at bounding box center [488, 242] width 977 height 485
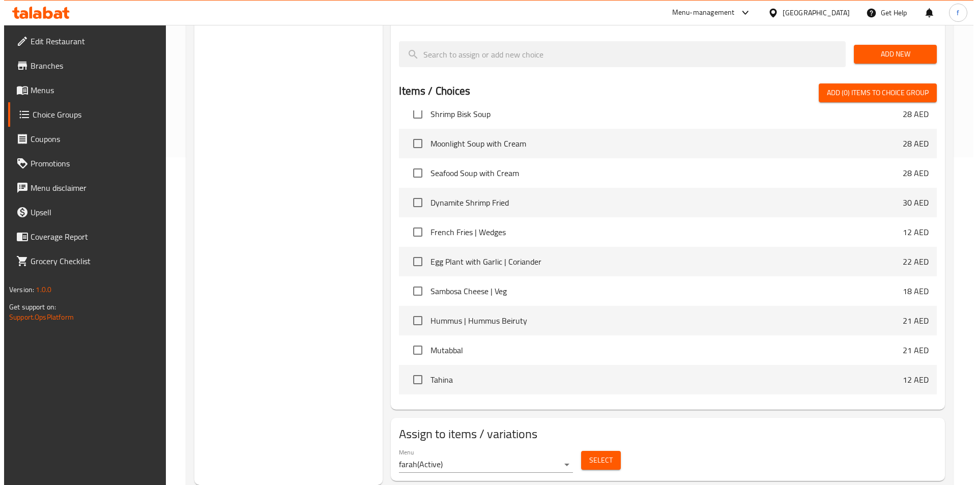
scroll to position [204, 0]
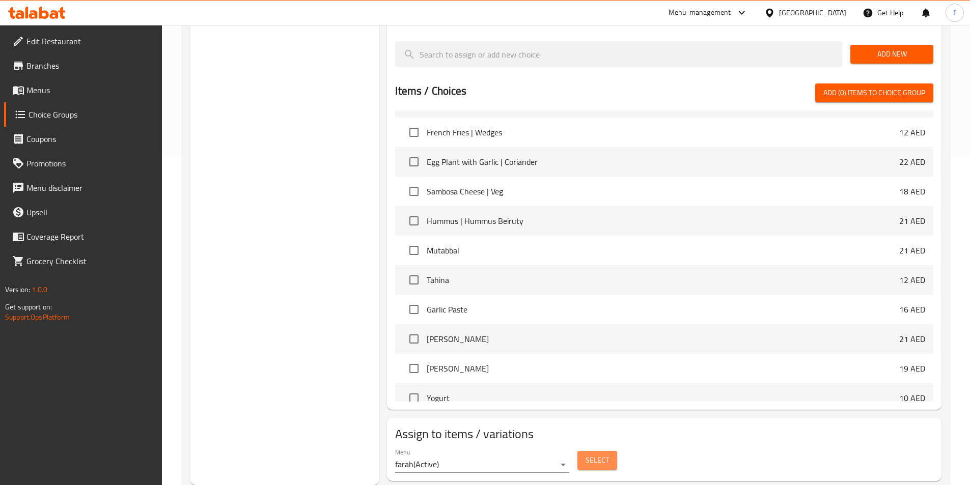
click at [601, 454] on span "Select" at bounding box center [596, 460] width 23 height 13
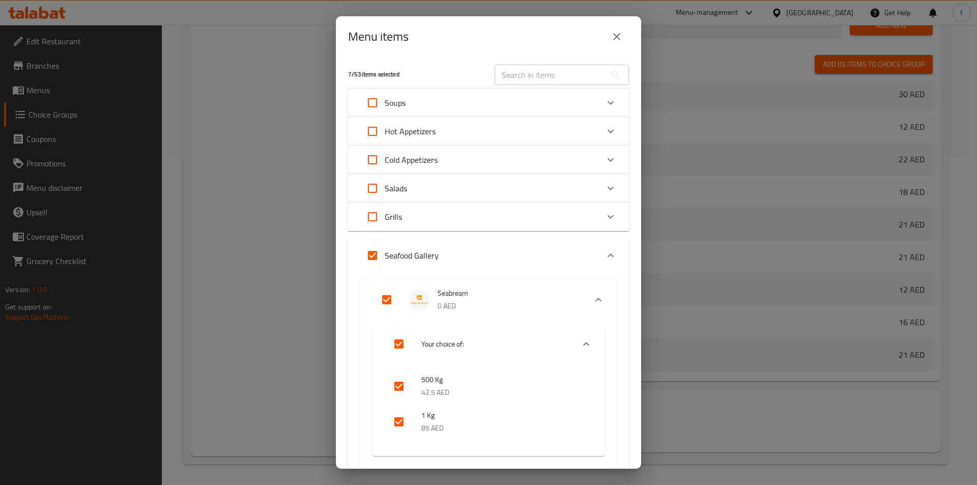
scroll to position [0, 0]
click at [368, 255] on input "Expand" at bounding box center [372, 256] width 24 height 24
checkbox input "false"
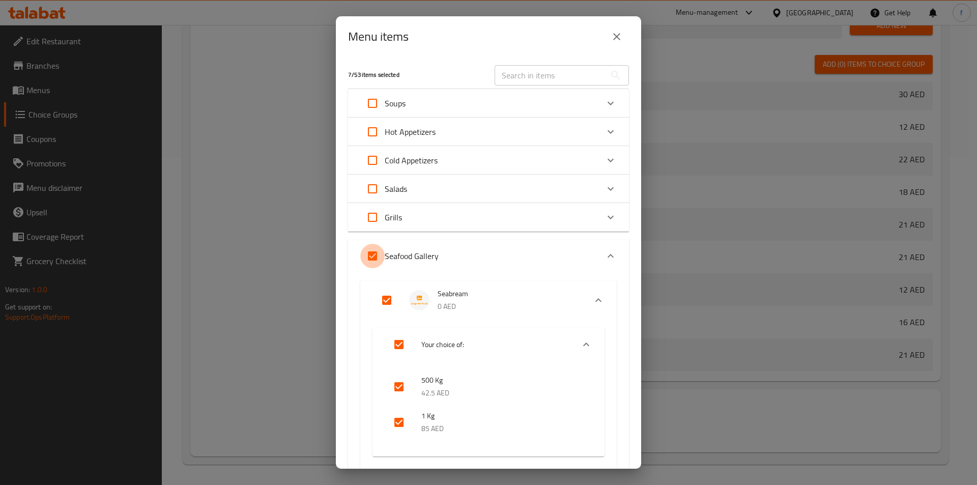
checkbox input "false"
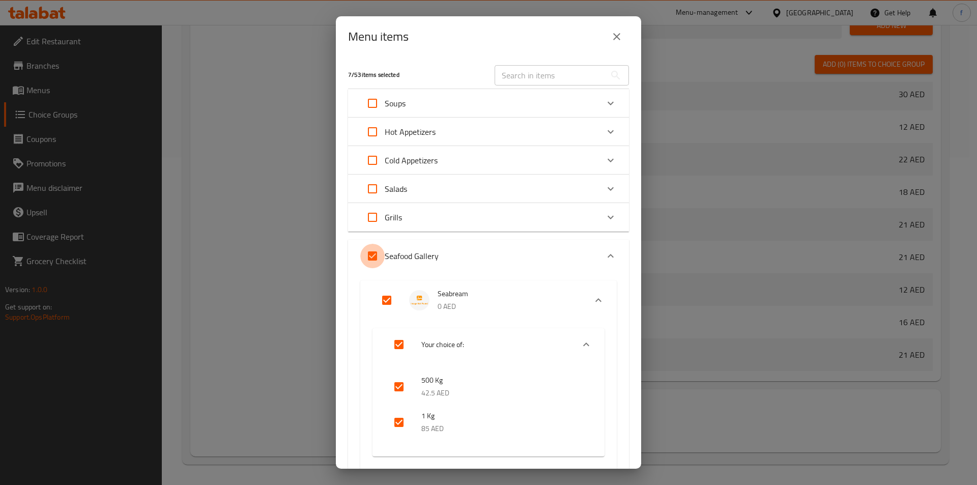
checkbox input "false"
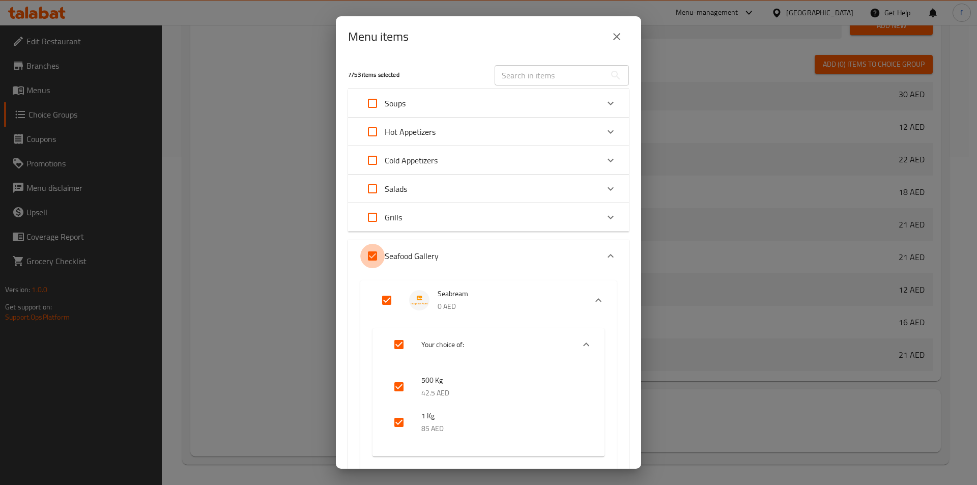
checkbox input "false"
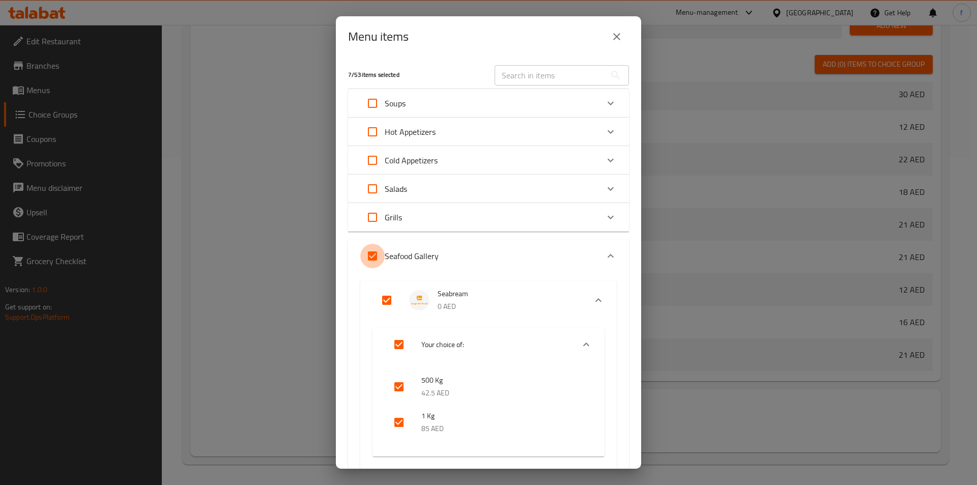
checkbox input "false"
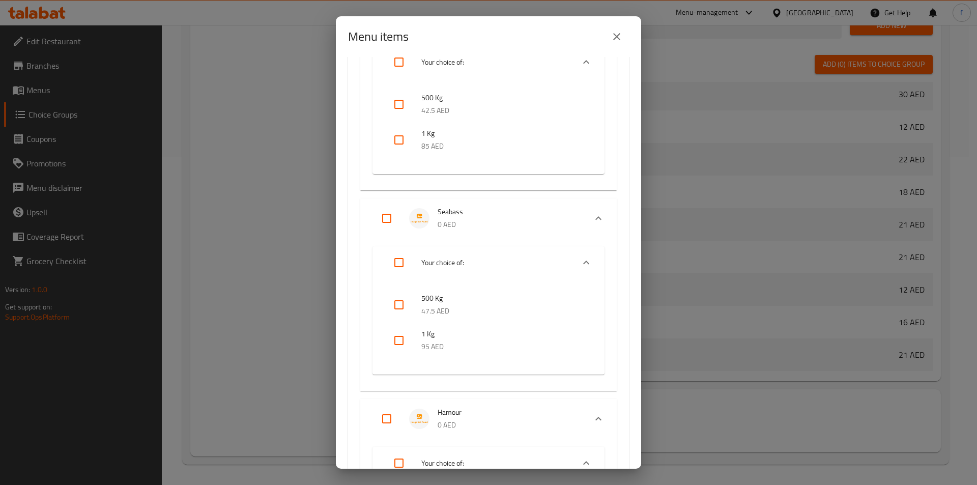
scroll to position [305, 0]
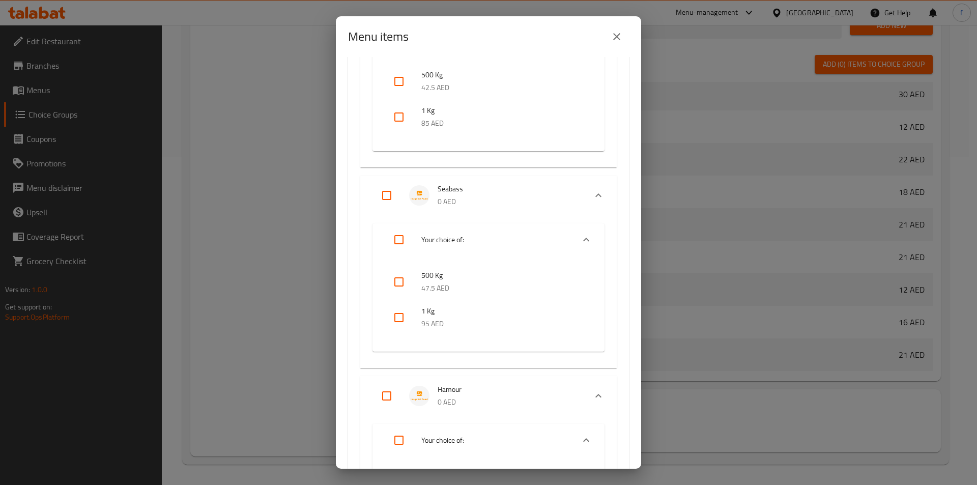
drag, startPoint x: 275, startPoint y: 197, endPoint x: 261, endPoint y: 196, distance: 14.8
click at [275, 196] on div "Menu items 0 / 53 items selected ​ Soups Aziza Seafood Soup with Cream (signatu…" at bounding box center [488, 242] width 977 height 485
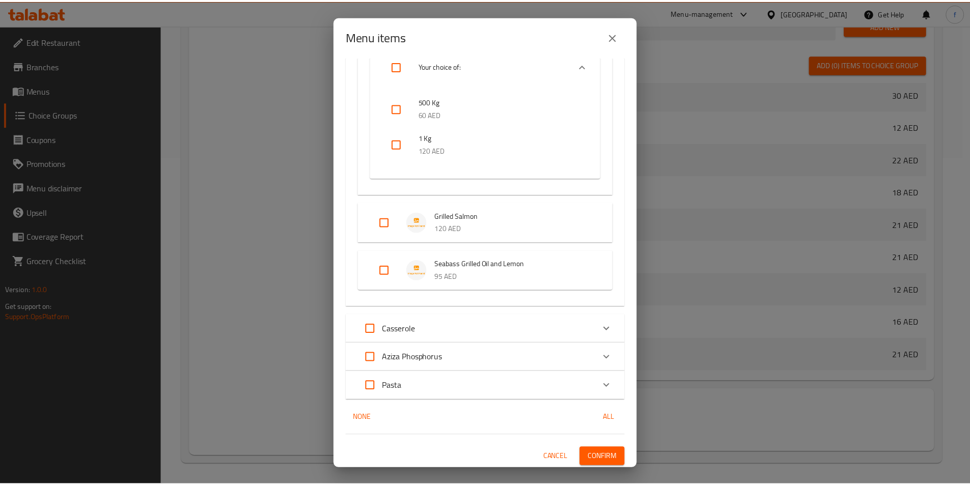
scroll to position [1083, 0]
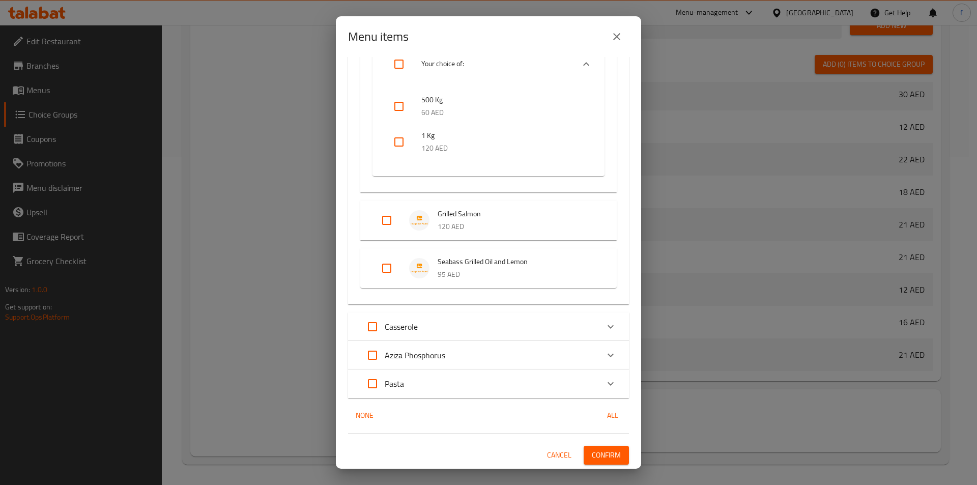
click at [607, 457] on span "Confirm" at bounding box center [606, 455] width 29 height 13
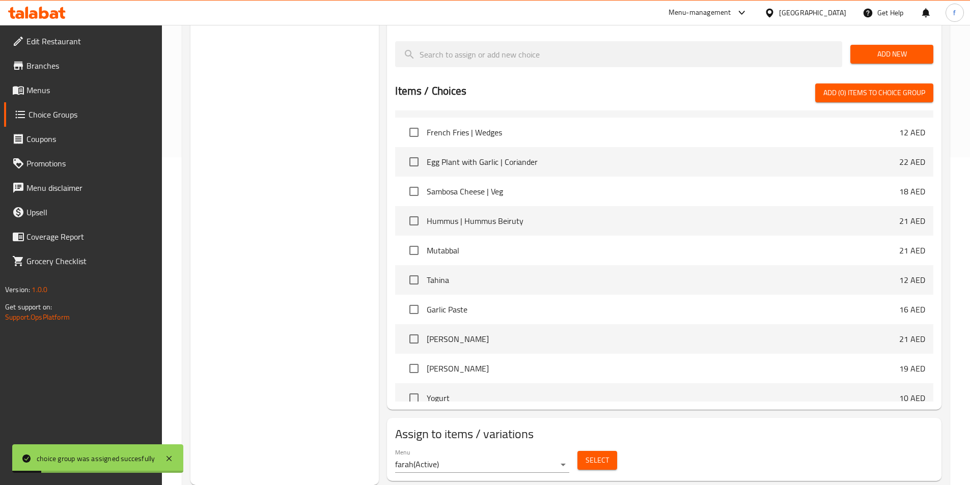
click at [90, 99] on link "Menus" at bounding box center [83, 90] width 158 height 24
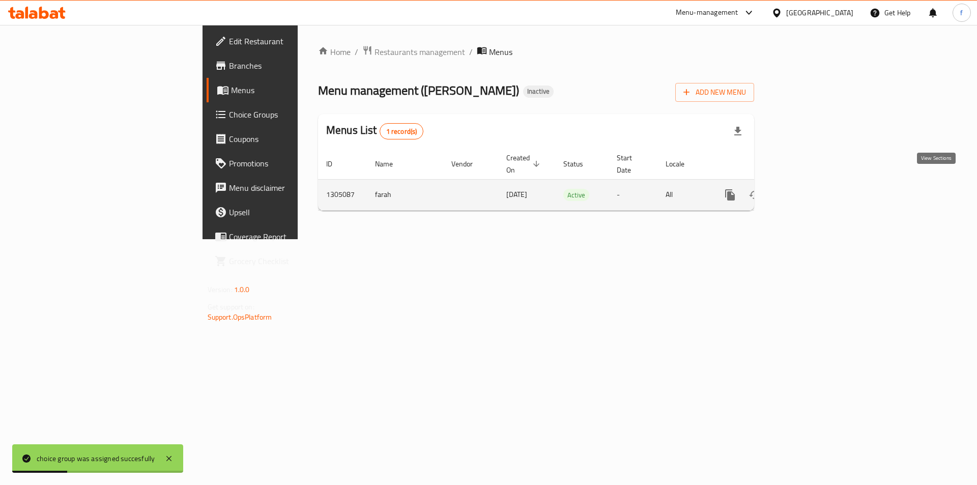
click at [810, 189] on icon "enhanced table" at bounding box center [804, 195] width 12 height 12
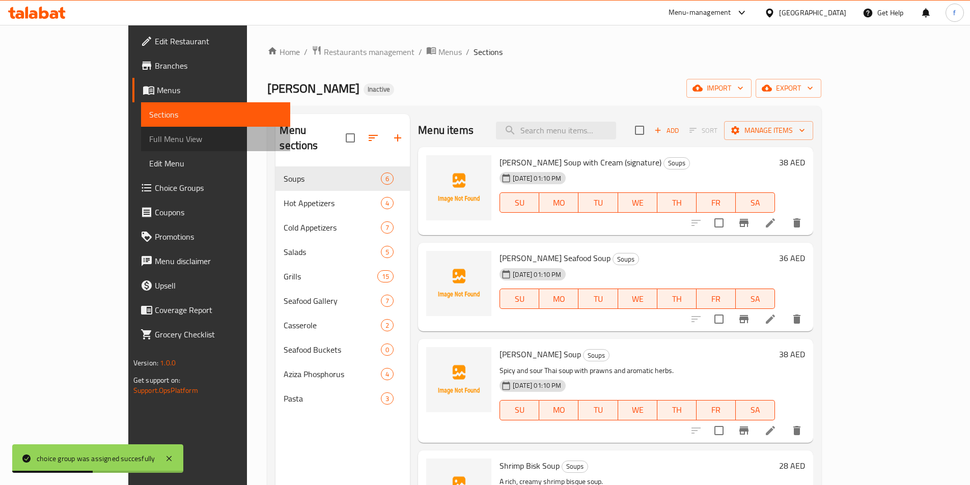
click at [141, 148] on link "Full Menu View" at bounding box center [215, 139] width 149 height 24
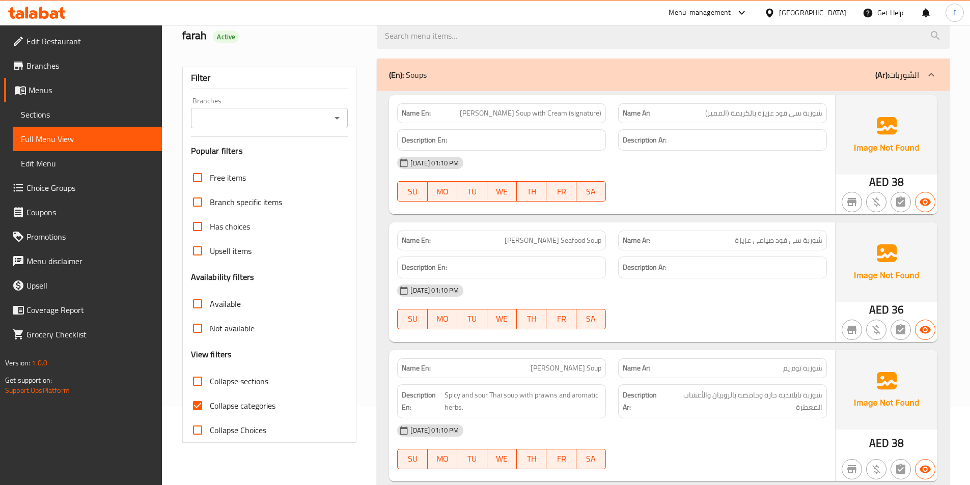
scroll to position [204, 0]
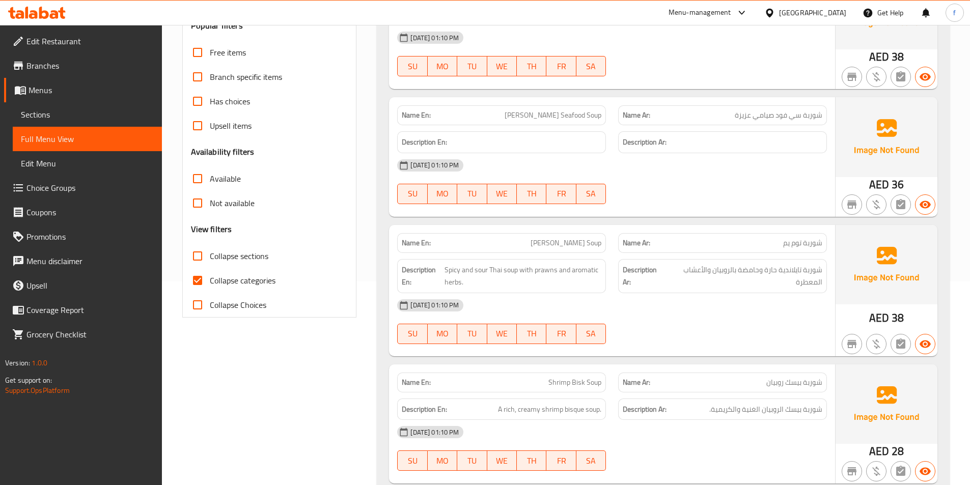
click at [225, 282] on span "Collapse categories" at bounding box center [243, 280] width 66 height 12
click at [210, 282] on input "Collapse categories" at bounding box center [197, 280] width 24 height 24
checkbox input "false"
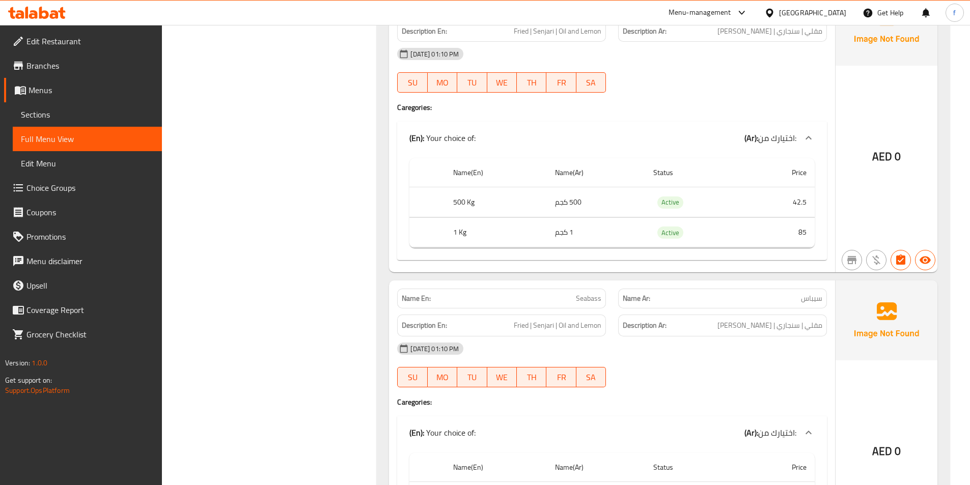
scroll to position [7533, 0]
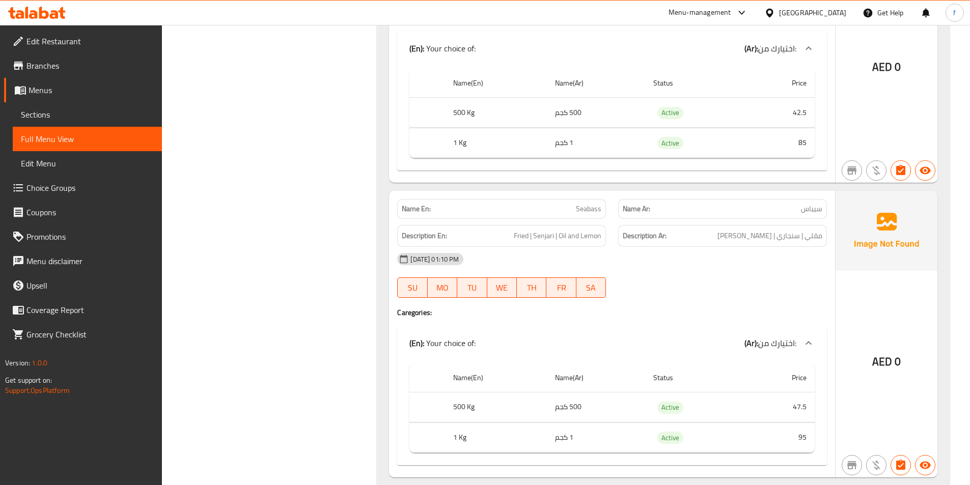
scroll to position [7482, 0]
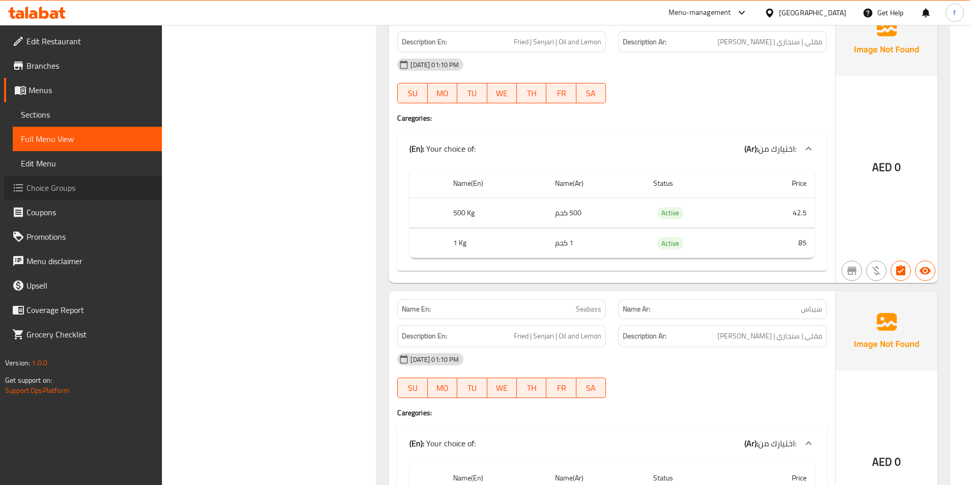
click at [39, 190] on span "Choice Groups" at bounding box center [89, 188] width 127 height 12
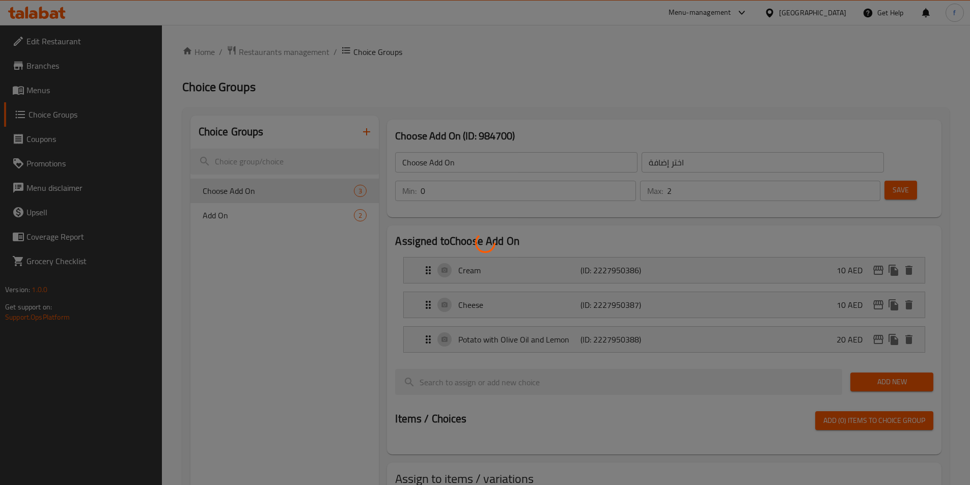
click at [505, 272] on div at bounding box center [485, 242] width 970 height 485
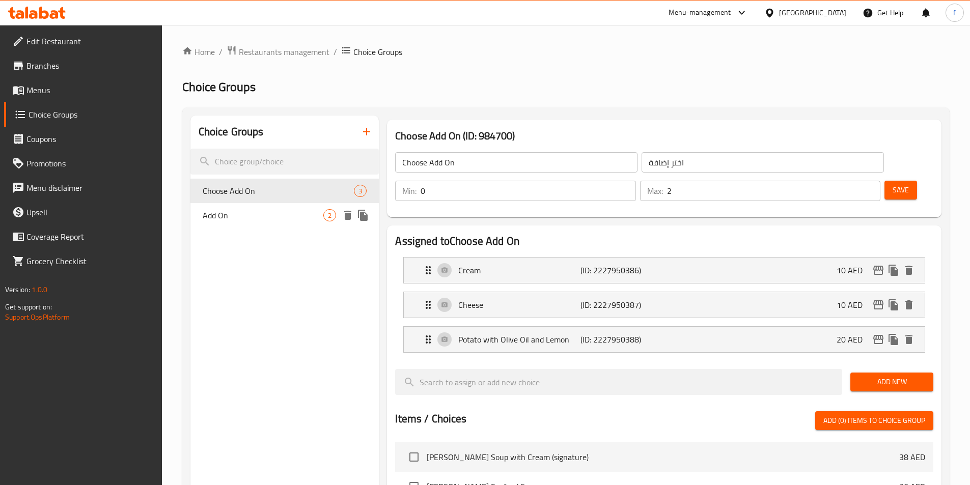
click at [309, 226] on div "Add On 2" at bounding box center [284, 215] width 189 height 24
type input "Add On"
type input "إضافات"
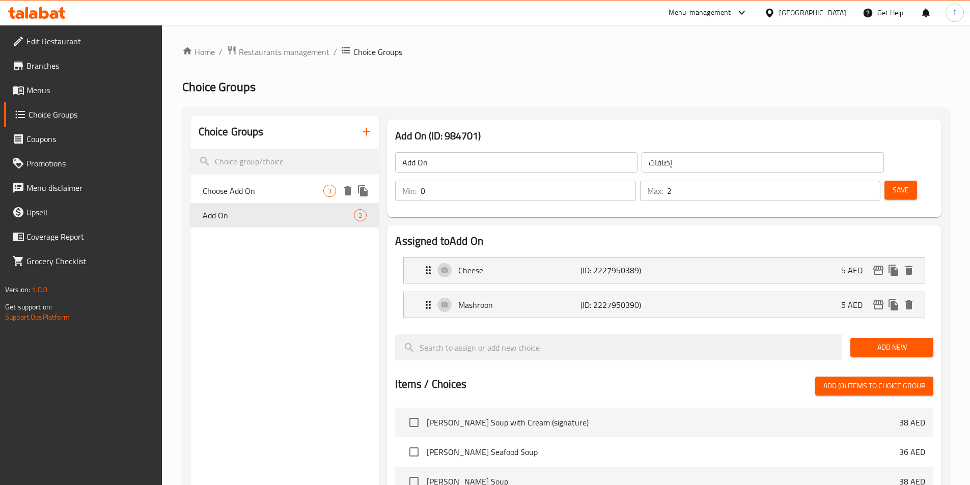
click at [301, 189] on span "Choose Add On" at bounding box center [263, 191] width 121 height 12
type input "Choose Add On"
type input "اختر إضافة"
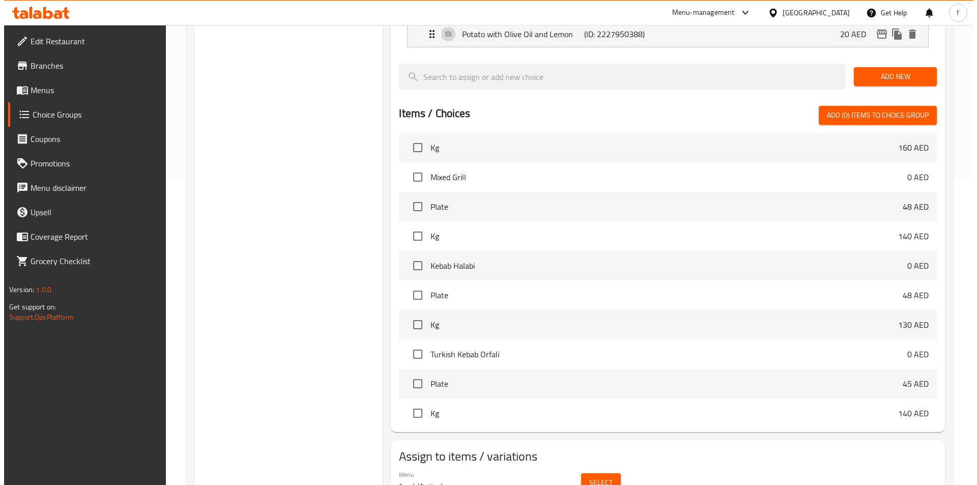
scroll to position [328, 0]
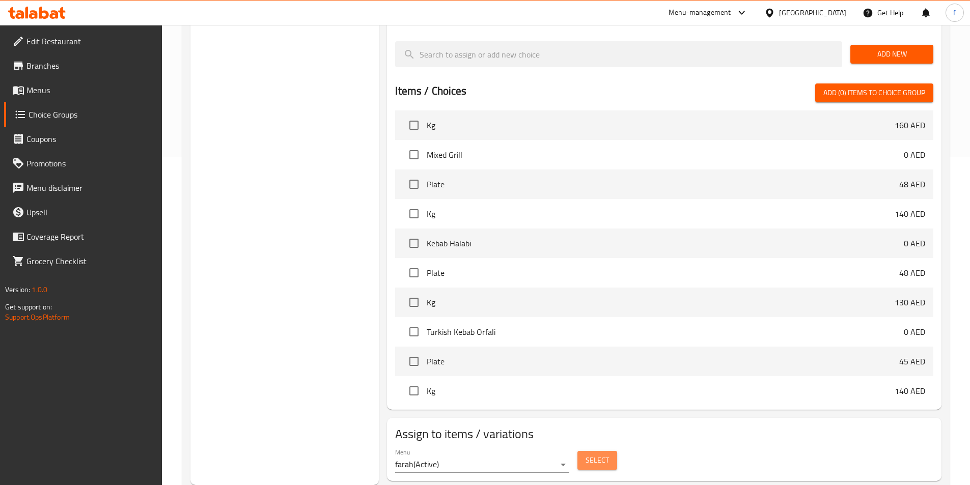
click at [591, 454] on span "Select" at bounding box center [596, 460] width 23 height 13
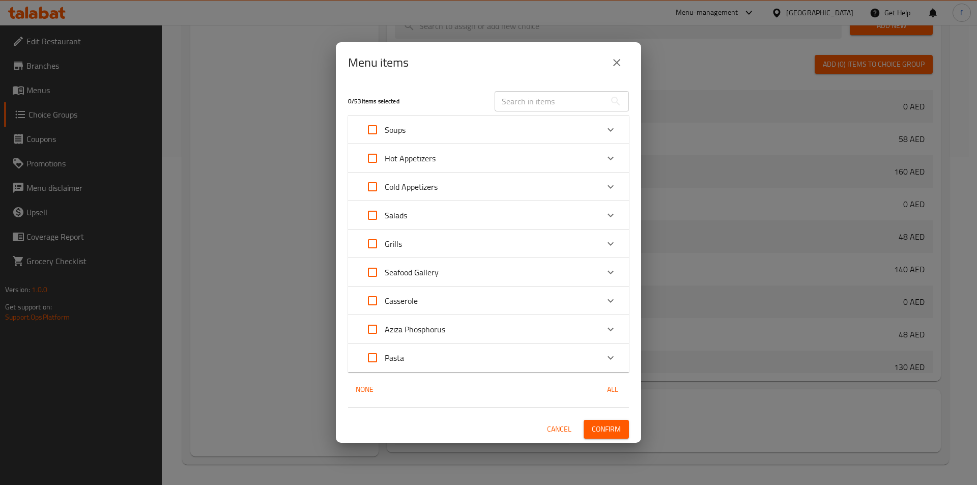
scroll to position [786, 0]
click at [406, 268] on p "Seafood Gallery" at bounding box center [412, 272] width 54 height 12
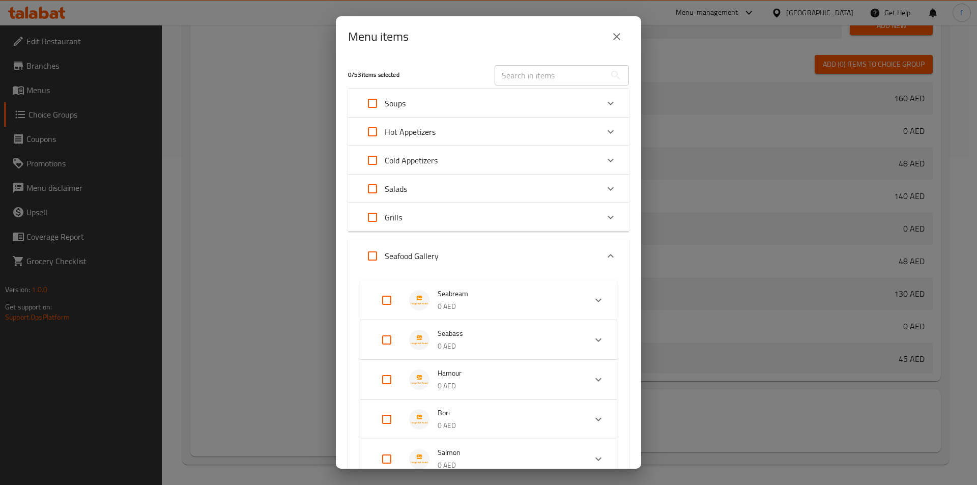
click at [382, 302] on input "Expand" at bounding box center [387, 300] width 24 height 24
checkbox input "true"
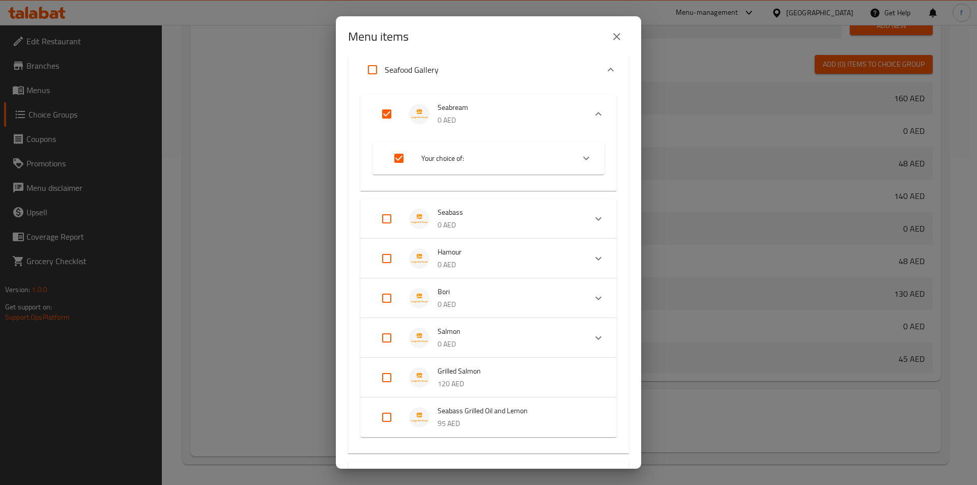
scroll to position [204, 0]
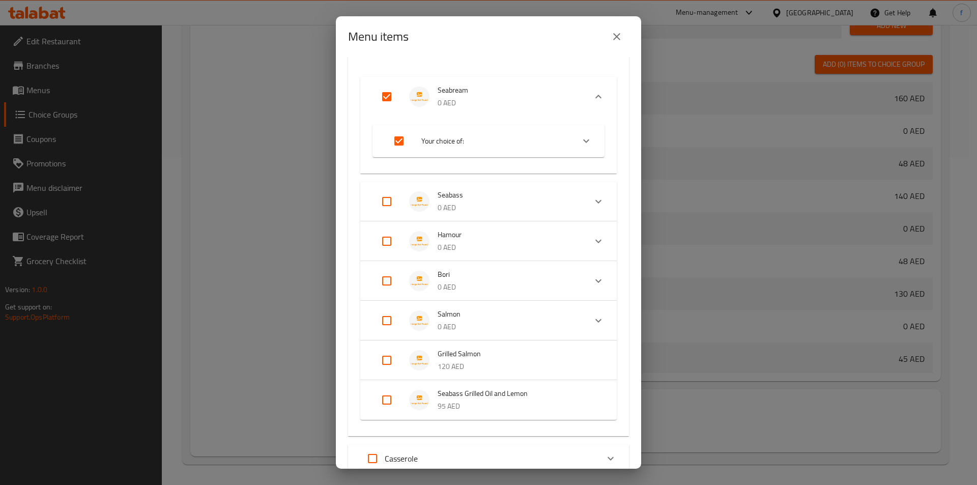
click at [387, 206] on input "Expand" at bounding box center [387, 201] width 24 height 24
checkbox input "true"
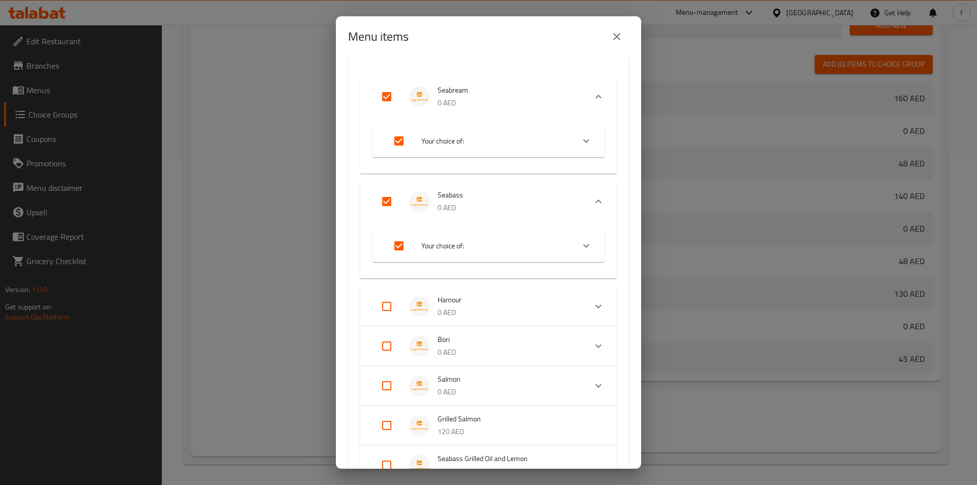
click at [385, 303] on input "Expand" at bounding box center [387, 306] width 24 height 24
checkbox input "true"
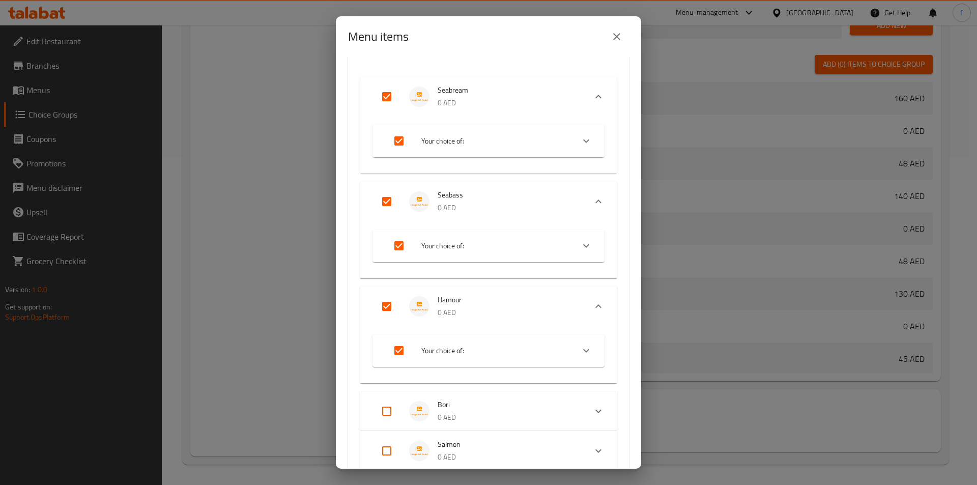
click at [497, 141] on span "Your choice of:" at bounding box center [493, 141] width 145 height 13
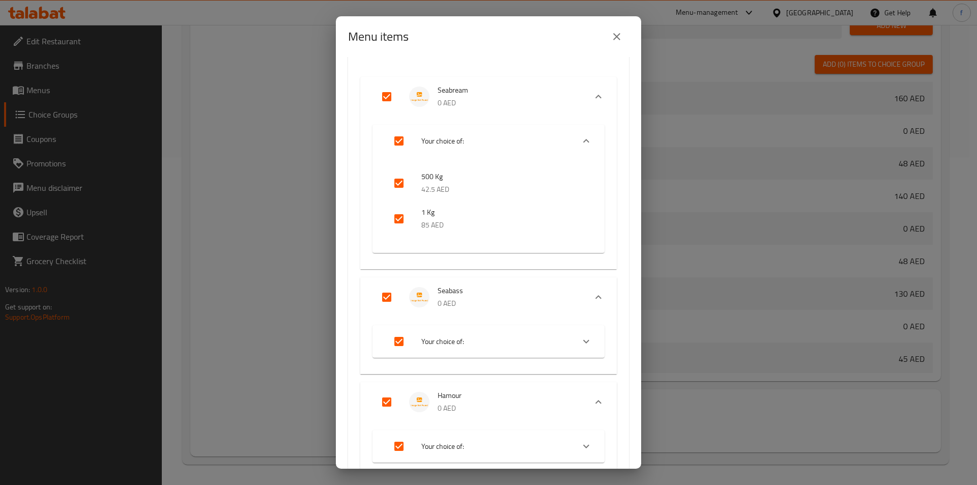
click at [401, 145] on input "Expand" at bounding box center [399, 141] width 24 height 24
checkbox input "false"
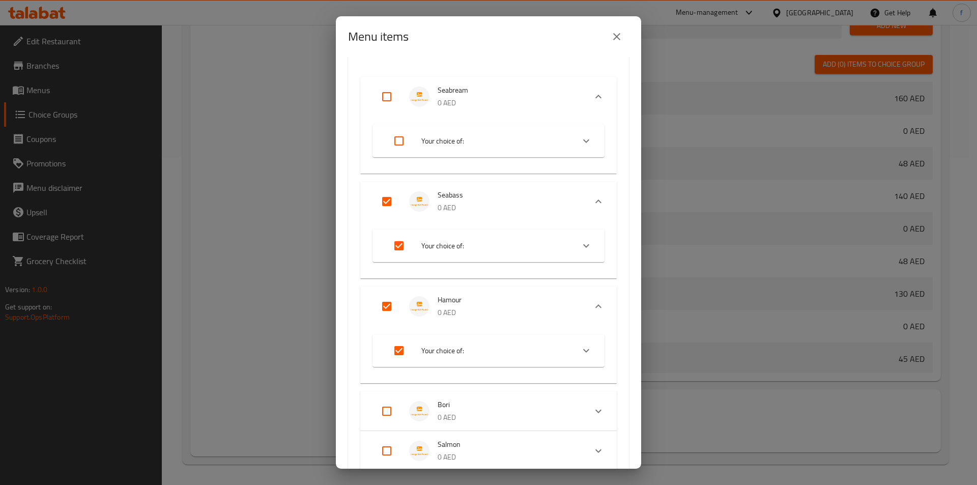
click at [400, 145] on input "Expand" at bounding box center [399, 141] width 24 height 24
checkbox input "true"
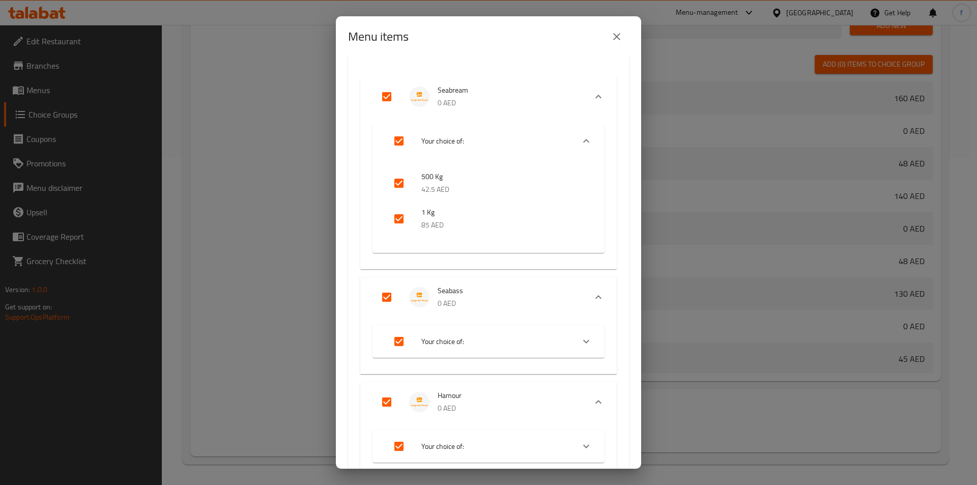
scroll to position [561, 0]
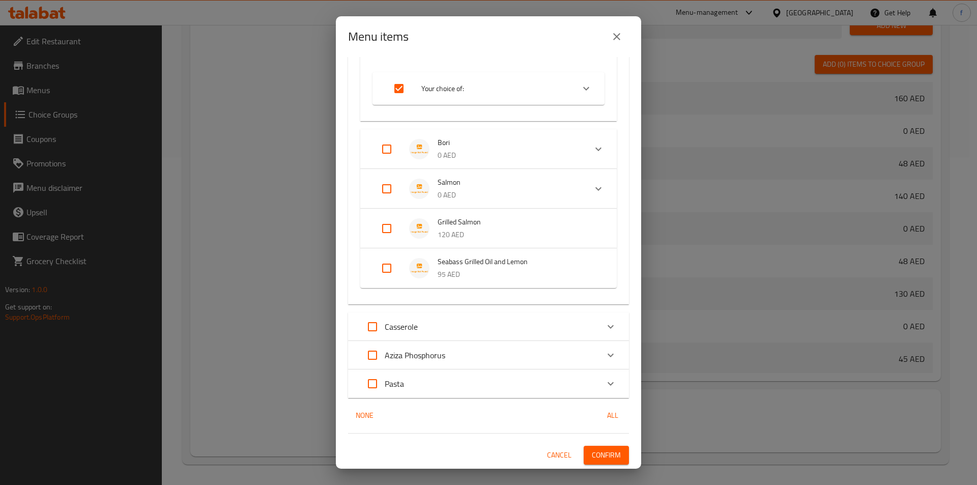
click at [389, 144] on input "Expand" at bounding box center [387, 149] width 24 height 24
checkbox input "true"
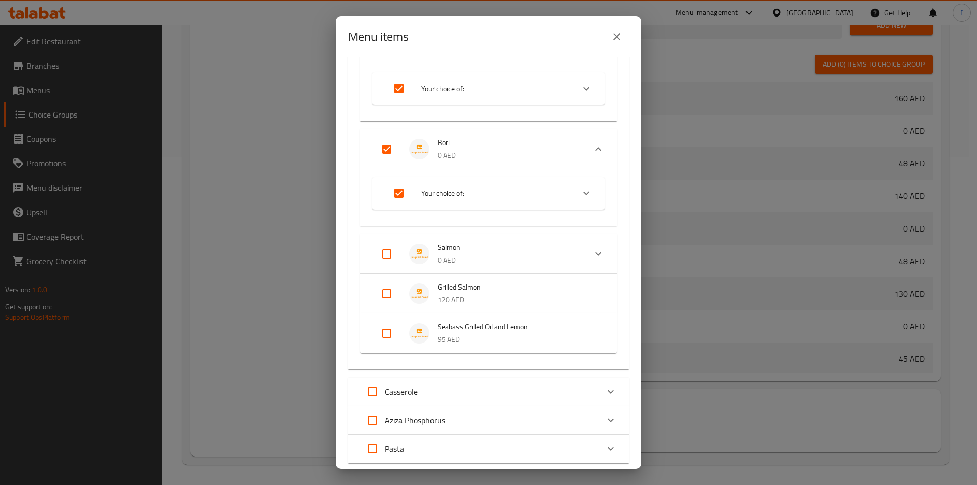
click at [388, 258] on input "Expand" at bounding box center [387, 254] width 24 height 24
checkbox input "true"
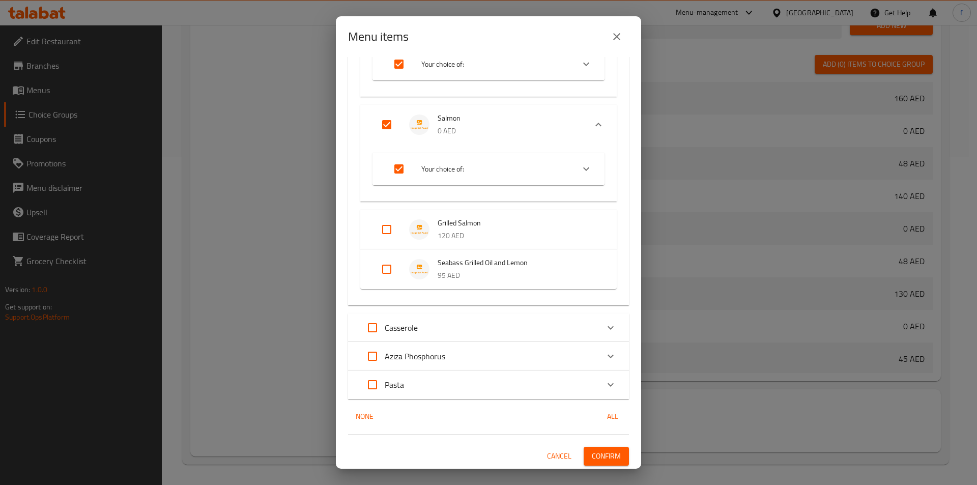
scroll to position [692, 0]
click at [392, 228] on input "Expand" at bounding box center [387, 228] width 24 height 24
checkbox input "true"
click at [391, 277] on input "Expand" at bounding box center [387, 276] width 24 height 24
checkbox input "true"
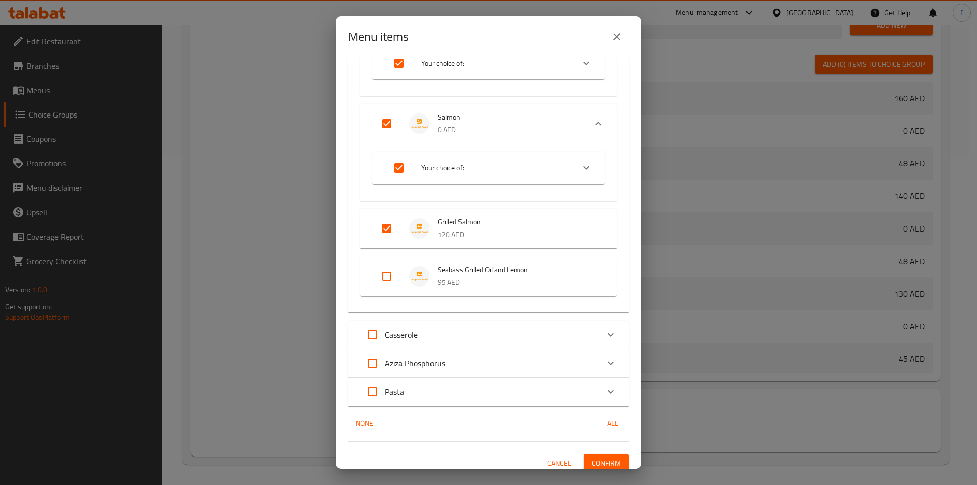
checkbox input "true"
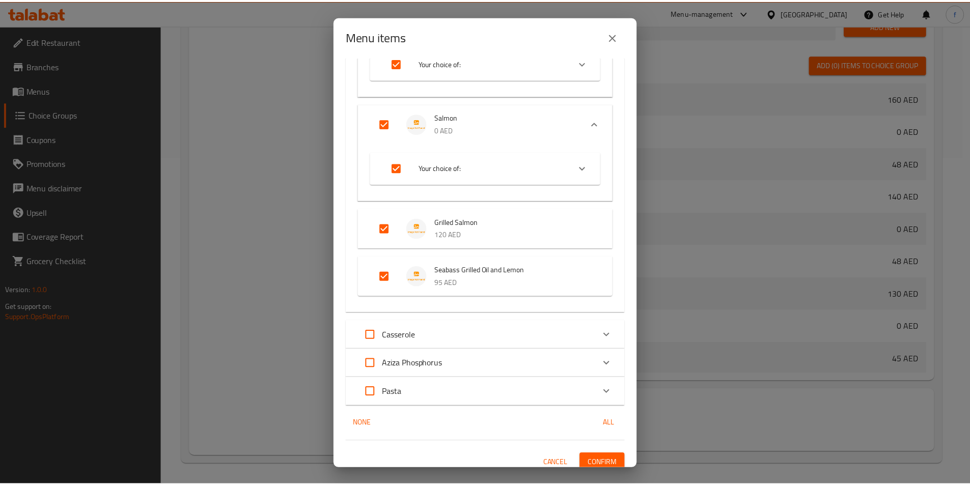
scroll to position [700, 0]
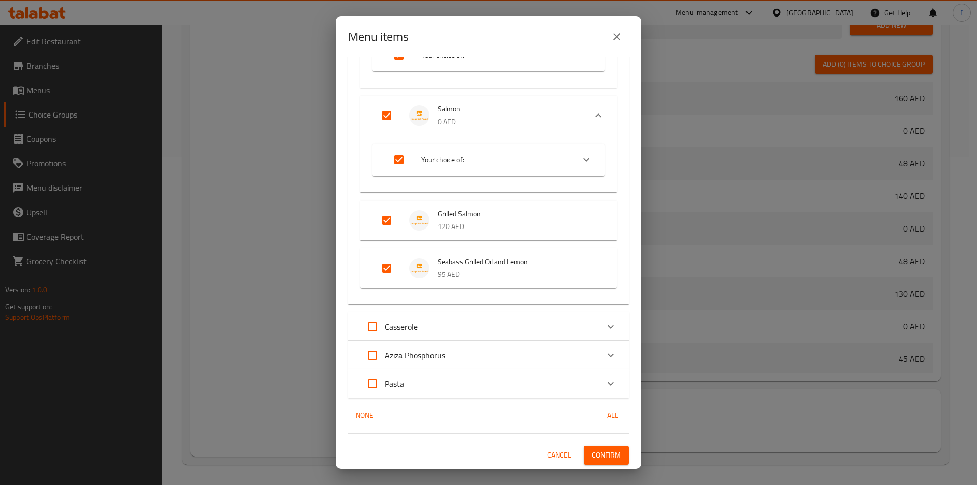
click at [594, 445] on div "7 / 53 items selected ​ Soups Aziza Seafood Soup with Cream (signature) 38 AED …" at bounding box center [488, 263] width 305 height 412
click at [602, 455] on span "Confirm" at bounding box center [606, 455] width 29 height 13
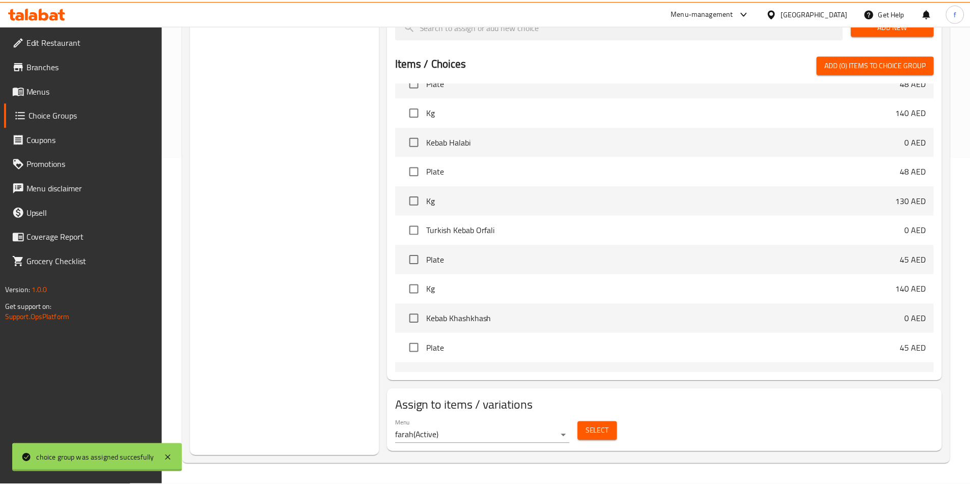
scroll to position [713, 0]
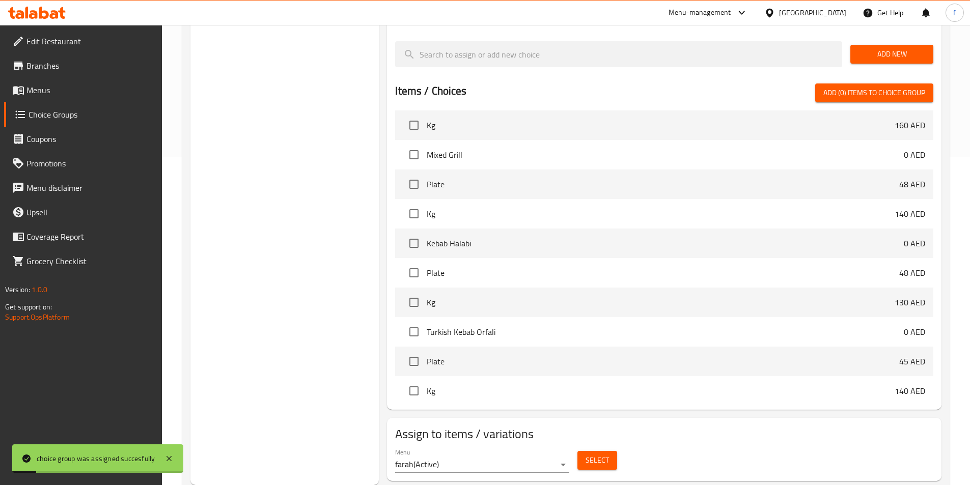
click at [36, 84] on span "Menus" at bounding box center [89, 90] width 127 height 12
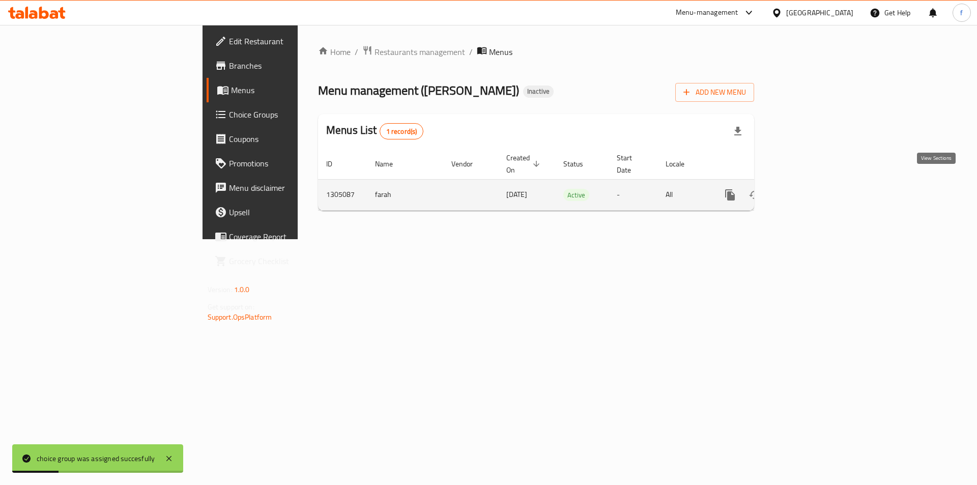
click at [808, 190] on icon "enhanced table" at bounding box center [803, 194] width 9 height 9
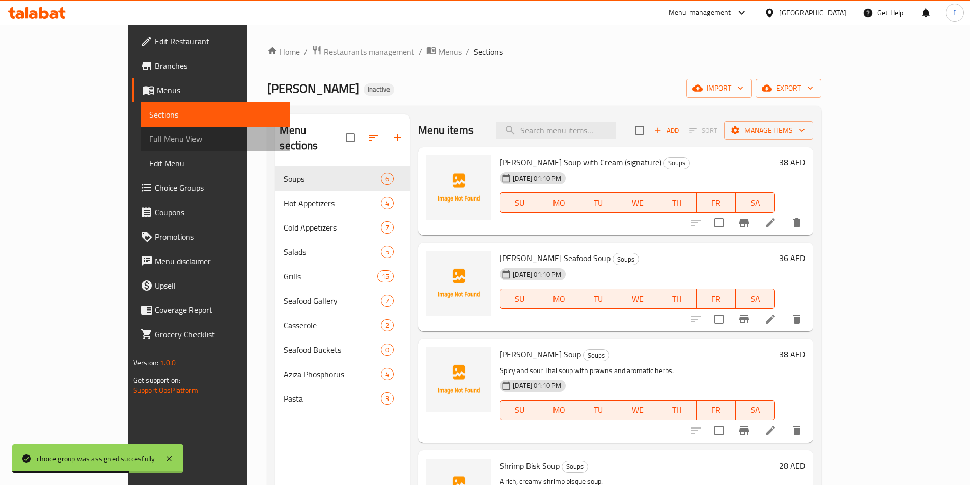
click at [149, 137] on span "Full Menu View" at bounding box center [215, 139] width 133 height 12
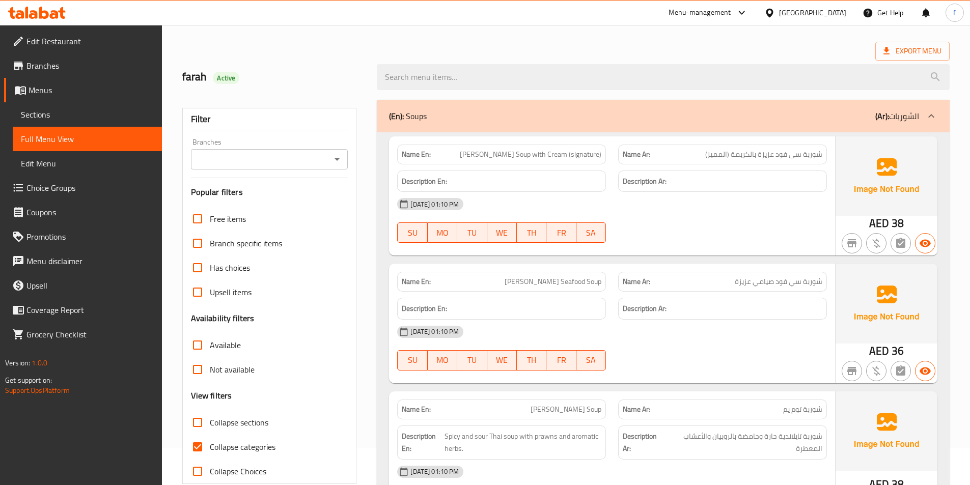
scroll to position [204, 0]
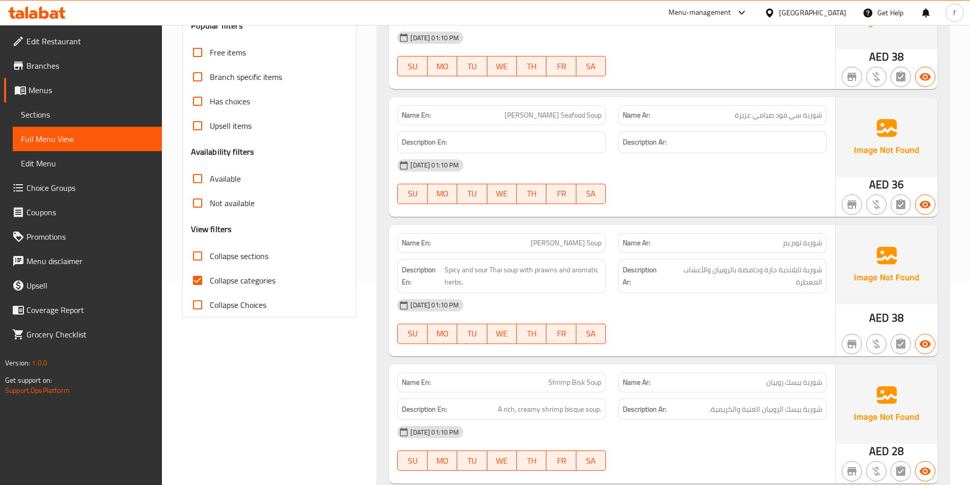
click at [257, 275] on span "Collapse categories" at bounding box center [243, 280] width 66 height 12
click at [210, 275] on input "Collapse categories" at bounding box center [197, 280] width 24 height 24
checkbox input "false"
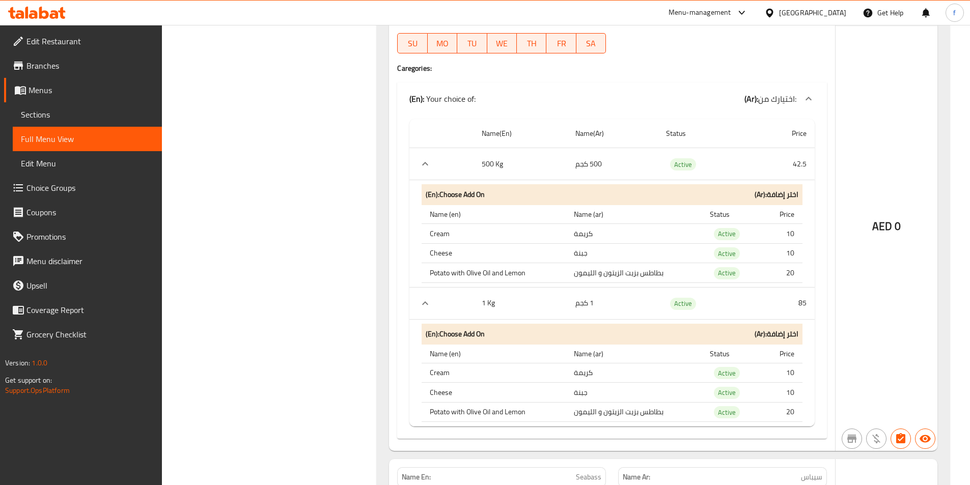
scroll to position [7533, 0]
click at [427, 296] on icon "expand row" at bounding box center [425, 302] width 12 height 12
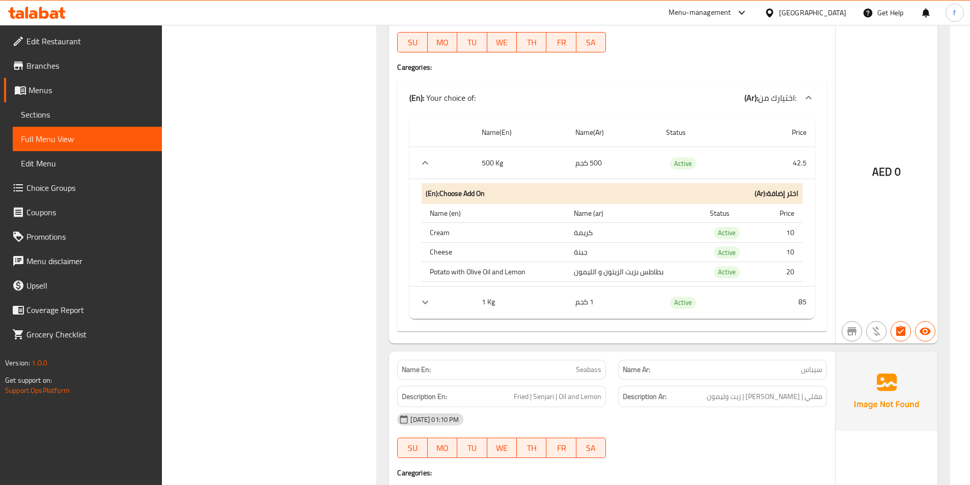
click at [427, 296] on icon "expand row" at bounding box center [425, 302] width 12 height 12
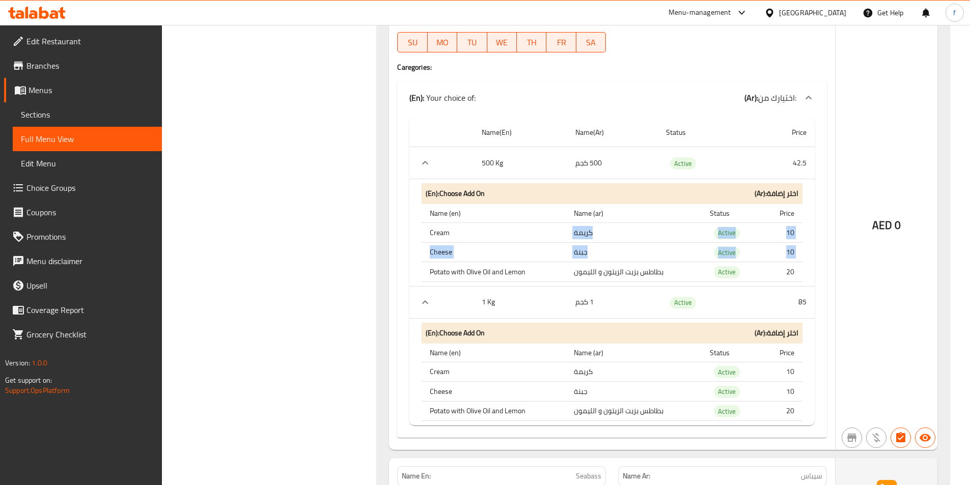
drag, startPoint x: 432, startPoint y: 261, endPoint x: 664, endPoint y: 221, distance: 236.0
click at [664, 223] on tbody "Cream كريمة Active 10 Cheese جبنة Active 10 Potato with Olive Oil and Lemon بطا…" at bounding box center [611, 252] width 381 height 59
click at [669, 223] on td "كريمة" at bounding box center [634, 233] width 136 height 20
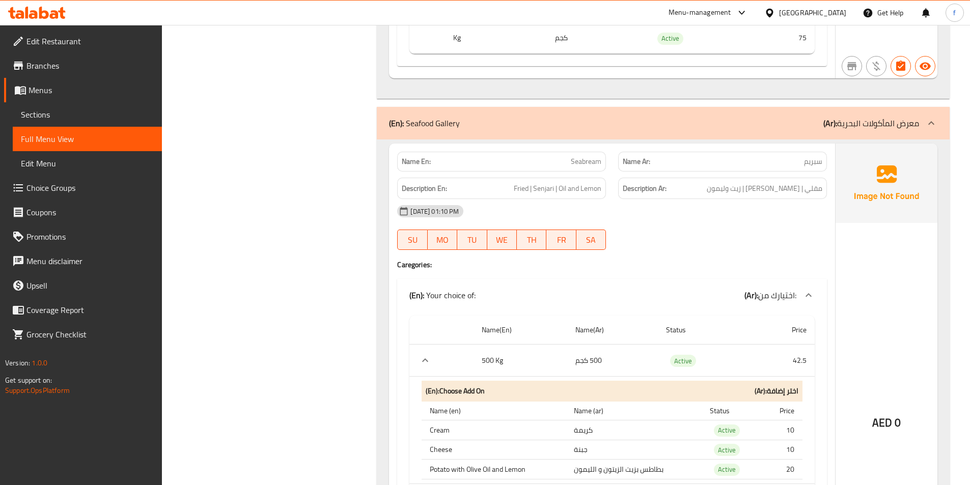
scroll to position [7381, 0]
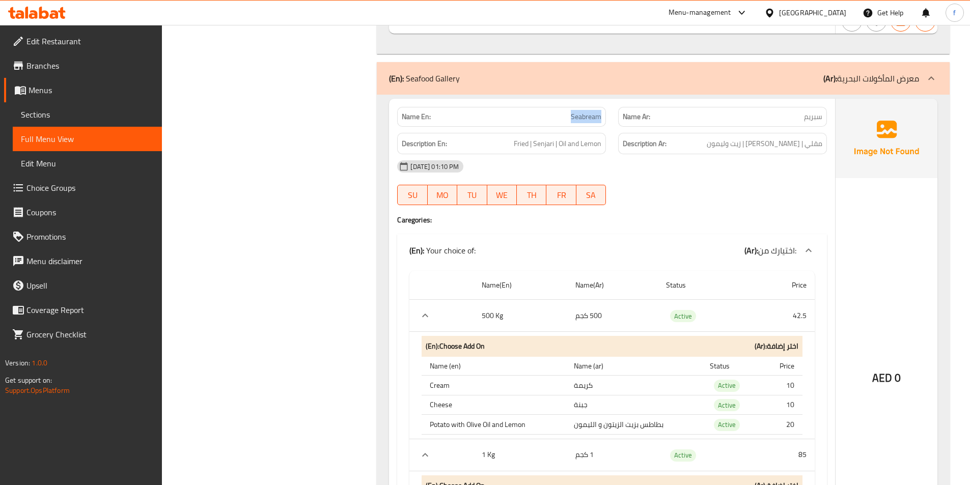
drag, startPoint x: 571, startPoint y: 104, endPoint x: 741, endPoint y: 108, distance: 170.1
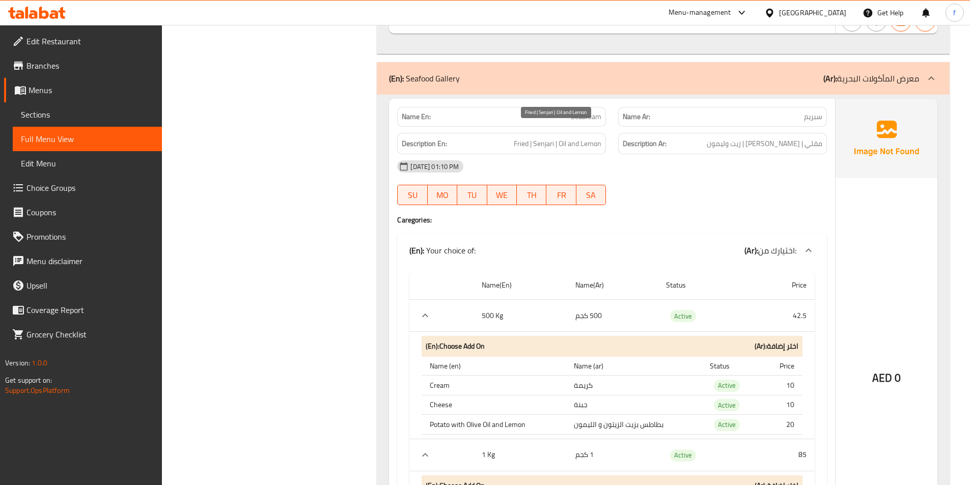
click at [516, 137] on span "Fried | Senjari | Oil and Lemon" at bounding box center [558, 143] width 88 height 13
click at [542, 137] on span "Fried | Senjari | Oil and Lemon" at bounding box center [558, 143] width 88 height 13
click at [799, 137] on span "مقلي | [PERSON_NAME] | زيت وليمون" at bounding box center [765, 143] width 116 height 13
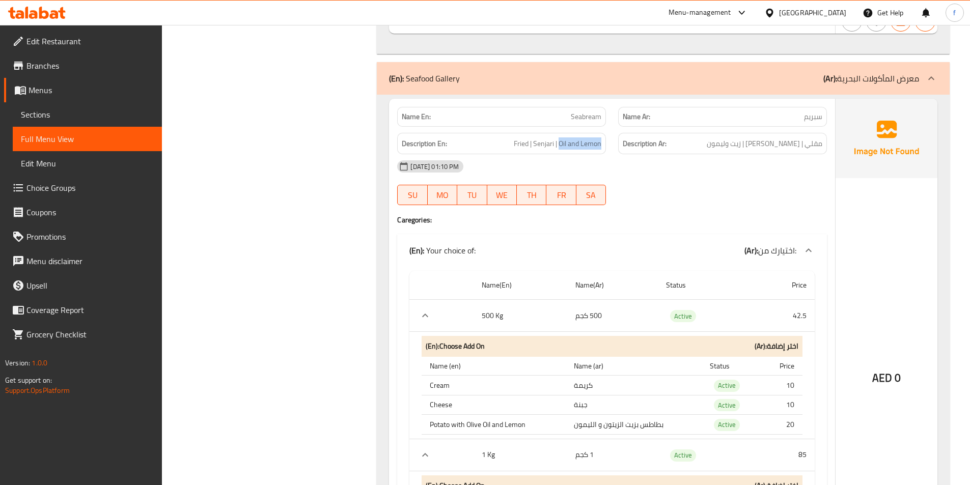
drag, startPoint x: 560, startPoint y: 128, endPoint x: 620, endPoint y: 132, distance: 60.2
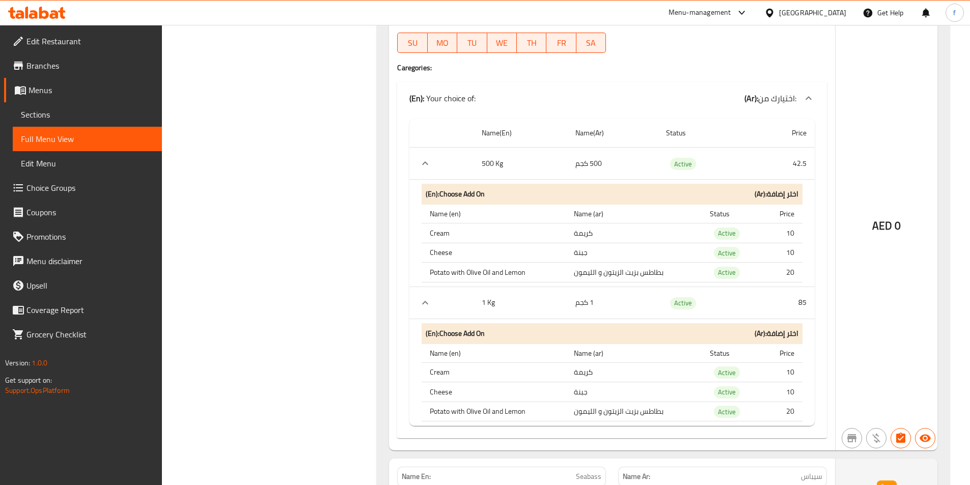
scroll to position [7584, 0]
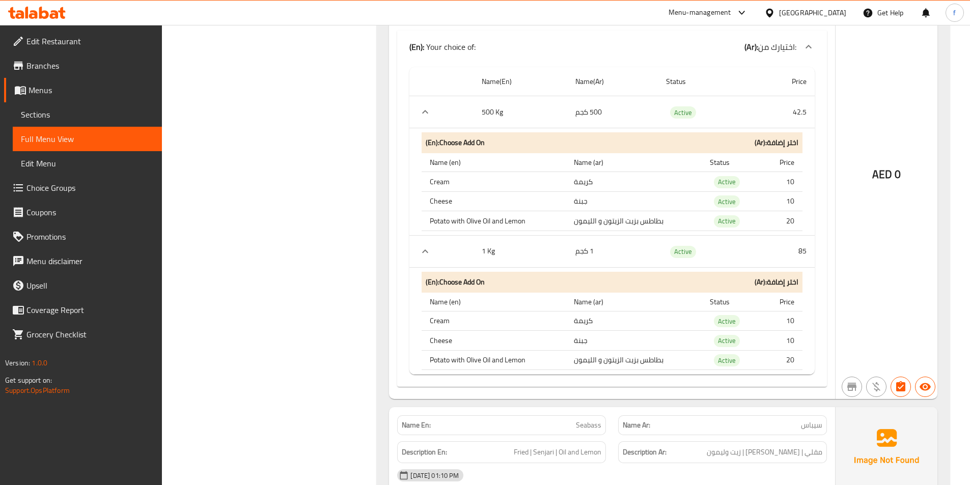
click at [440, 191] on th "Cheese" at bounding box center [493, 201] width 144 height 20
drag, startPoint x: 440, startPoint y: 186, endPoint x: 443, endPoint y: 172, distance: 15.1
click at [440, 191] on th "Cheese" at bounding box center [493, 201] width 144 height 20
click at [443, 172] on th "Cream" at bounding box center [493, 182] width 144 height 20
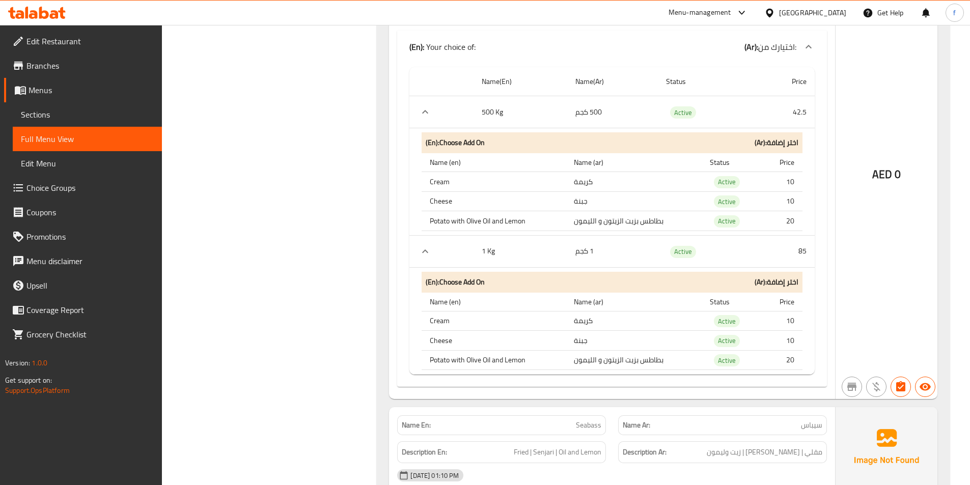
click at [440, 211] on th "Potato with Olive Oil and Lemon" at bounding box center [493, 221] width 144 height 20
click at [700, 272] on div "(En): Choose Add On (Ar): اختر إضافة" at bounding box center [611, 282] width 381 height 21
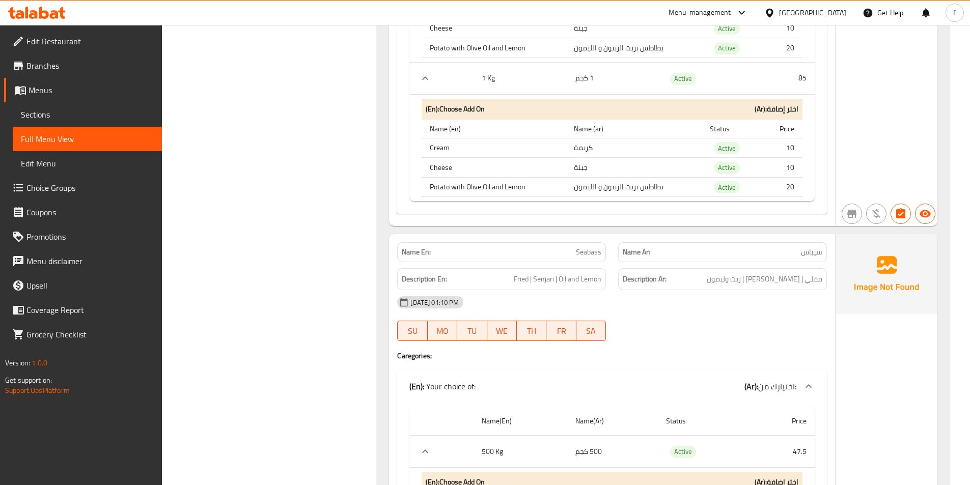
scroll to position [7839, 0]
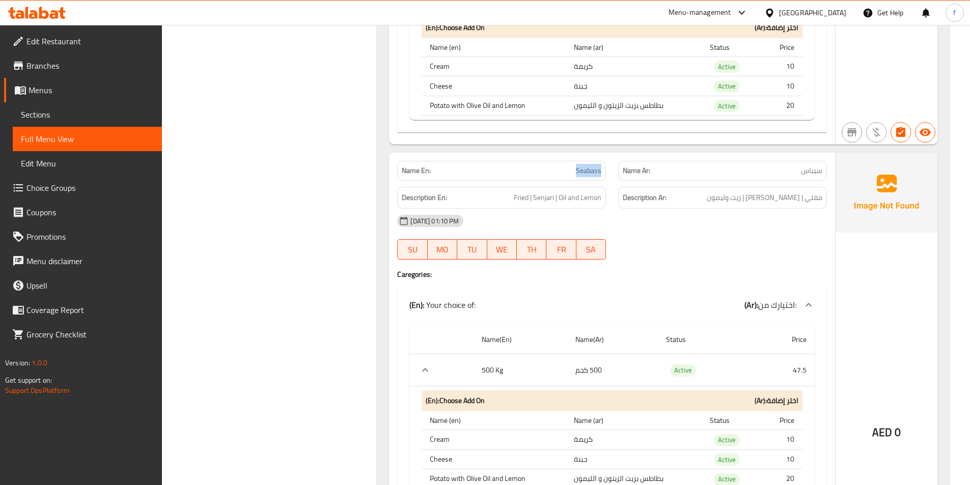
drag, startPoint x: 578, startPoint y: 157, endPoint x: 715, endPoint y: 163, distance: 137.1
click at [518, 191] on span "Fried | Senjari | Oil and Lemon" at bounding box center [558, 197] width 88 height 13
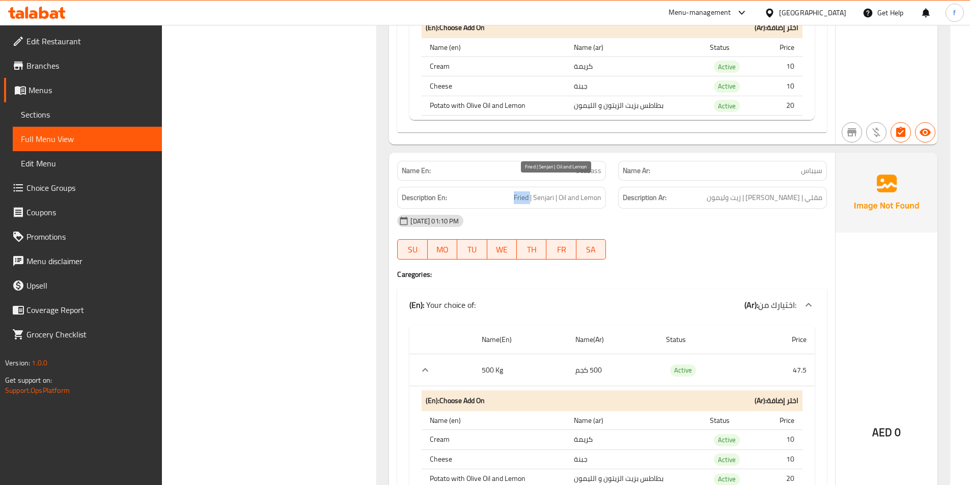
drag, startPoint x: 518, startPoint y: 187, endPoint x: 547, endPoint y: 185, distance: 29.1
click at [519, 191] on span "Fried | Senjari | Oil and Lemon" at bounding box center [558, 197] width 88 height 13
click at [547, 191] on span "Fried | Senjari | Oil and Lemon" at bounding box center [558, 197] width 88 height 13
click at [582, 191] on span "Fried | Senjari | Oil and Lemon" at bounding box center [558, 197] width 88 height 13
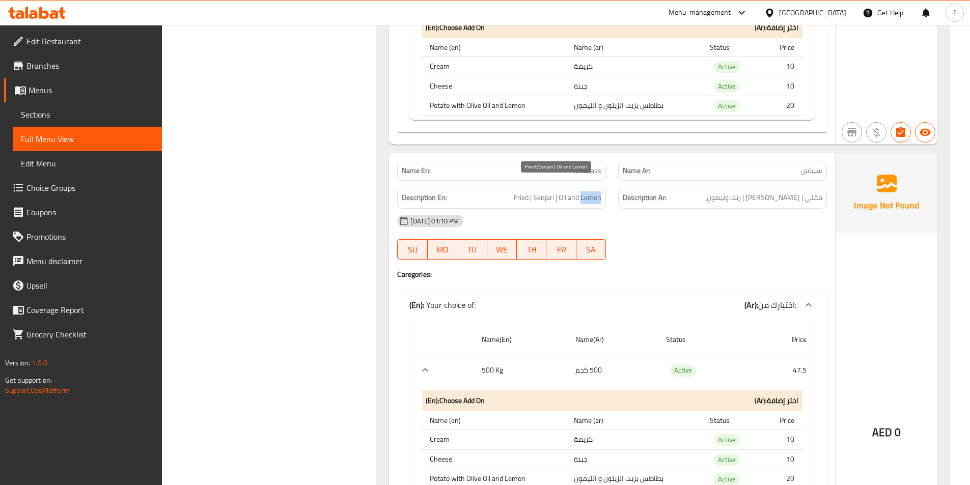
click at [582, 191] on span "Fried | Senjari | Oil and Lemon" at bounding box center [558, 197] width 88 height 13
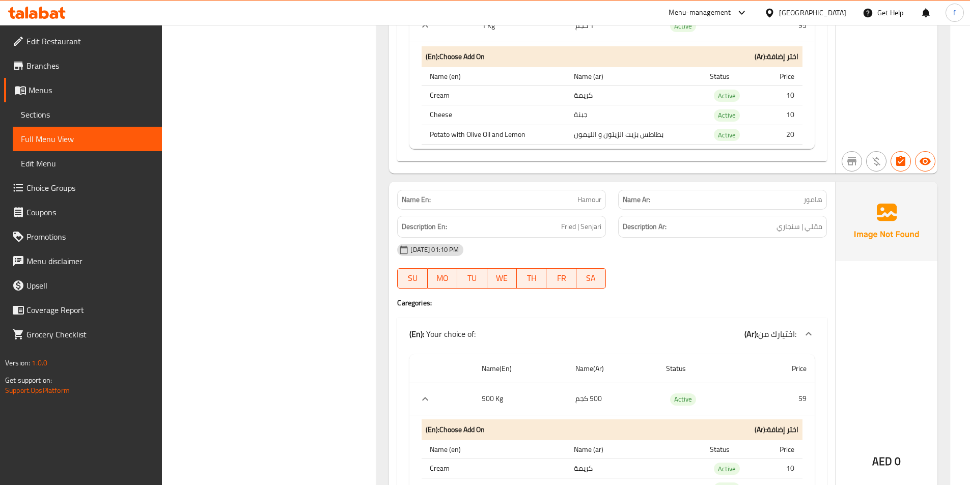
scroll to position [8348, 0]
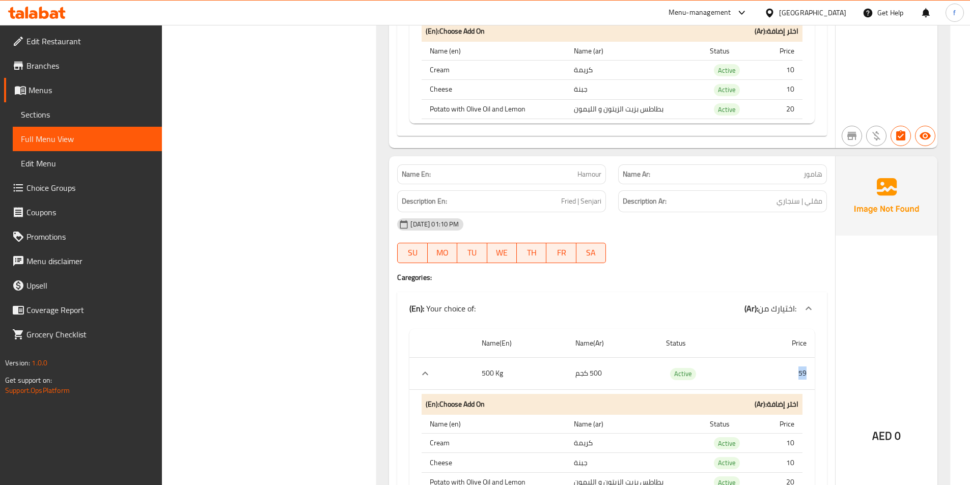
drag, startPoint x: 799, startPoint y: 361, endPoint x: 720, endPoint y: 332, distance: 84.5
drag, startPoint x: 562, startPoint y: 186, endPoint x: 606, endPoint y: 191, distance: 44.6
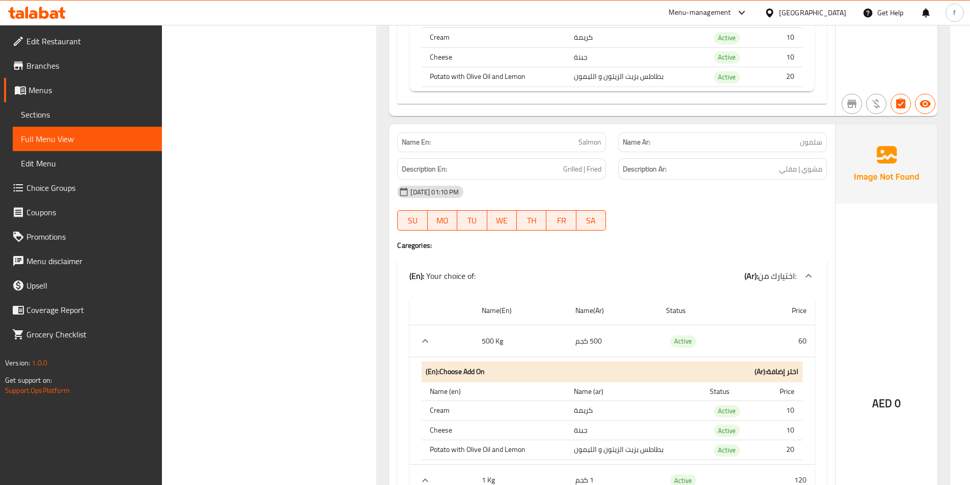
scroll to position [9366, 0]
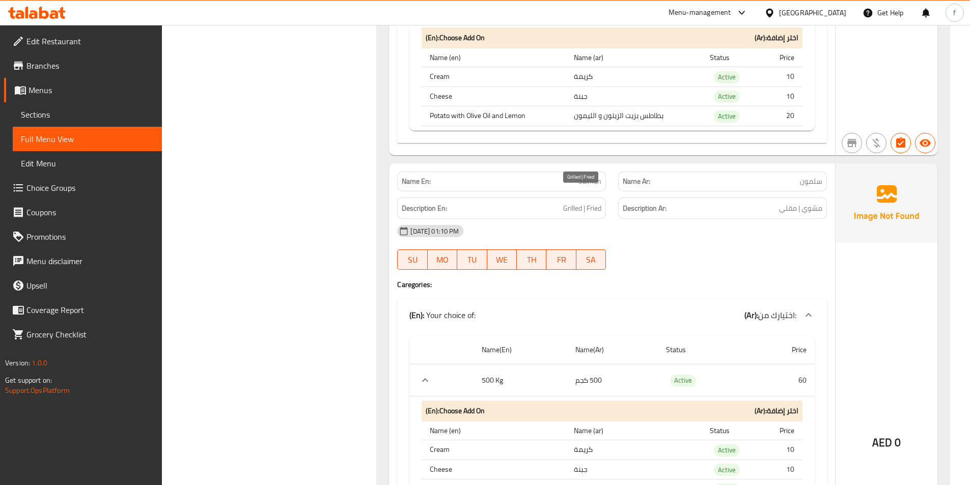
click at [583, 202] on span "Grilled | Fried" at bounding box center [582, 208] width 38 height 13
click at [584, 202] on span "Grilled | Fried" at bounding box center [582, 208] width 38 height 13
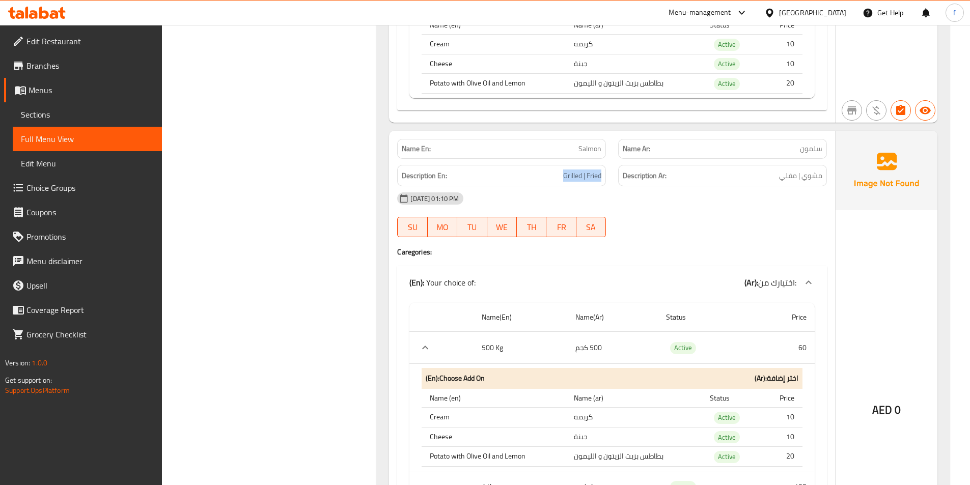
scroll to position [9417, 0]
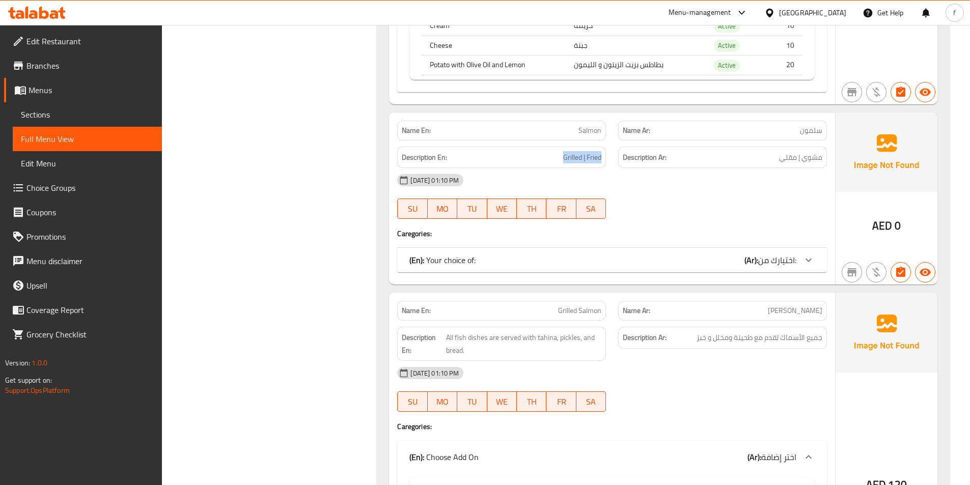
scroll to position [9366, 0]
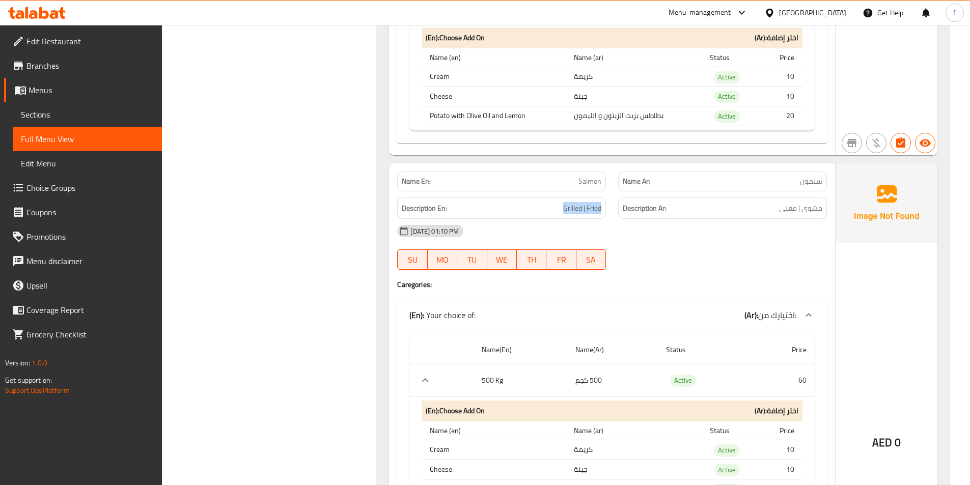
drag, startPoint x: 563, startPoint y: 195, endPoint x: 667, endPoint y: 207, distance: 104.6
drag, startPoint x: 667, startPoint y: 207, endPoint x: 770, endPoint y: 199, distance: 103.2
drag, startPoint x: 775, startPoint y: 194, endPoint x: 790, endPoint y: 212, distance: 23.1
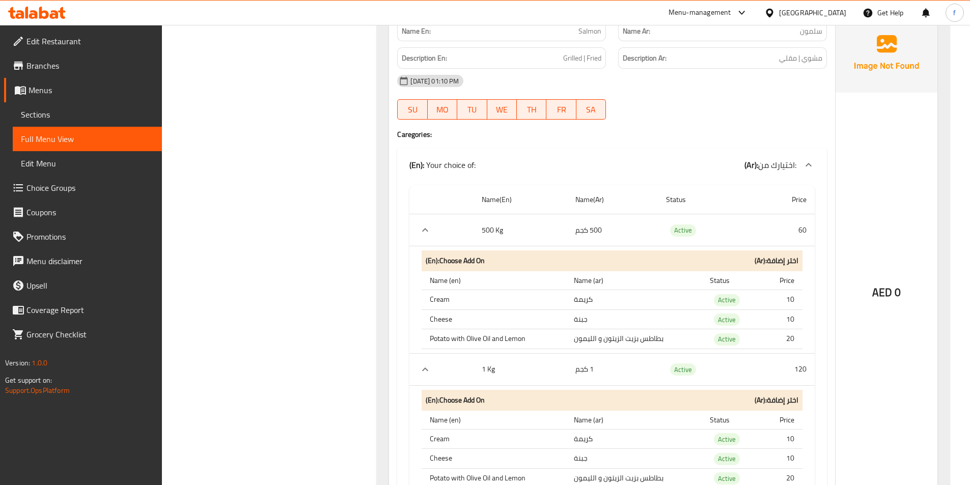
scroll to position [9569, 0]
